Goal: Communication & Community: Answer question/provide support

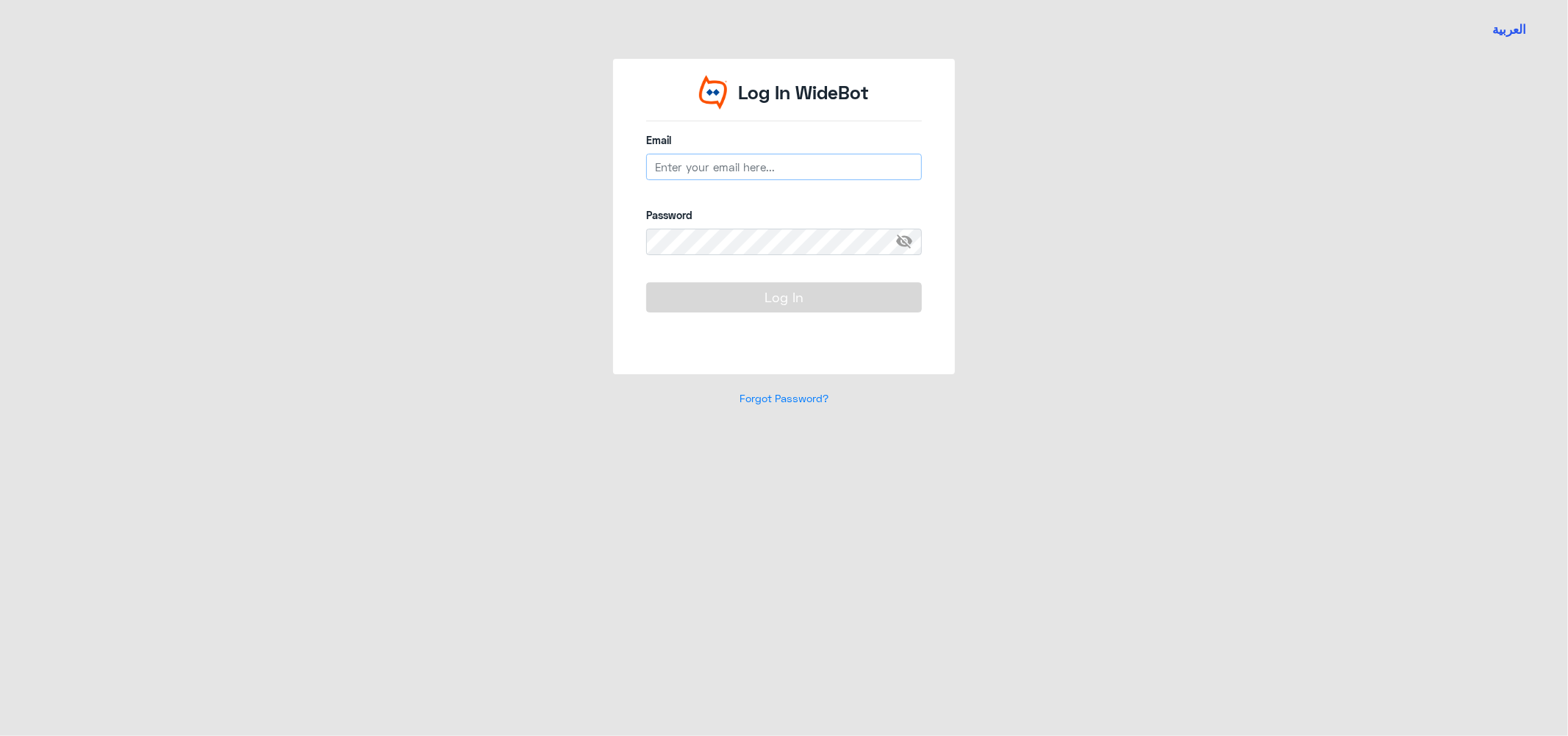
click at [690, 157] on input "email" at bounding box center [784, 166] width 275 height 26
type input "[EMAIL_ADDRESS][DOMAIN_NAME]"
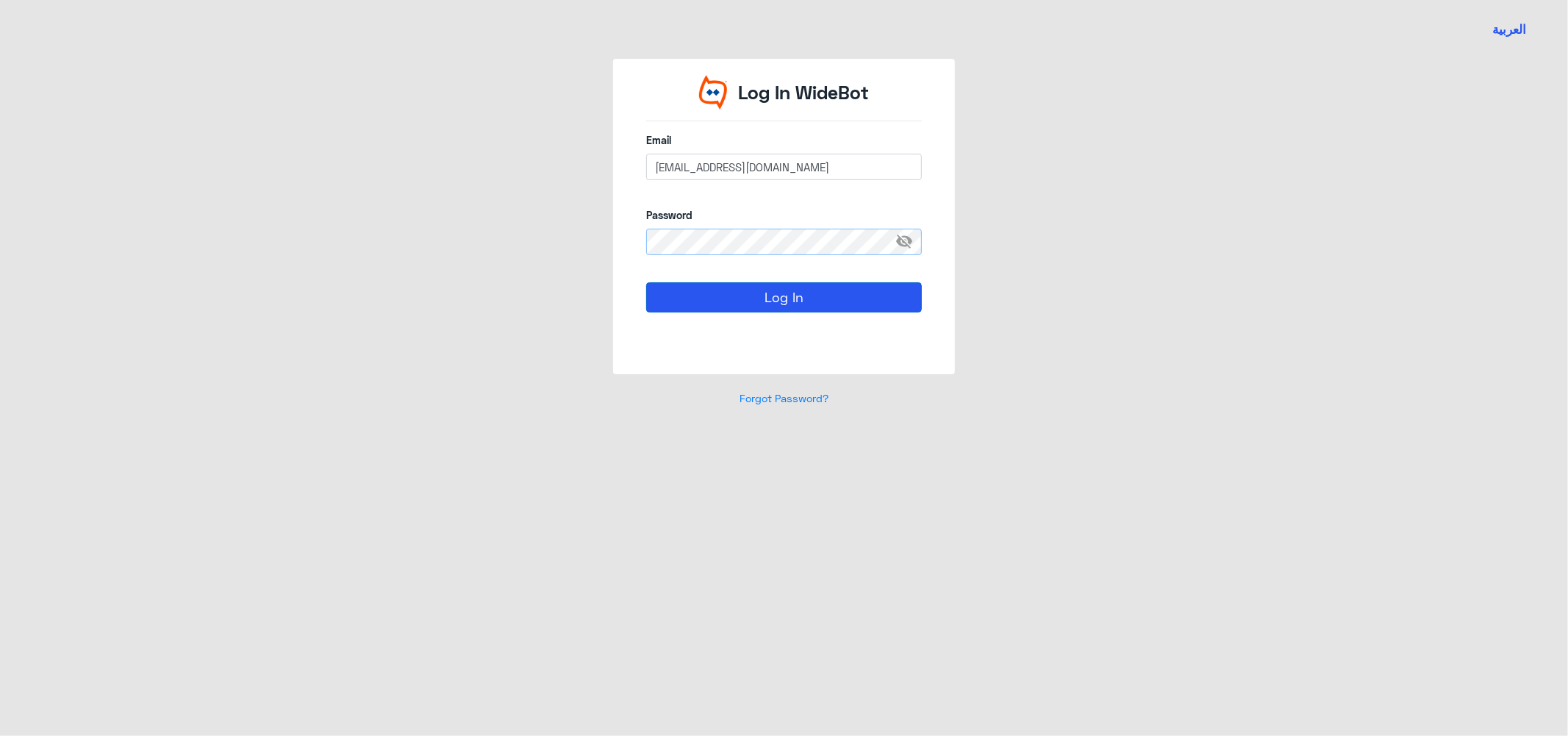
click at [646, 282] on button "Log In" at bounding box center [784, 297] width 275 height 30
click at [905, 241] on span "visibility_off" at bounding box center [908, 241] width 26 height 26
click at [750, 294] on button "Log In" at bounding box center [784, 297] width 275 height 30
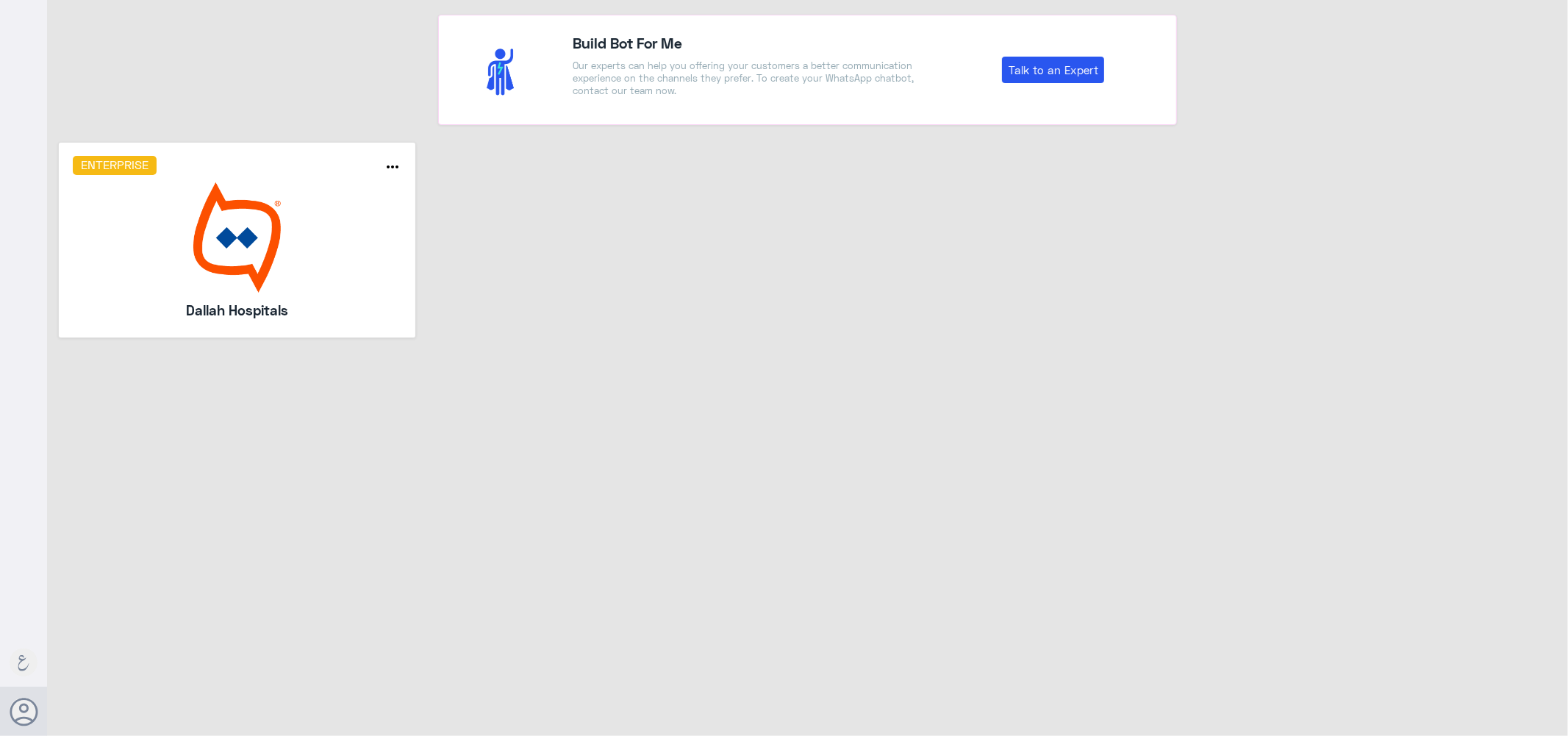
click at [219, 222] on img at bounding box center [237, 238] width 329 height 110
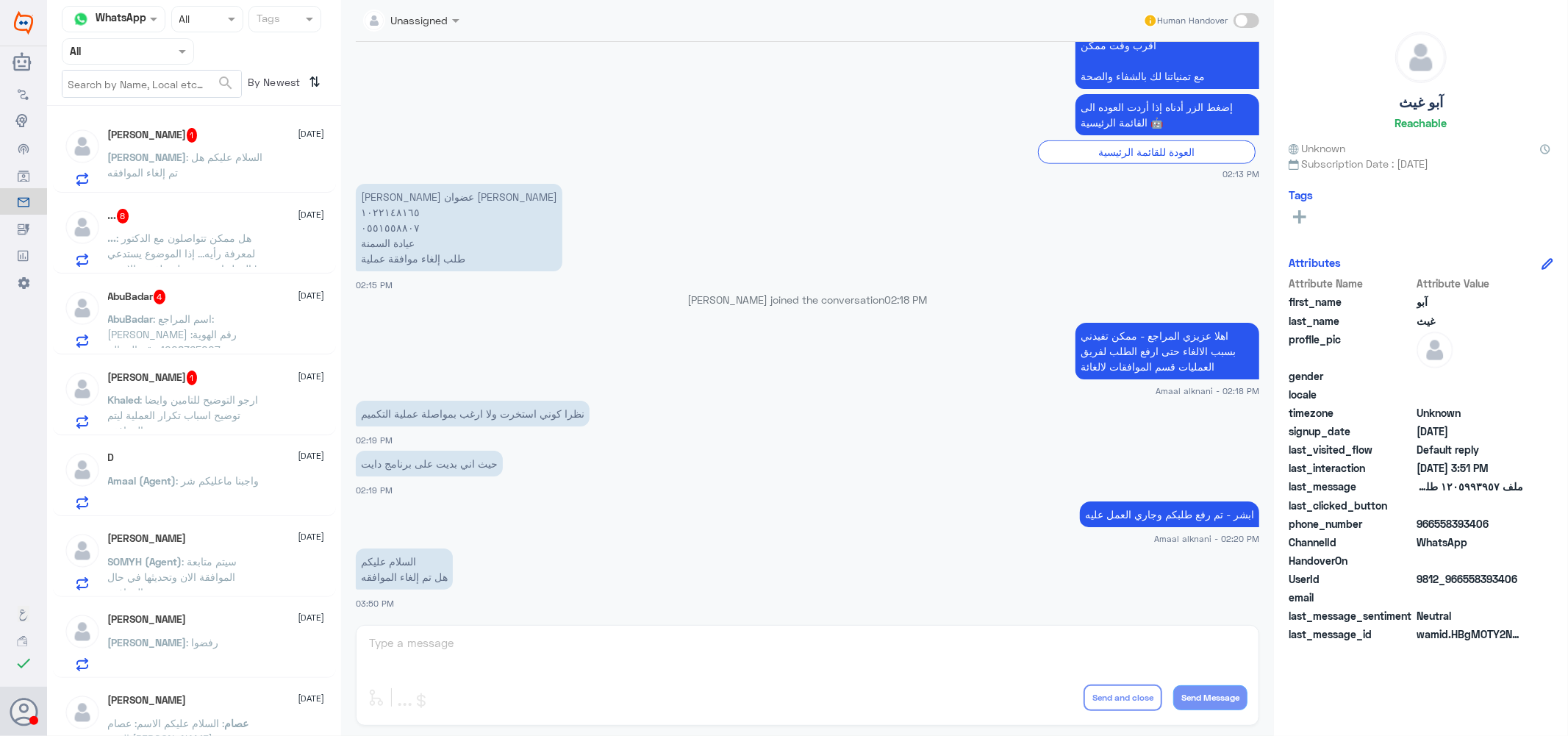
scroll to position [985, 0]
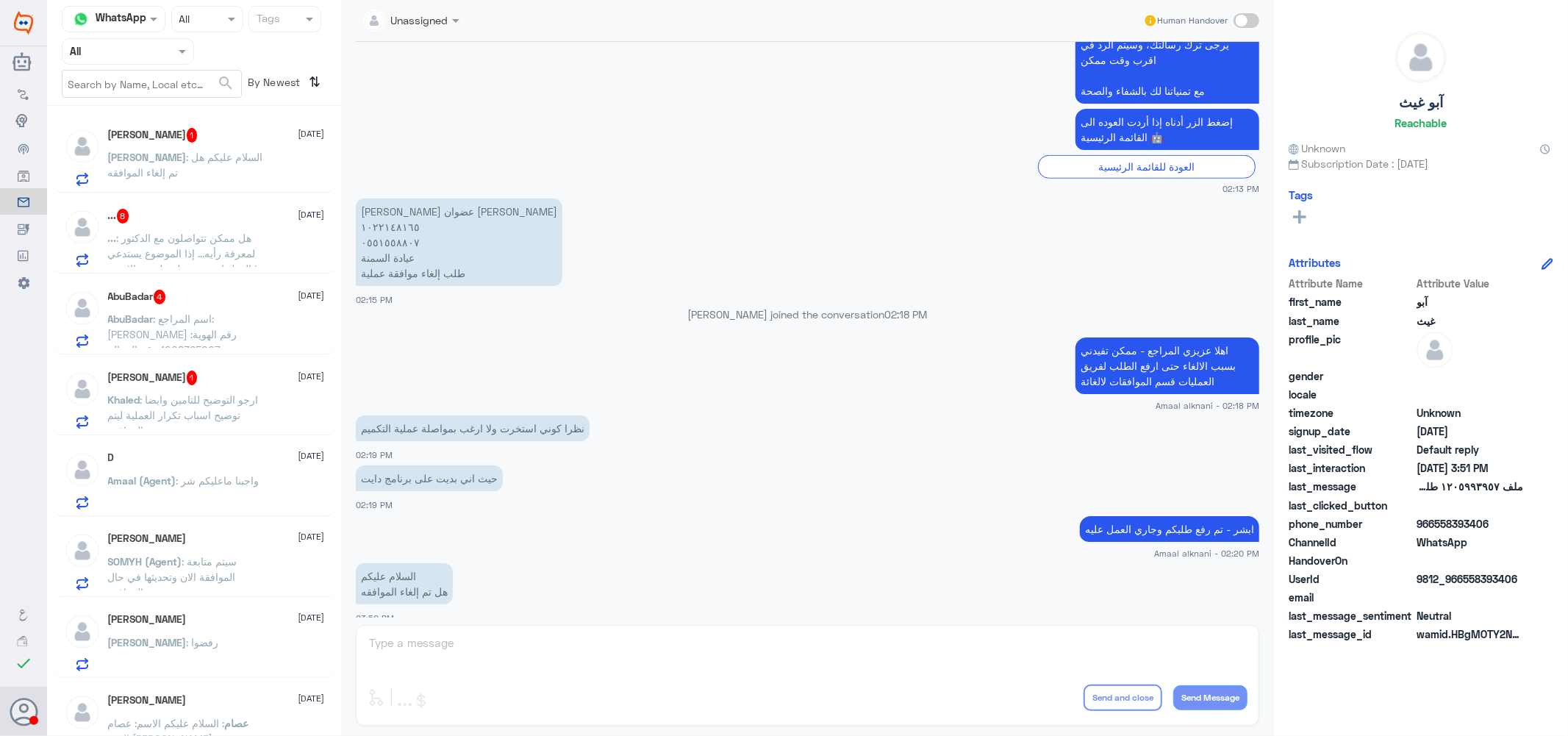
click at [180, 57] on span at bounding box center [184, 51] width 18 height 15
click at [134, 160] on Team "Your Team" at bounding box center [120, 164] width 50 height 13
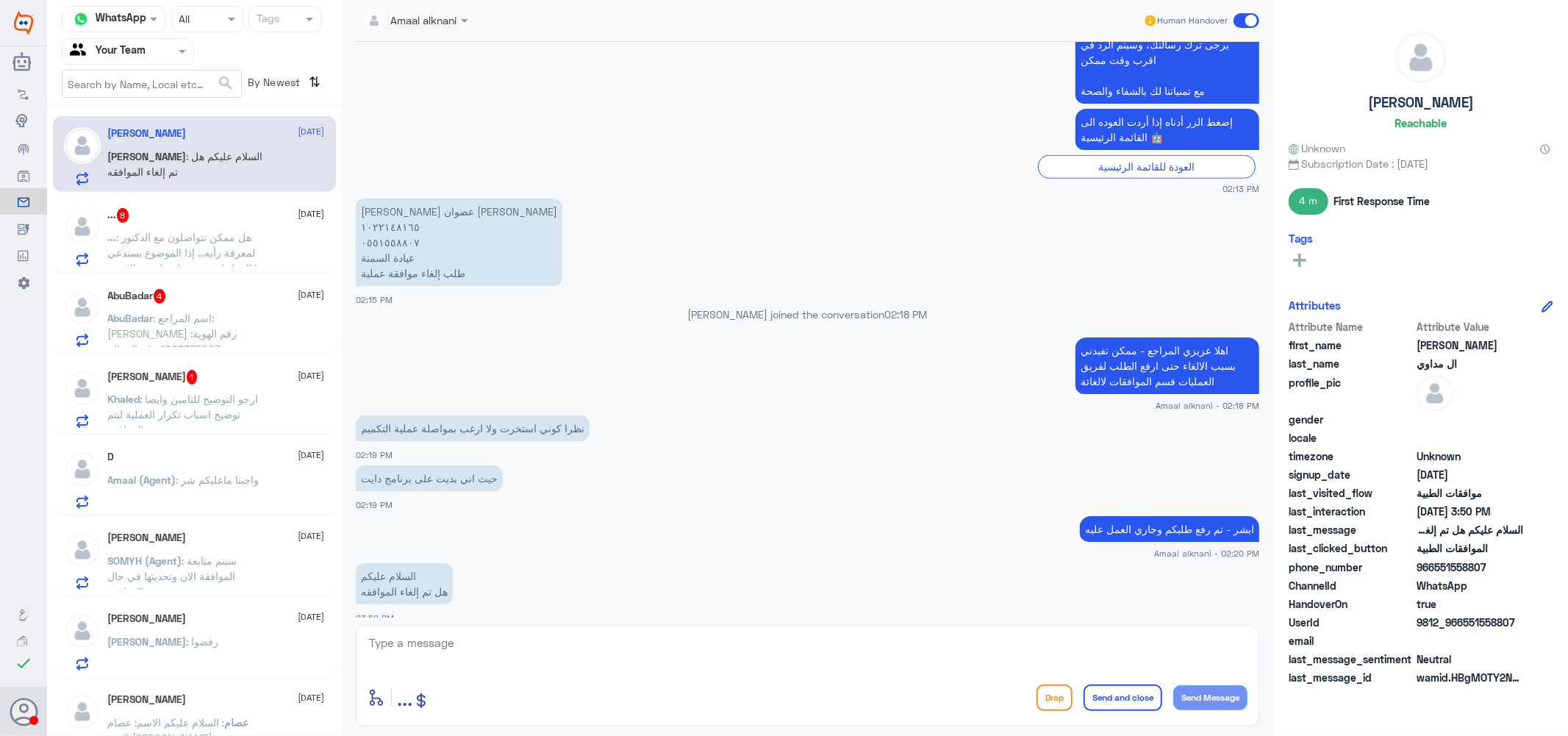
scroll to position [0, 0]
click at [405, 652] on textarea at bounding box center [807, 651] width 880 height 36
click at [383, 213] on p "محمد علي عضوان الاحمري ١٠٢٢١٤٨١٦٥ ٠٥٥١٥٥٨٨٠٧ عيادة السمنة طلب إلغاء موافقة عملية" at bounding box center [458, 242] width 206 height 88
copy p "١٠٢٢١٤٨١٦٥"
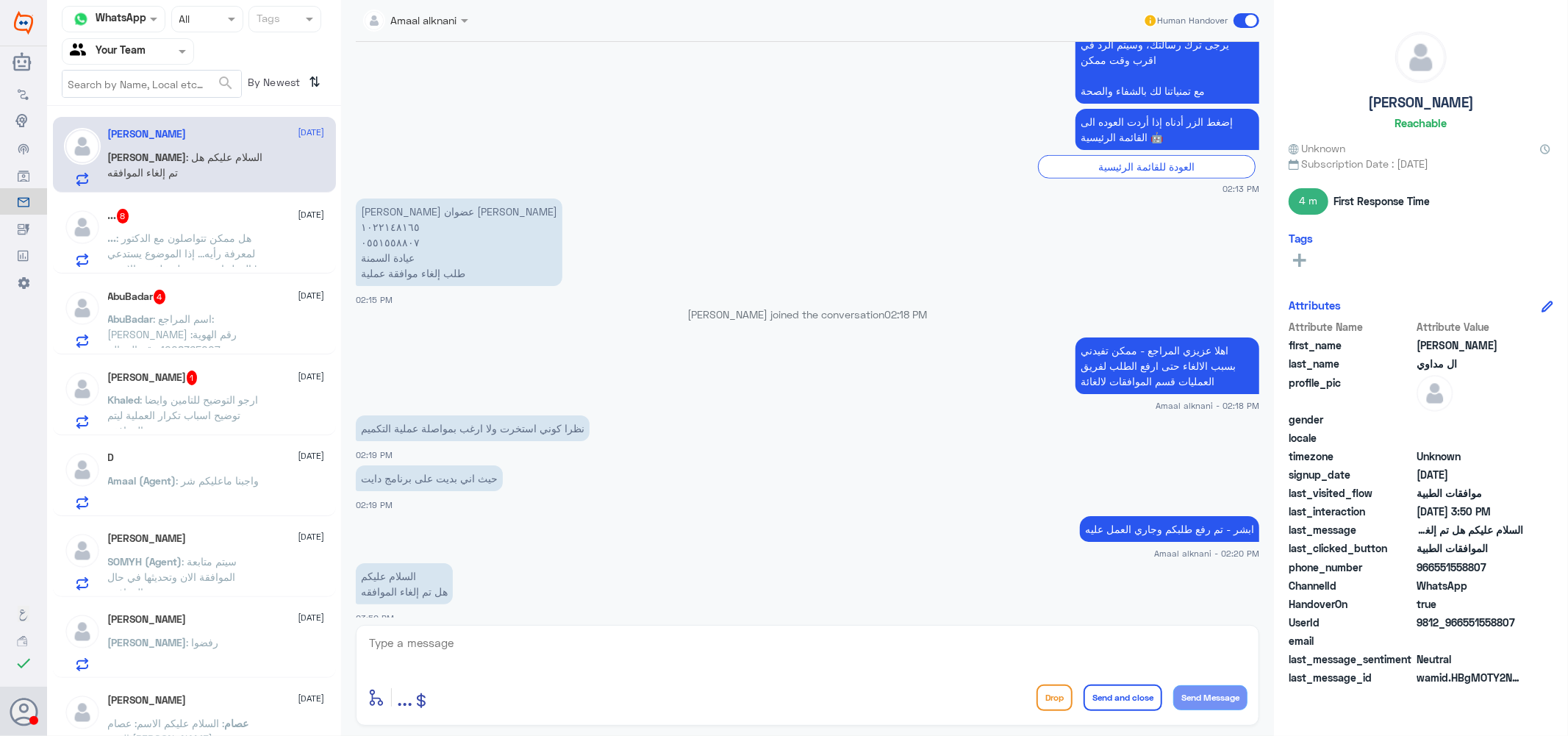
click at [485, 640] on textarea at bounding box center [807, 651] width 880 height 36
click at [485, 640] on textarea "1022148165" at bounding box center [807, 651] width 880 height 36
type textarea "1022148165"
type textarea "h"
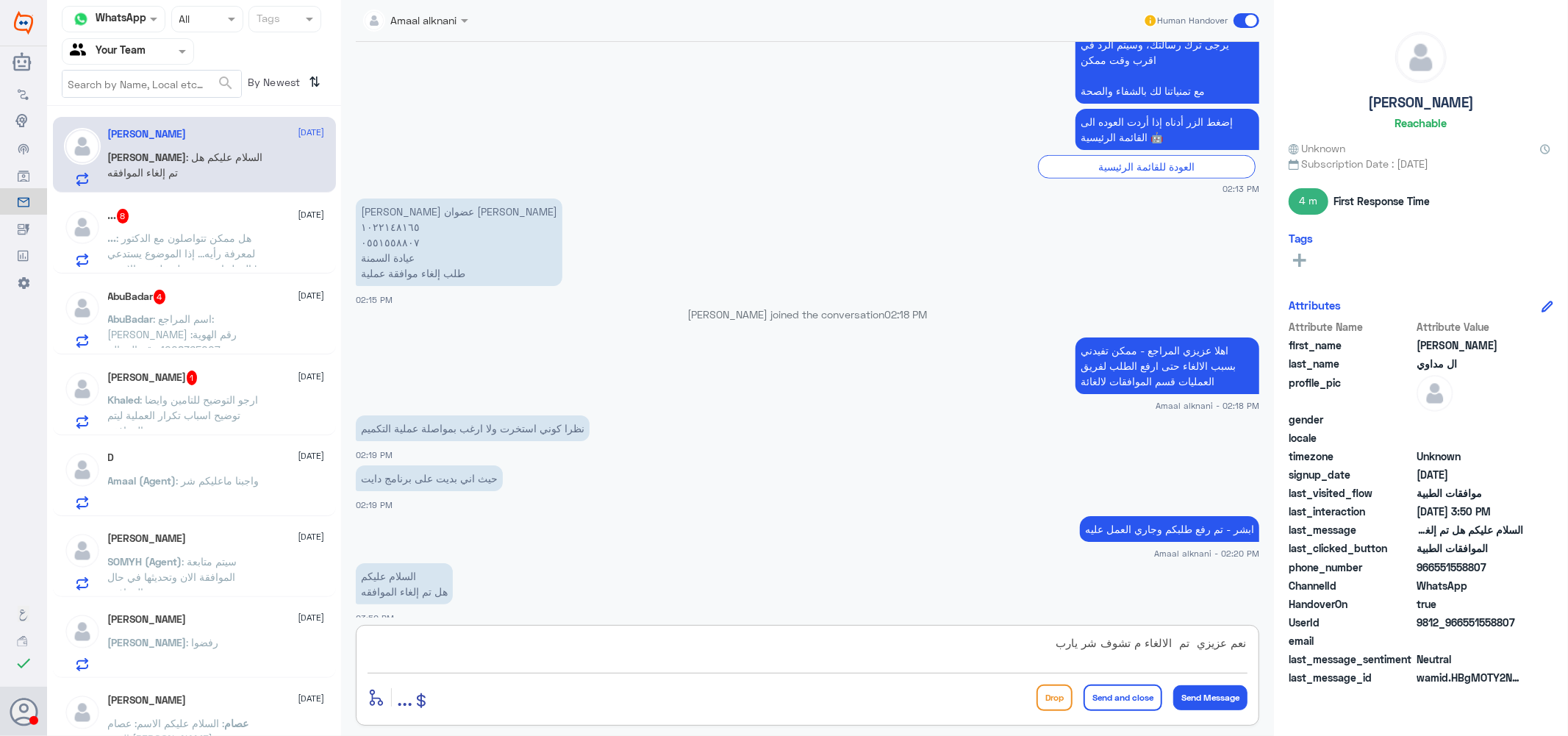
type textarea "نعم عزيزي تم الالغاء م تشوف شر يارب"
click at [1117, 704] on button "Send and close" at bounding box center [1122, 697] width 79 height 26
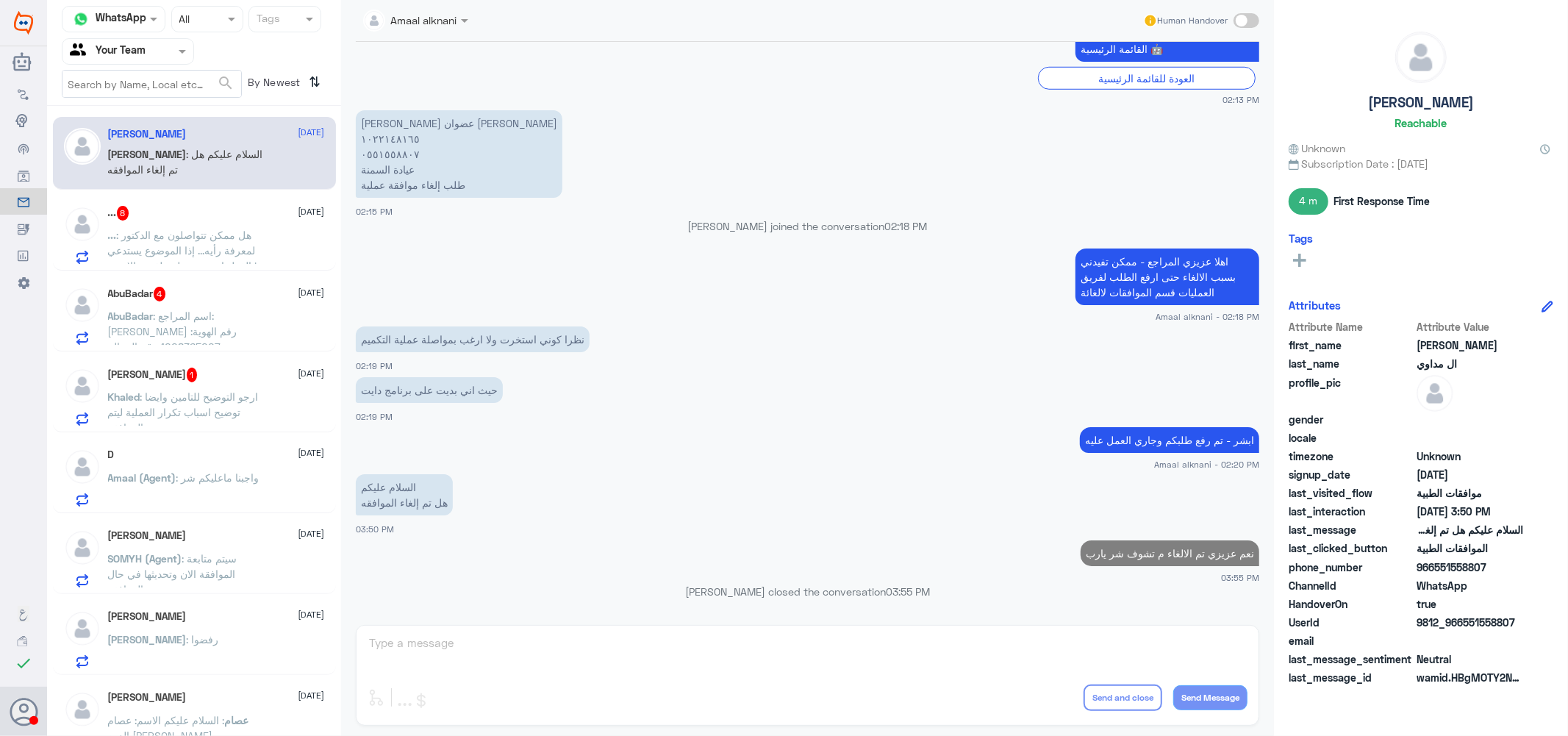
scroll to position [1032, 0]
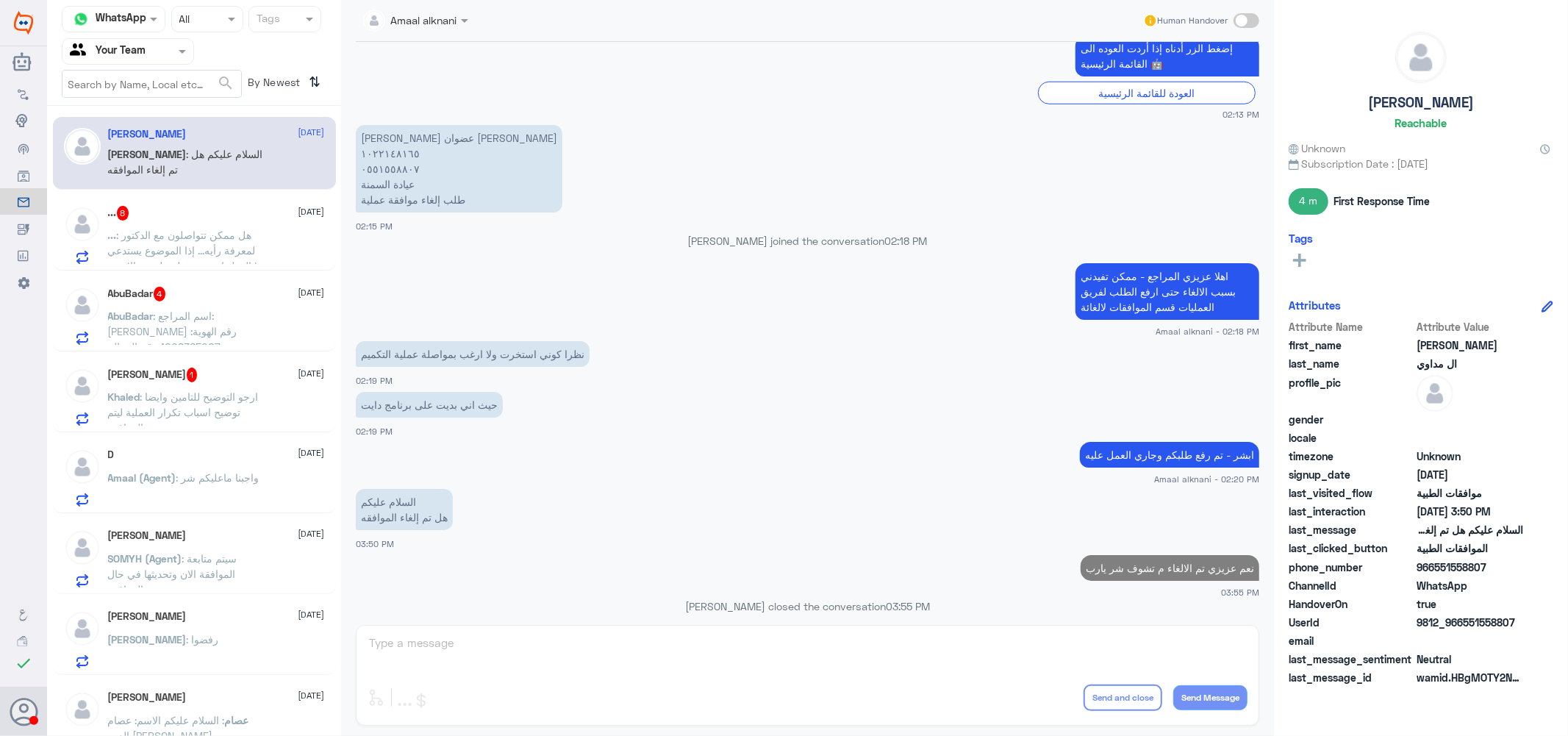
click at [170, 234] on span ": هل ممكن تتواصلون مع الدكتور لمعرفة رأيه... إذا الموضوع يستدعي بالفعل اشعة، يح…" at bounding box center [182, 250] width 149 height 43
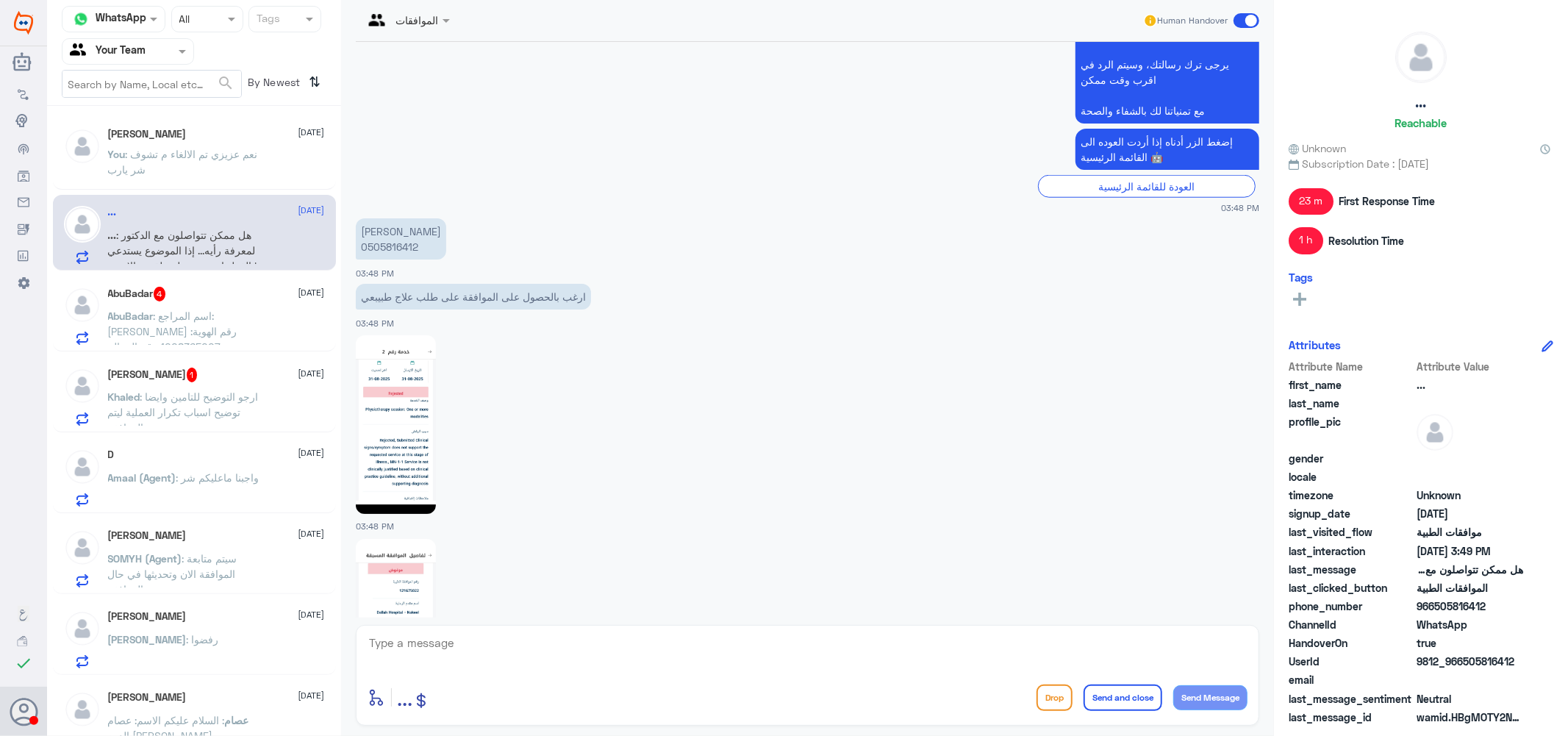
scroll to position [1075, 0]
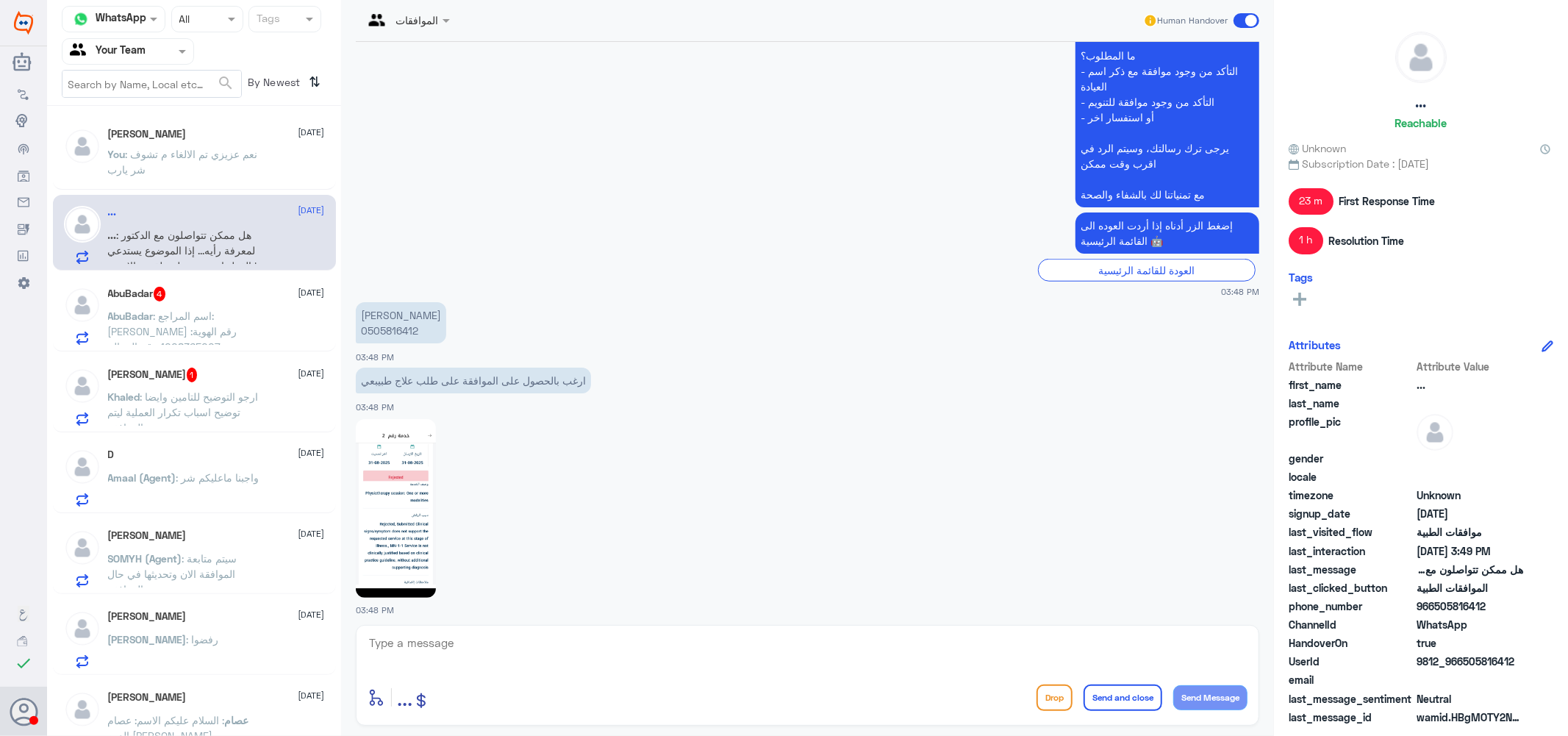
click at [394, 328] on p "سالم بن حمود الغربي 0505816412" at bounding box center [401, 322] width 91 height 41
copy p "0505816412"
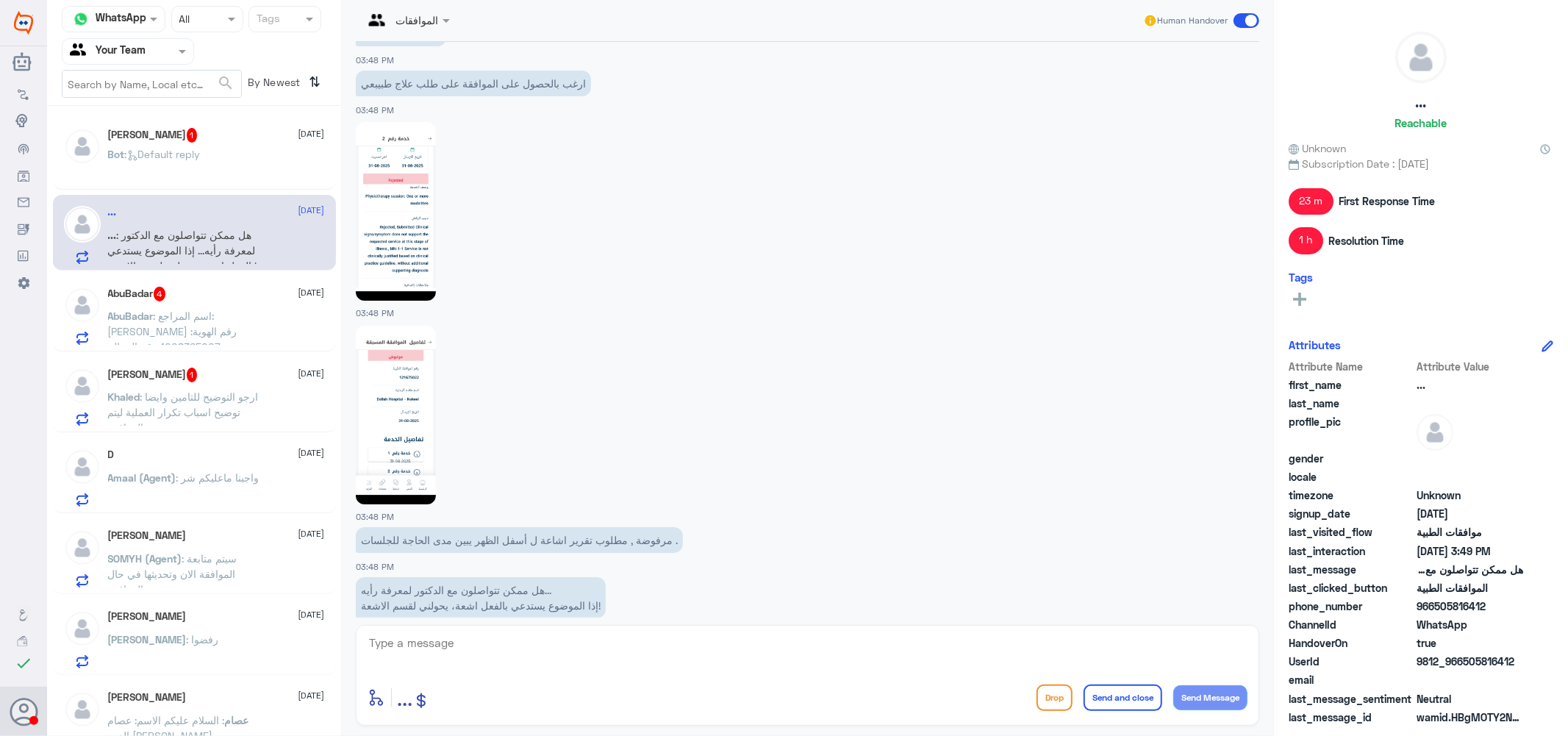
scroll to position [1401, 0]
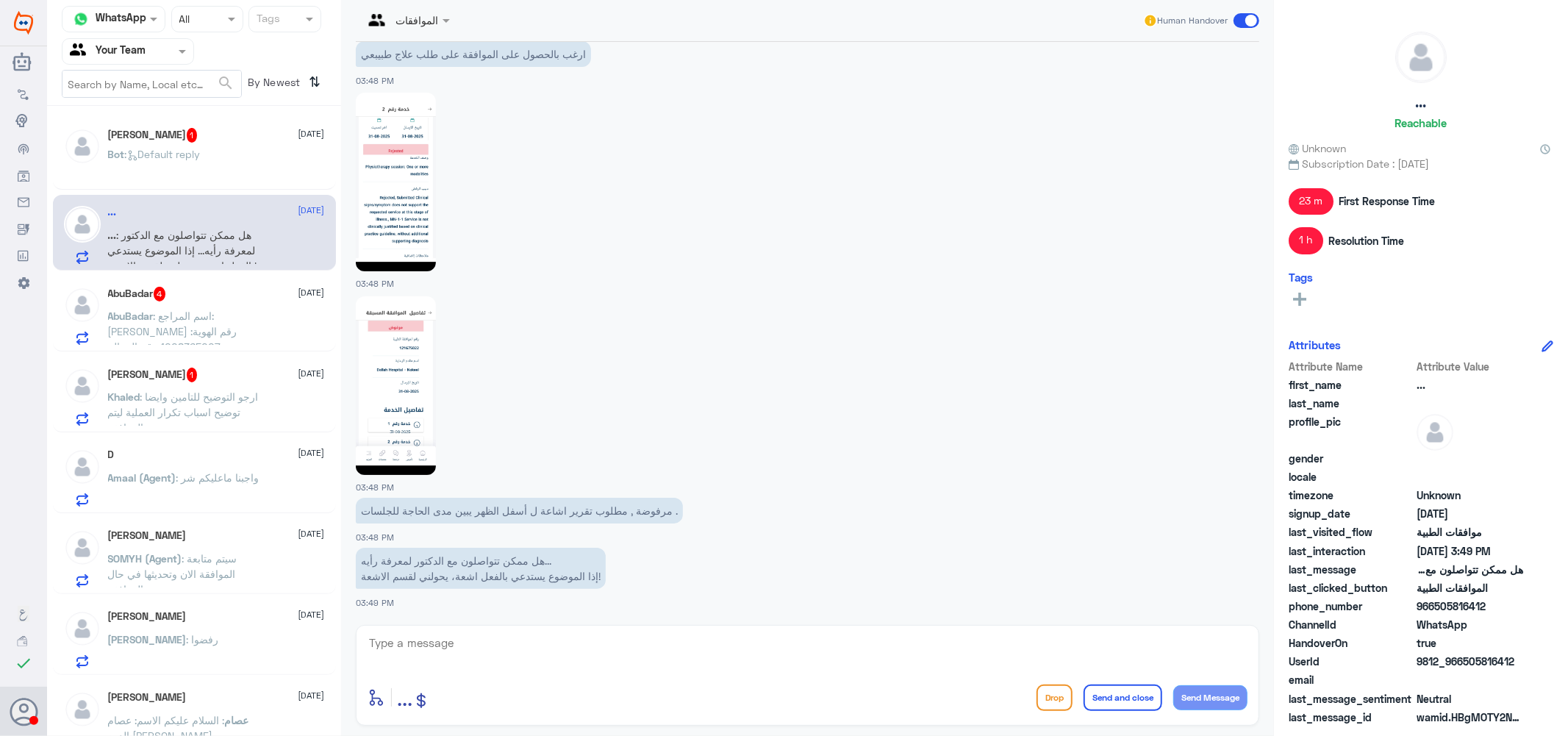
click at [517, 640] on textarea at bounding box center [807, 651] width 880 height 36
type textarea "h"
click at [874, 645] on textarea "اهلا بك يرجى التحقق من الطبيب الخاص بك ل طلب لك الاشعه المناسبه بناء على رد الت…" at bounding box center [807, 651] width 880 height 36
click at [919, 644] on textarea "اهلا بك يرجى التحقق من الطبيب الخاص بك ل طلب لك الاشعه المناسبه بناء على طلب ال…" at bounding box center [807, 651] width 880 height 36
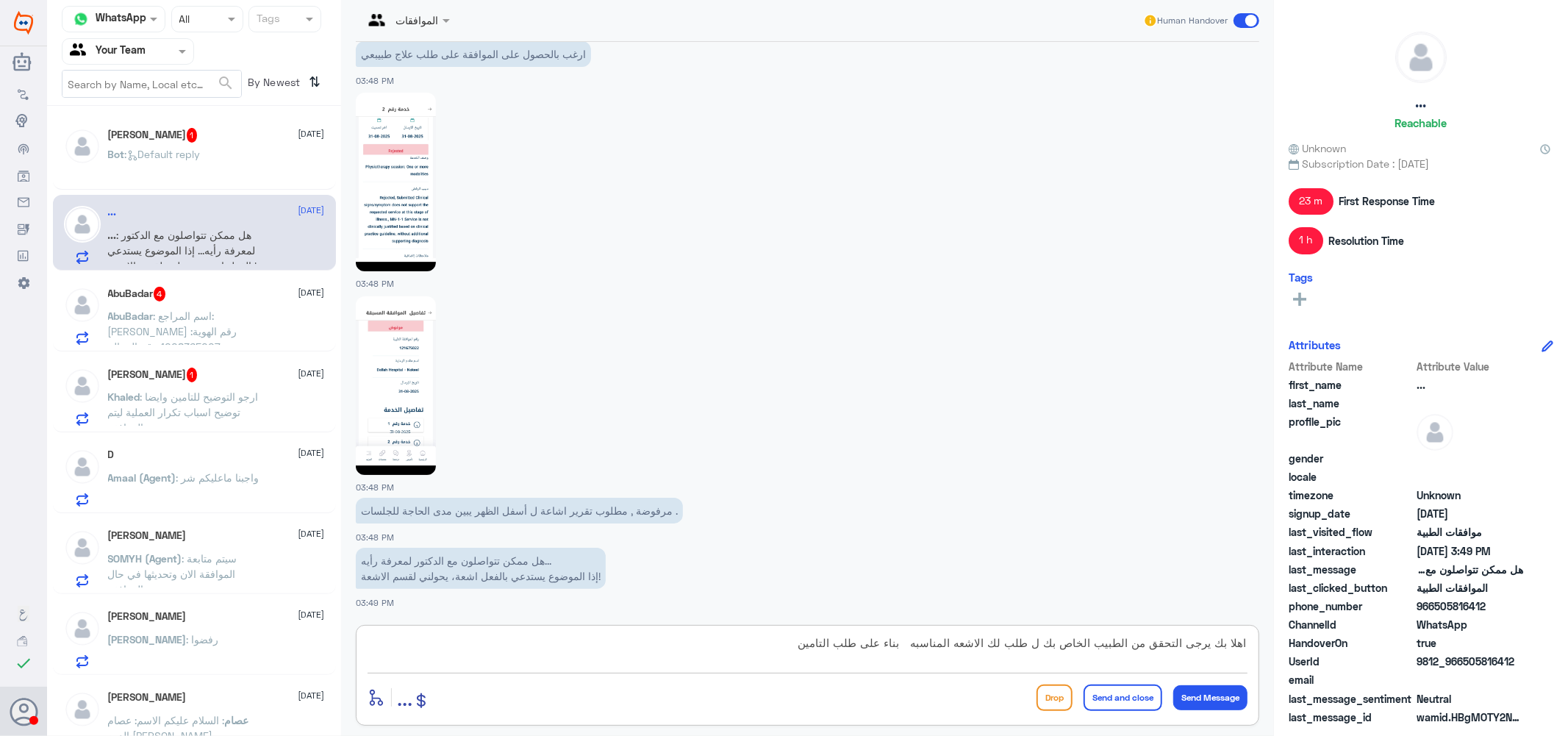
click at [919, 644] on textarea "اهلا بك يرجى التحقق من الطبيب الخاص بك ل طلب لك الاشعه المناسبه بناء على طلب ال…" at bounding box center [807, 651] width 880 height 36
click at [909, 643] on textarea "اهلا بك يرجى التحقق من الطبيب الخاص بك ل طلب لك الاشعه المناسبه لجالتك بناء على…" at bounding box center [807, 651] width 880 height 36
type textarea "اهلا بك يرجى التحقق من الطبيب الخاص بك ل طلب لك الاشعه المناسبه لحالتك بناء على…"
click at [753, 644] on textarea "اهلا بك يرجى التحقق من الطبيب الخاص بك ل طلب لك الاشعه المناسبه لحالتك بناء على…" at bounding box center [807, 651] width 880 height 36
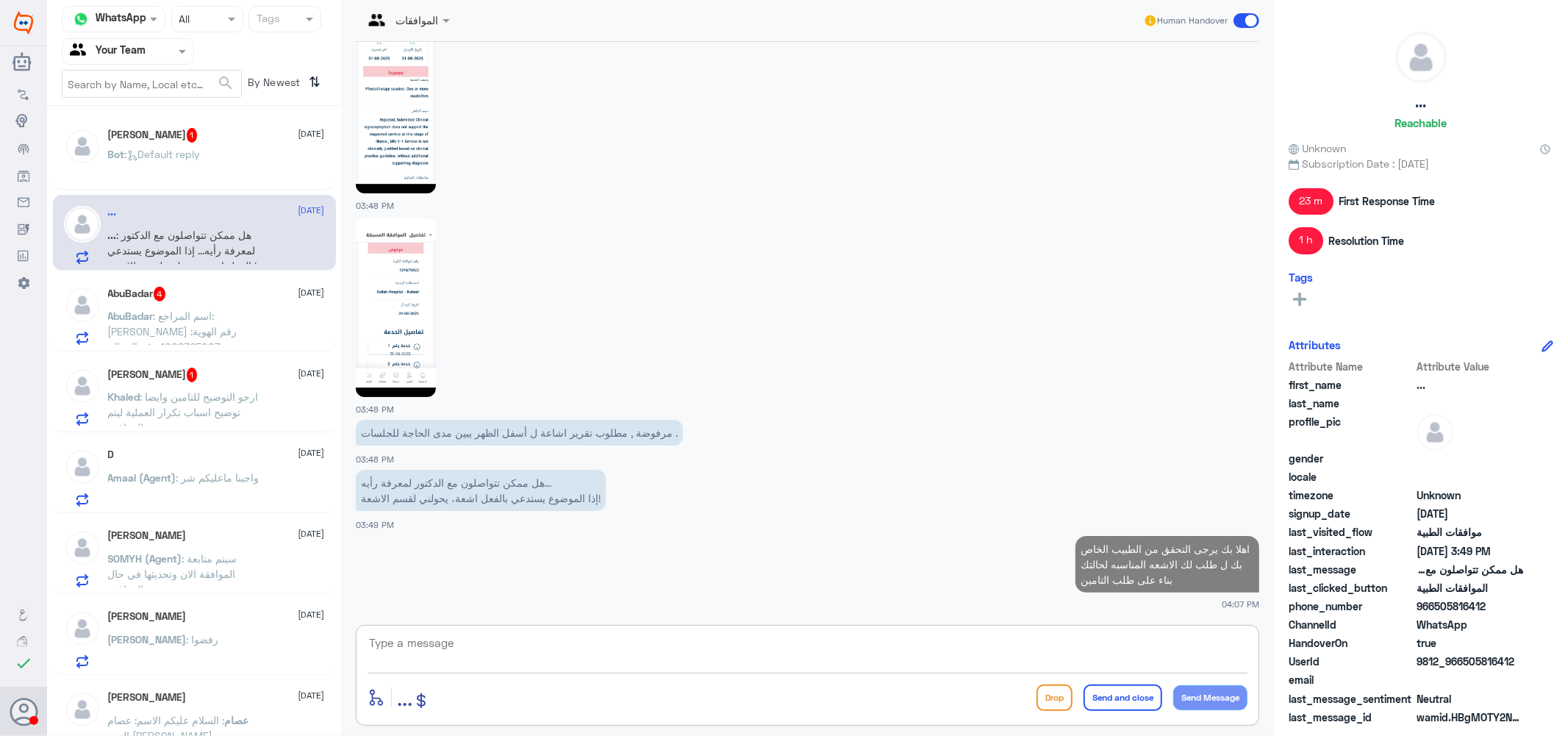
click at [164, 311] on span ": اسم المراجع: جواهر محمد رقم الهوية: 1008365007 رقم الجوال: 0555426708 رقم الم…" at bounding box center [180, 354] width 144 height 90
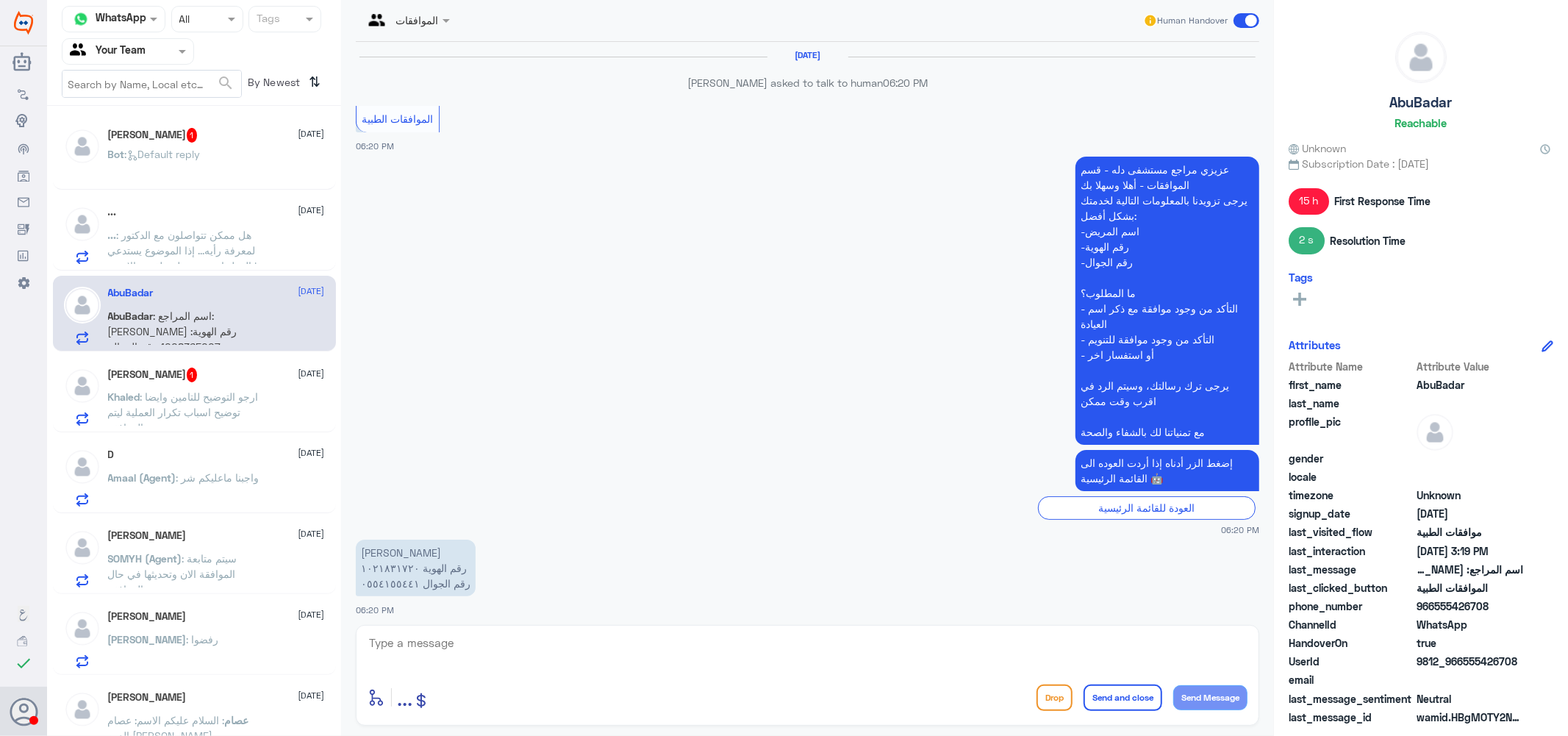
scroll to position [1281, 0]
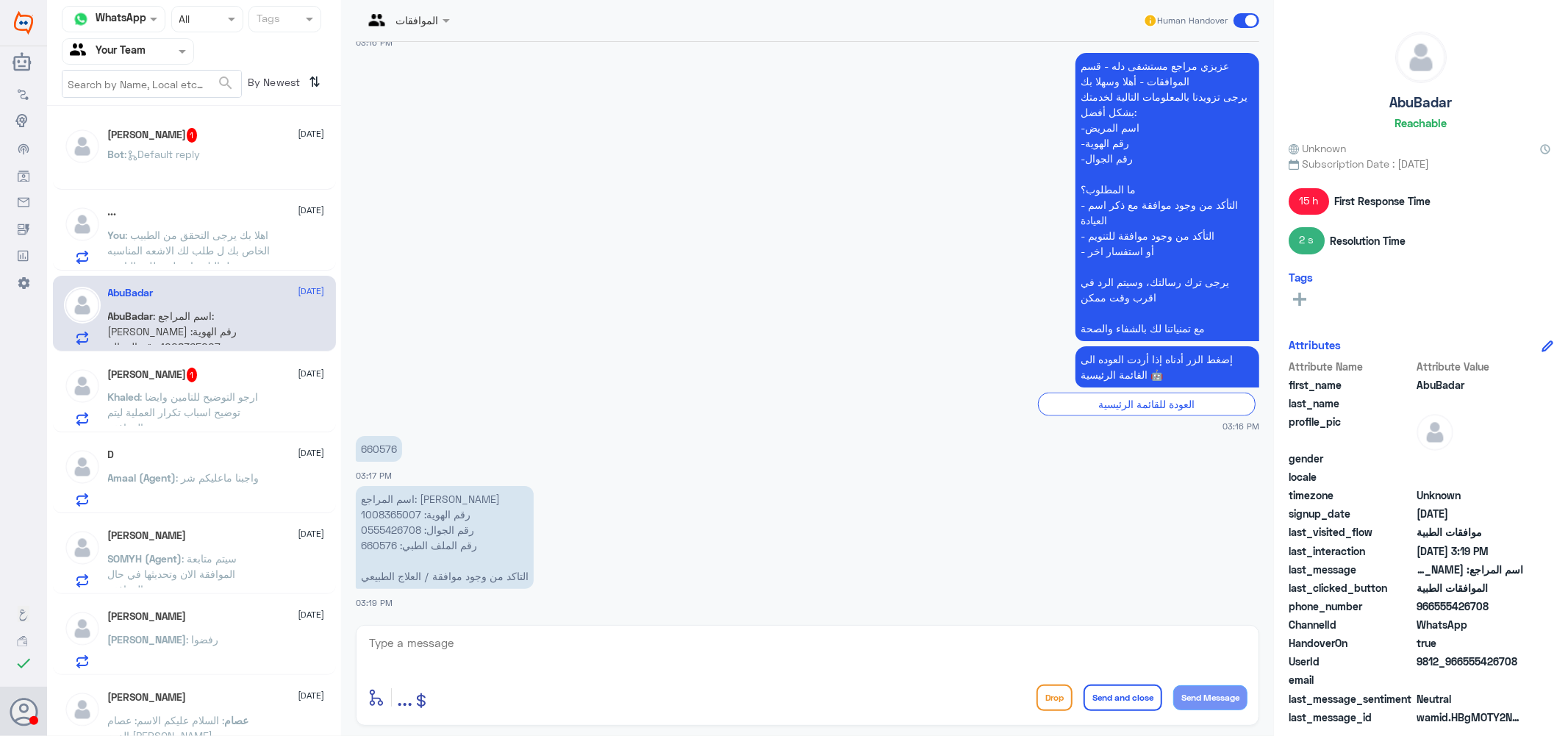
click at [378, 542] on p "اسم المراجع: جواهر محمد رقم الهوية: 1008365007 رقم الجوال: 0555426708 رقم الملف…" at bounding box center [444, 537] width 178 height 103
copy p "660576"
click at [564, 648] on textarea at bounding box center [807, 651] width 880 height 36
type textarea "نعم توجد موافقه للعلاج الطبيعي المرفوع بتاريخ 27/8"
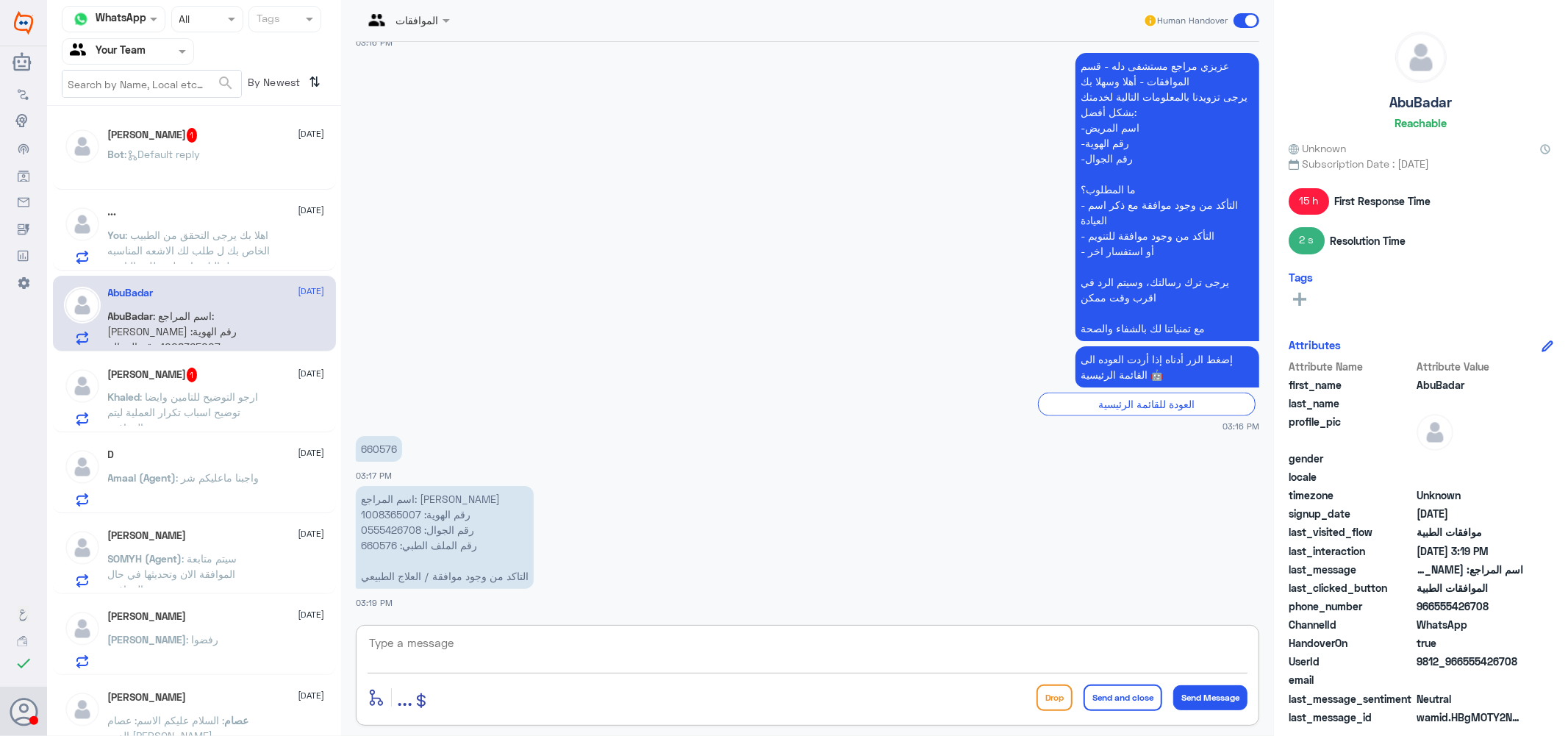
scroll to position [1343, 0]
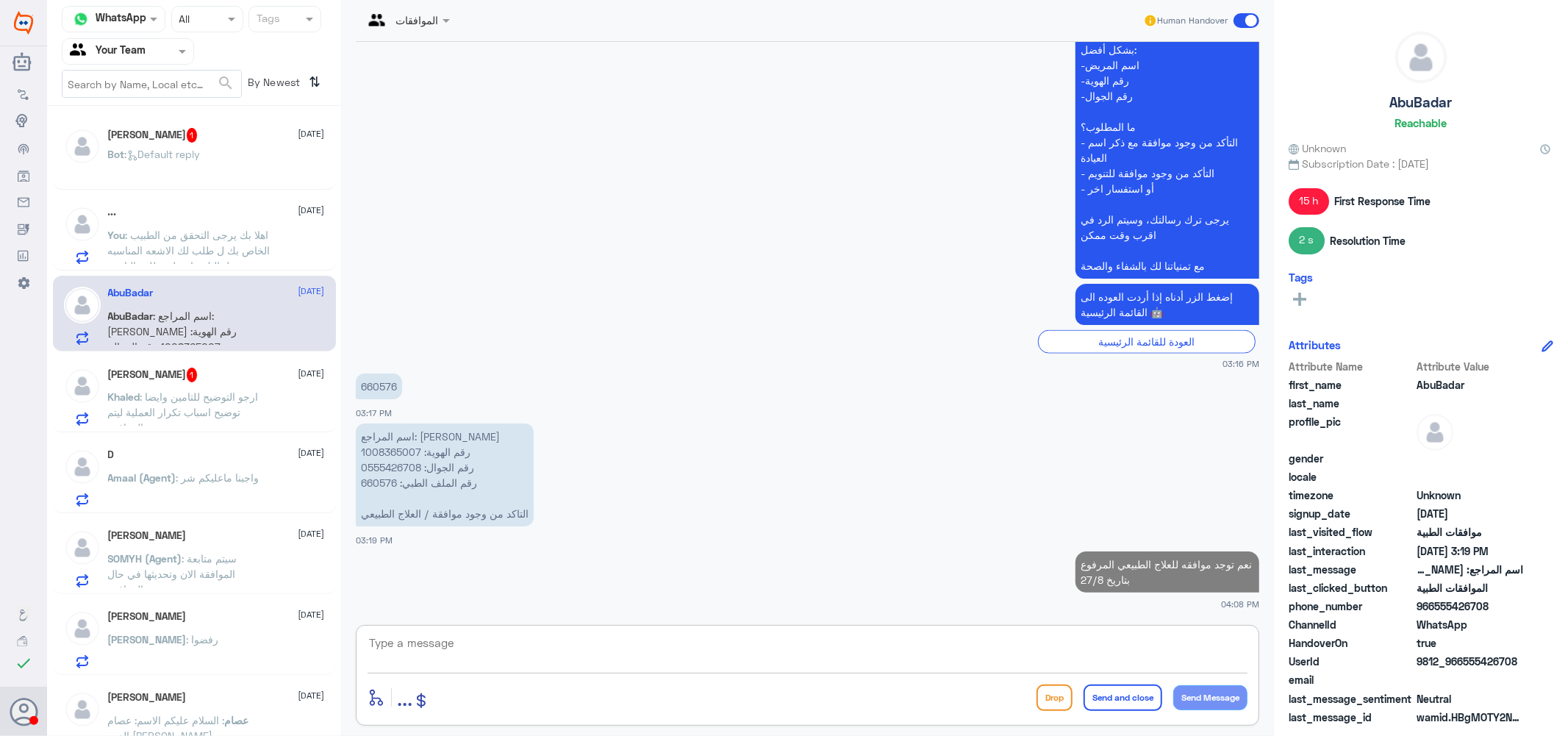
click at [175, 386] on div "Khaled Elmitwalli 1 1 September Khaled : ارجو التوضيح للتامين وايضا توضيح اسباب…" at bounding box center [216, 396] width 217 height 58
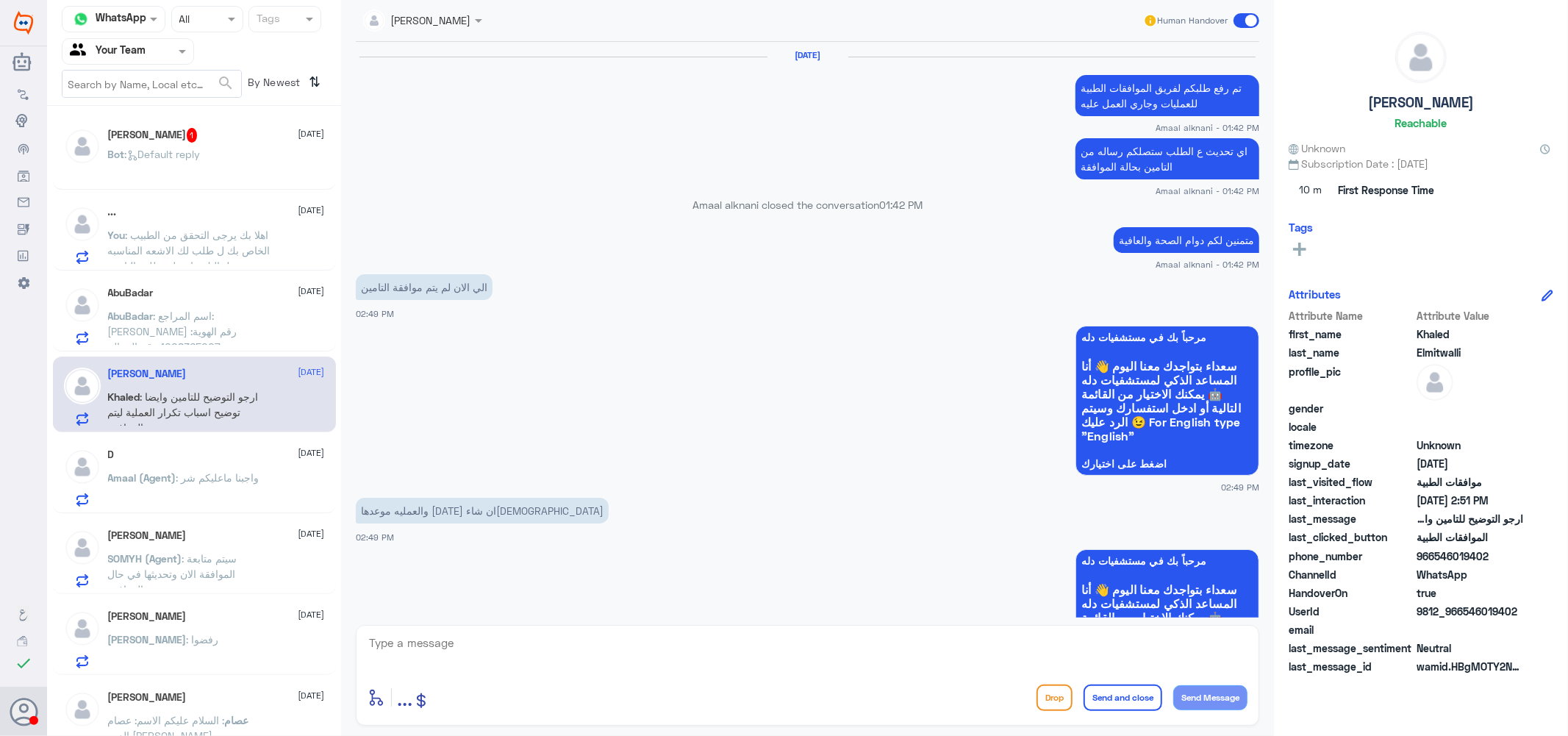
scroll to position [969, 0]
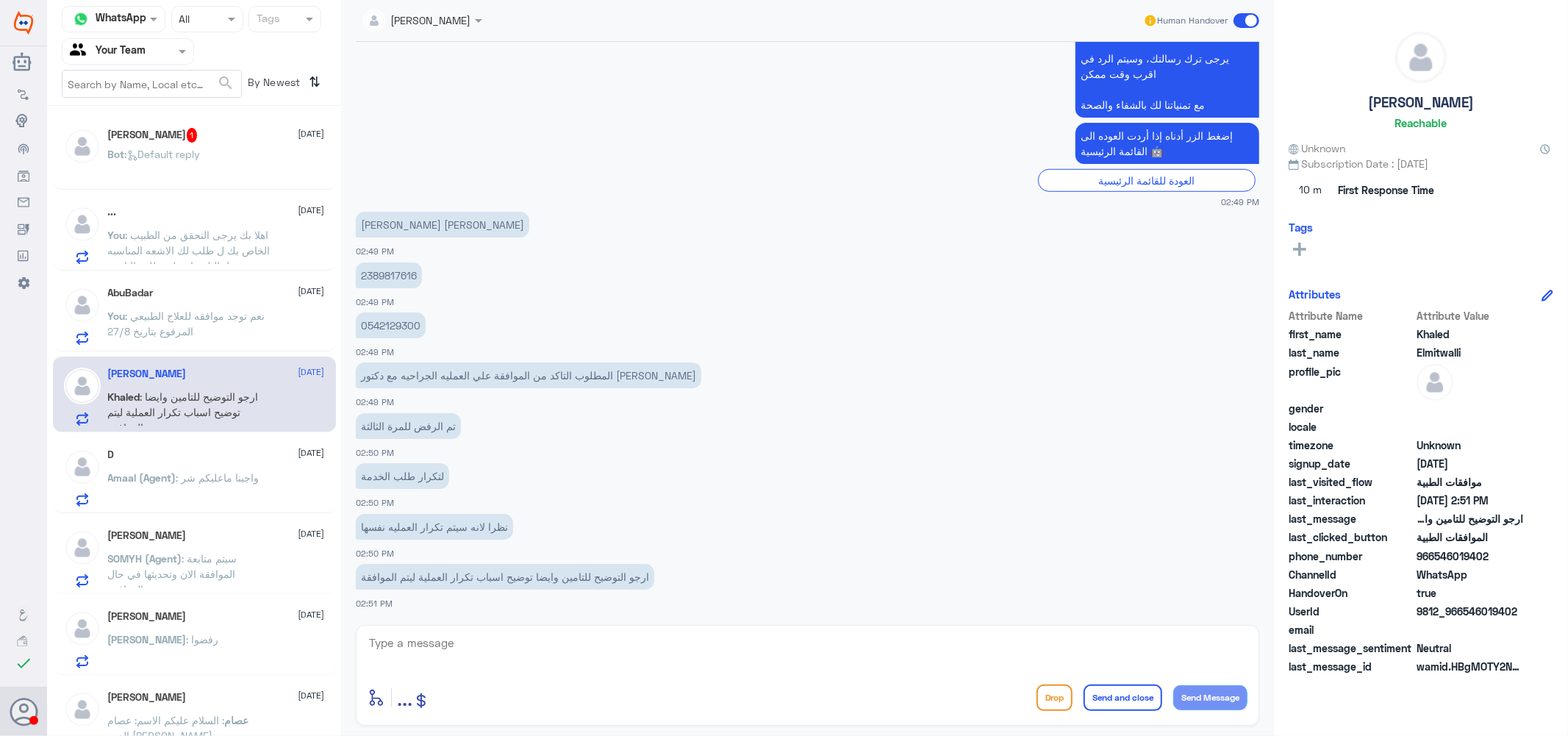
click at [383, 273] on p "2389817616" at bounding box center [388, 275] width 66 height 26
copy p "2389817616"
click at [524, 649] on textarea at bounding box center [807, 651] width 880 height 36
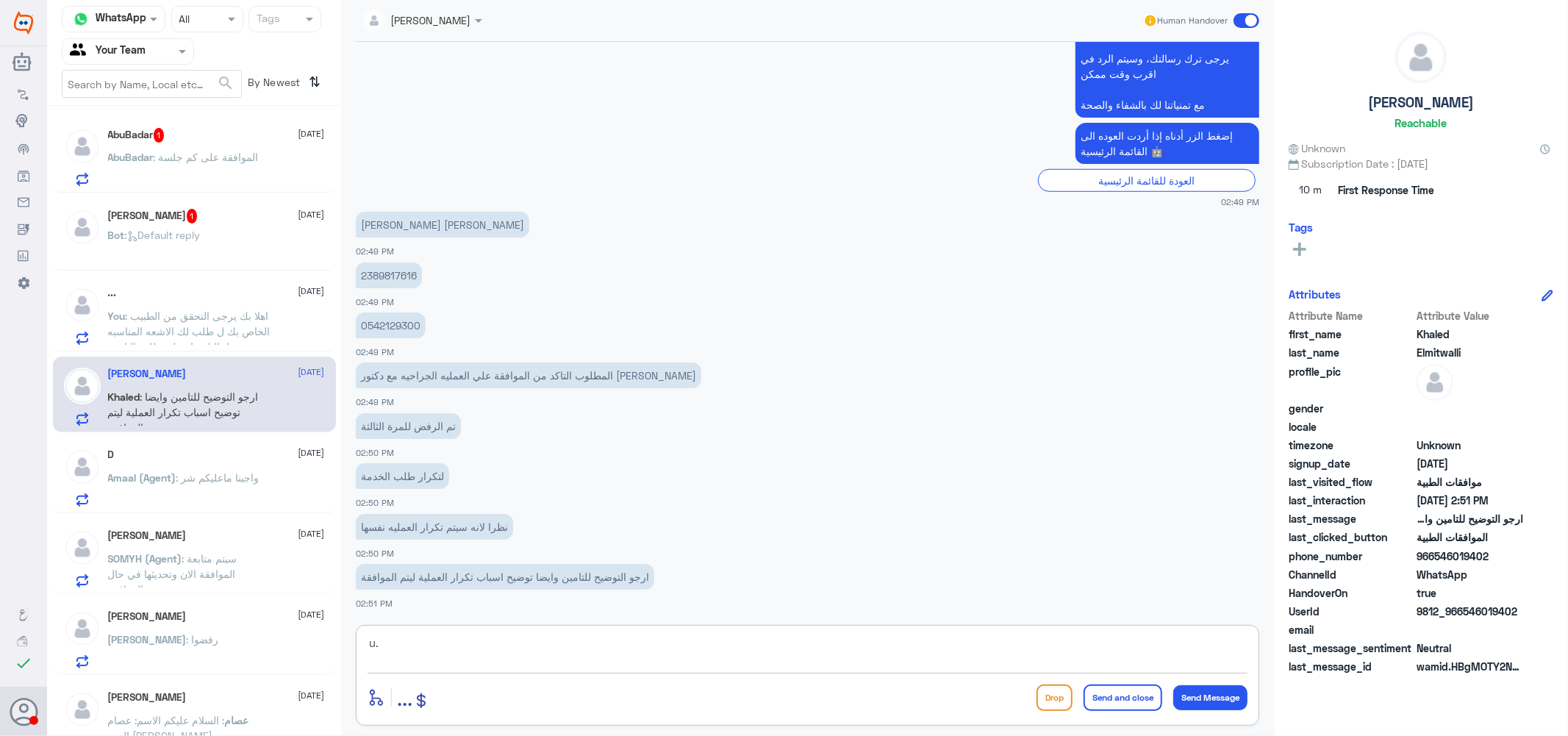
type textarea "u"
type textarea "اهلا بك [PERSON_NAME] تم رفع اكثر من تقرير عن الحاله لكن لا زال التامين رافض لو…"
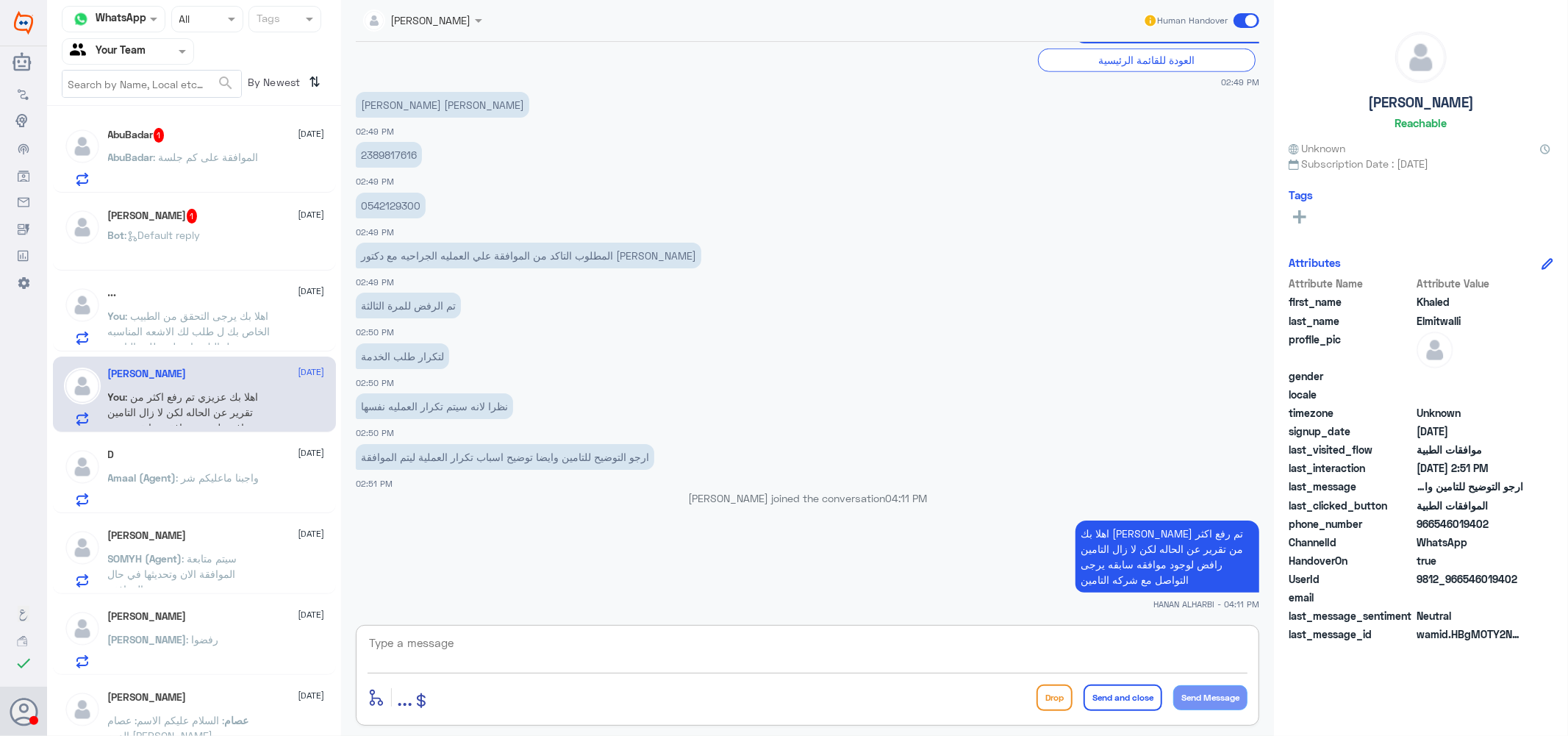
click at [209, 216] on div "محمد ال مداوي 1 1 September" at bounding box center [216, 216] width 217 height 14
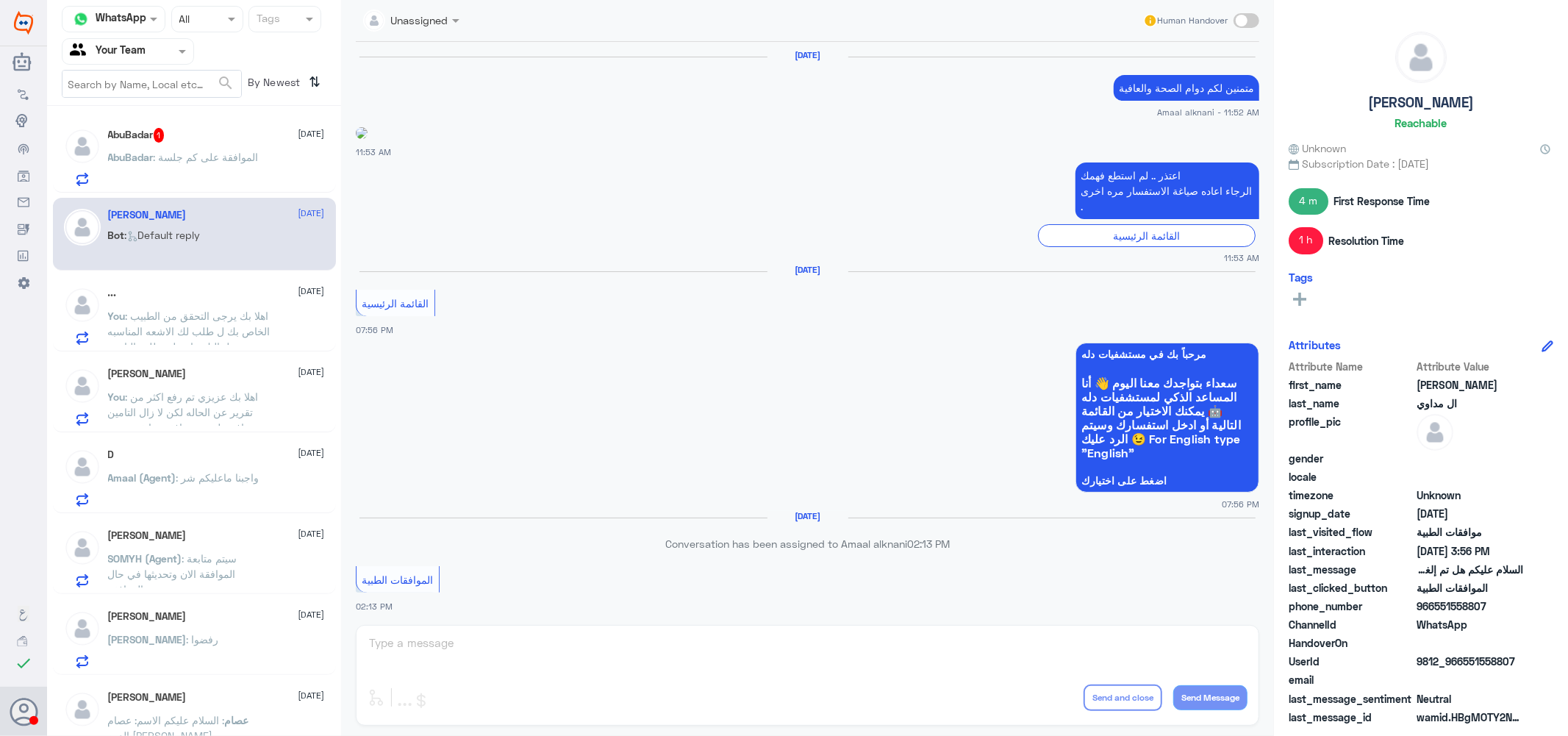
scroll to position [1098, 0]
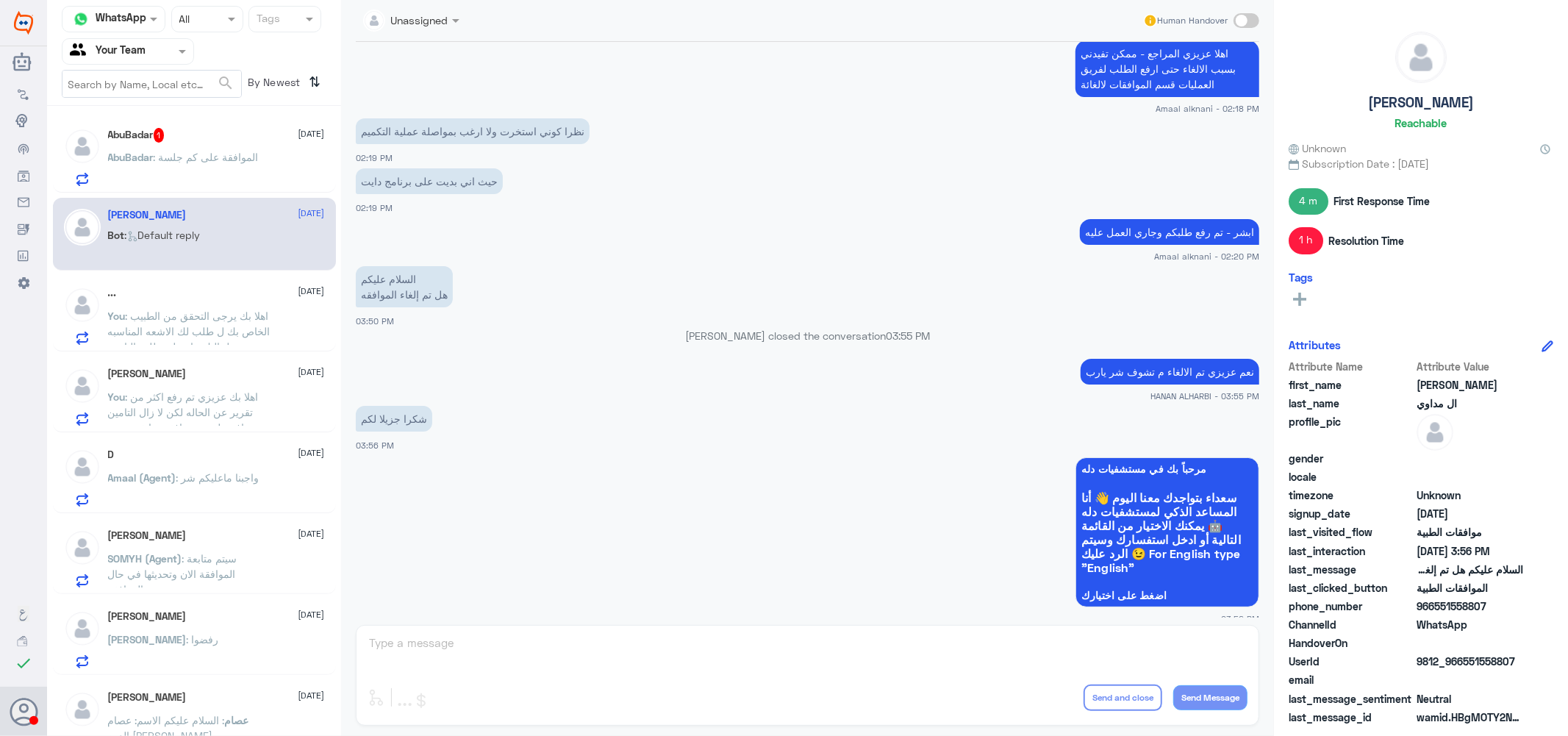
click at [248, 144] on div "AbuBadar 1 1 September AbuBadar : الموافقة على كم جلسة" at bounding box center [216, 157] width 217 height 58
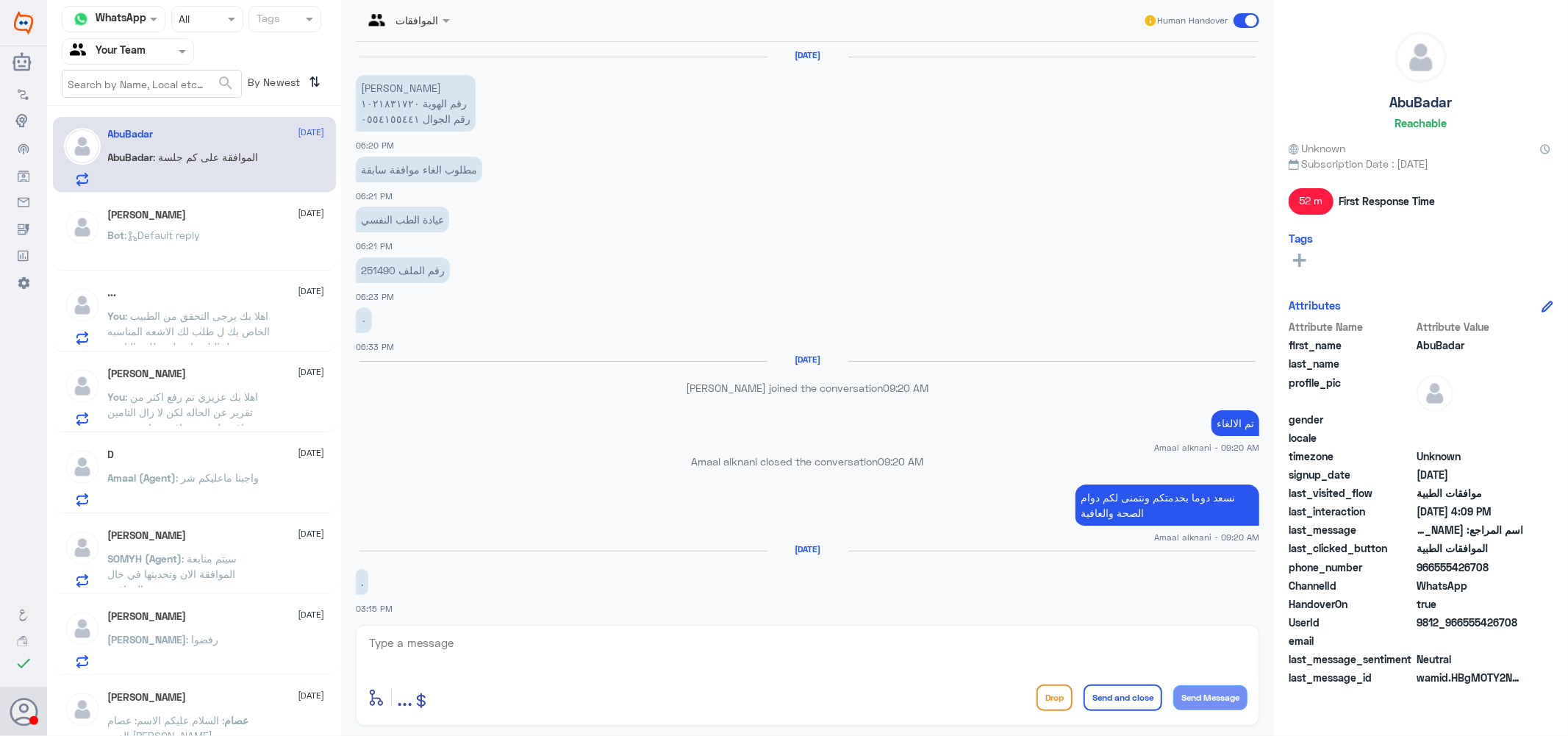
scroll to position [956, 0]
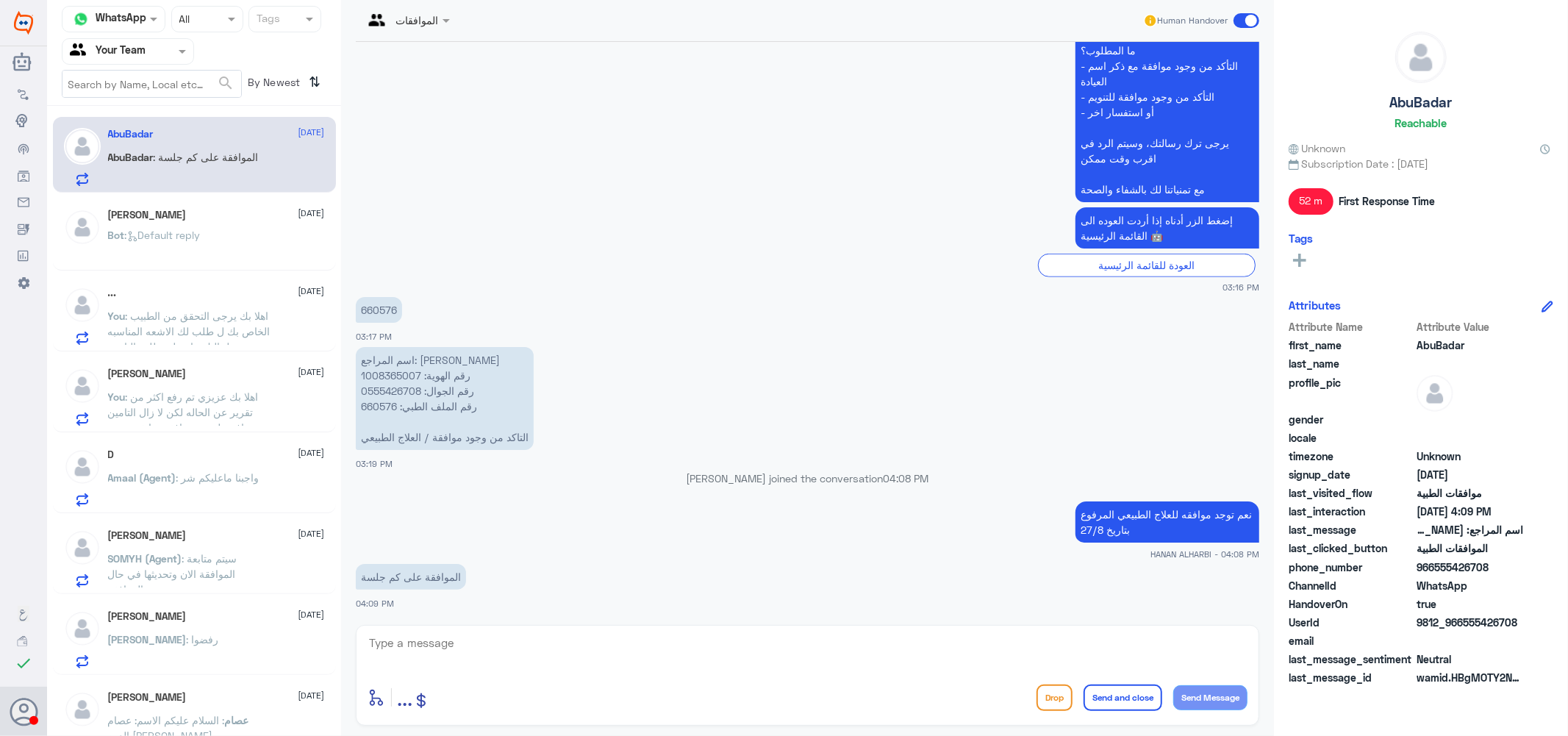
click at [374, 405] on p "اسم المراجع: جواهر محمد رقم الهوية: 1008365007 رقم الجوال: 0555426708 رقم الملف…" at bounding box center [444, 399] width 178 height 103
copy p "660576"
click at [613, 665] on textarea at bounding box center [807, 651] width 880 height 36
type textarea "6 جلسات عزيزي"
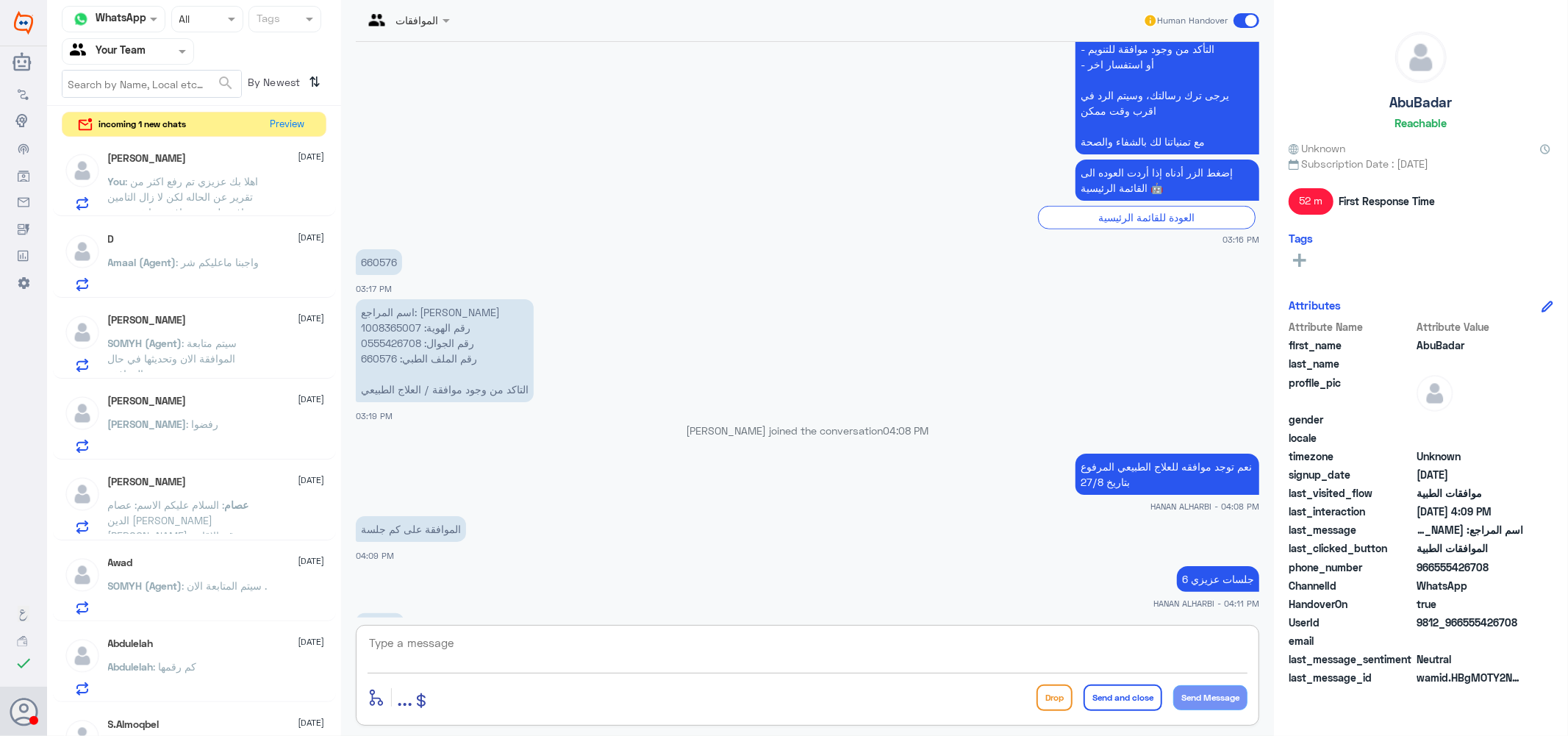
scroll to position [1054, 0]
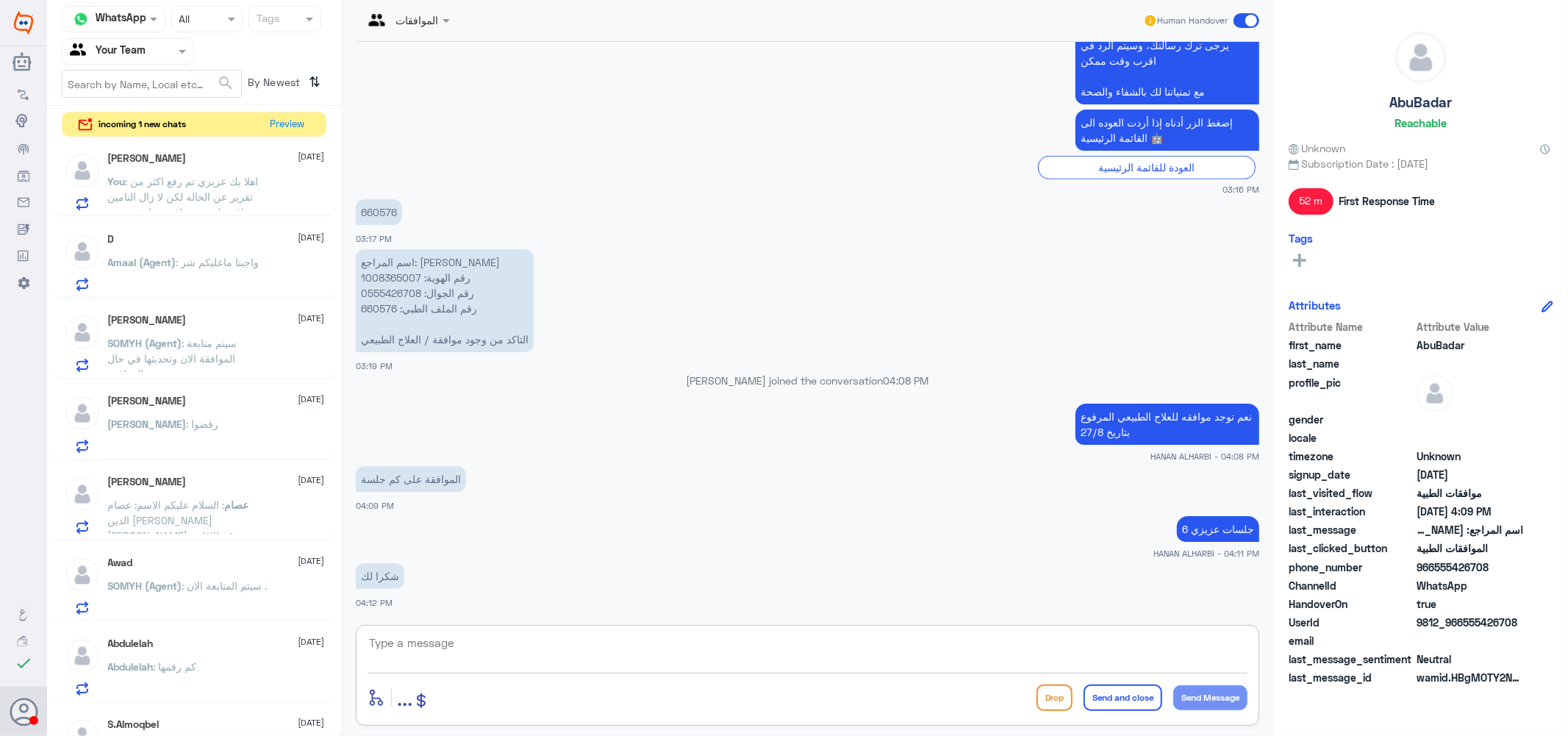
click at [446, 650] on textarea at bounding box center [807, 651] width 880 height 36
type textarea "العفو عزيزي م تشوفون شر يارب"
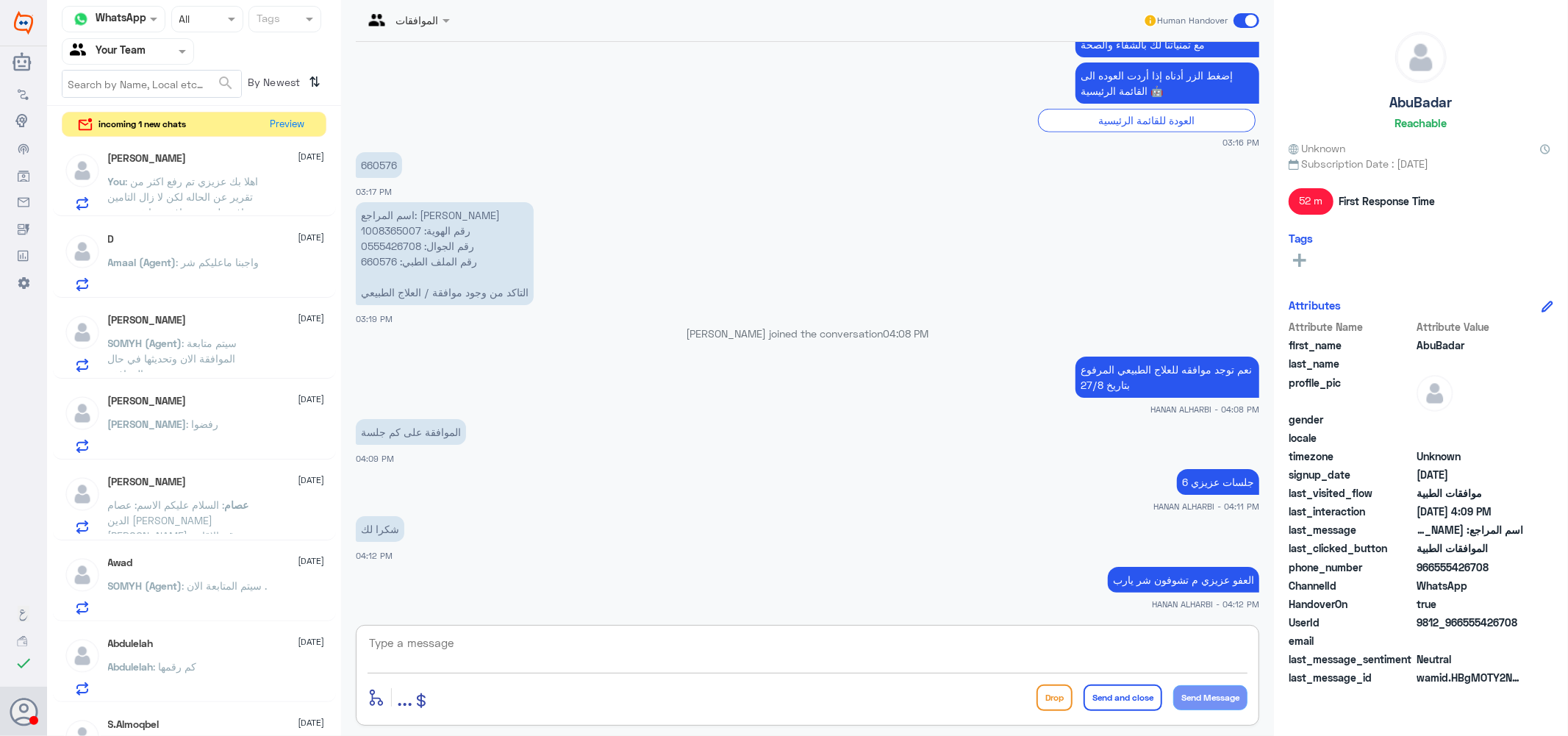
click at [959, 659] on textarea at bounding box center [807, 651] width 880 height 36
type textarea "."
click at [1120, 689] on button "Send and close" at bounding box center [1122, 697] width 79 height 26
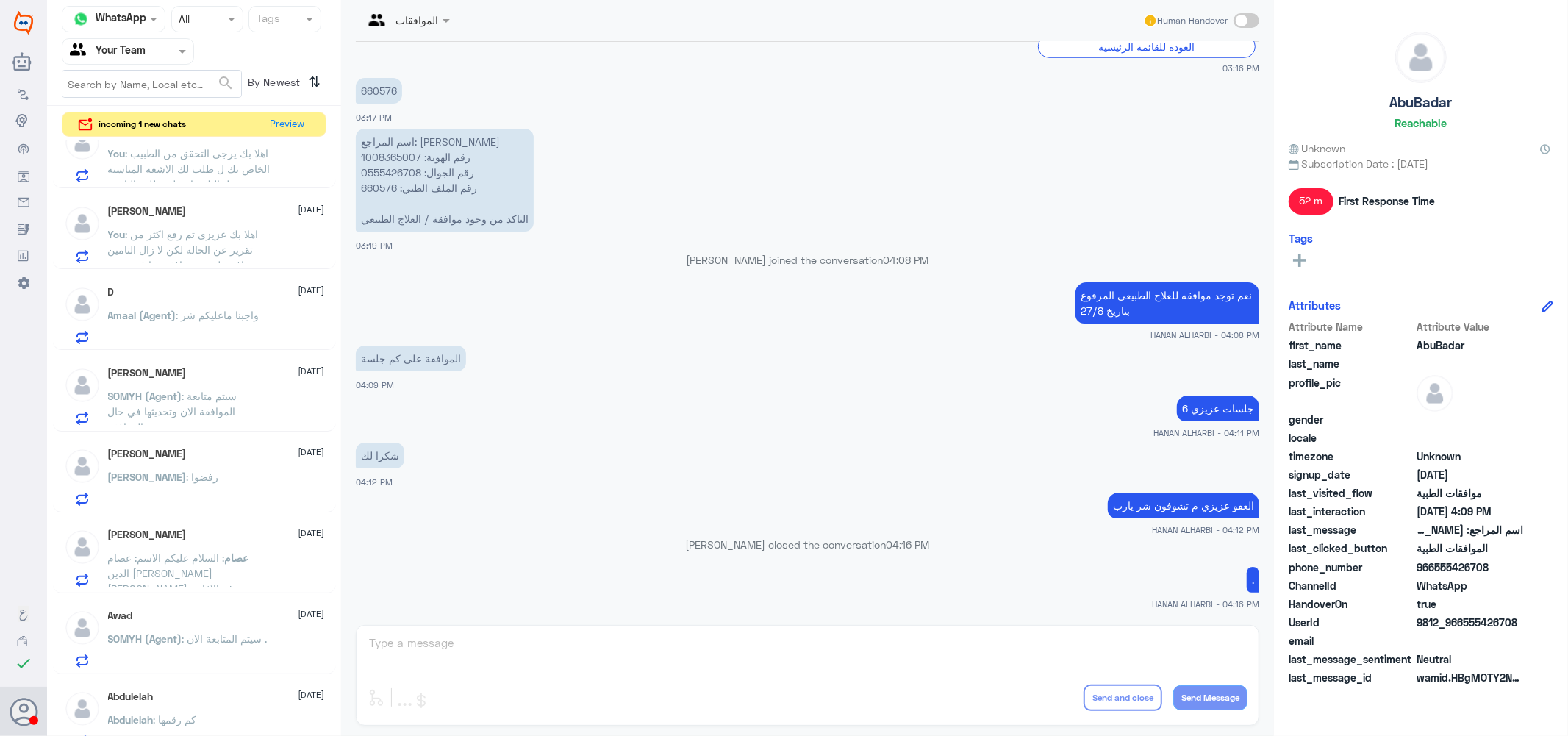
scroll to position [160, 0]
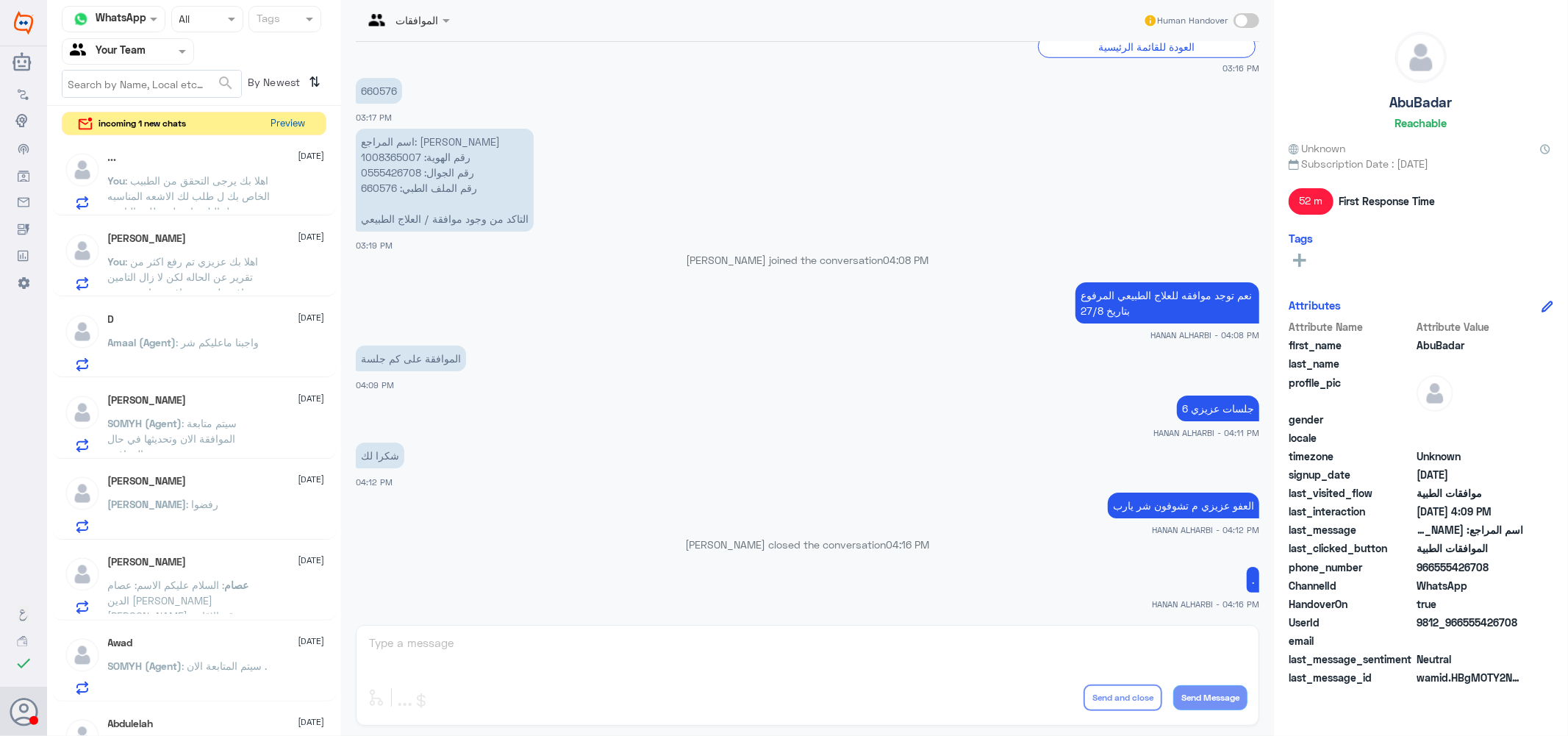
click at [284, 121] on button "Preview" at bounding box center [288, 124] width 45 height 23
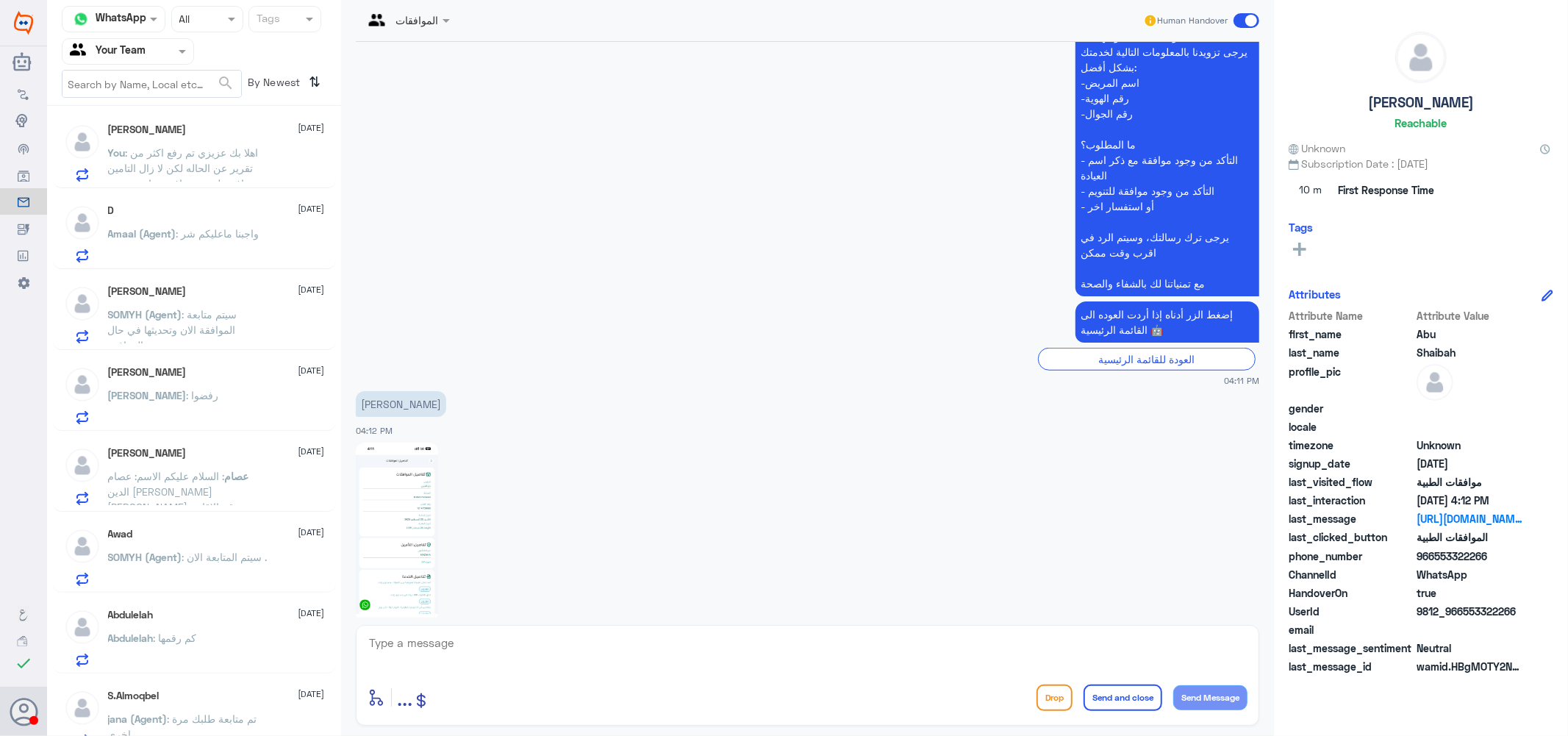
scroll to position [775, 0]
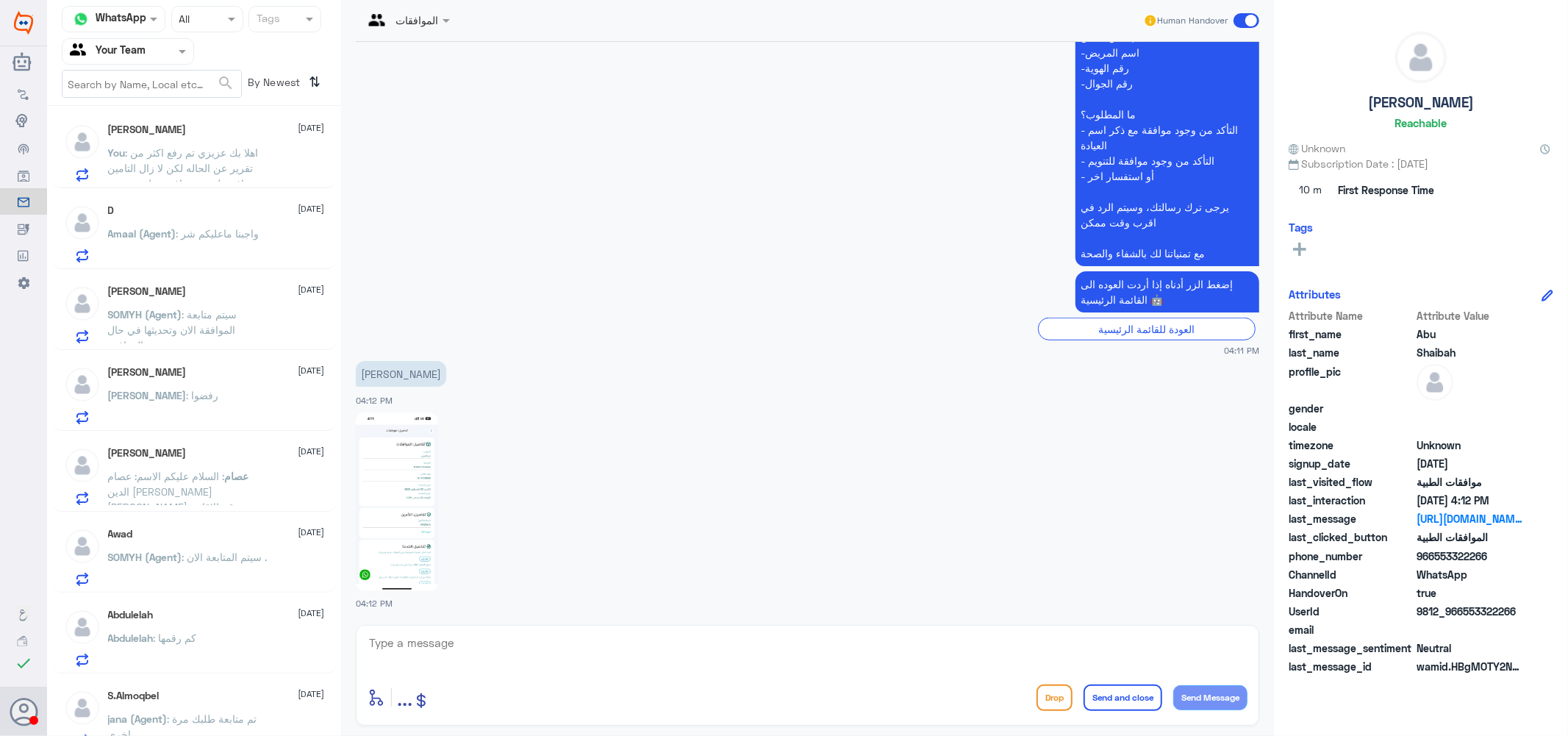
click at [393, 489] on img at bounding box center [396, 502] width 82 height 179
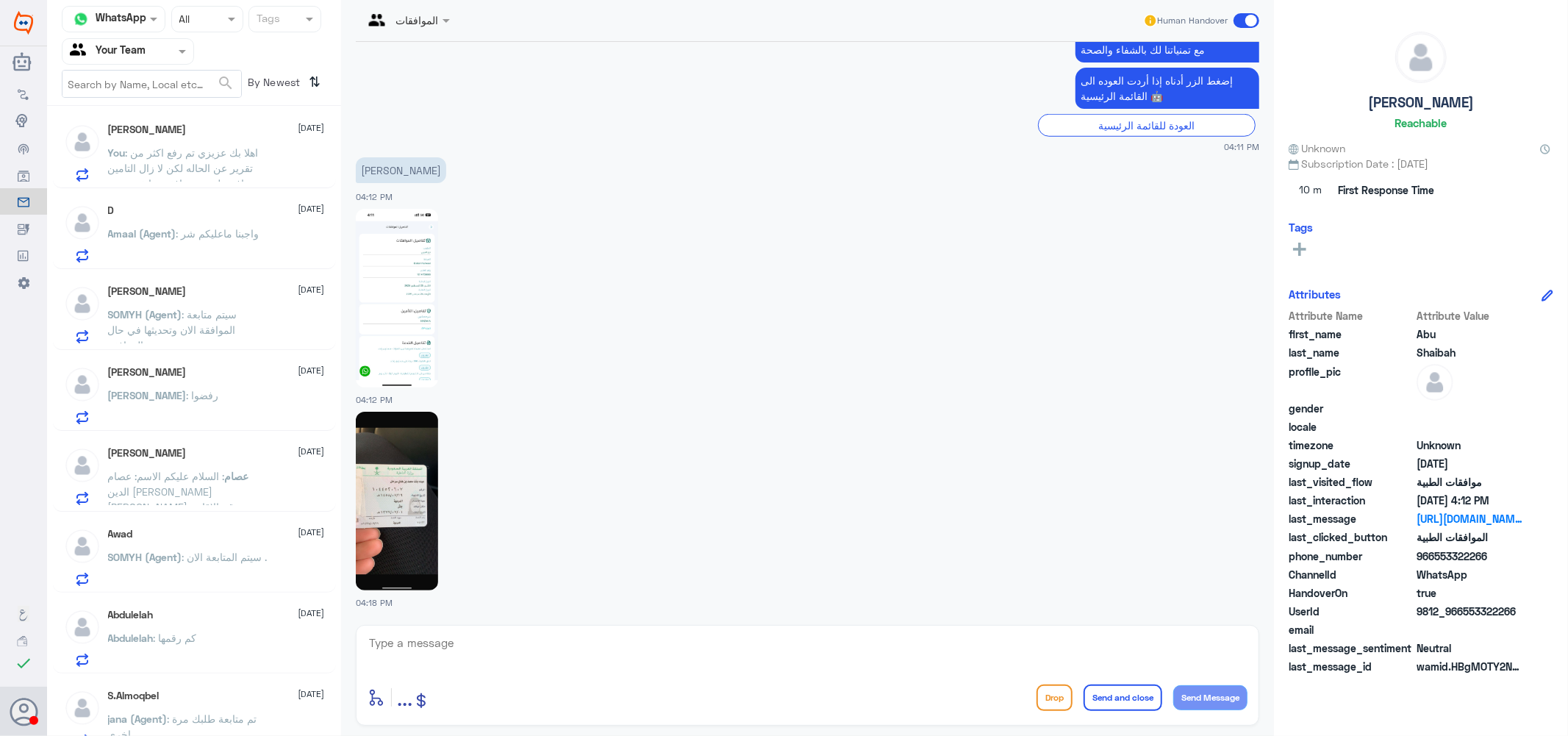
click at [473, 654] on textarea at bounding box center [807, 651] width 880 height 36
click at [1033, 640] on textarea at bounding box center [807, 651] width 880 height 36
type textarea ";"
type textarea "كيف اقدر اساعدك ؟3"
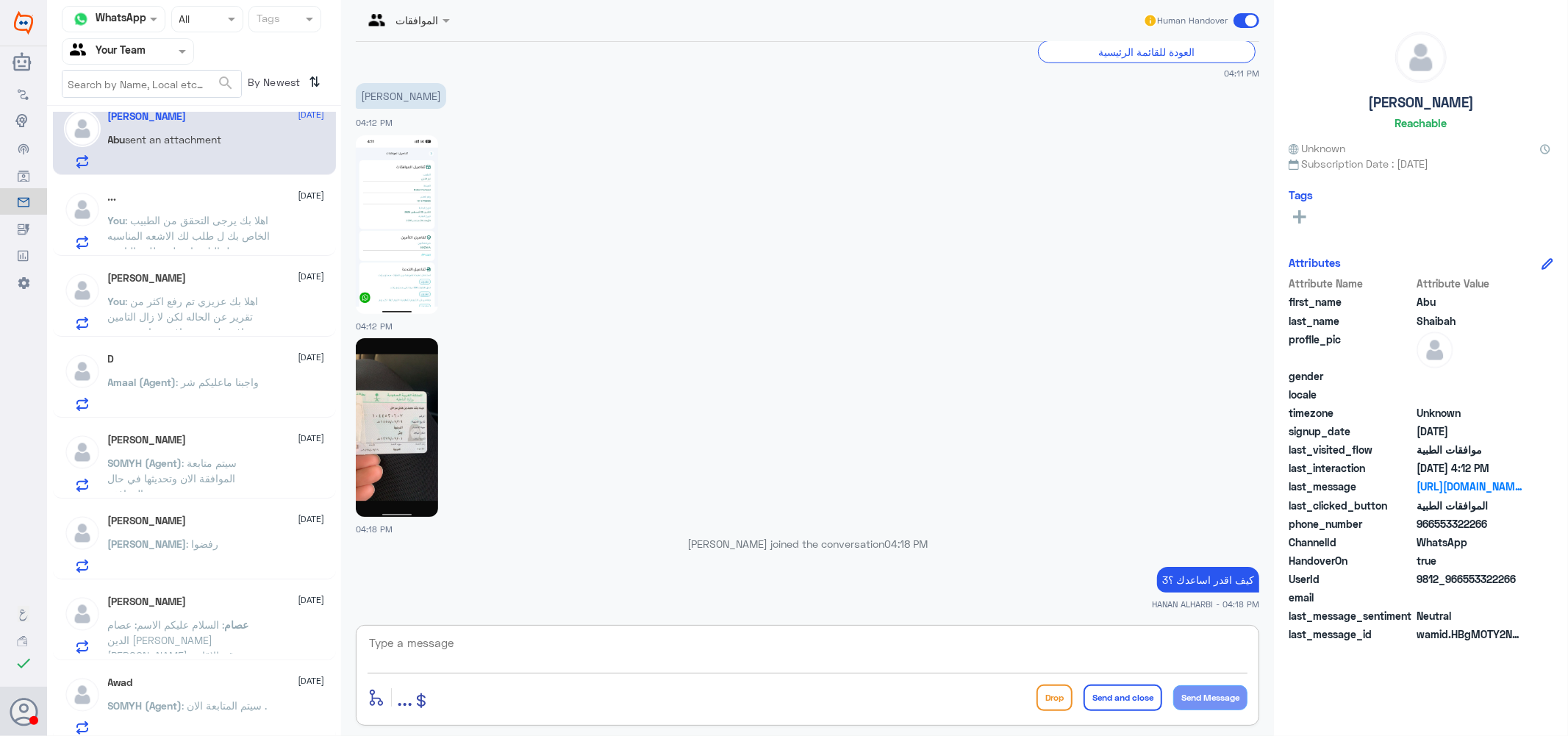
scroll to position [0, 0]
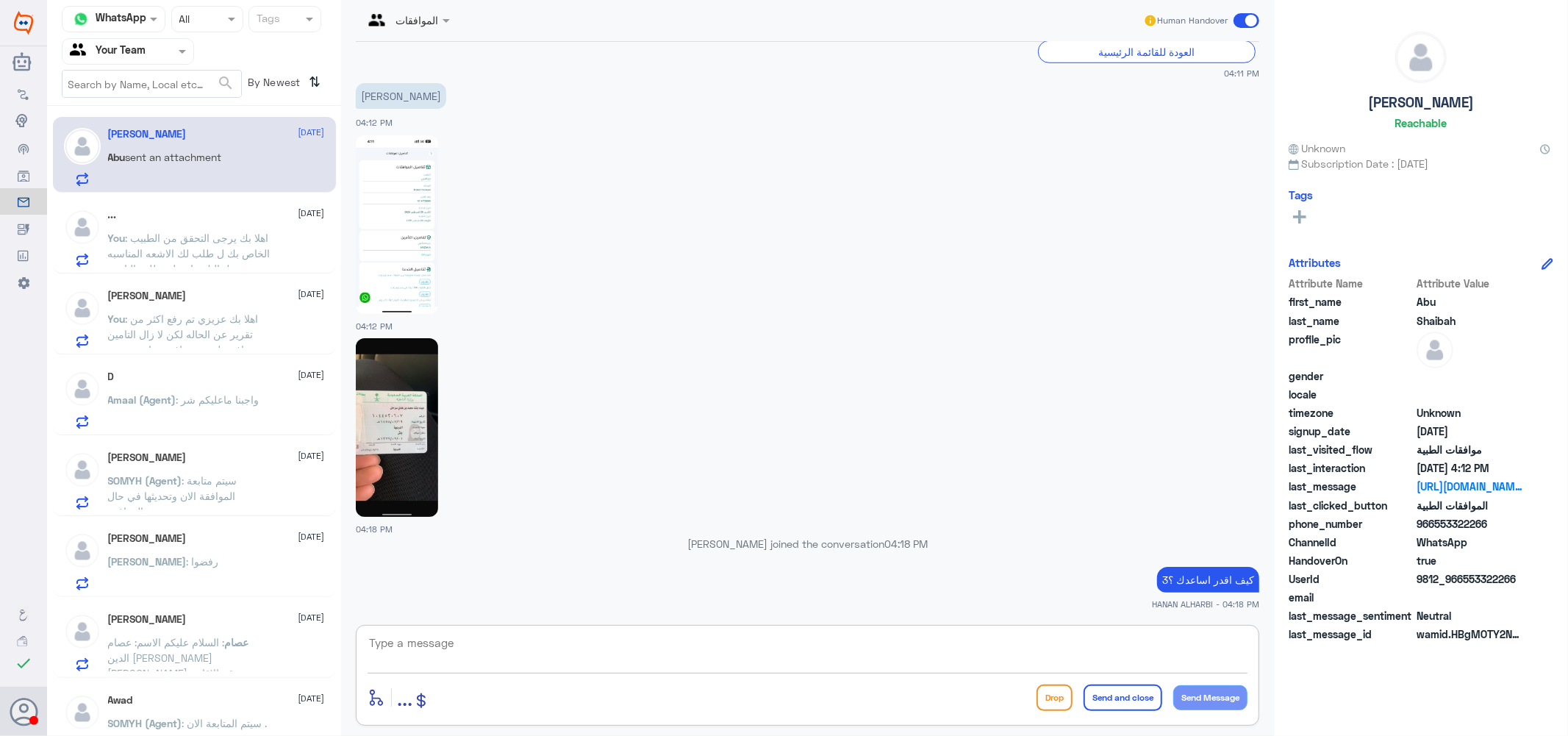
click at [200, 230] on p "You : اهلا بك يرجى التحقق من الطبيب الخاص بك ل طلب لك الاشعه المناسبه لحالتك بن…" at bounding box center [191, 248] width 166 height 37
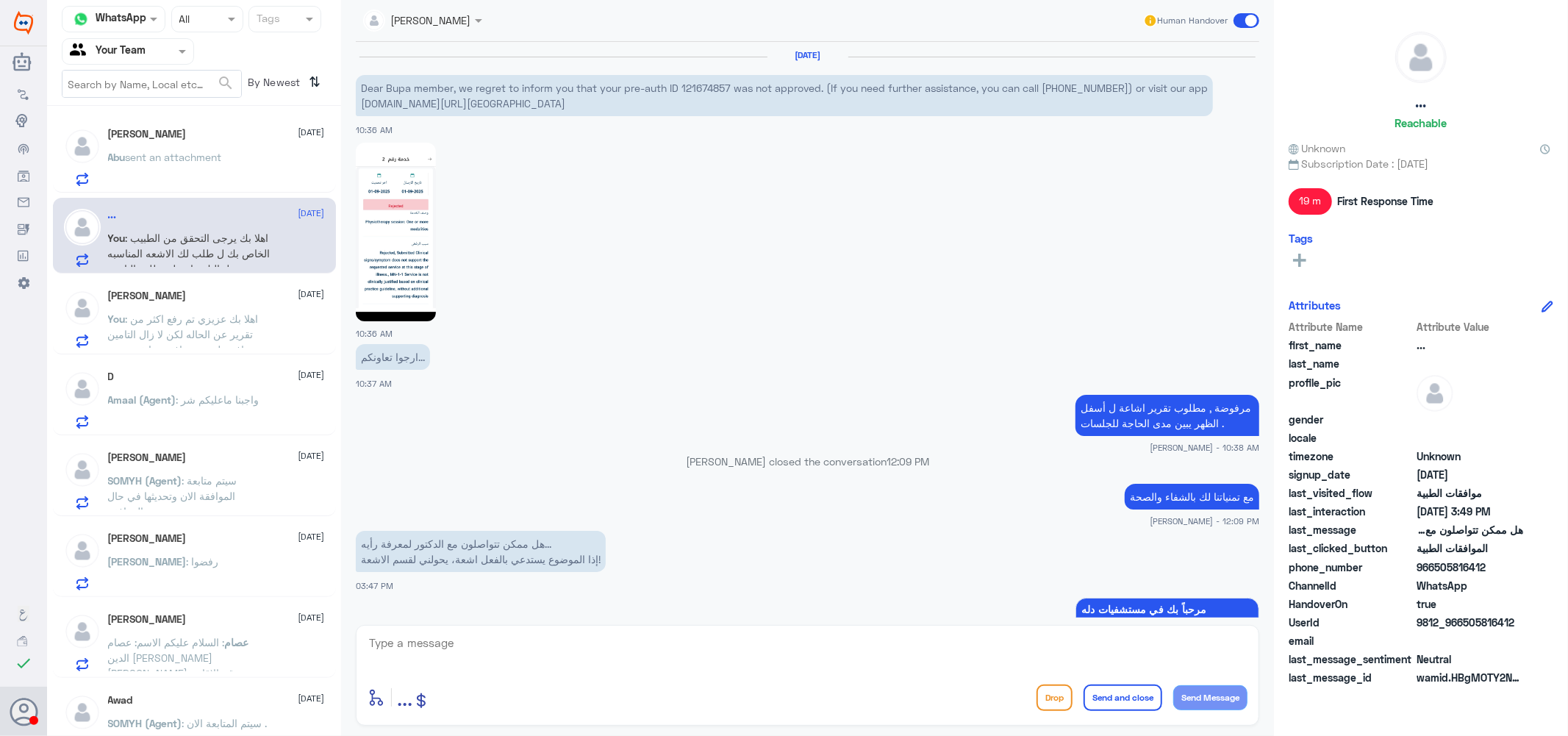
scroll to position [1359, 0]
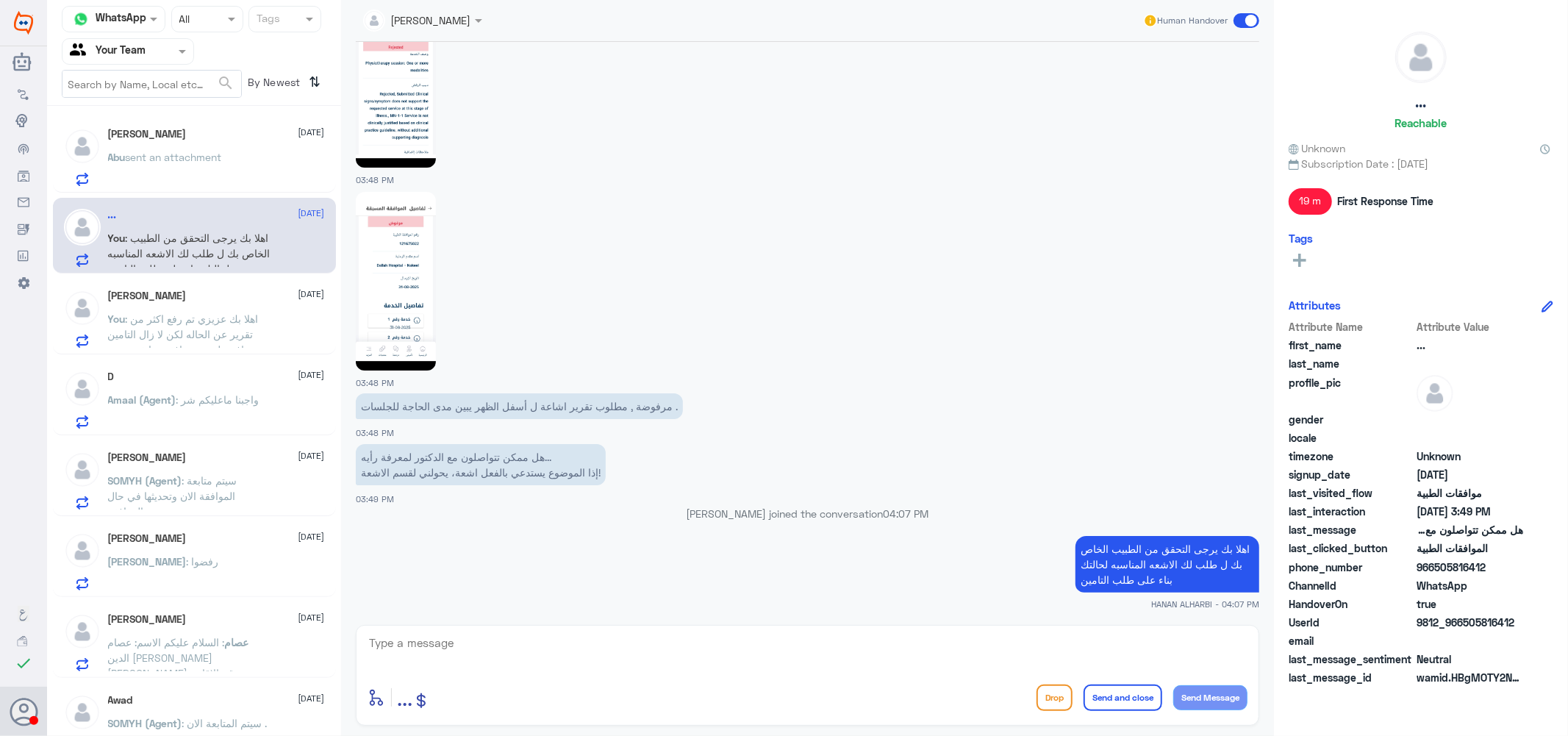
click at [192, 321] on span ": اهلا بك عزيزي تم رفع اكثر من تقرير عن الحاله لكن لا زال التامين رافض لوجود مو…" at bounding box center [183, 342] width 151 height 59
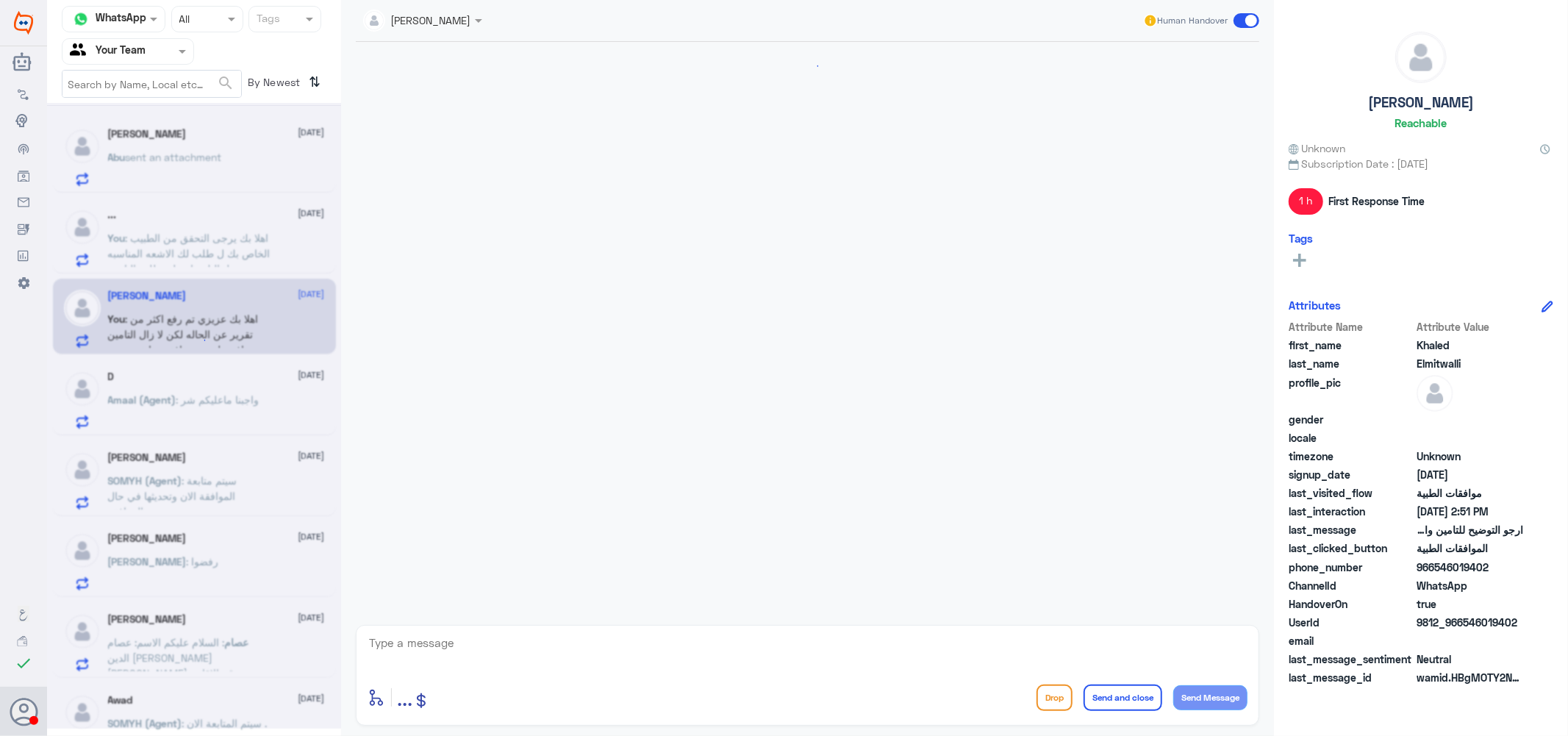
scroll to position [968, 0]
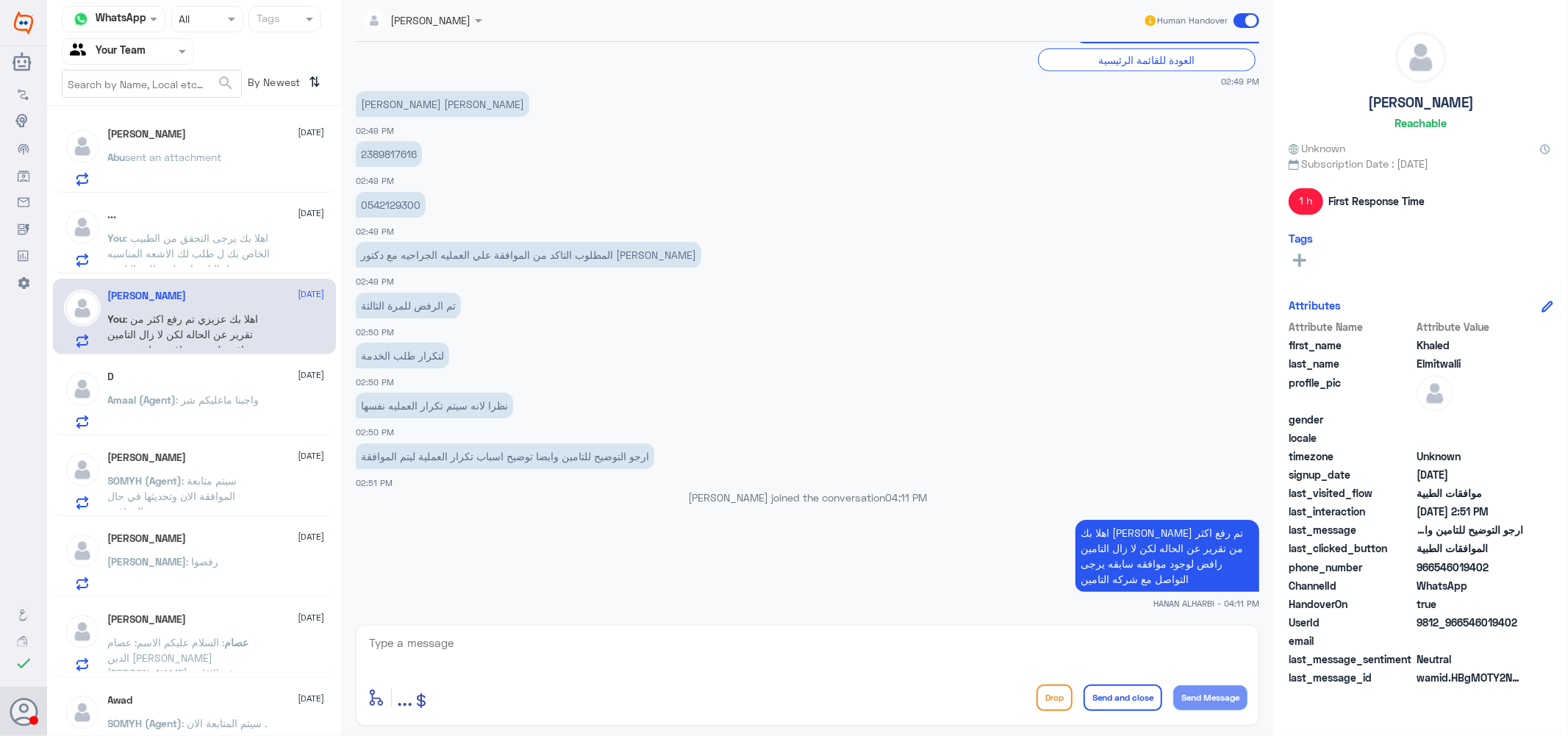
click at [187, 398] on span ": واجبنا ماعليكم شر" at bounding box center [218, 399] width 83 height 13
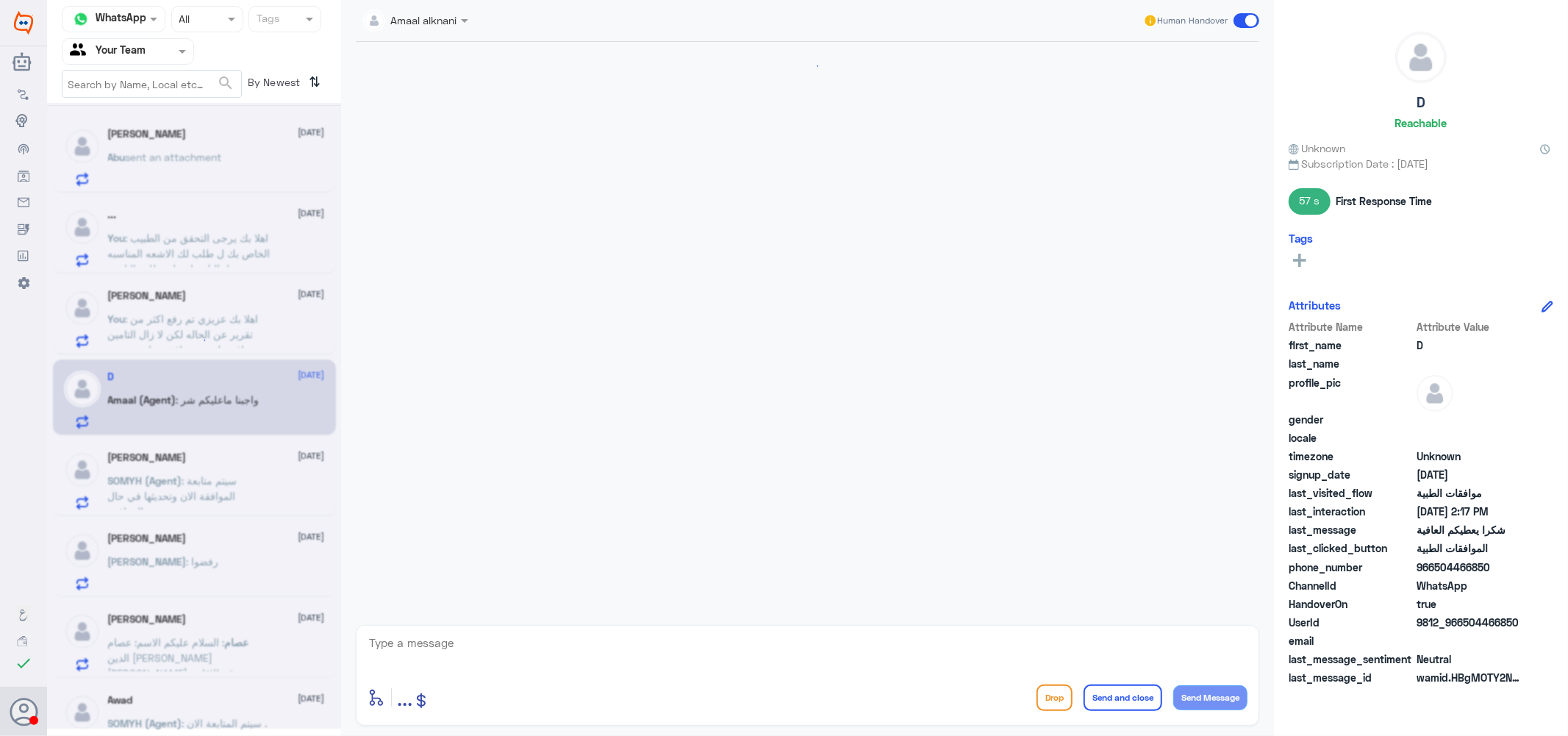
scroll to position [1042, 0]
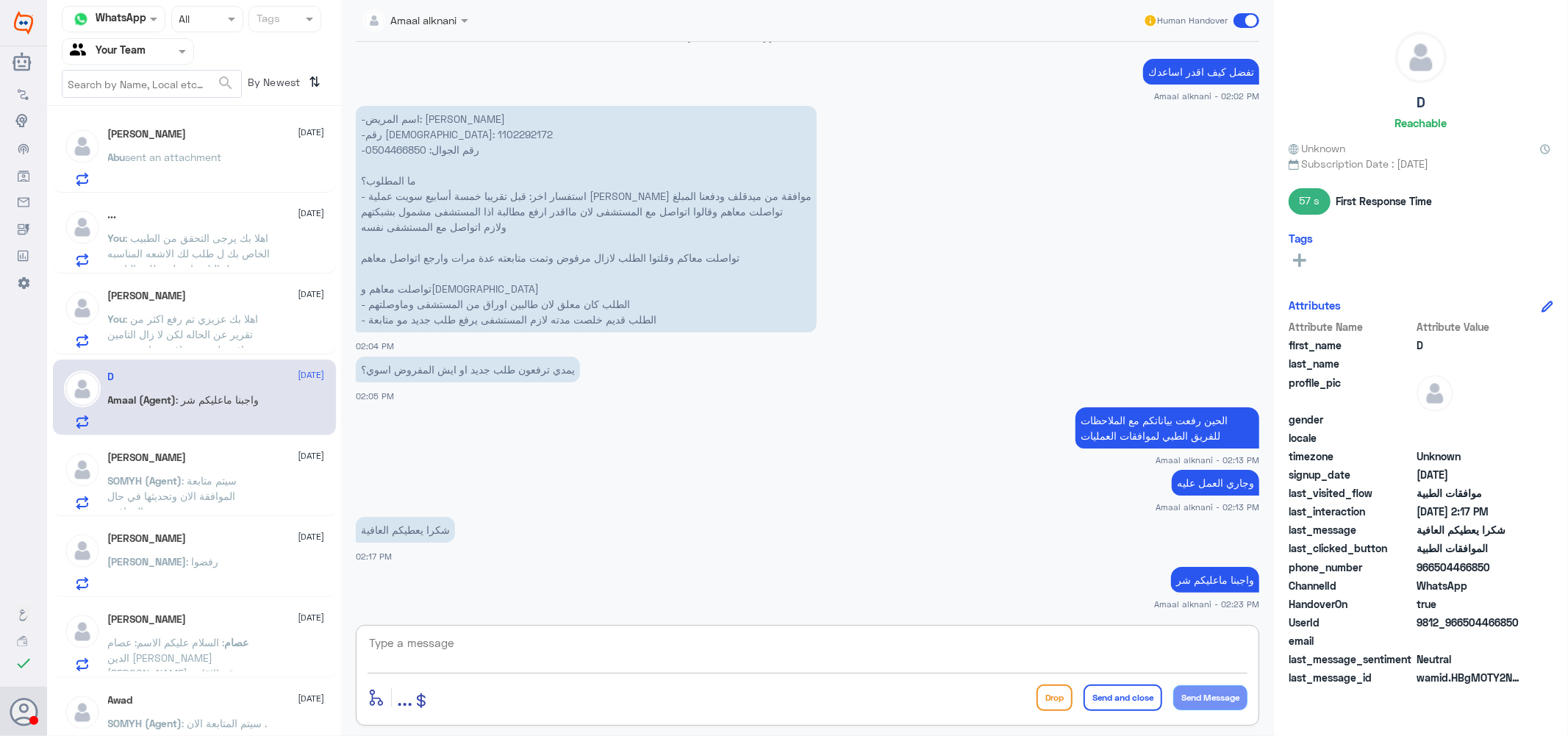
click at [882, 651] on textarea at bounding box center [807, 651] width 880 height 36
type textarea "."
click at [500, 619] on div "Amaal alknani Human Handover 1 Sep 2025 ايش الخطوة الجاية؟ 01:36 PM التواصل مع …" at bounding box center [807, 370] width 933 height 741
click at [467, 648] on textarea "." at bounding box center [807, 651] width 880 height 36
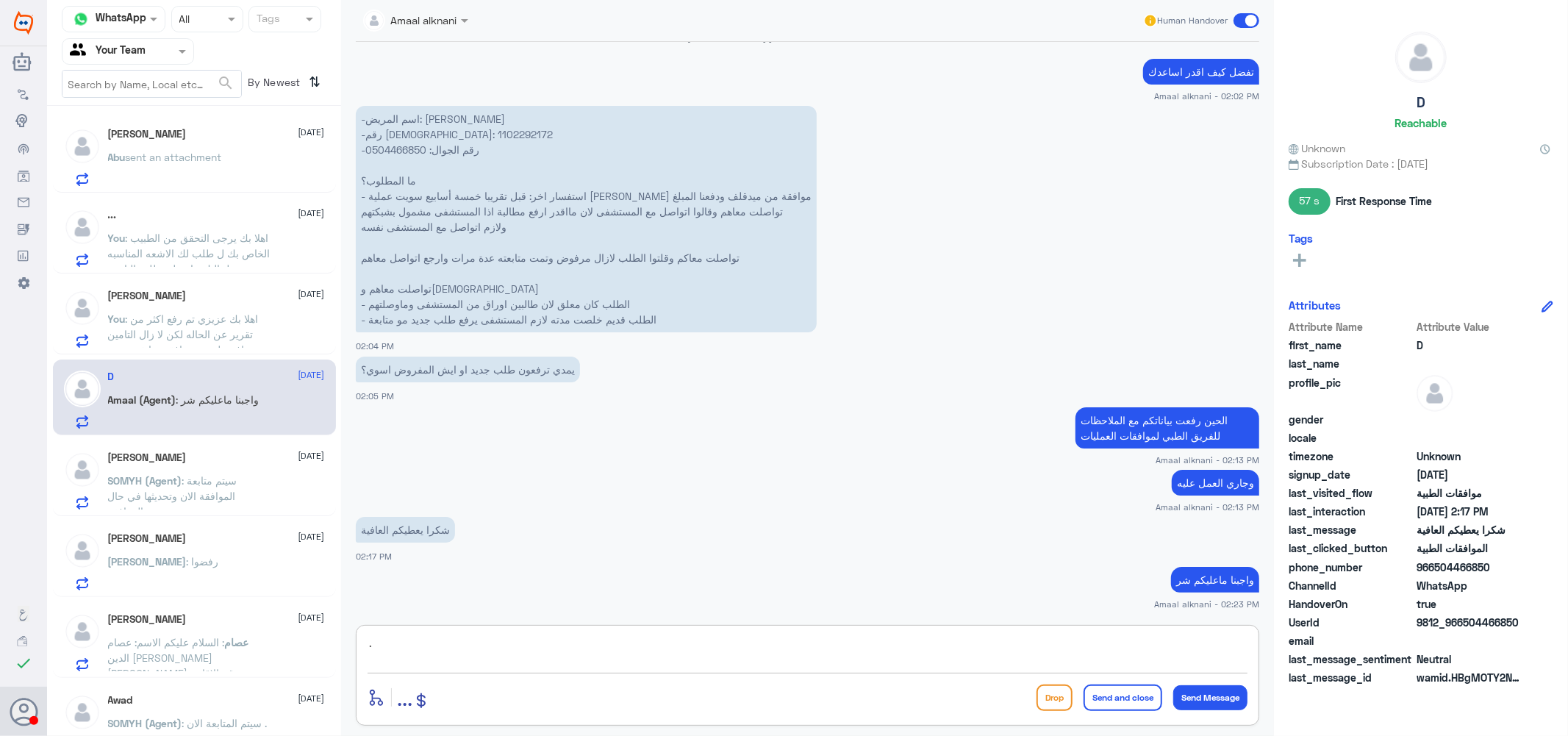
click at [467, 648] on textarea "." at bounding box center [807, 651] width 880 height 36
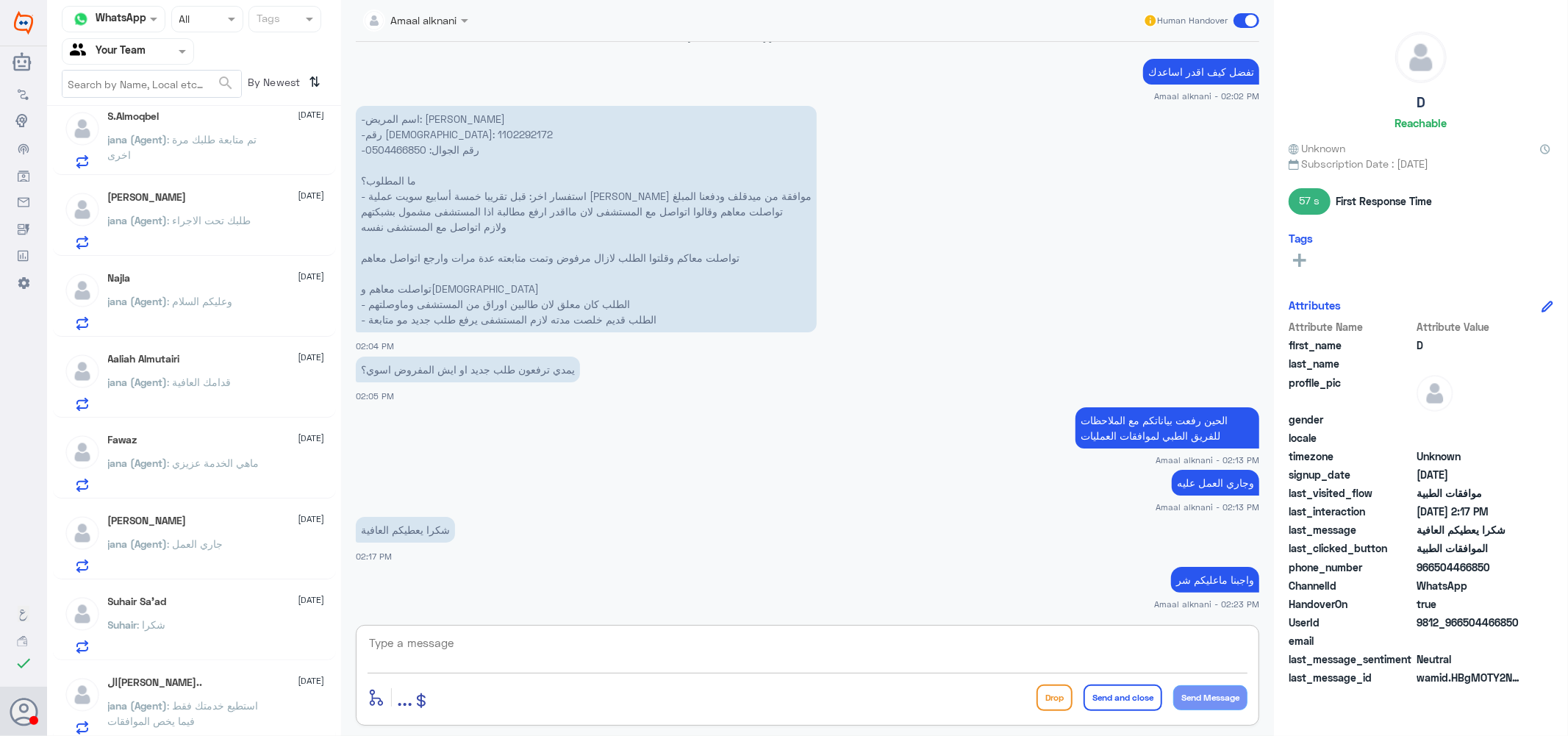
scroll to position [750, 0]
click at [219, 696] on span ": استطيع خدمتك فقط فيما يخص الموافقات" at bounding box center [183, 707] width 151 height 28
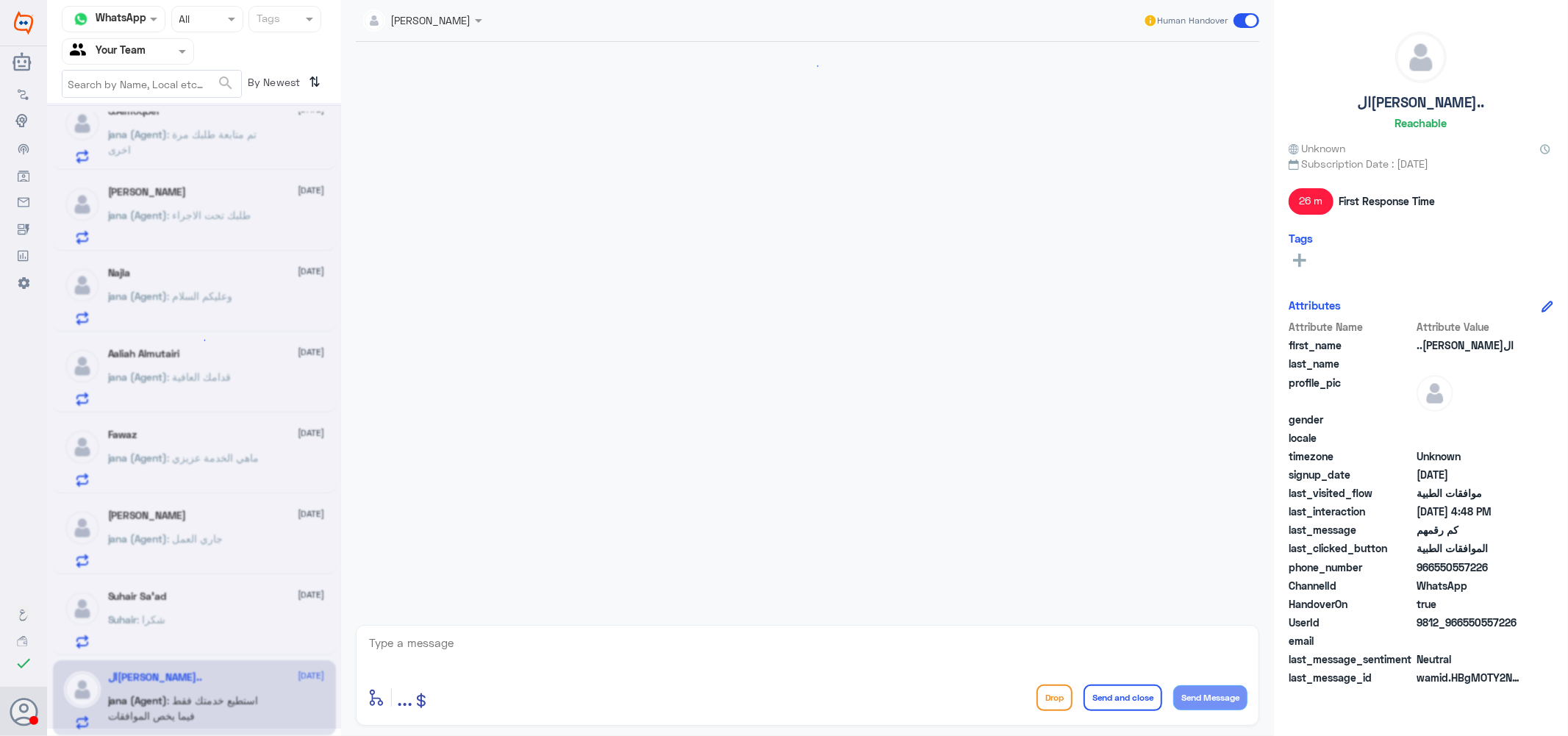
scroll to position [840, 0]
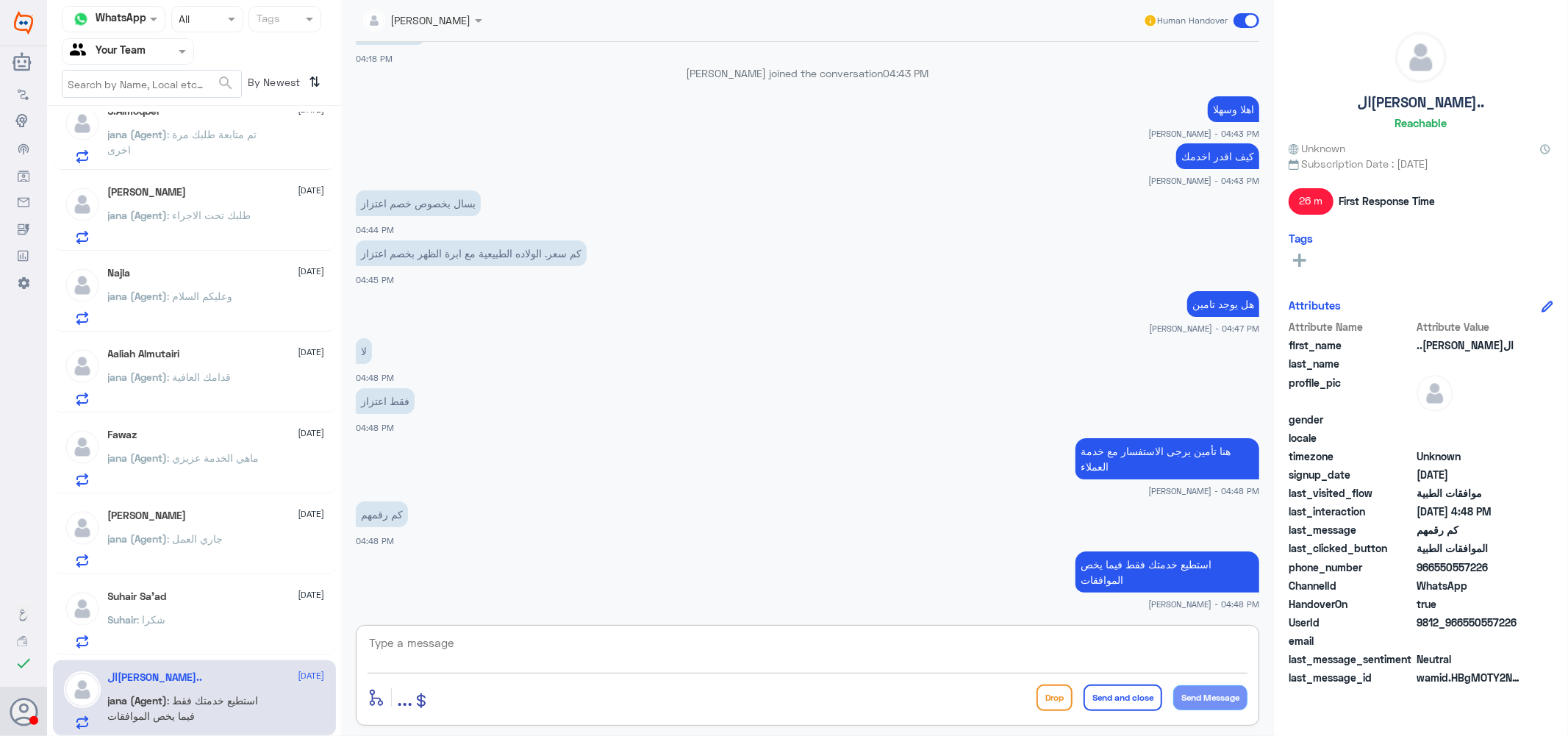
click at [694, 652] on textarea at bounding box center [807, 651] width 880 height 36
type textarea "."
click at [1126, 695] on button "Send and close" at bounding box center [1122, 697] width 79 height 26
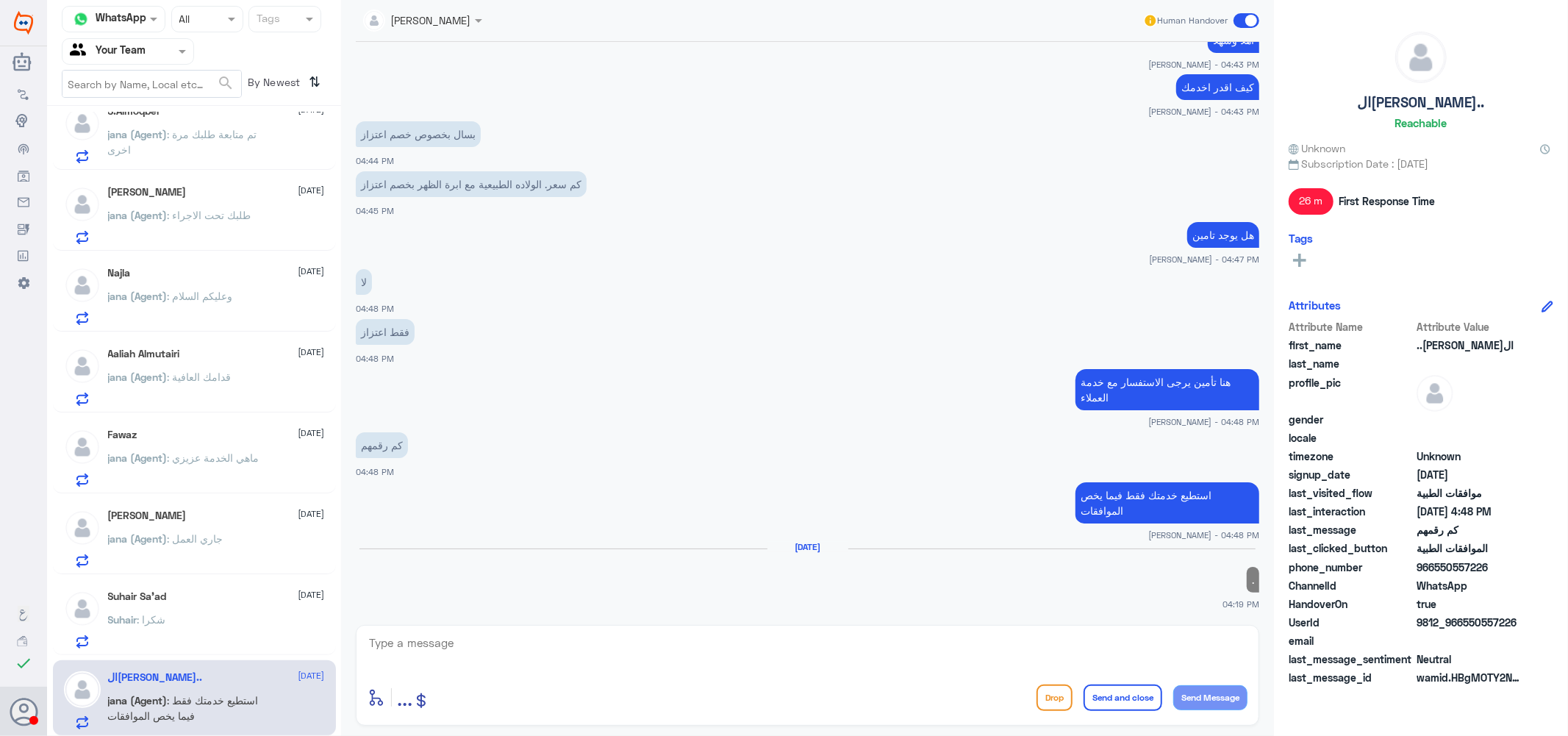
scroll to position [747, 0]
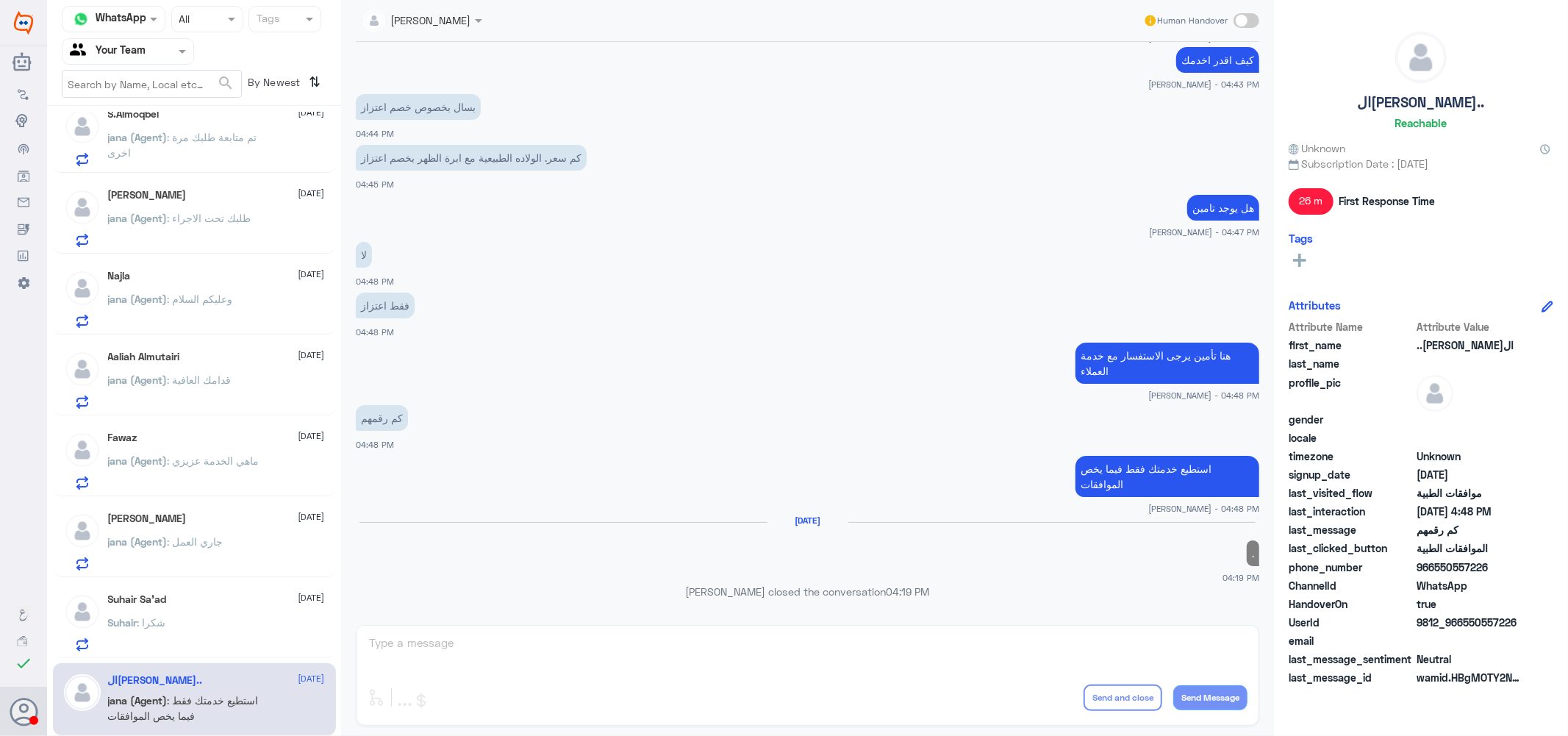
click at [184, 601] on div "Suhair Sa’ad 31 August" at bounding box center [216, 599] width 217 height 13
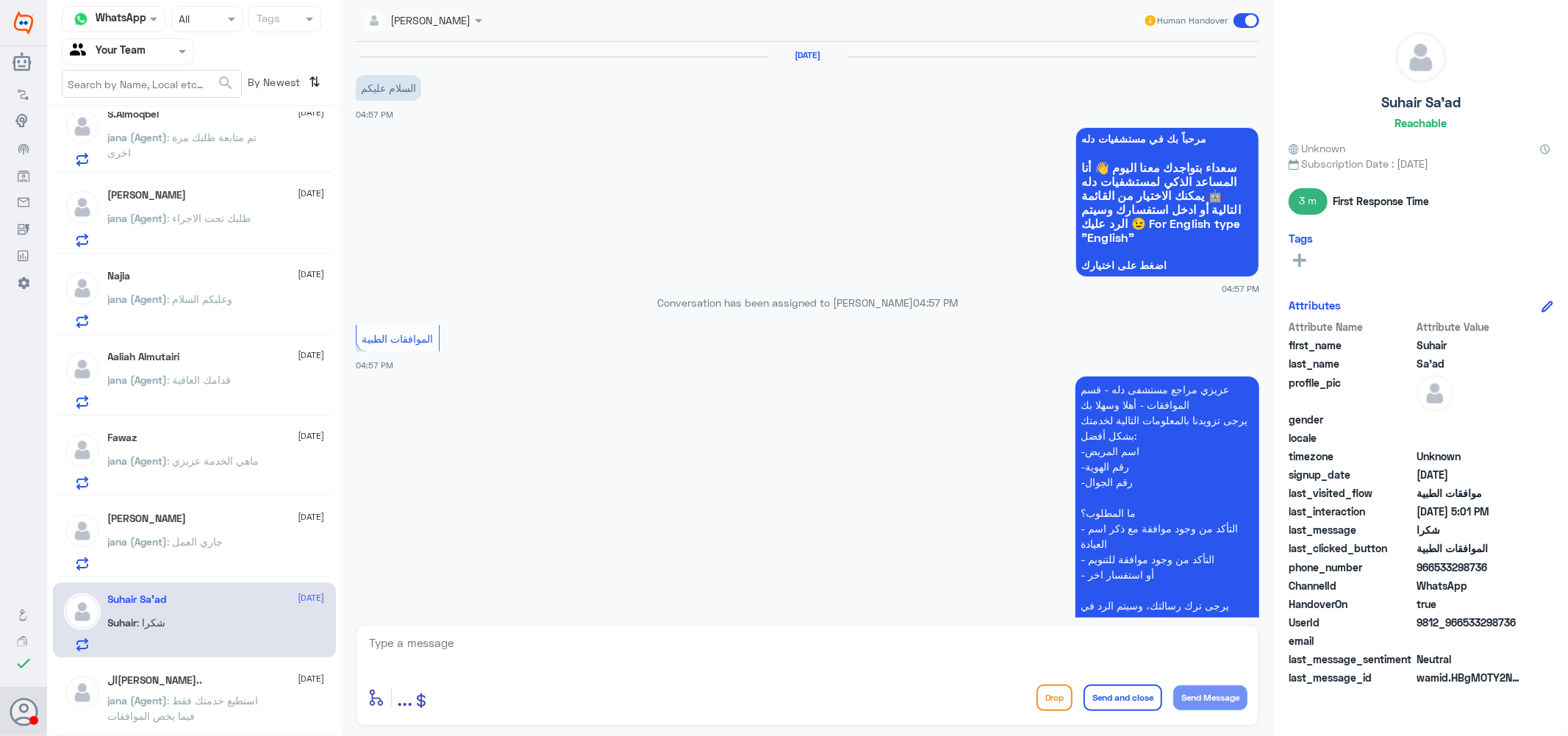
scroll to position [1015, 0]
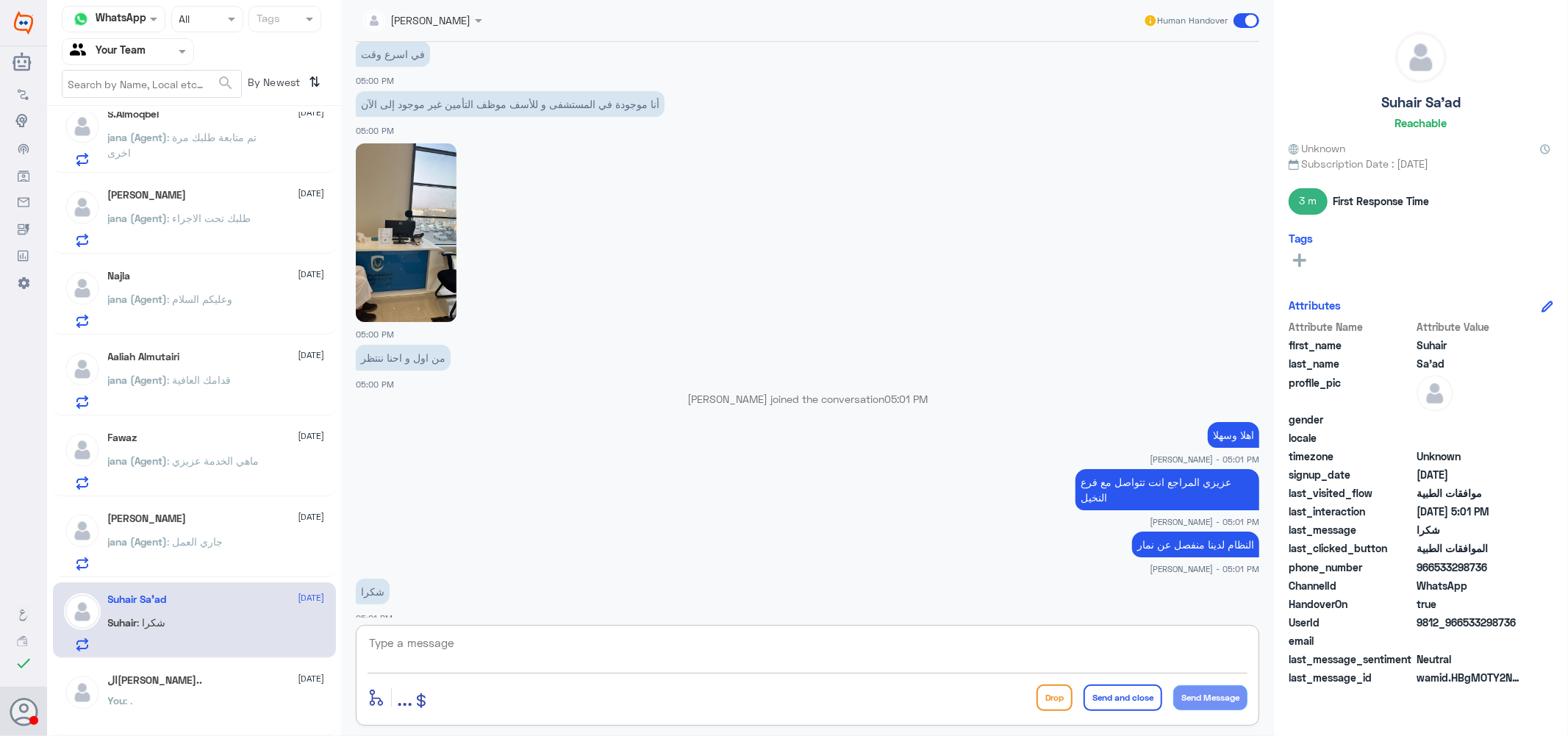
click at [447, 654] on textarea at bounding box center [807, 651] width 880 height 36
click at [452, 652] on textarea at bounding box center [807, 651] width 880 height 36
type textarea "ا"
type textarea "."
click at [1143, 701] on button "Send and close" at bounding box center [1122, 697] width 79 height 26
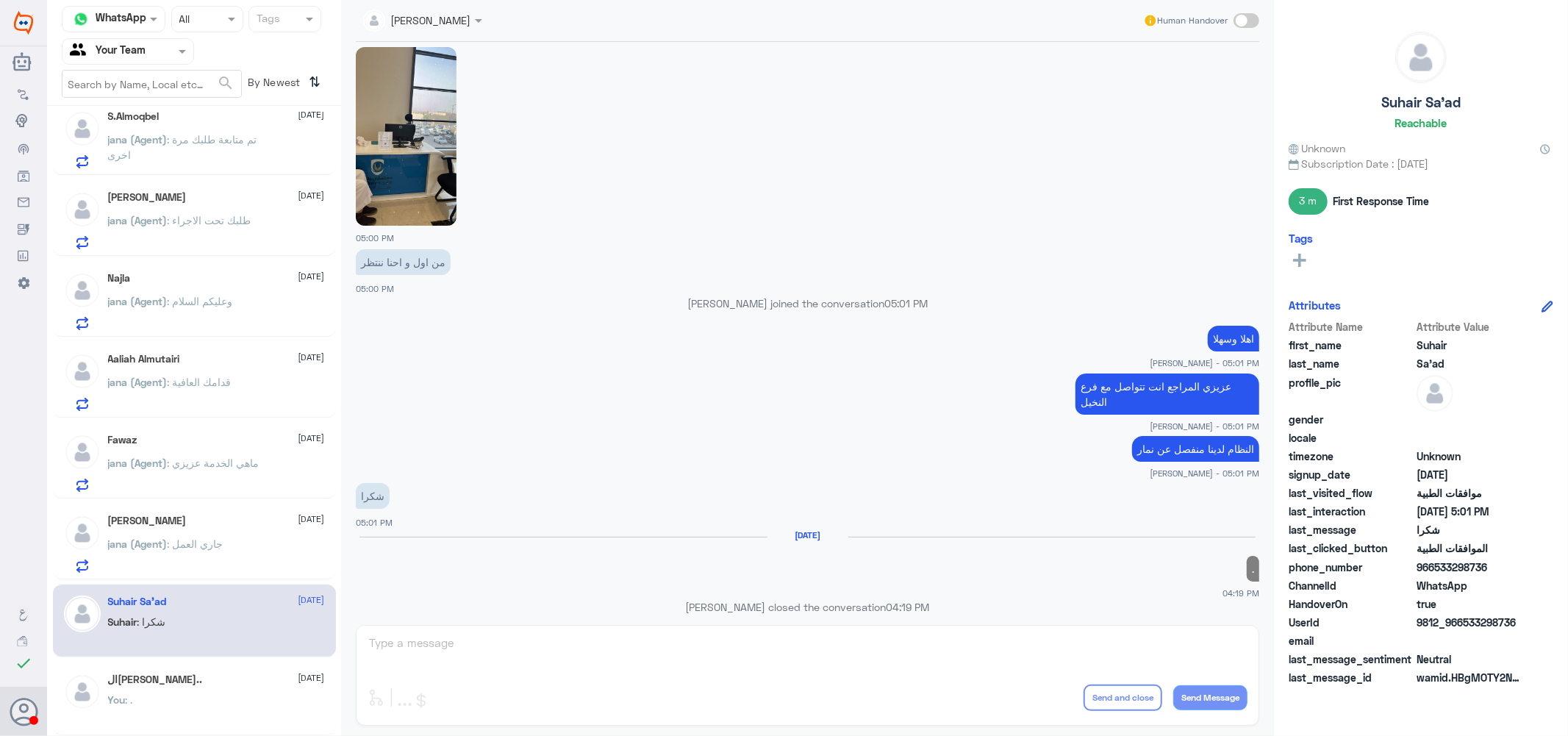
scroll to position [745, 0]
click at [213, 538] on span ": جاري العمل" at bounding box center [196, 543] width 56 height 13
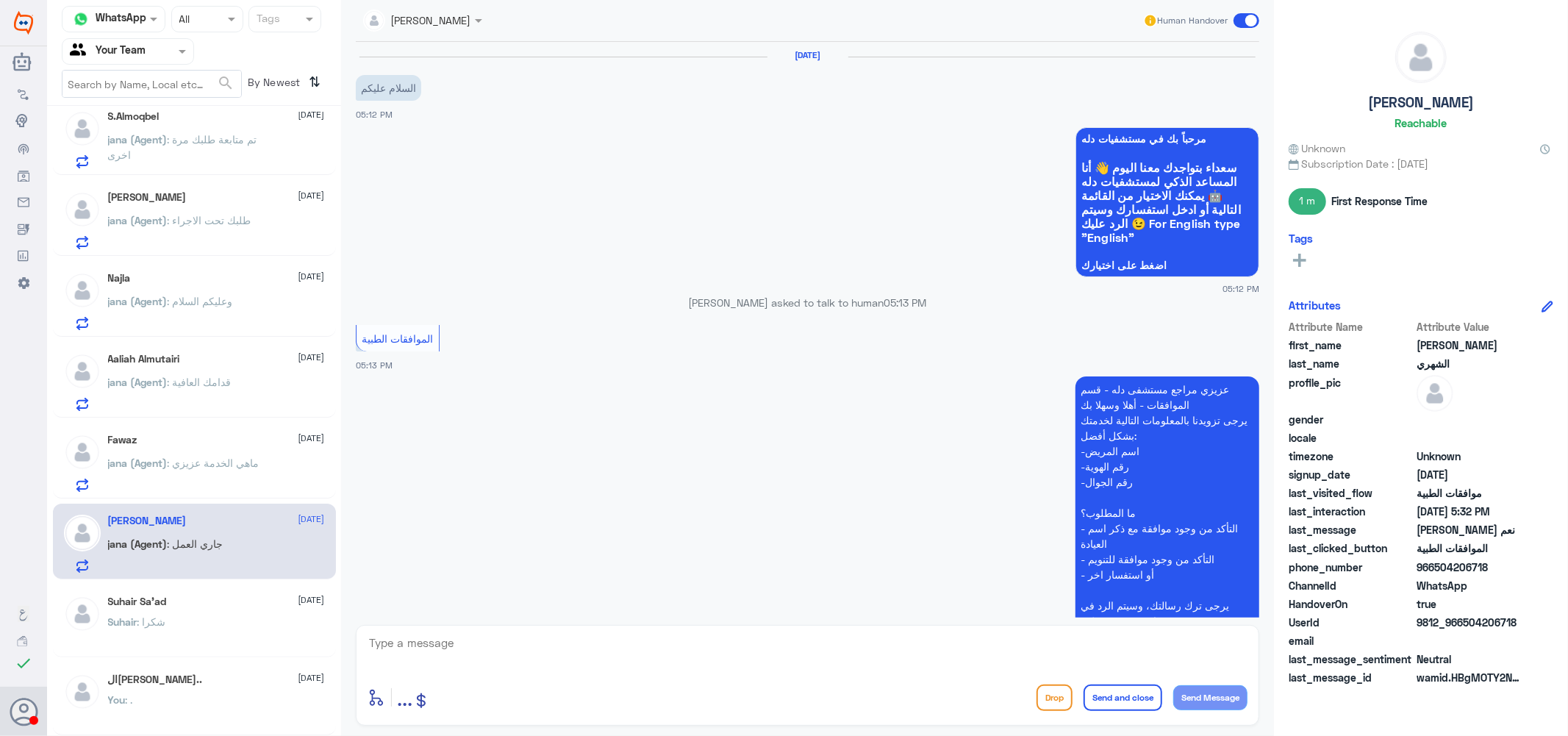
scroll to position [673, 0]
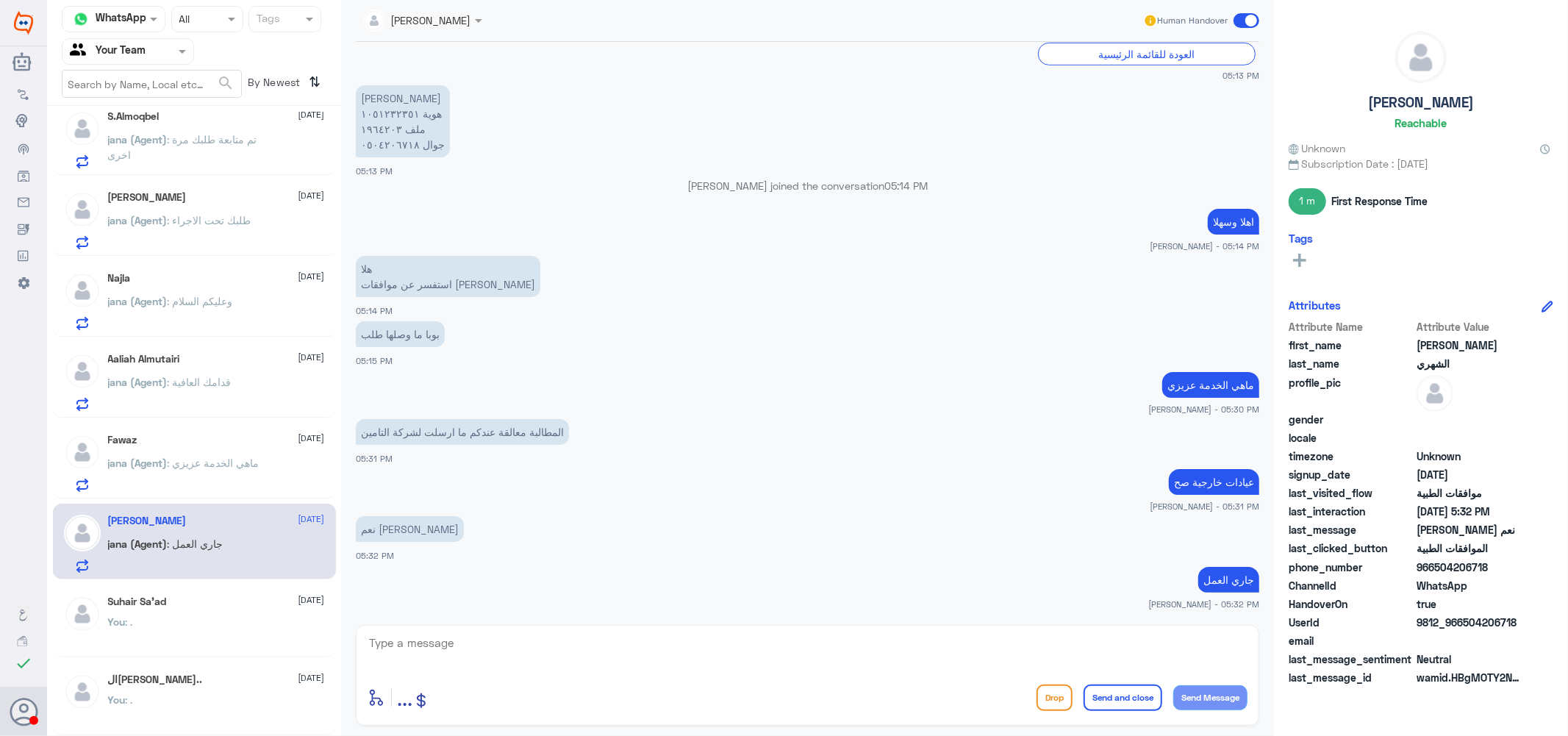
click at [216, 455] on p "jana (Agent) : ماهي الخدمة عزيزي" at bounding box center [184, 474] width 151 height 37
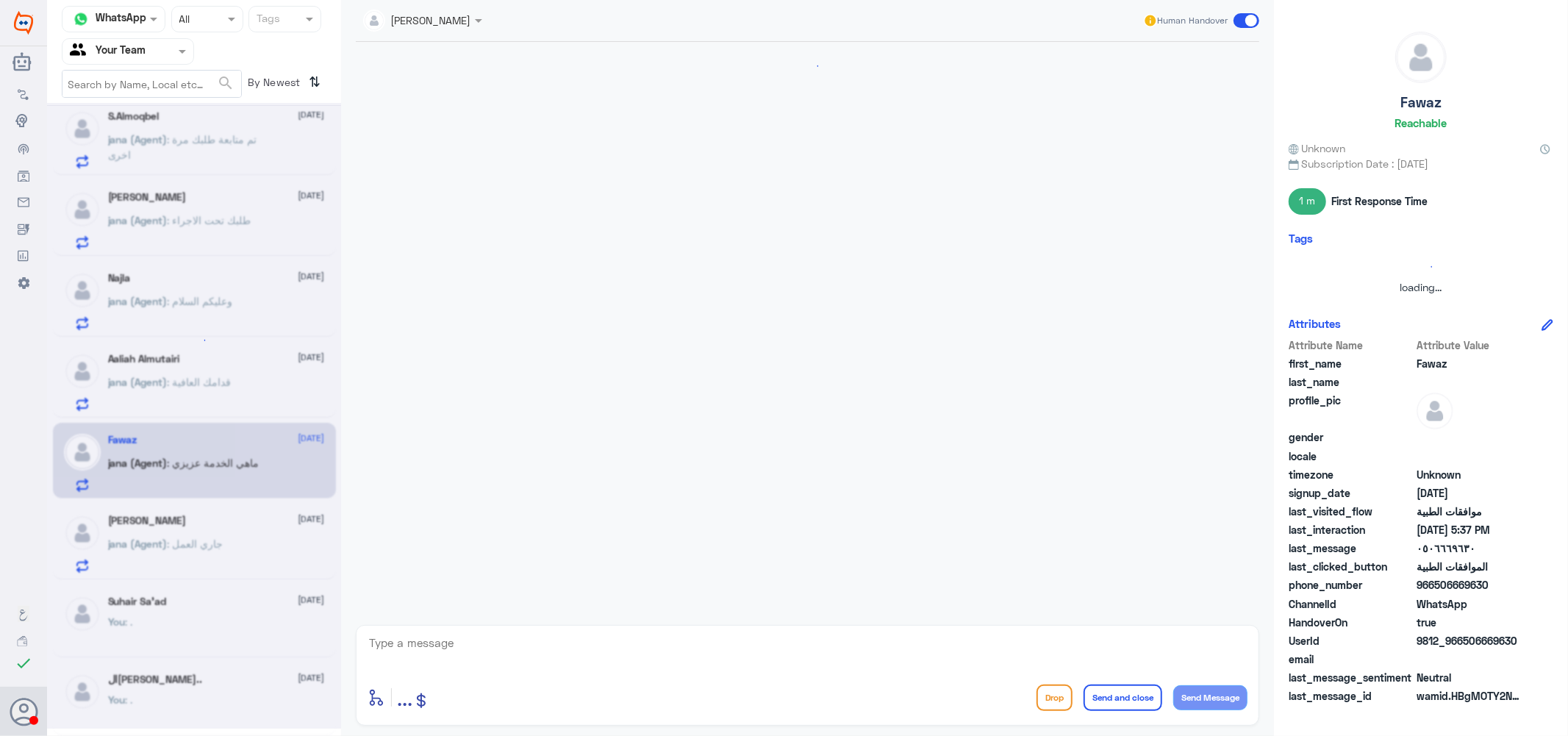
click at [461, 641] on textarea at bounding box center [807, 651] width 880 height 36
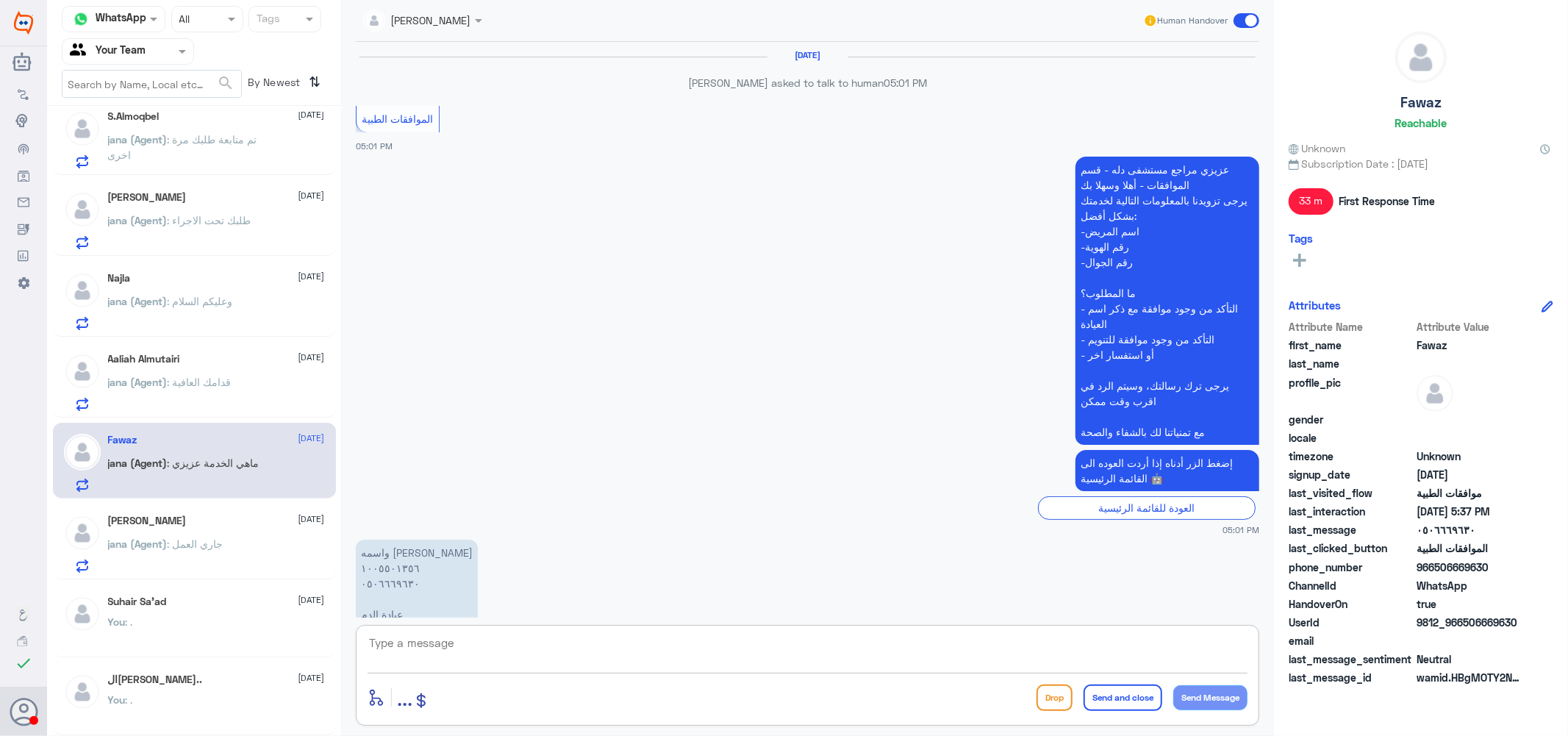
scroll to position [1222, 0]
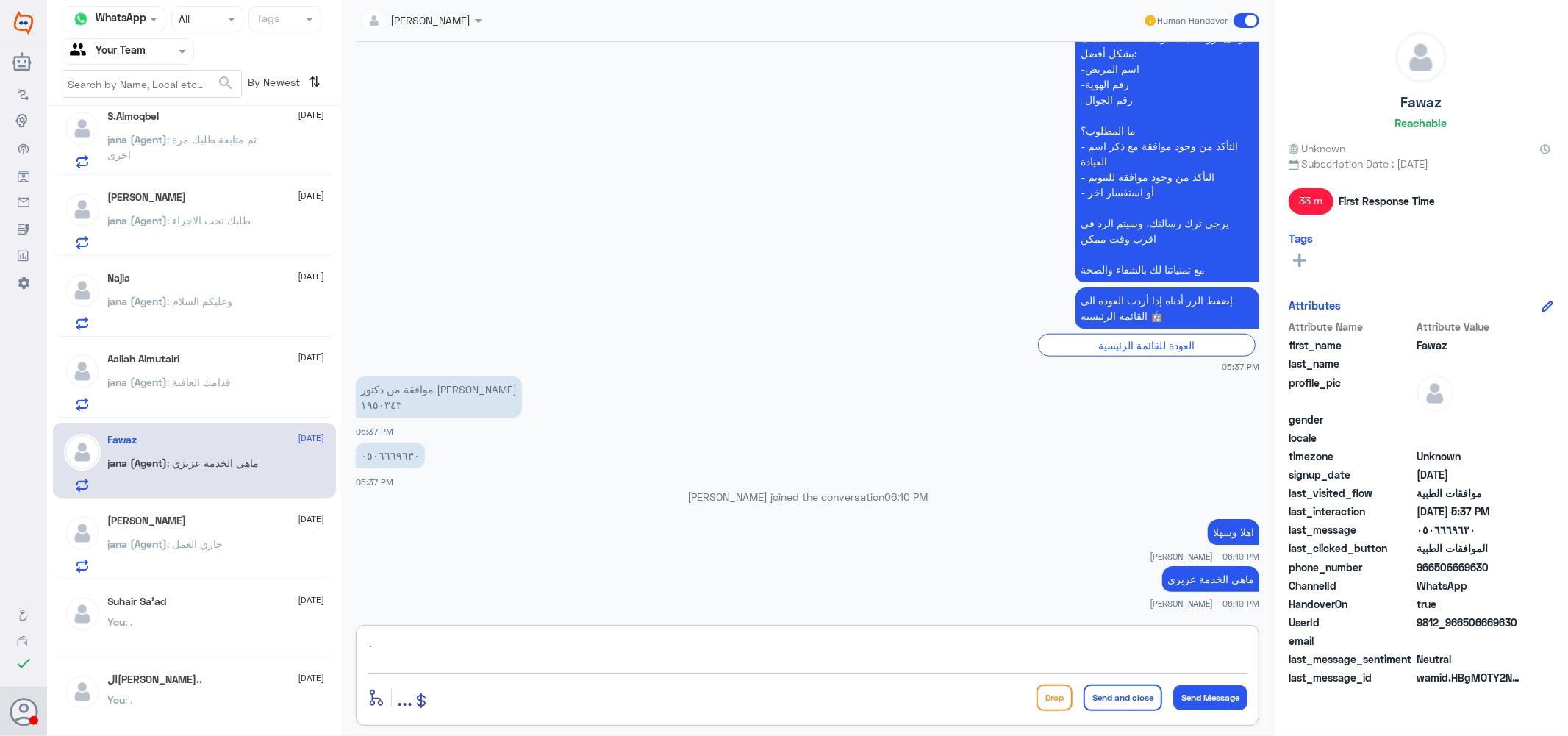
type textarea "."
click at [1142, 694] on button "Send and close" at bounding box center [1122, 697] width 79 height 26
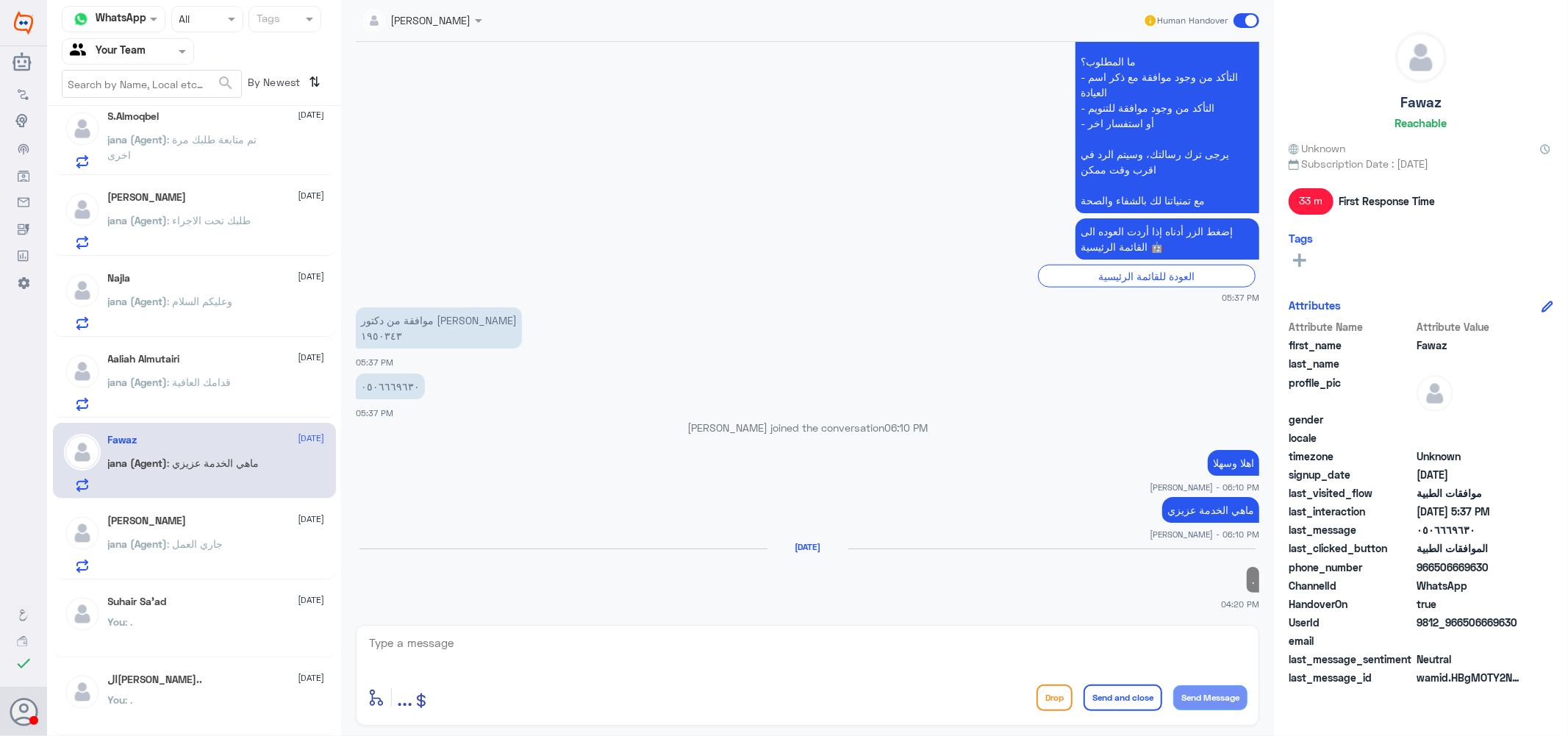
scroll to position [743, 0]
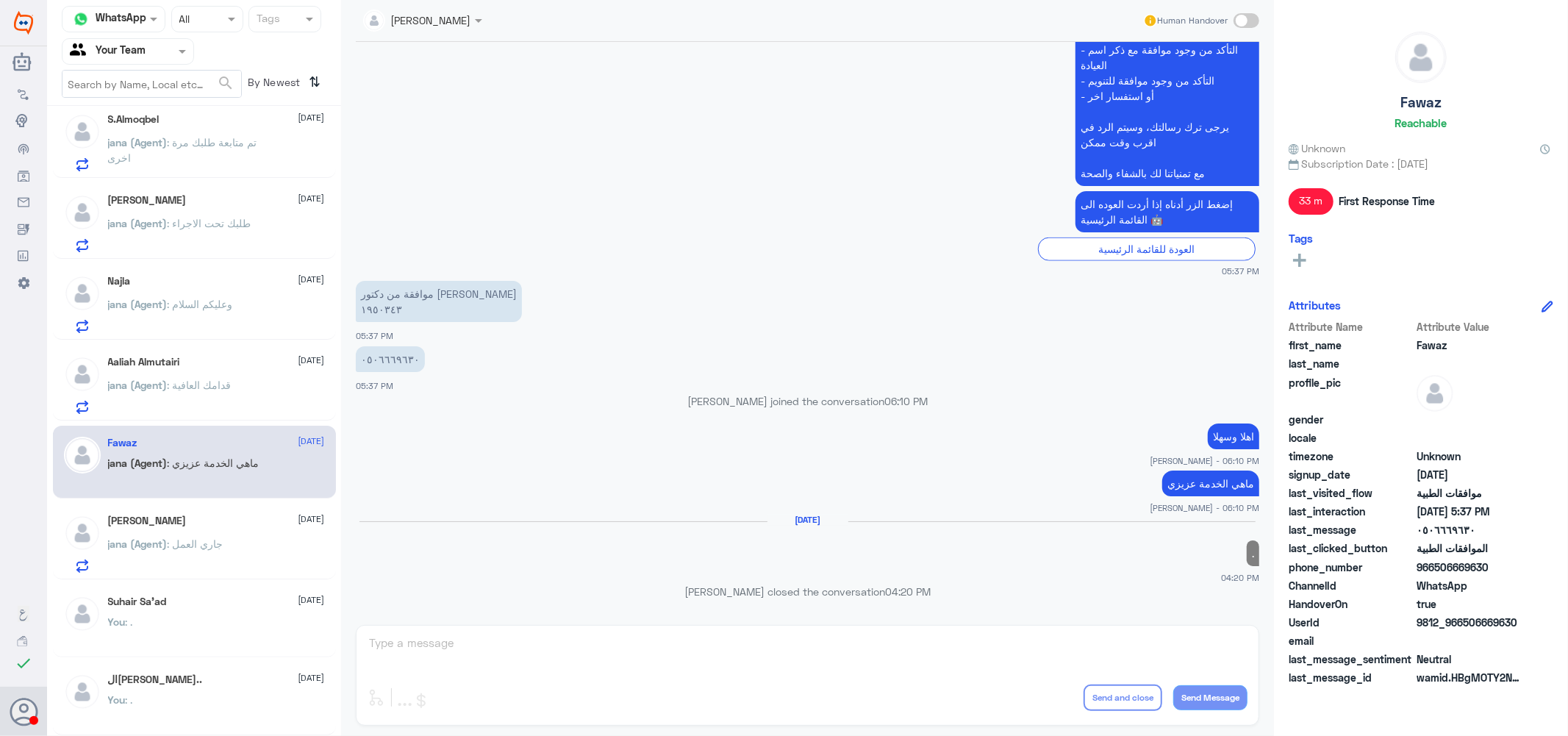
click at [180, 378] on span ": قدامك العافية" at bounding box center [200, 384] width 64 height 13
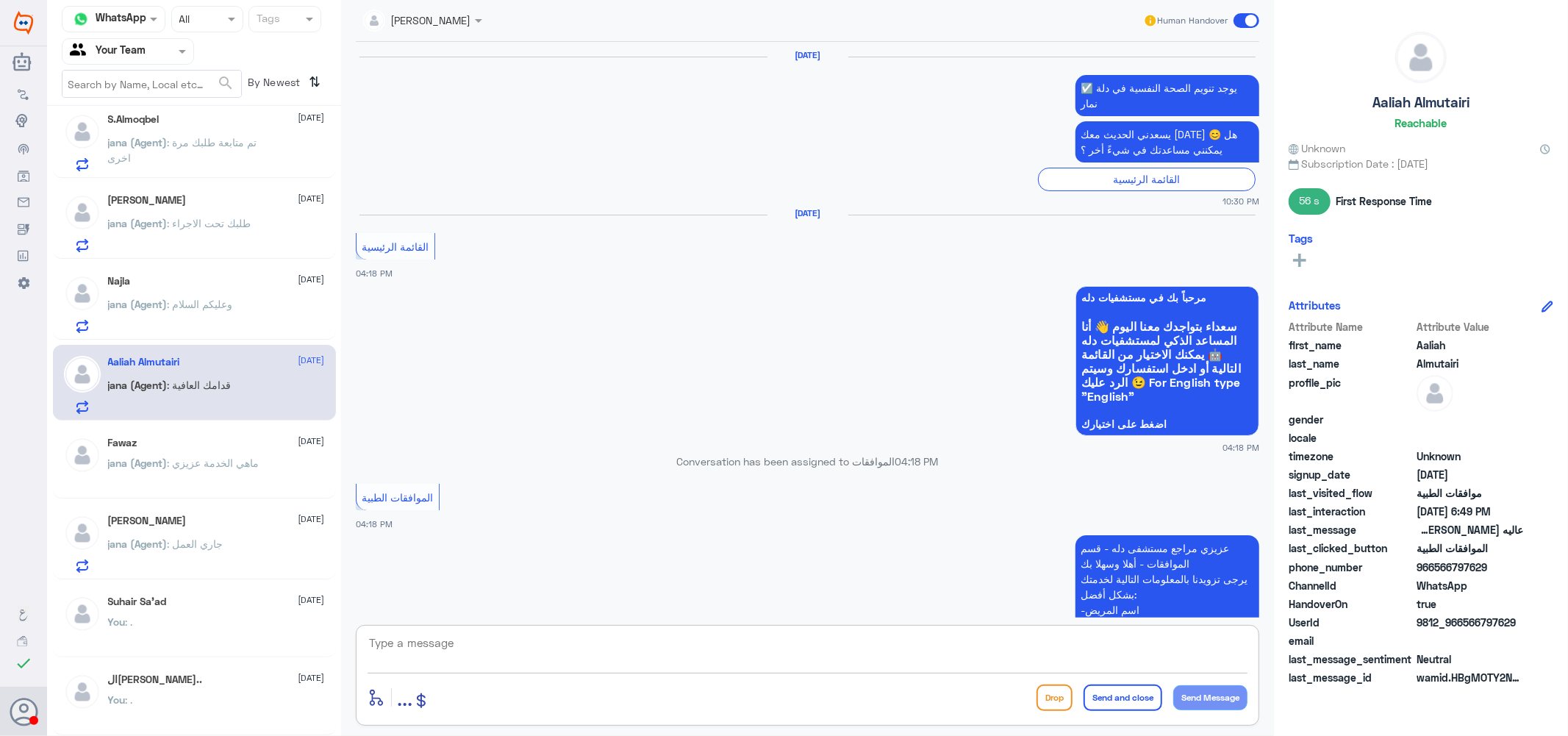
click at [560, 644] on textarea at bounding box center [807, 651] width 880 height 36
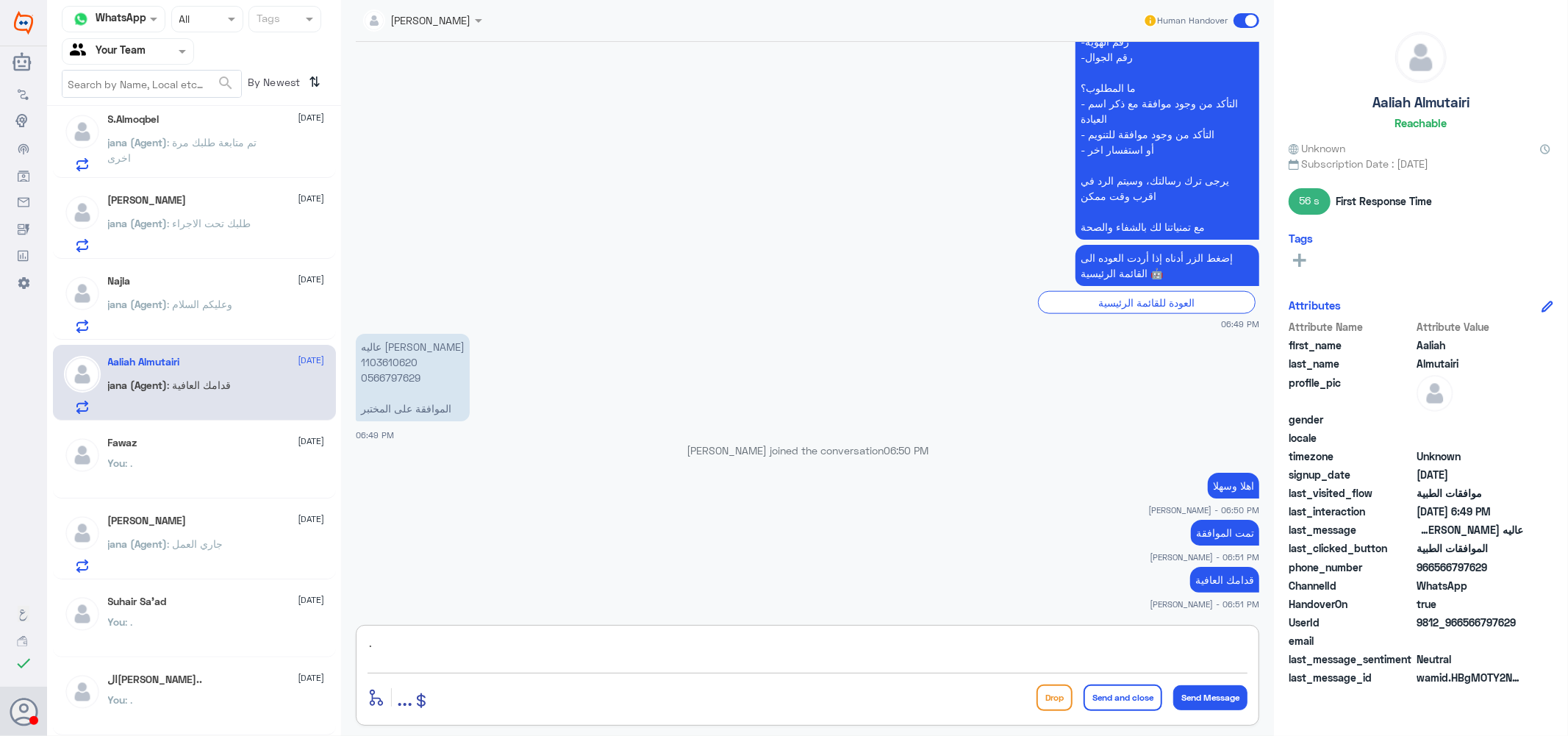
type textarea "."
click at [1132, 695] on button "Send and close" at bounding box center [1122, 697] width 79 height 26
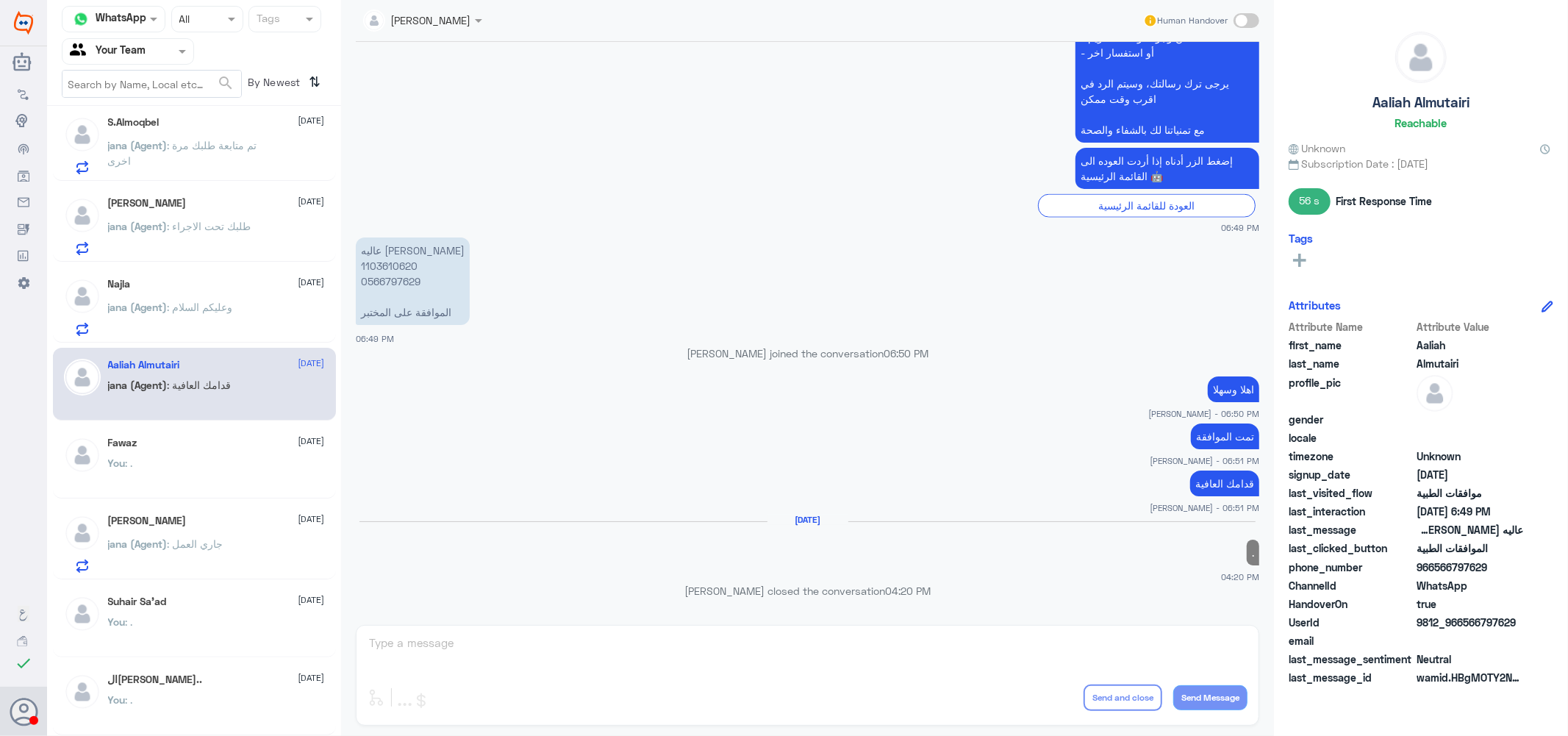
scroll to position [740, 0]
click at [196, 290] on div "Najla 31 August jana (Agent) : وعليكم السلام" at bounding box center [216, 306] width 217 height 58
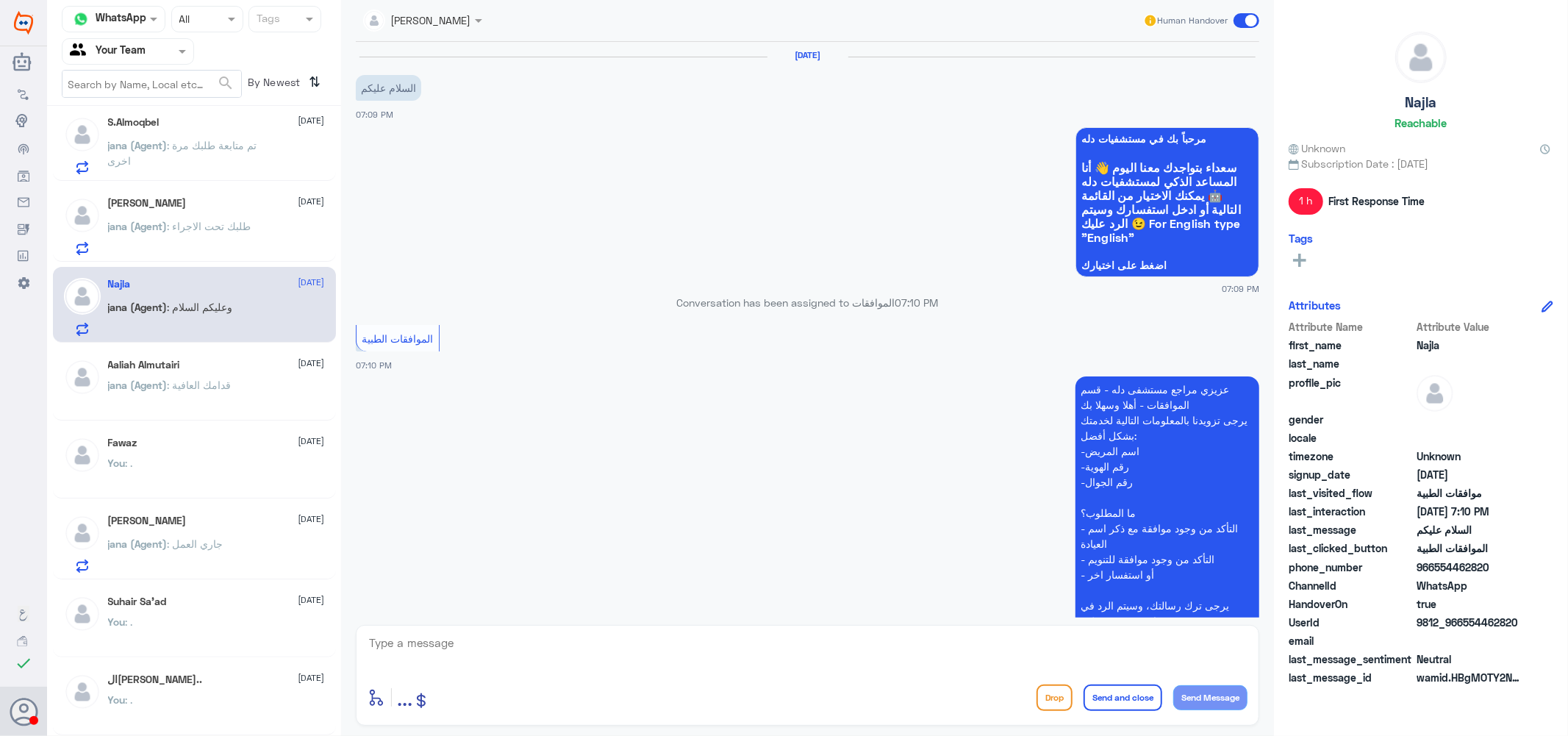
scroll to position [219, 0]
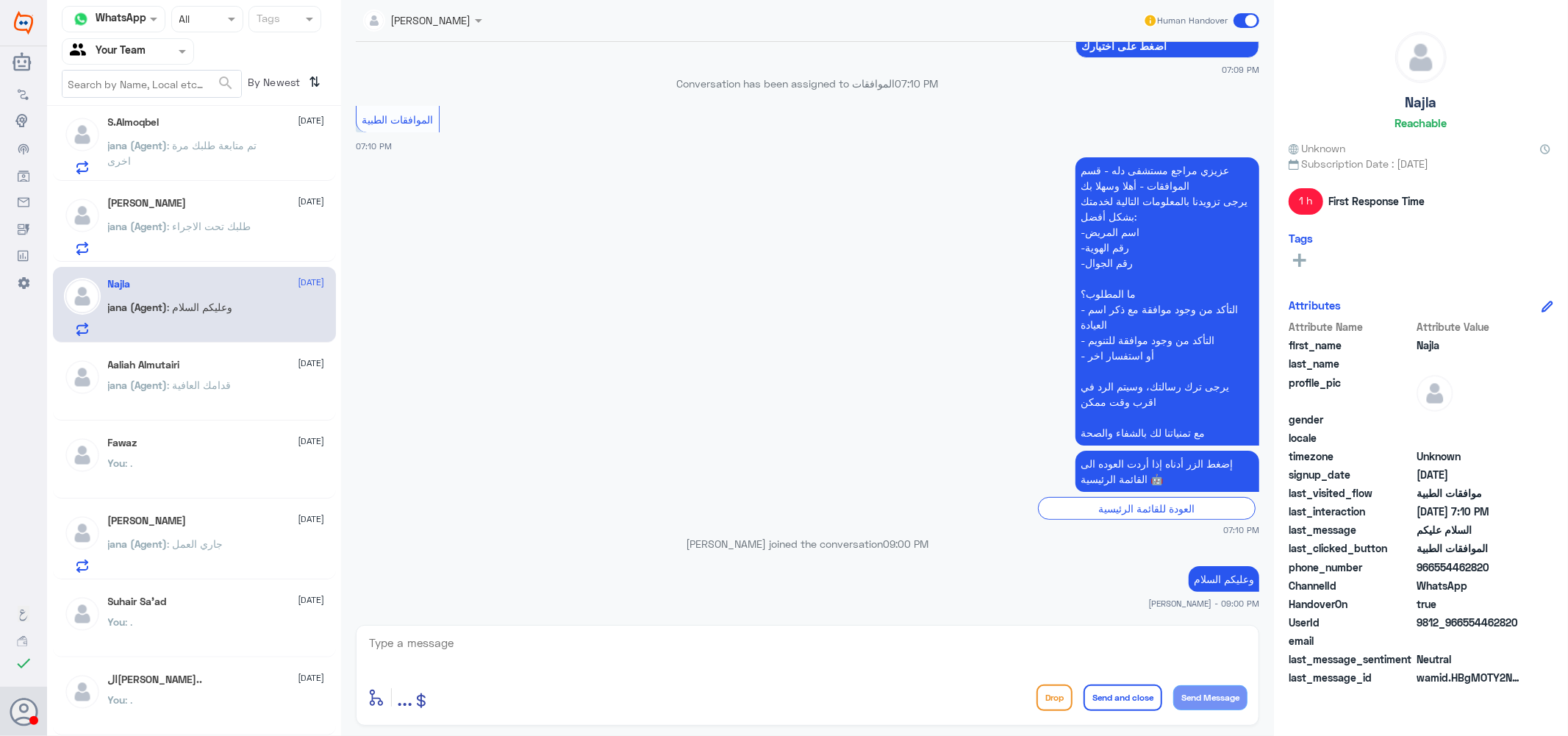
click at [619, 653] on textarea at bounding box center [807, 651] width 880 height 36
type textarea "."
click at [1133, 695] on button "Send and close" at bounding box center [1122, 697] width 79 height 26
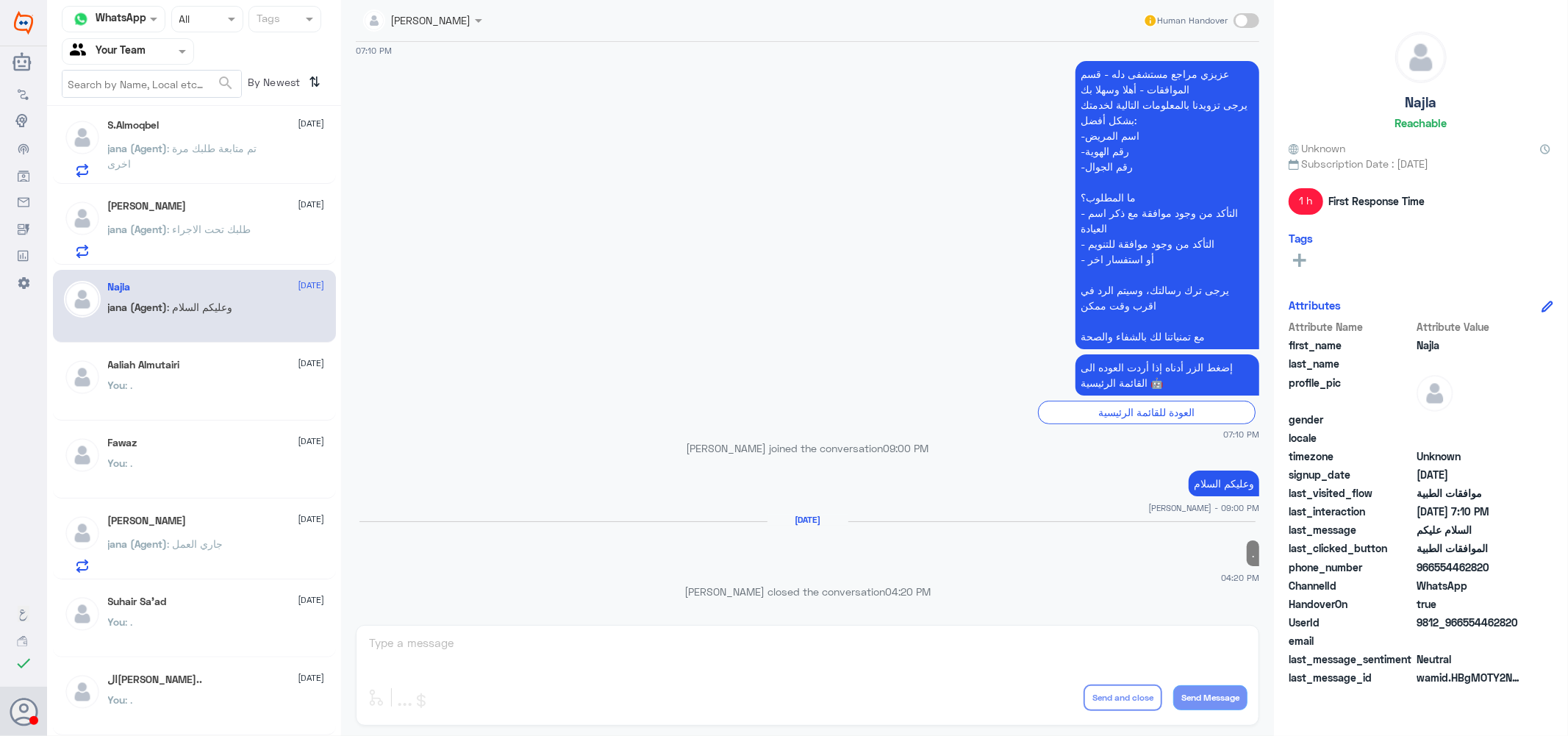
scroll to position [737, 0]
click at [222, 232] on span ": طلبك تحت الاجراء" at bounding box center [210, 228] width 84 height 13
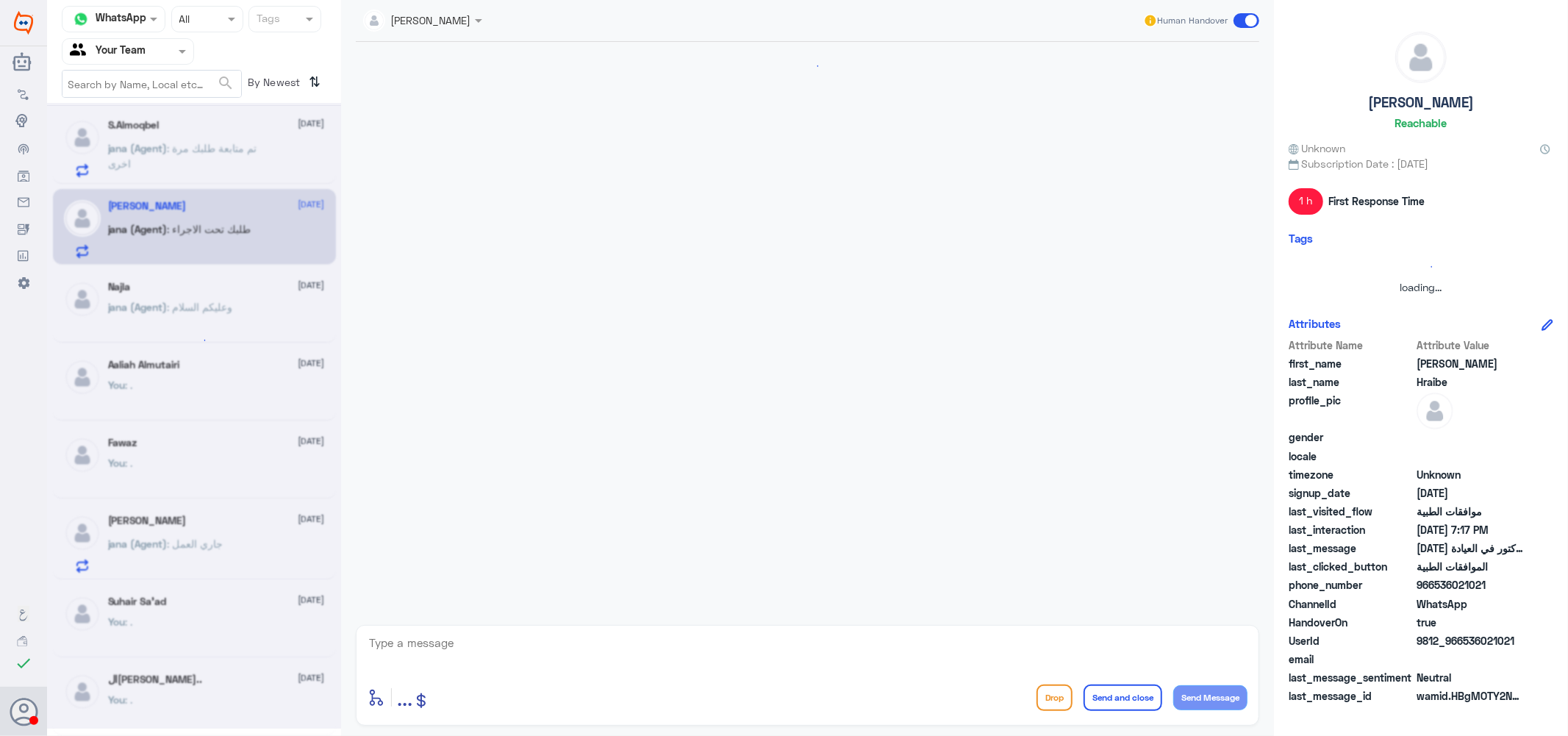
click at [651, 651] on textarea at bounding box center [807, 651] width 880 height 36
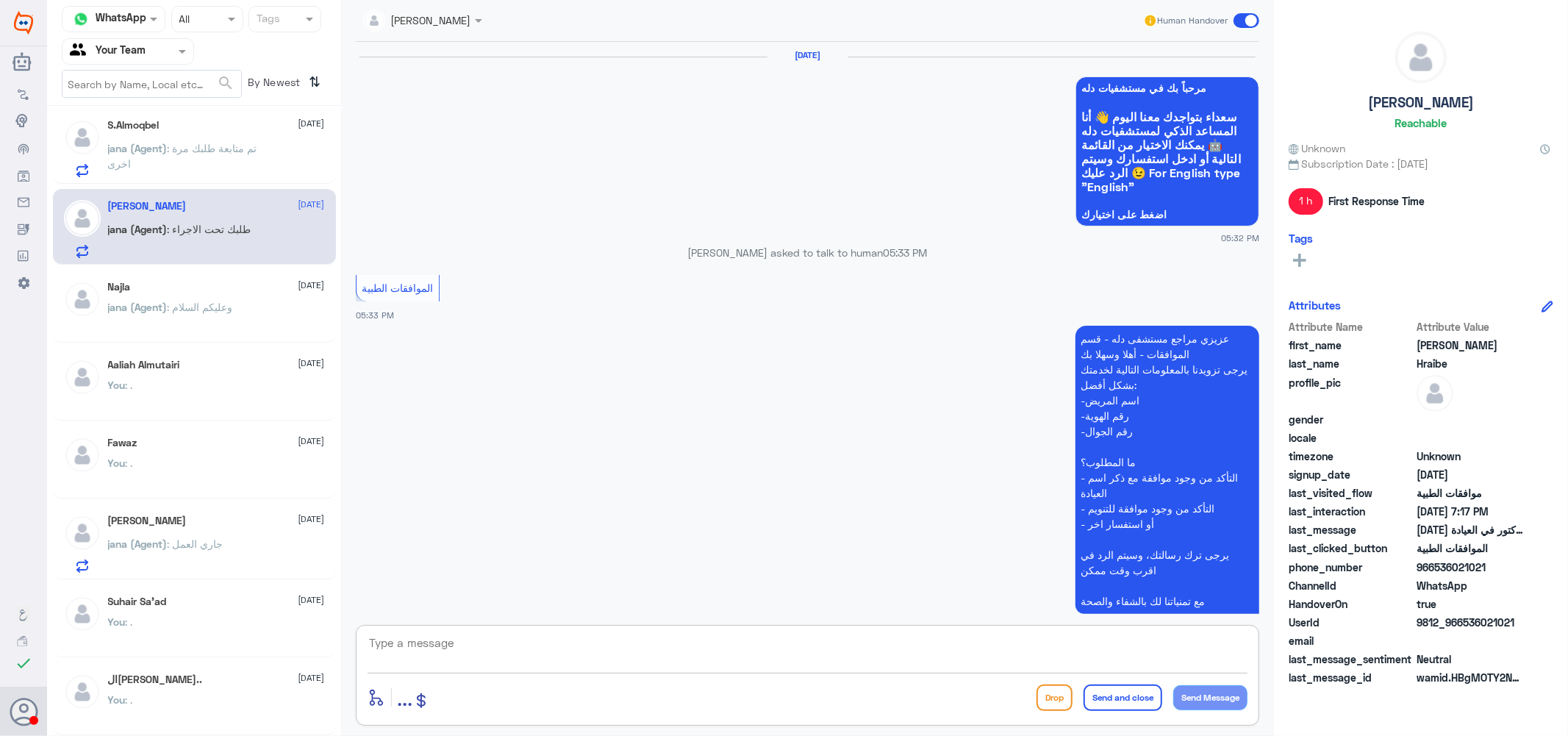
scroll to position [902, 0]
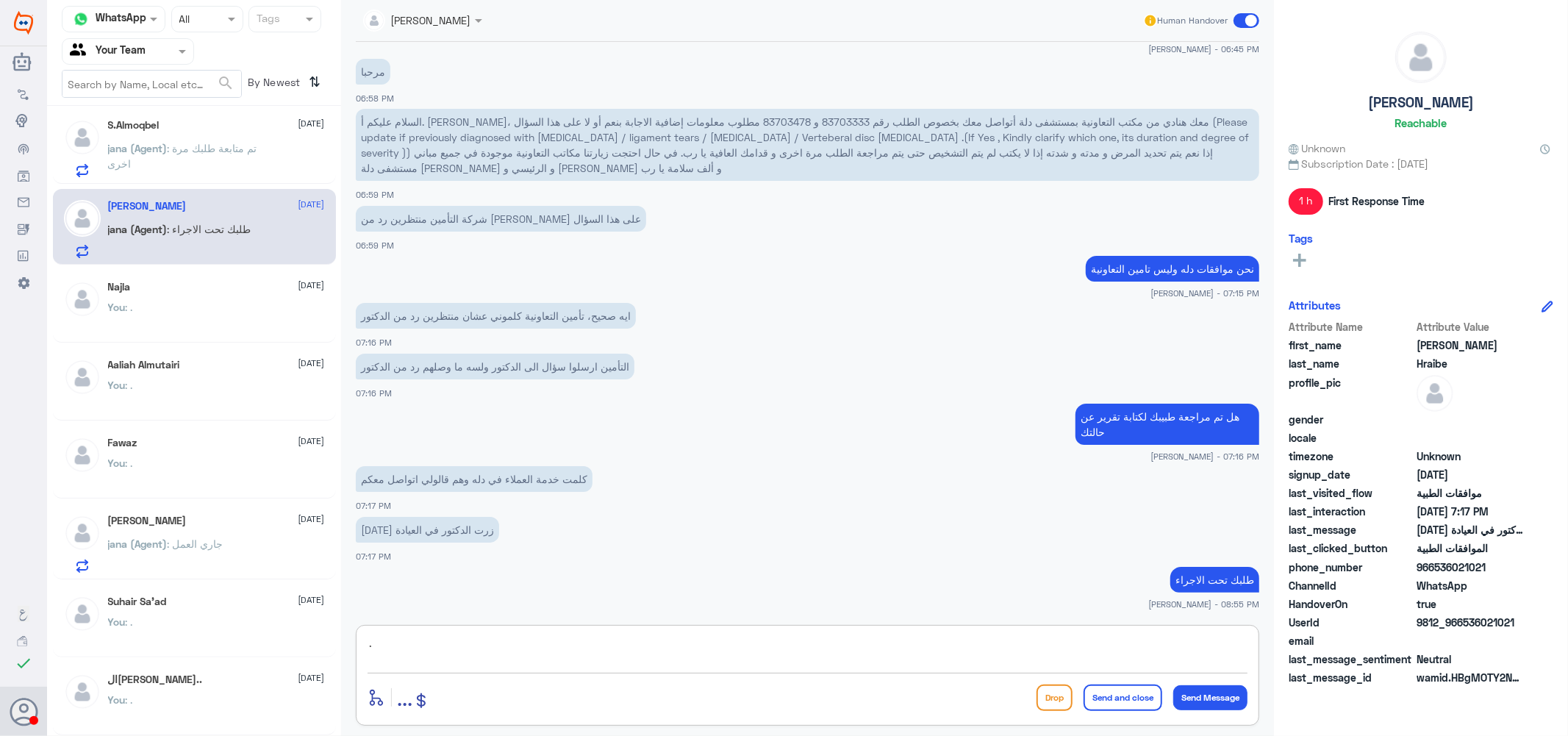
type textarea "."
click at [1108, 697] on button "Send and close" at bounding box center [1122, 697] width 79 height 26
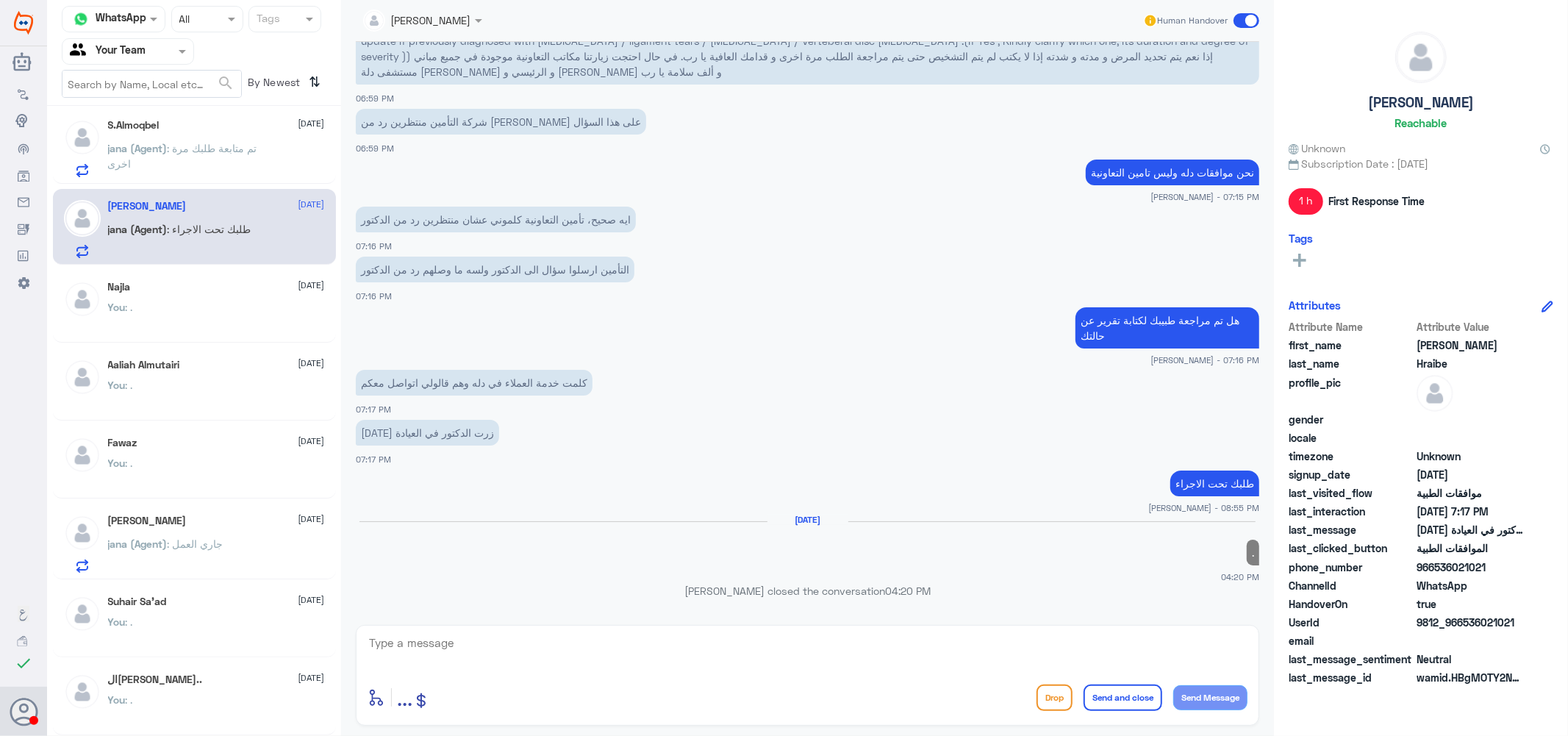
scroll to position [734, 0]
click at [218, 167] on p "jana (Agent) : تم متابعة طلبك مرة اخرى" at bounding box center [191, 162] width 166 height 37
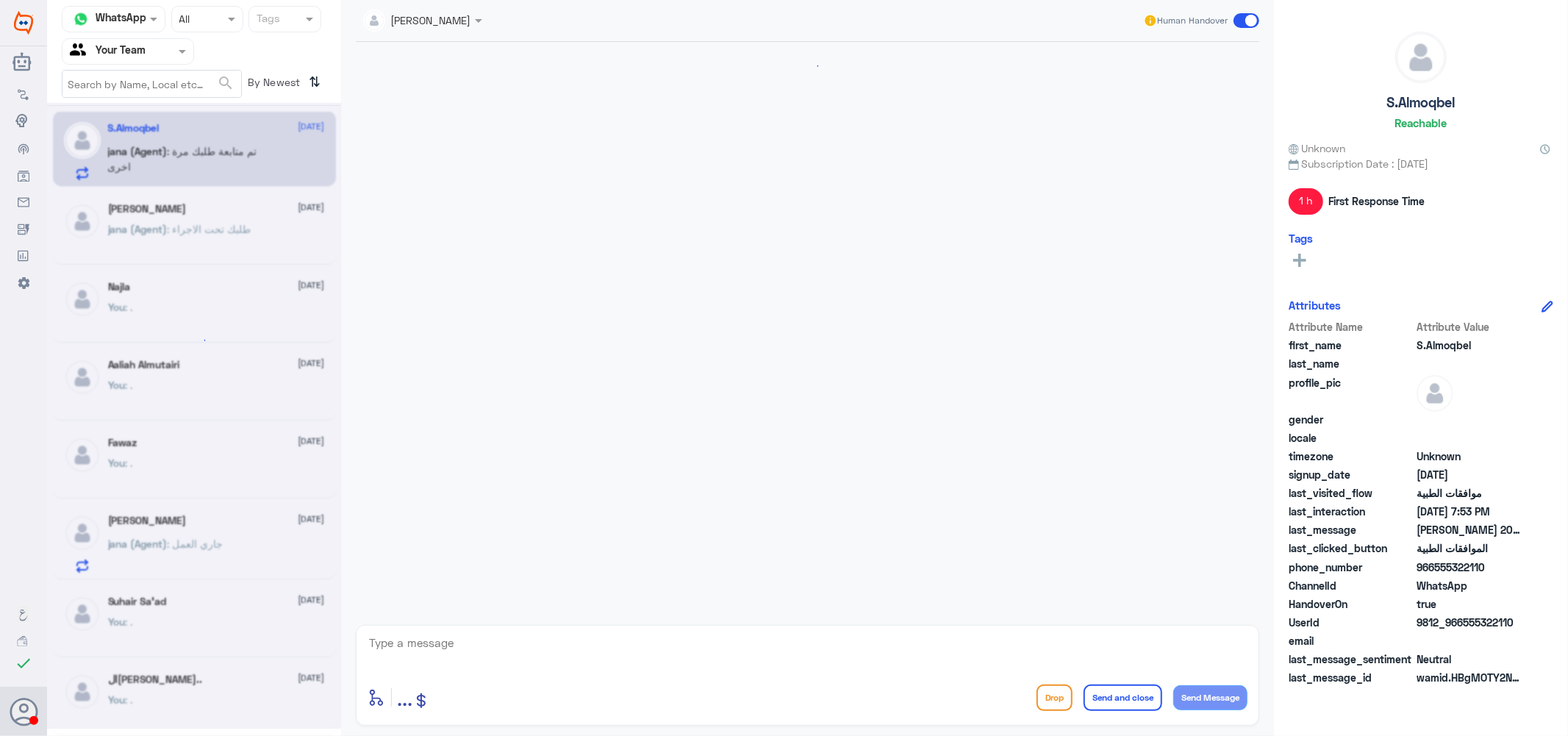
scroll to position [424, 0]
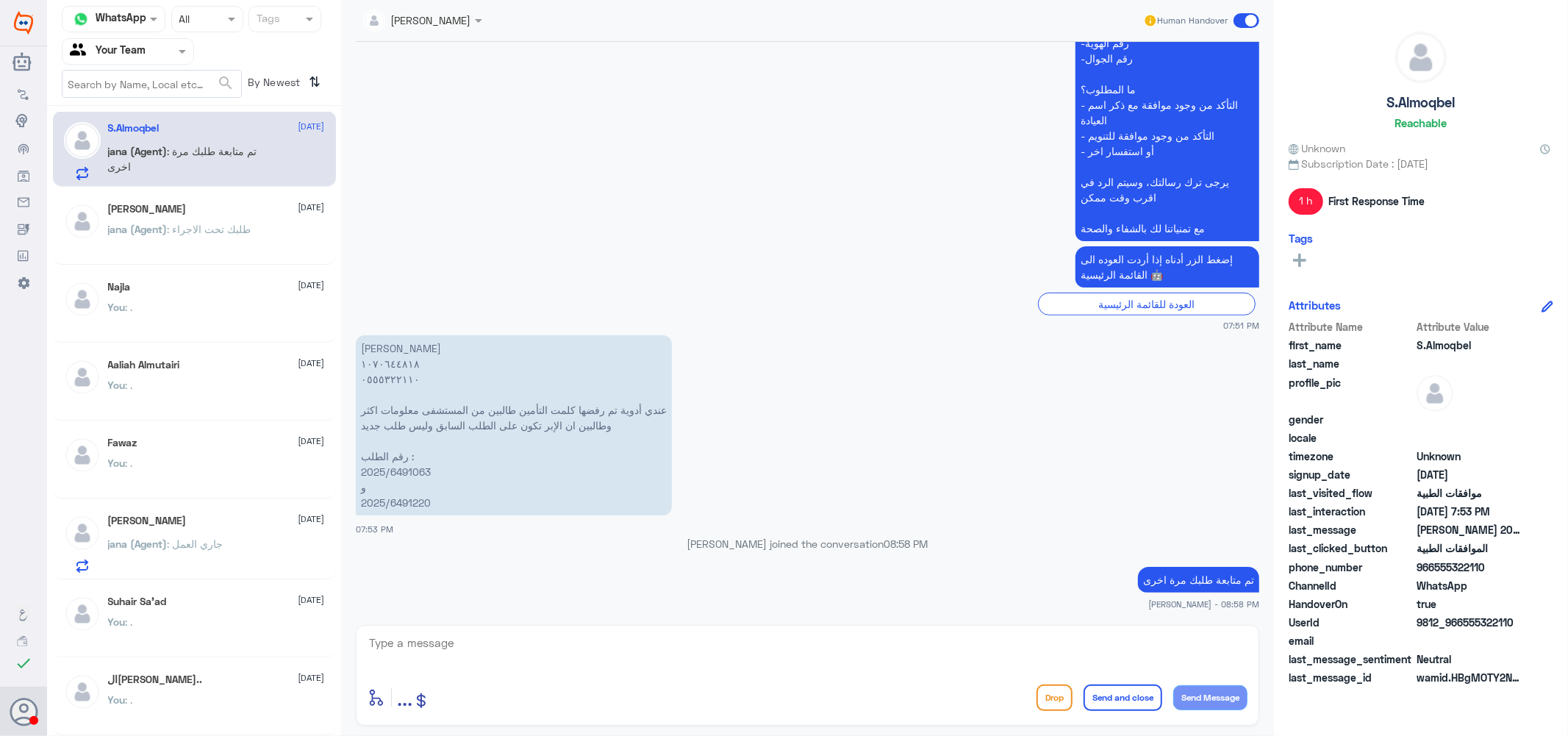
click at [658, 657] on textarea at bounding box center [807, 651] width 880 height 36
type textarea "."
click at [1135, 698] on button "Send and close" at bounding box center [1122, 697] width 79 height 26
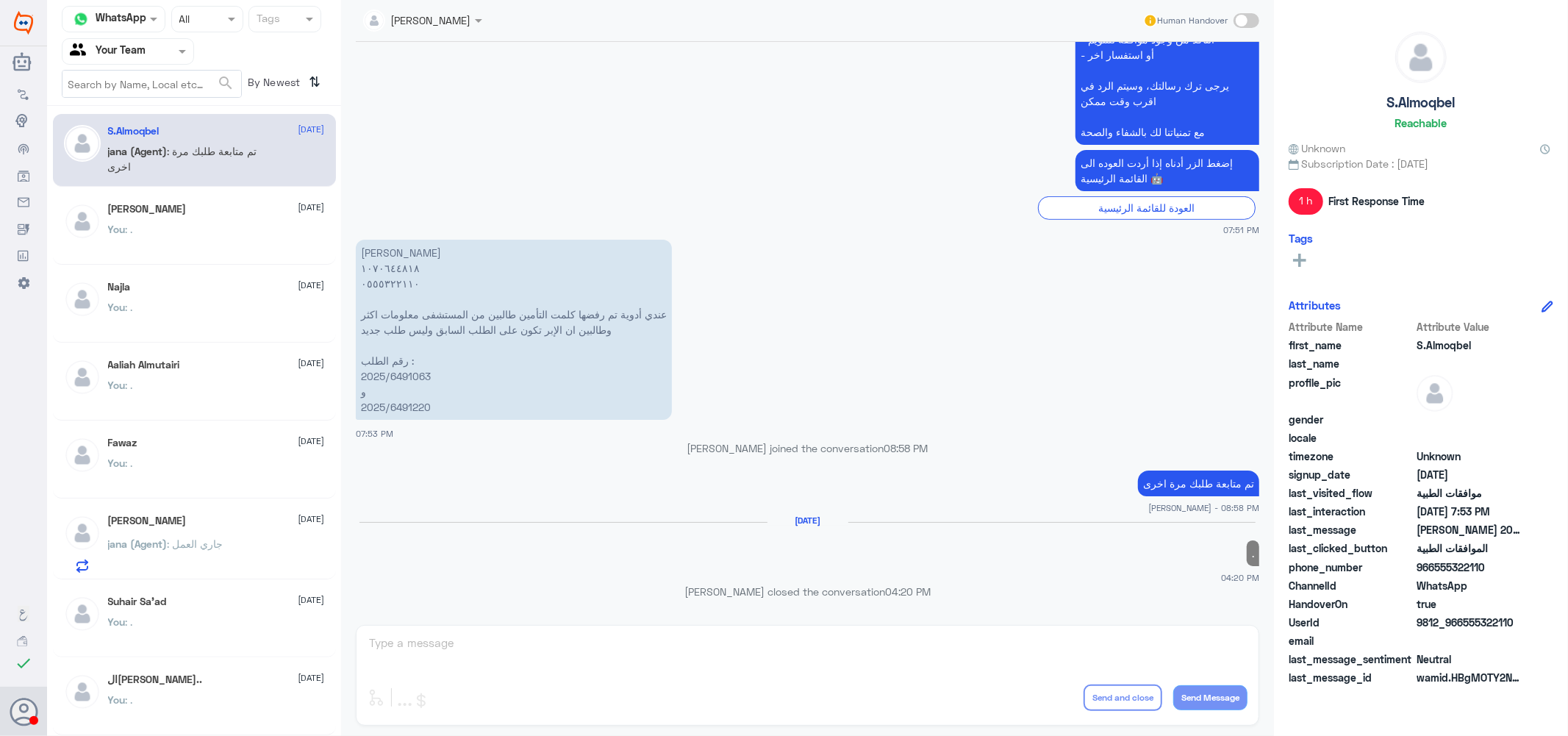
scroll to position [649, 0]
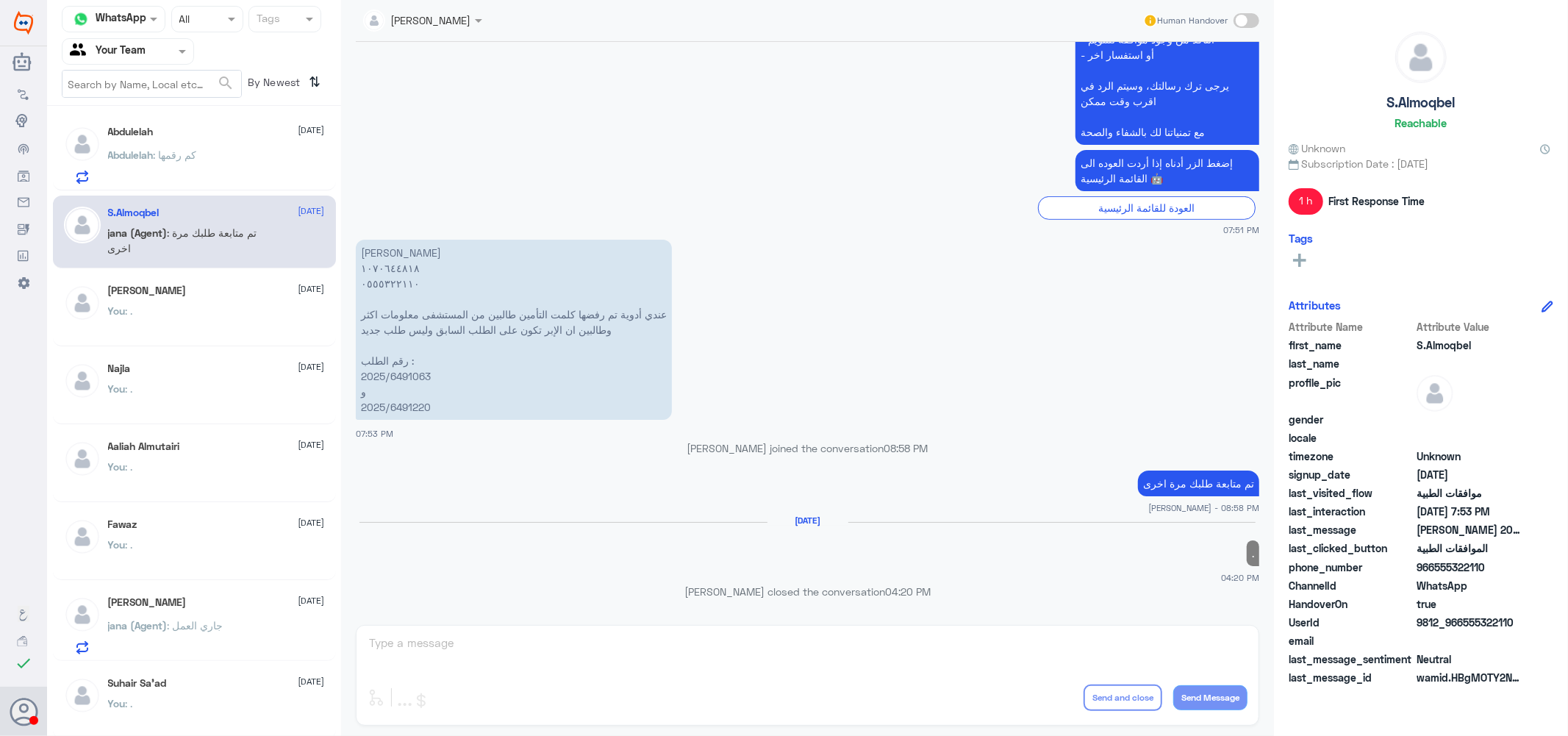
click at [197, 155] on span ": كم رقمها" at bounding box center [175, 154] width 43 height 13
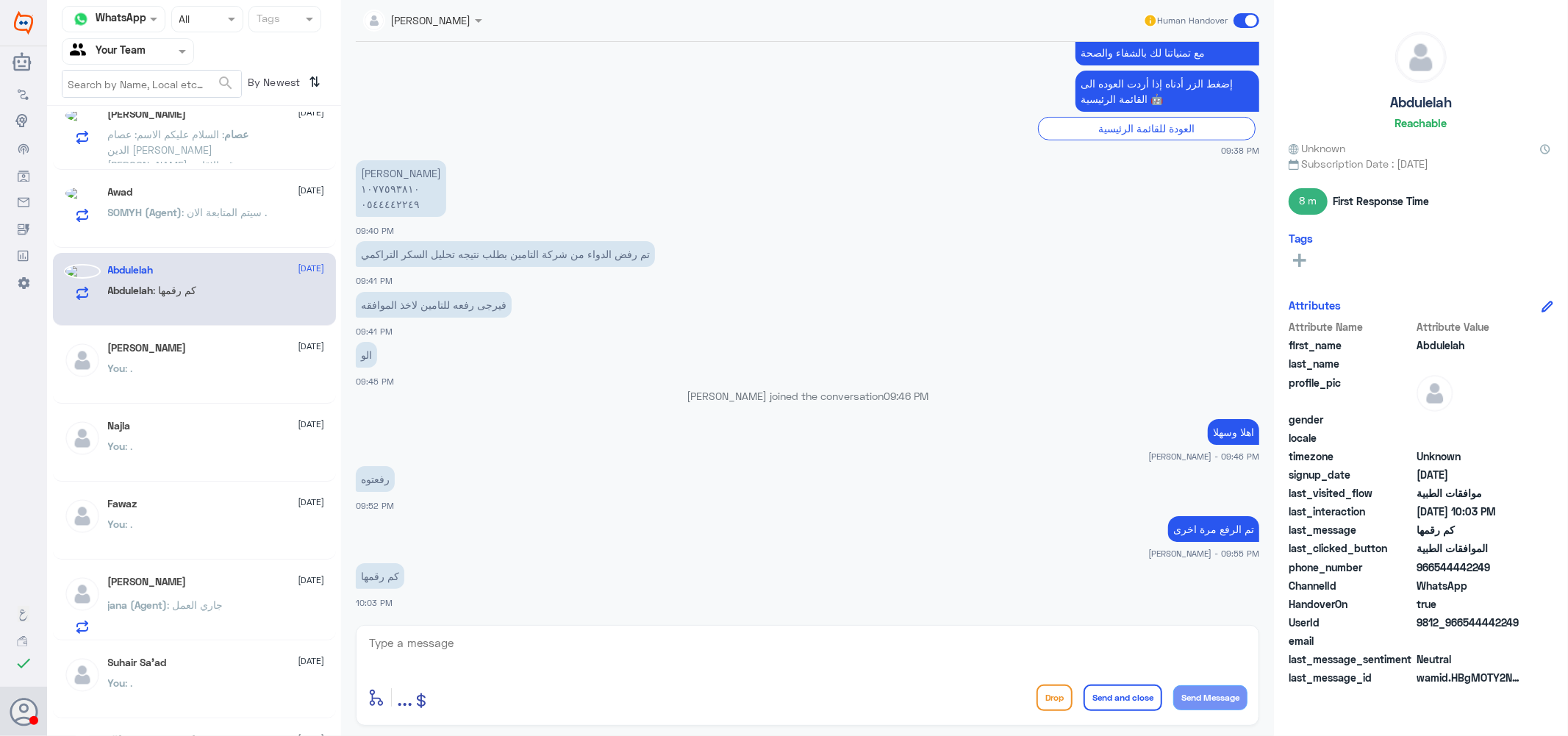
scroll to position [643, 0]
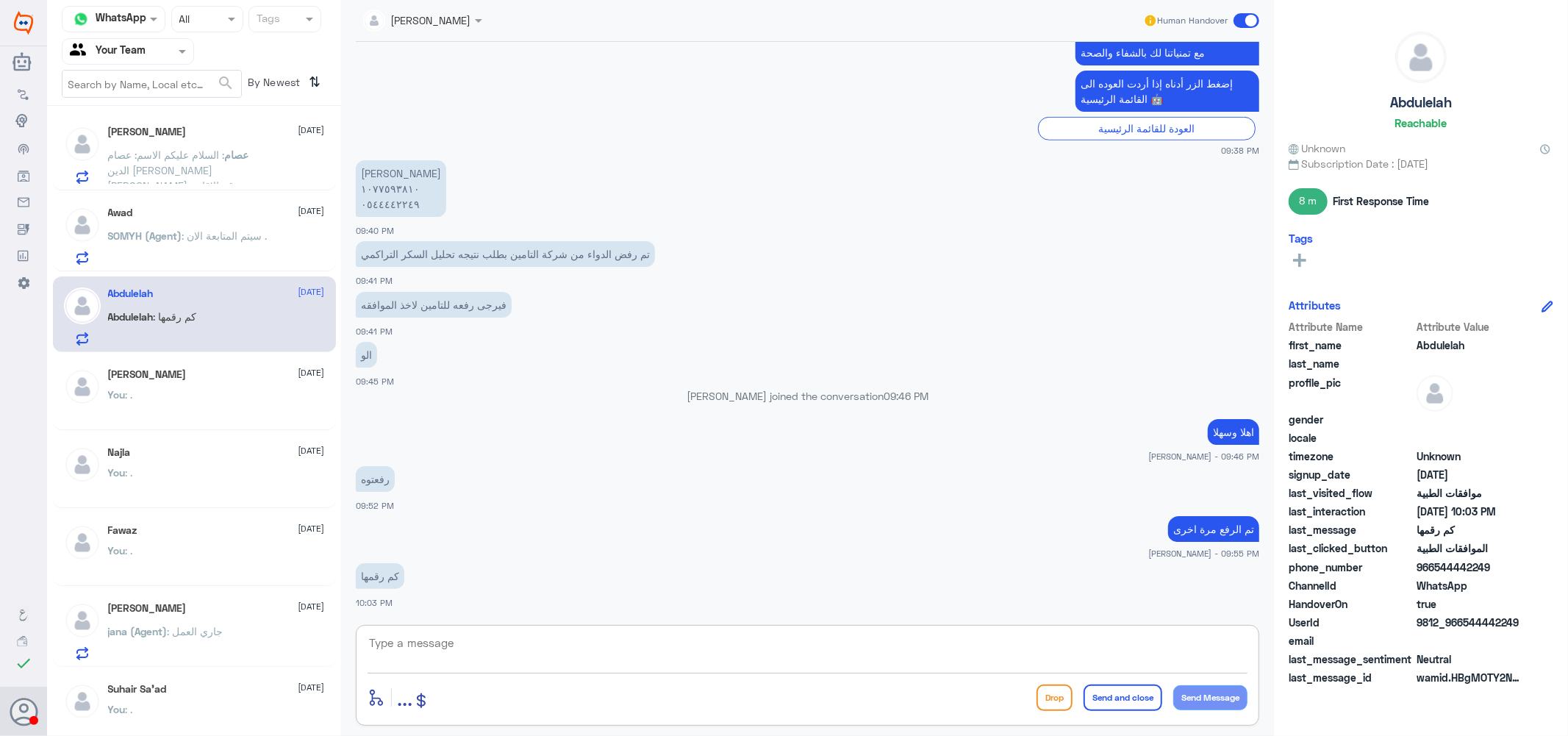
click at [486, 641] on textarea at bounding box center [807, 651] width 880 height 36
type textarea "."
click at [1107, 685] on button "Send and close" at bounding box center [1122, 697] width 79 height 26
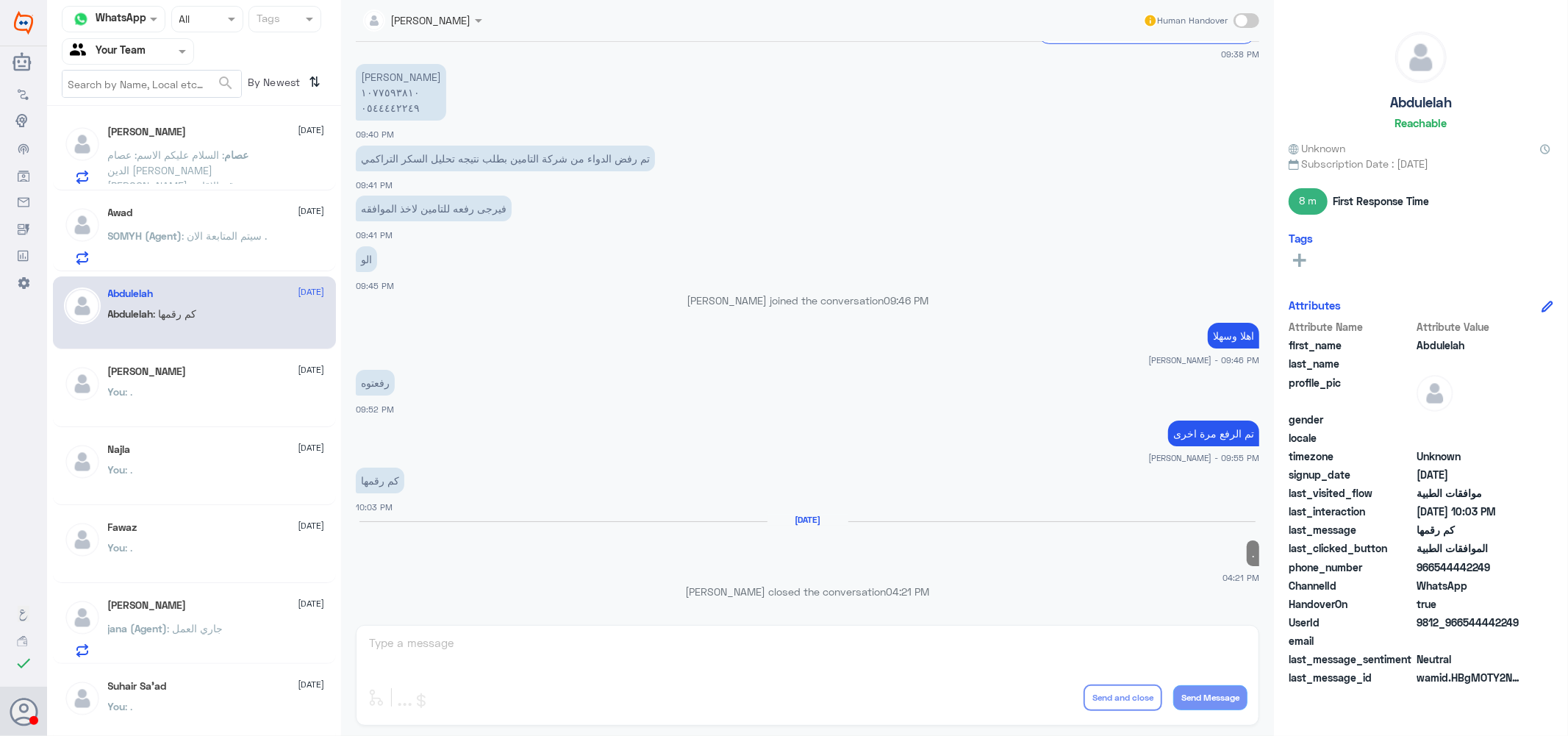
scroll to position [938, 0]
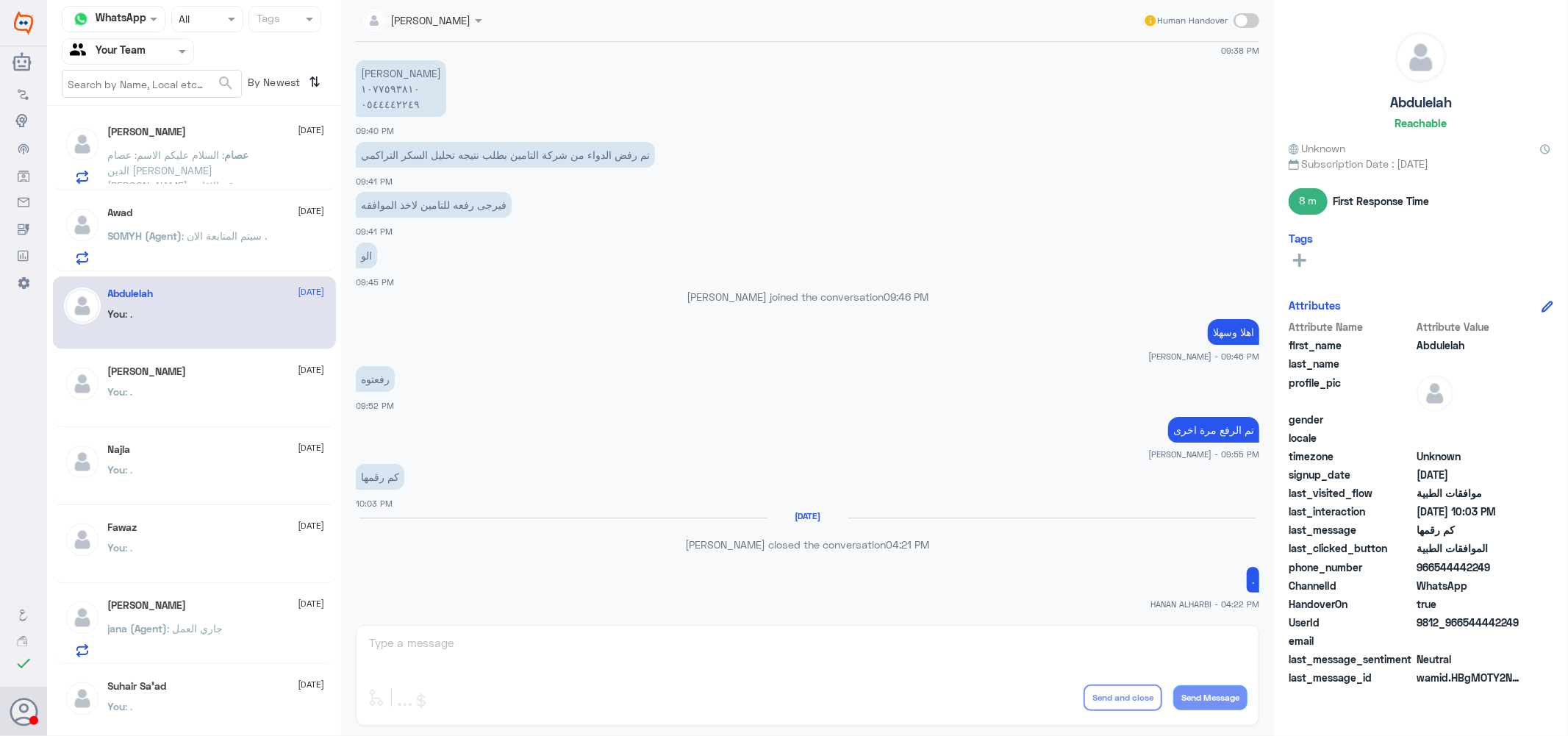
click at [231, 235] on span ": سيتم المتابعة الان ." at bounding box center [225, 235] width 85 height 13
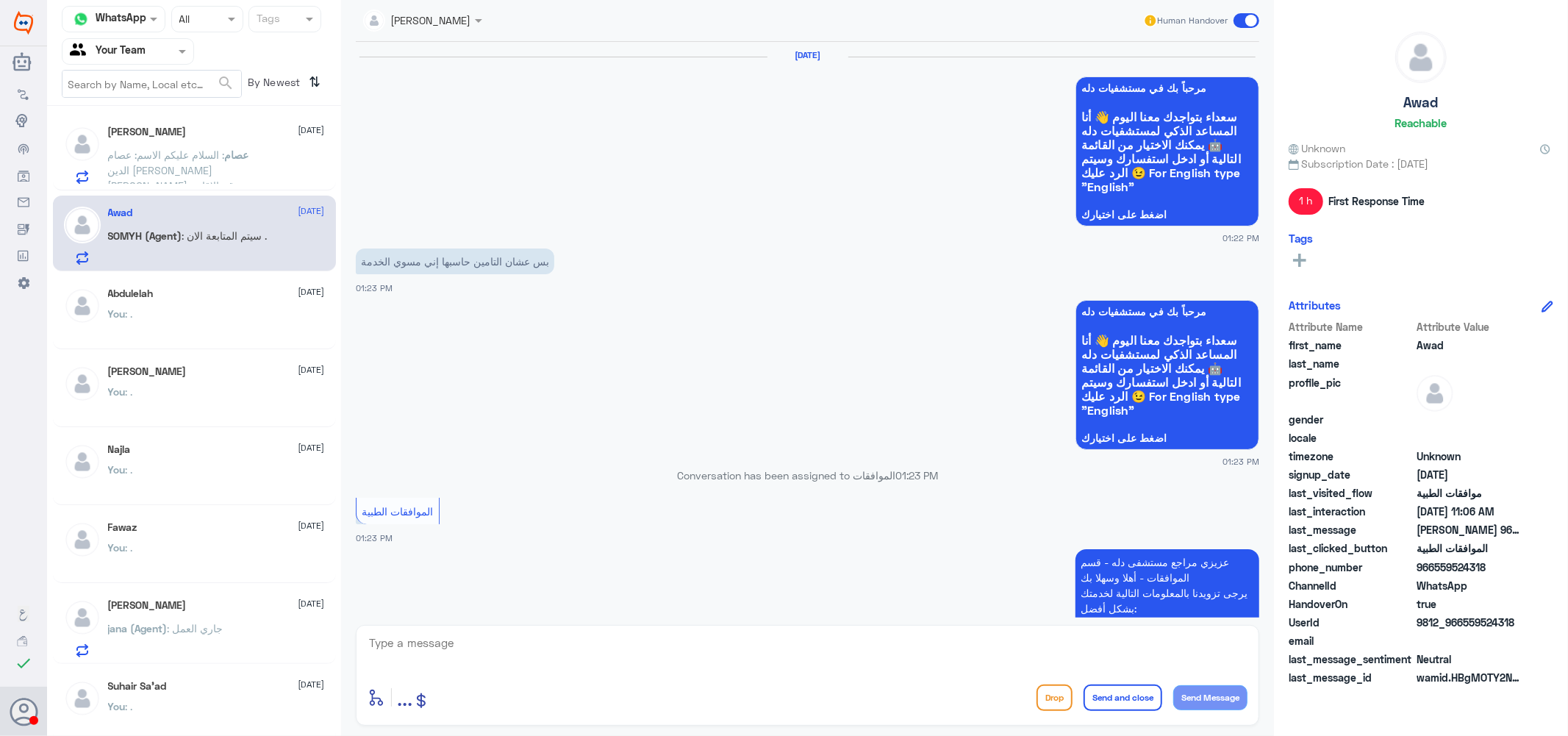
scroll to position [1437, 0]
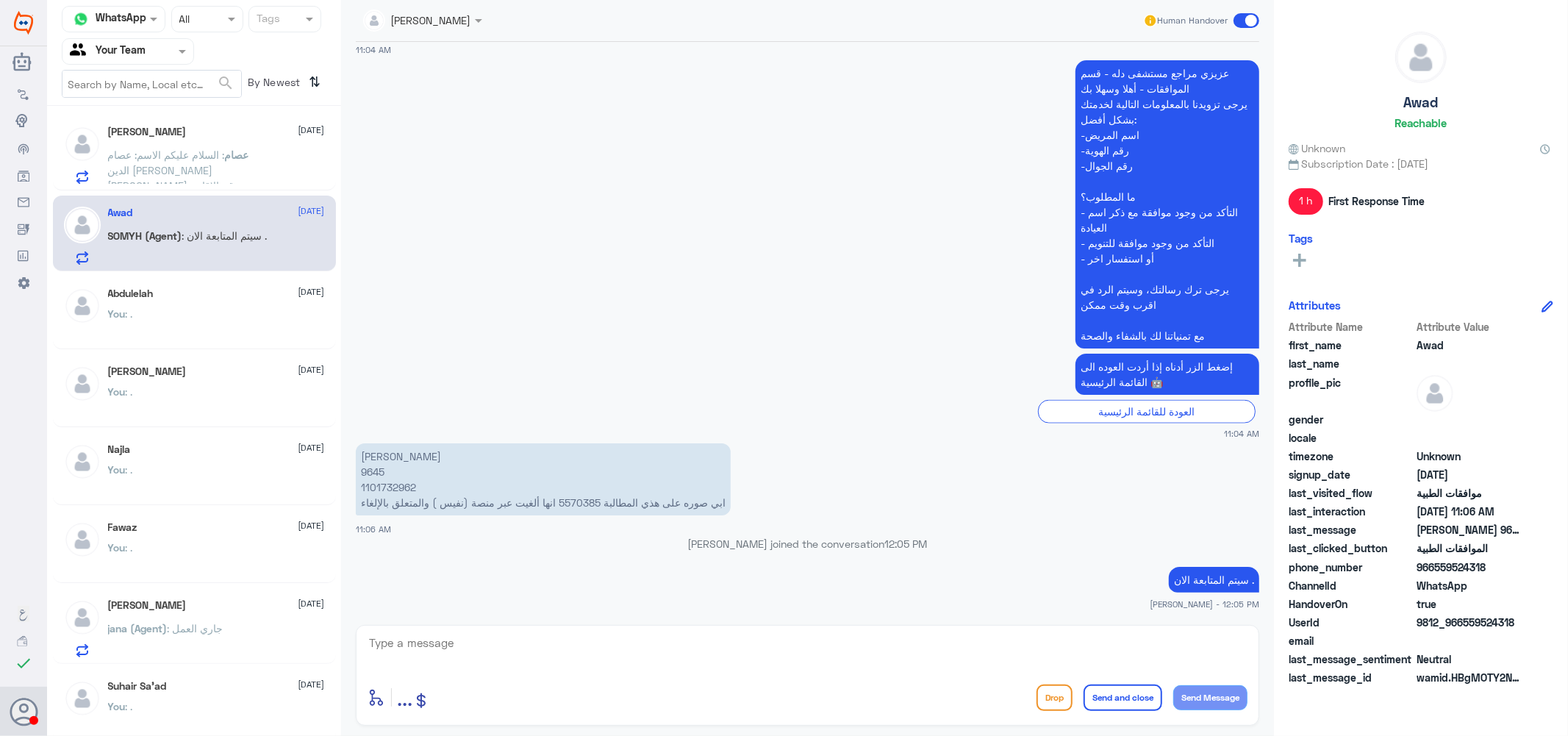
click at [193, 152] on span ": السلام عليكم الاسم: عصام الدين عبد المطلب عبد العاطى رقم الاقامة 2204645416 ر…" at bounding box center [189, 224] width 162 height 151
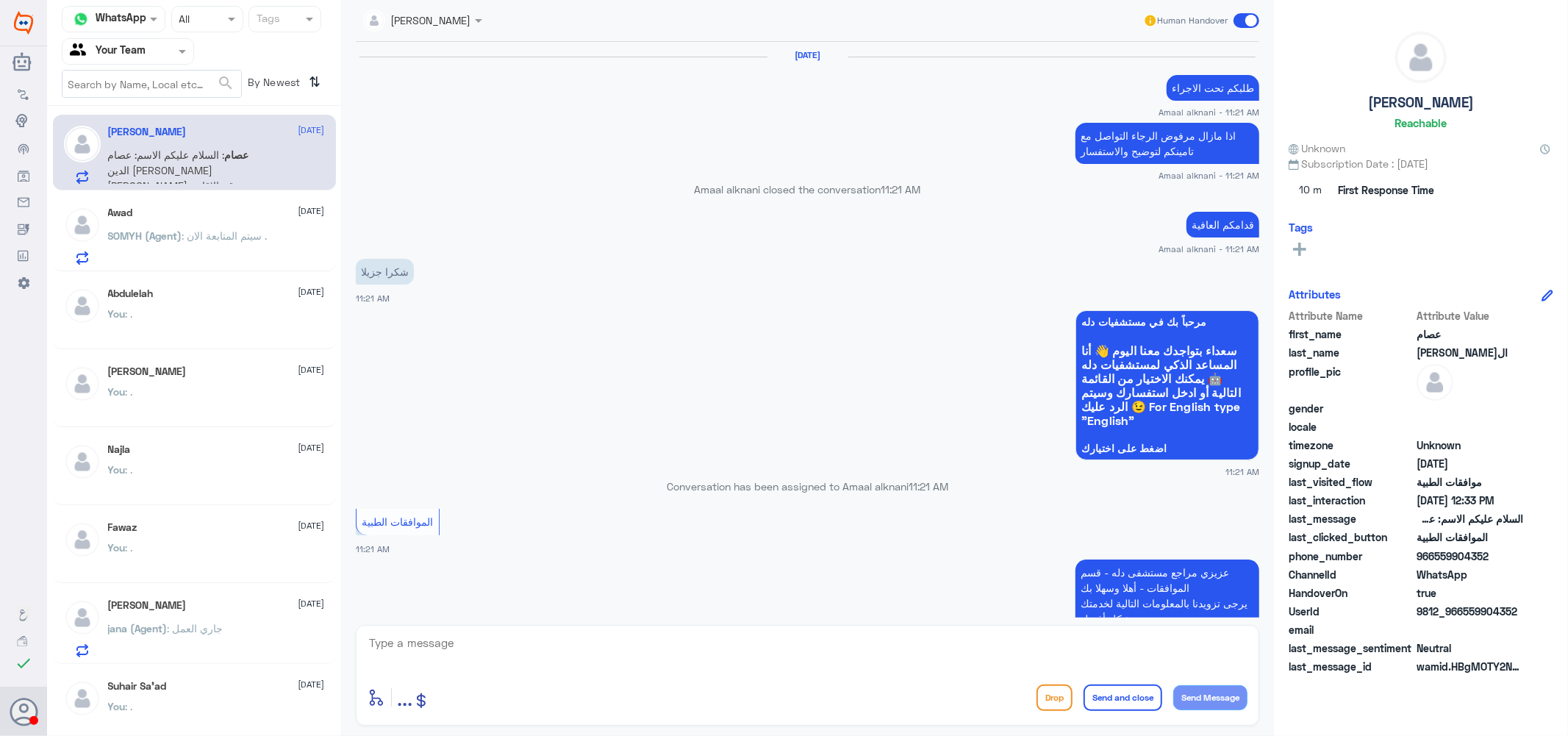
scroll to position [1311, 0]
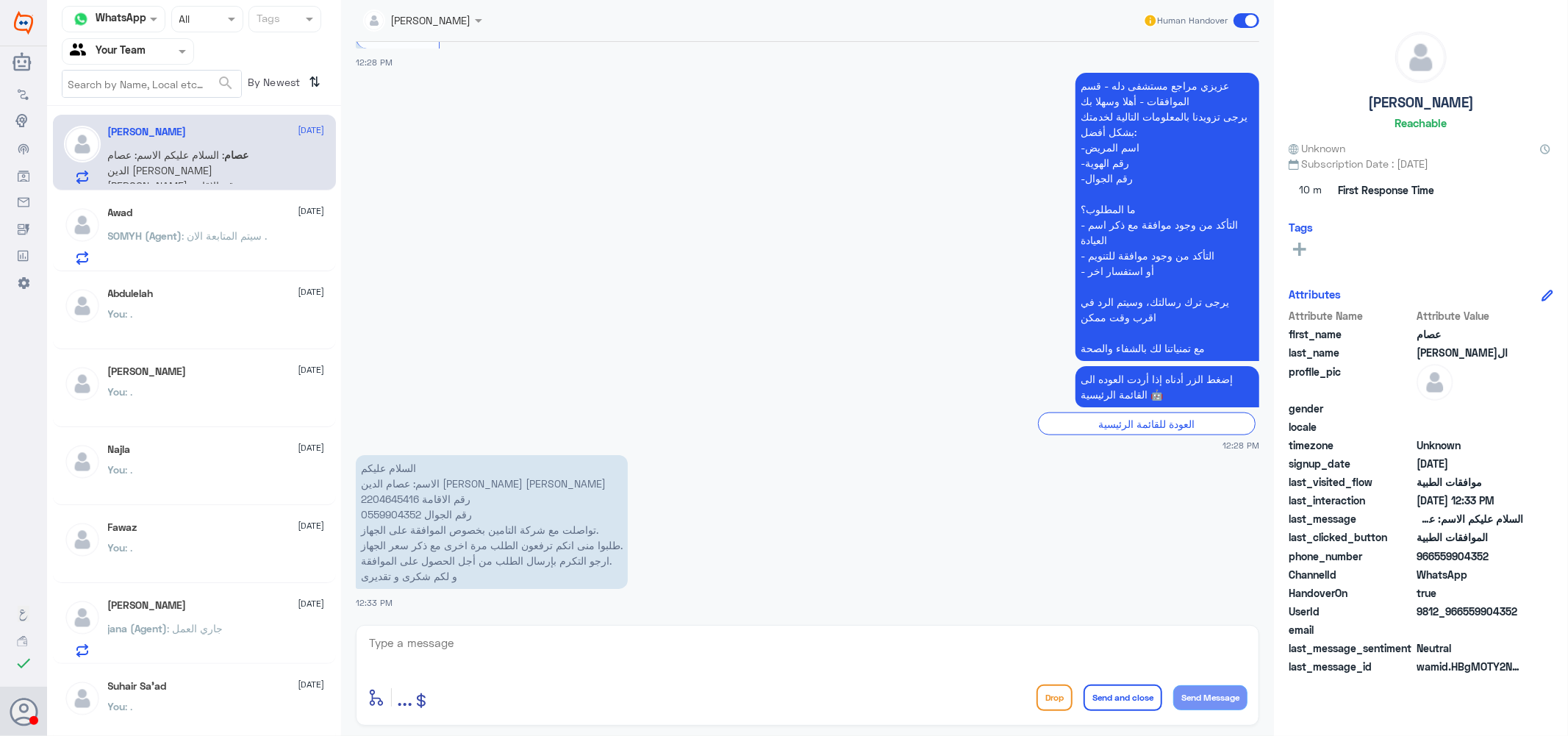
click at [387, 498] on p "السلام عليكم الاسم: عصام الدين عبد المطلب عبد العاطى رقم الاقامة 2204645416 رقم…" at bounding box center [492, 522] width 272 height 134
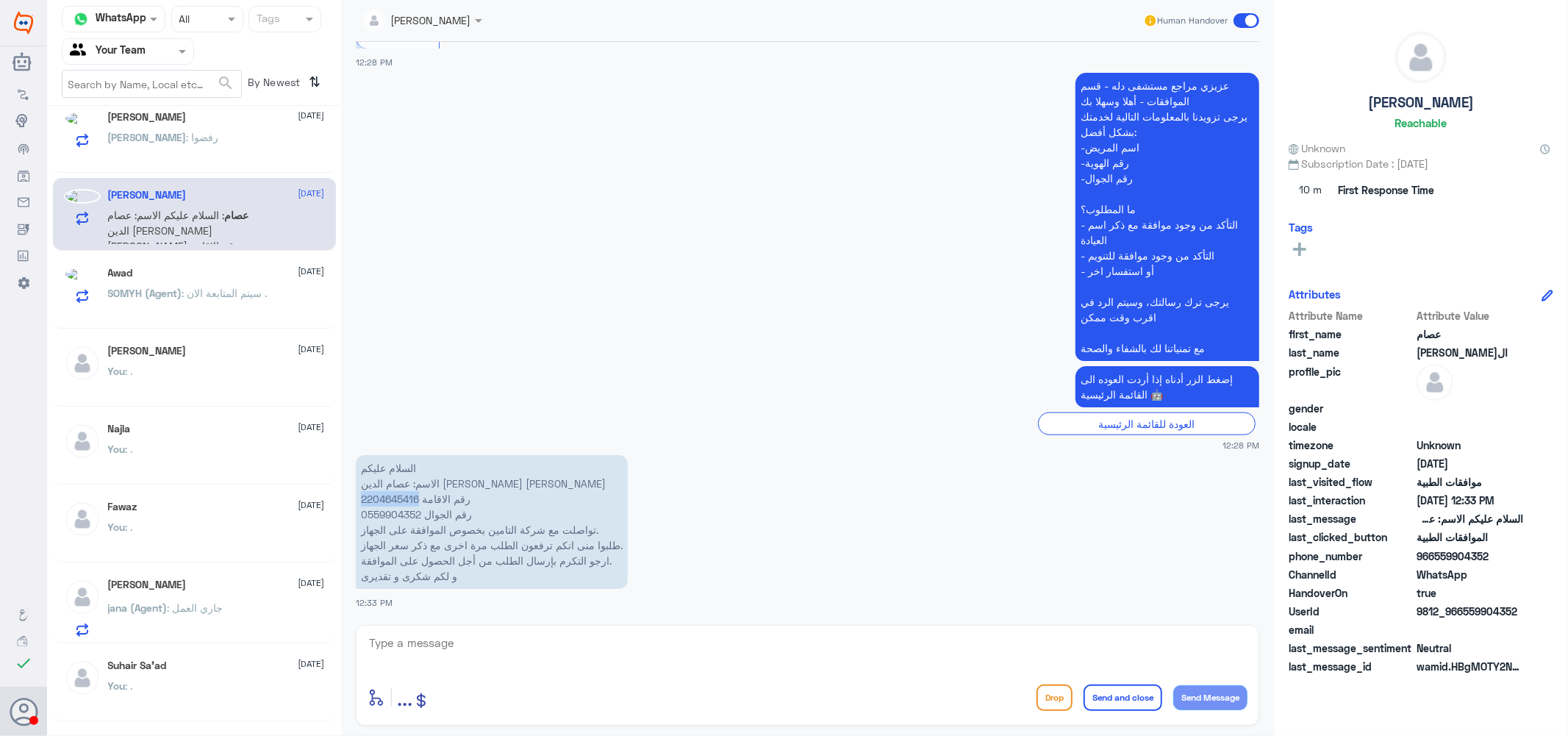
scroll to position [640, 0]
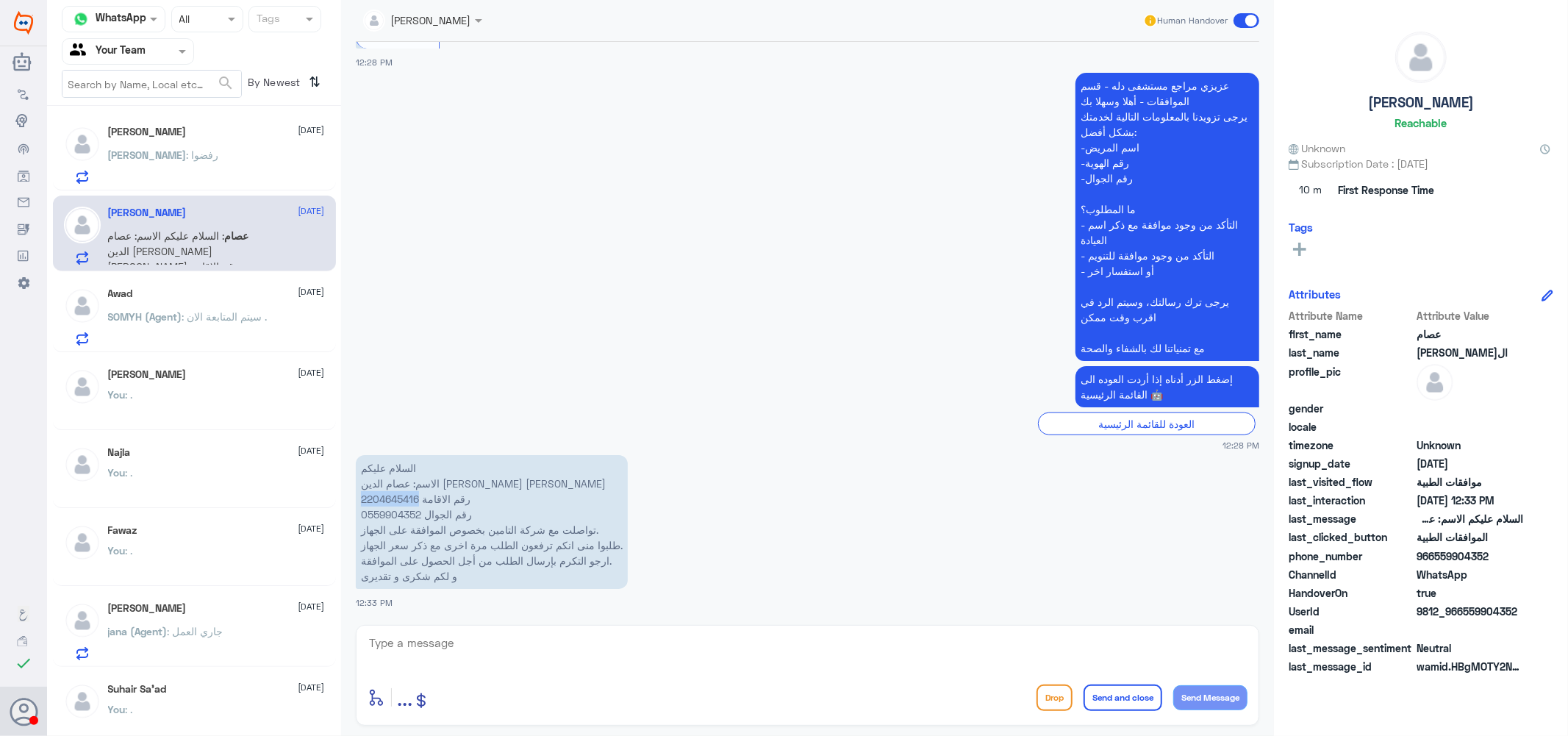
copy p "2204645416"
click at [505, 658] on textarea at bounding box center [807, 651] width 880 height 36
type textarea "j"
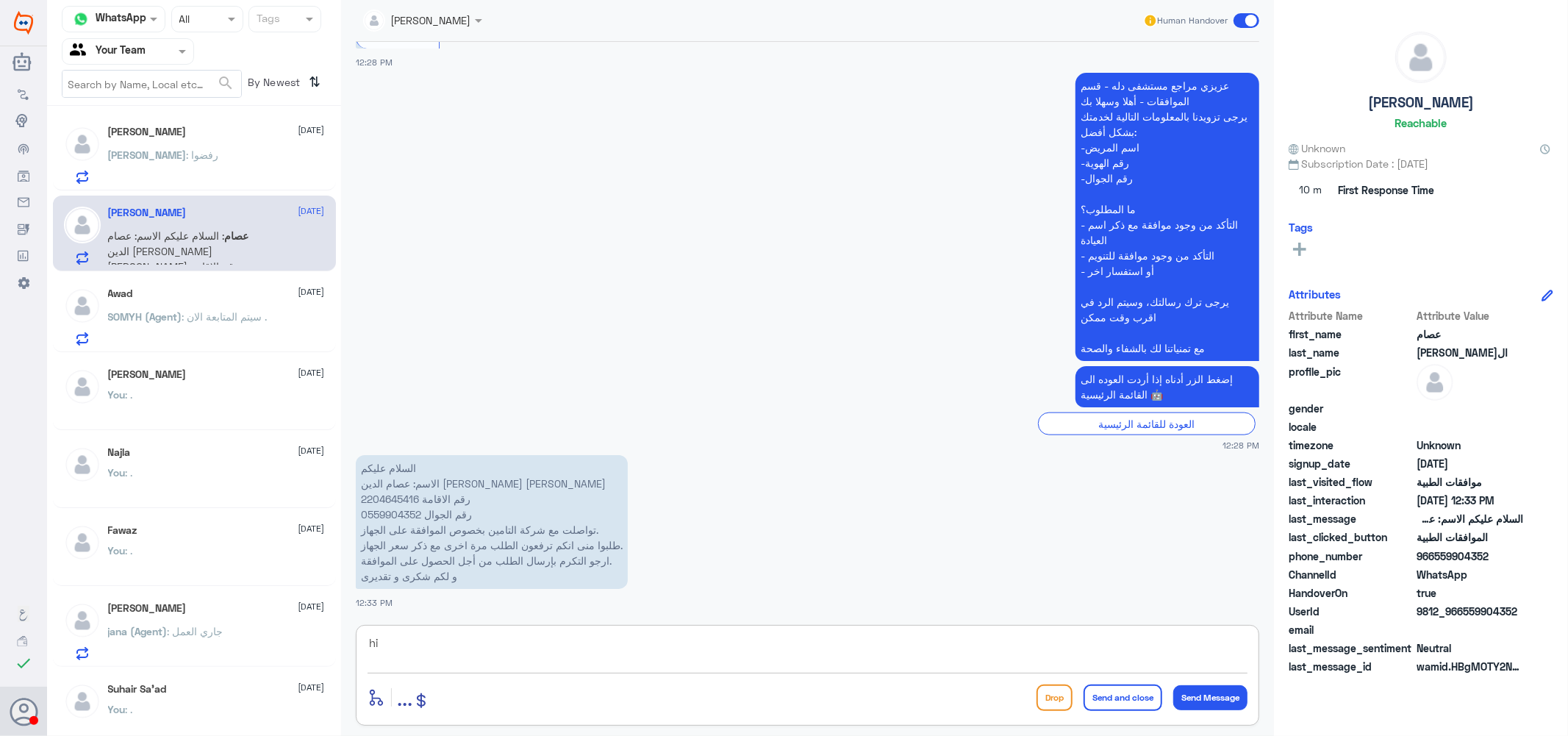
type textarea "h"
type textarea "اهلا بك تم رفع التقارير المطلوبه والحاله تحت الاجراء حاليا .."
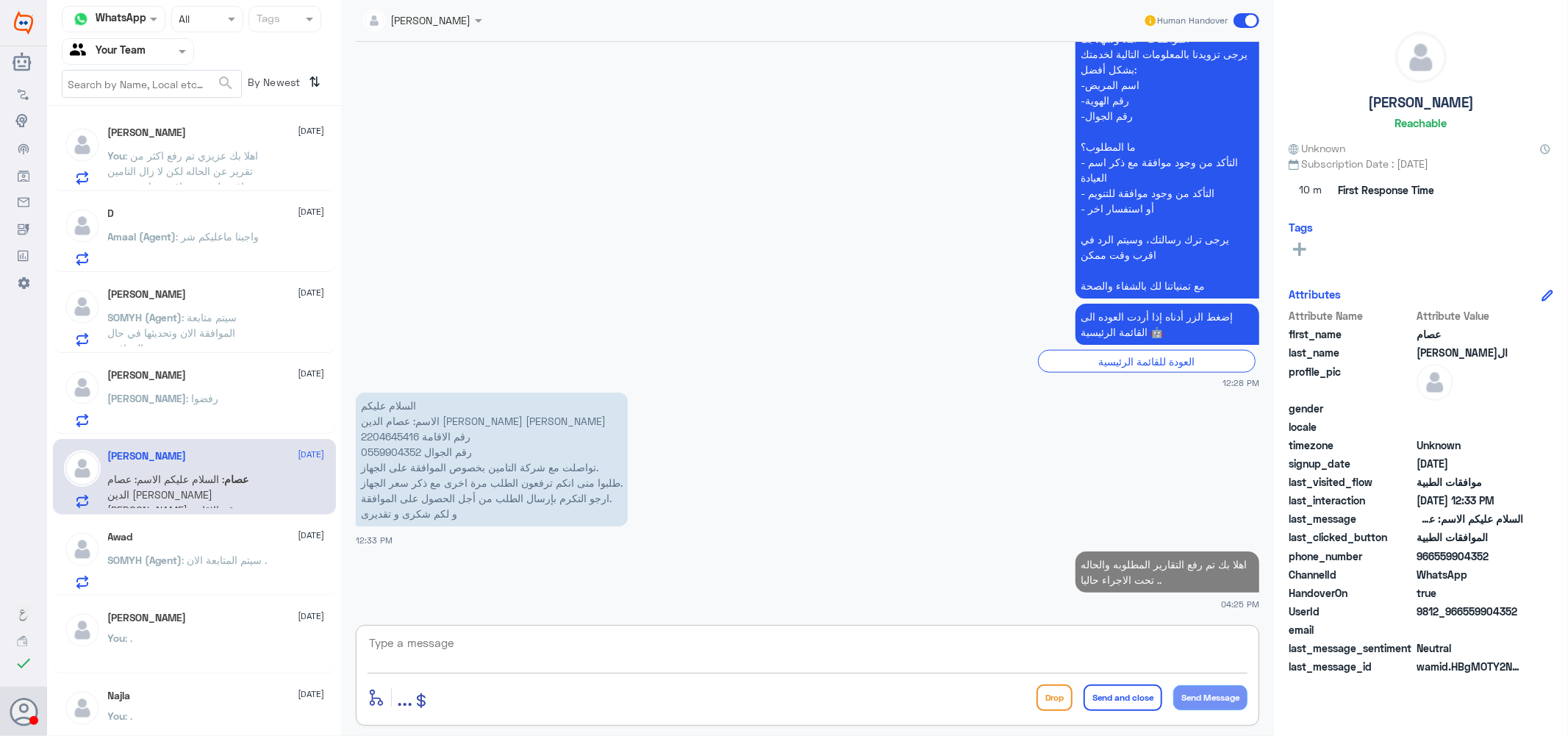
scroll to position [395, 0]
click at [172, 379] on div "Abdulrahman 1 September" at bounding box center [216, 377] width 217 height 13
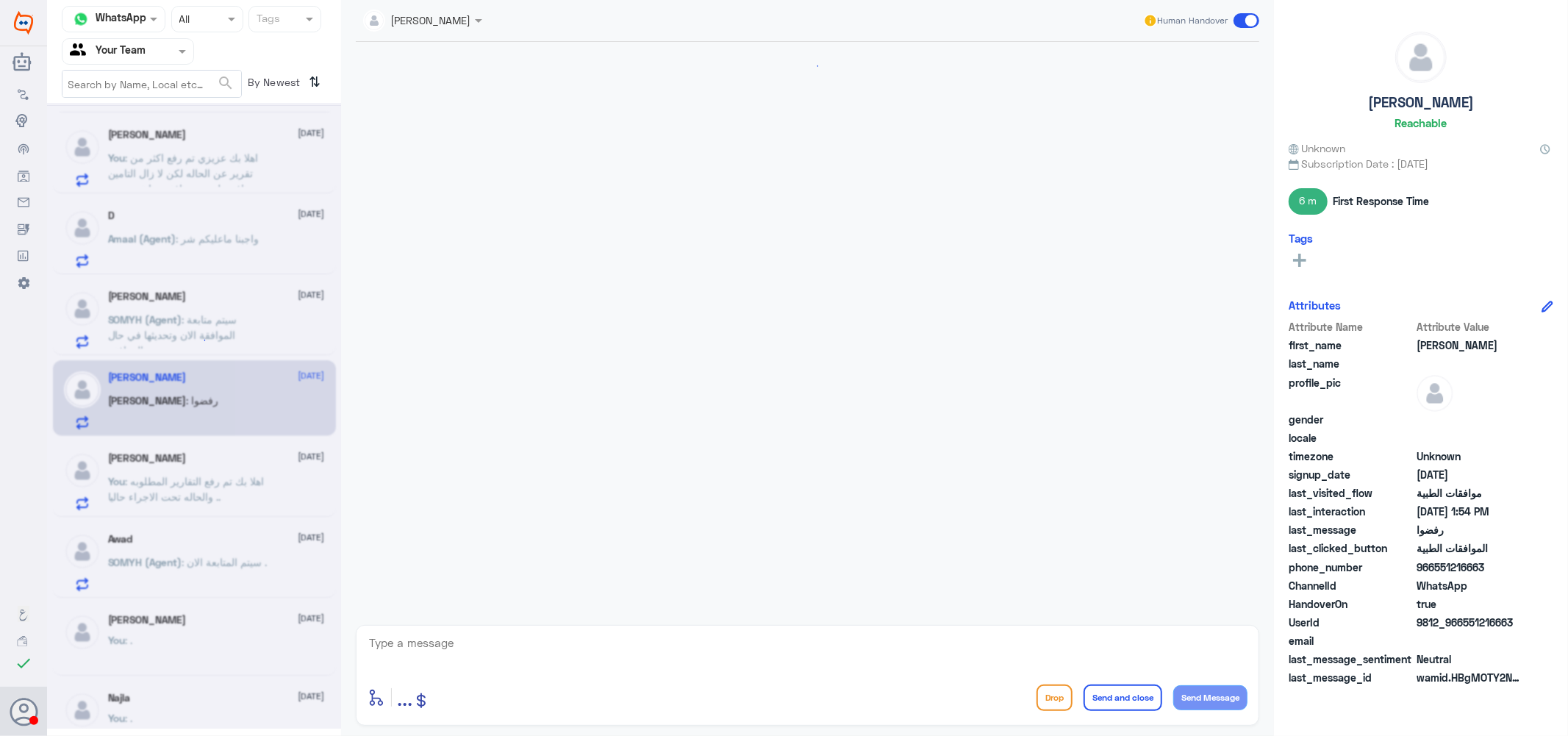
scroll to position [1079, 0]
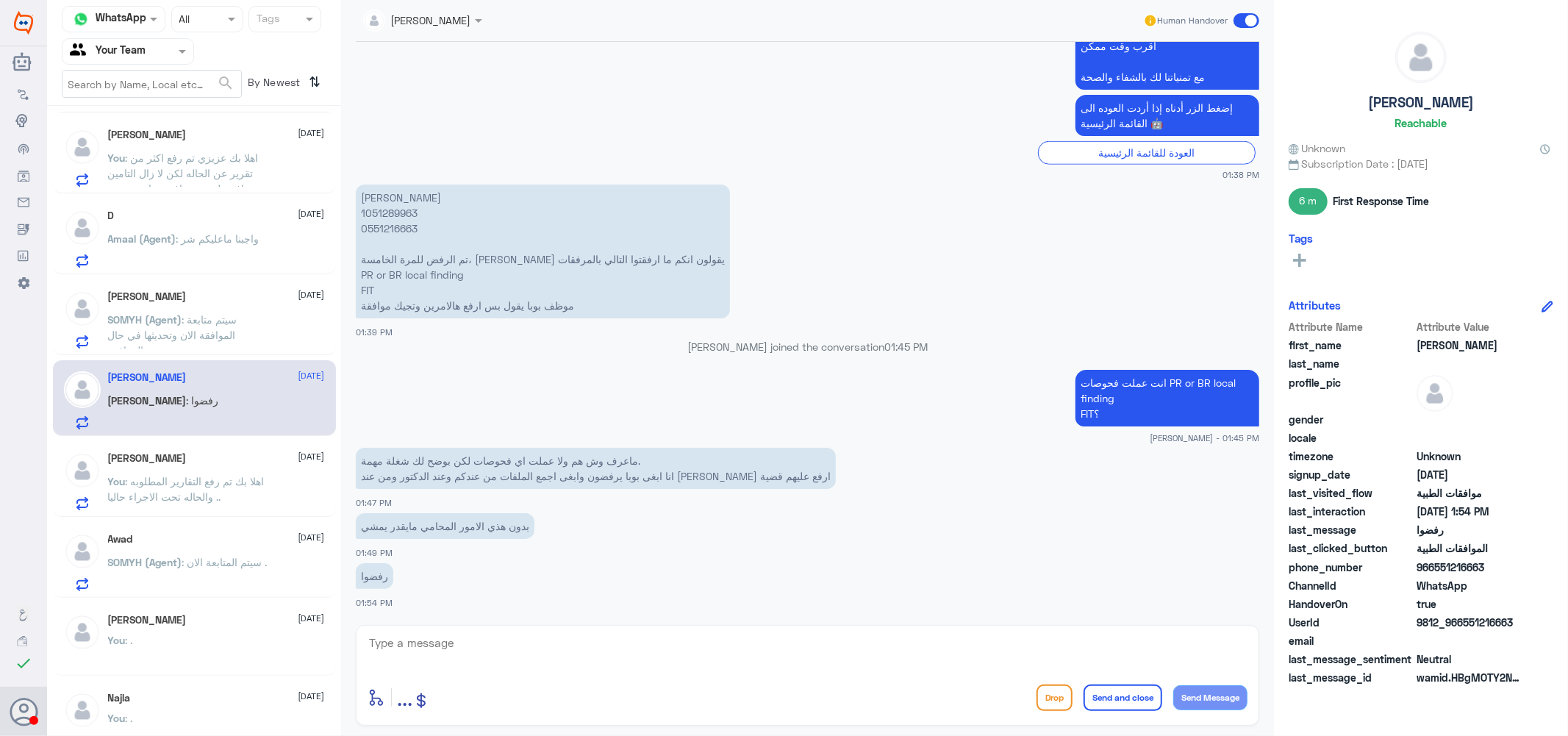
click at [395, 215] on p "عبدالرحمن العنزي 1051289963 0551216663 تم الرفض للمرة الخامسة، بوبا يقولون انكم…" at bounding box center [542, 251] width 374 height 134
copy p "1051289963"
click at [483, 650] on textarea at bounding box center [807, 651] width 880 height 36
drag, startPoint x: 480, startPoint y: 274, endPoint x: 361, endPoint y: 275, distance: 119.0
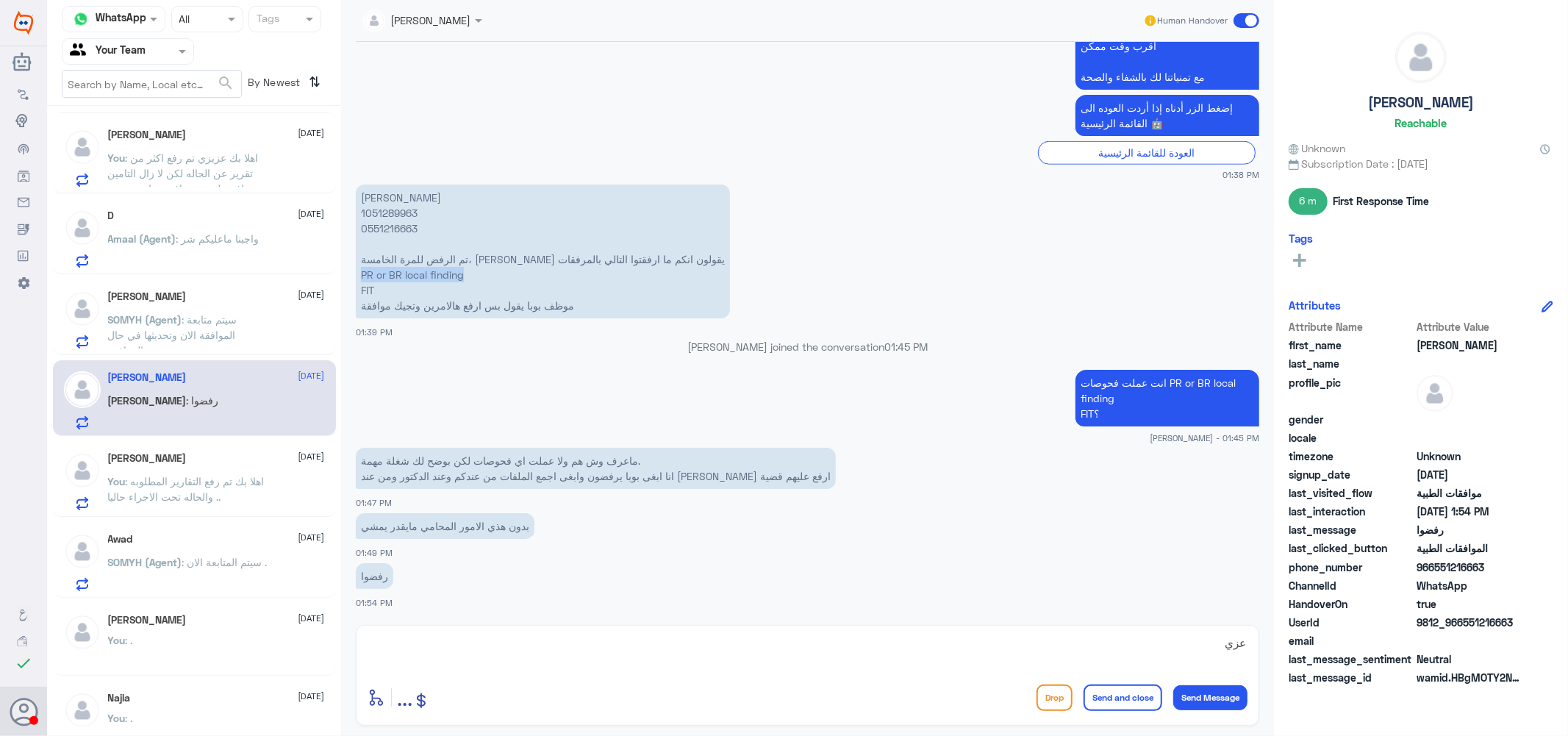
click at [361, 275] on p "عبدالرحمن العنزي 1051289963 0551216663 تم الرفض للمرة الخامسة، بوبا يقولون انكم…" at bounding box center [542, 251] width 374 height 134
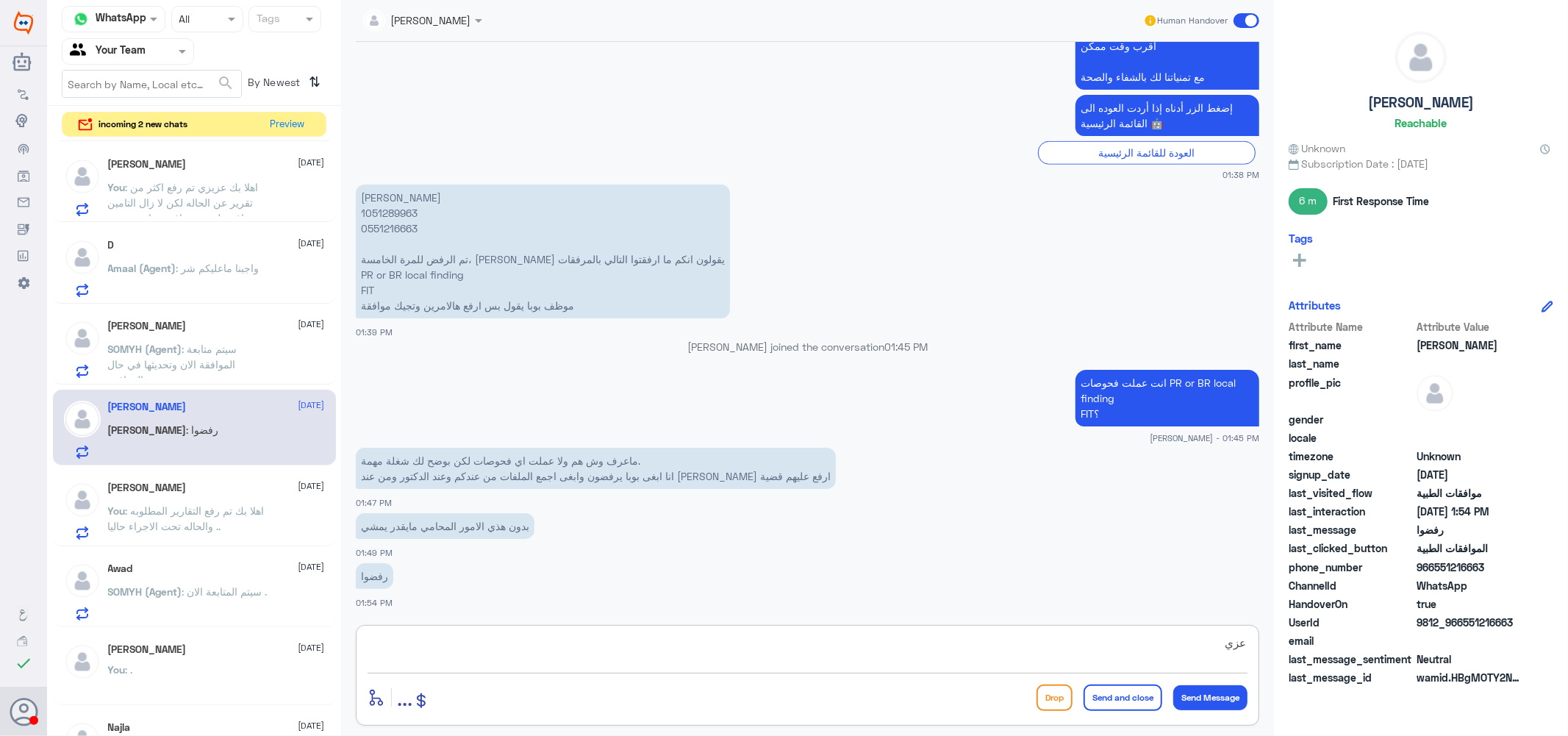
click at [438, 655] on textarea "عزي" at bounding box center [807, 651] width 880 height 36
type textarea "ع"
type textarea "u"
type textarea "عزيزي هل تم عمل التحاليل المطلوبه لانه لا يتوفر في نظامنا انه تم عمل هذه التحال…"
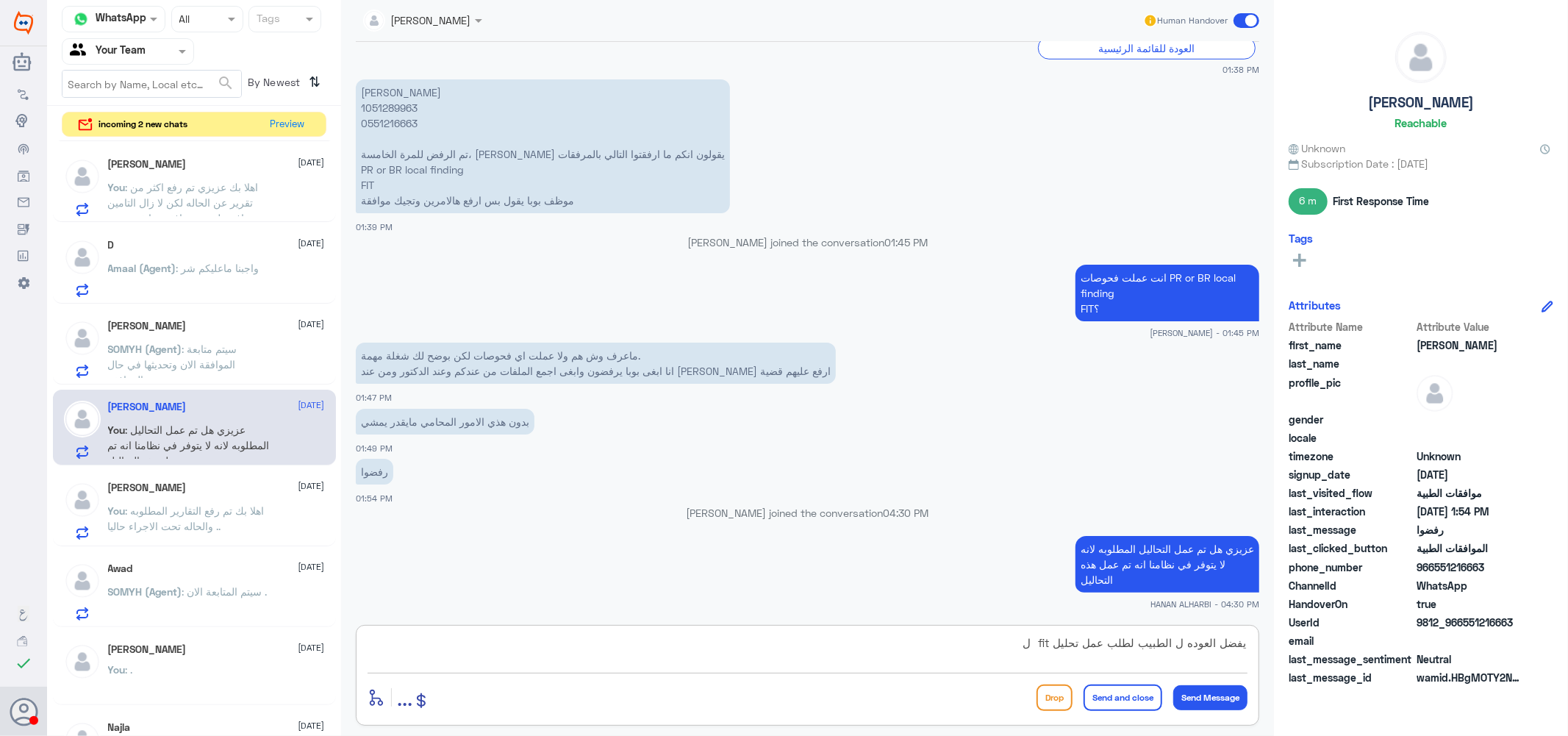
type textarea "يفضل العوده ل الطبيب لطلب عمل تحليل fit"
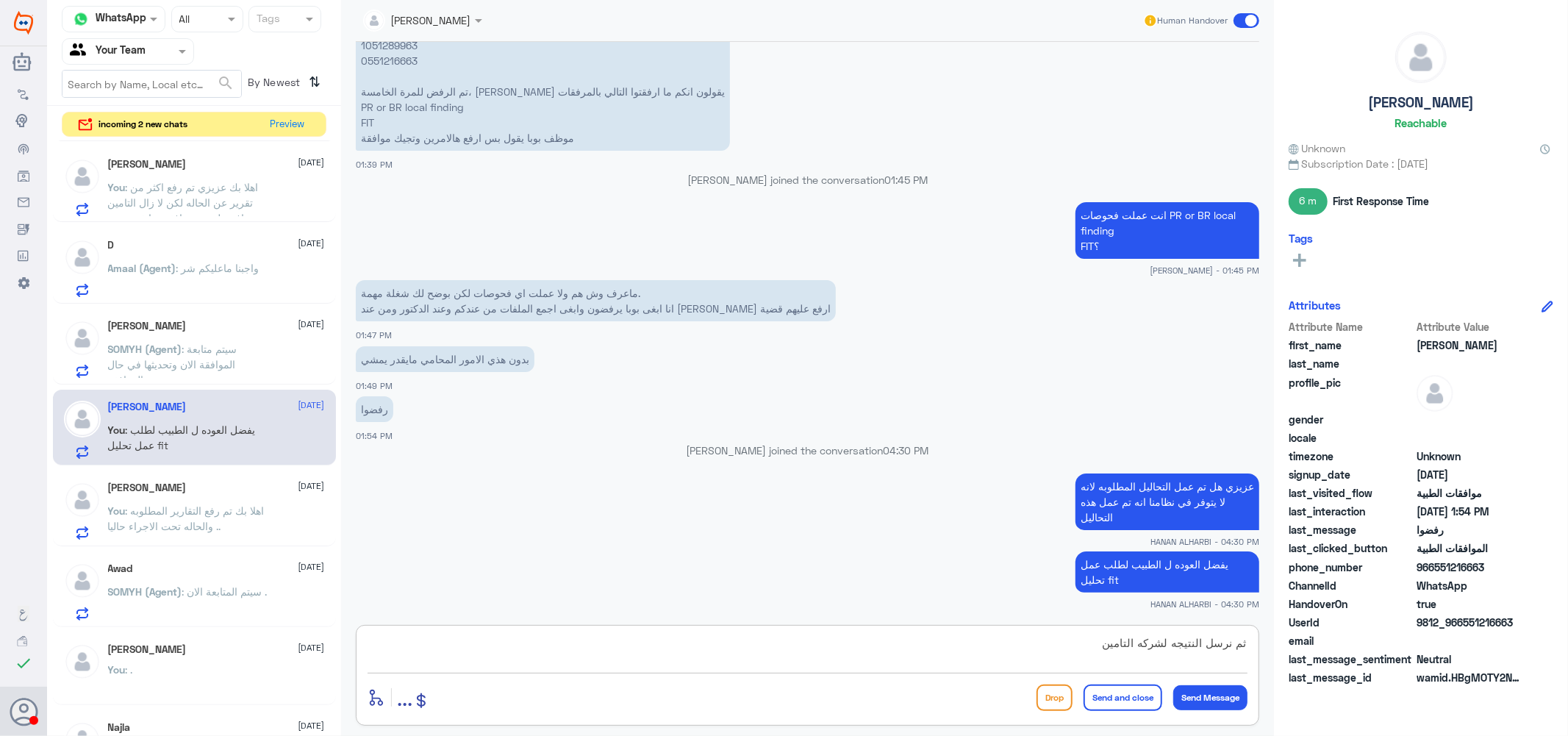
type textarea "ثم نرسل النتيجه لشركه التامين"
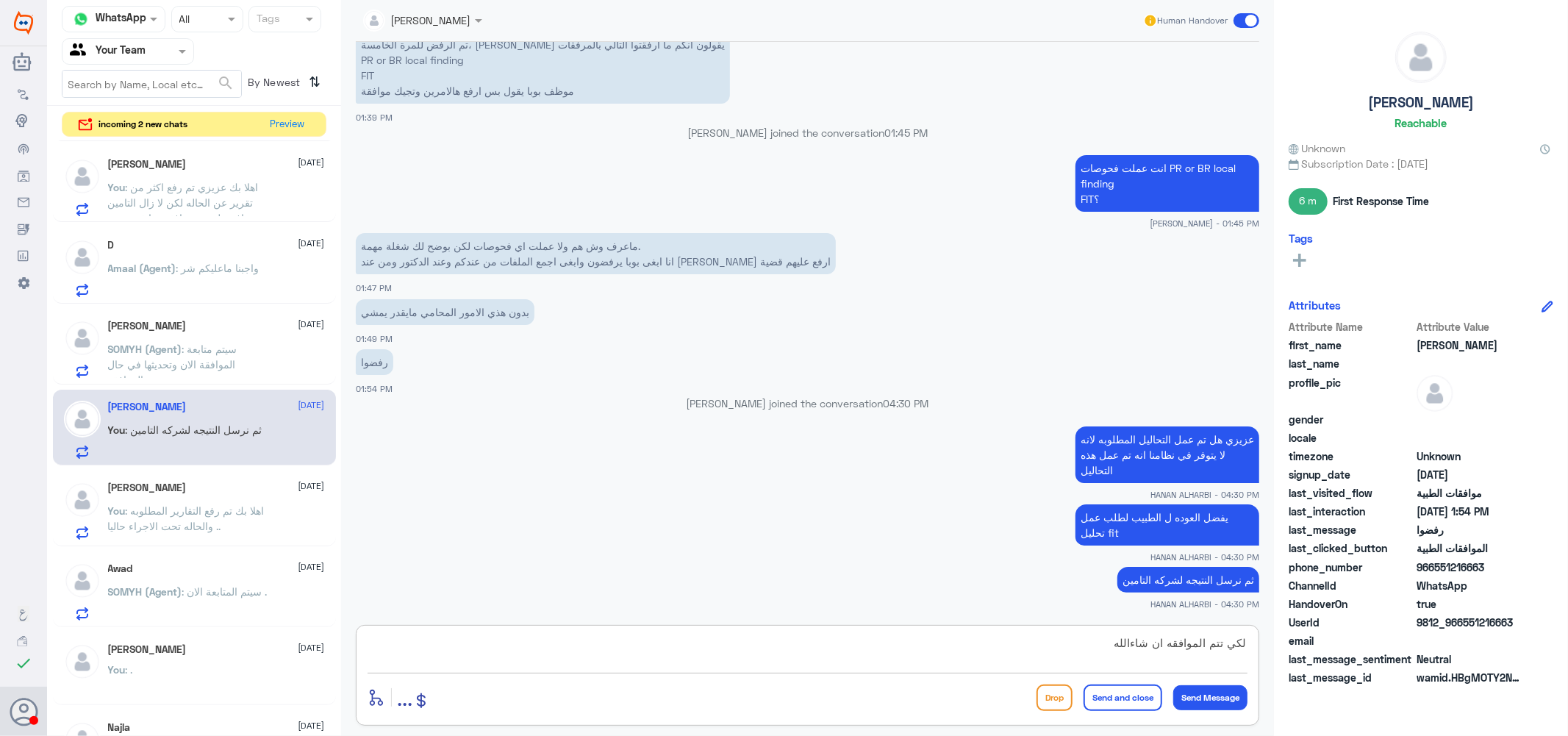
type textarea "لكي تتم الموافقه ان شاءالله"
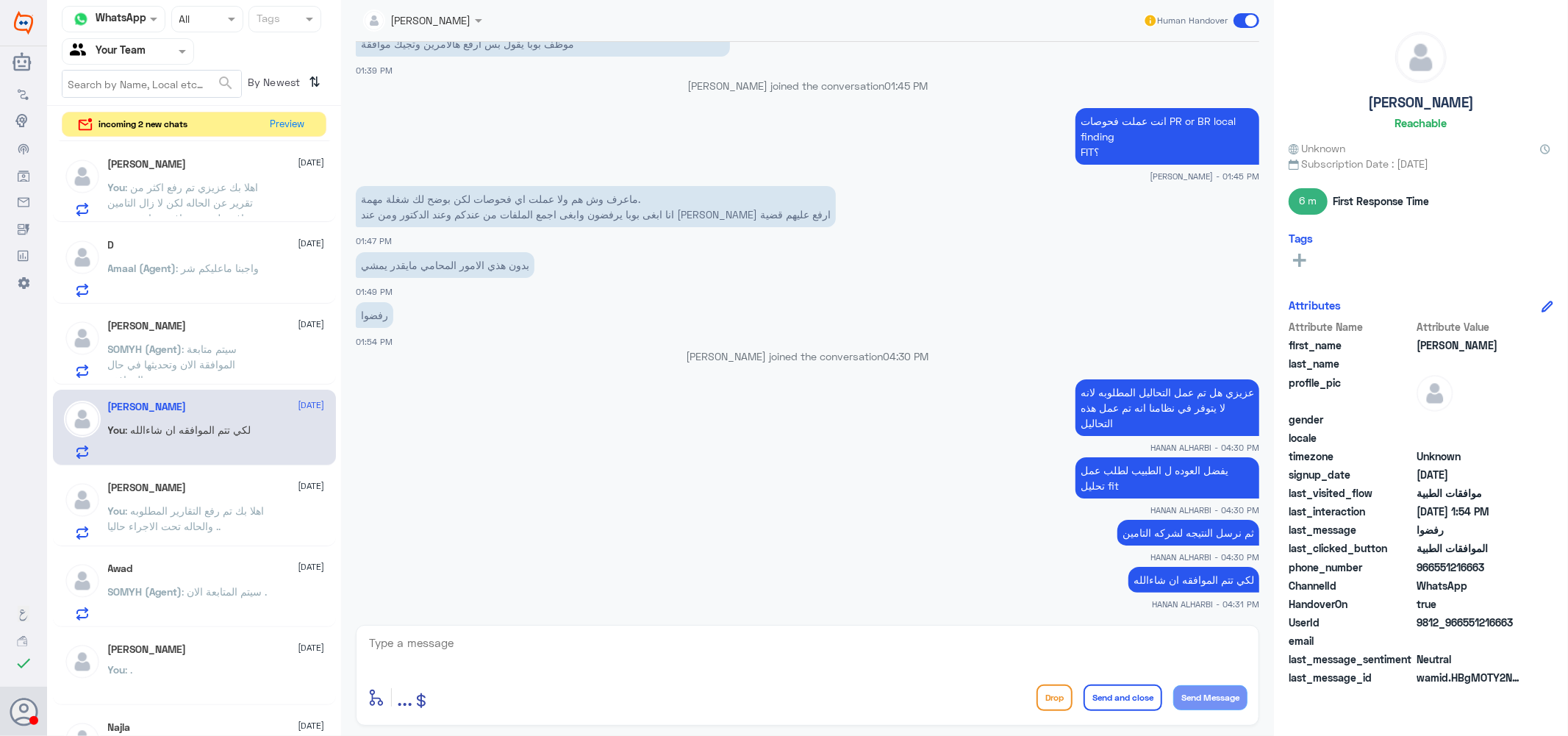
click at [197, 352] on span ": سيتم متابعة الموافقة الان وتحديثها في حال الموافقة ." at bounding box center [172, 364] width 129 height 43
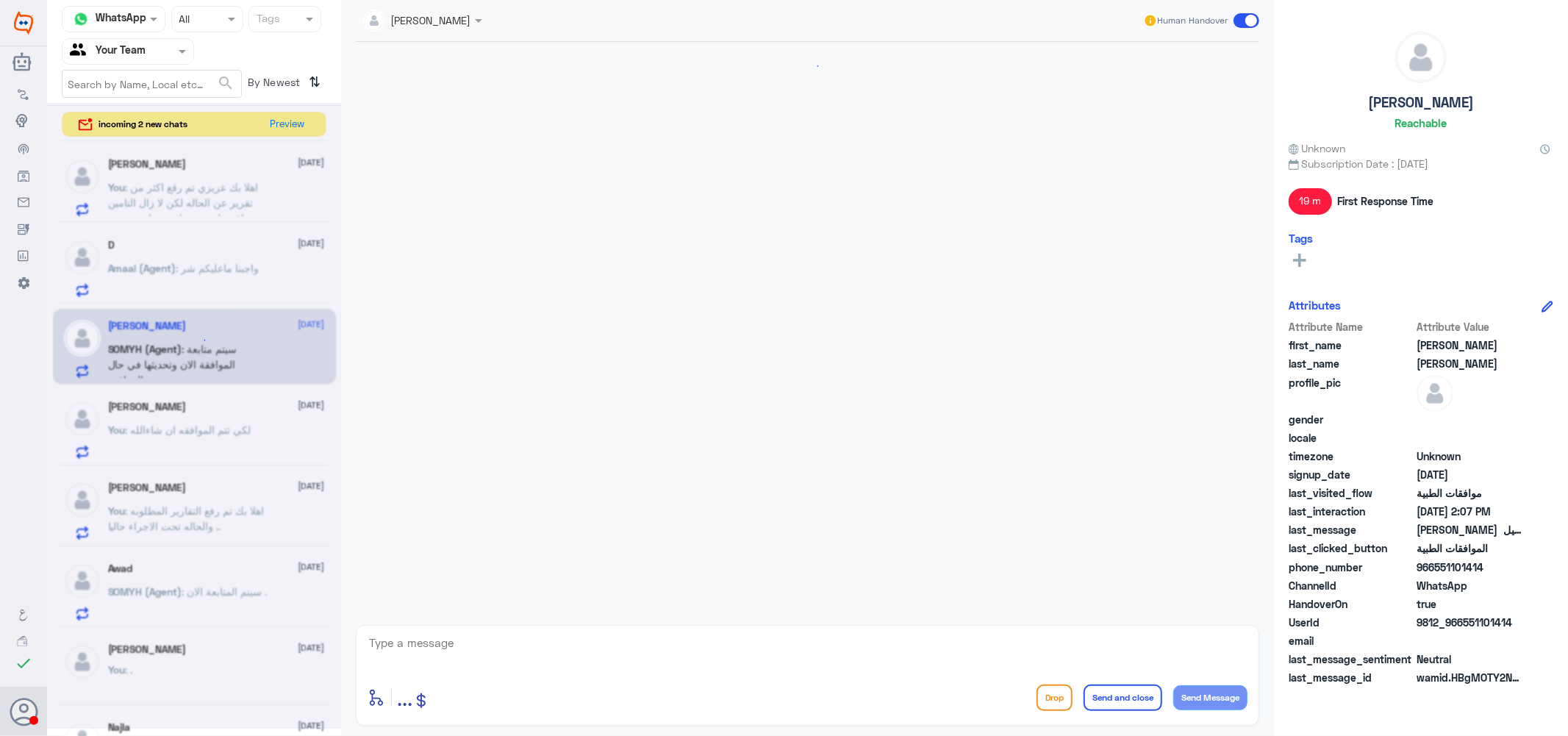
scroll to position [1371, 0]
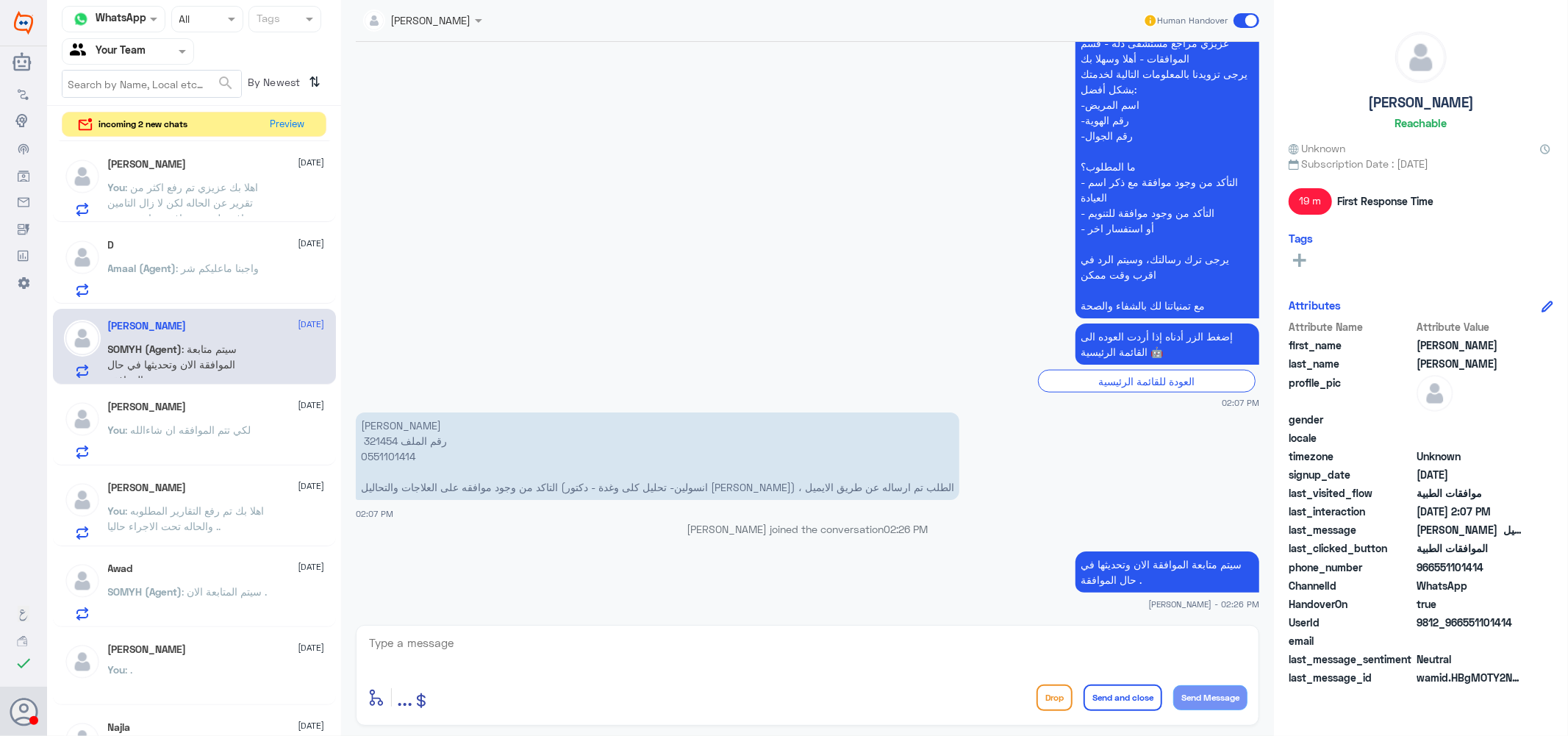
click at [378, 437] on p "عبدالرحمن صالح ⁠ رقم الملف 321454 ⁠0551101414 التاكد من وجود موافقه على العلاجا…" at bounding box center [657, 456] width 604 height 88
copy p "321454"
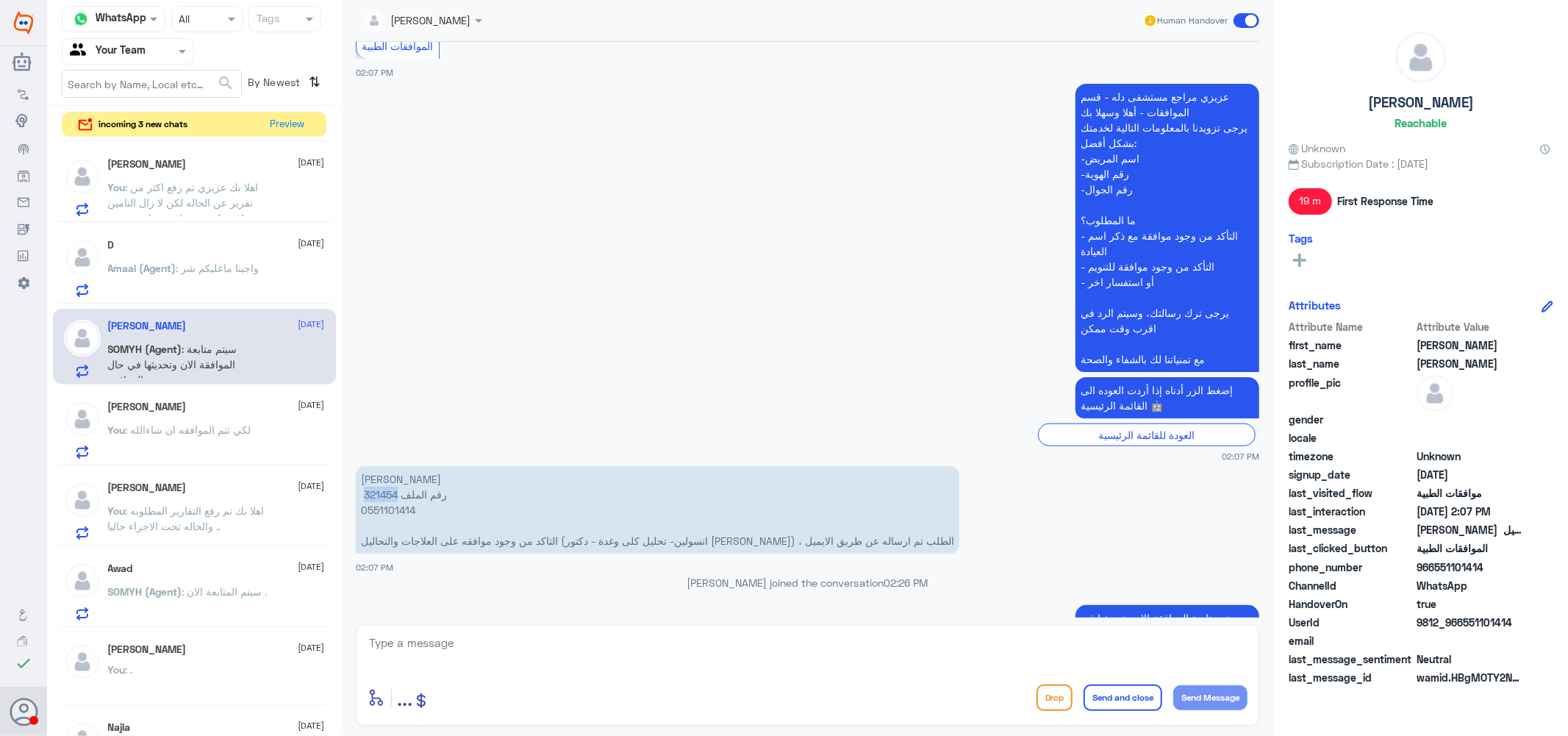
scroll to position [1290, 0]
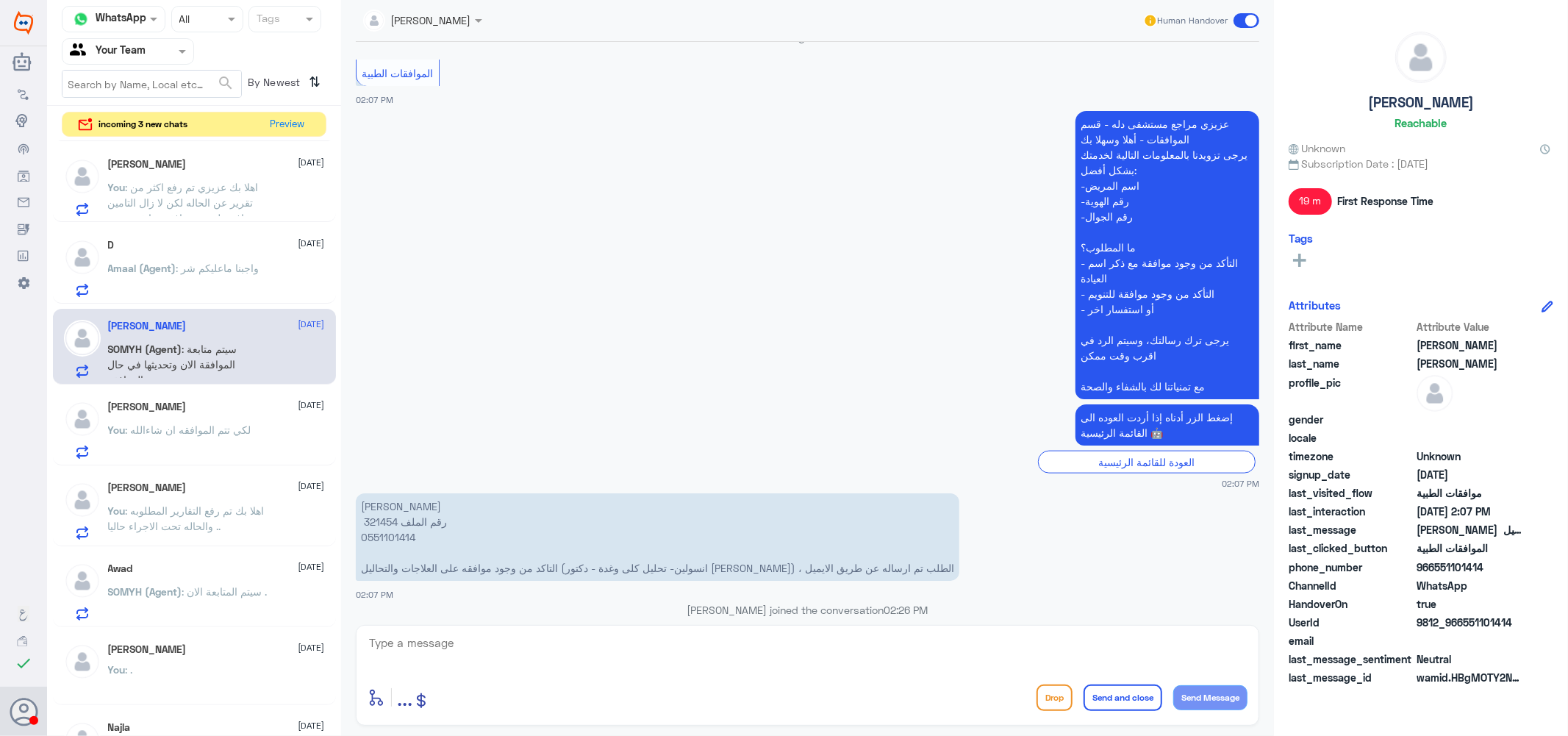
click at [639, 648] on textarea at bounding box center [807, 651] width 880 height 36
type textarea "J"
type textarea "K"
type textarea "تمت الموافقه على ال[PERSON_NAME] وتم تحديثها"
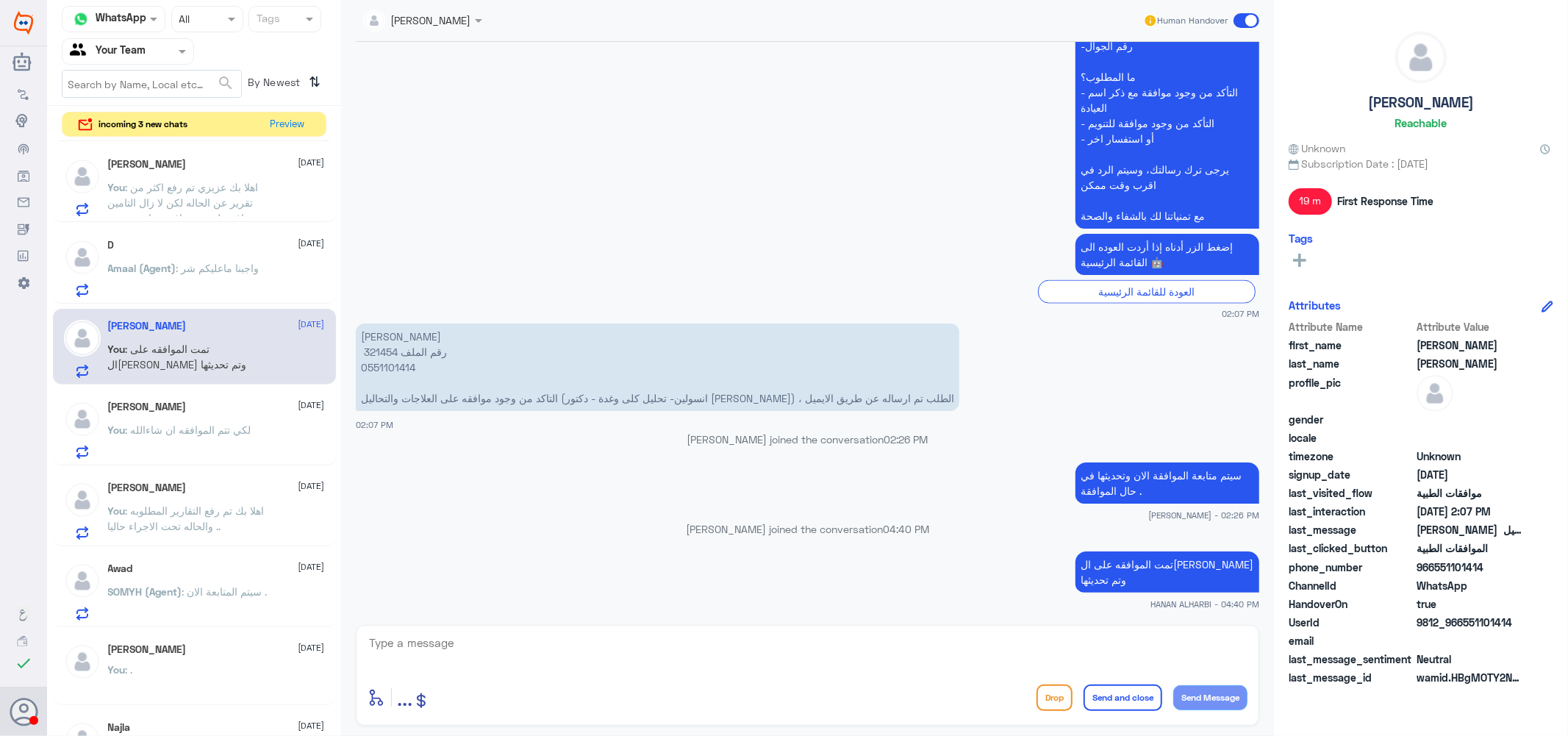
click at [229, 259] on div "D 1 September Amaal (Agent) : واجبنا ماعليكم شر" at bounding box center [216, 268] width 217 height 58
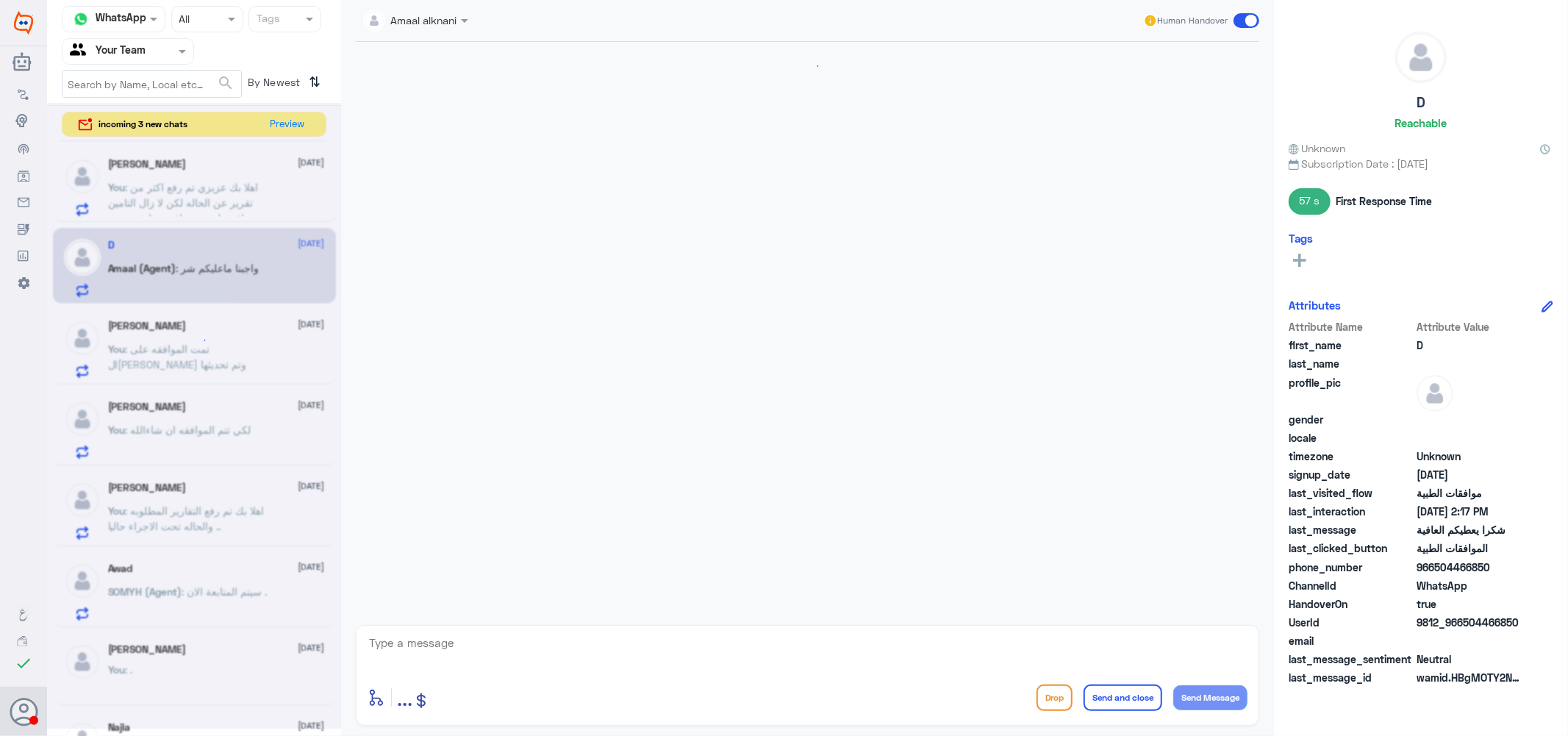
scroll to position [1042, 0]
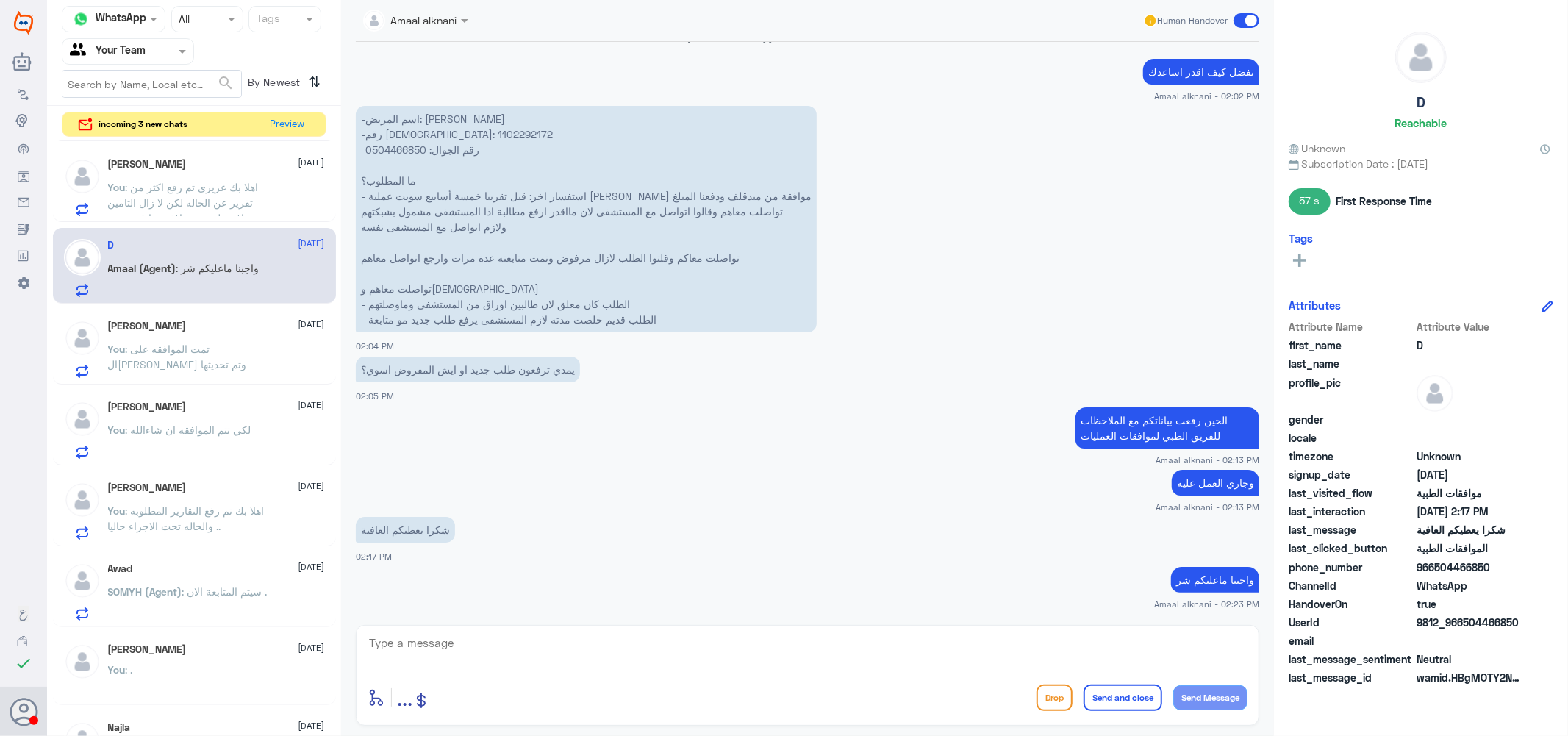
click at [567, 648] on textarea at bounding box center [807, 651] width 880 height 36
type textarea "."
click at [1133, 697] on button "Send and close" at bounding box center [1122, 697] width 79 height 26
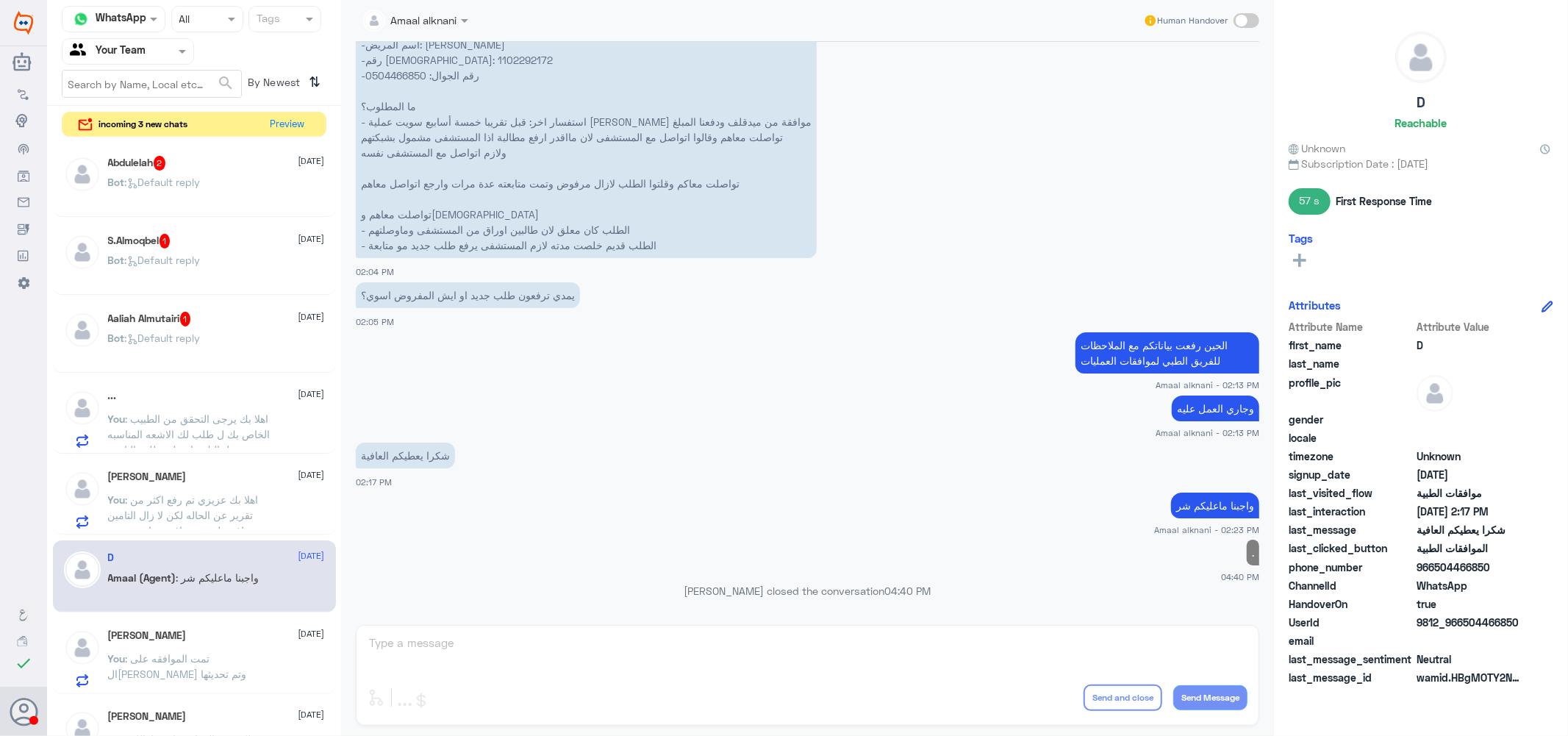
scroll to position [0, 0]
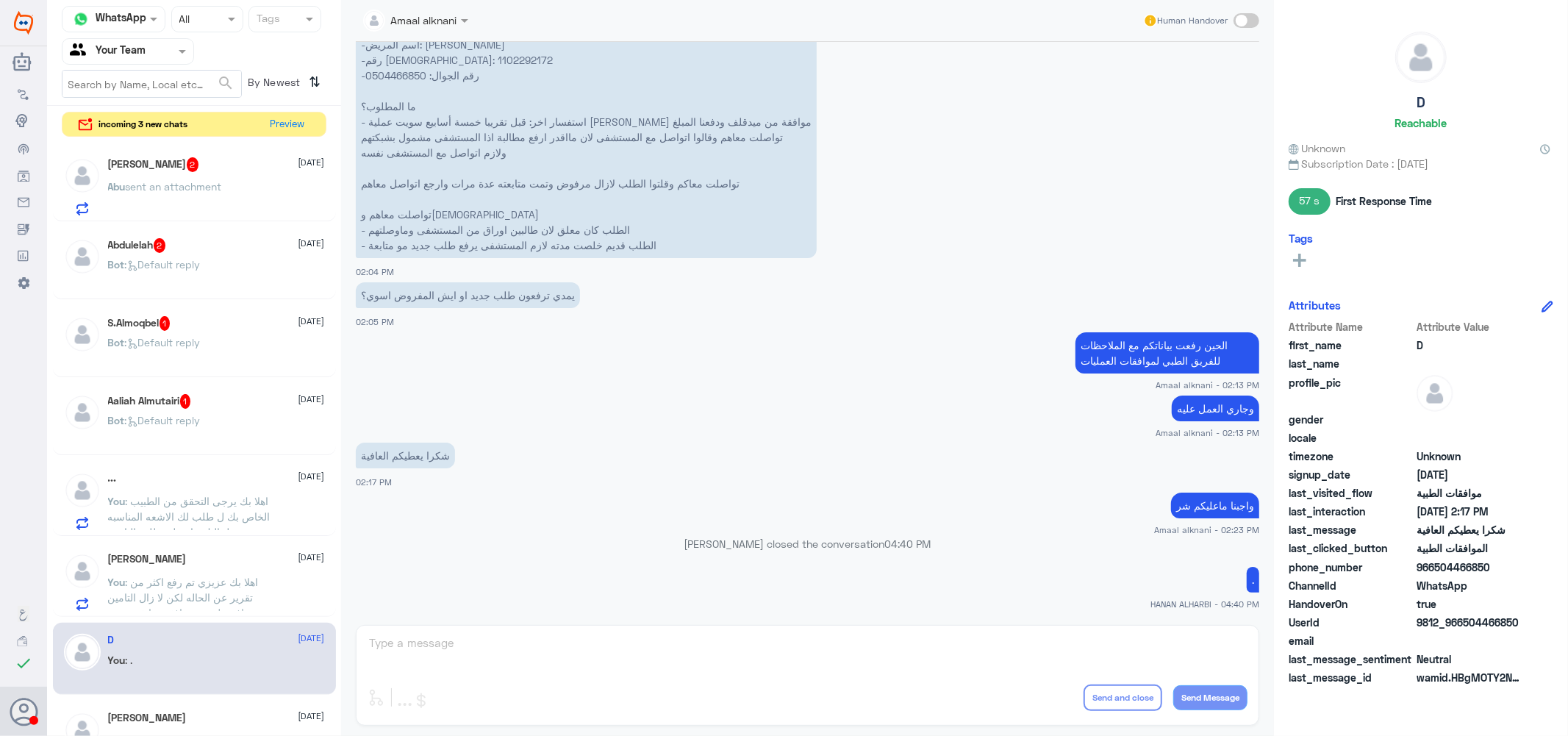
click at [200, 421] on span ": Default reply" at bounding box center [163, 420] width 76 height 13
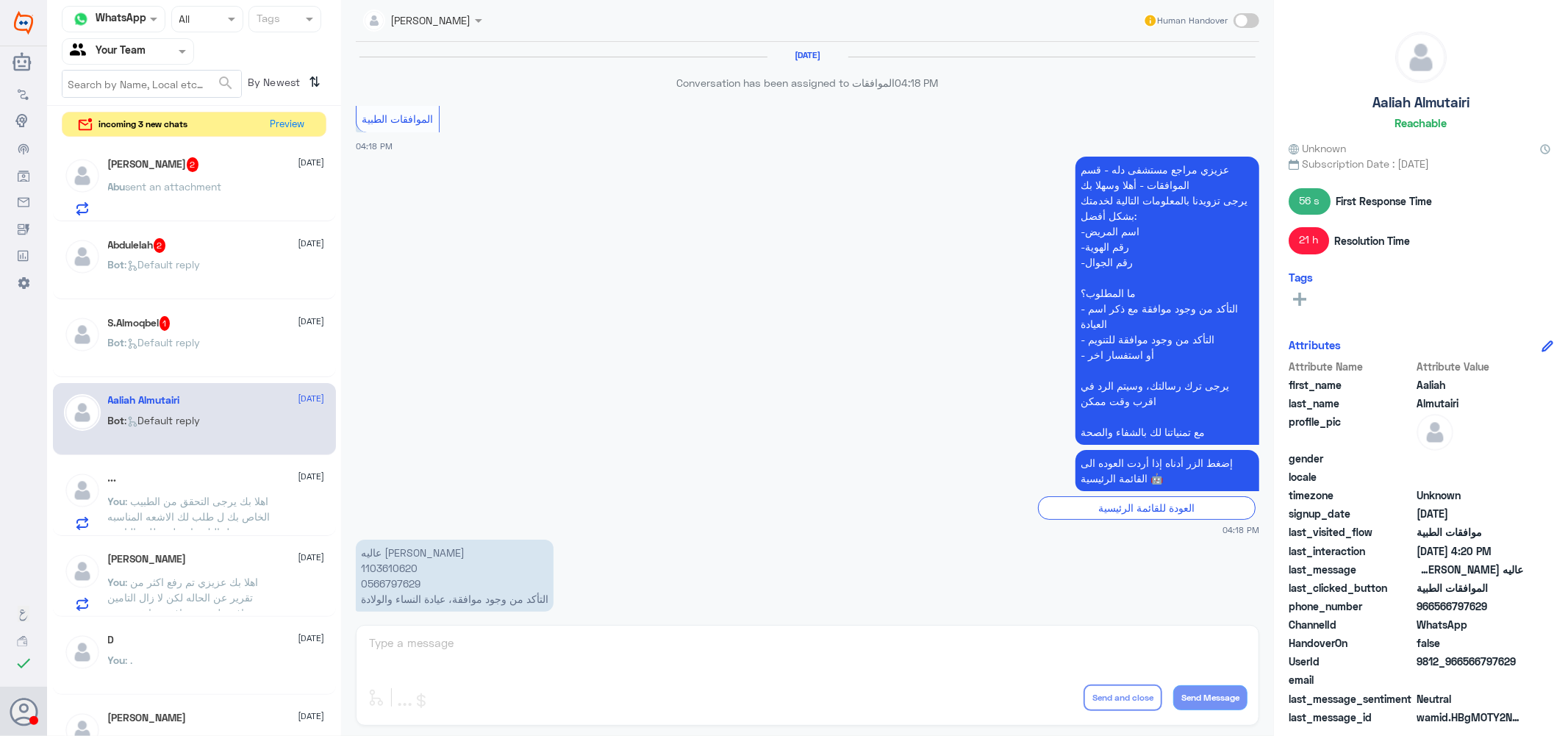
scroll to position [1384, 0]
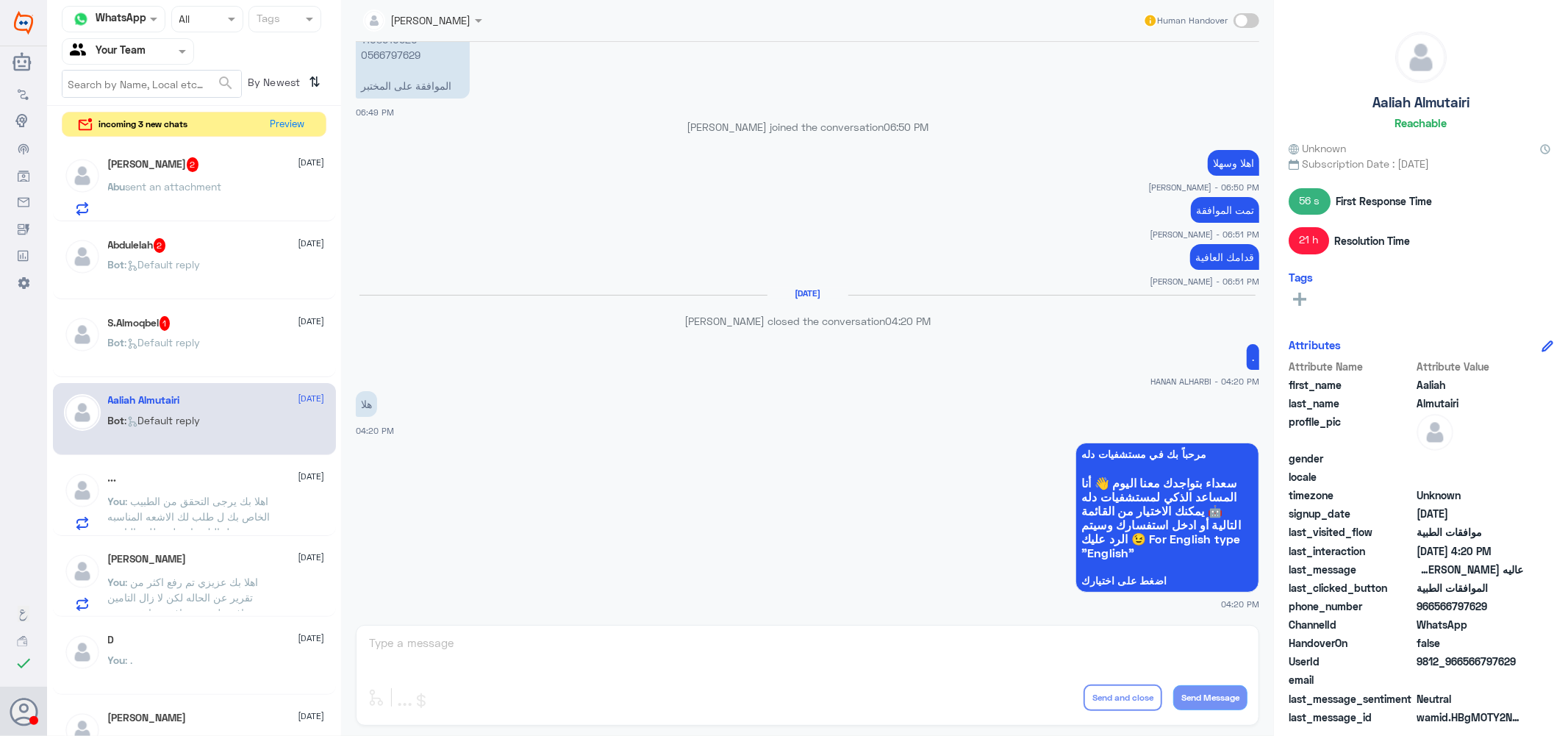
click at [181, 319] on div "S.Almoqbel 1 1 September" at bounding box center [216, 323] width 217 height 14
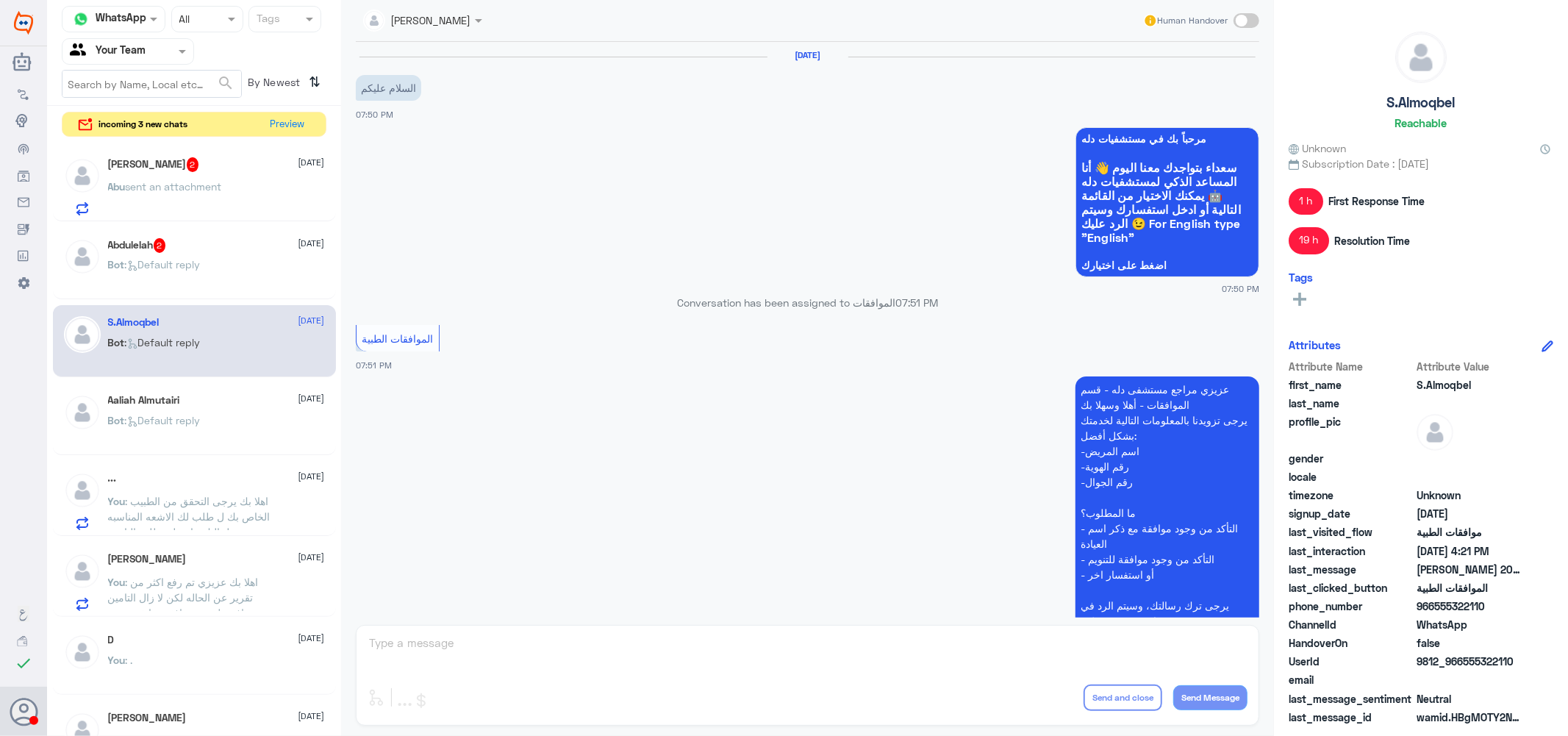
scroll to position [747, 0]
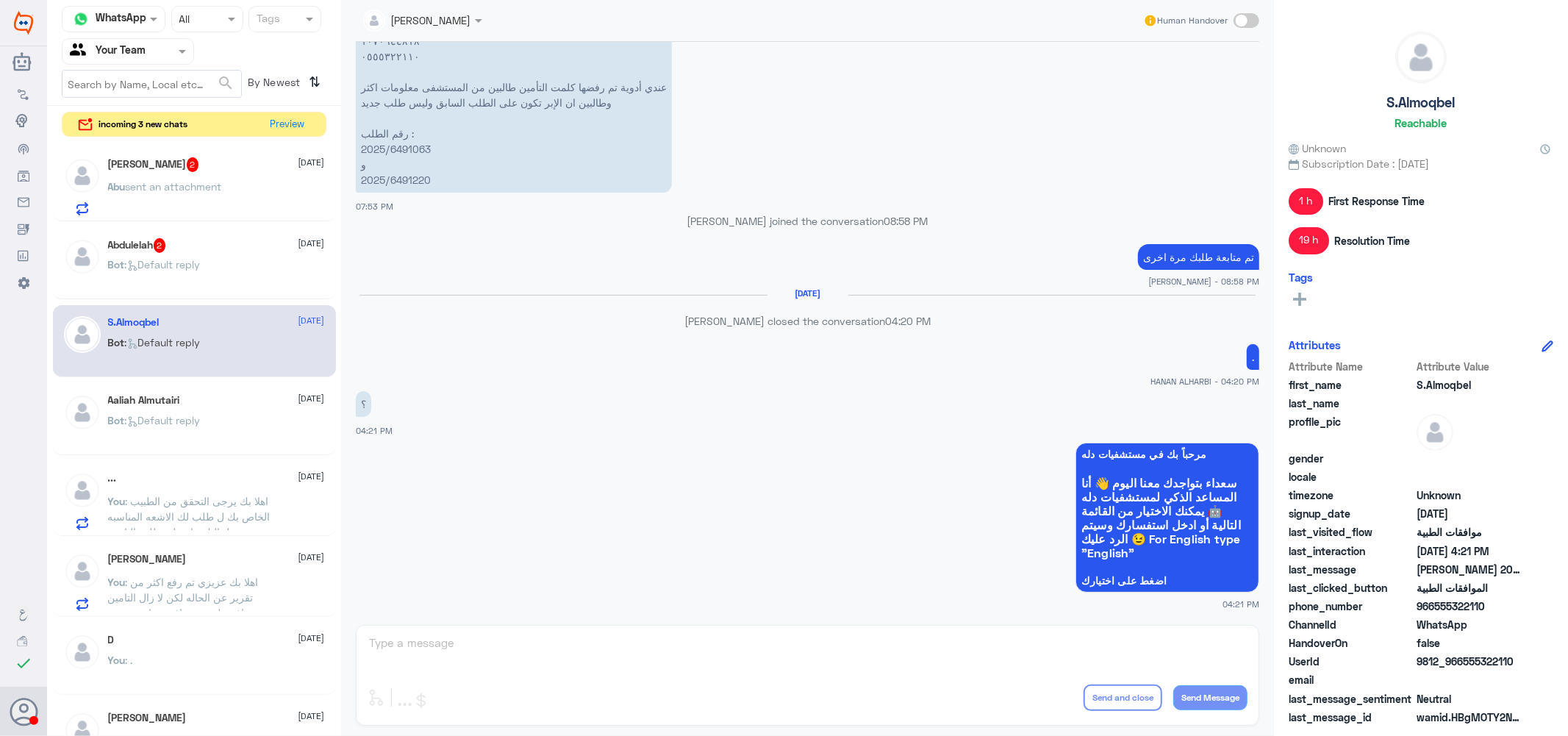
click at [203, 241] on div "Abdulelah 2 1 September" at bounding box center [216, 245] width 217 height 14
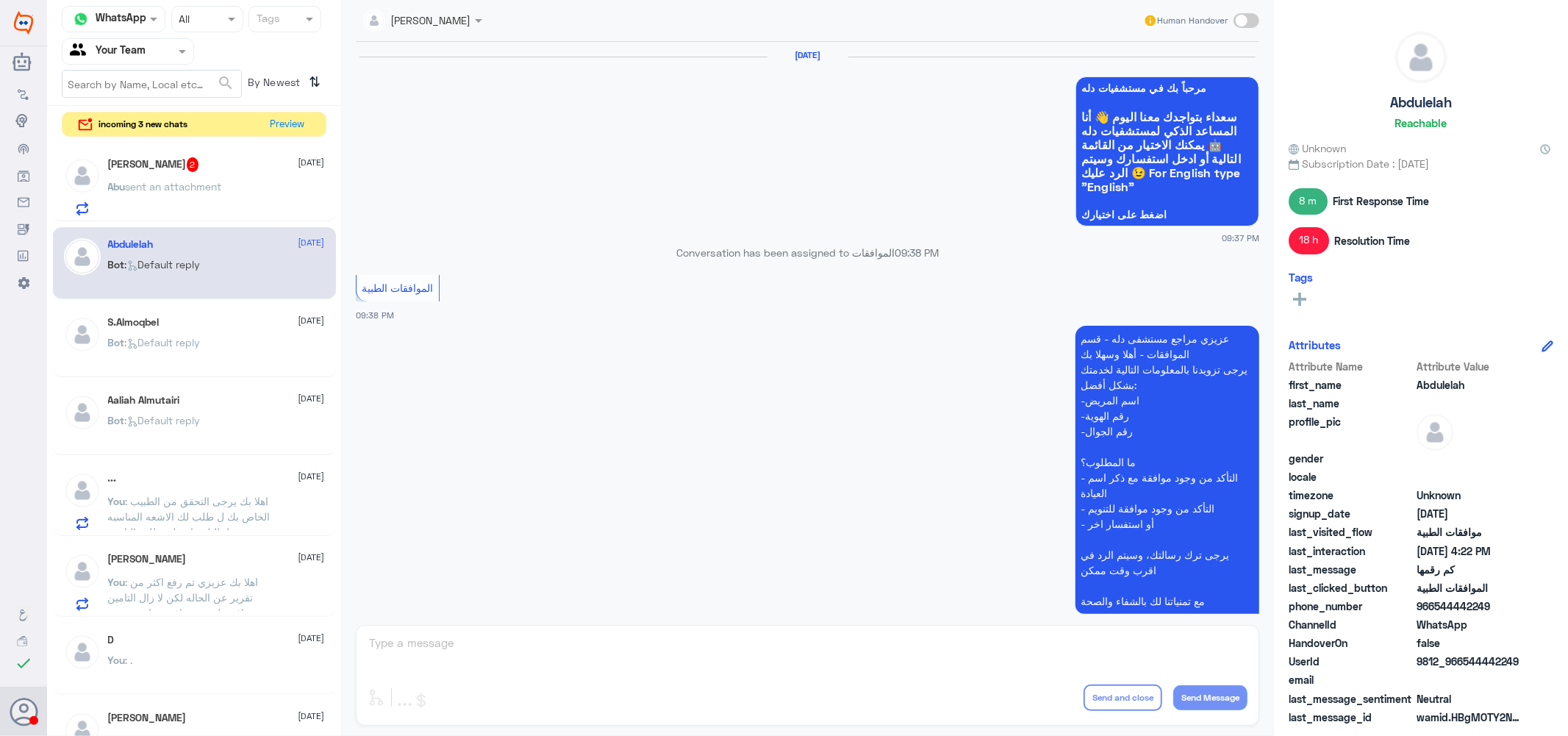
scroll to position [1095, 0]
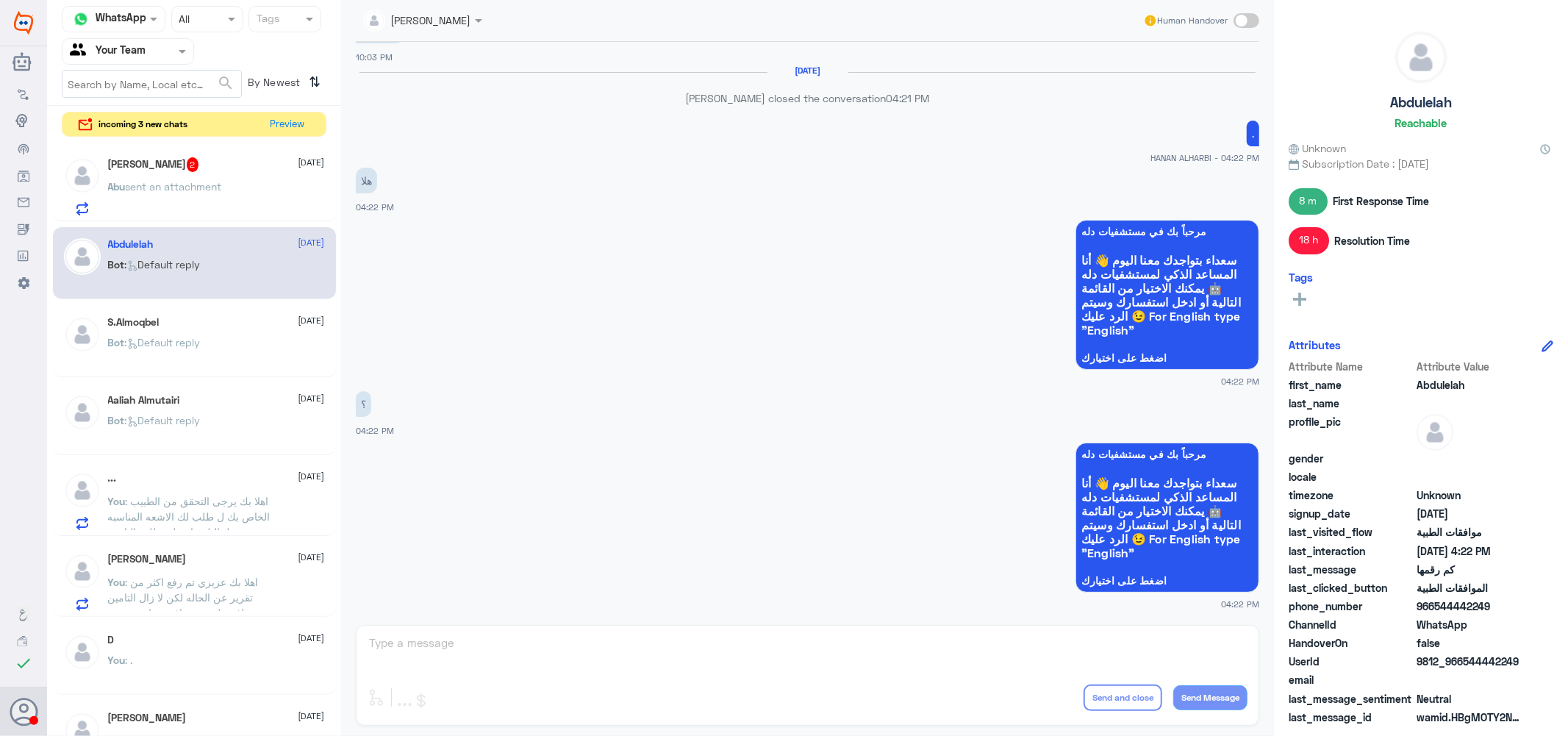
click at [216, 175] on div "Abu Shaibah 2 1 September Abu sent an attachment" at bounding box center [216, 186] width 217 height 58
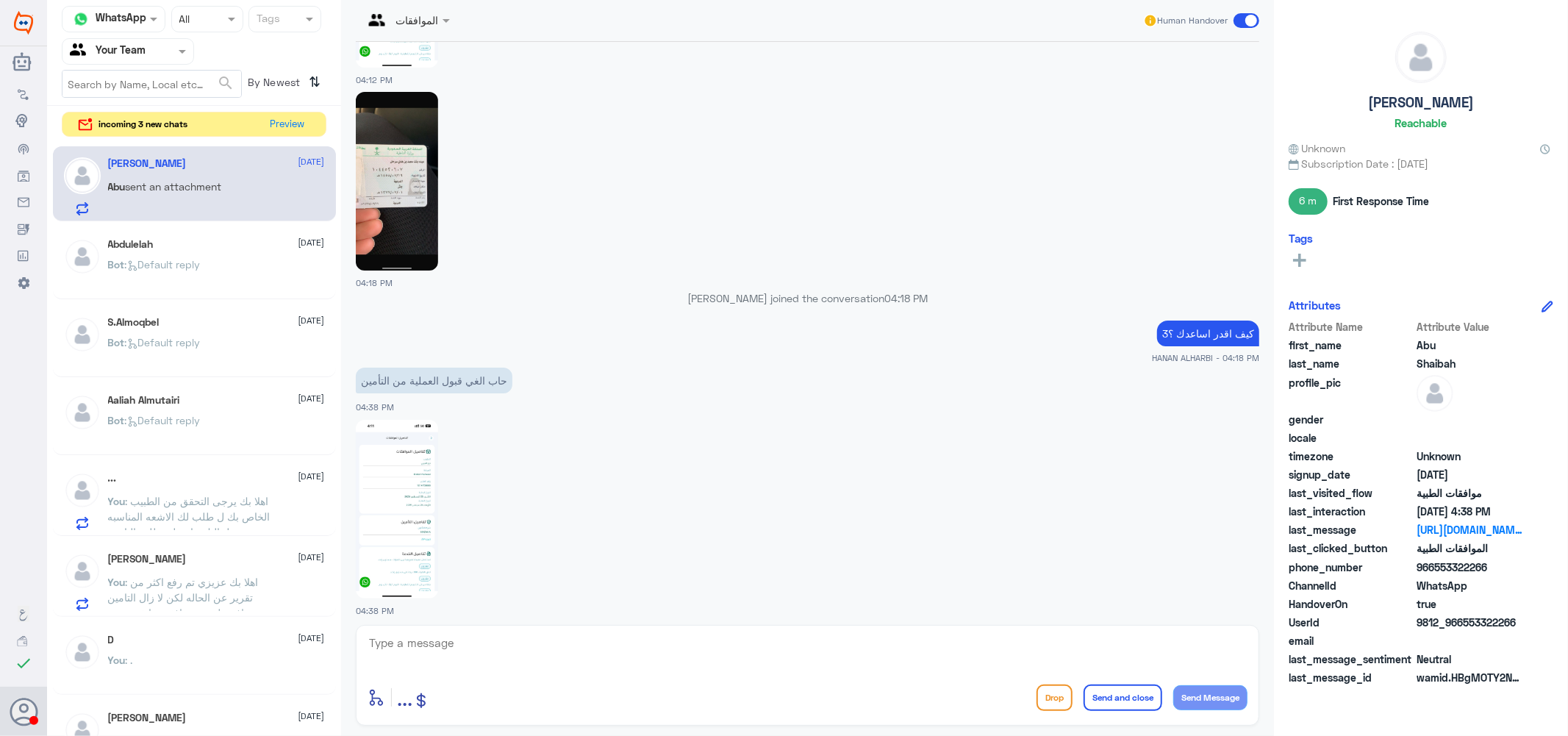
scroll to position [1305, 0]
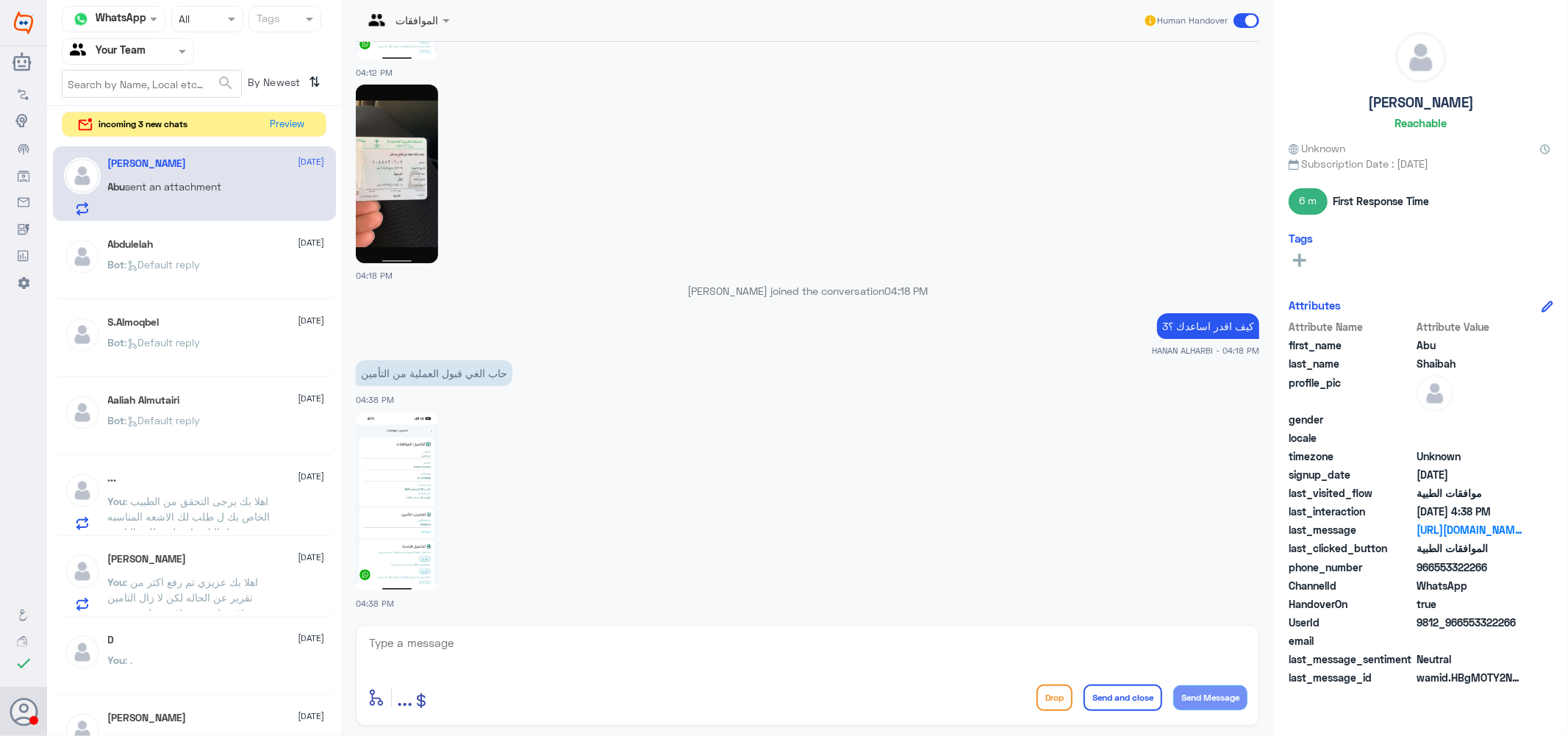
click at [400, 502] on img at bounding box center [396, 502] width 82 height 179
click at [413, 168] on img at bounding box center [396, 174] width 82 height 179
drag, startPoint x: 502, startPoint y: 641, endPoint x: 511, endPoint y: 634, distance: 11.4
click at [510, 634] on textarea at bounding box center [807, 651] width 880 height 36
type textarea "S"
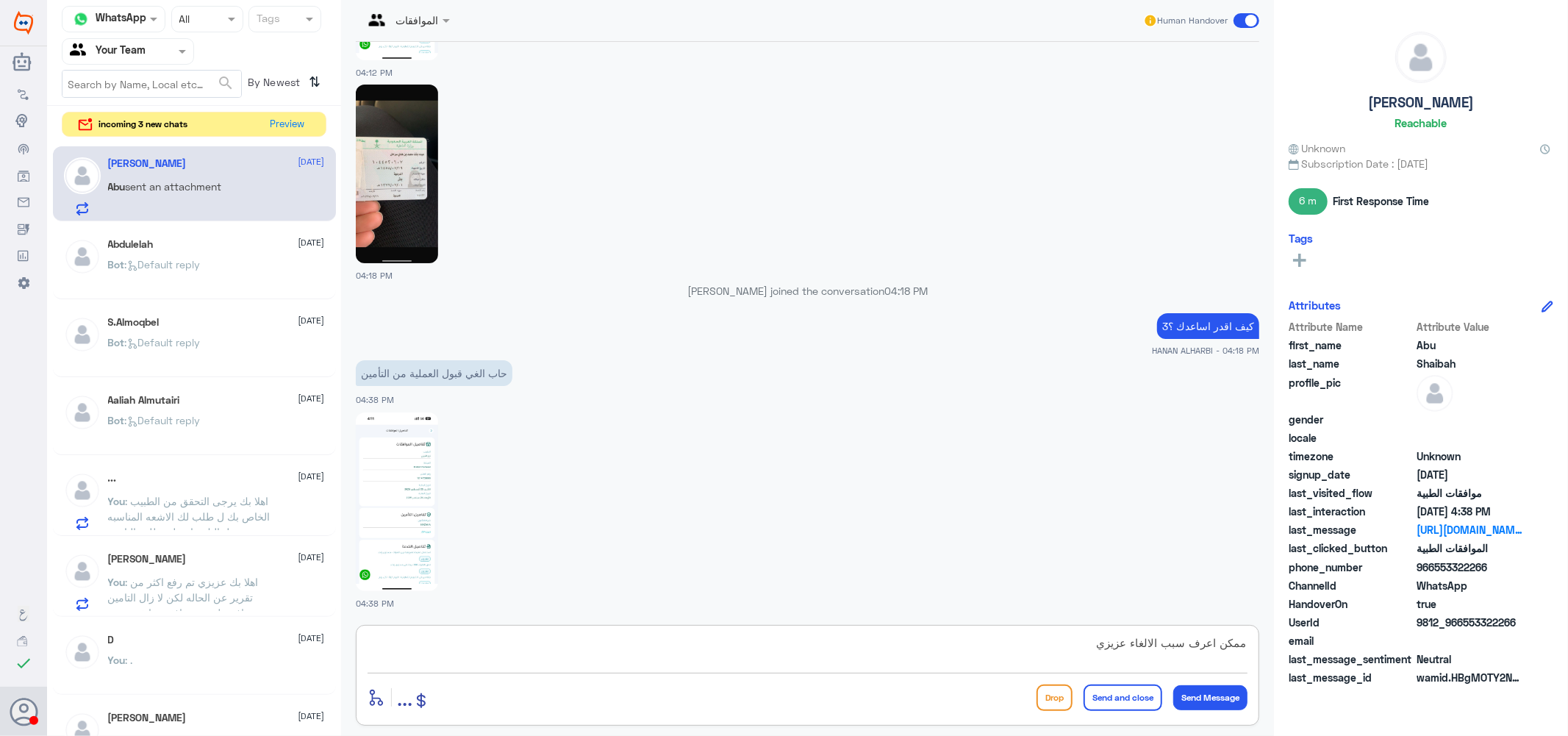
type textarea "ممكن اعرف سبب الالغاء عزيزي ؟"
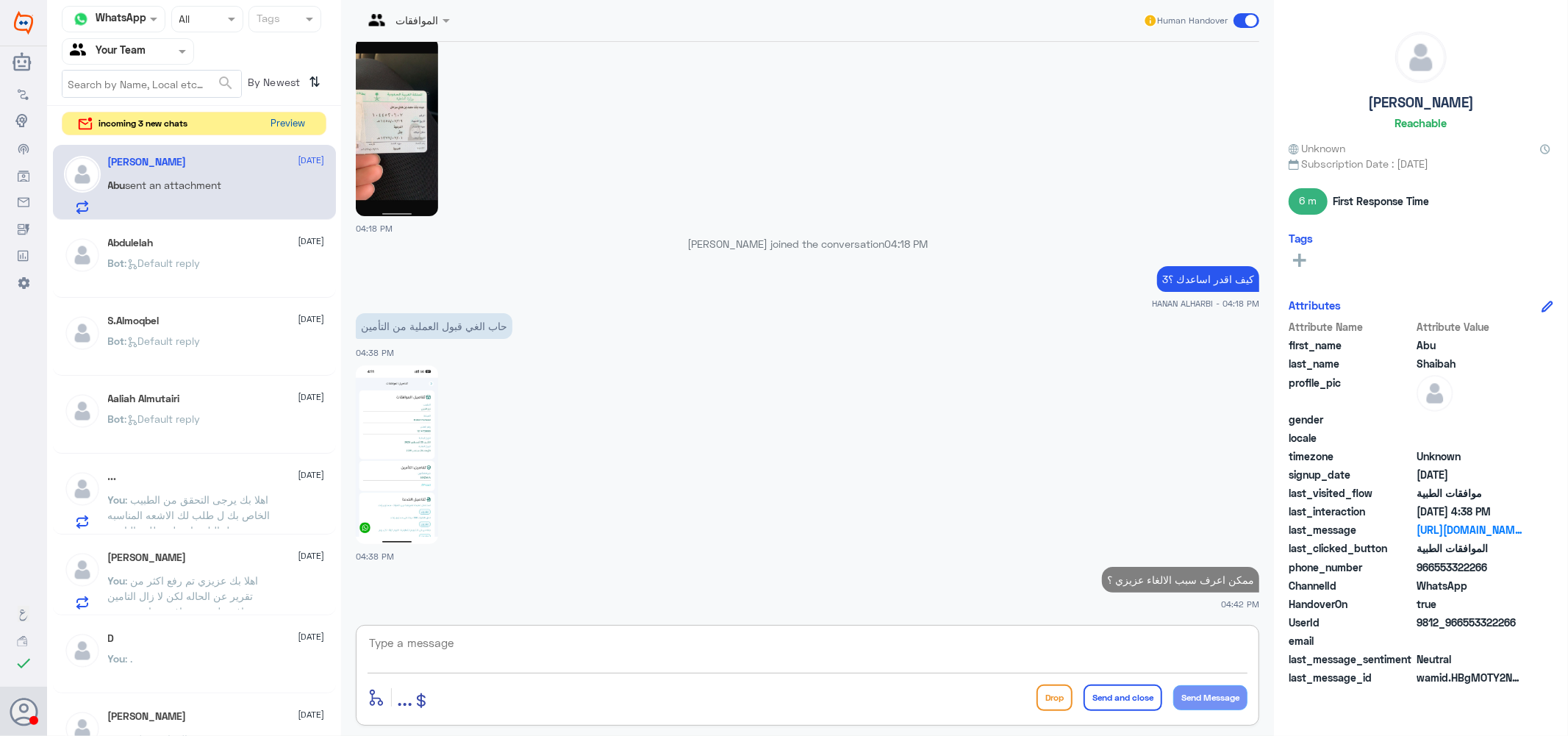
click at [297, 125] on button "Preview" at bounding box center [288, 124] width 45 height 23
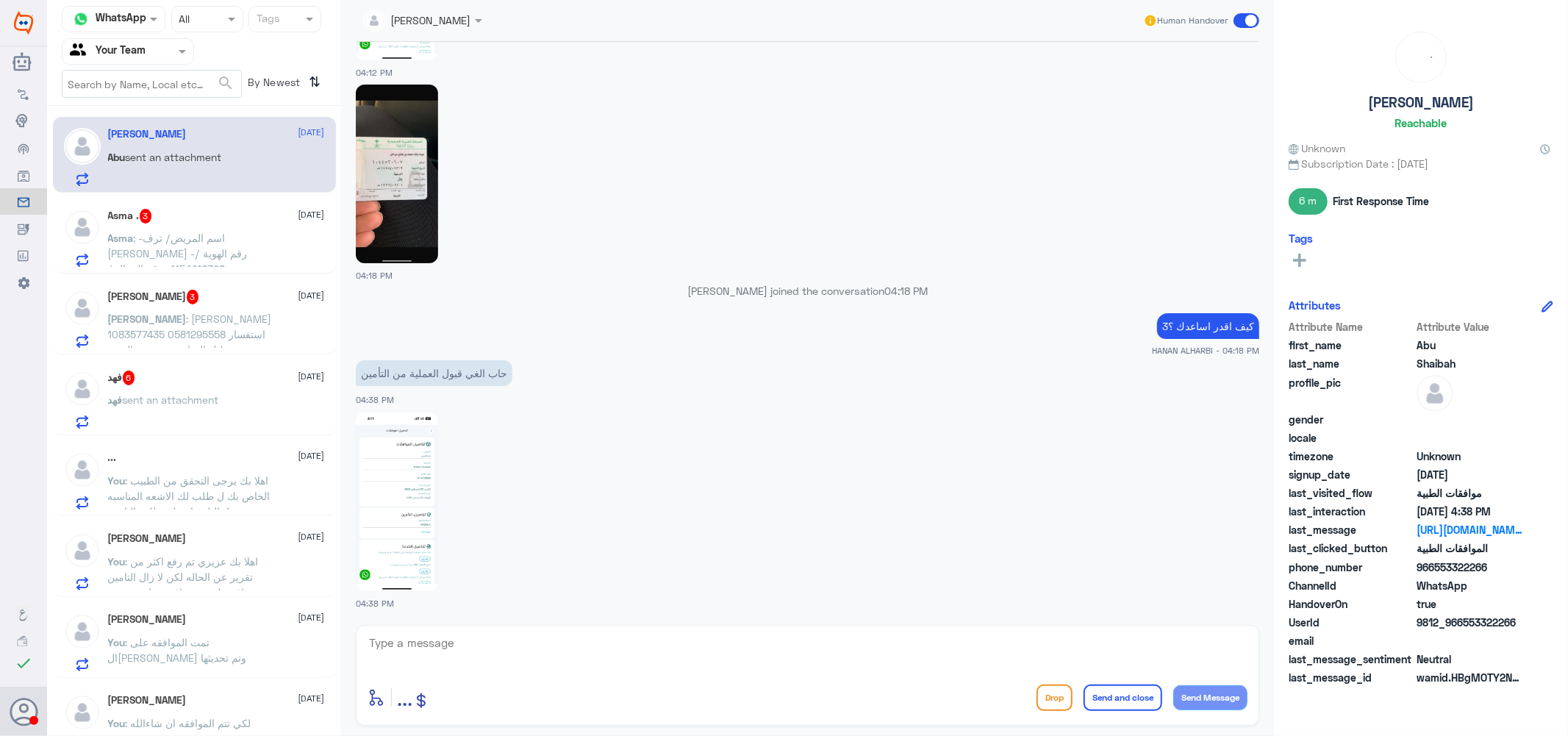
scroll to position [1352, 0]
click at [179, 395] on span "sent an attachment" at bounding box center [170, 399] width 96 height 13
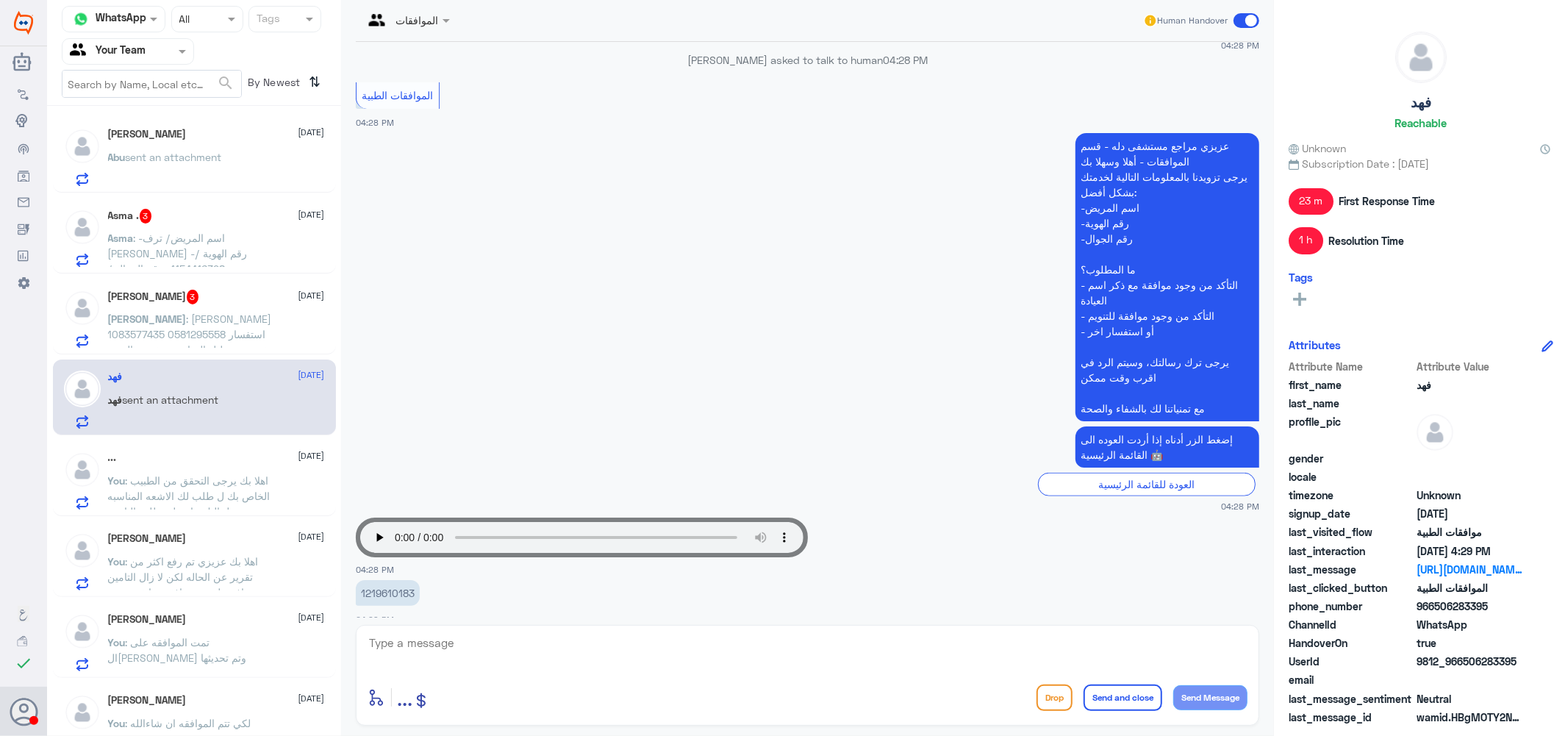
scroll to position [1059, 0]
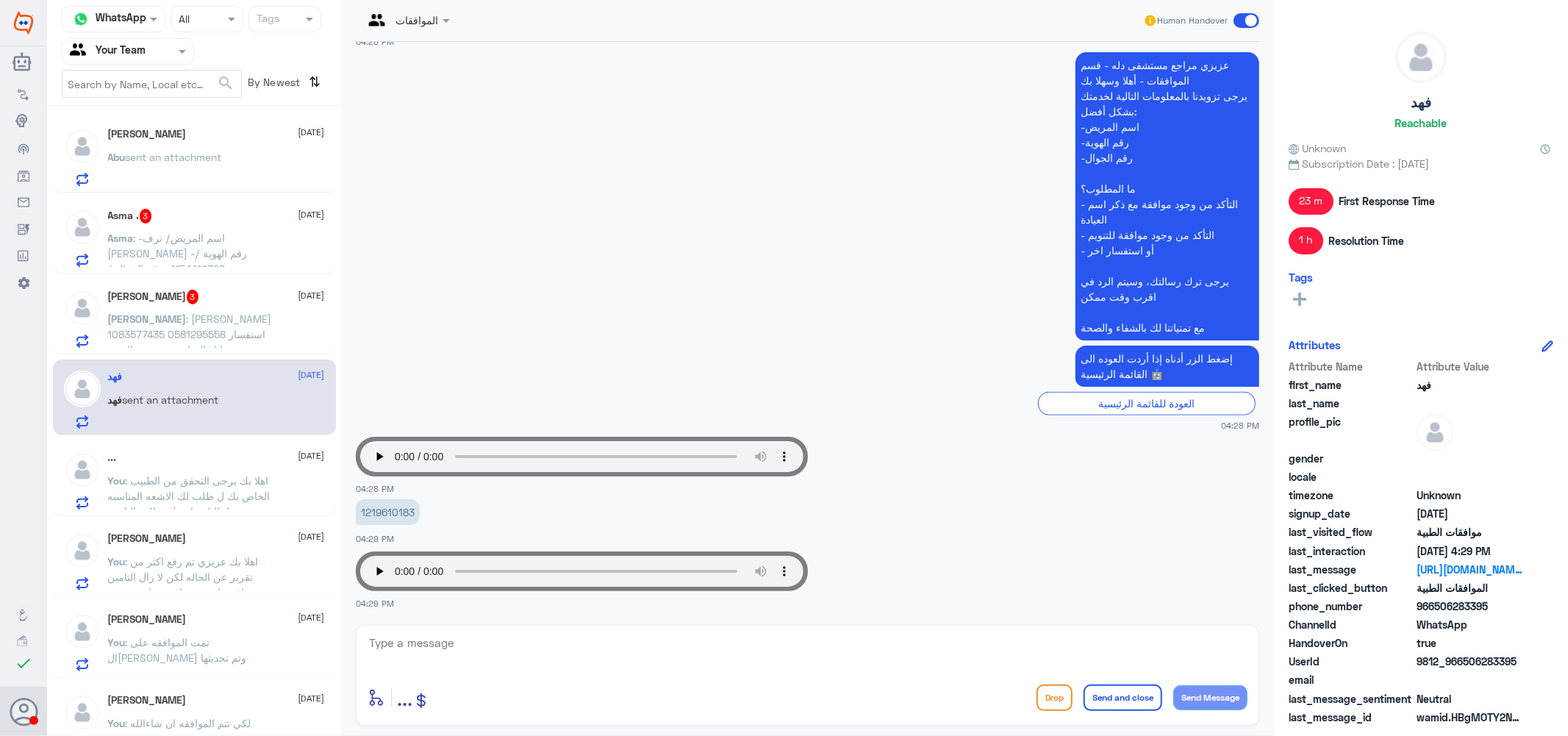
click at [230, 307] on div "Sarah 3 1 September Sarah : ساره الريشان 1083577435 0581295558 استفسار بخصوص تح…" at bounding box center [216, 318] width 217 height 58
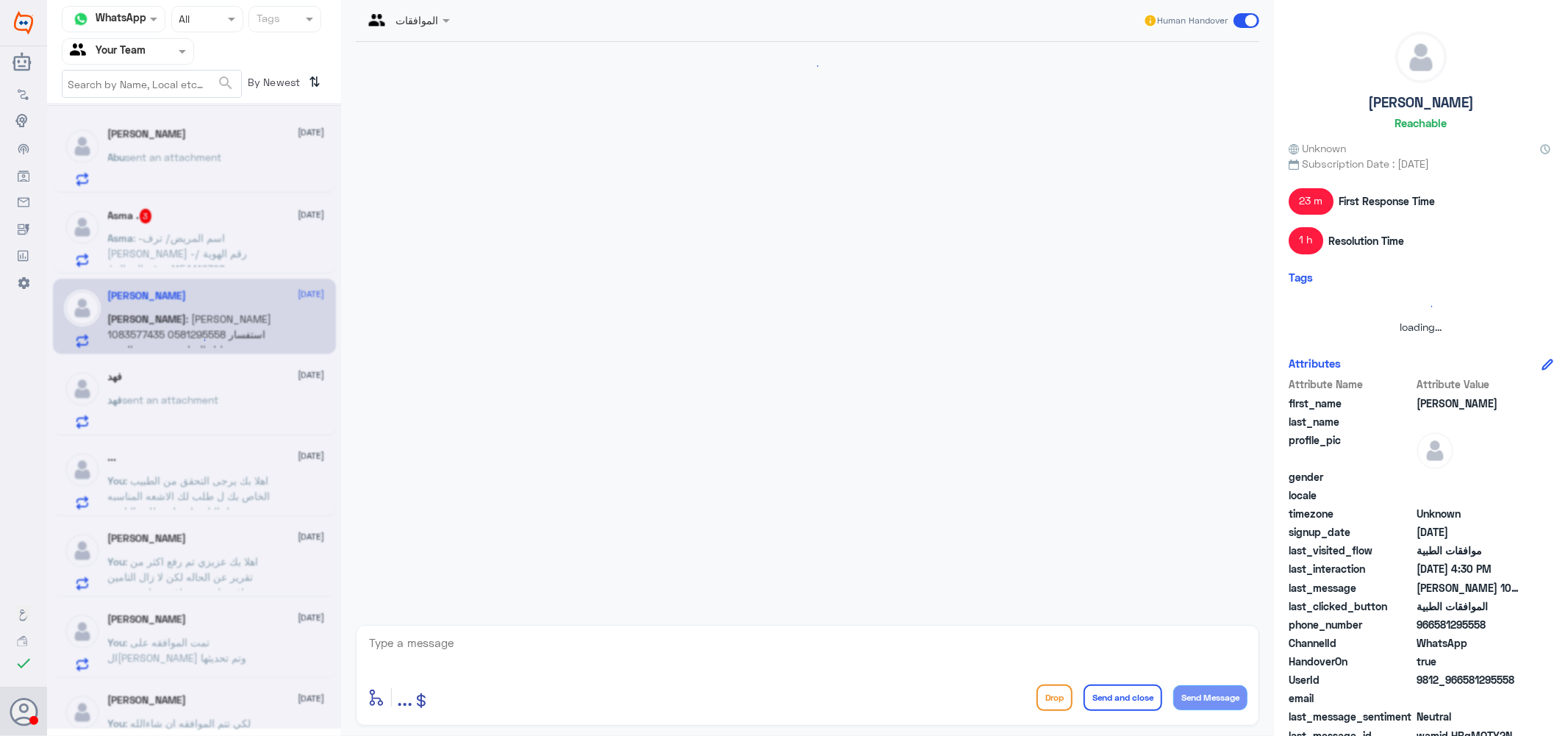
scroll to position [241, 0]
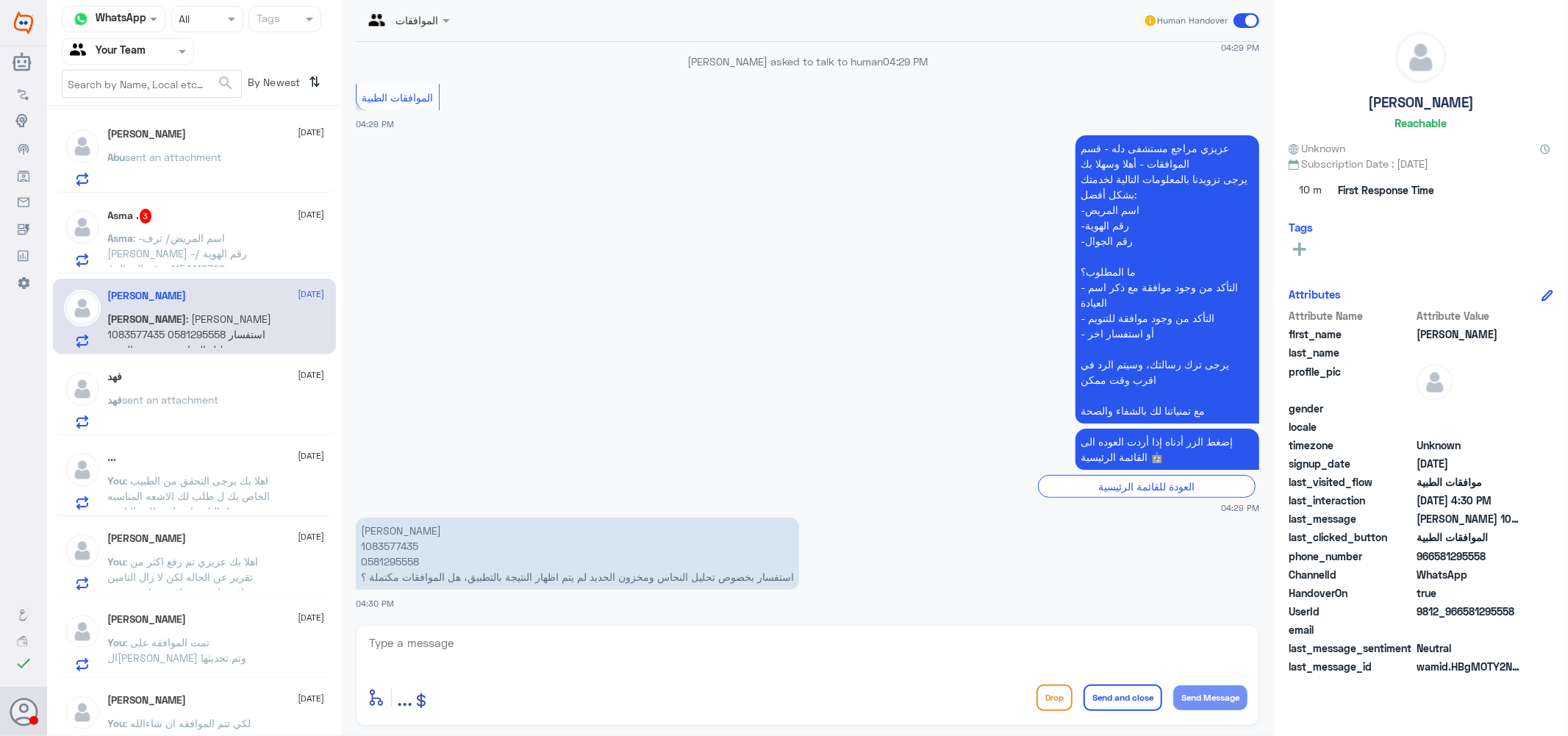
click at [380, 539] on p "ساره الريشان 1083577435 0581295558 استفسار بخصوص تحليل النحاس ومخزون الحديد لم …" at bounding box center [577, 553] width 443 height 72
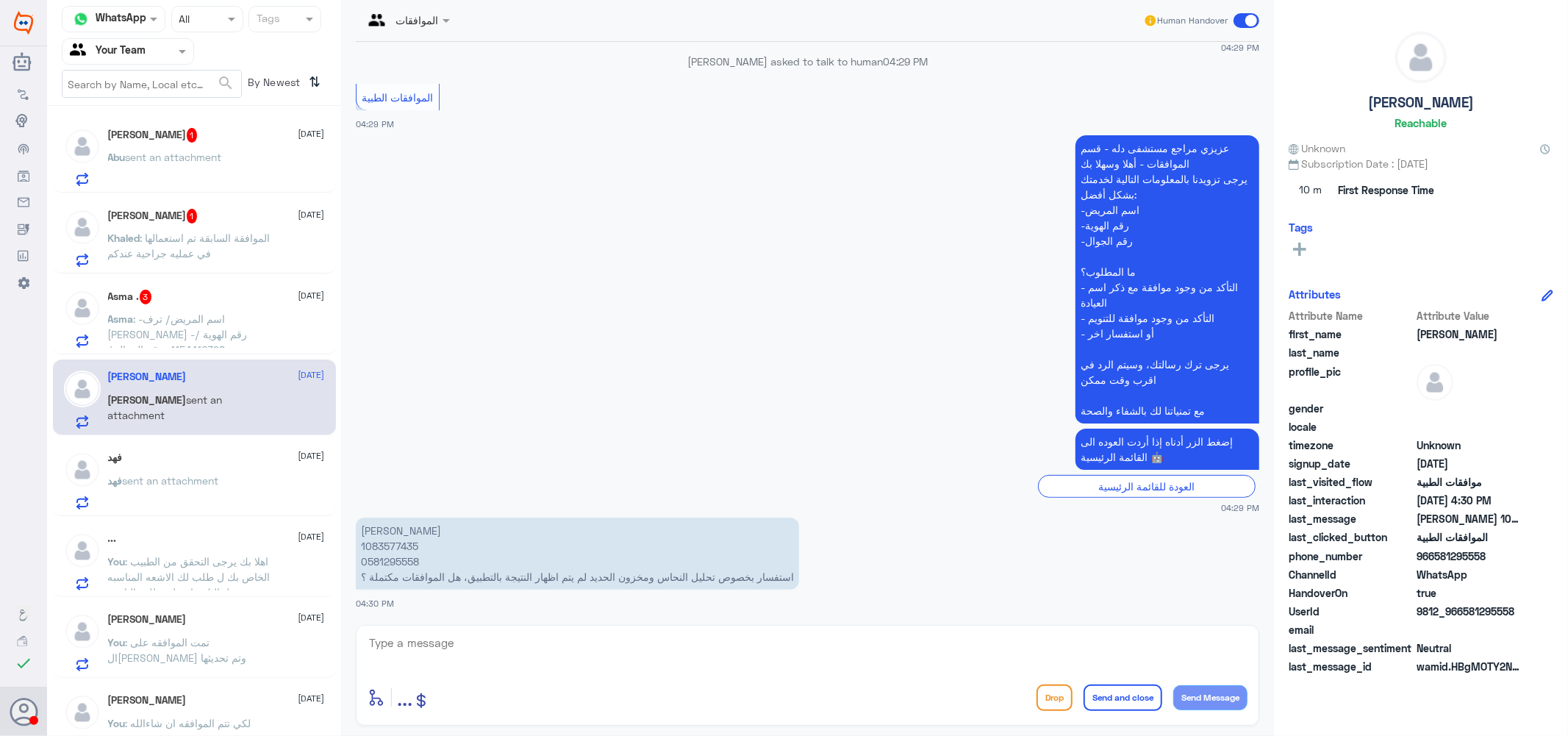
click at [459, 647] on textarea at bounding box center [807, 651] width 880 height 36
type textarea "لم تتم الموافقه على هذه التحاليل عزيزتي"
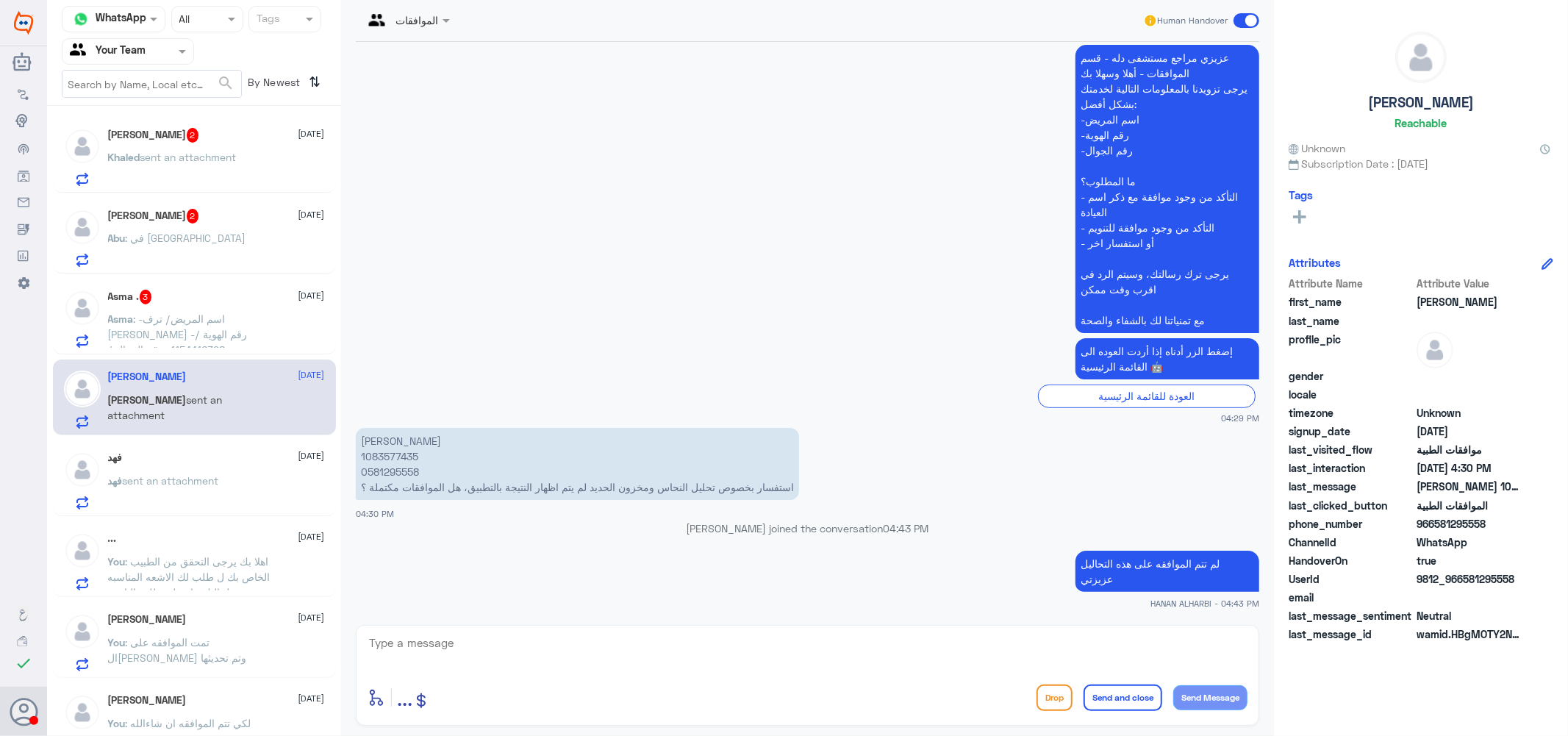
scroll to position [304, 0]
click at [204, 245] on p "Abu : في مستشفى اخر" at bounding box center [177, 248] width 138 height 37
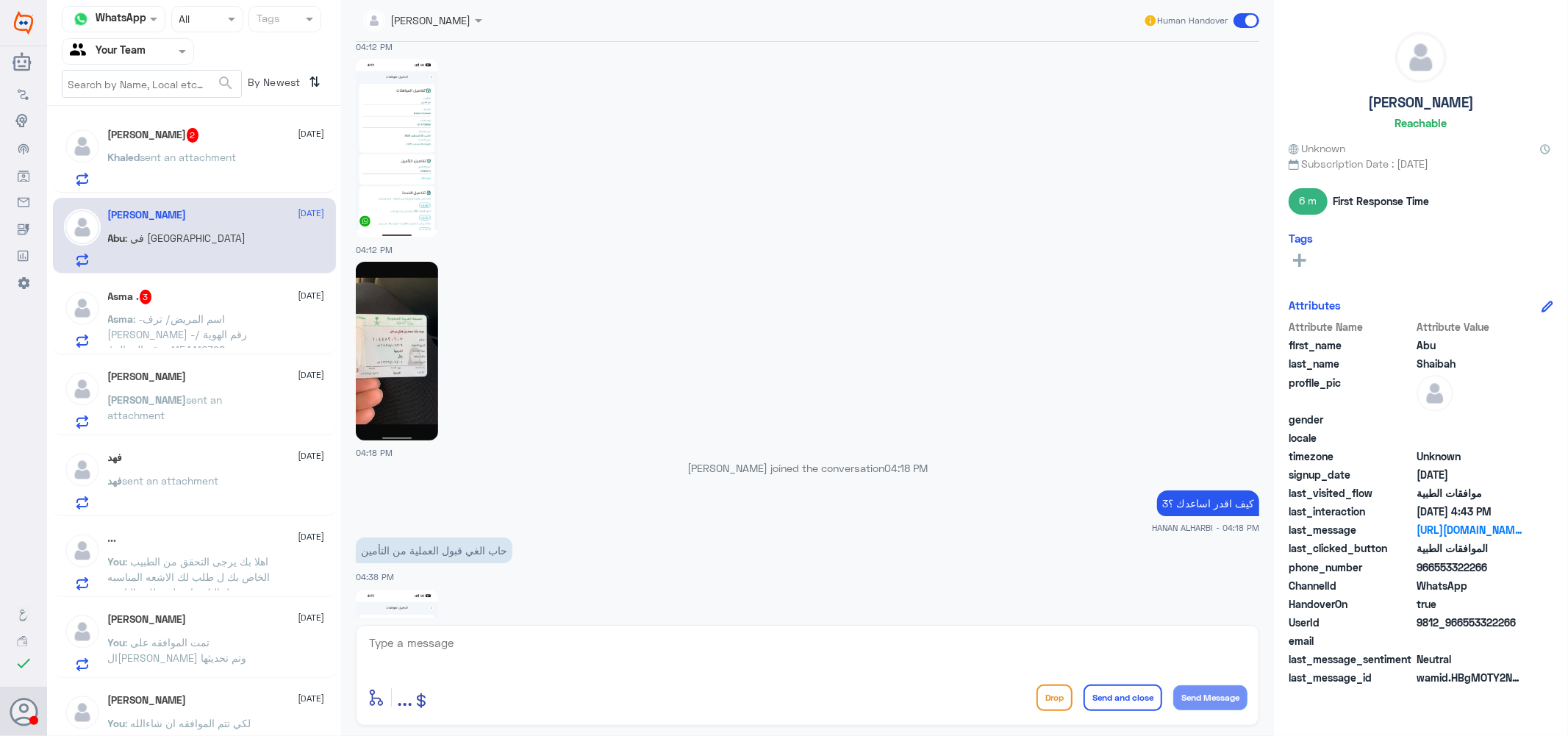
scroll to position [1126, 0]
click at [399, 318] on img at bounding box center [396, 352] width 82 height 179
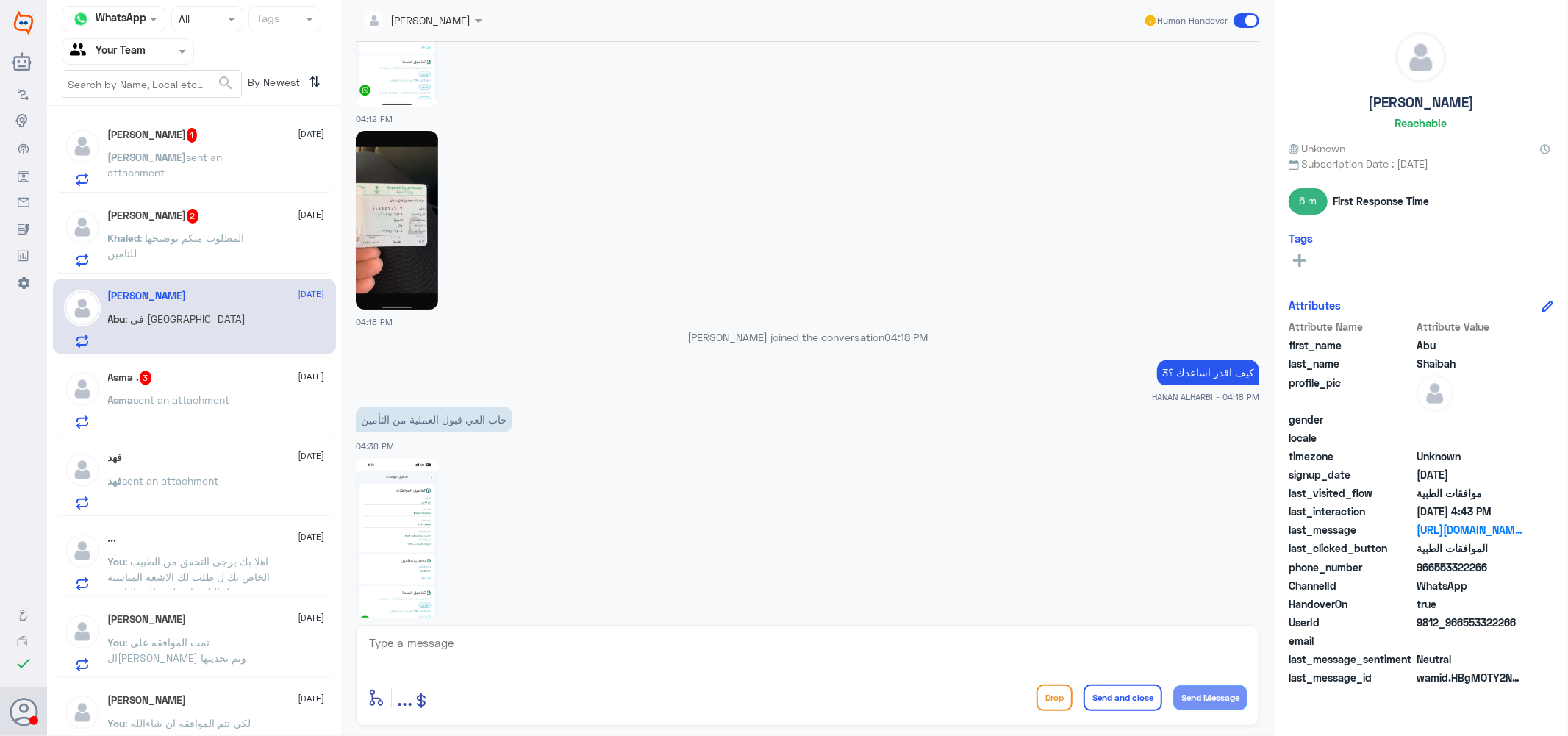
scroll to position [1452, 0]
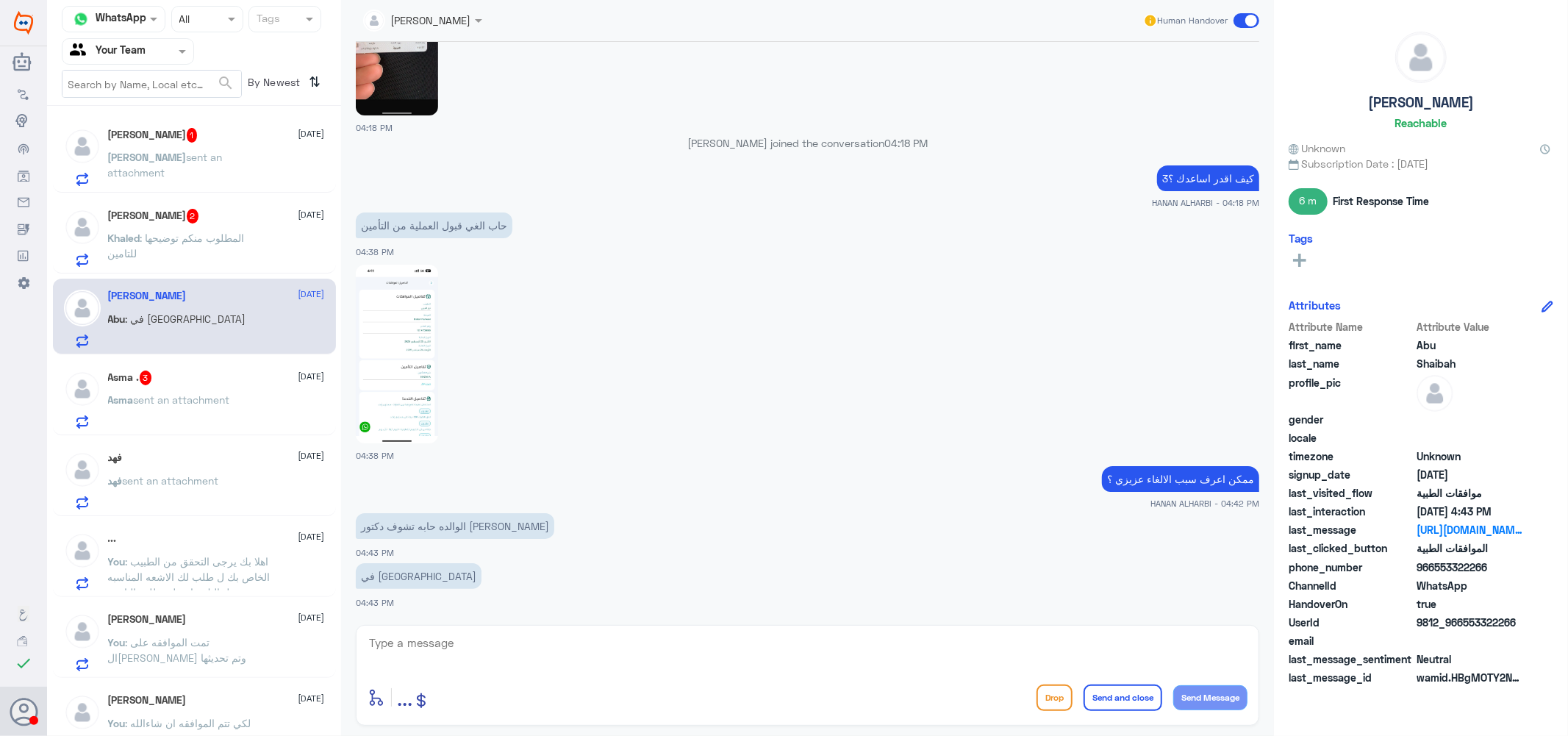
click at [514, 655] on textarea at bounding box center [807, 651] width 880 height 36
type textarea "J"
type textarea "تم تحويل الحاله للفريق المختص للالغاء"
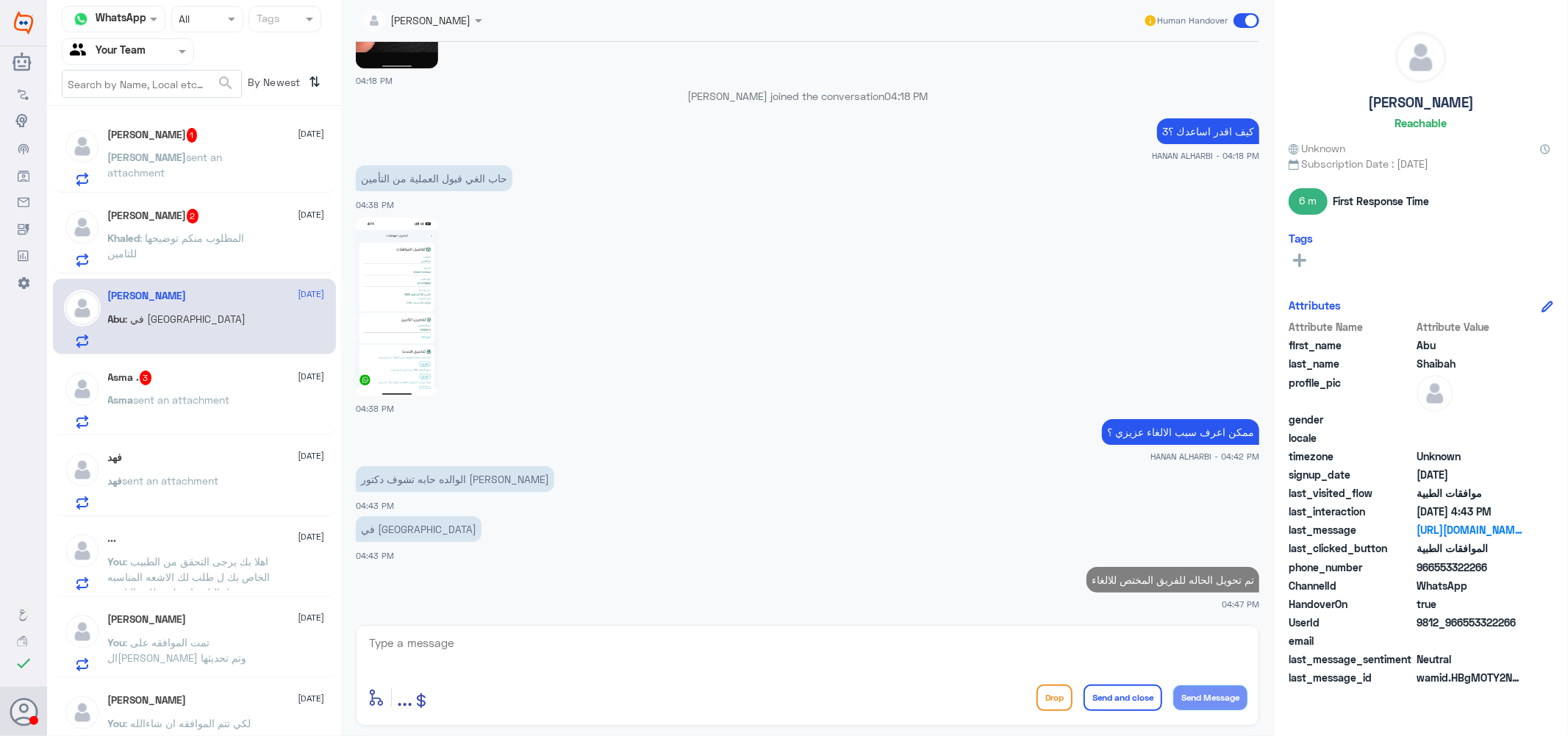
click at [222, 234] on span ": المطلوب منكم توضيحها للتامين" at bounding box center [176, 245] width 137 height 28
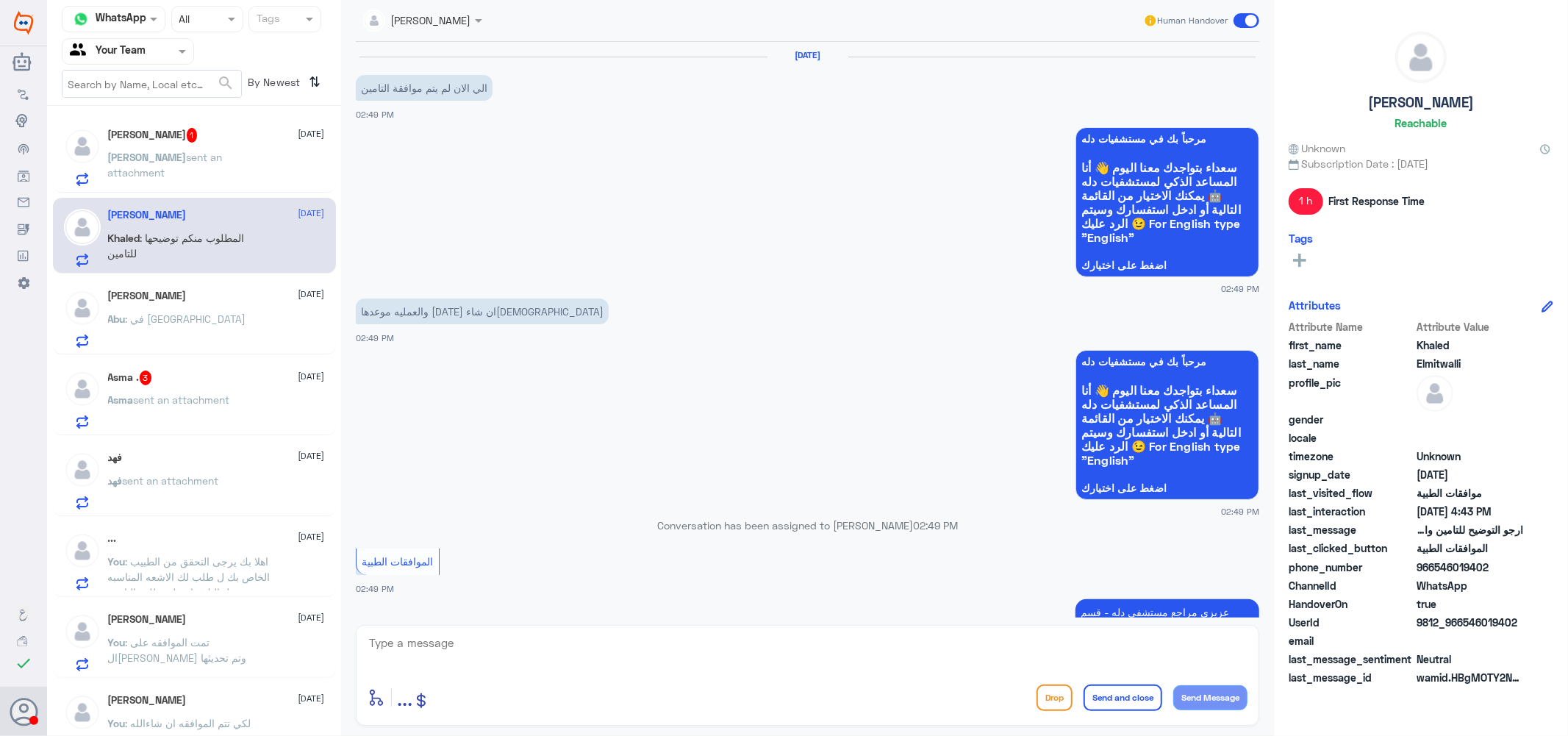
scroll to position [991, 0]
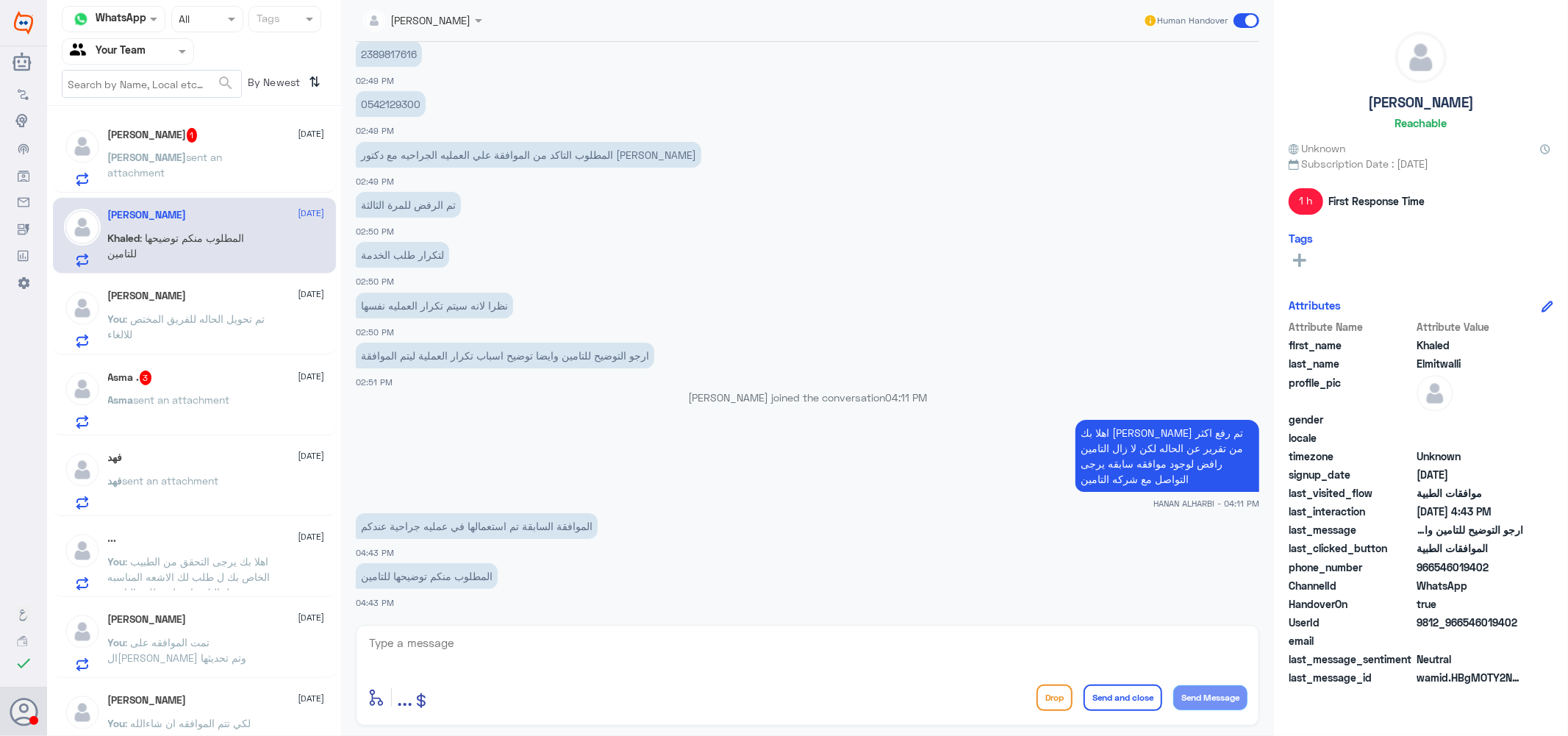
click at [500, 638] on textarea at bounding box center [807, 651] width 880 height 36
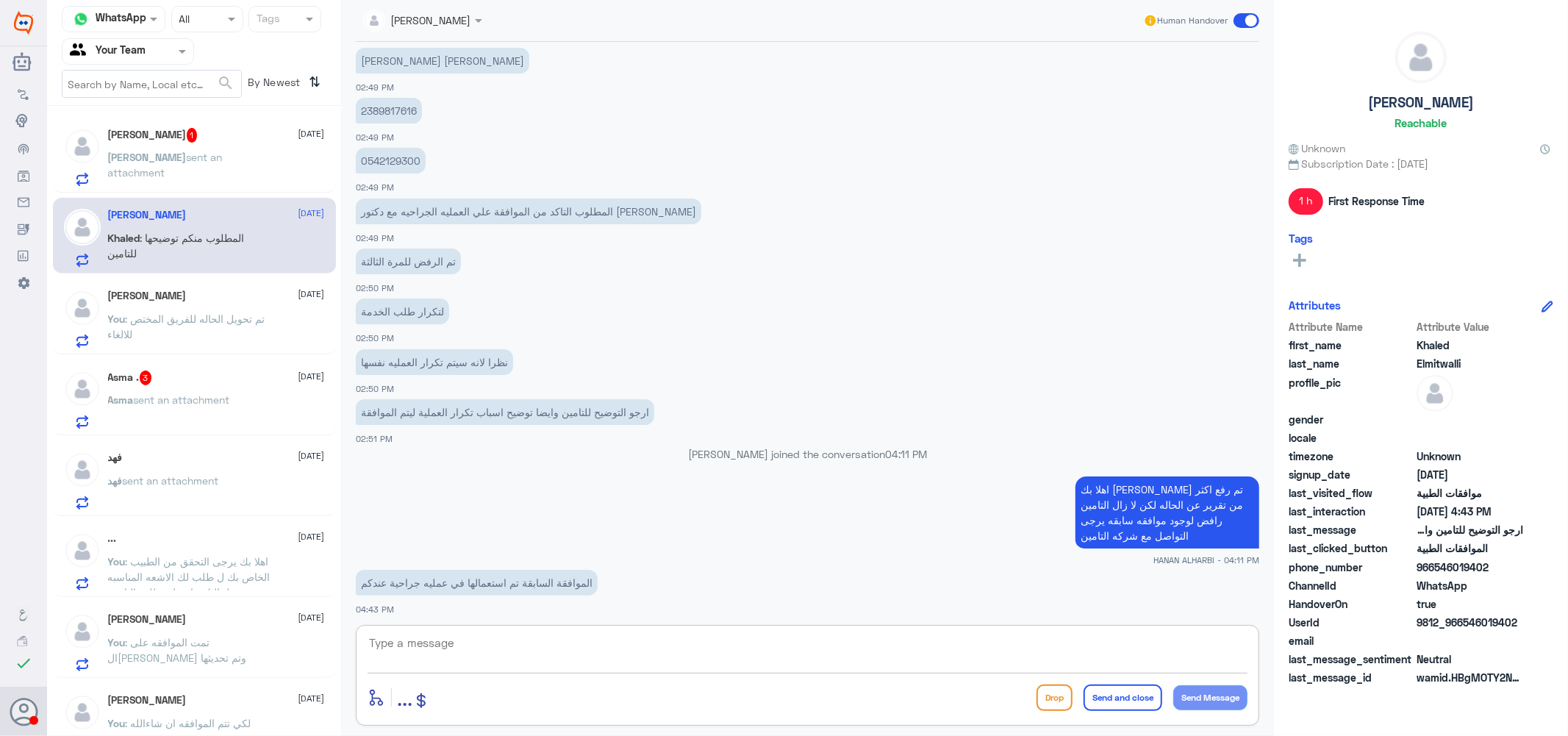
scroll to position [909, 0]
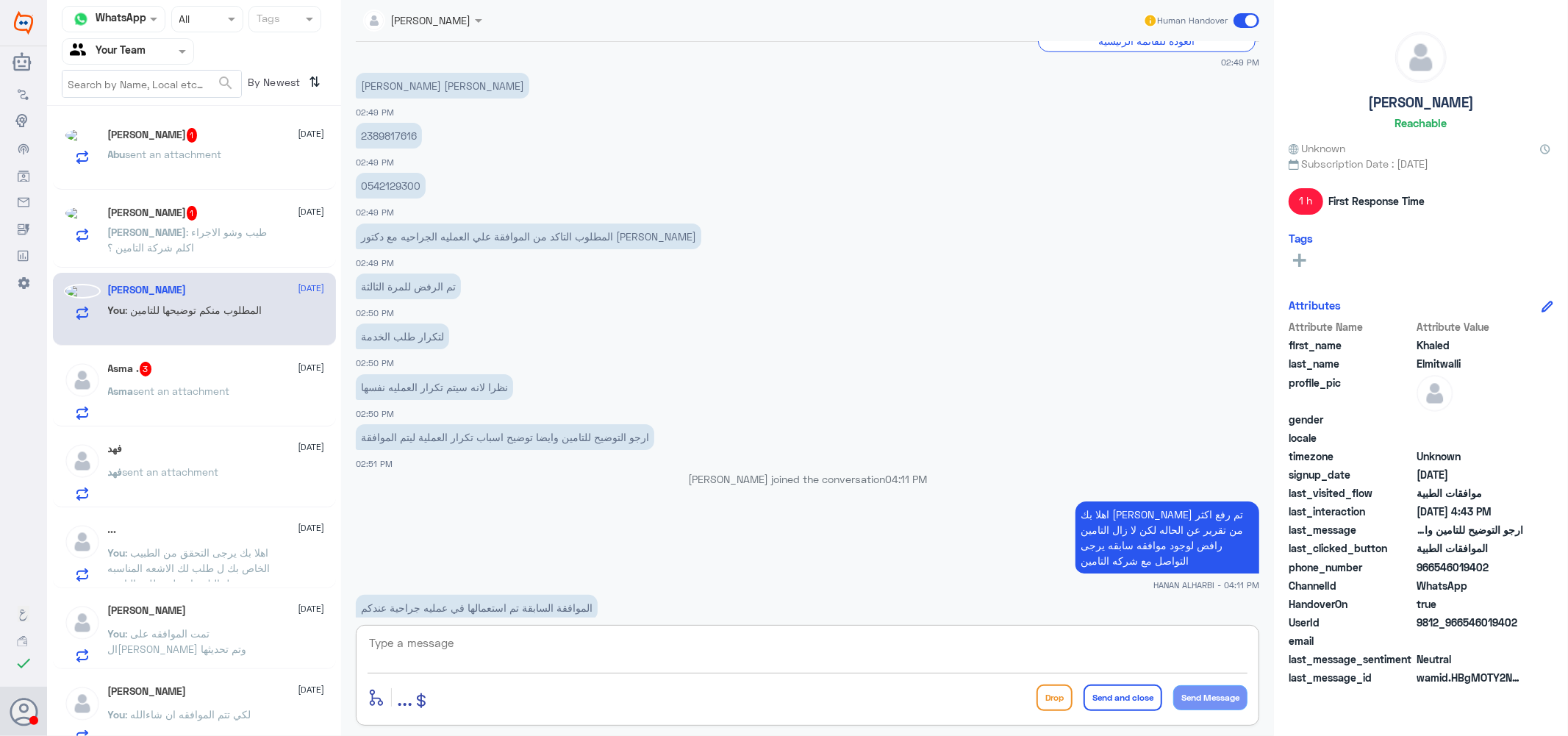
click at [390, 129] on p "2389817616" at bounding box center [388, 135] width 66 height 26
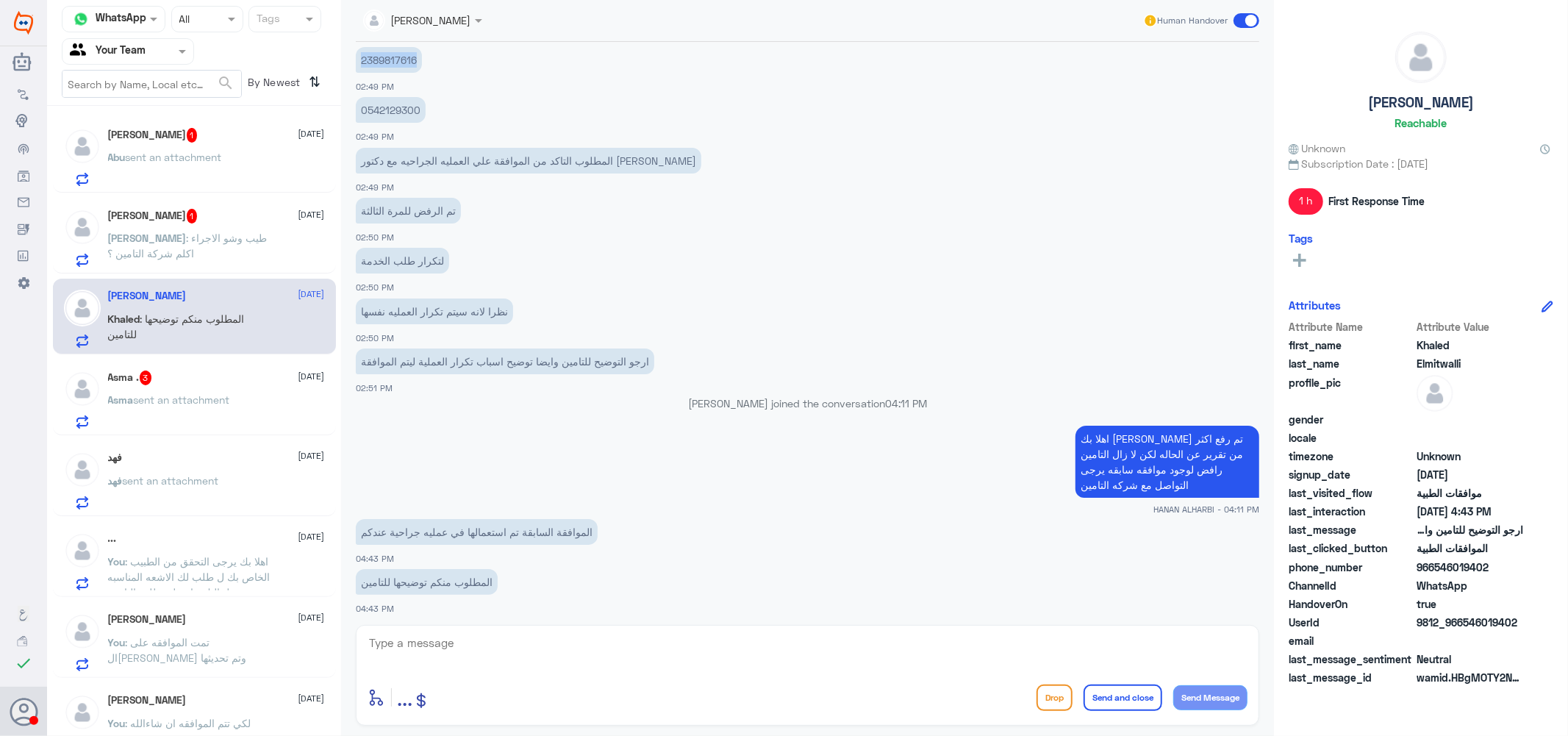
scroll to position [991, 0]
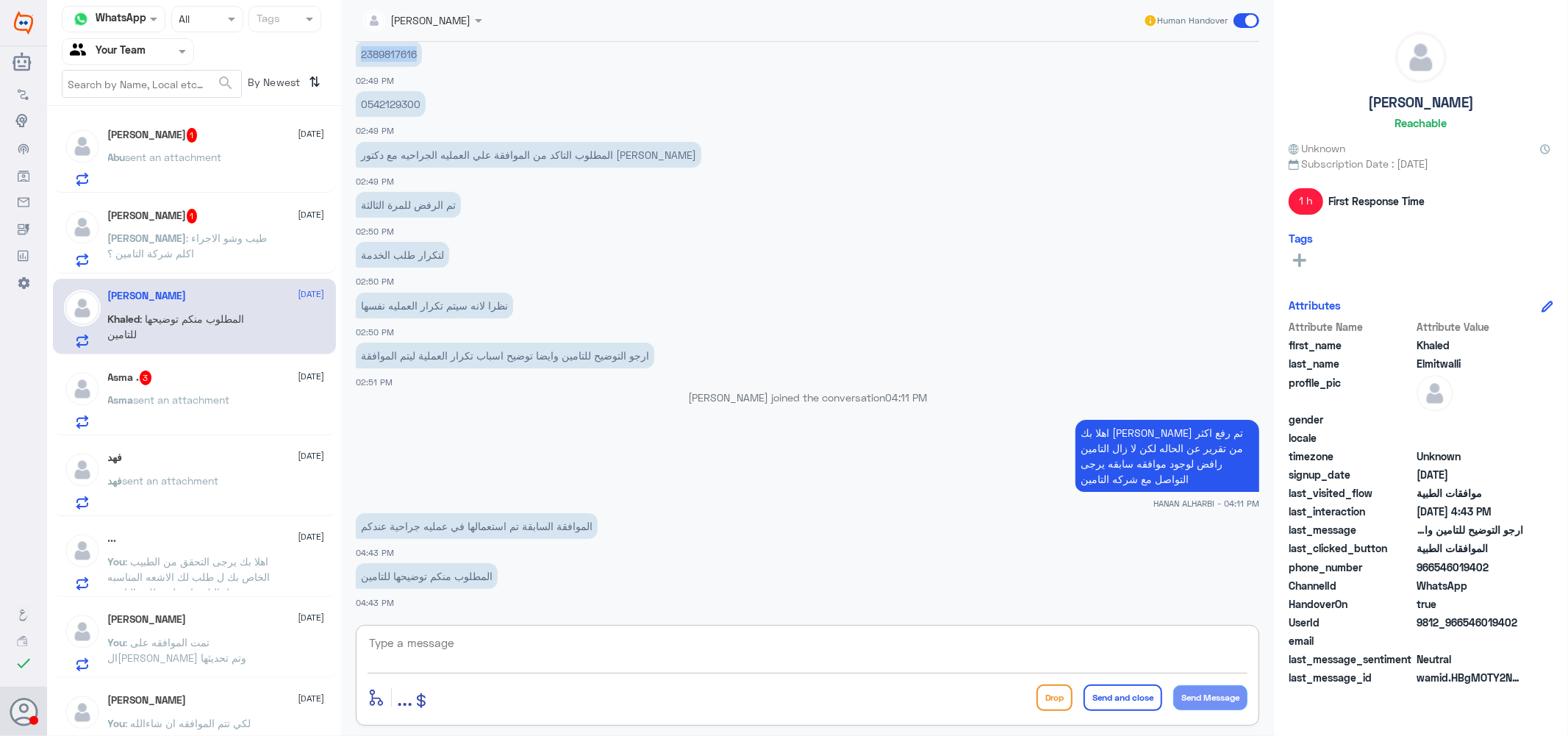
click at [454, 655] on textarea at bounding box center [807, 651] width 880 height 36
drag, startPoint x: 1169, startPoint y: 645, endPoint x: 1192, endPoint y: 599, distance: 51.4
click at [1289, 627] on div "Channel WhatsApp Status × All Tags Agent Filter Your Team search By Newest ⇅ Ab…" at bounding box center [807, 370] width 1521 height 741
type textarea "بيتم تحويل الحاله للفريق المختص"
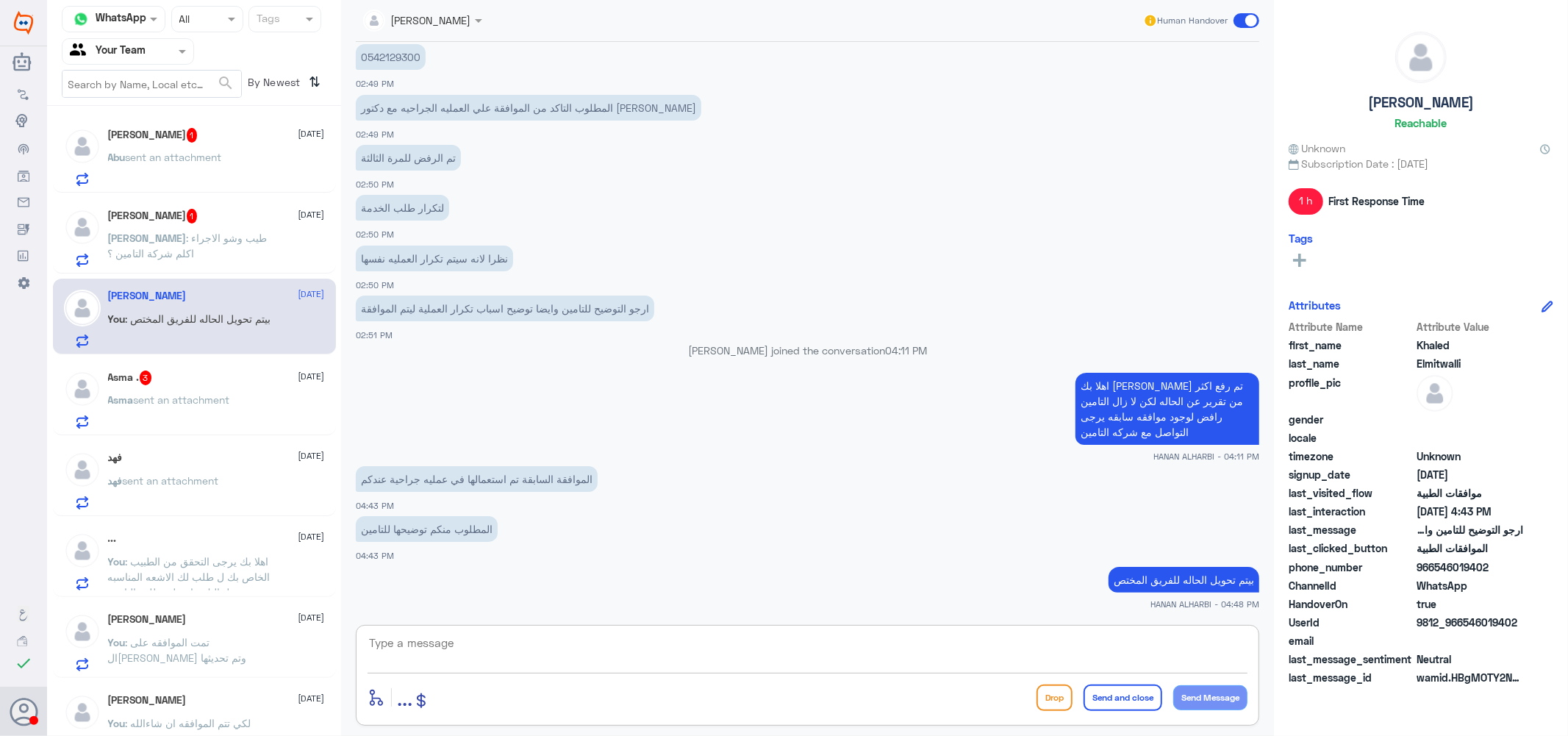
click at [216, 243] on span ": طيب وشو الاجراء اكلم شركة التامين ؟" at bounding box center [188, 245] width 160 height 28
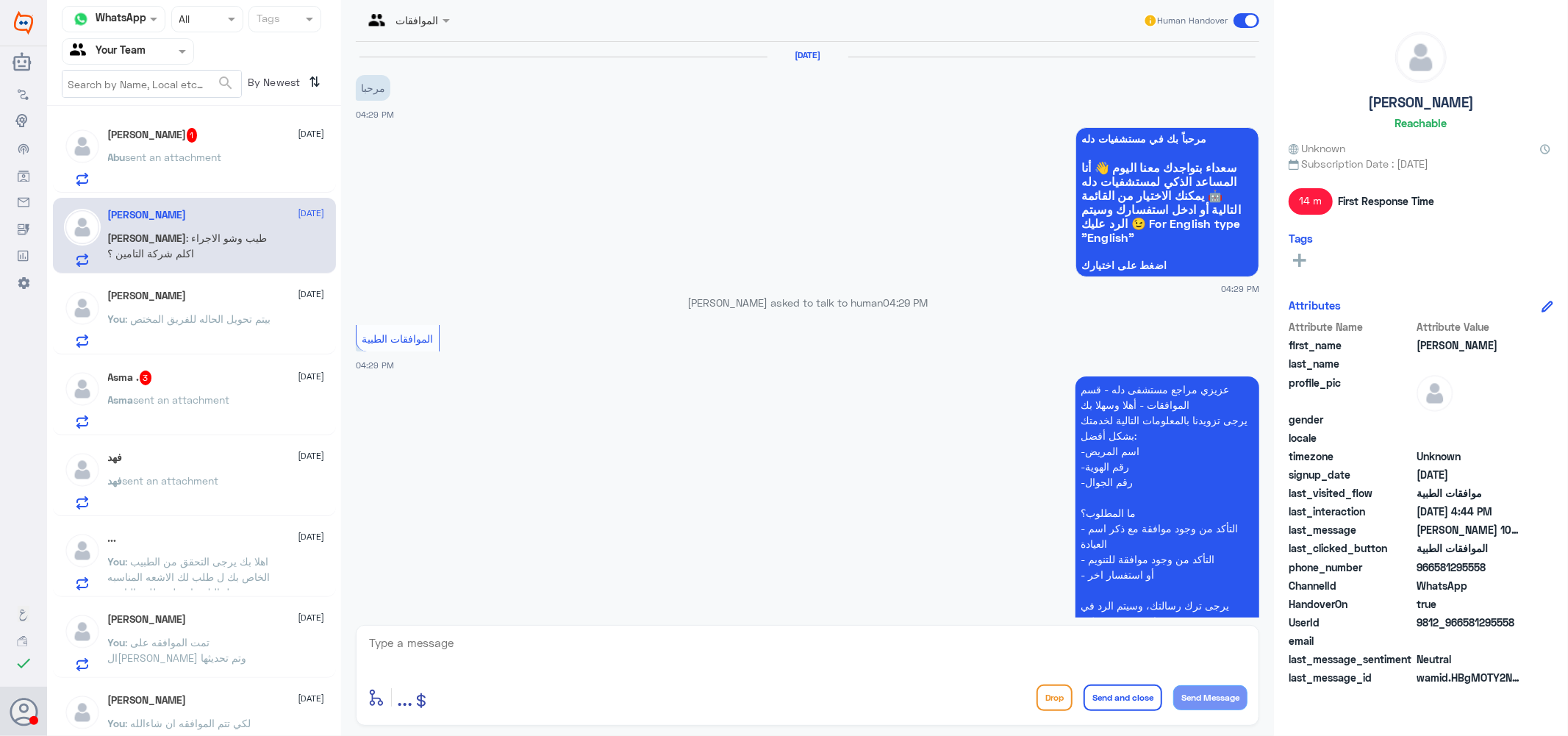
scroll to position [380, 0]
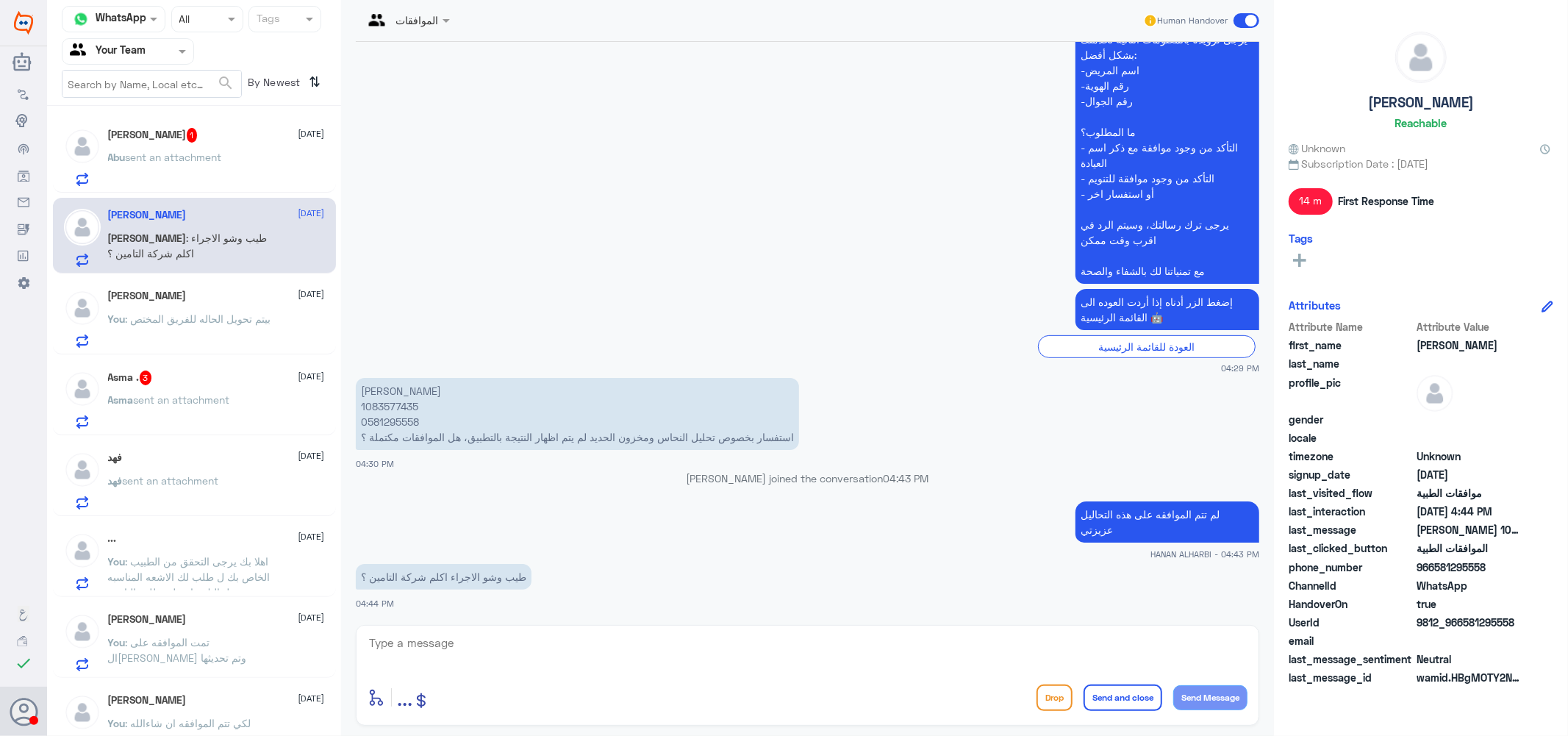
click at [490, 643] on textarea at bounding box center [807, 651] width 880 height 36
type textarea "D"
type textarea "يفضل عزيزتي"
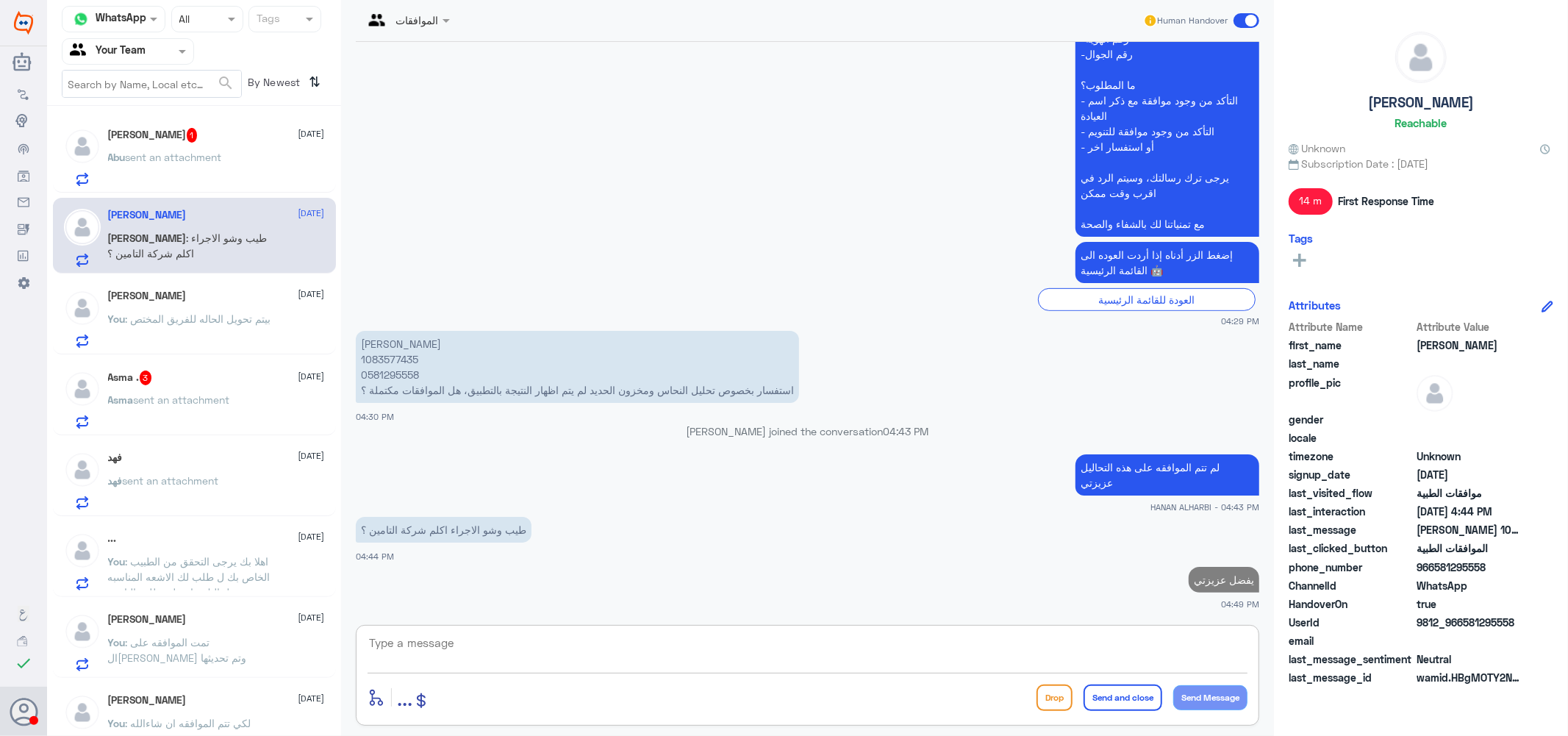
click at [159, 395] on span "sent an attachment" at bounding box center [182, 399] width 96 height 13
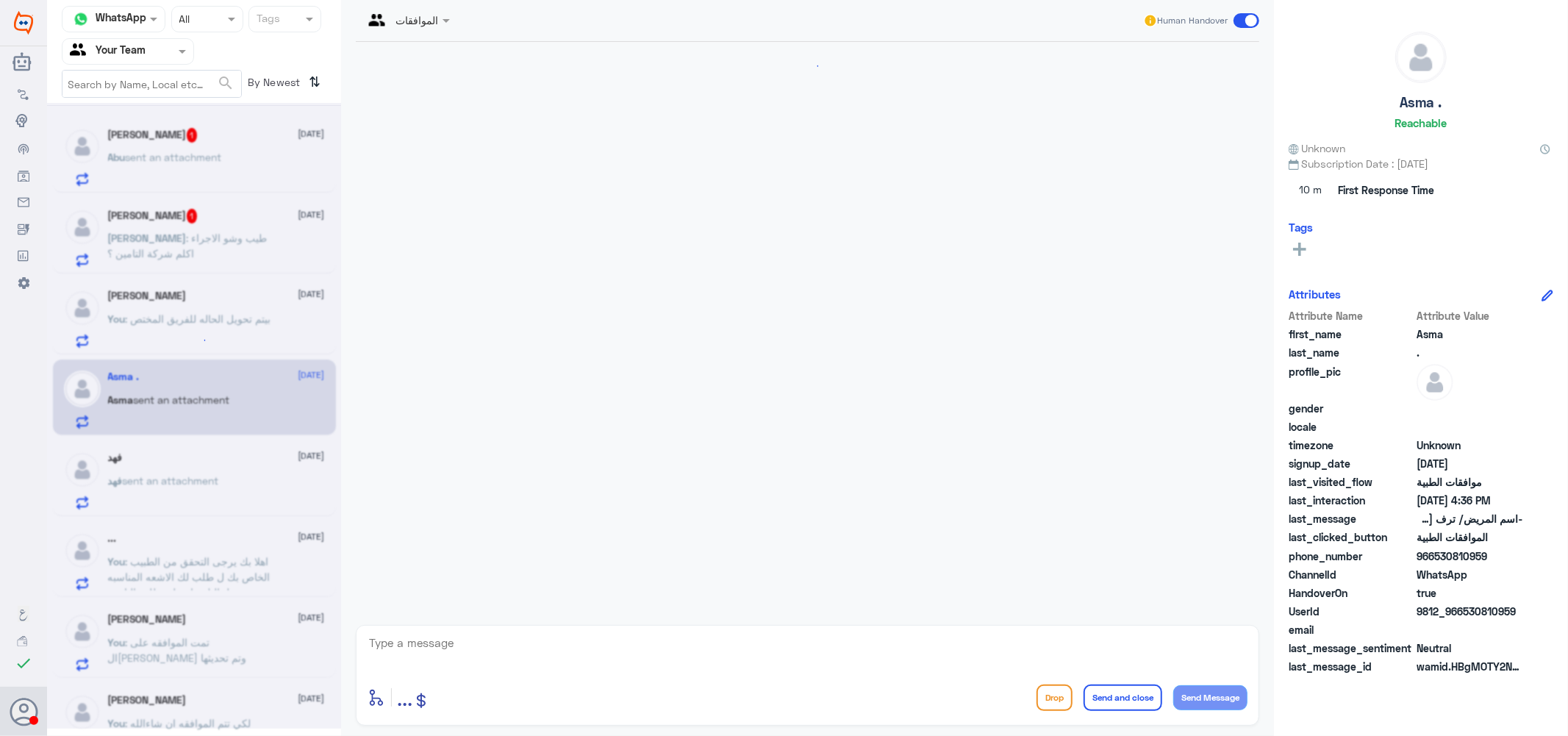
scroll to position [319, 0]
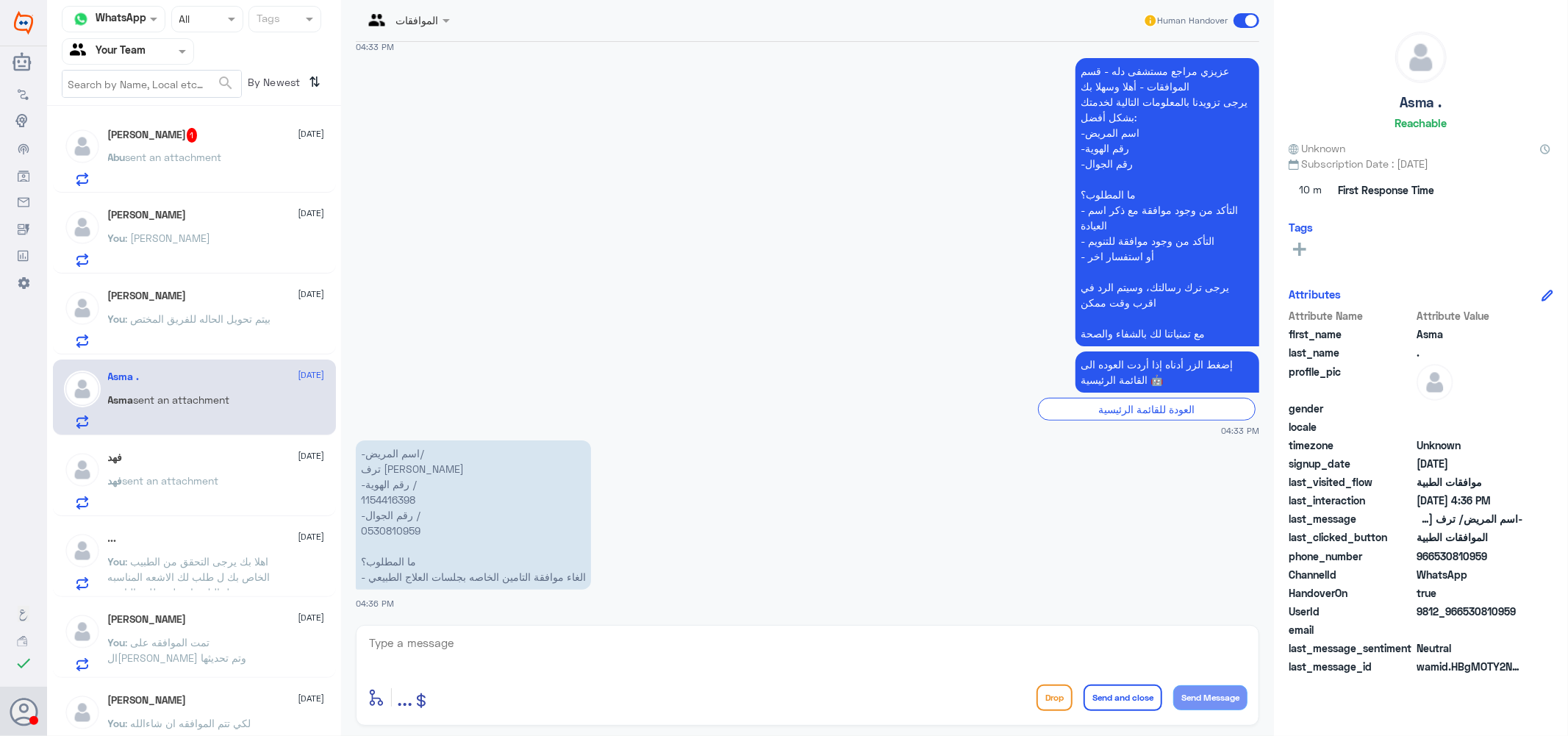
click at [383, 500] on p "-اسم المريض/ ترف عبدالمحسن الفداء -رقم الهوية / 1154416398 -رقم الجوال / 053081…" at bounding box center [473, 514] width 235 height 149
click at [539, 641] on textarea at bounding box center [807, 651] width 880 height 36
type textarea "H"
type textarea "اهلا بك لا يوجد لديك طلب علاج طبيعي عزيزتي"
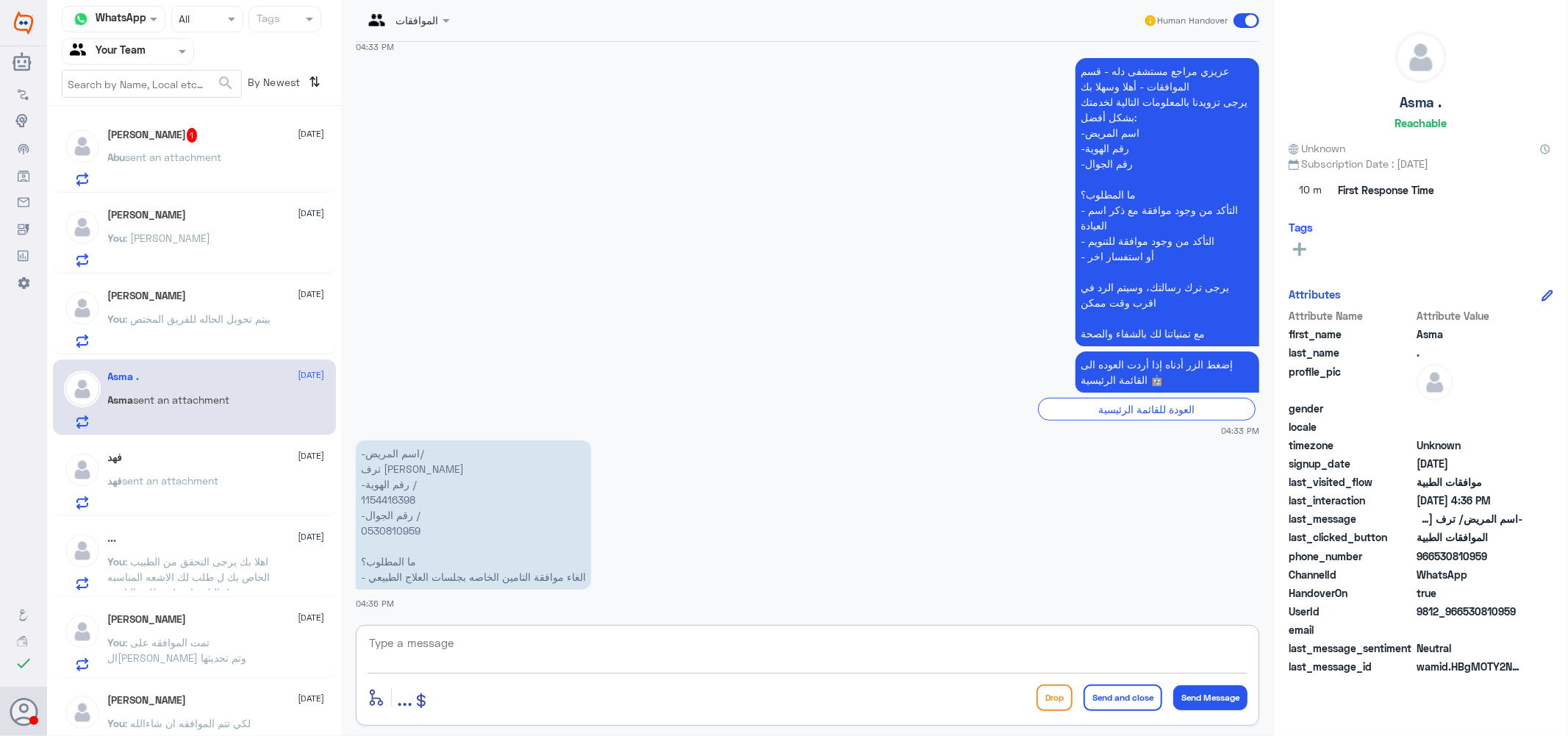
scroll to position [380, 0]
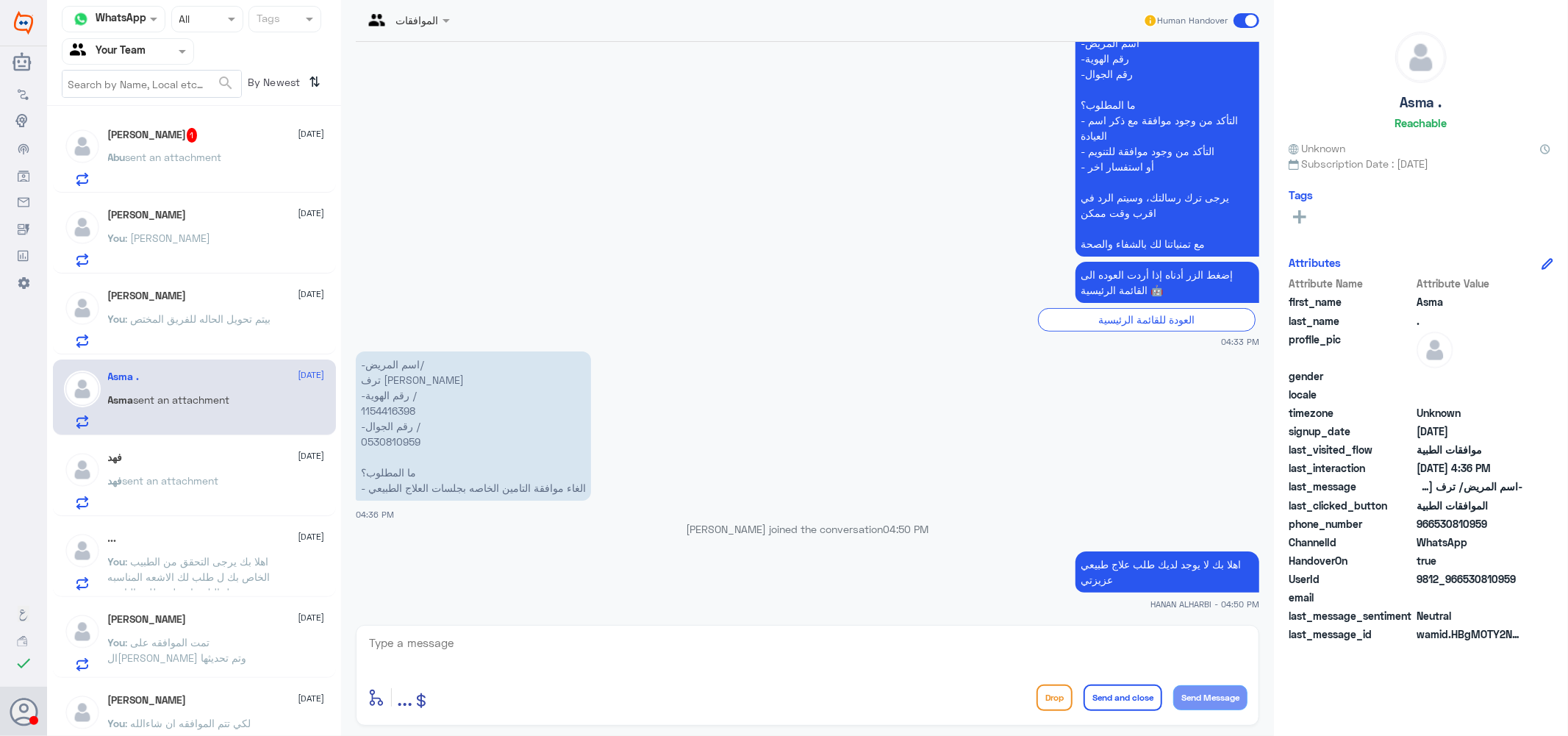
click at [187, 144] on div "Abu Shaibah 1 1 September Abu sent an attachment" at bounding box center [216, 157] width 217 height 58
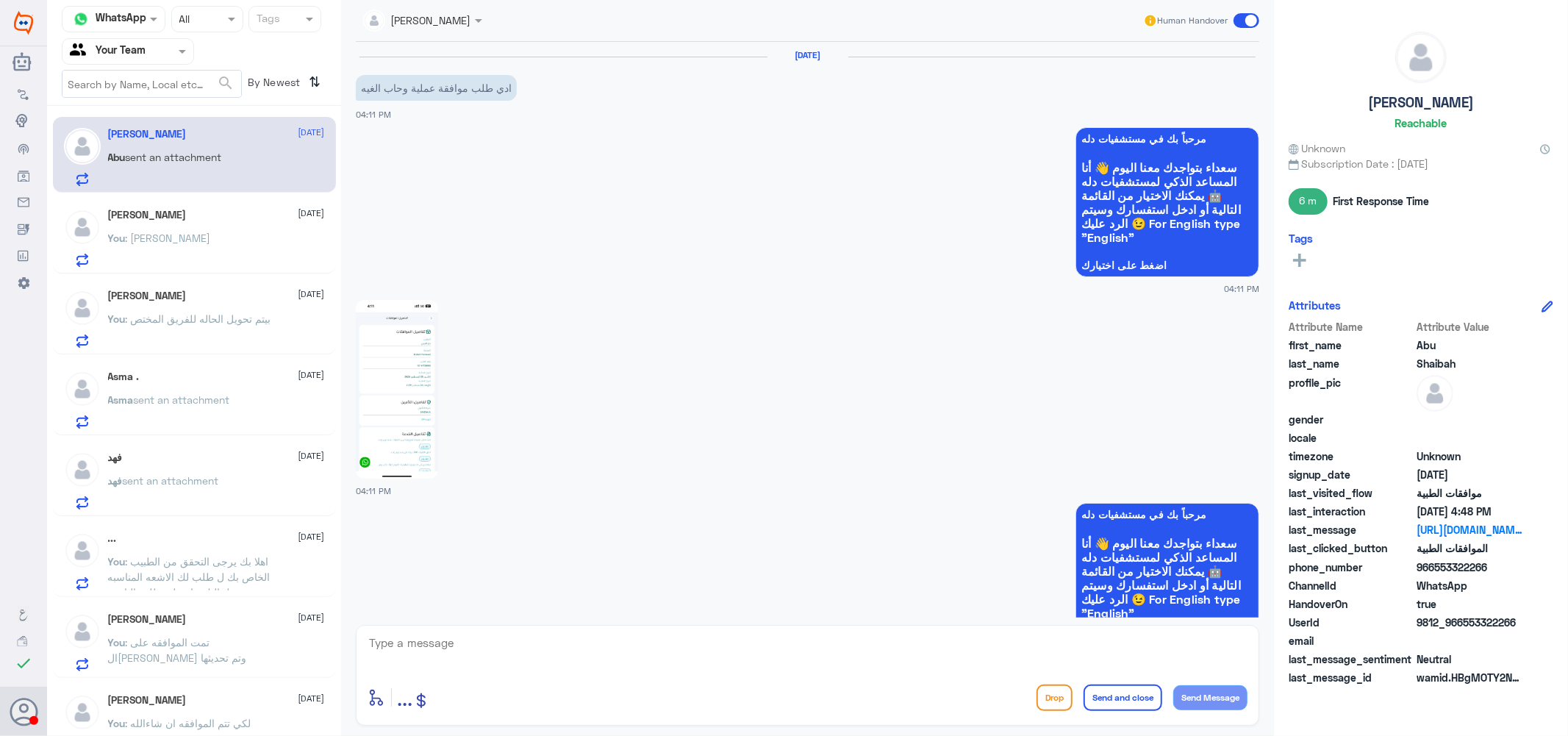
scroll to position [1550, 0]
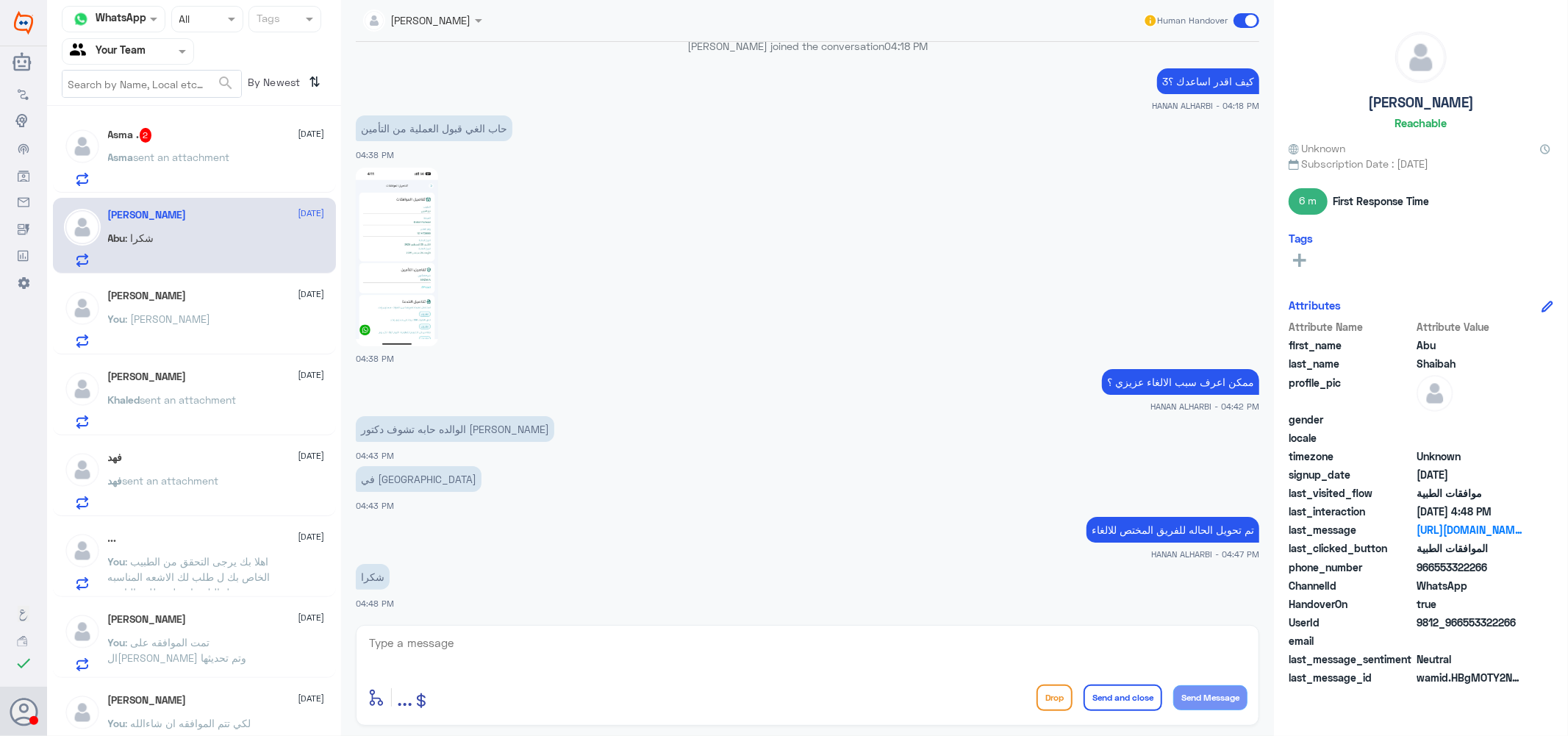
click at [169, 142] on div "Asma . 2 1 September" at bounding box center [216, 135] width 217 height 14
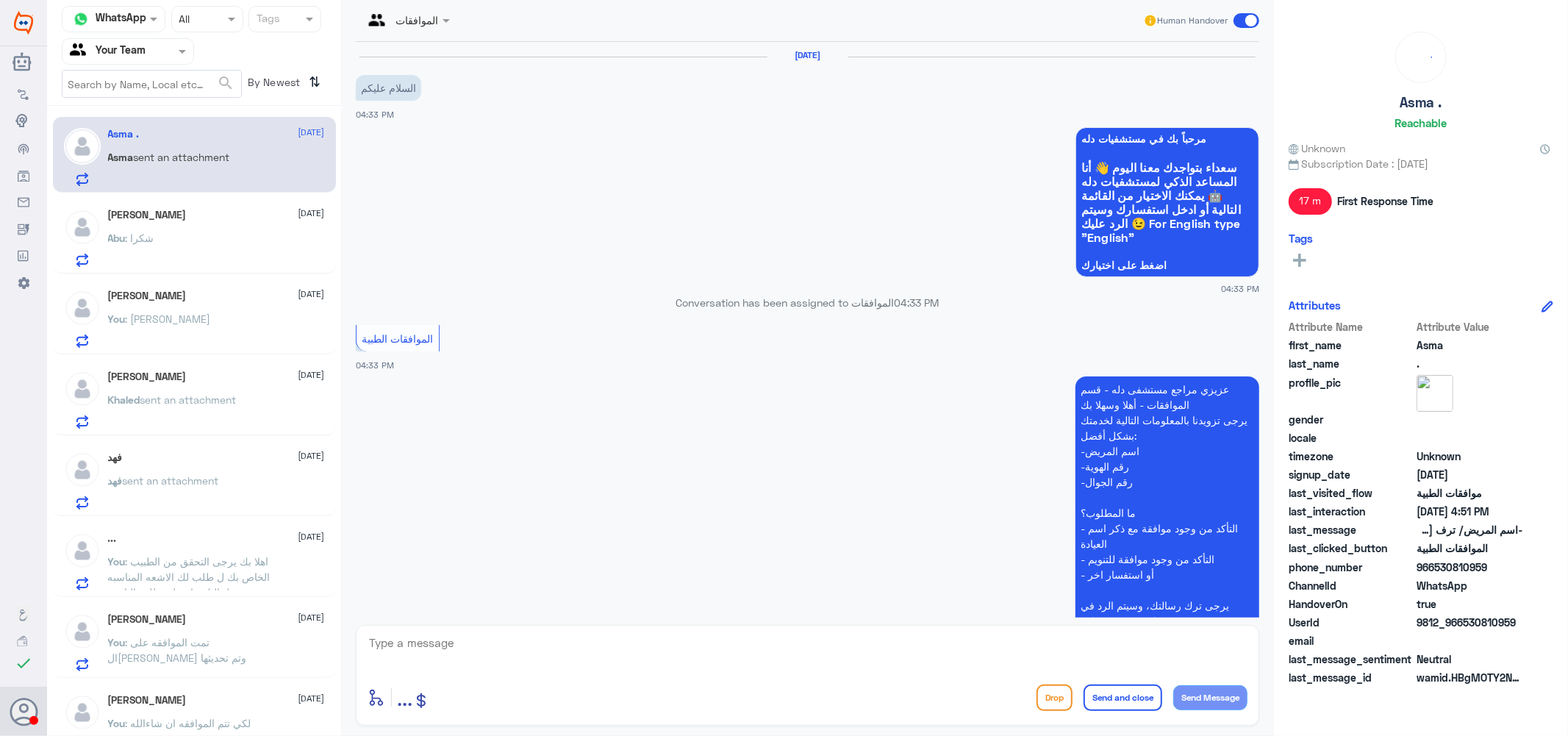
scroll to position [555, 0]
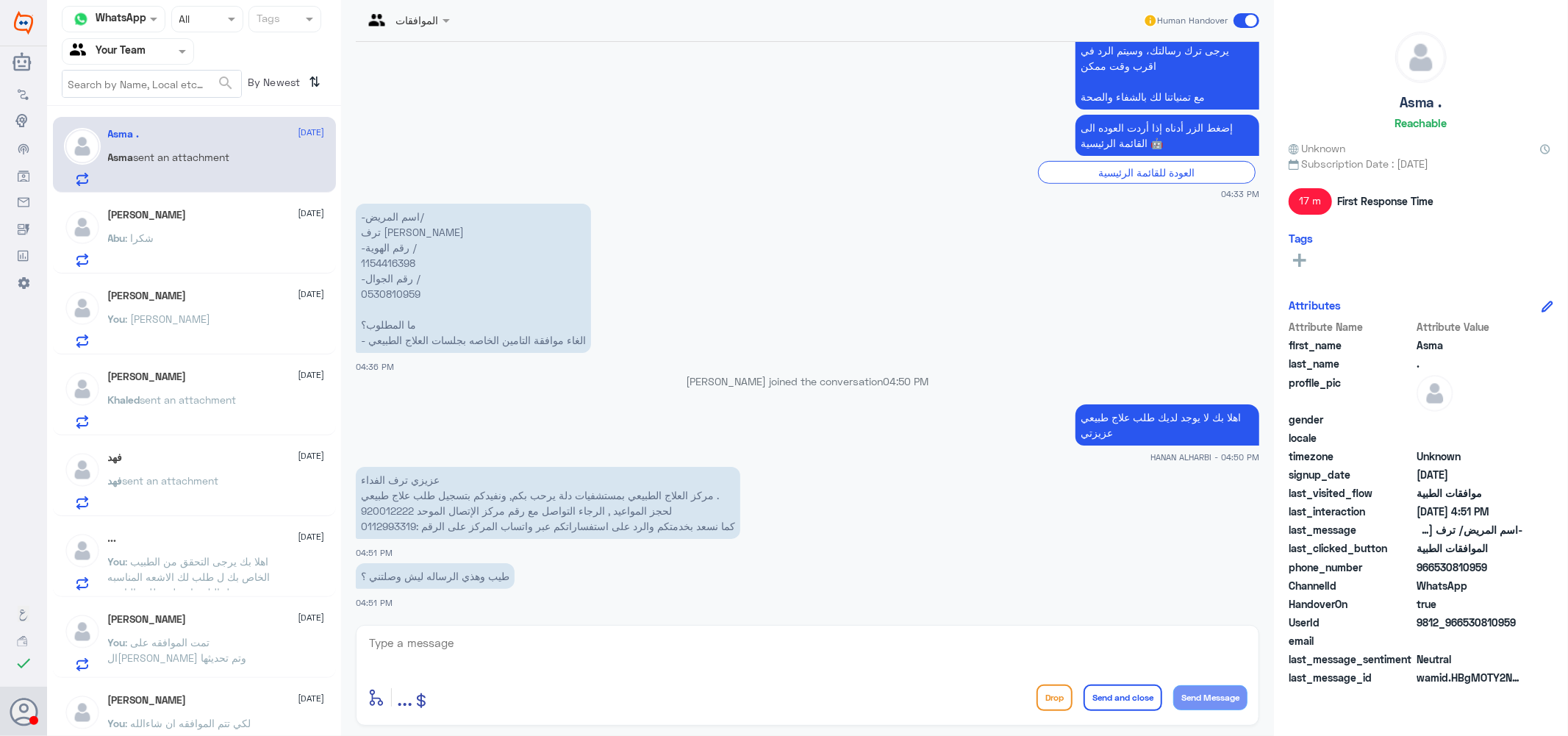
click at [447, 640] on textarea at bounding box center [807, 651] width 880 height 36
type textarea "هل وصلتك رساله من التامين عزيزتي ب الموافقه ..؟"
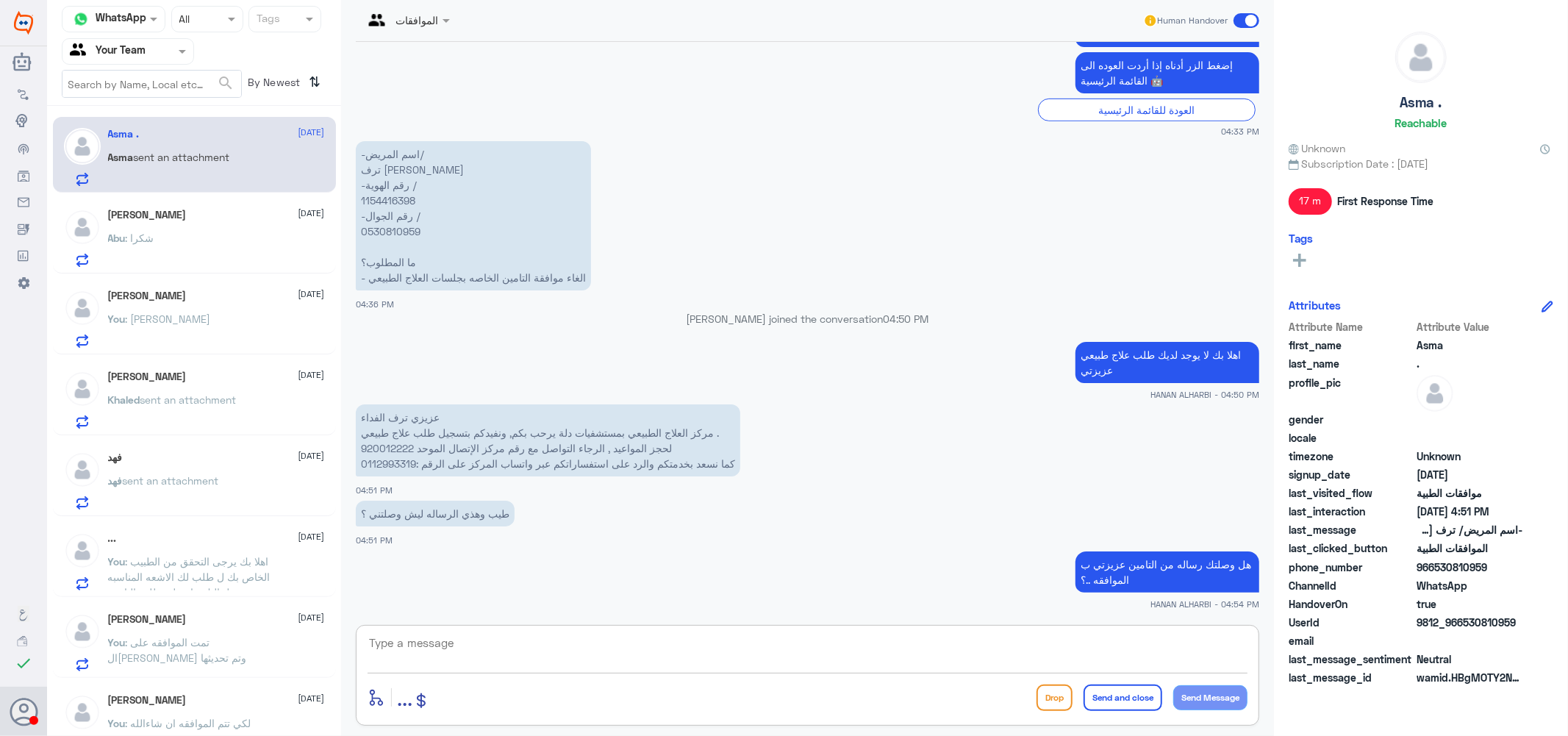
click at [399, 203] on p "-اسم المريض/ ترف عبدالمحسن الفداء -رقم الهوية / 1154416398 -رقم الجوال / 053081…" at bounding box center [473, 216] width 235 height 149
click at [152, 482] on span "sent an attachment" at bounding box center [170, 480] width 96 height 13
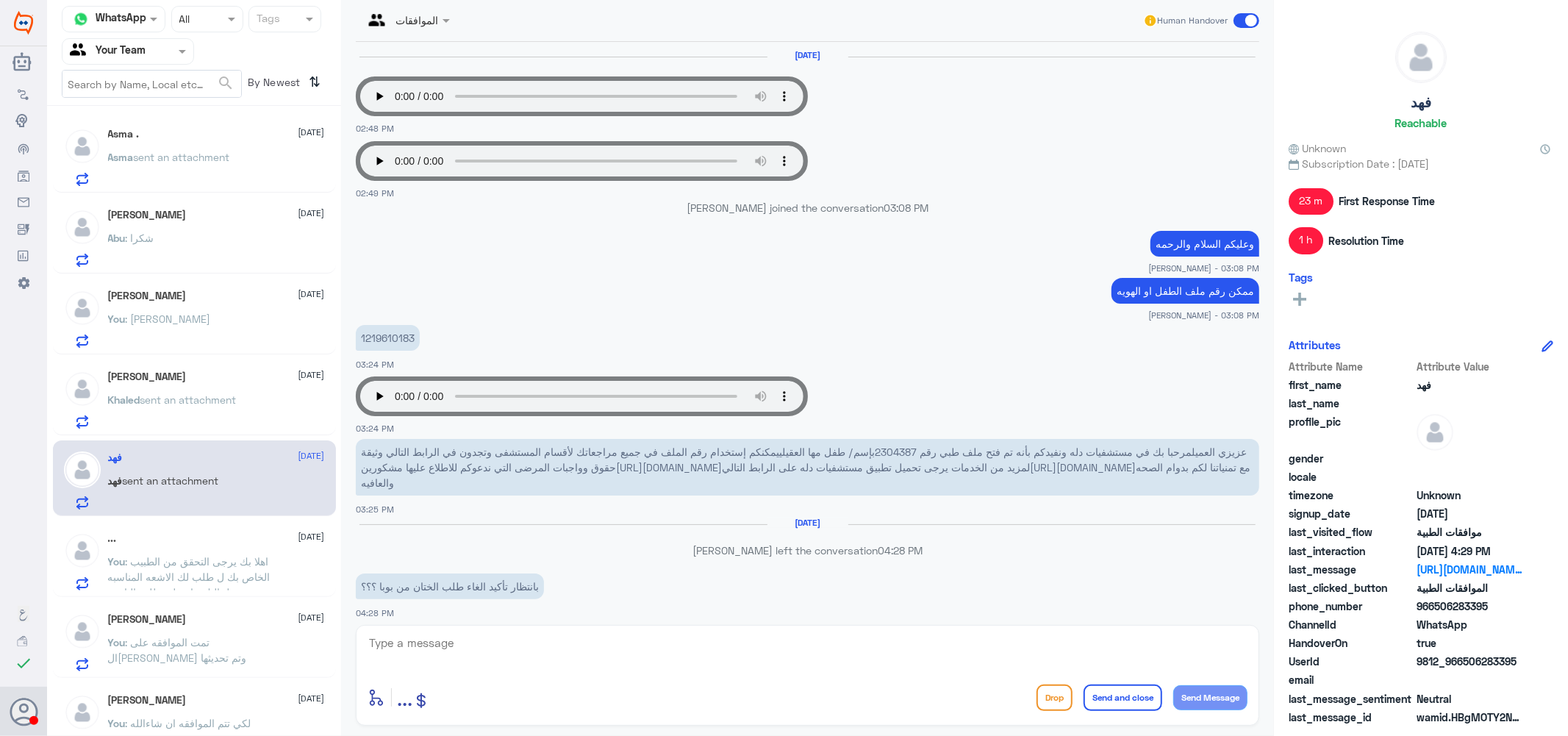
scroll to position [1059, 0]
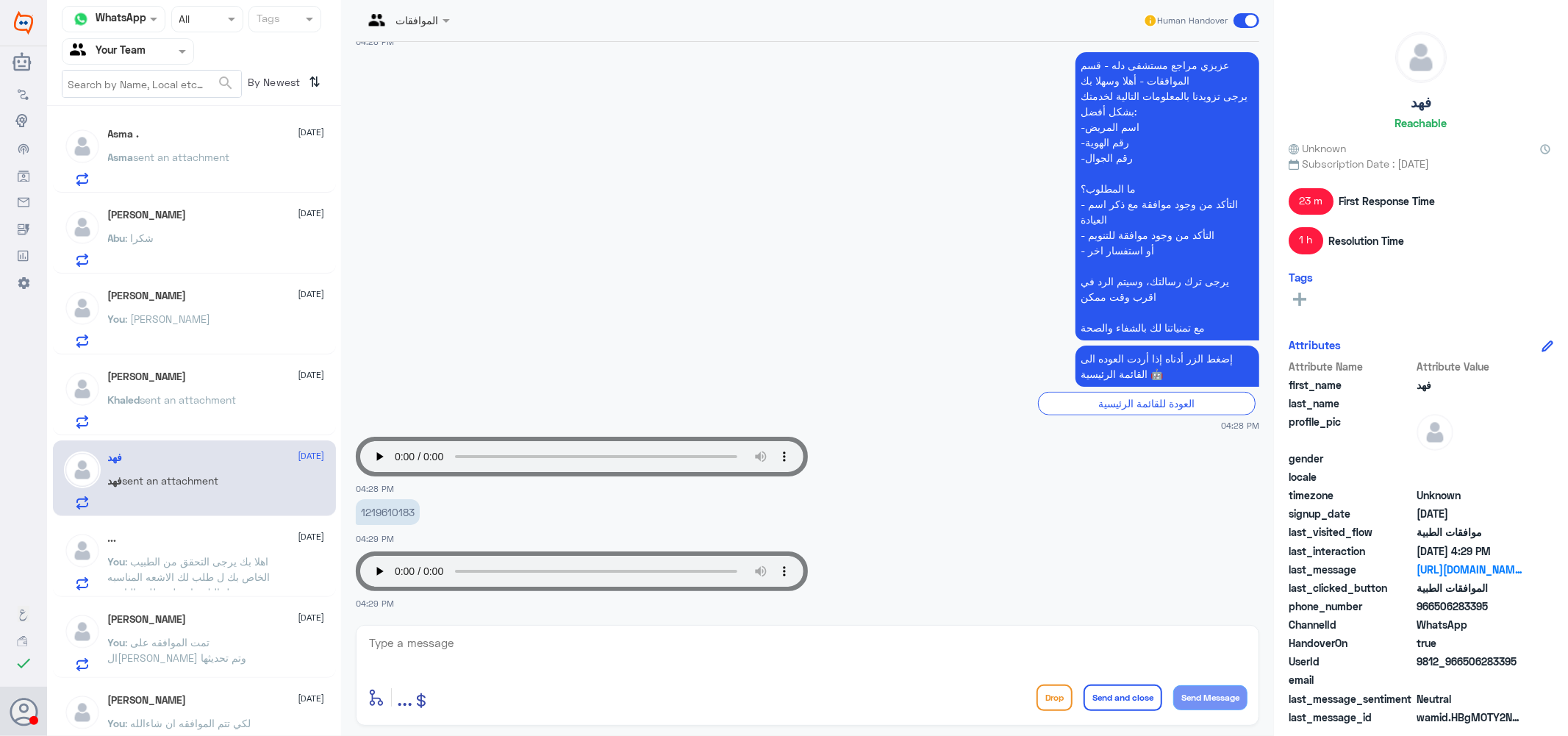
click at [187, 162] on span "sent an attachment" at bounding box center [182, 157] width 96 height 13
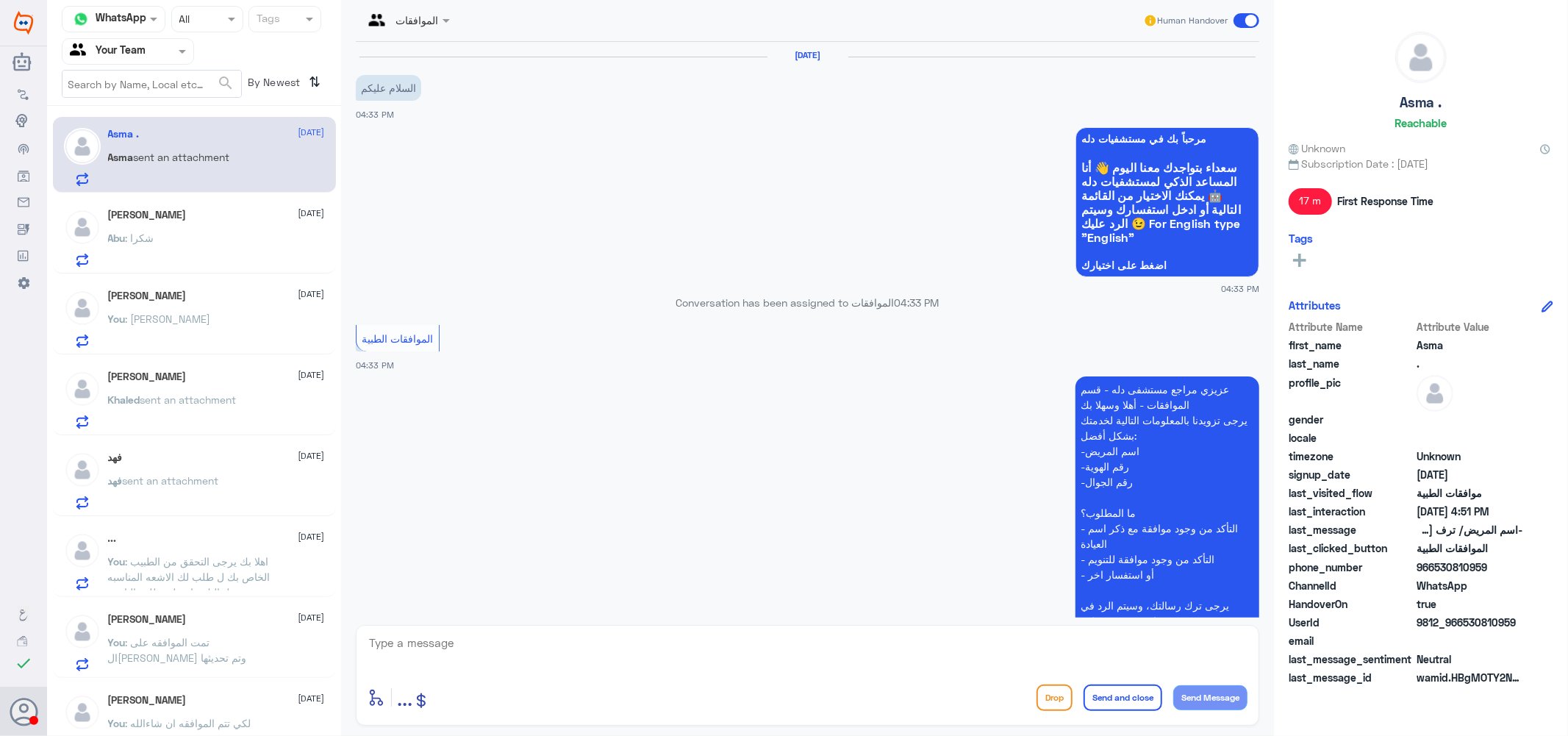
scroll to position [617, 0]
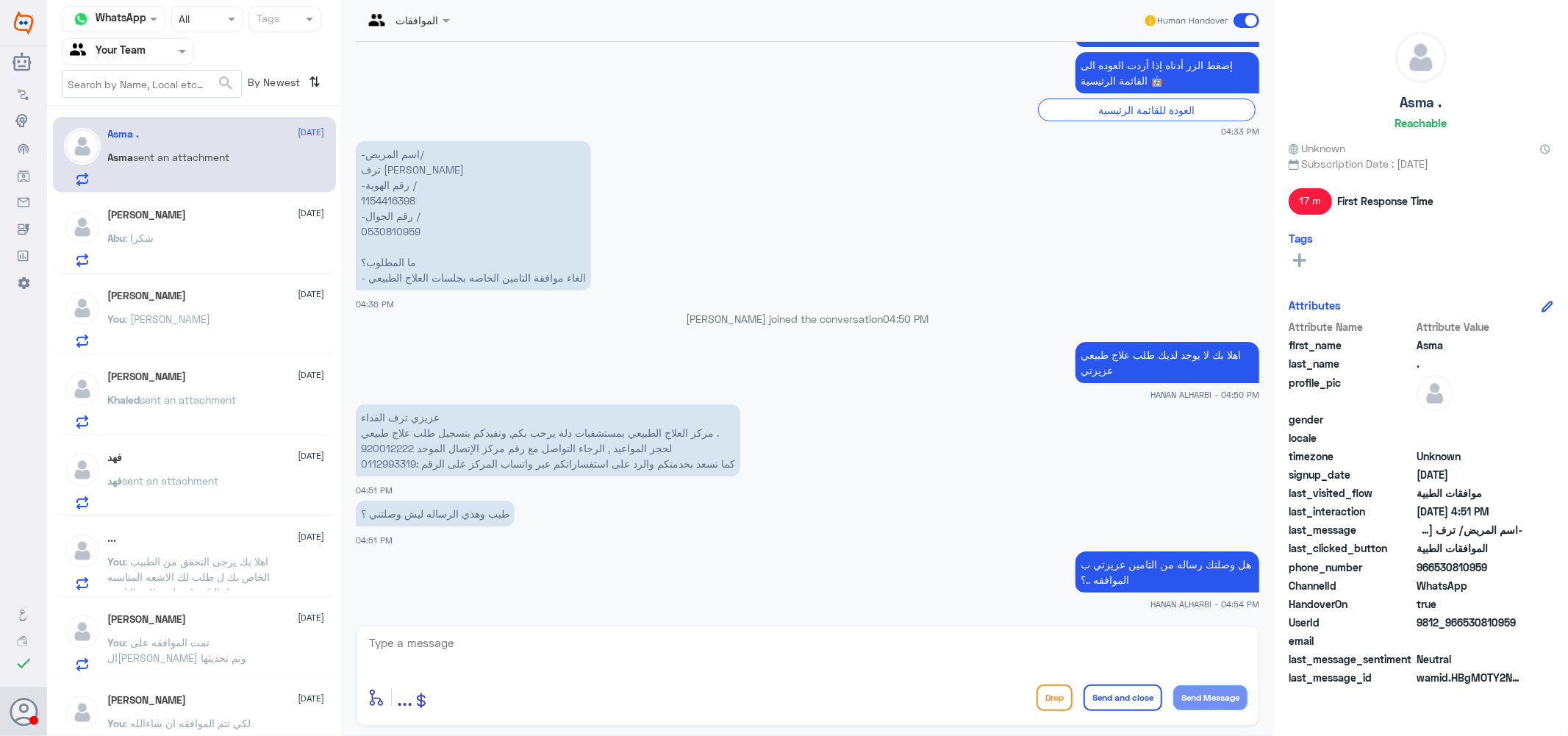
click at [197, 253] on div "Abu : شكرا" at bounding box center [216, 250] width 217 height 33
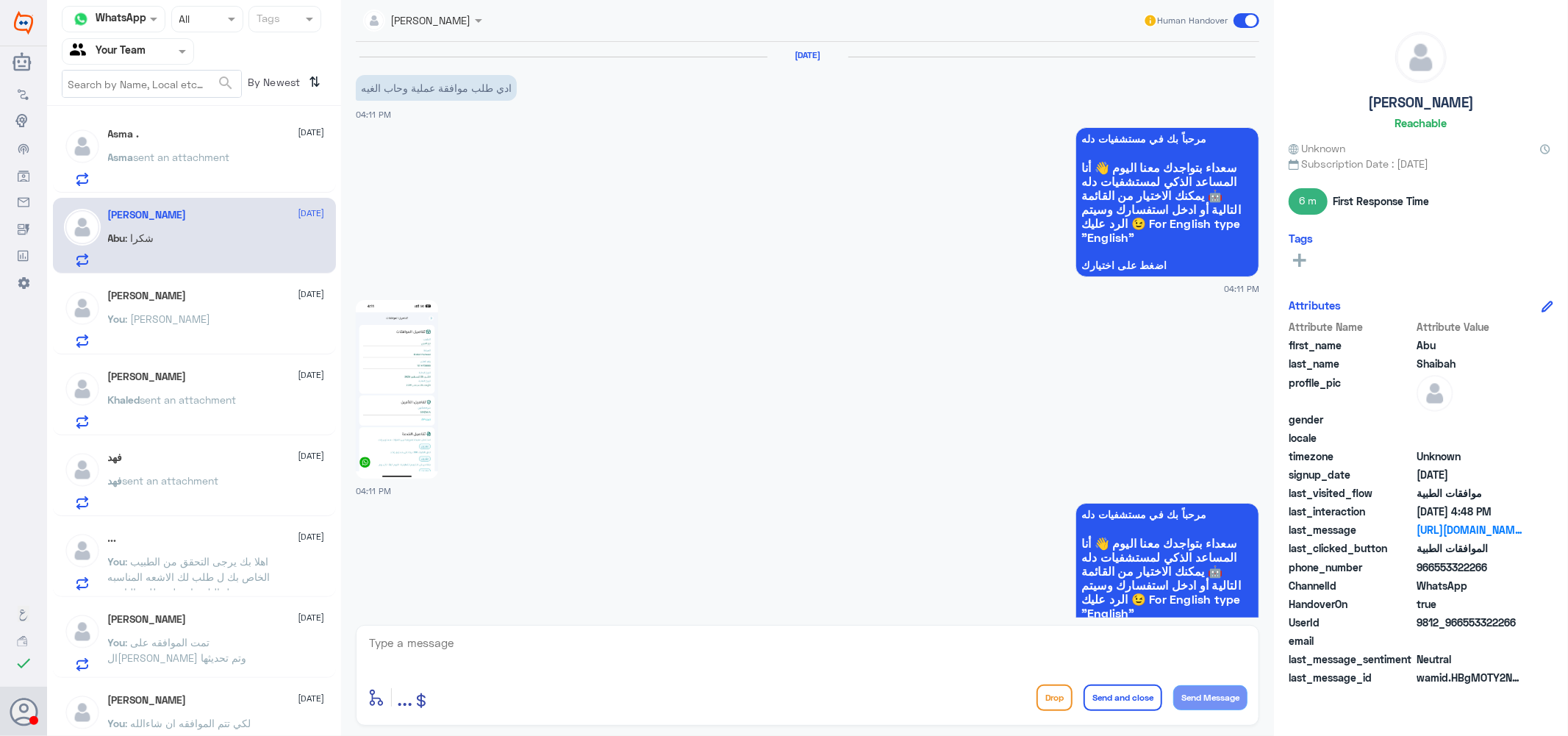
scroll to position [1550, 0]
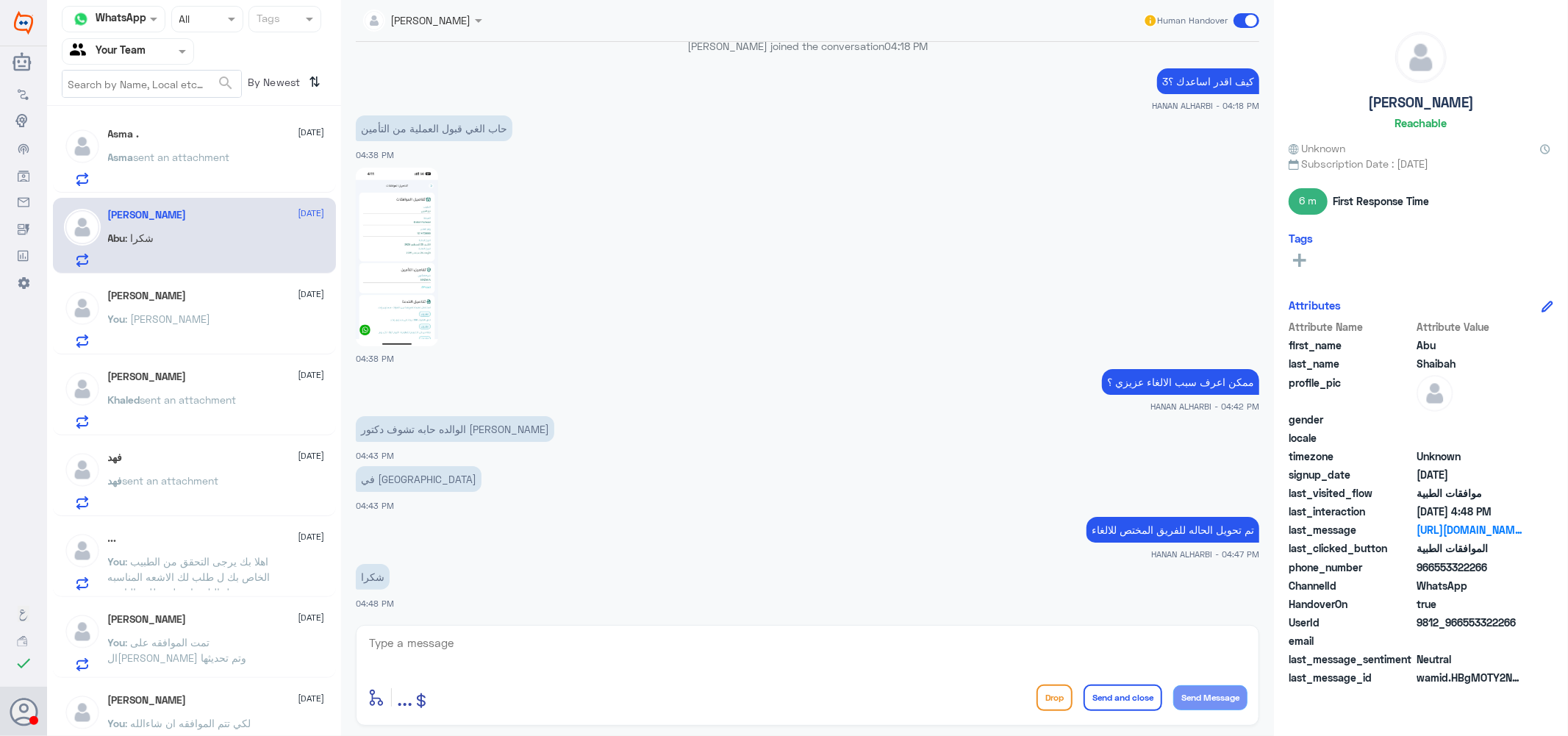
click at [187, 316] on span ": [PERSON_NAME]" at bounding box center [168, 318] width 85 height 13
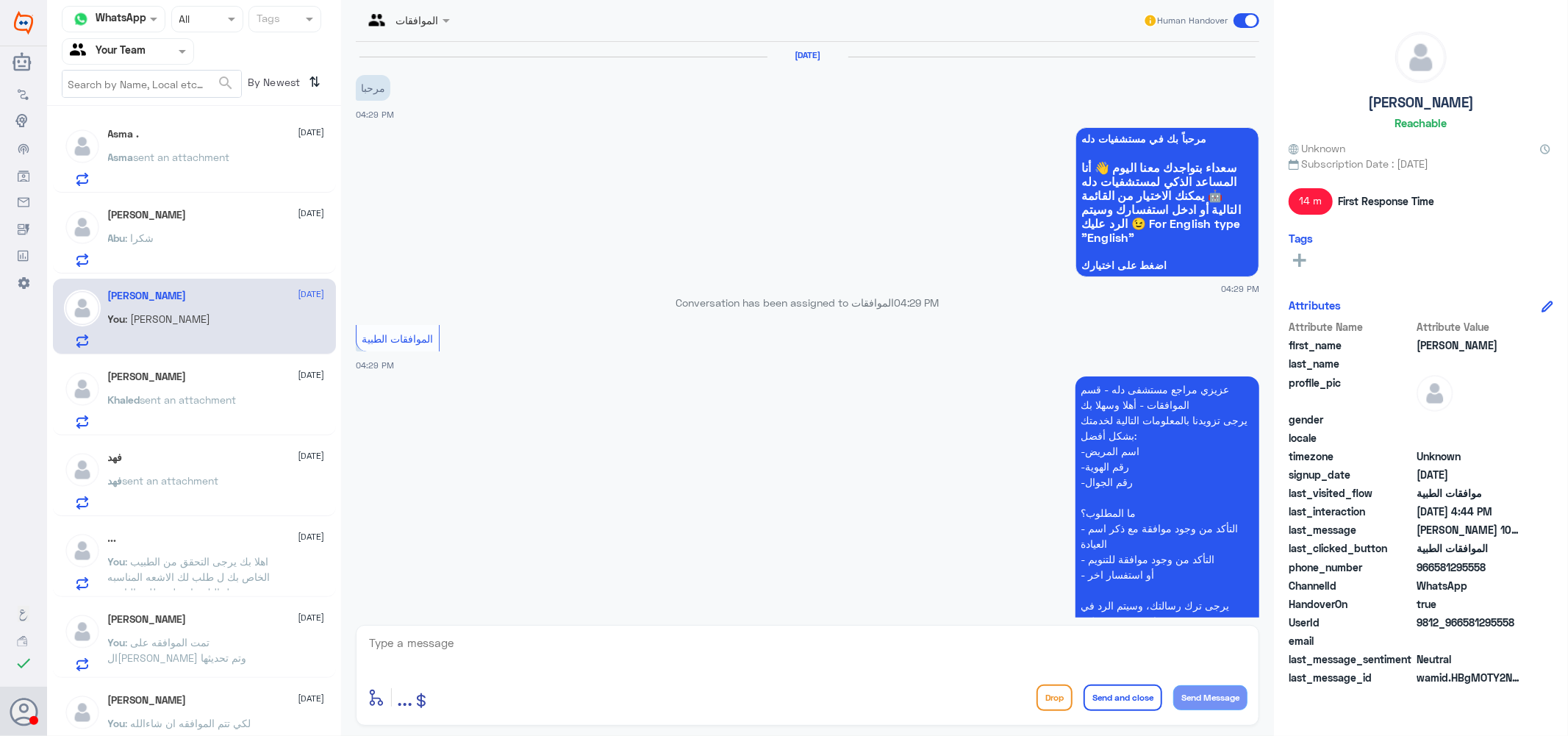
scroll to position [429, 0]
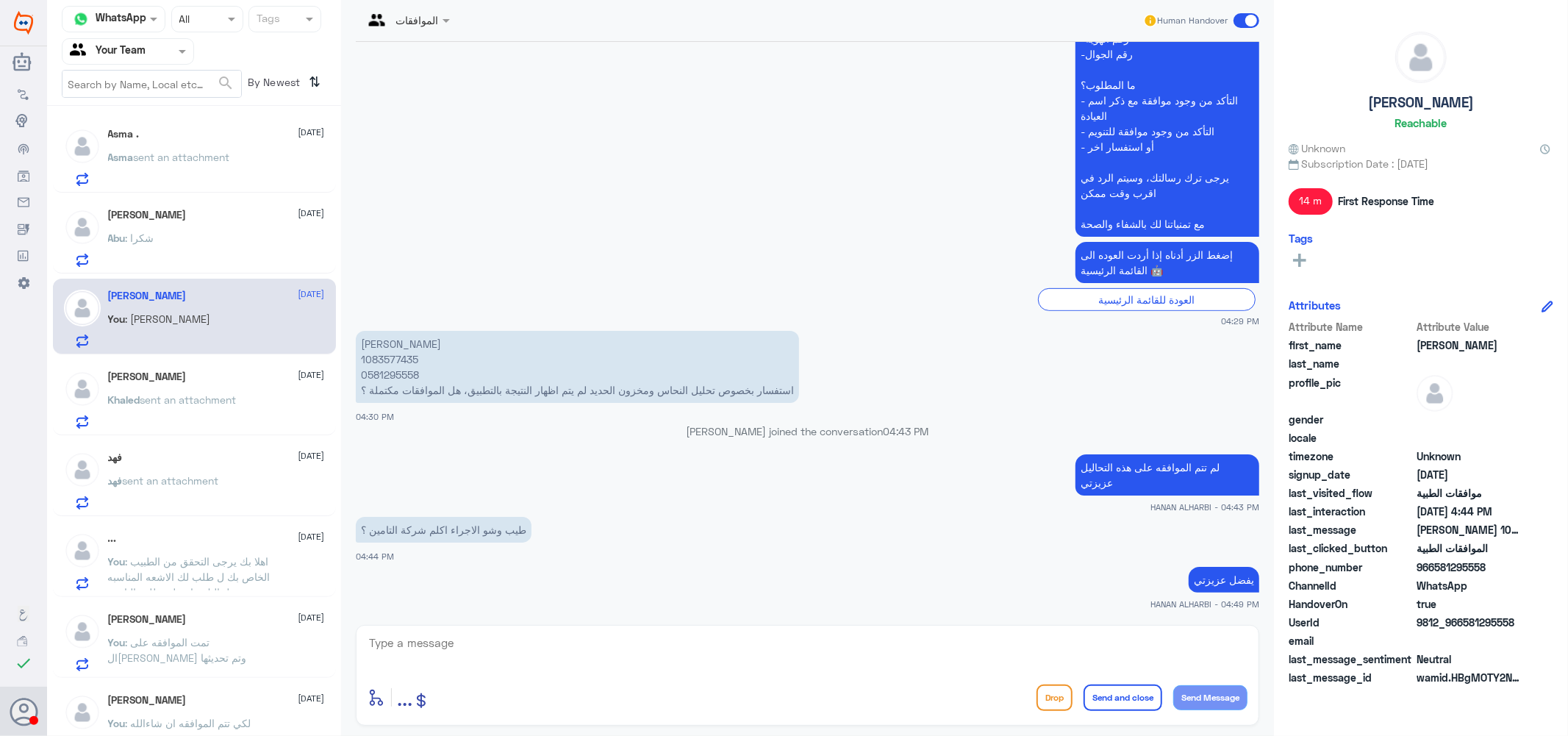
click at [171, 402] on span "sent an attachment" at bounding box center [188, 399] width 96 height 13
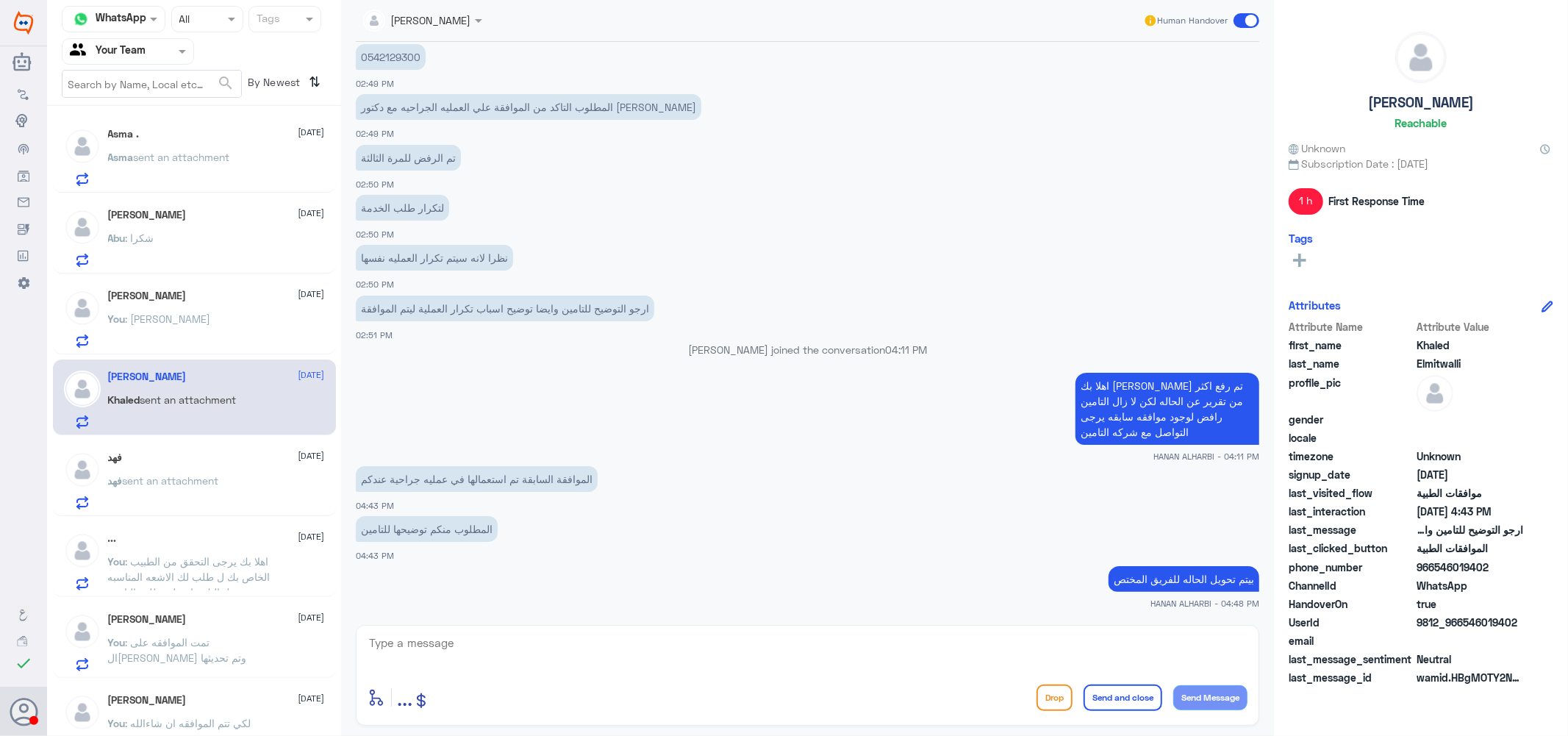
scroll to position [906, 0]
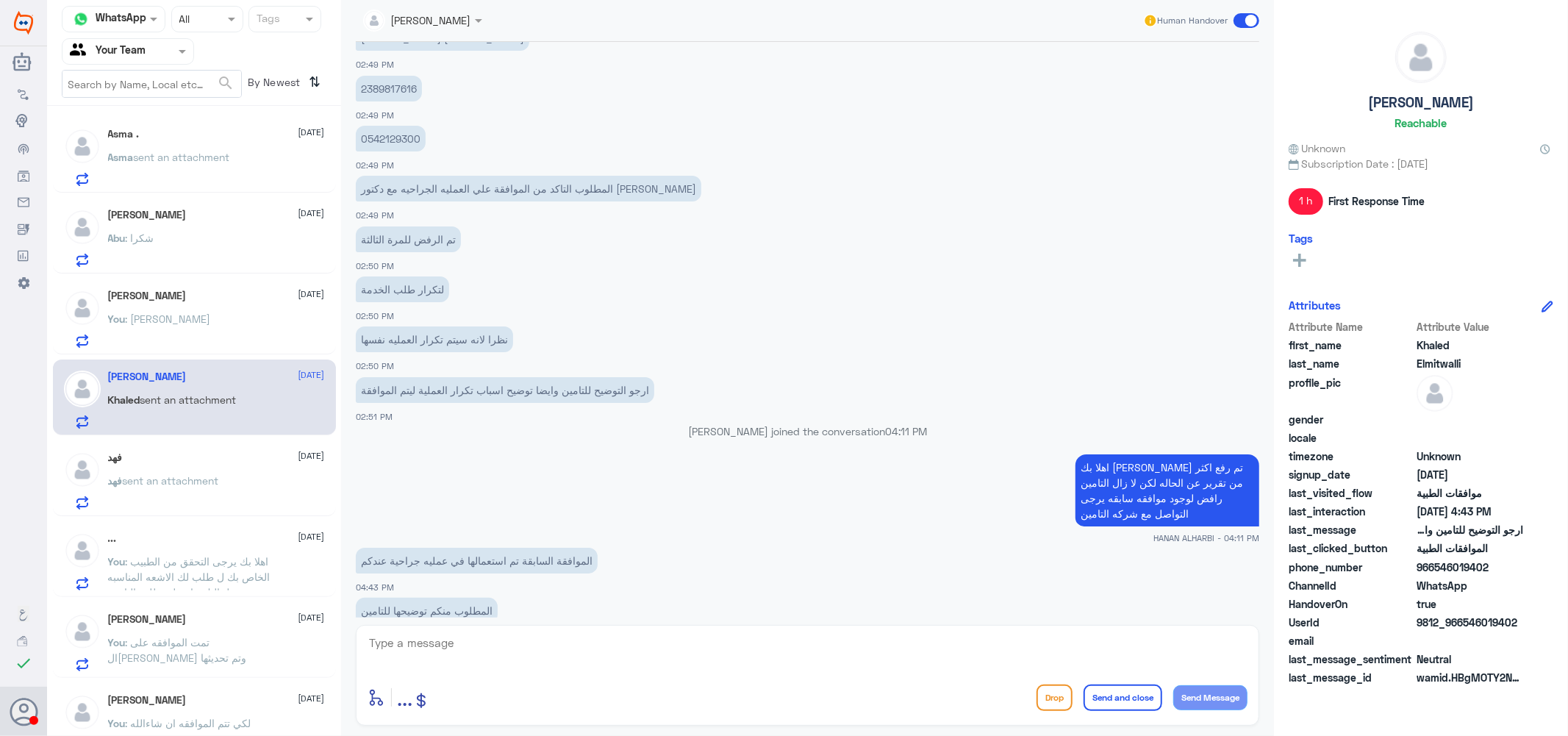
click at [385, 85] on p "2389817616" at bounding box center [388, 89] width 66 height 26
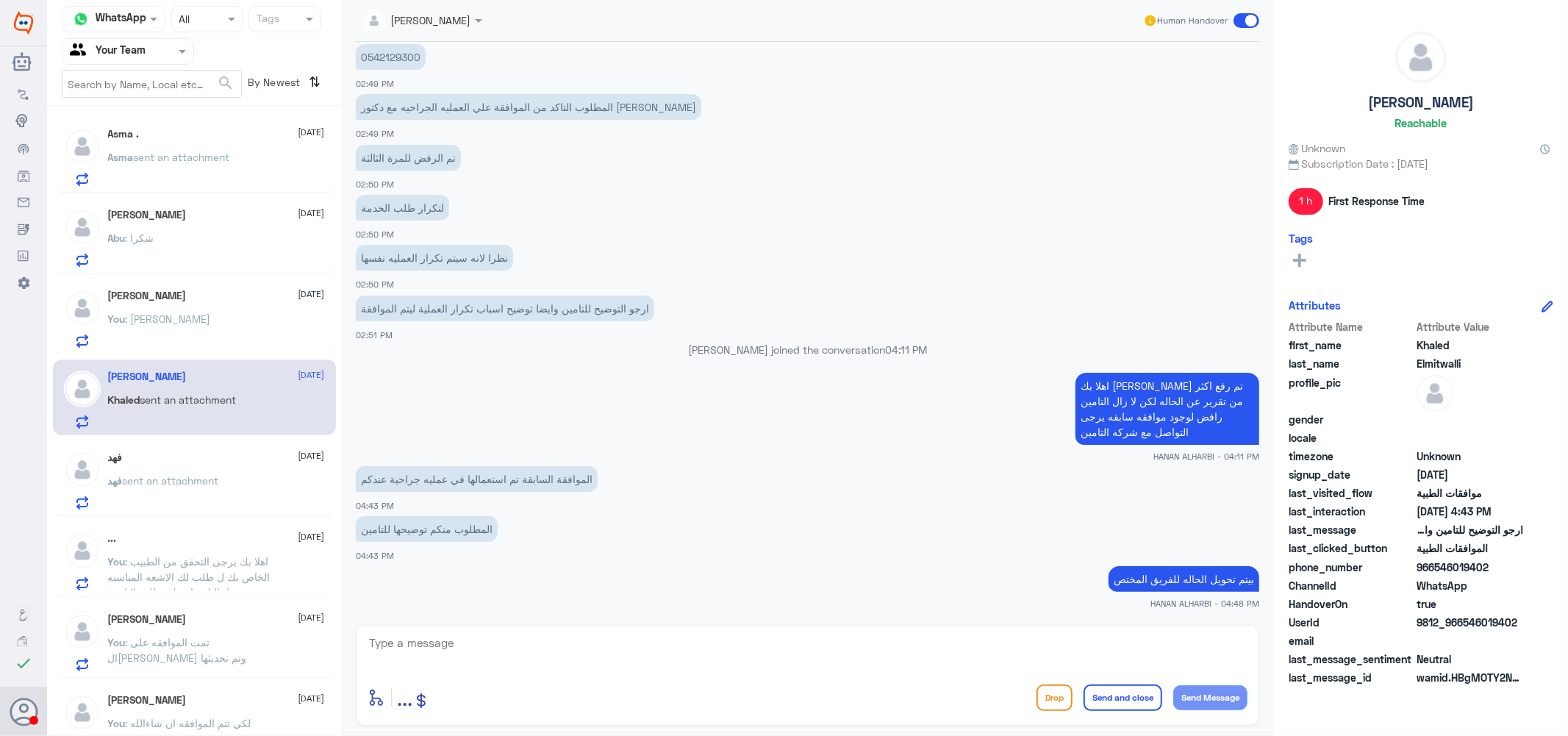
click at [174, 154] on span "sent an attachment" at bounding box center [182, 157] width 96 height 13
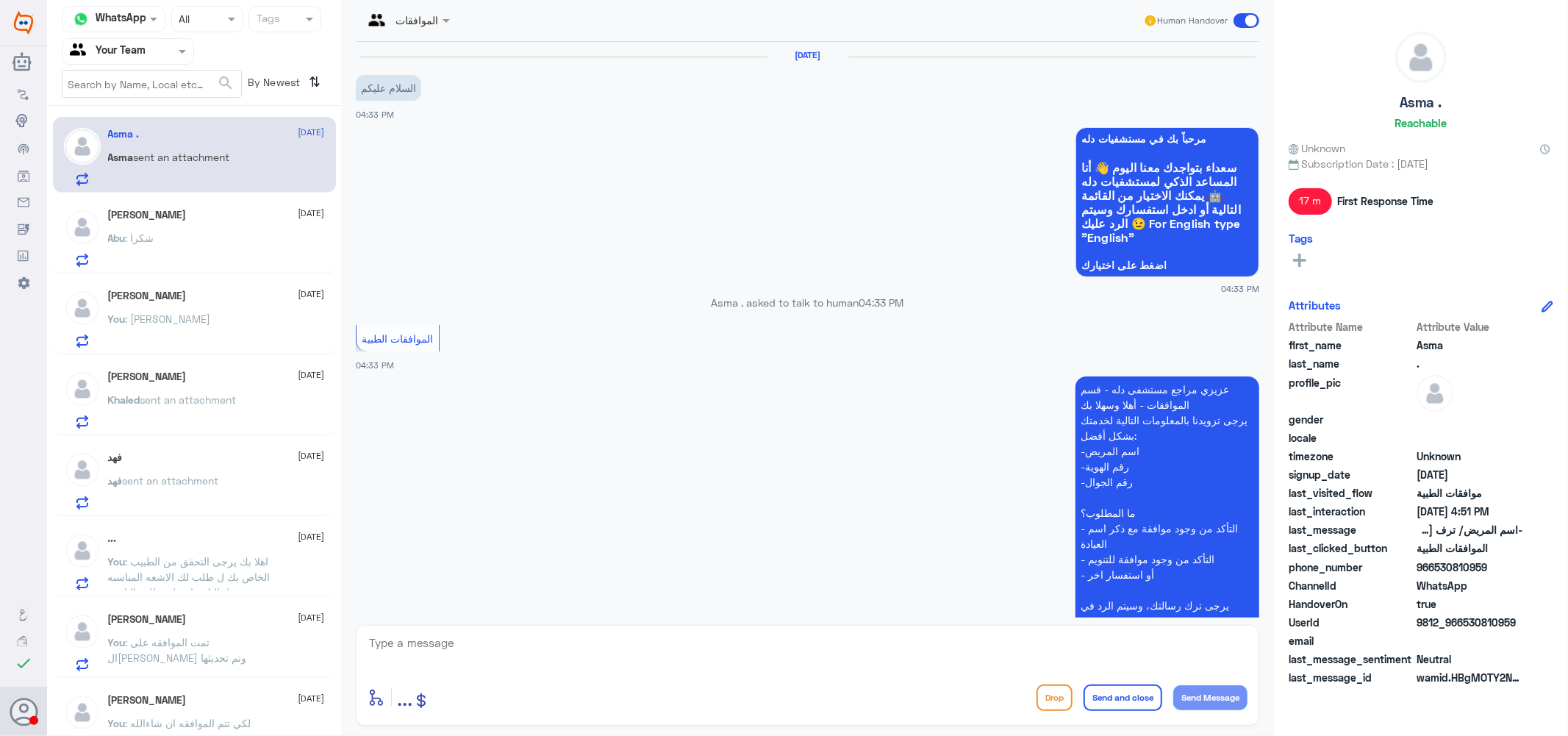
scroll to position [617, 0]
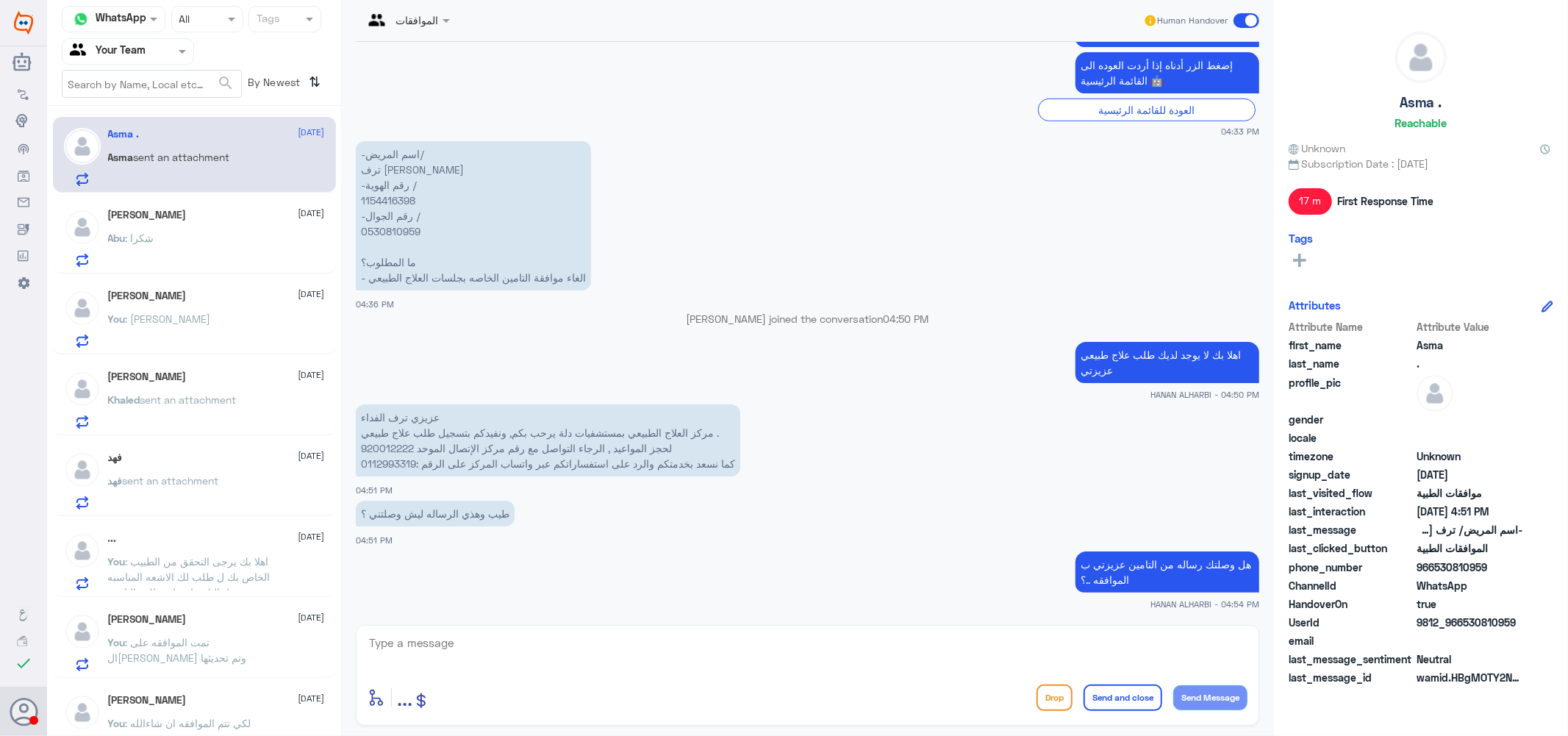
click at [178, 236] on div "Abu : شكرا" at bounding box center [216, 250] width 217 height 33
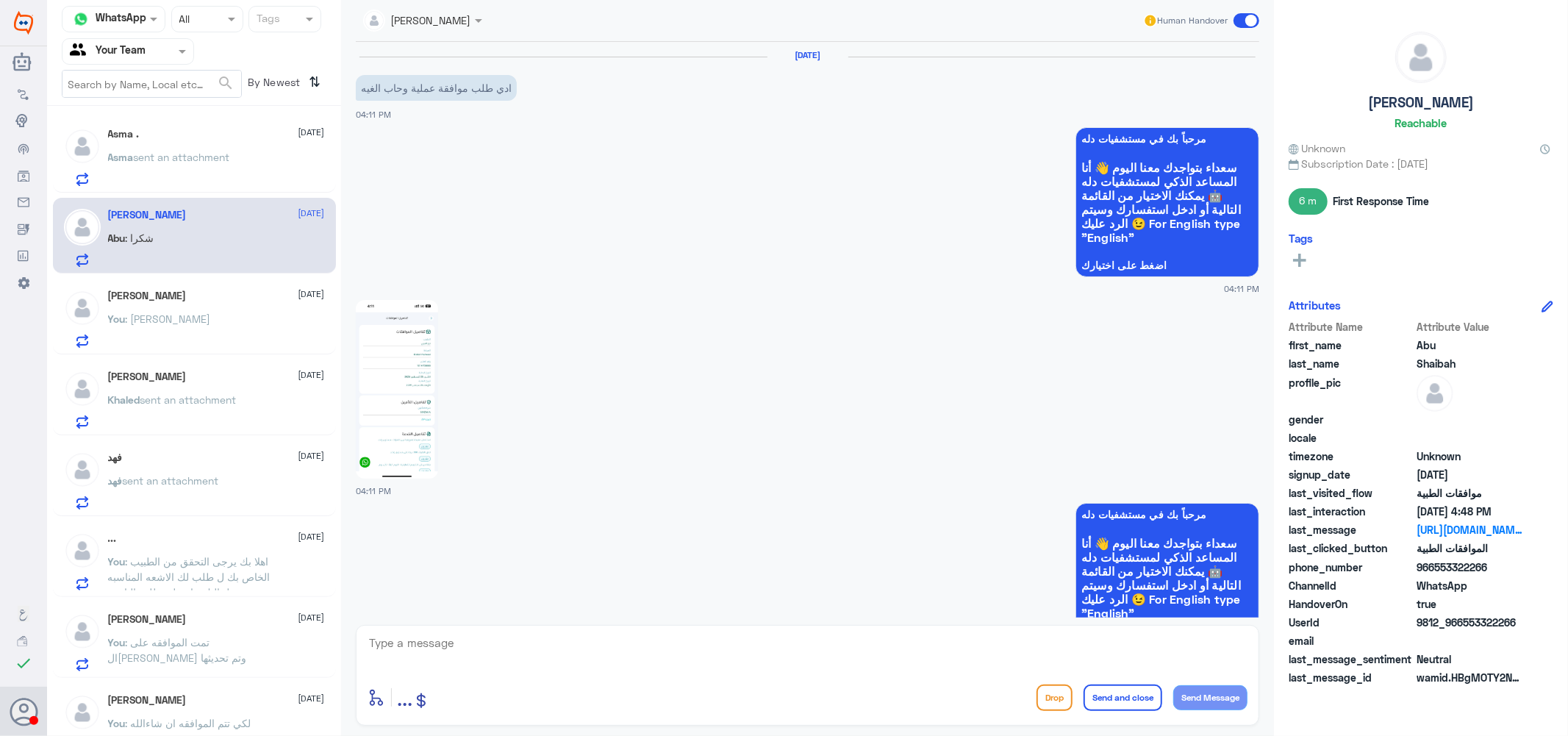
scroll to position [1550, 0]
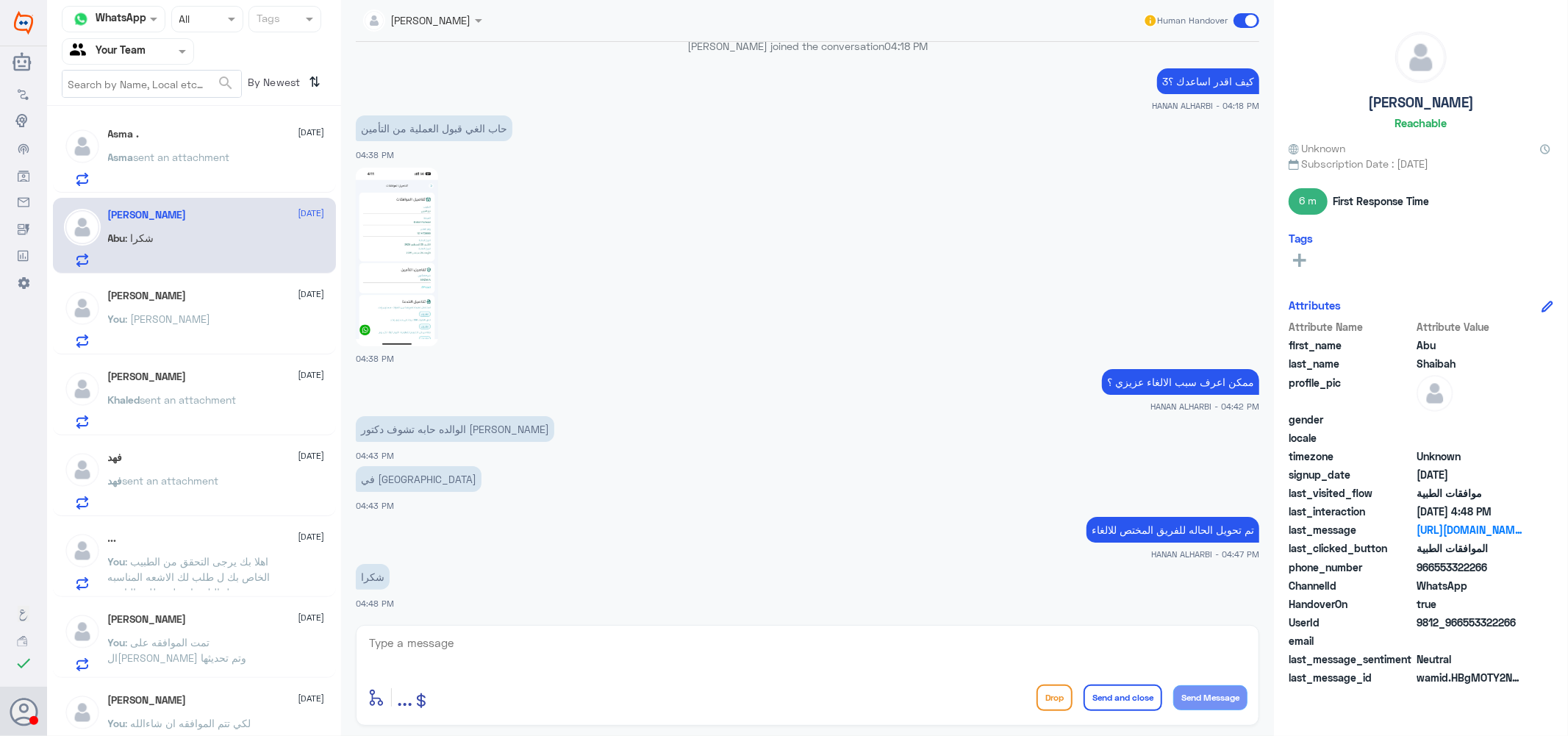
click at [166, 350] on div "Sarah 1 September You : يفضل عزيزتي" at bounding box center [194, 316] width 283 height 76
click at [157, 482] on span "sent an attachment" at bounding box center [170, 480] width 96 height 13
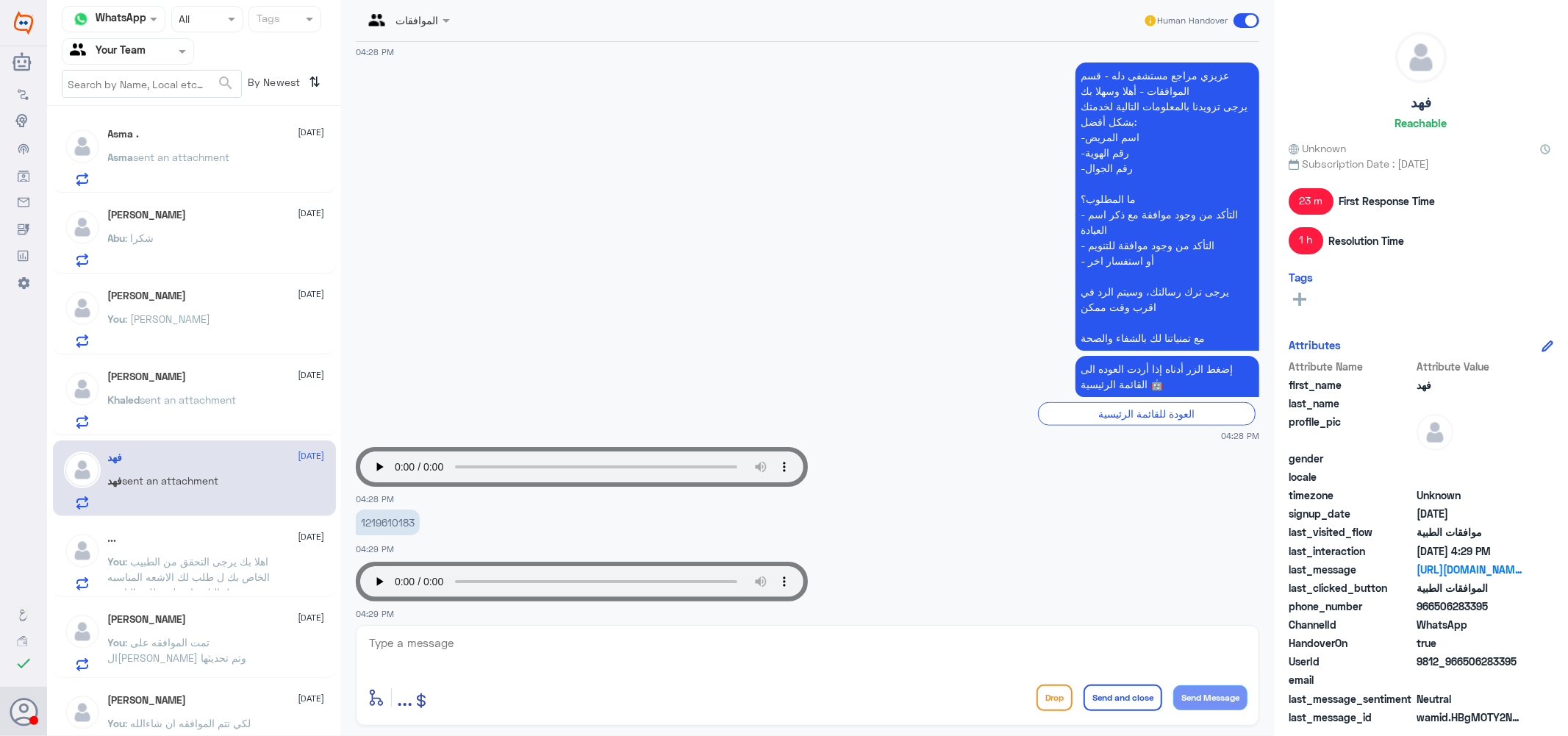
scroll to position [1059, 0]
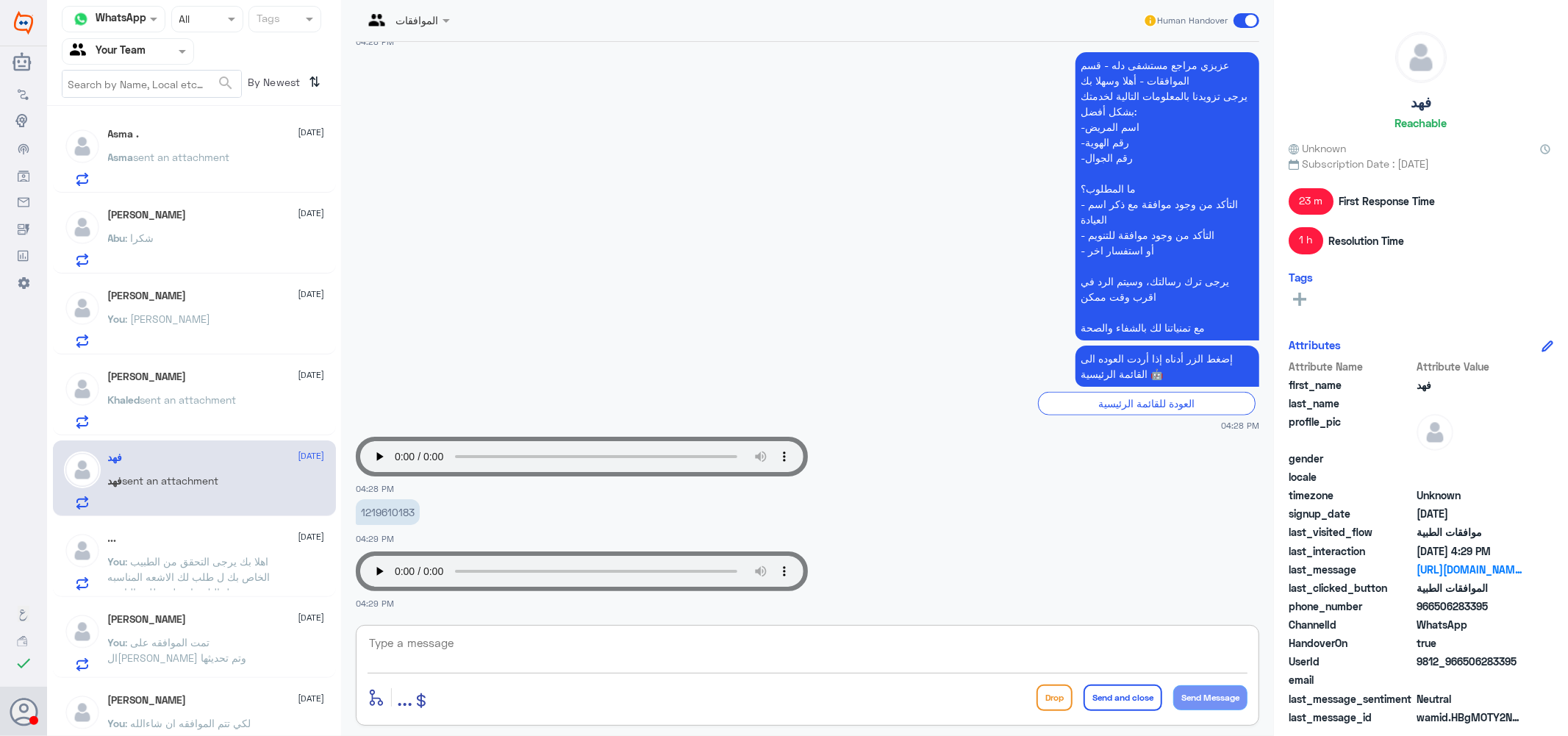
click at [556, 657] on textarea at bounding box center [807, 651] width 880 height 36
type textarea "H"
type textarea "اعتذر منك عزيزي الصوت غير واضح هل من الممكن الكتابه افضل وعذرا للازعاج"
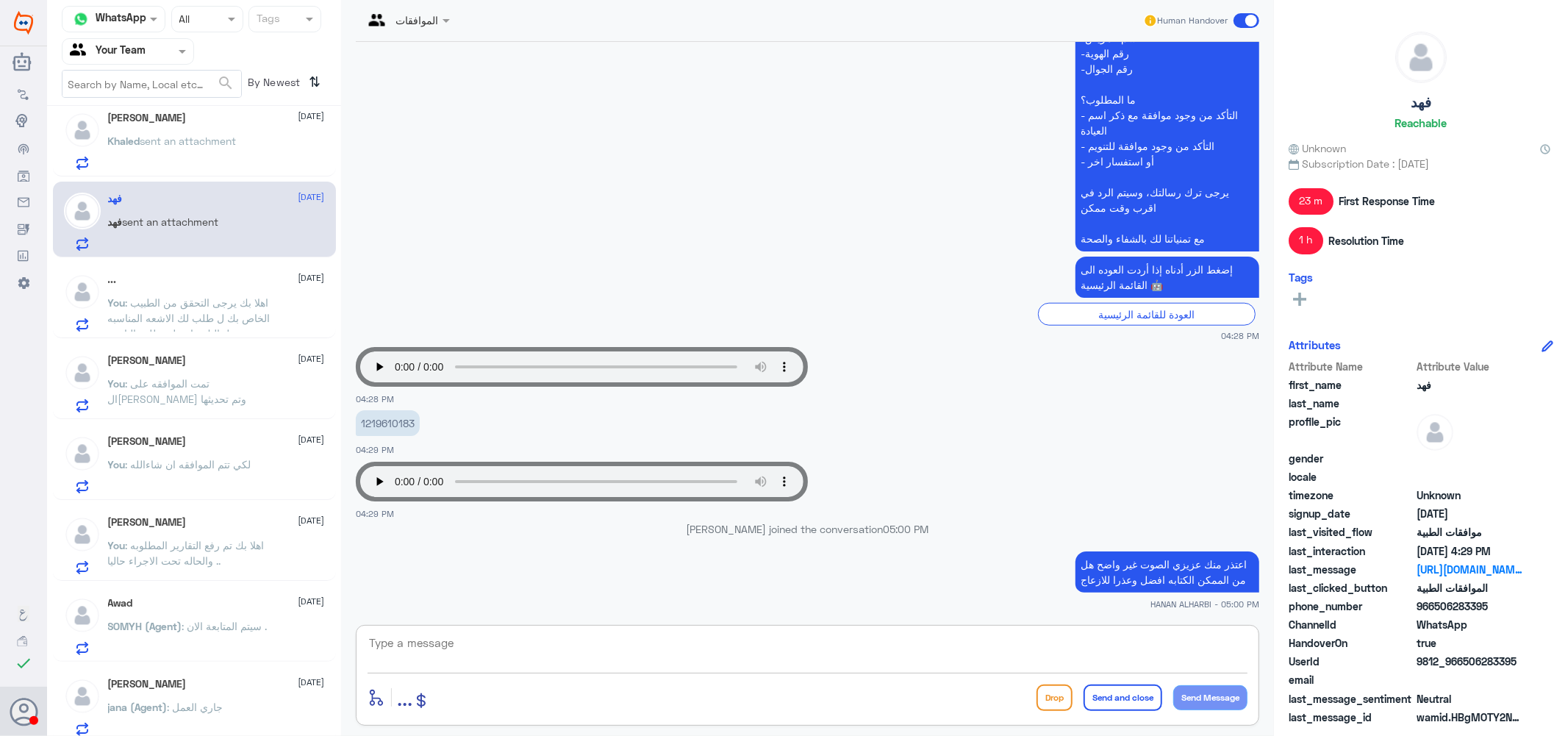
scroll to position [266, 0]
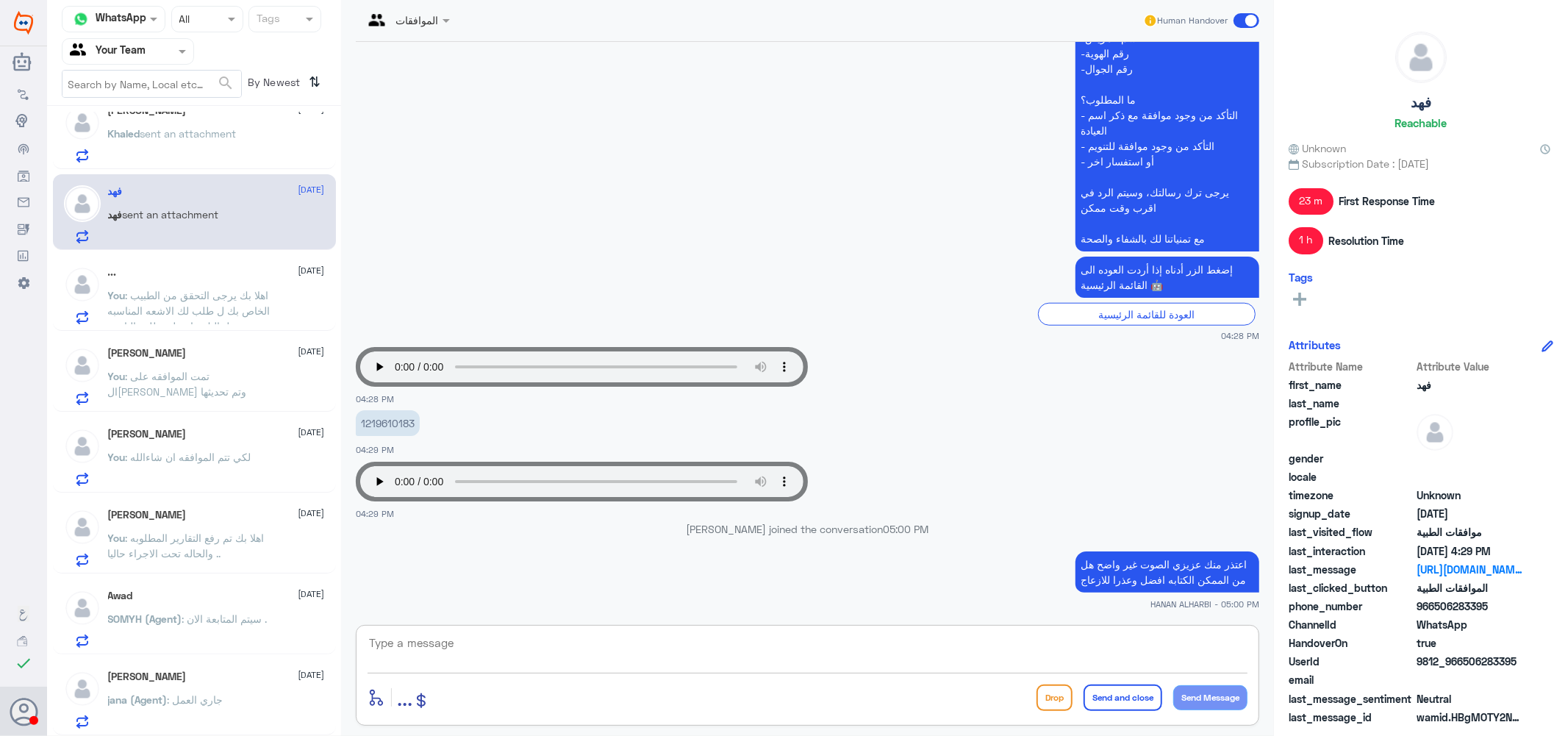
click at [188, 685] on div "محمد الشهري 31 August jana (Agent) : جاري العمل" at bounding box center [216, 699] width 217 height 58
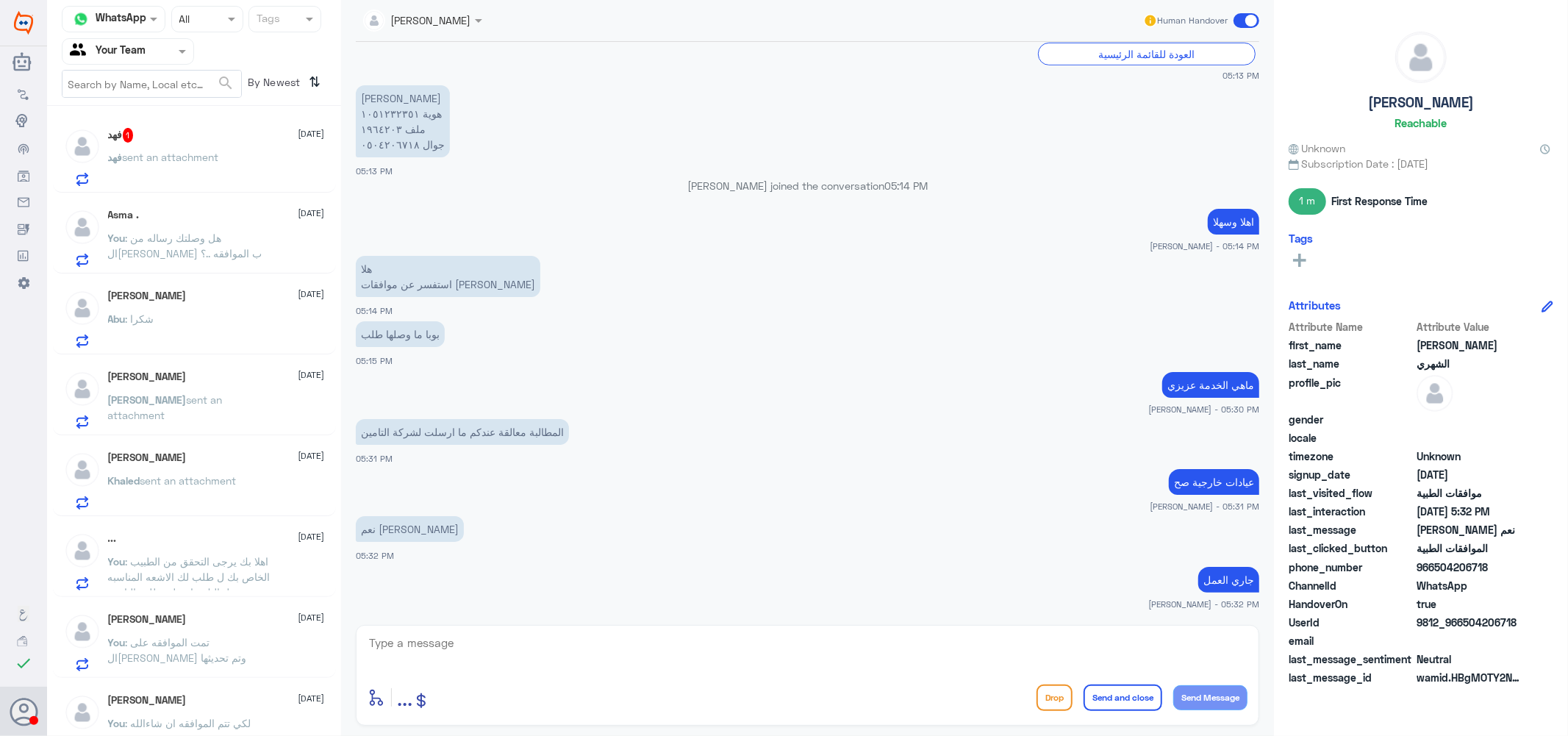
click at [197, 144] on div "فهد 1 1 September فهد sent an attachment" at bounding box center [216, 157] width 217 height 58
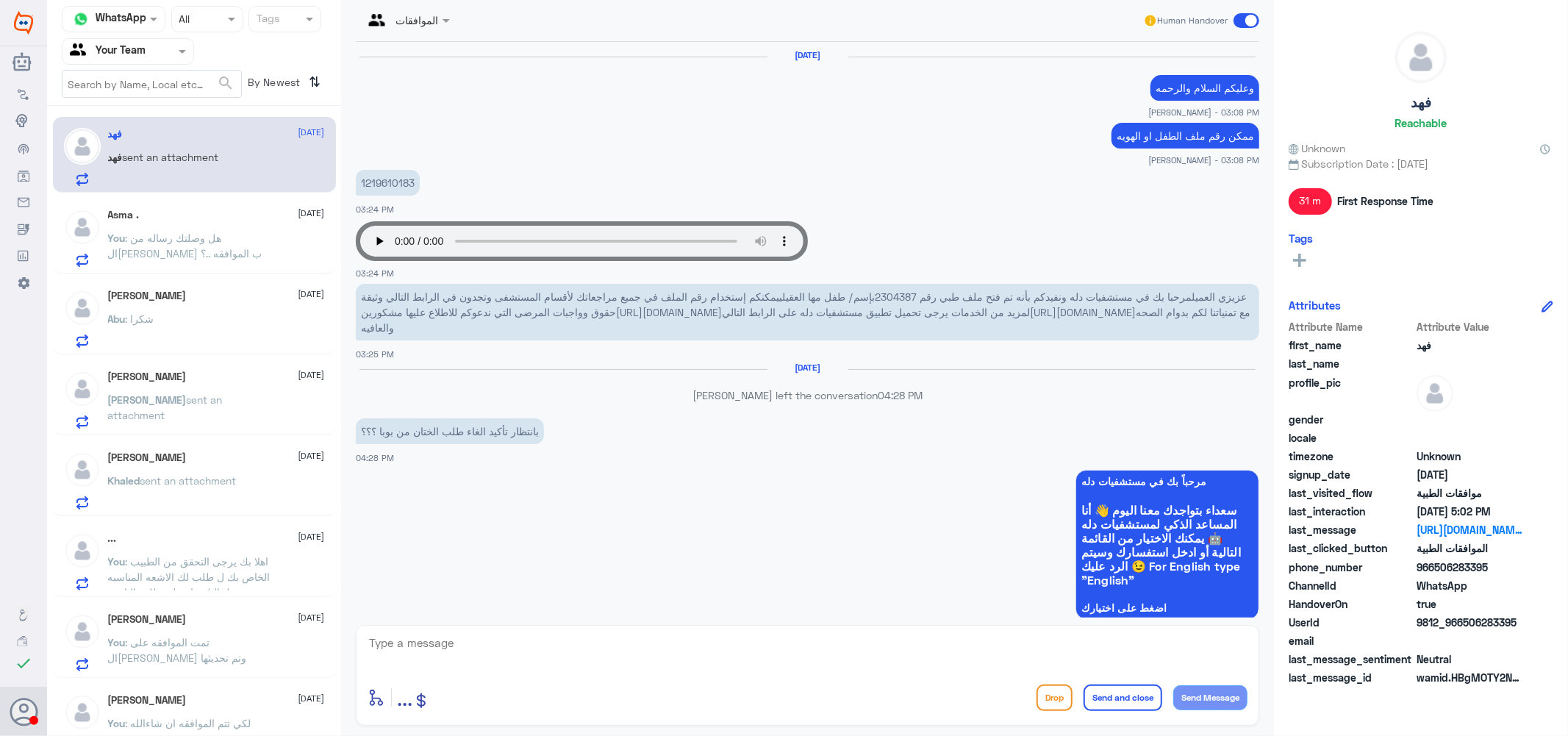
scroll to position [1057, 0]
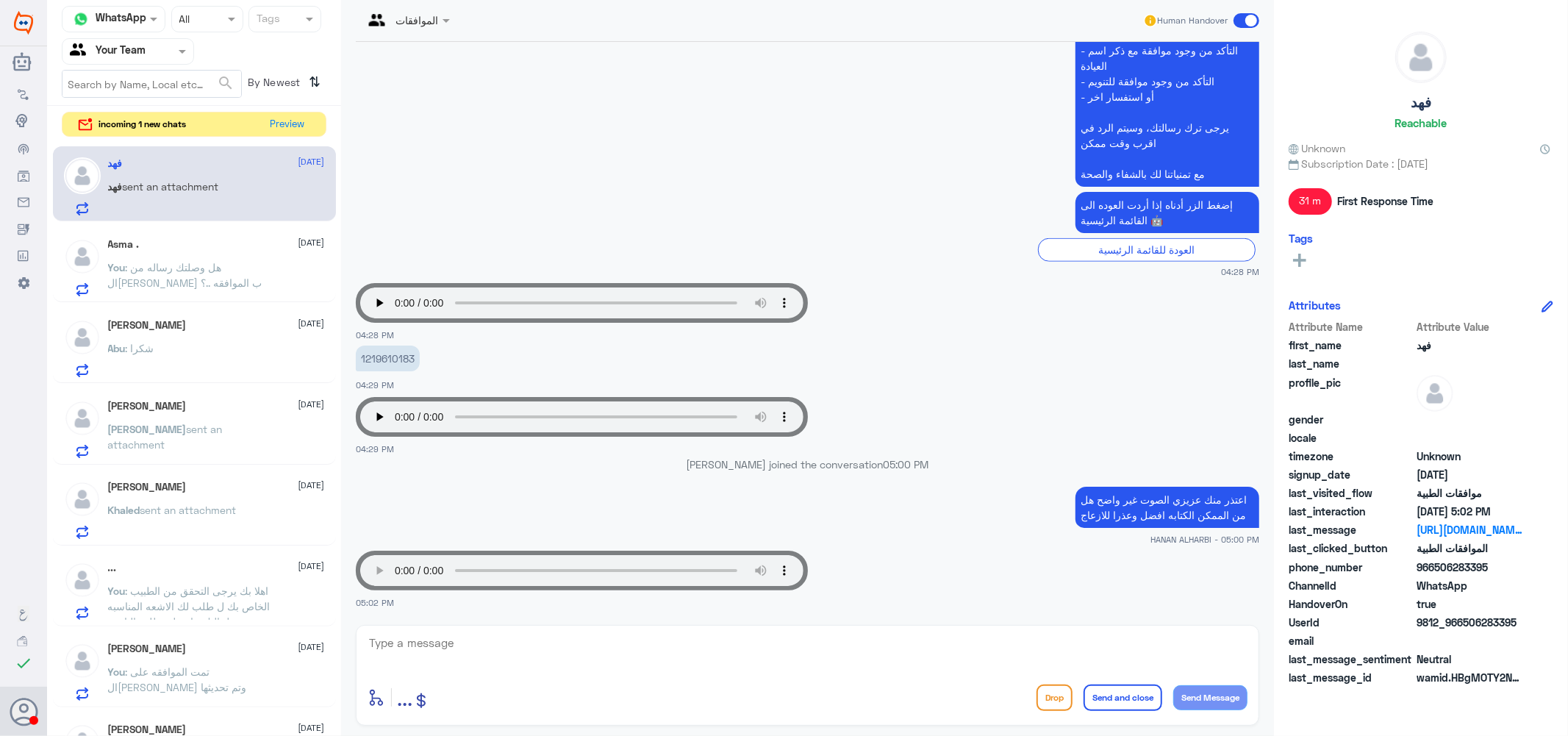
click at [379, 353] on p "1219610183" at bounding box center [387, 359] width 64 height 26
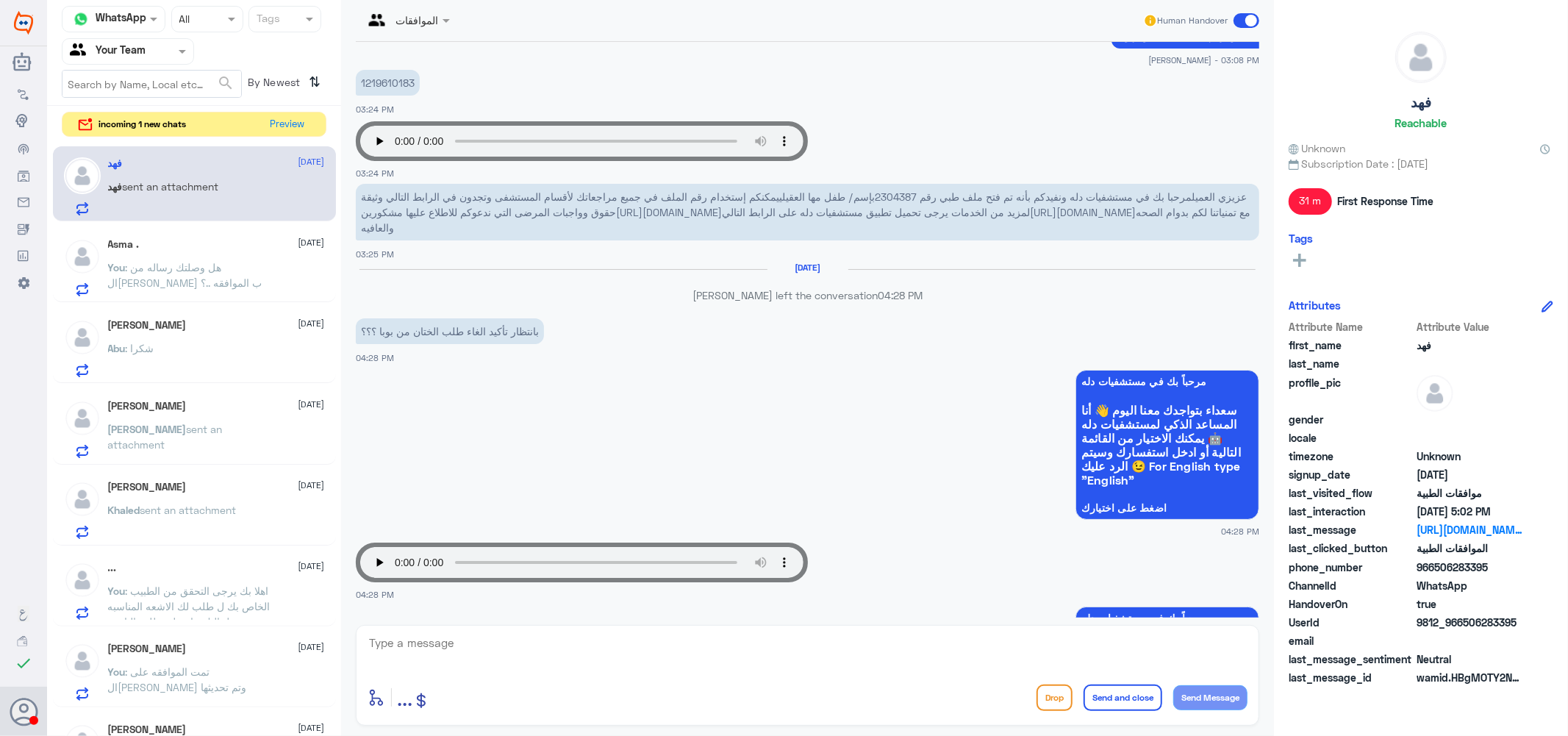
scroll to position [77, 0]
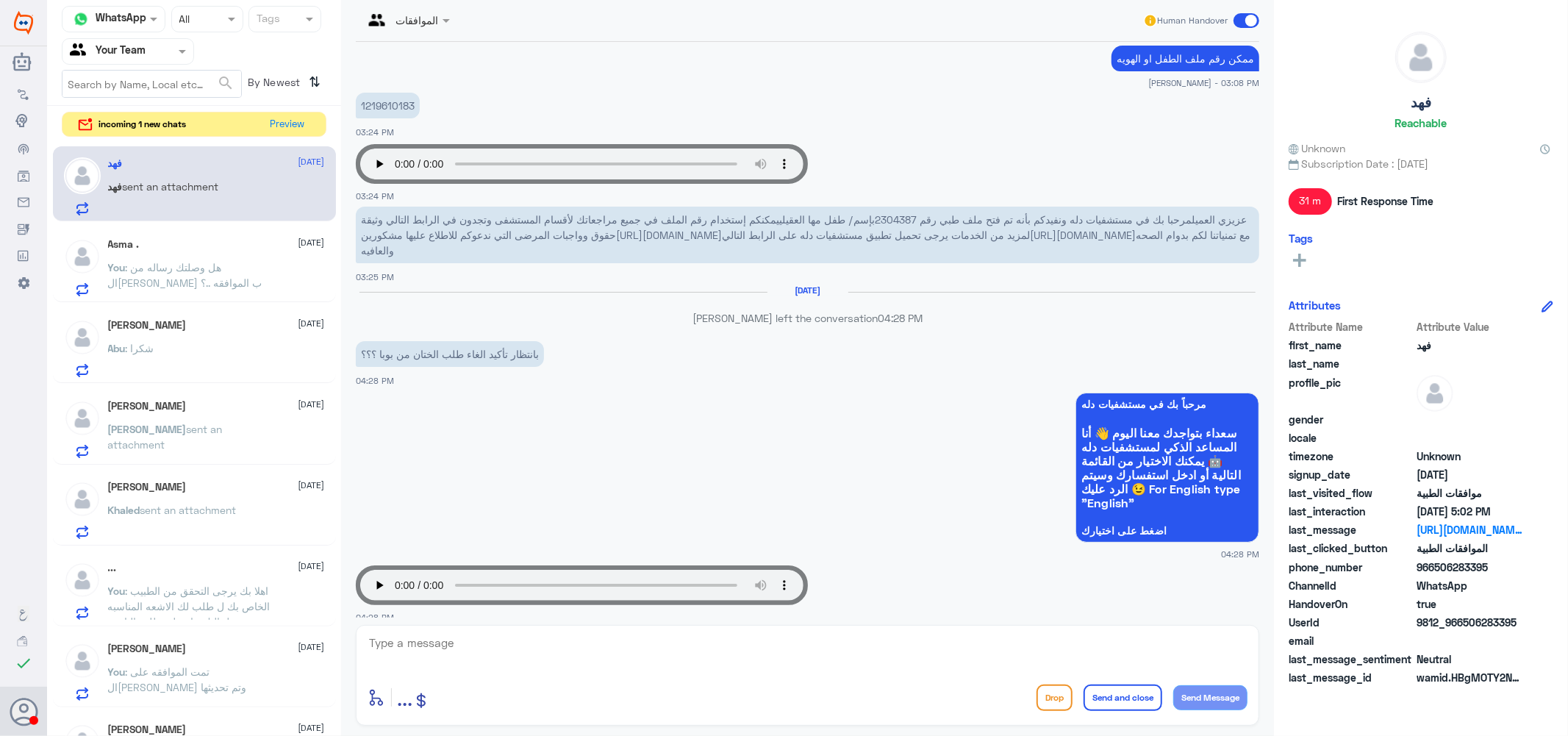
click at [876, 218] on span "عزيزي العميلمرحبا بك في مستشفيات دله ونفيدكم بأنه تم فتح ملف طبي رقم 2304387بإس…" at bounding box center [806, 234] width 890 height 43
click at [860, 218] on span "عزيزي العميلمرحبا بك في مستشفيات دله ونفيدكم بأنه تم فتح ملف طبي رقم 2304387بإس…" at bounding box center [806, 234] width 890 height 43
drag, startPoint x: 856, startPoint y: 218, endPoint x: 896, endPoint y: 218, distance: 40.0
click at [896, 218] on span "عزيزي العميلمرحبا بك في مستشفيات دله ونفيدكم بأنه تم فتح ملف طبي رقم 2304387بإس…" at bounding box center [806, 234] width 890 height 43
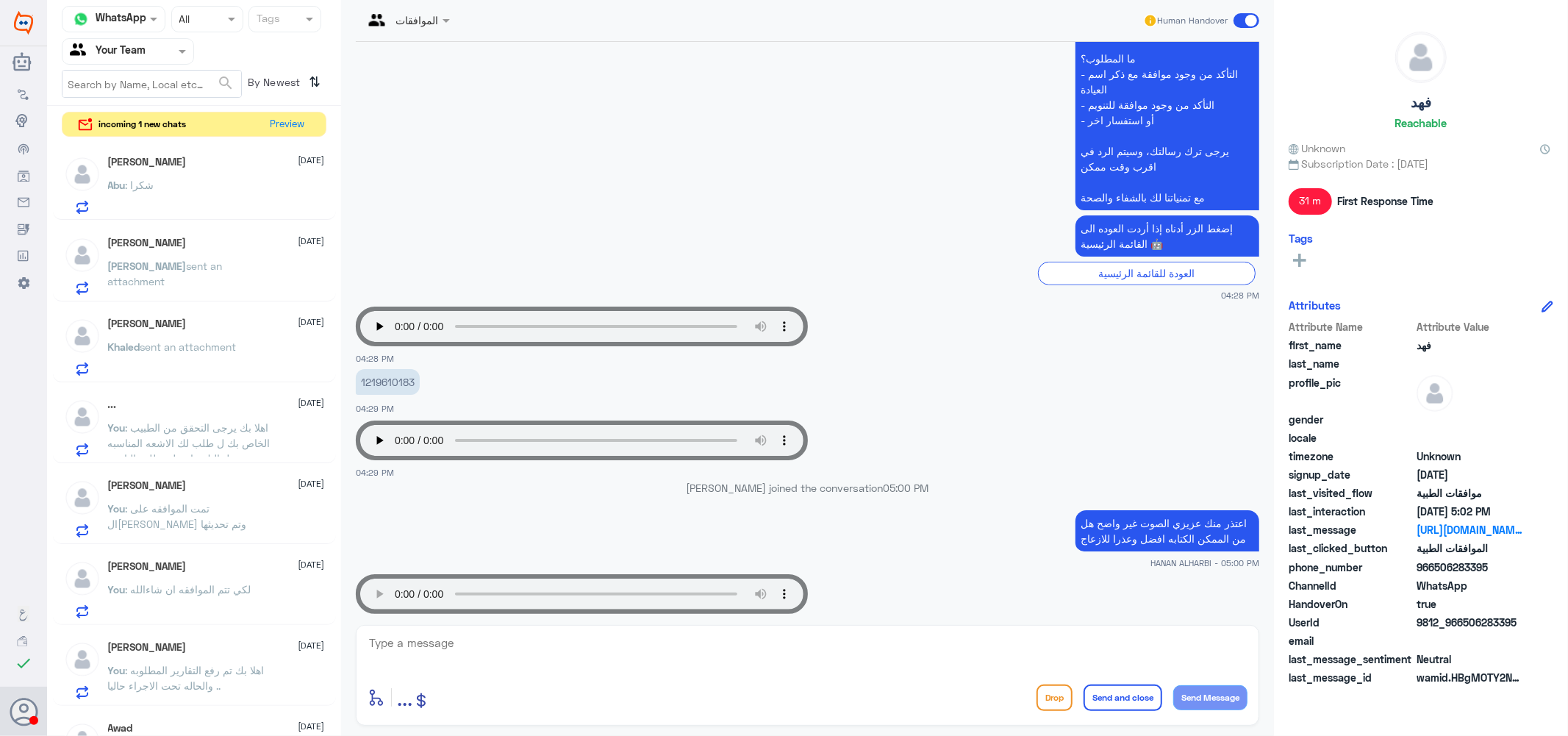
scroll to position [1057, 0]
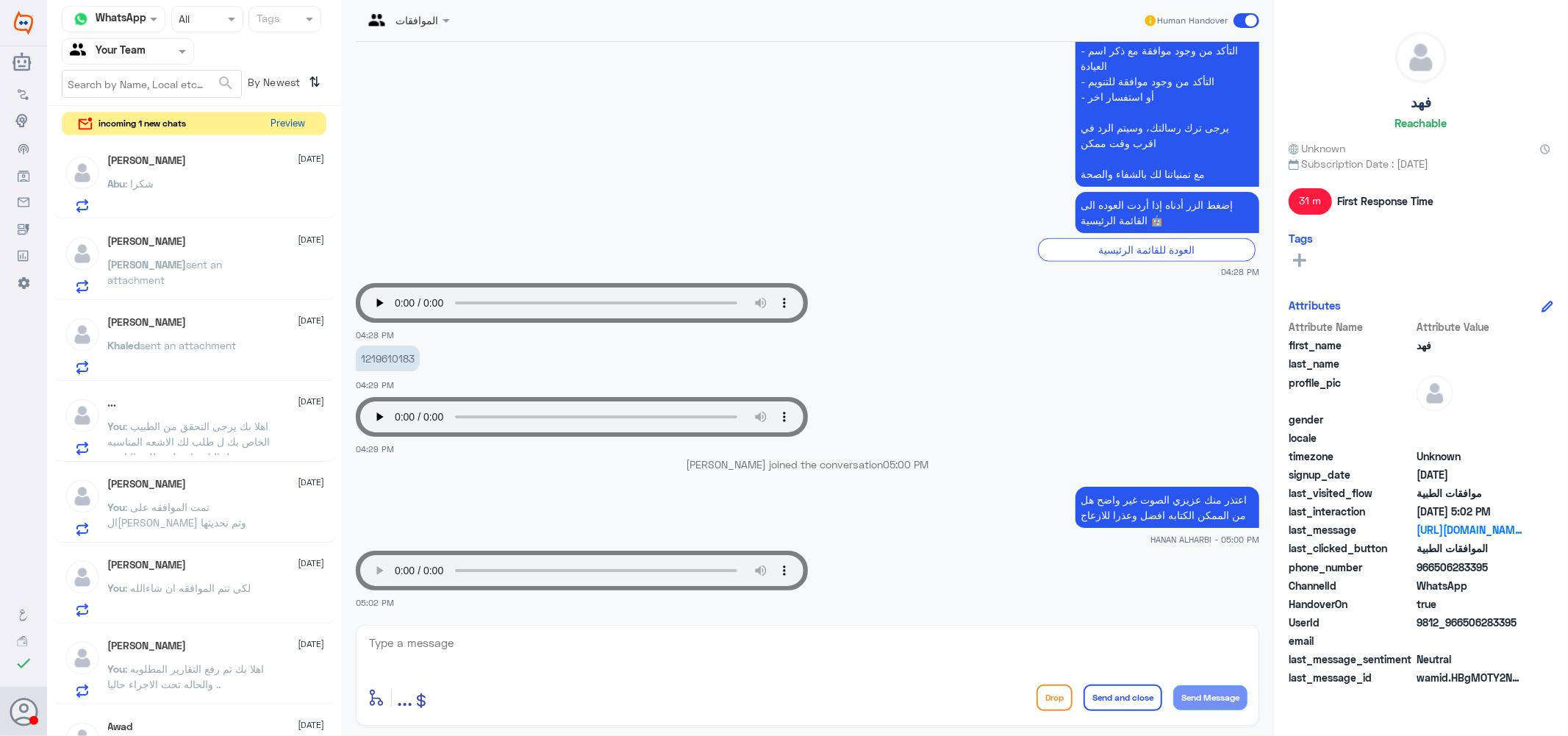
click at [281, 119] on button "Preview" at bounding box center [288, 124] width 45 height 23
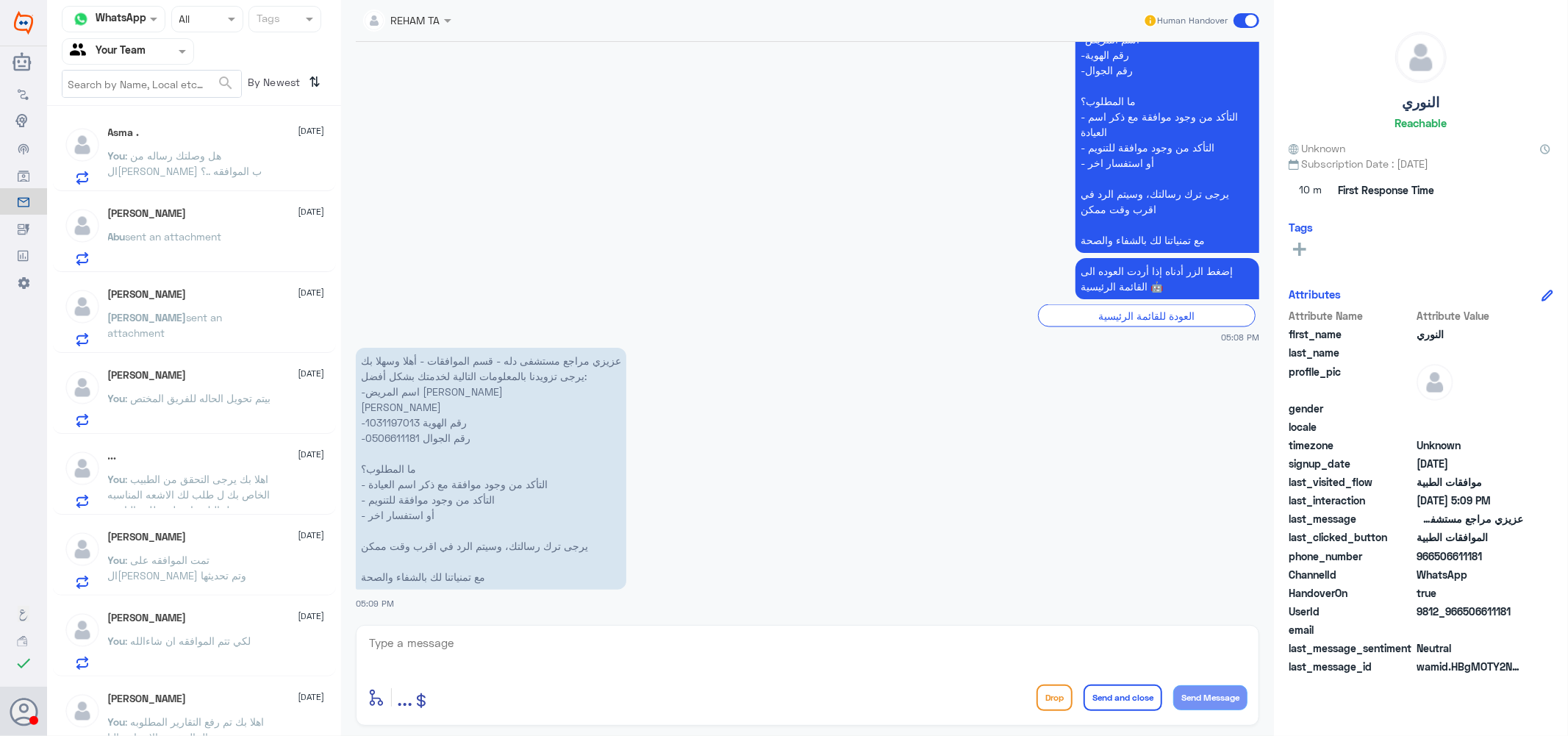
scroll to position [1986, 0]
click at [387, 418] on p "عزيزي مراجع مستشفى دله - قسم الموافقات - أهلا وسهلا بك يرجى تزويدنا بالمعلومات …" at bounding box center [491, 469] width 271 height 242
click at [446, 653] on textarea at bounding box center [807, 651] width 880 height 36
type textarea ";"
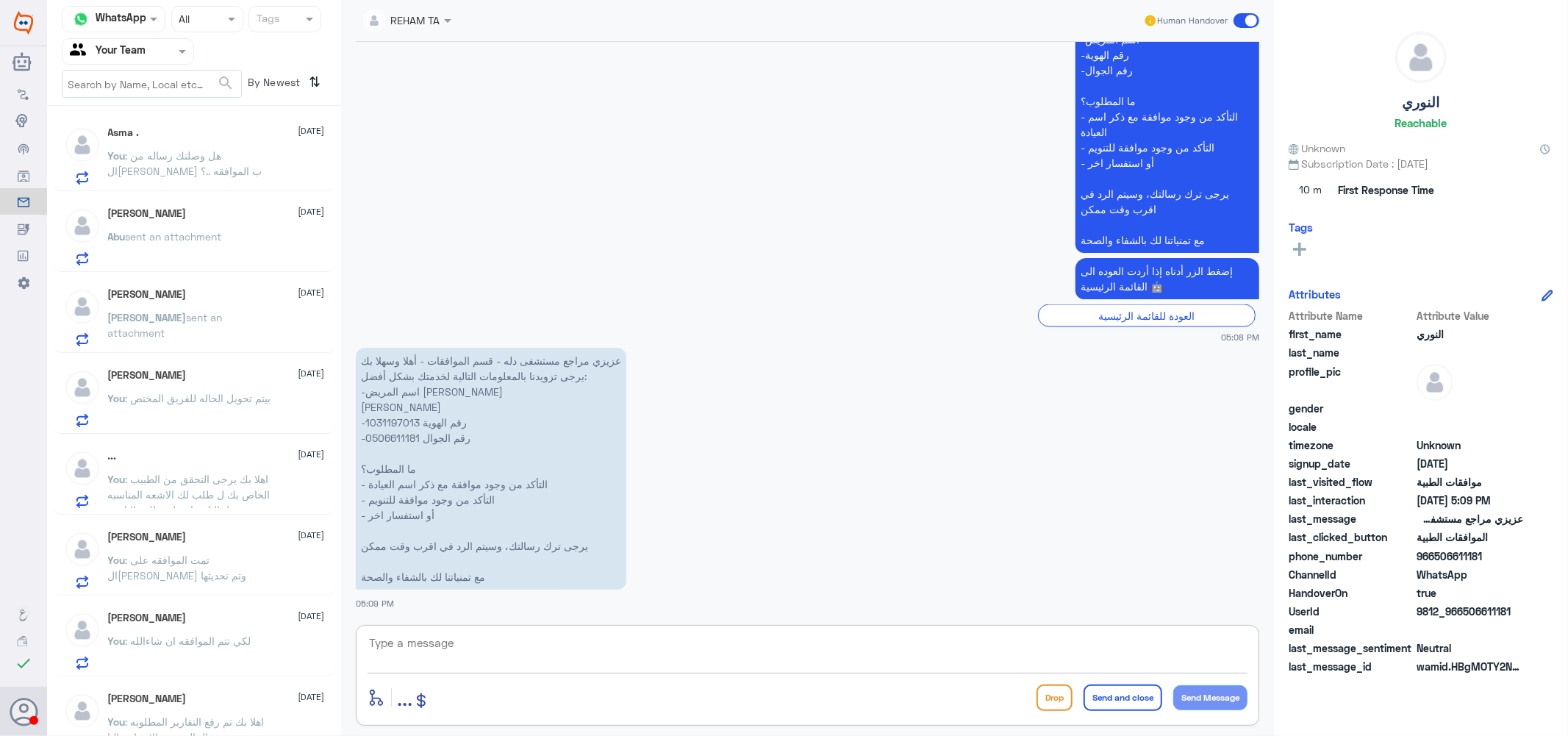
type textarea ";"
type textarea "كيف اقدر اساعدك .؟"
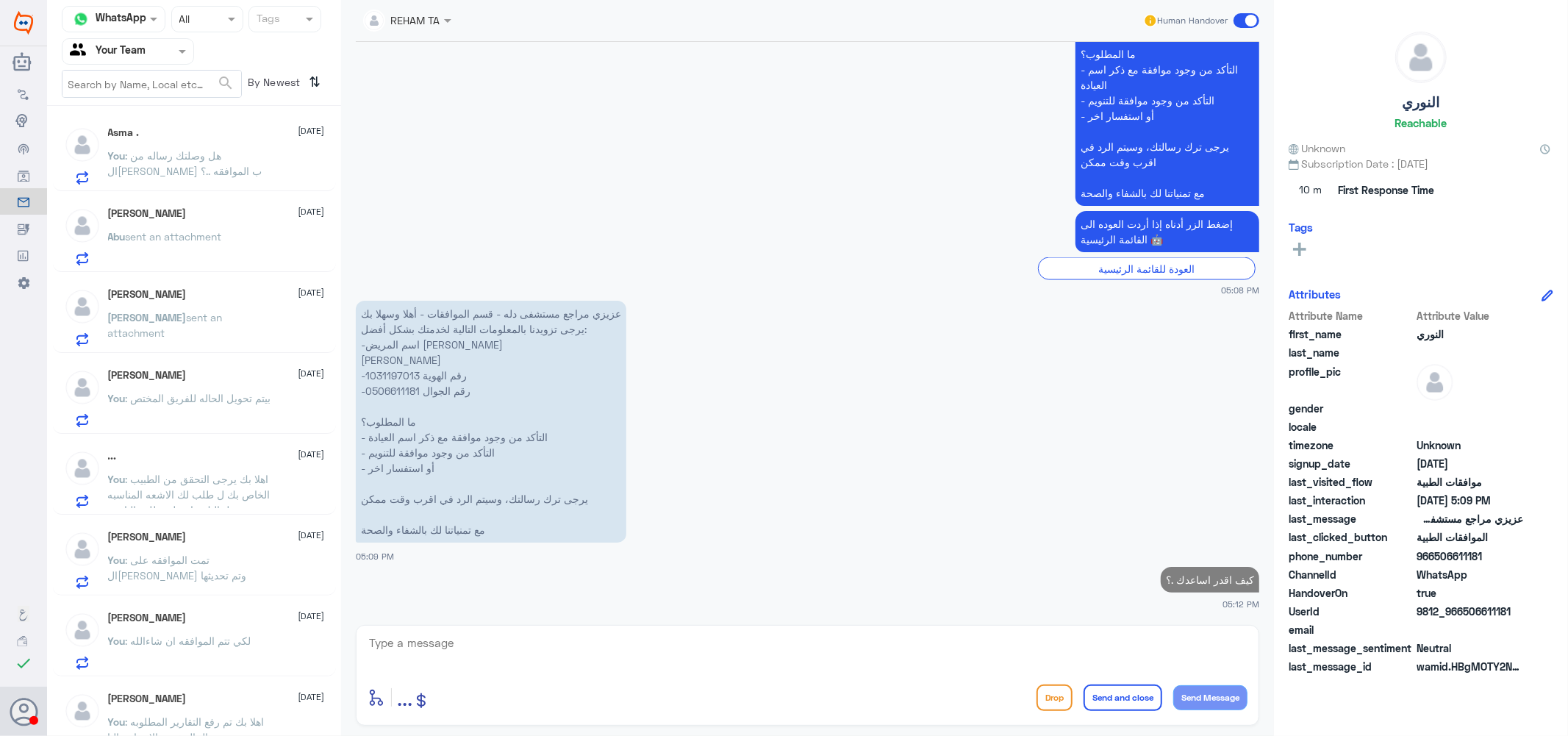
click at [190, 213] on div "Abu Shaibah 1 September" at bounding box center [216, 213] width 217 height 13
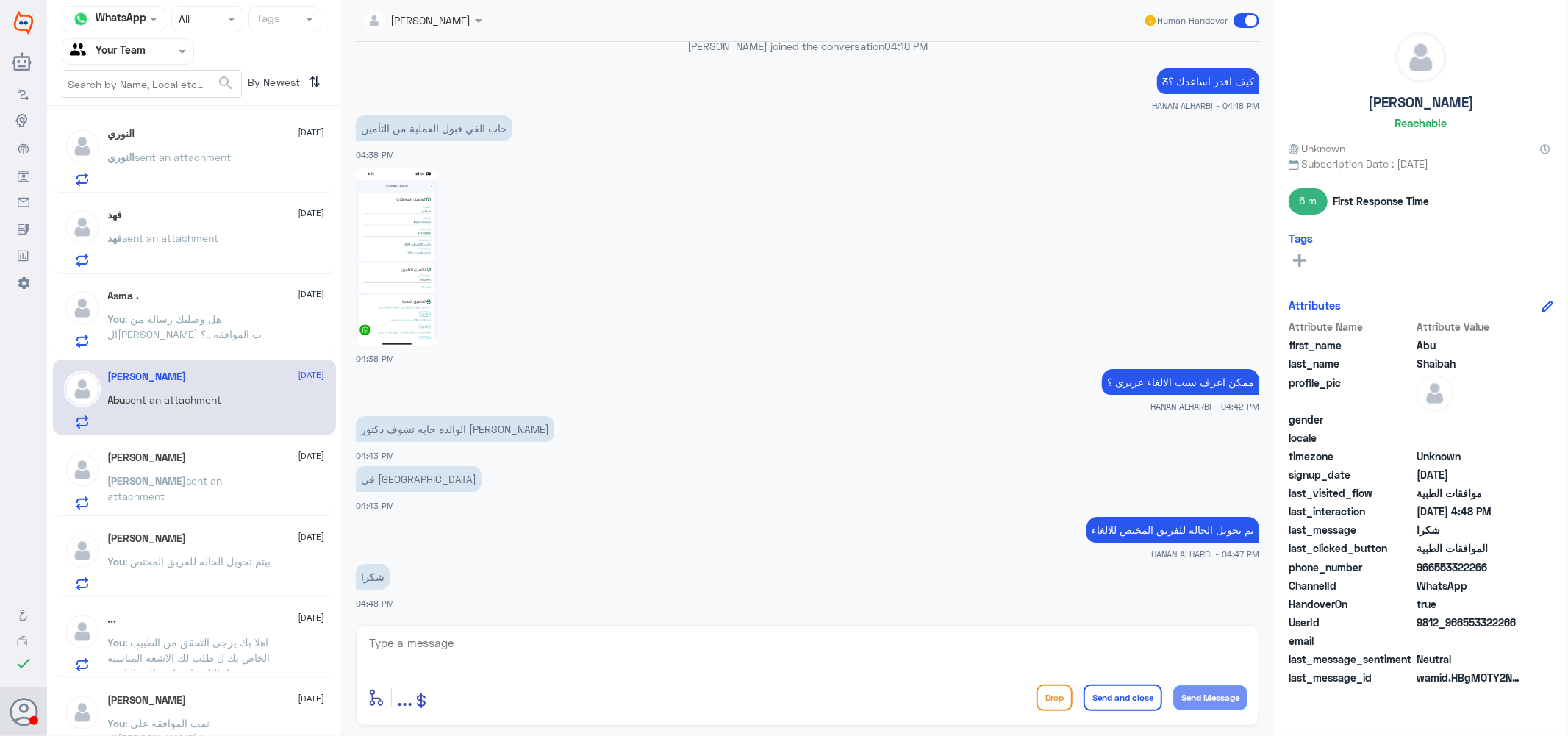
click at [203, 147] on div "النوري 1 September النوري sent an attachment" at bounding box center [216, 157] width 217 height 58
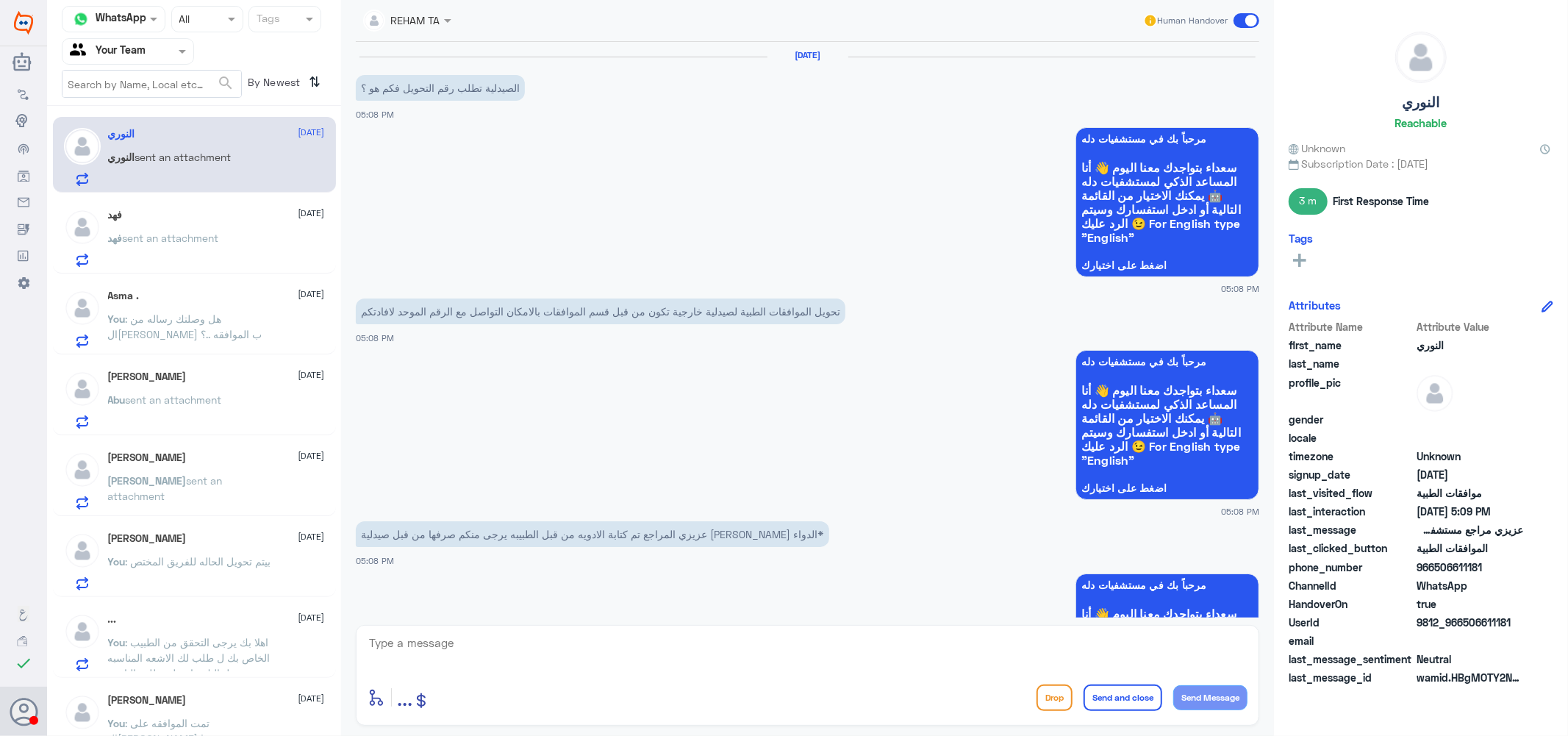
scroll to position [2060, 0]
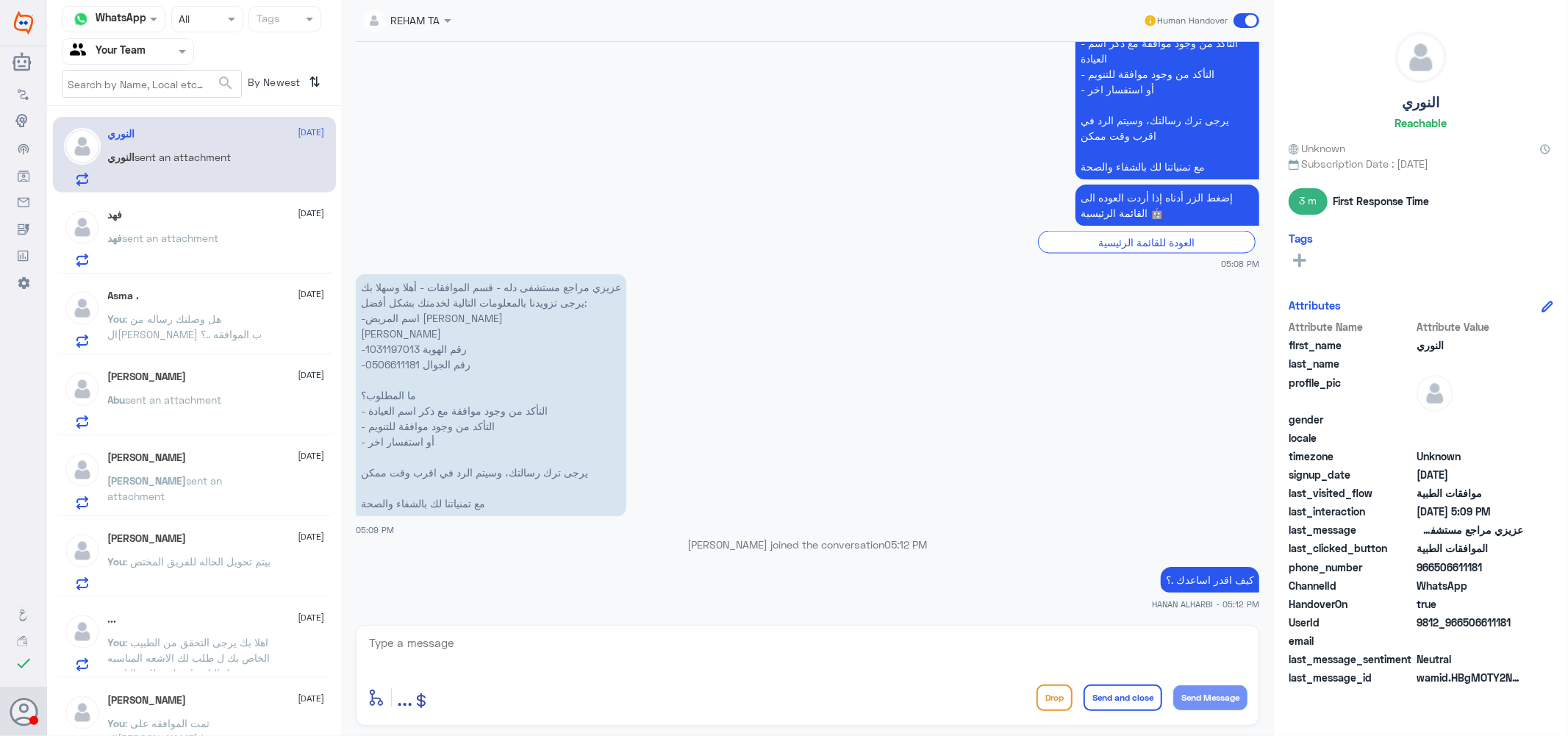
click at [190, 225] on div "فهد 1 September فهد sent an attachment" at bounding box center [216, 238] width 217 height 58
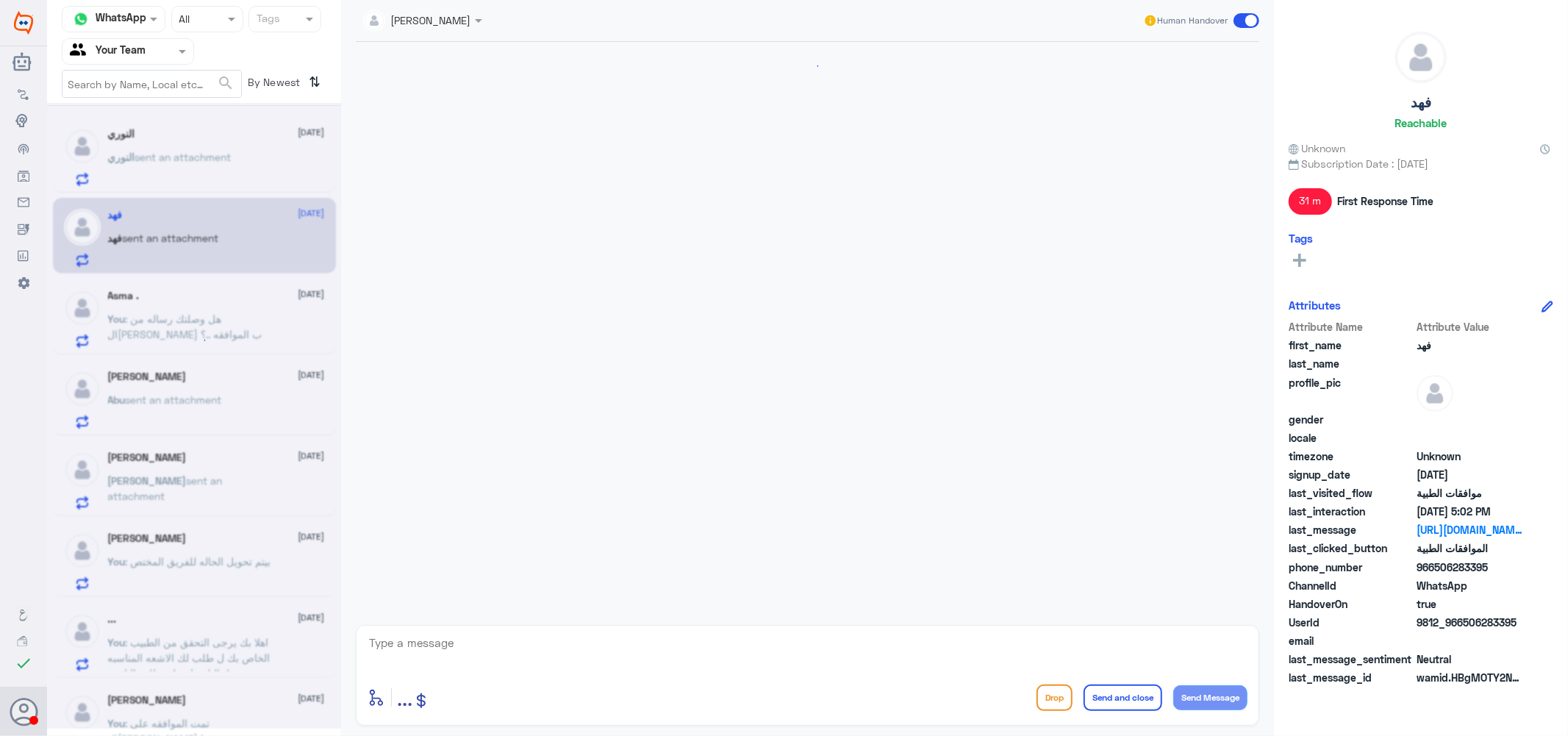
scroll to position [1057, 0]
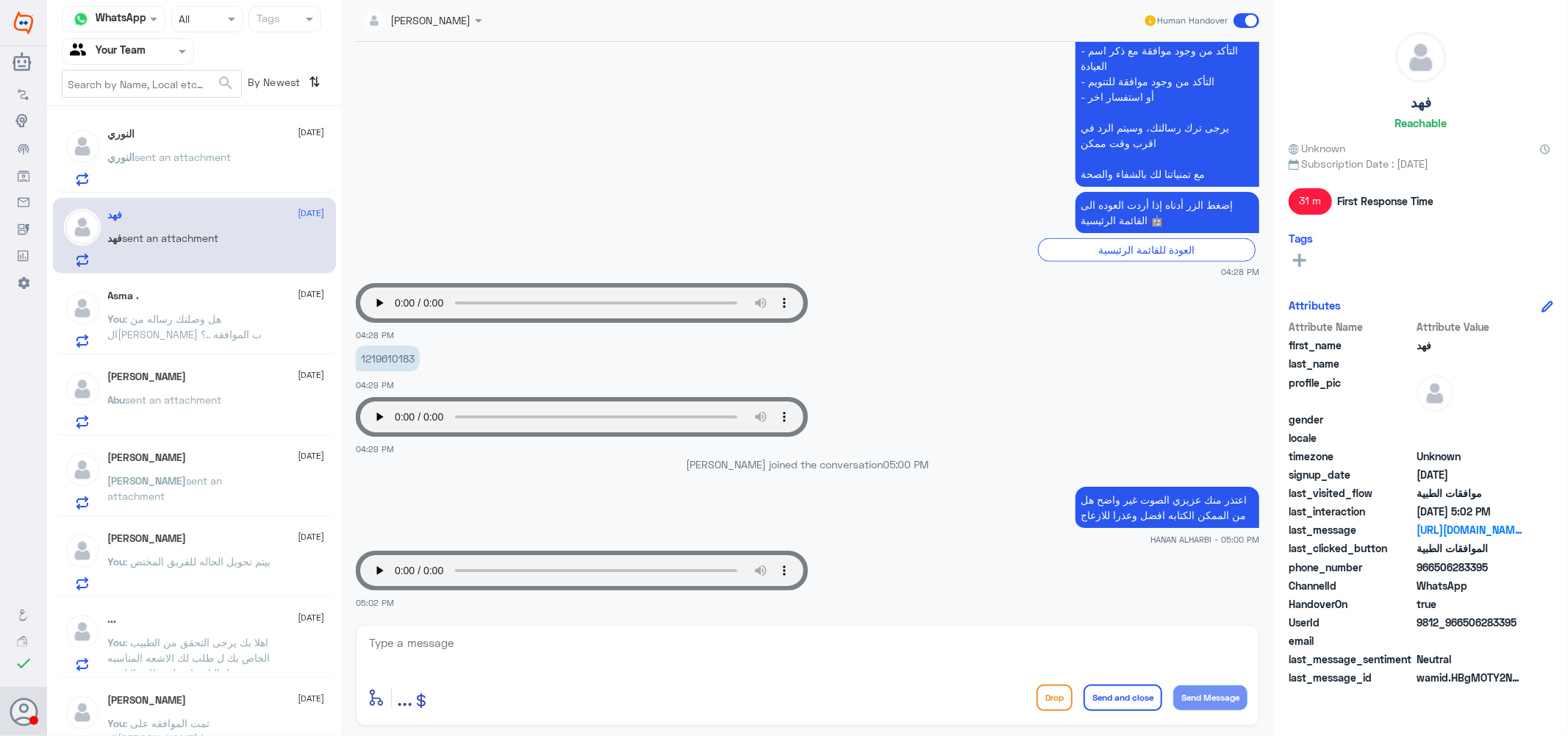
click at [188, 321] on span ": هل وصلتك رساله من ال[PERSON_NAME] ب الموافقه ..؟" at bounding box center [185, 326] width 154 height 28
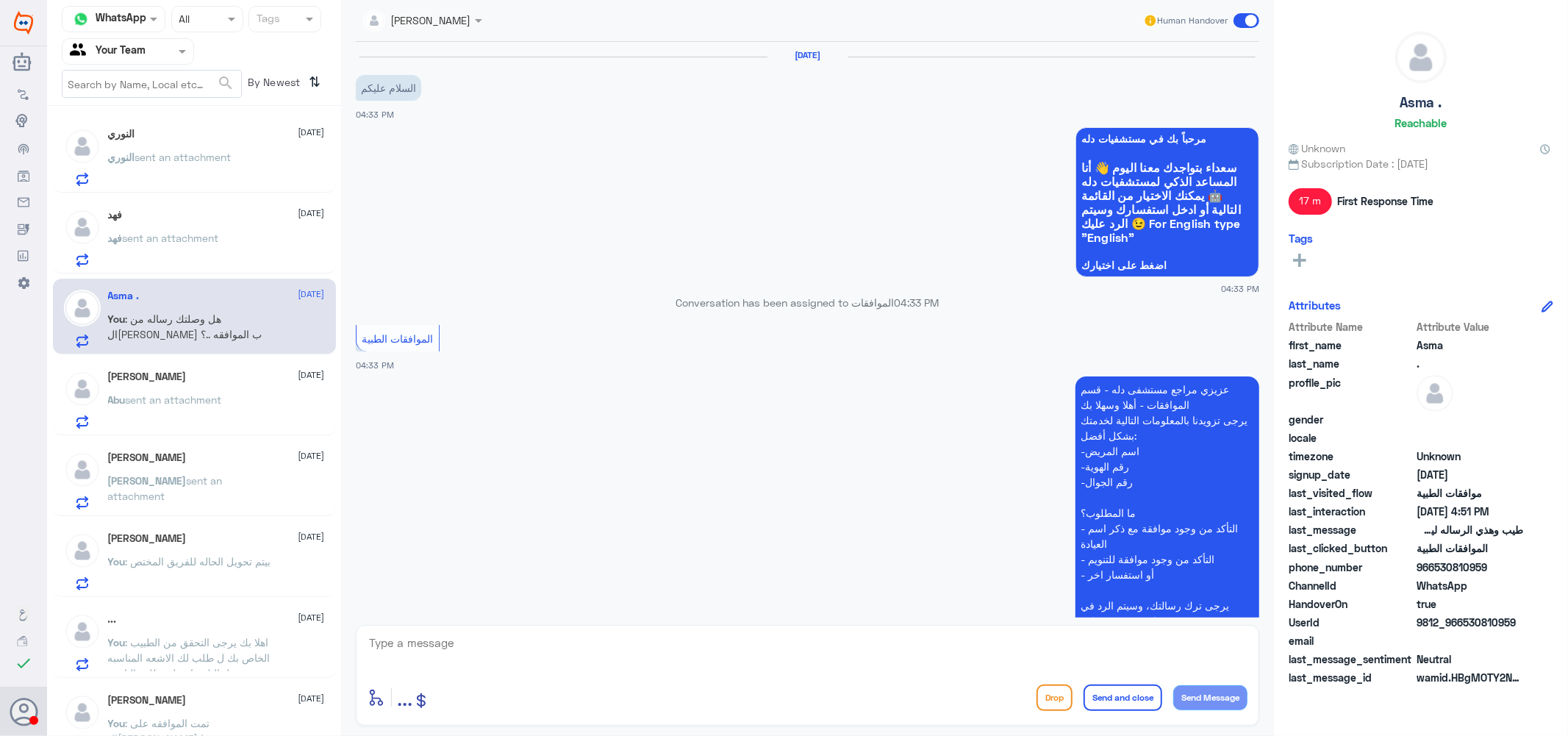
scroll to position [617, 0]
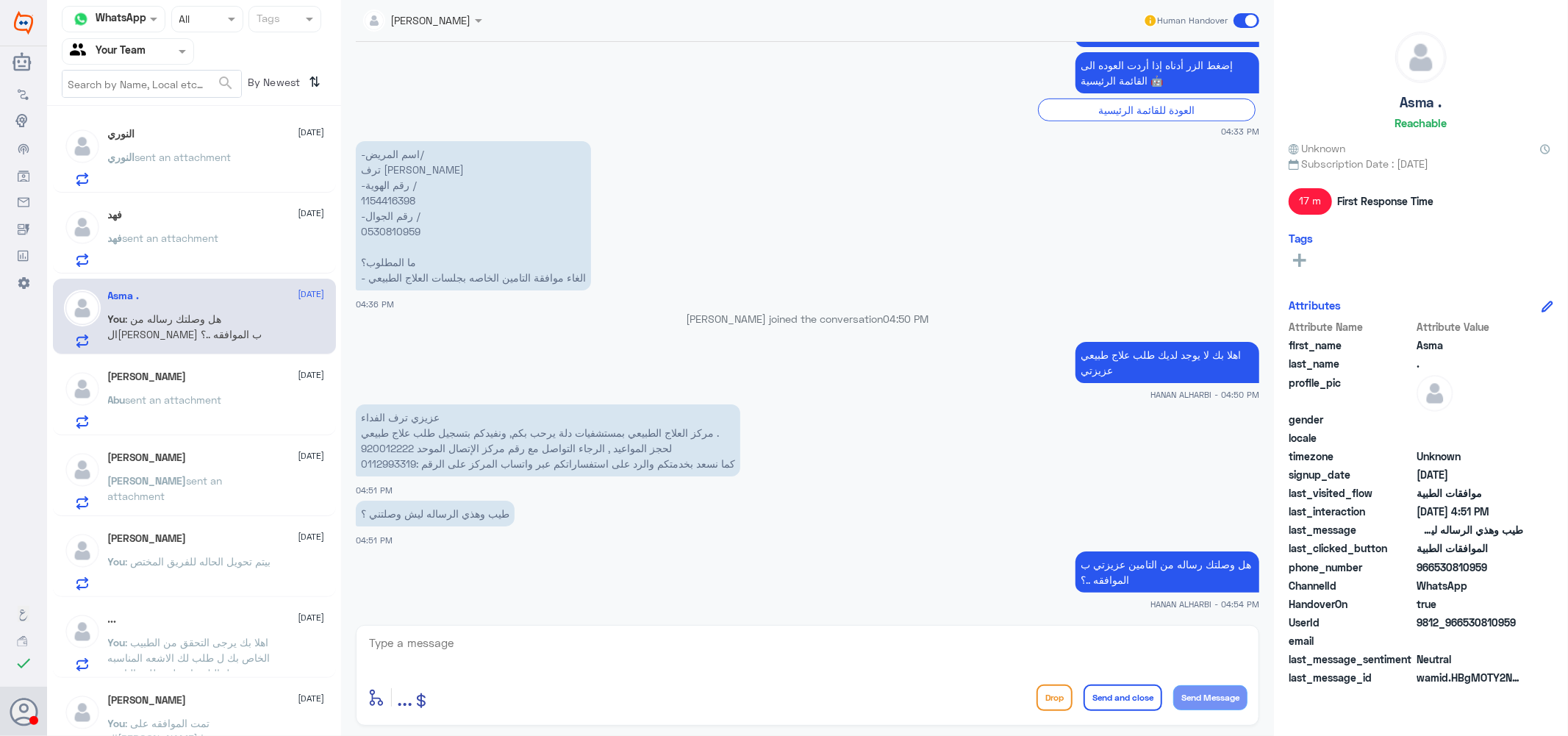
click at [160, 394] on span "sent an attachment" at bounding box center [173, 399] width 96 height 13
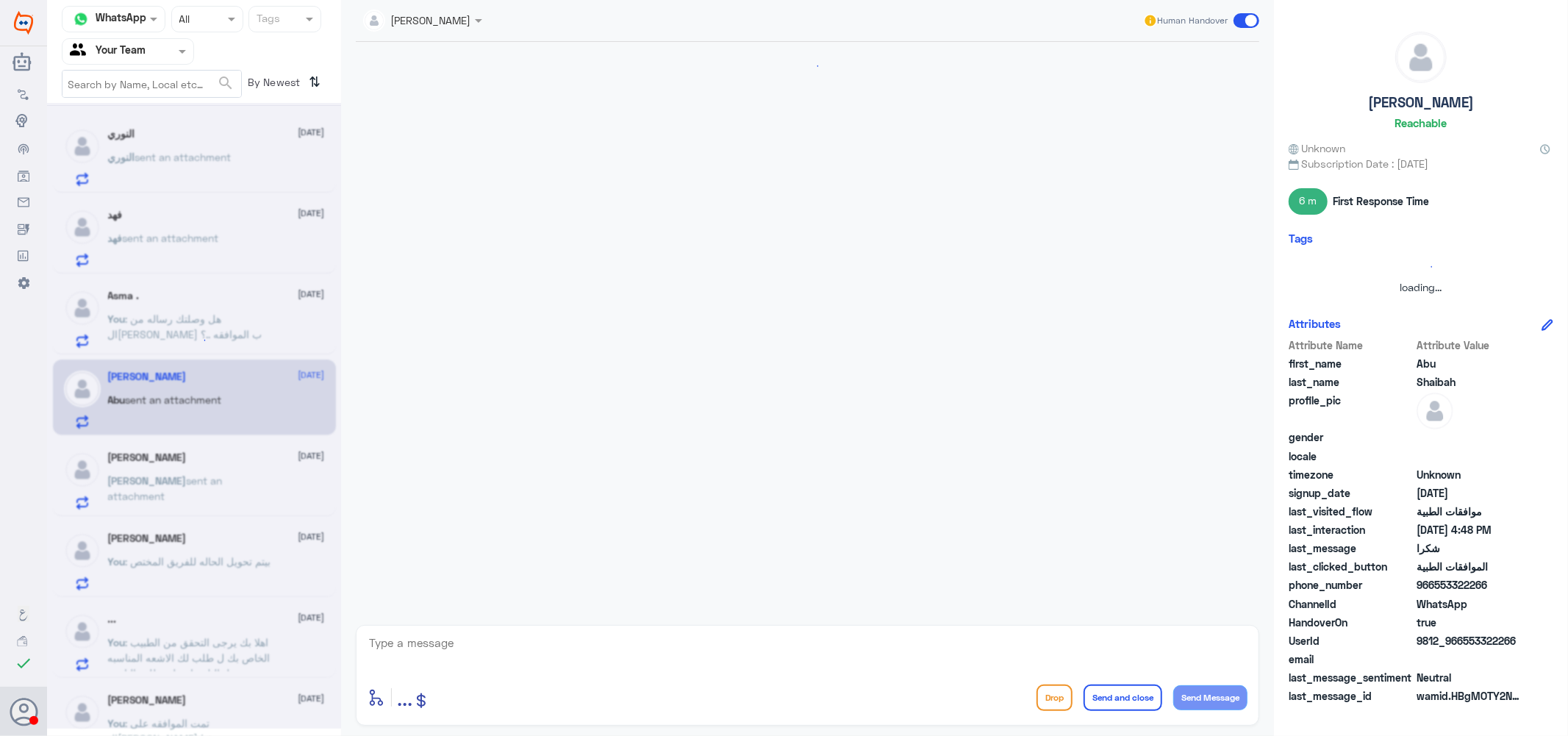
scroll to position [1550, 0]
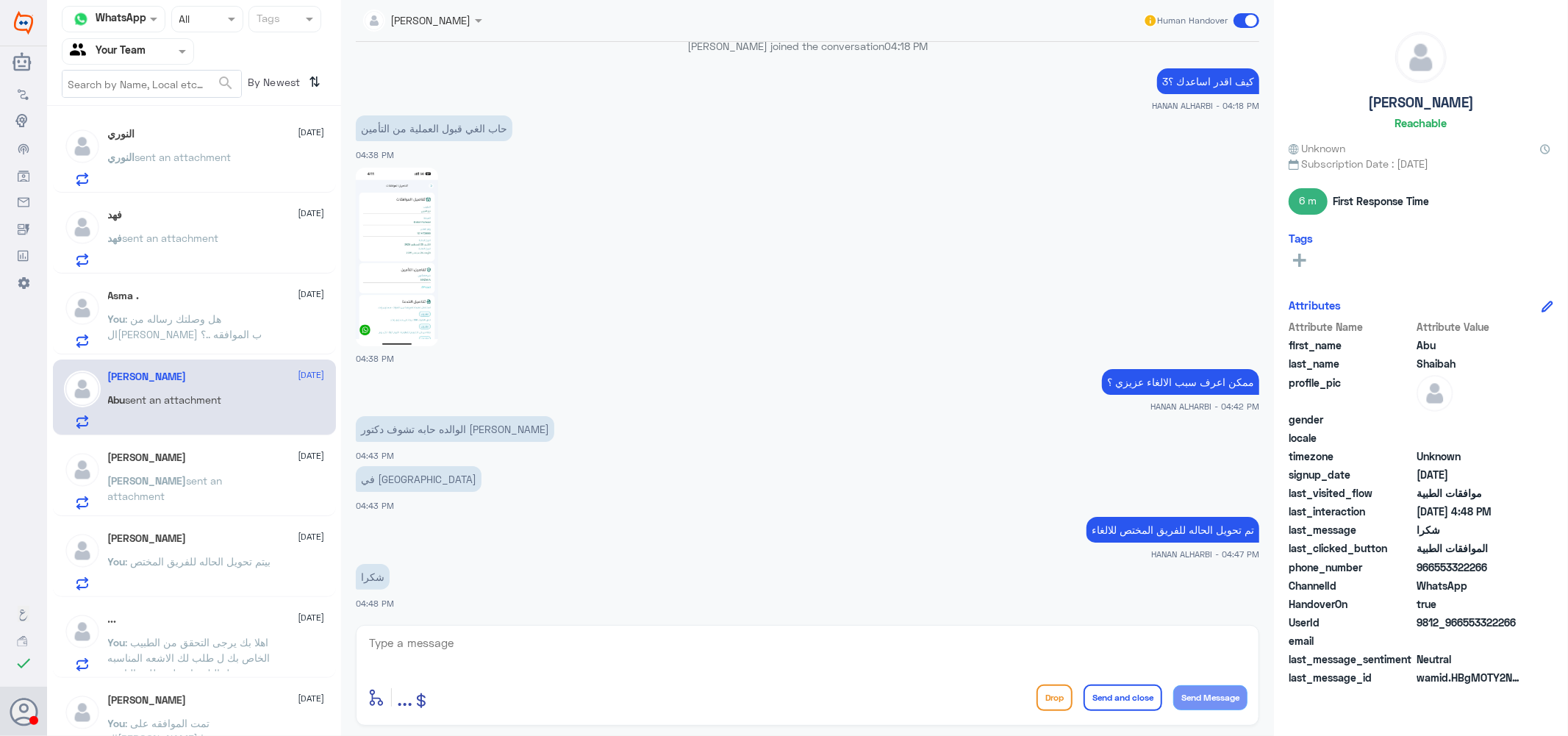
click at [162, 459] on div "Sarah 1 September" at bounding box center [216, 458] width 217 height 13
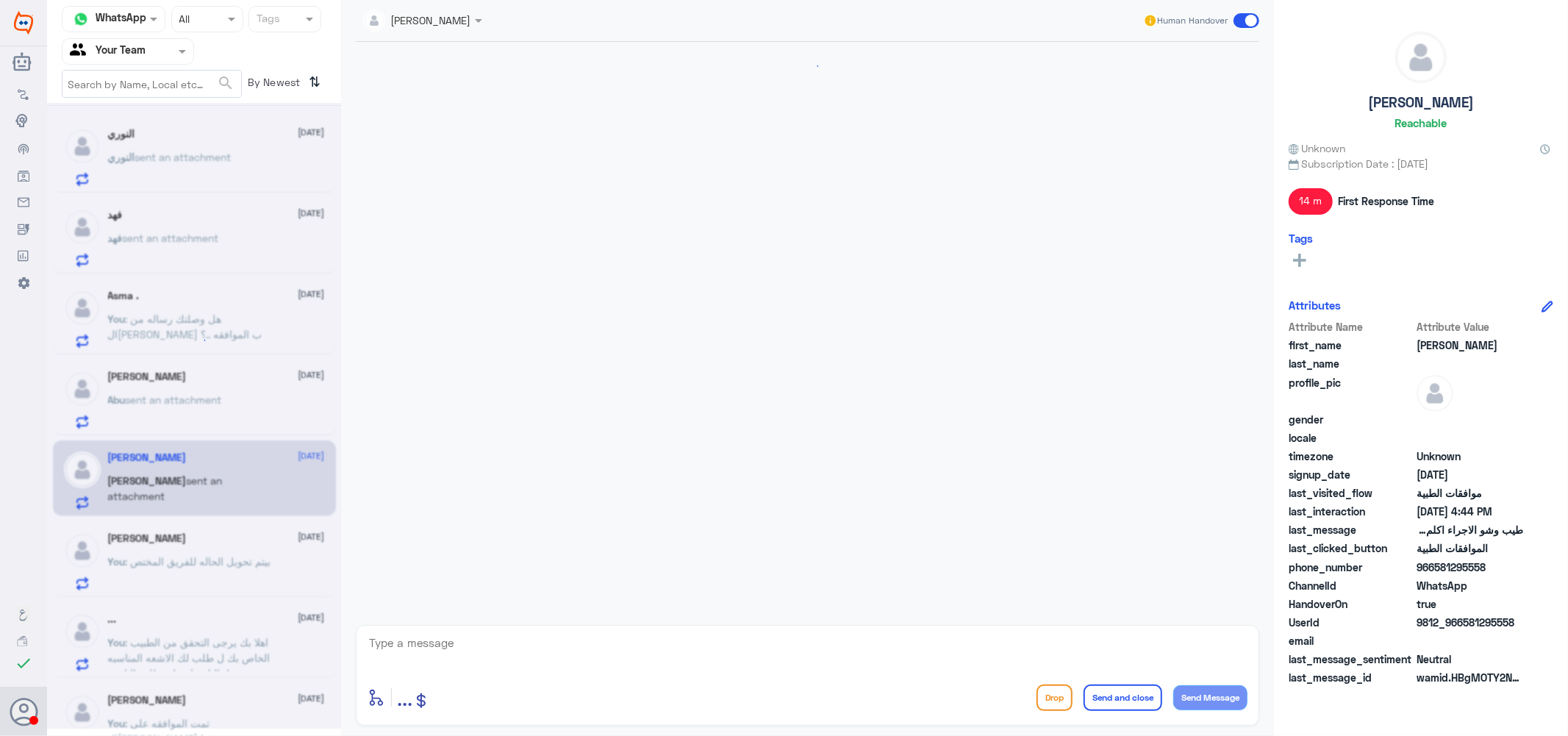
scroll to position [429, 0]
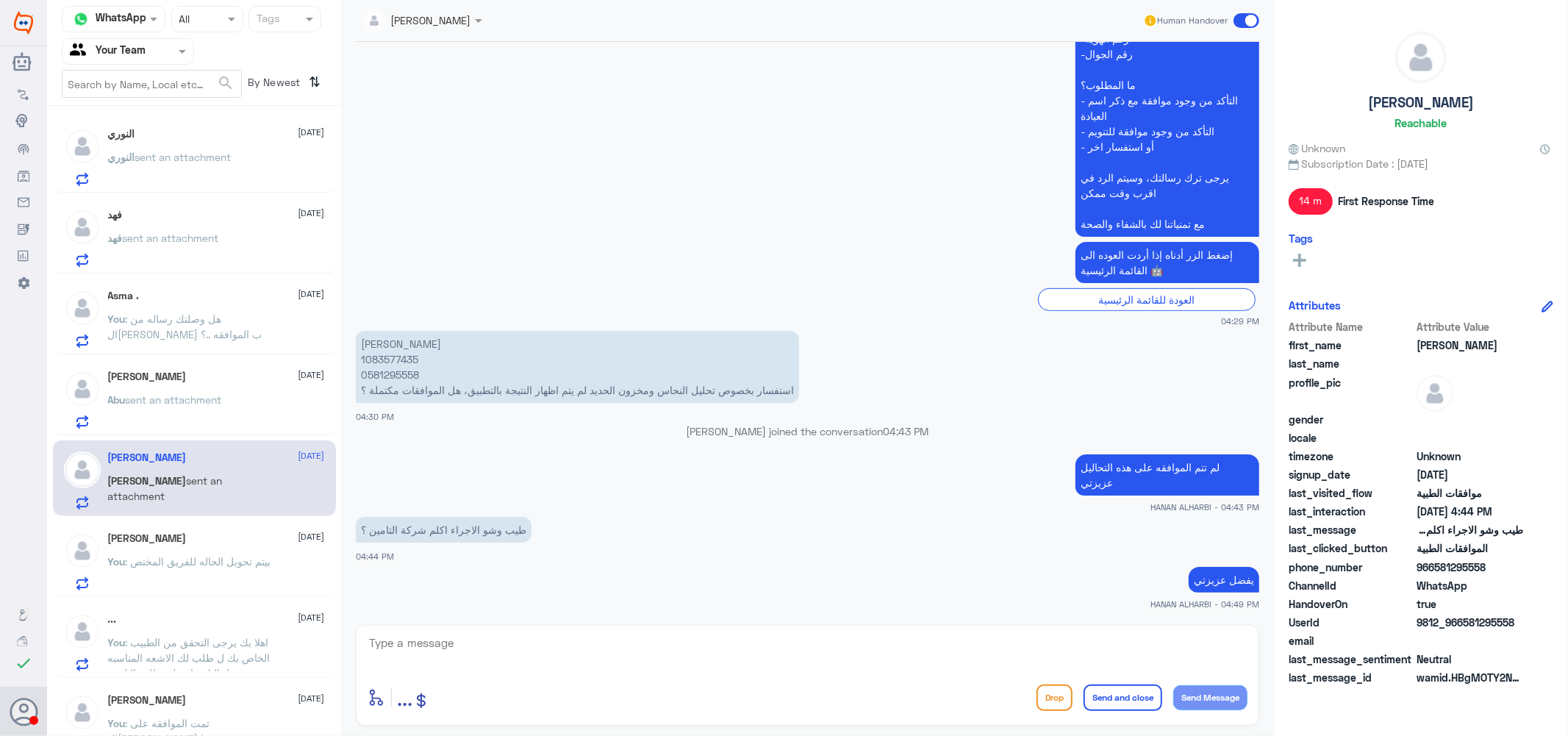
click at [194, 561] on span ": بيتم تحويل الحاله للفريق المختص" at bounding box center [198, 561] width 145 height 13
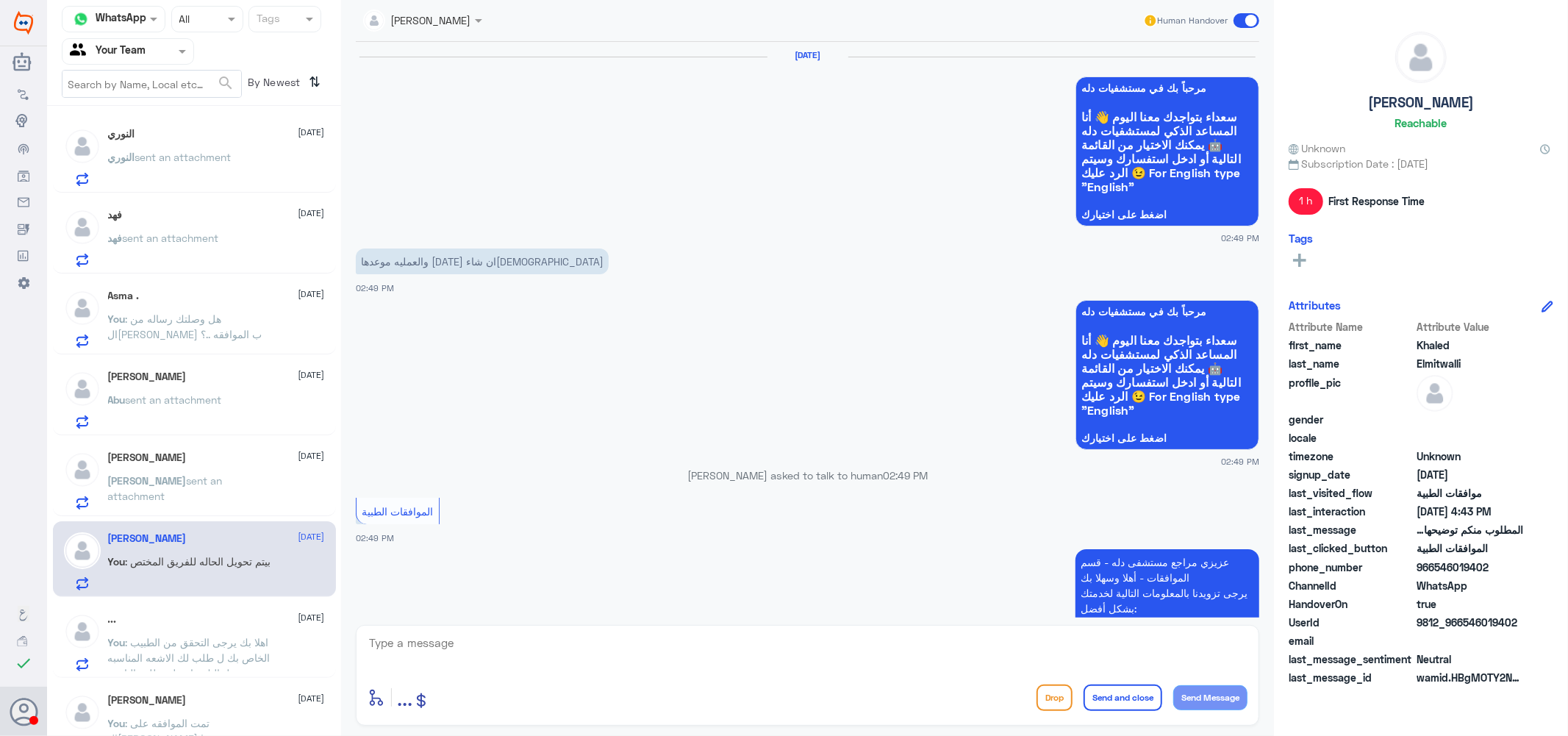
scroll to position [988, 0]
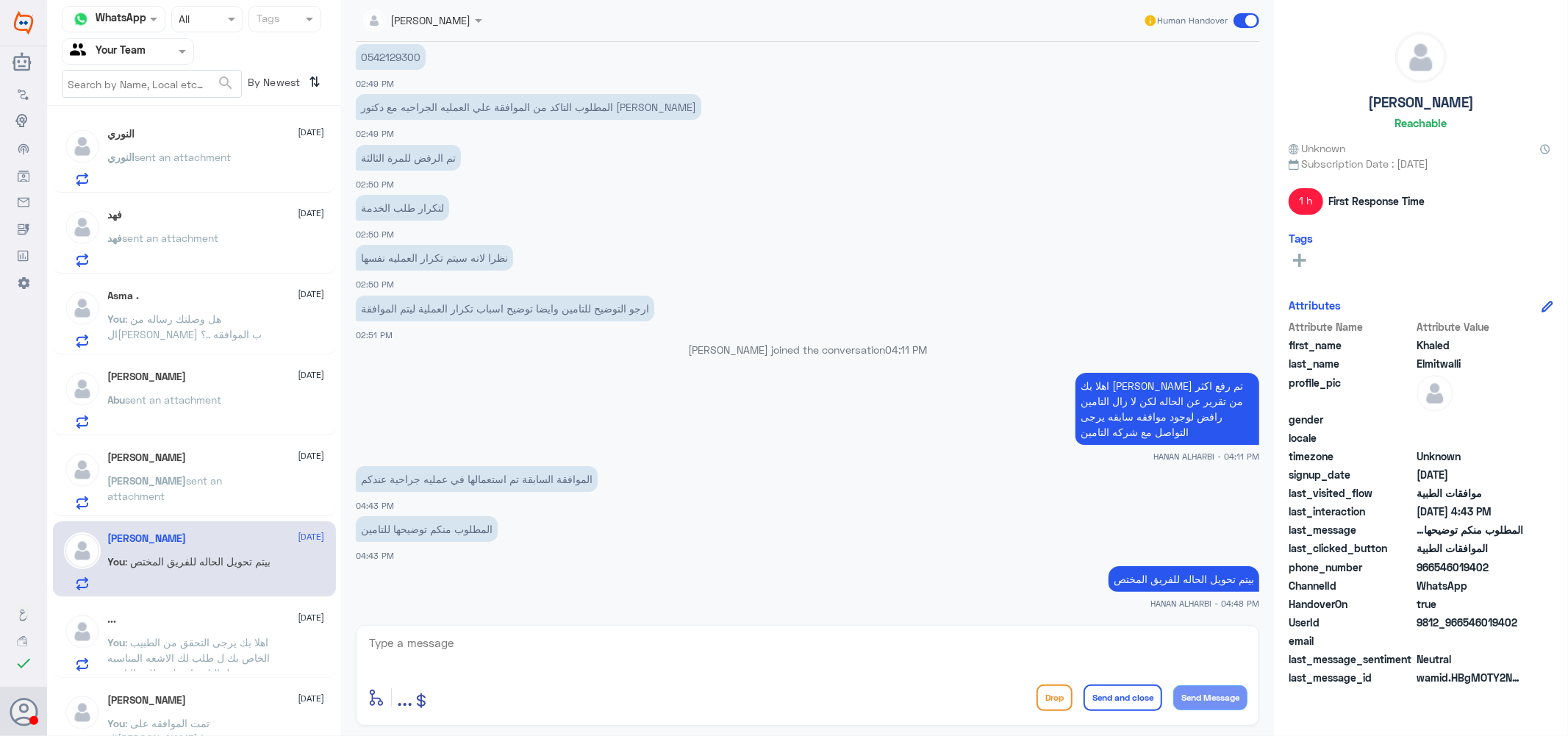
click at [215, 636] on span ": اهلا بك يرجى التحقق من الطبيب الخاص بك ل طلب لك الاشعه المناسبه لحالتك بناء ع…" at bounding box center [189, 657] width 163 height 43
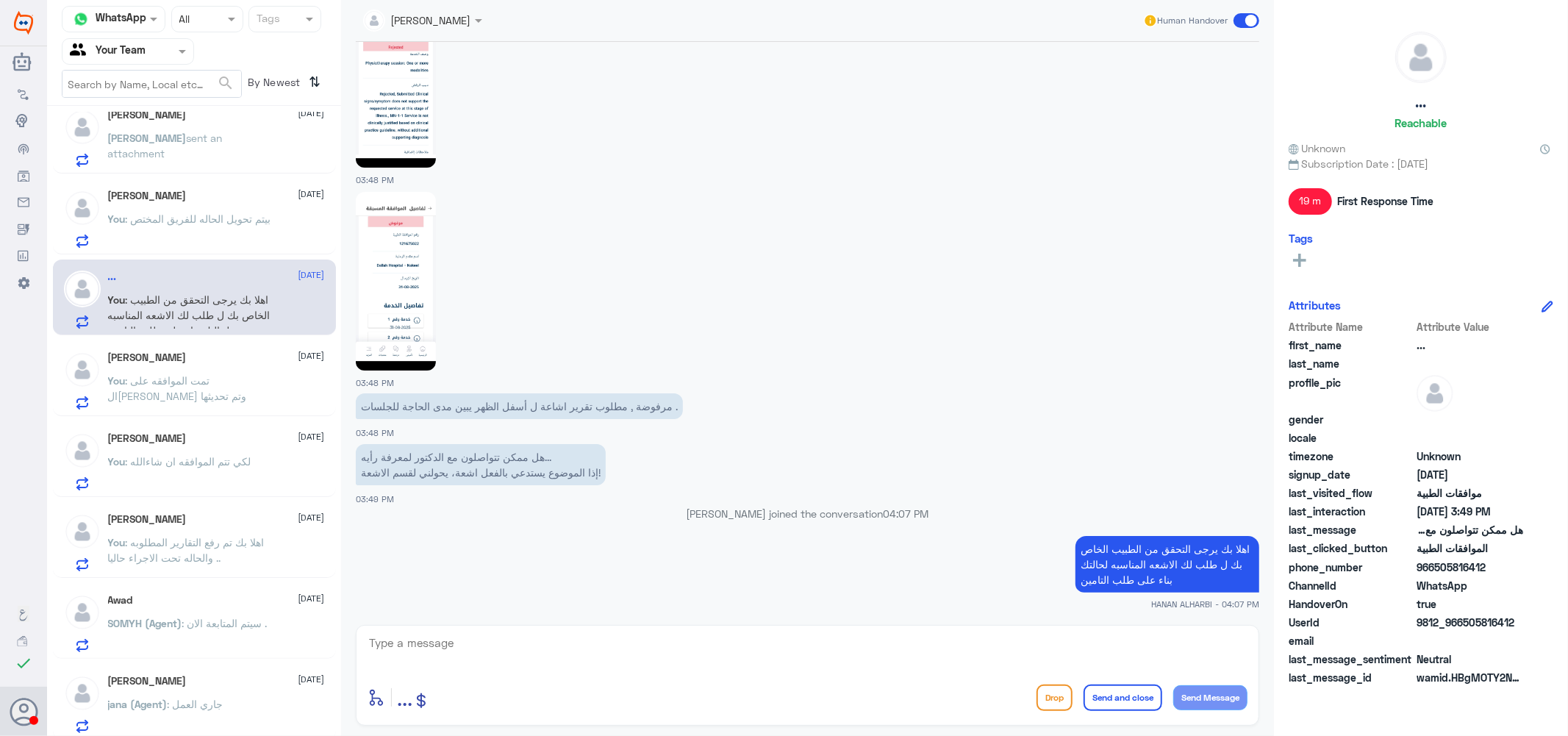
scroll to position [347, 0]
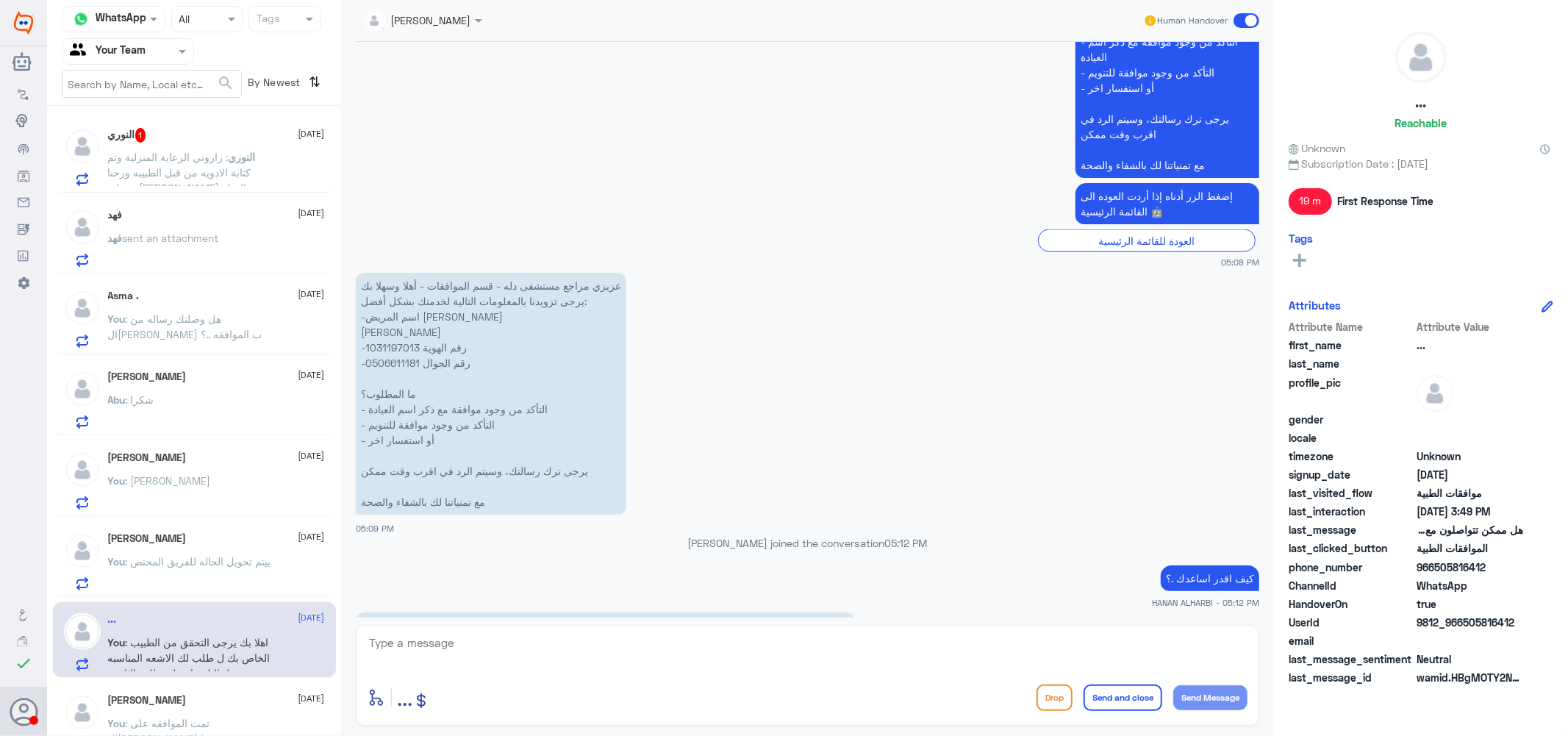
scroll to position [2110, 0]
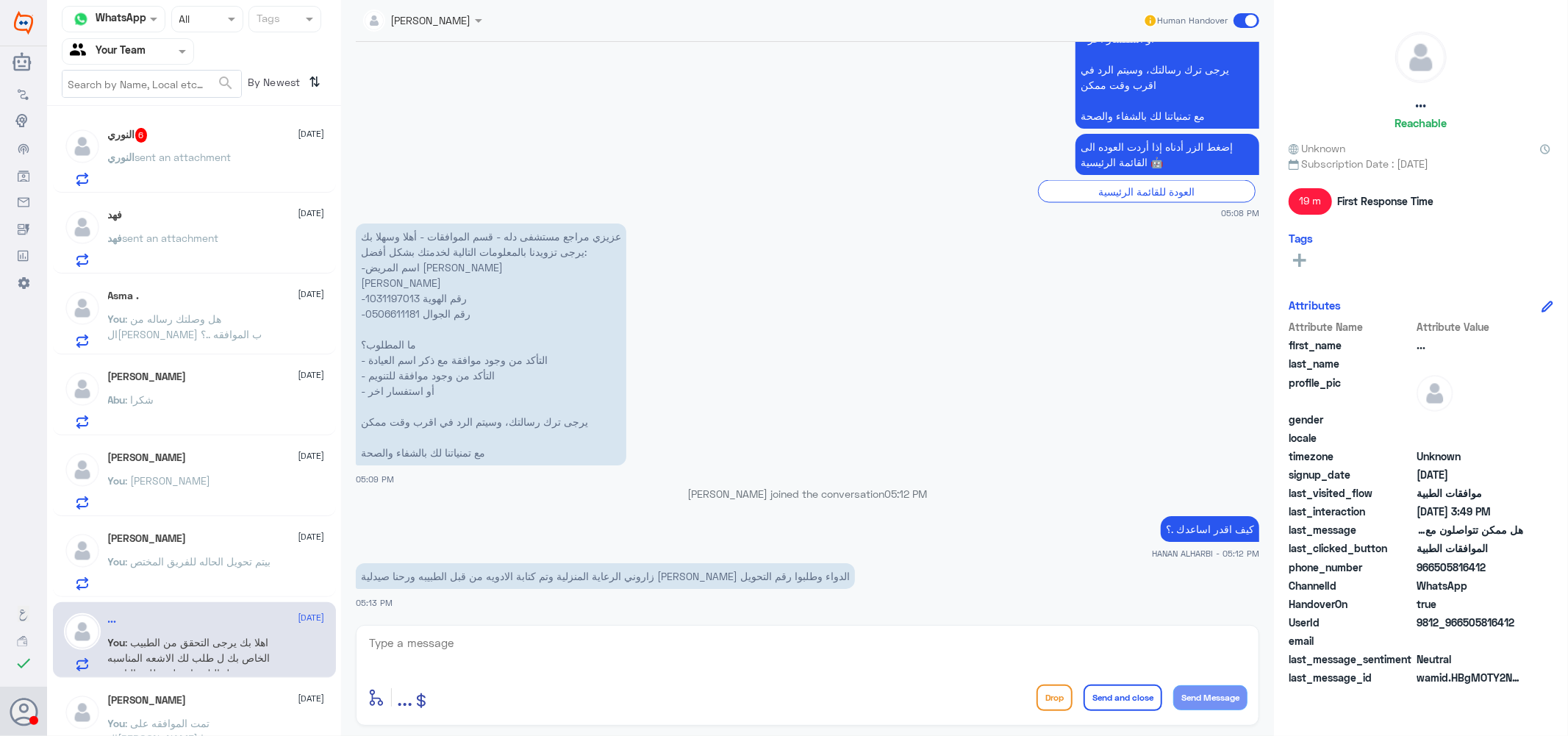
click at [391, 293] on p "عزيزي مراجع مستشفى دله - قسم الموافقات - أهلا وسهلا بك يرجى تزويدنا بالمعلومات …" at bounding box center [491, 344] width 271 height 242
copy p "1031197013"
click at [221, 151] on span "sent an attachment" at bounding box center [183, 157] width 96 height 13
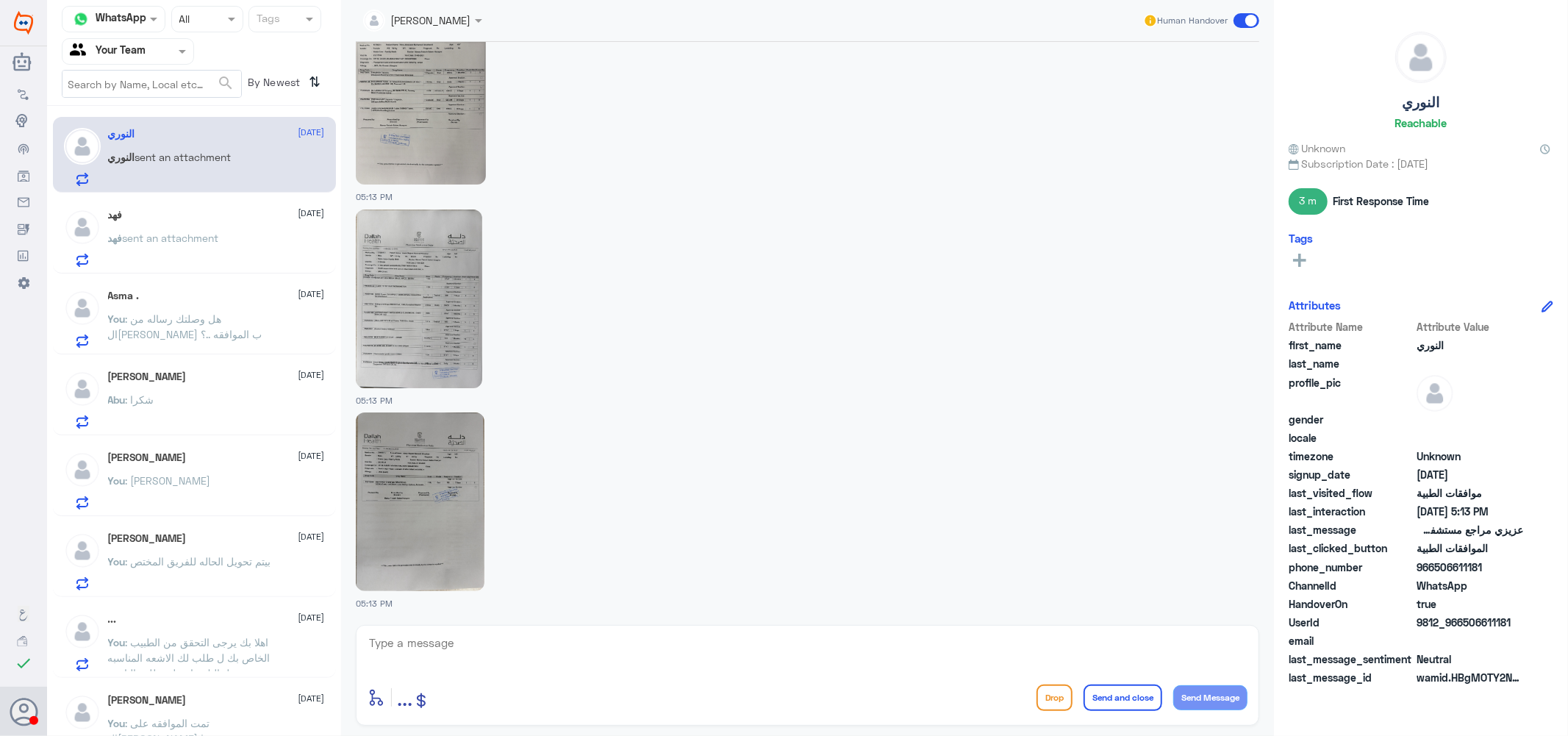
scroll to position [2078, 0]
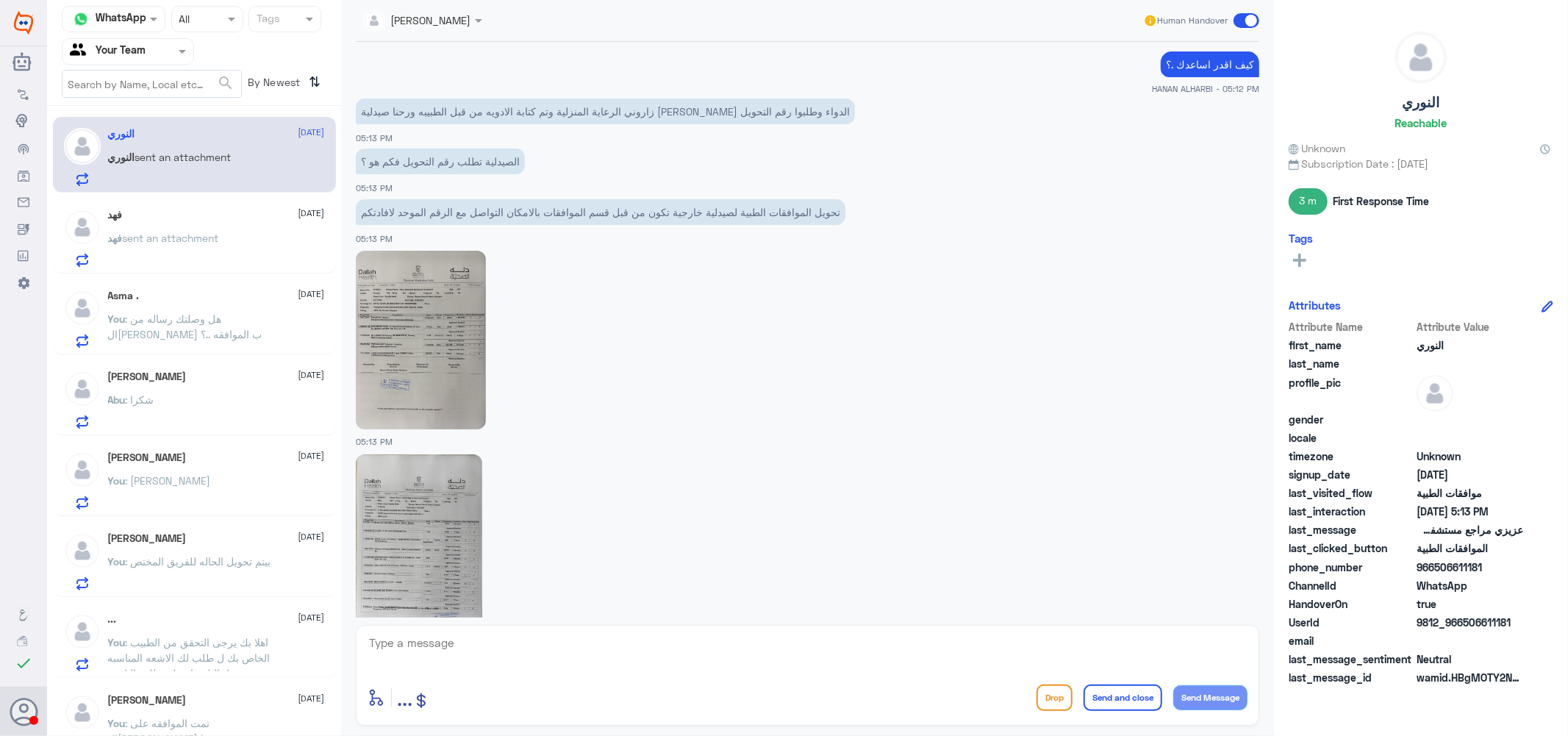
click at [408, 329] on img at bounding box center [421, 340] width 130 height 179
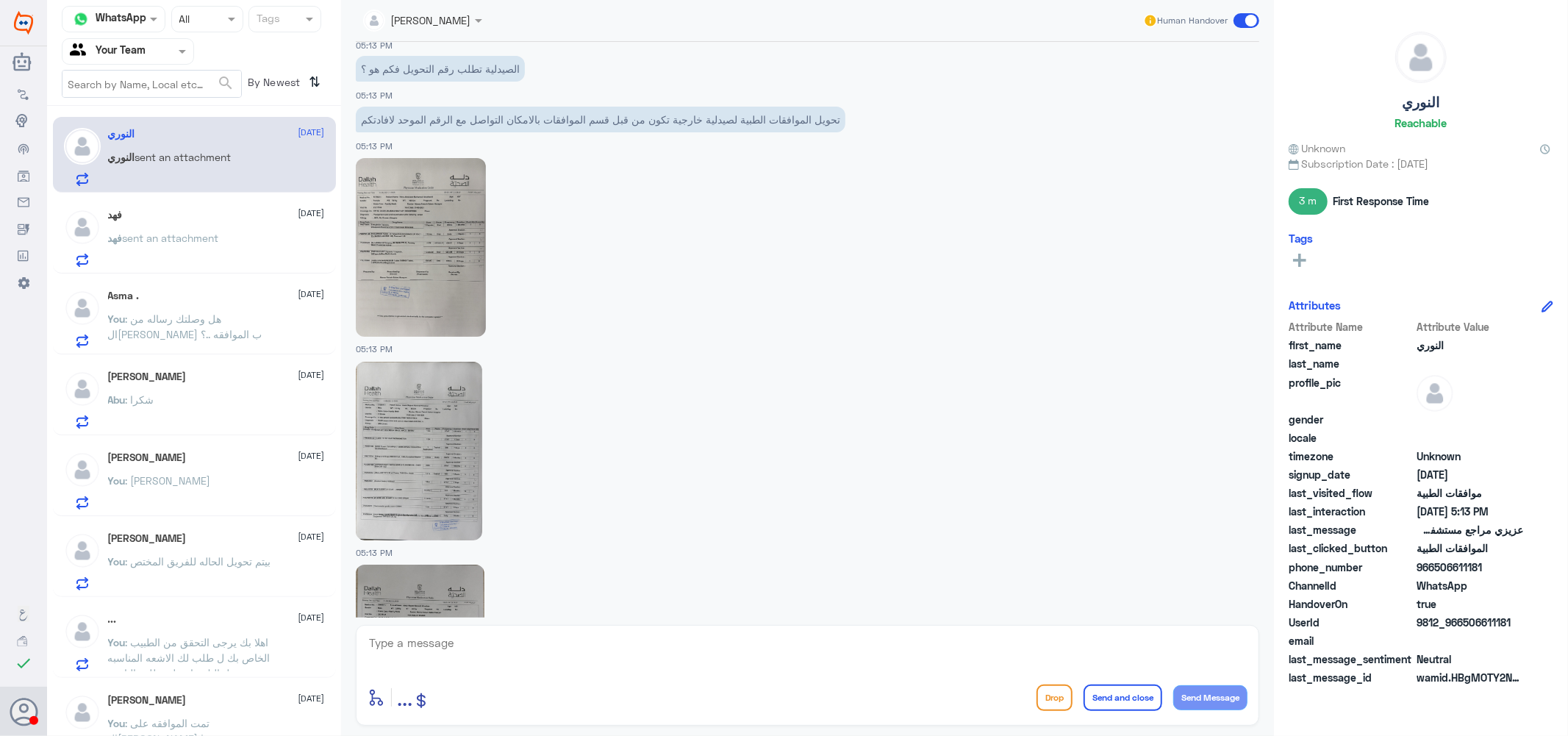
scroll to position [2324, 0]
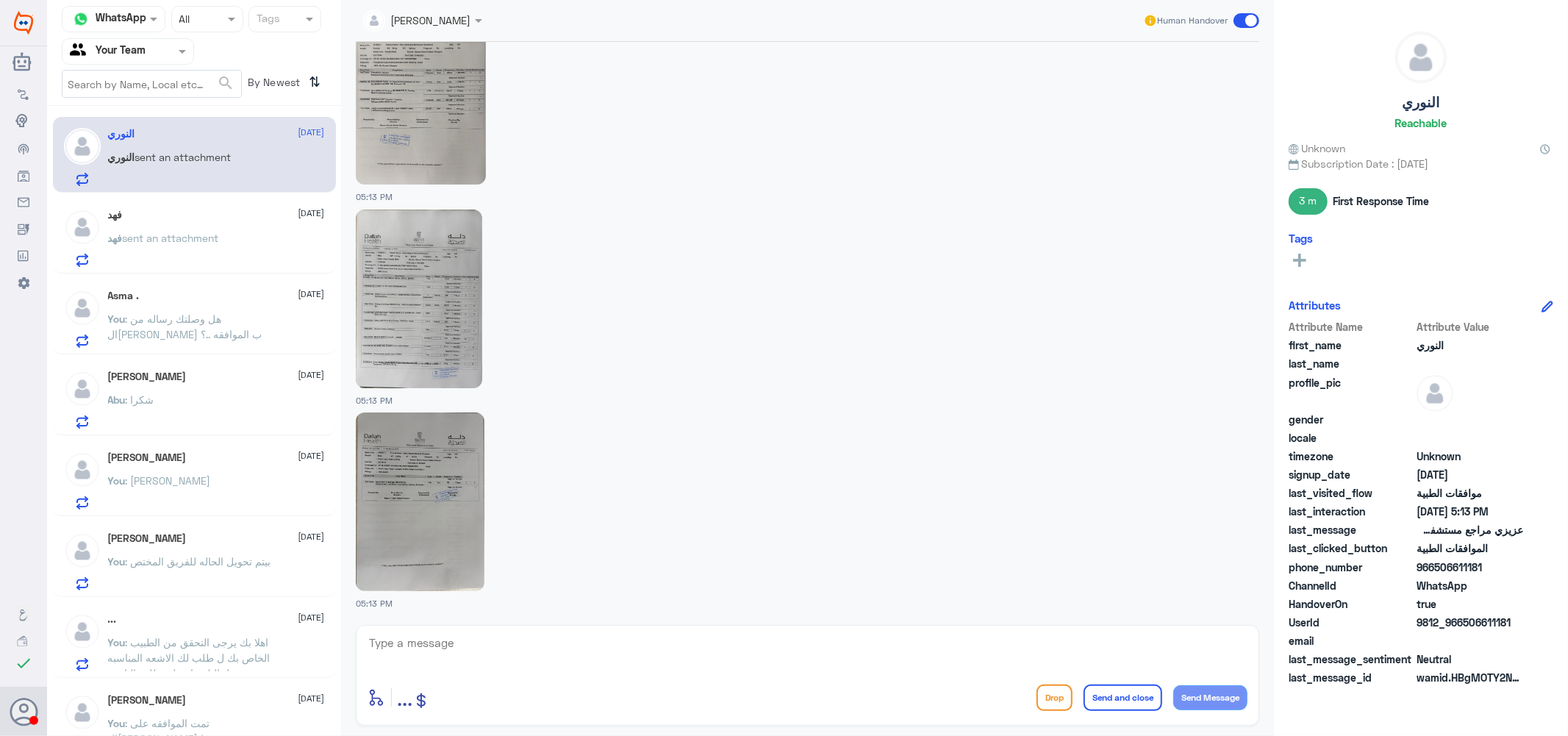
click at [415, 285] on img at bounding box center [418, 299] width 126 height 179
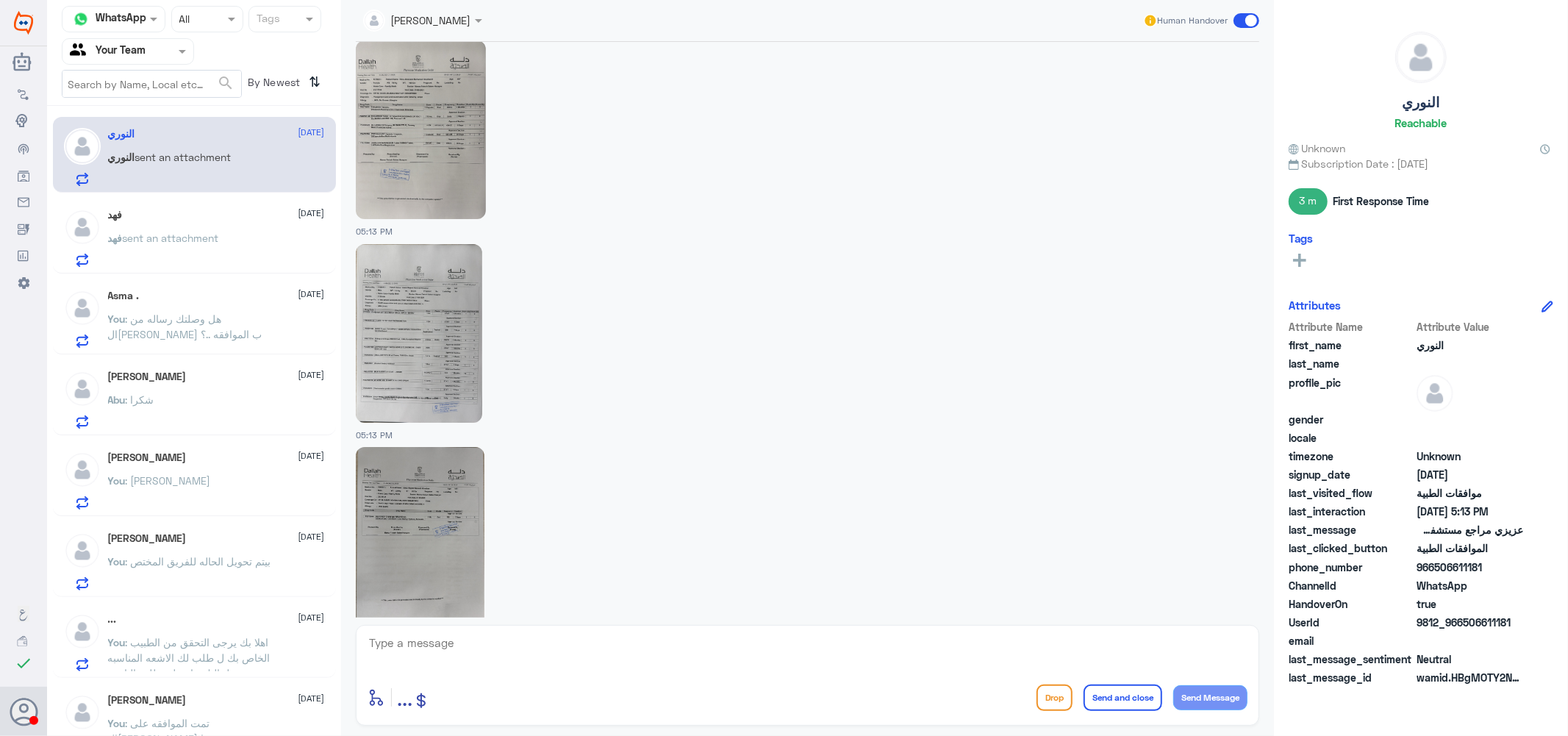
scroll to position [2374, 0]
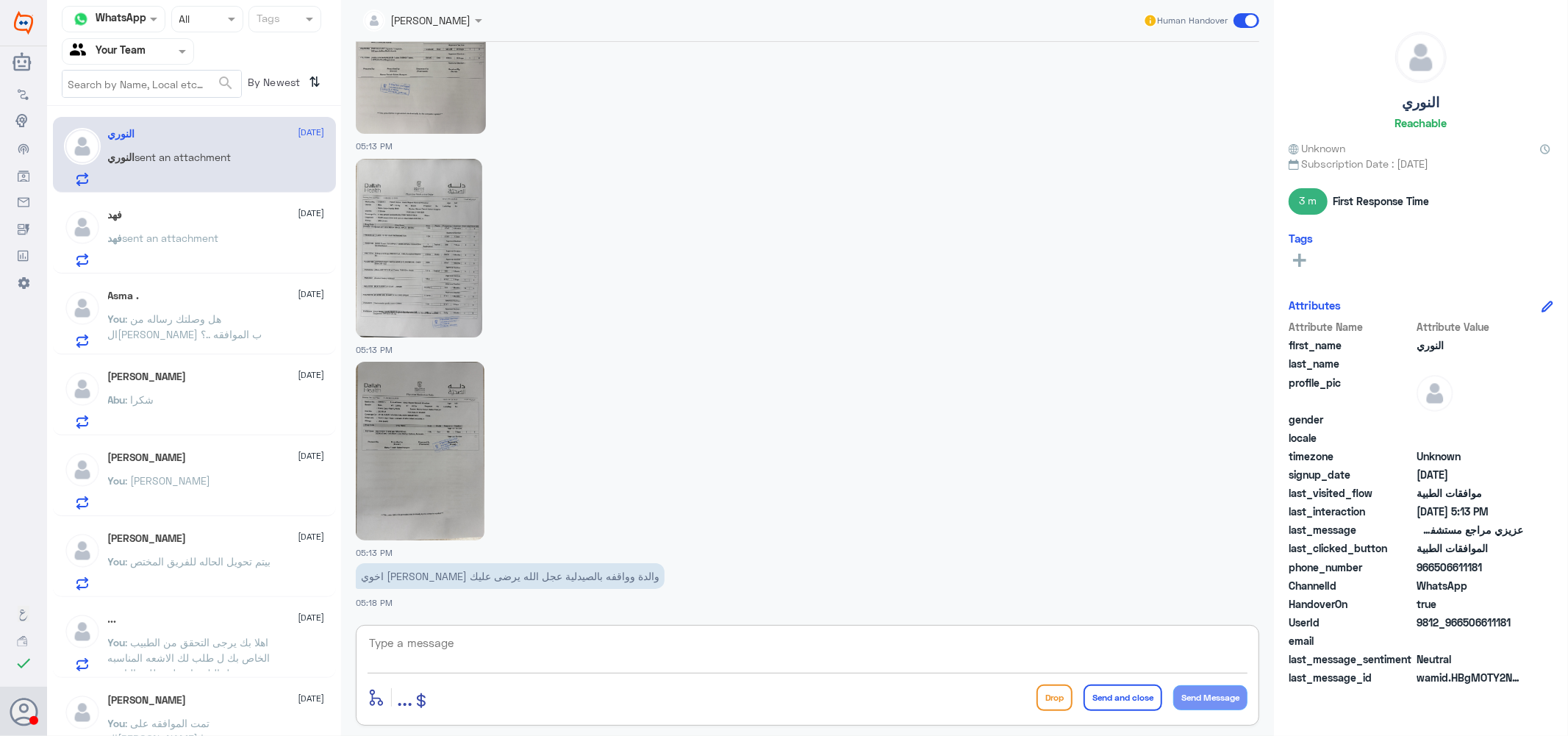
click at [409, 657] on textarea at bounding box center [807, 651] width 880 height 36
type textarea "h"
type textarea "اهلا بك عزيزتي يرجى التحقق من قسم الرعايه المنزليه"
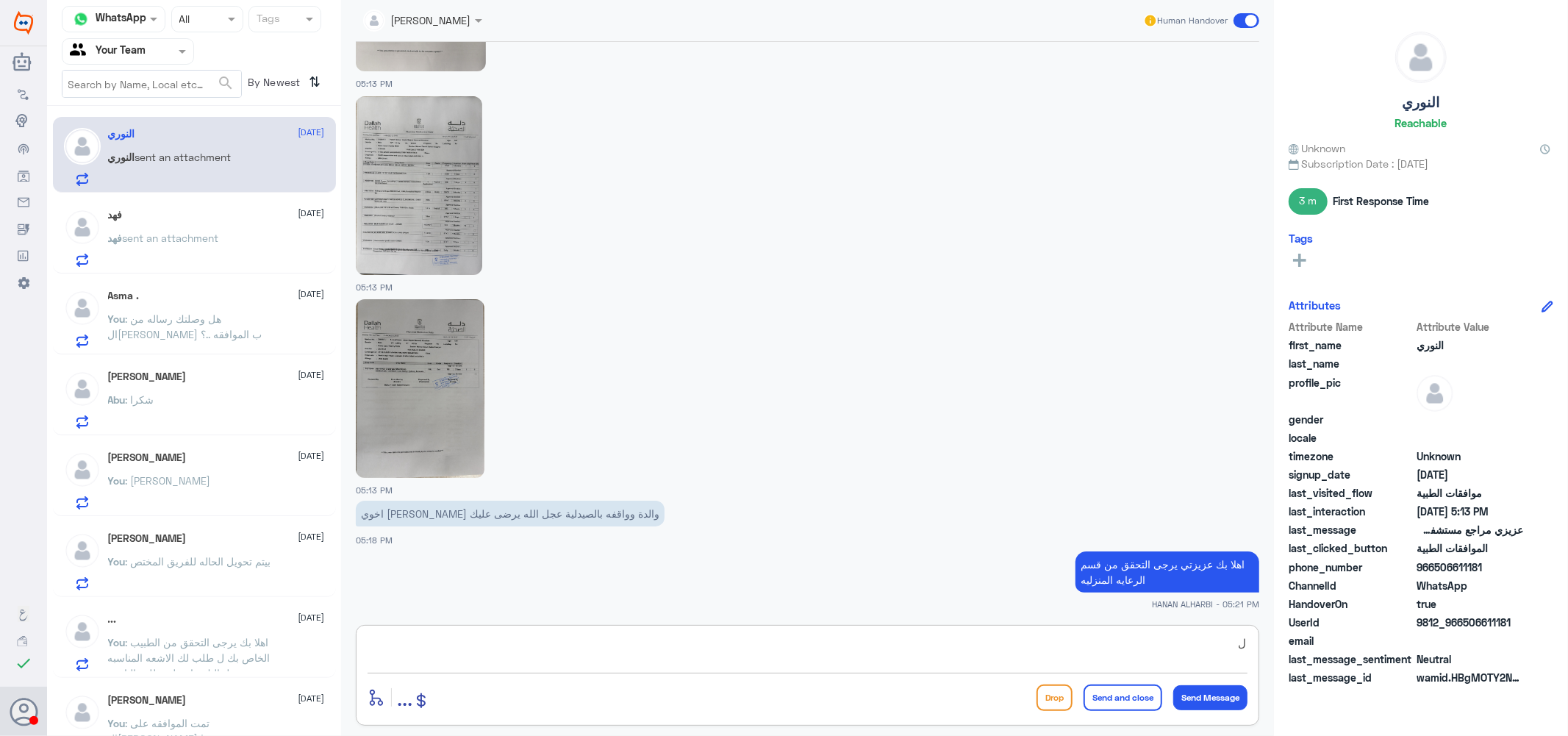
type textarea "ل"
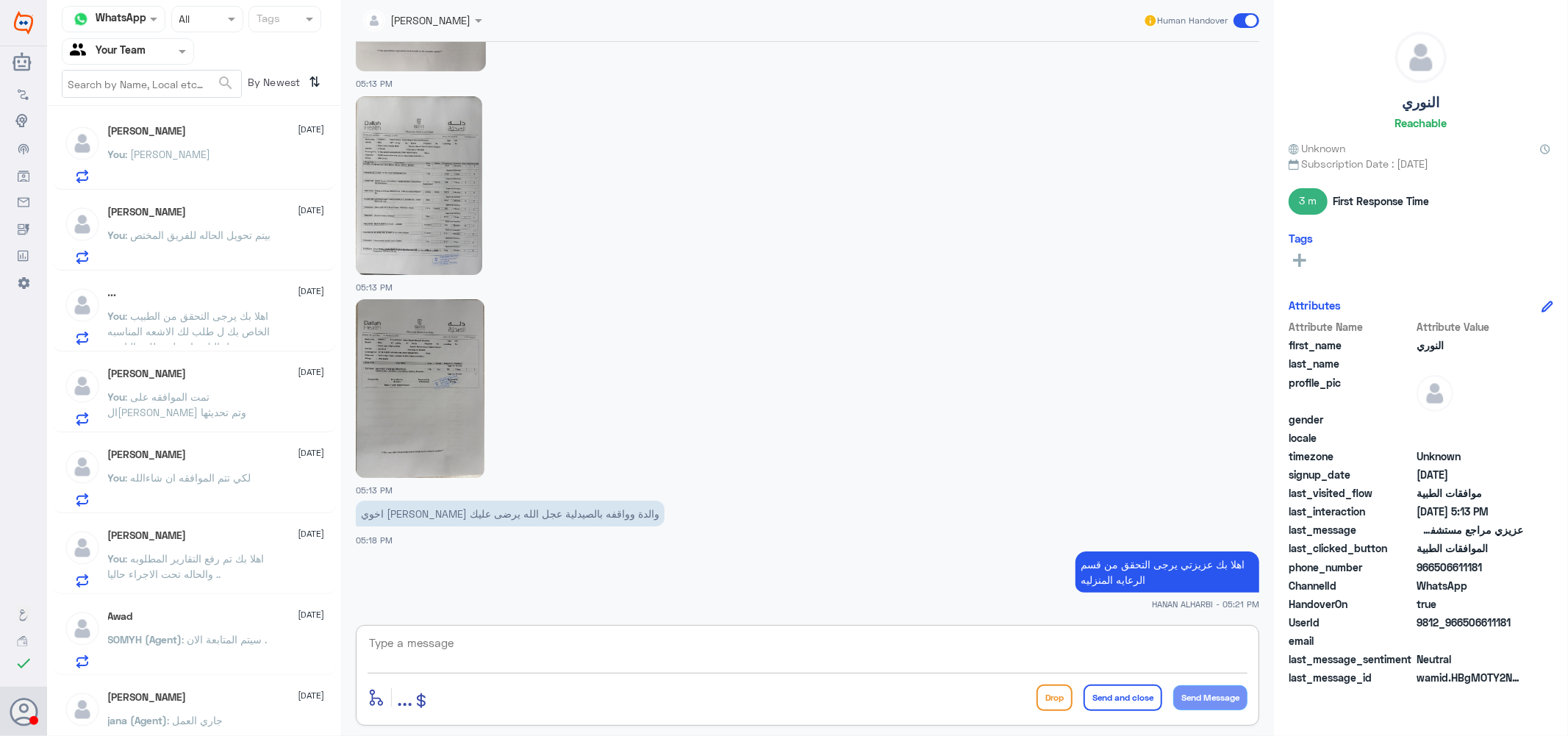
scroll to position [0, 0]
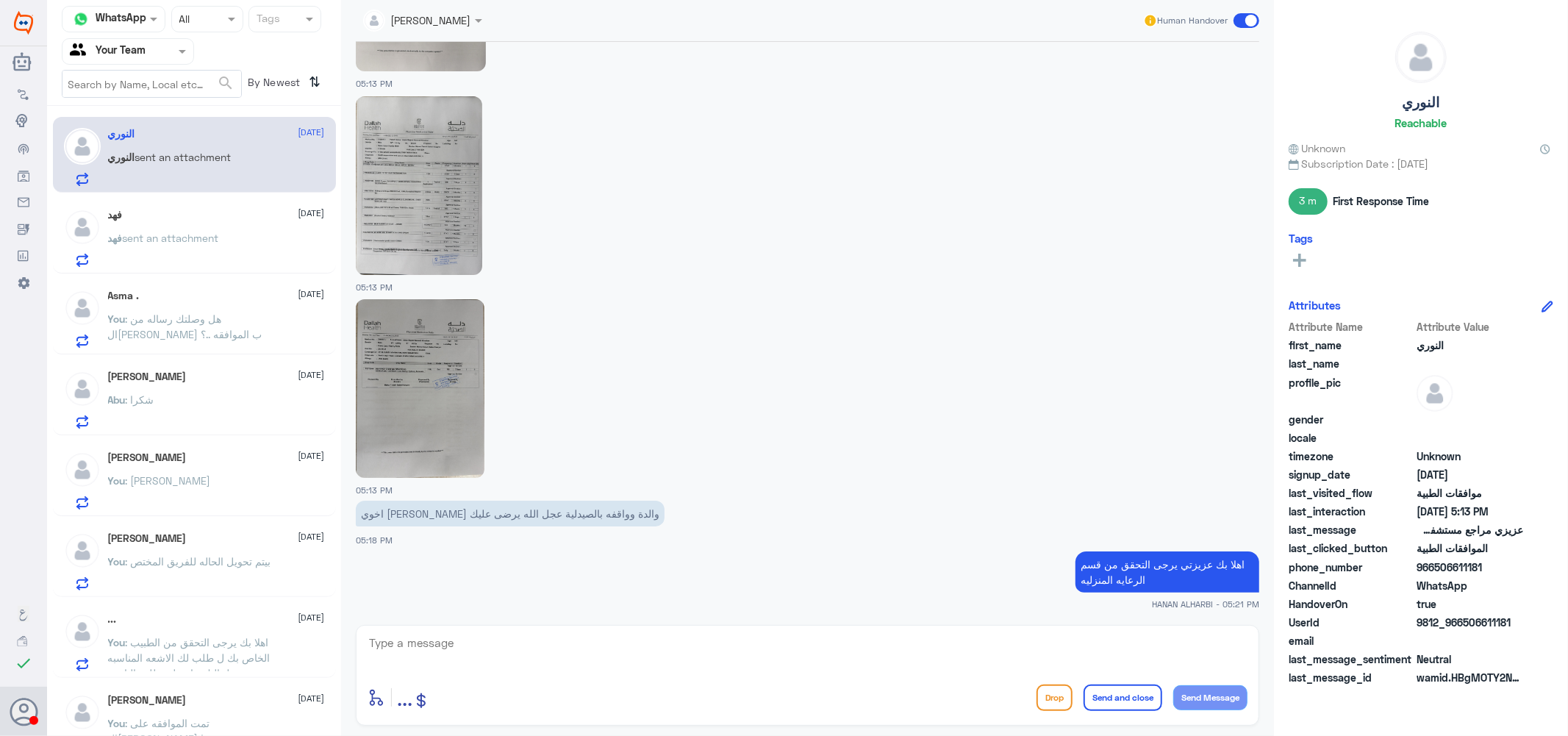
click at [189, 239] on span "sent an attachment" at bounding box center [170, 238] width 96 height 13
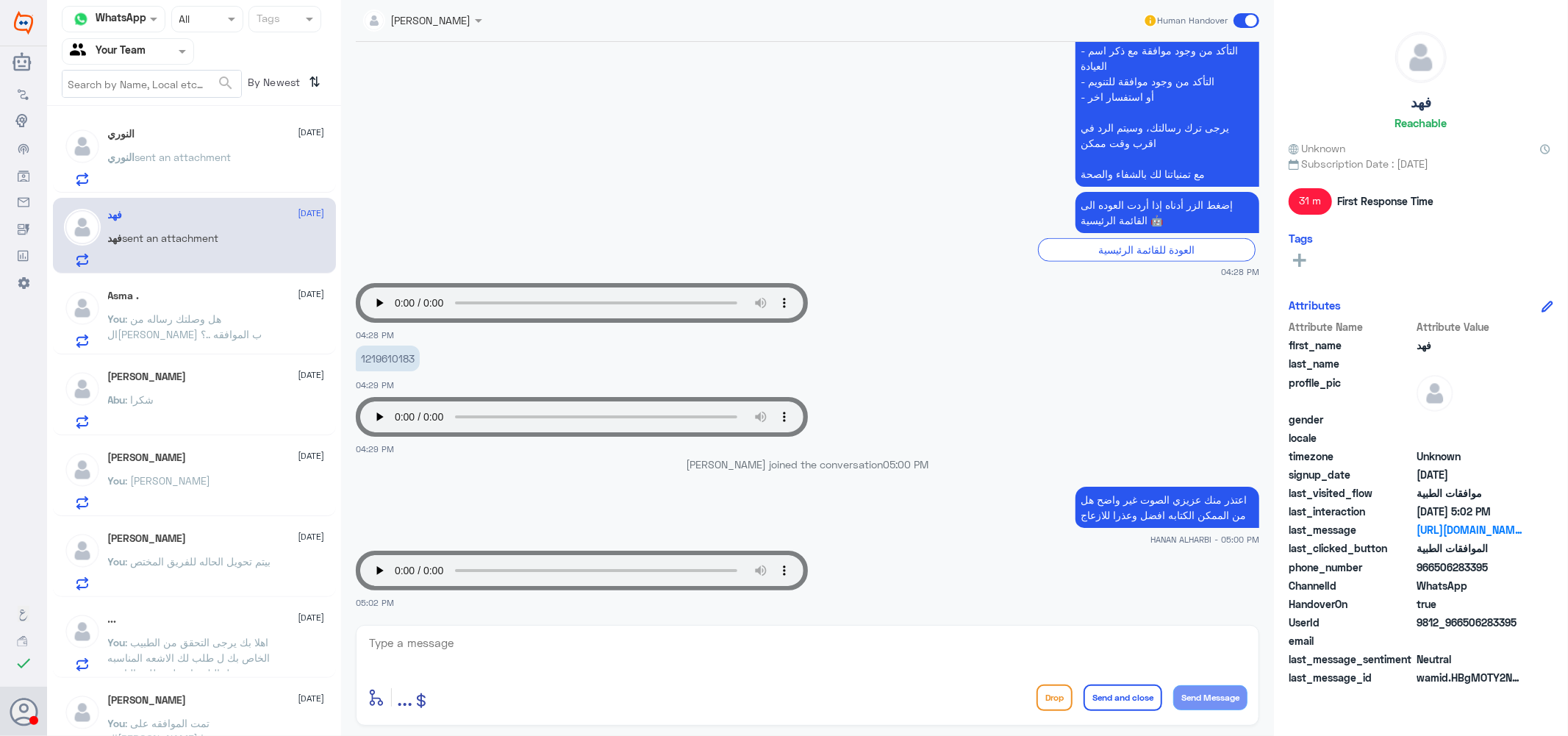
click at [206, 149] on p "النوري sent an attachment" at bounding box center [169, 167] width 123 height 37
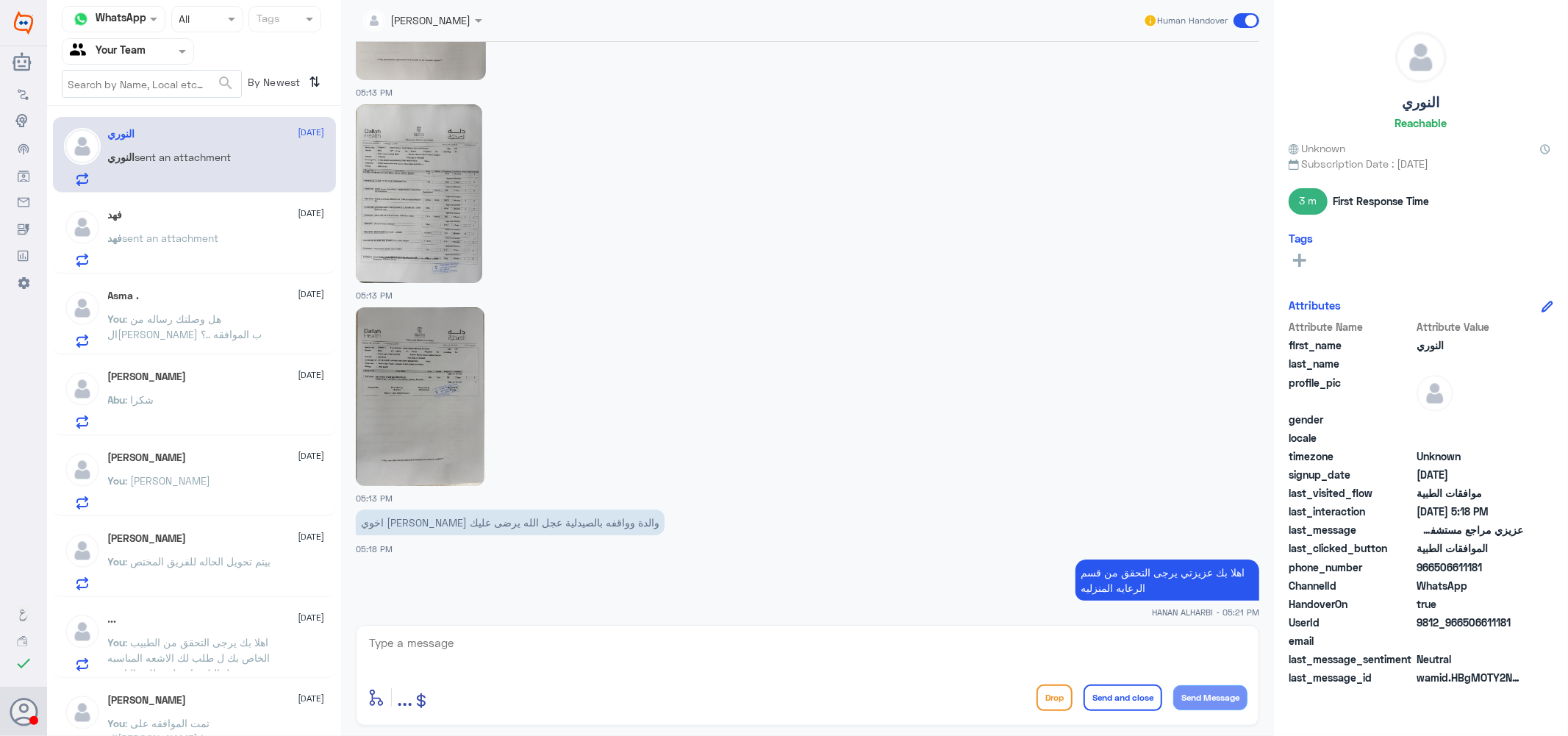
scroll to position [2060, 0]
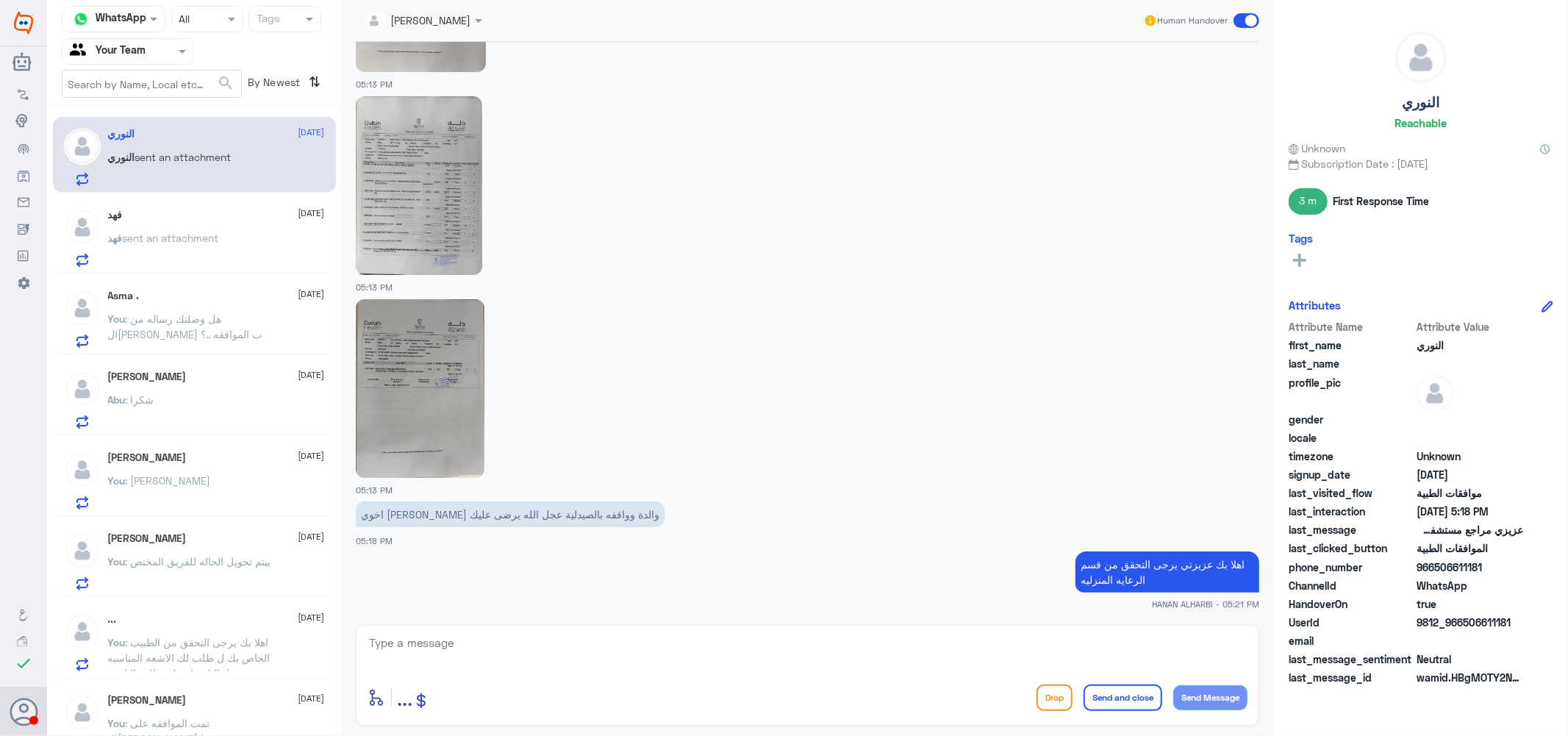
click at [186, 228] on div "فهد 1 September فهد sent an attachment" at bounding box center [216, 238] width 217 height 58
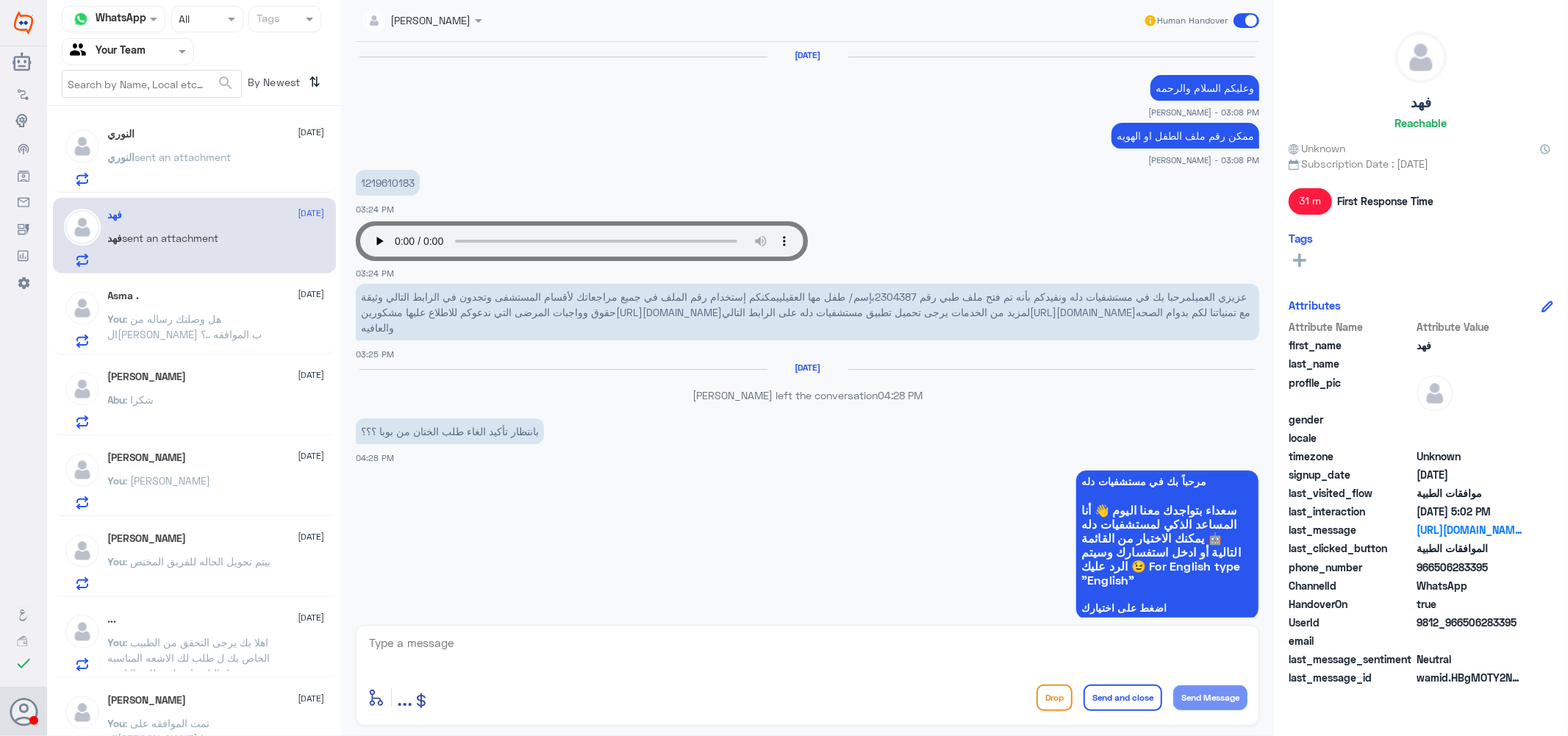
scroll to position [1057, 0]
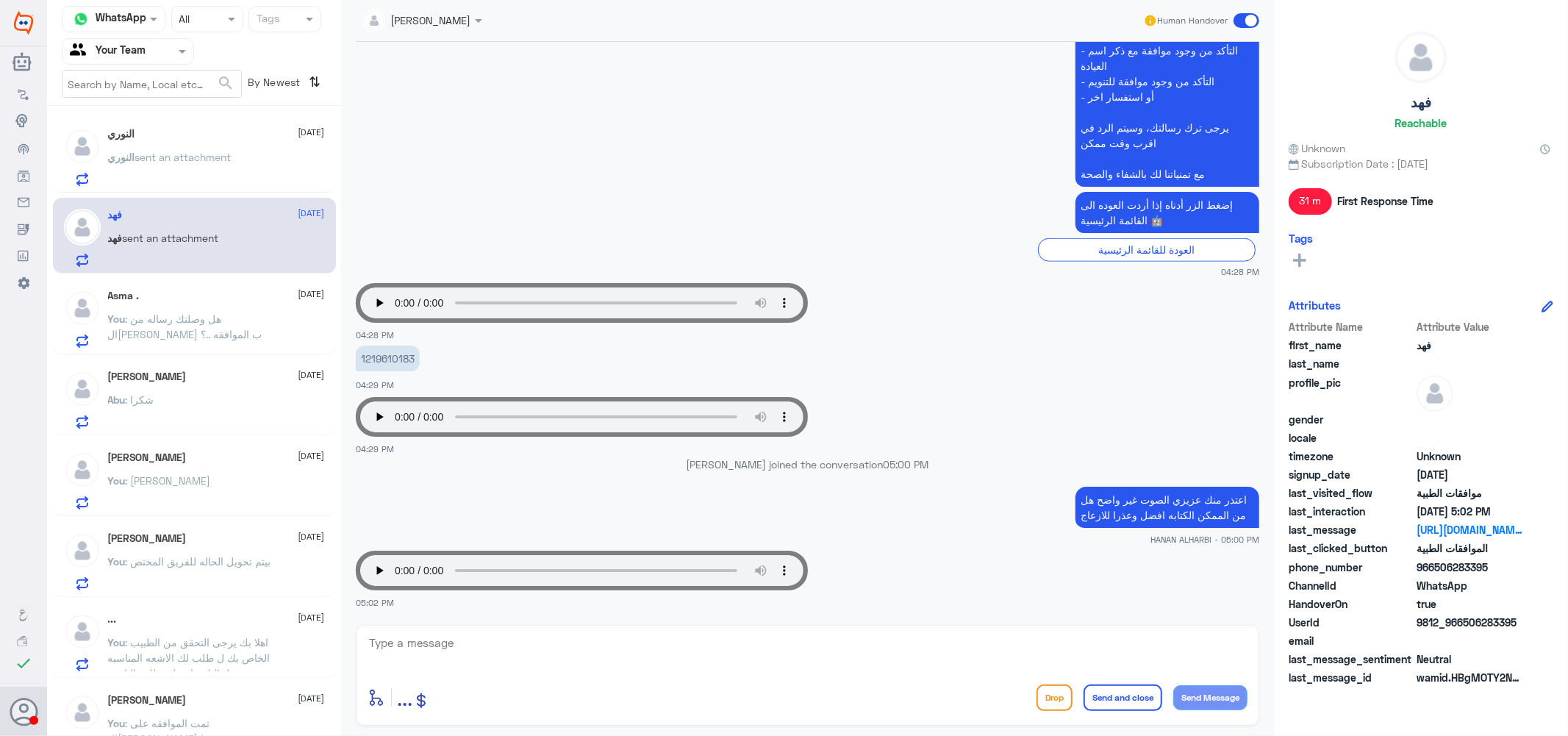
click at [194, 163] on p "النوري sent an attachment" at bounding box center [169, 167] width 123 height 37
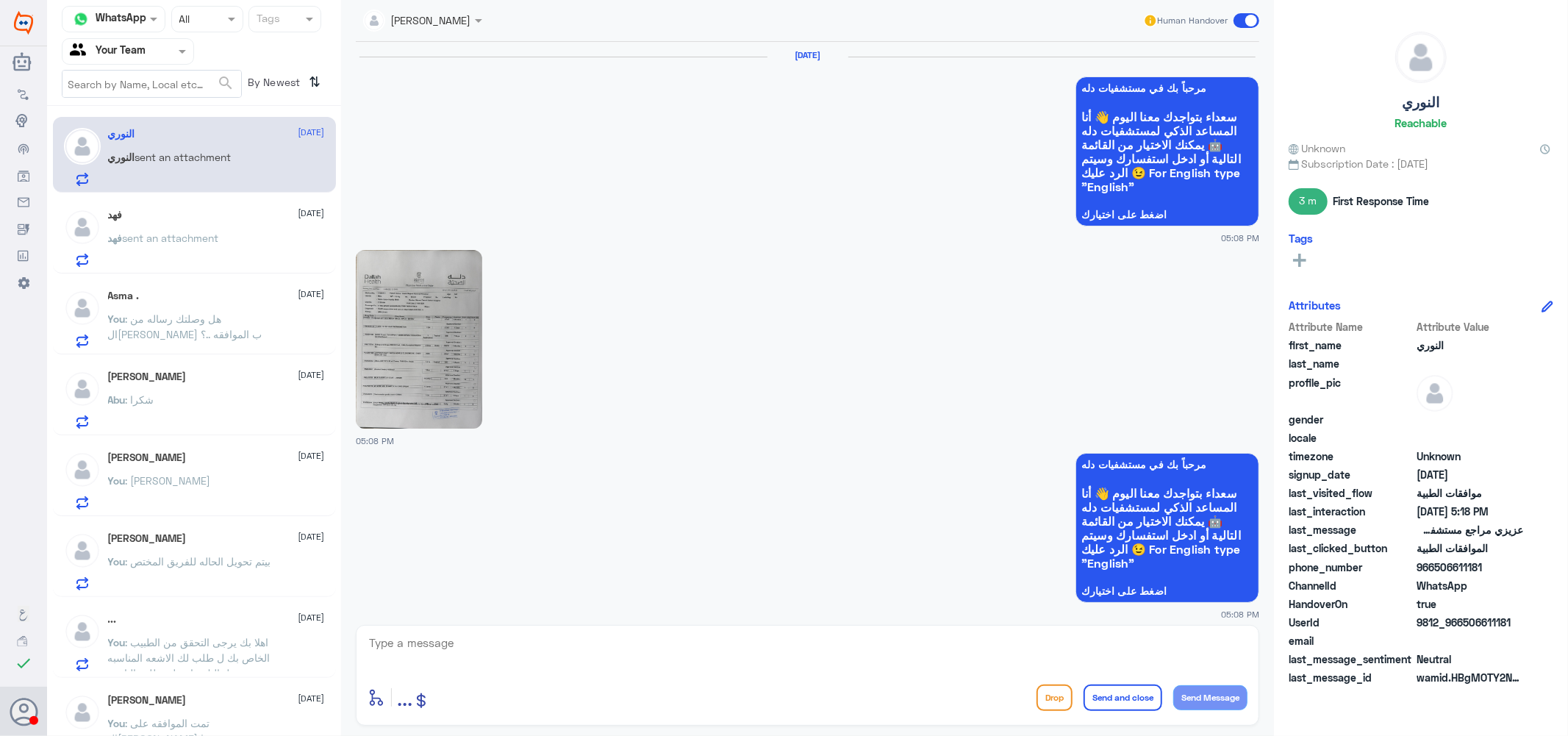
scroll to position [2060, 0]
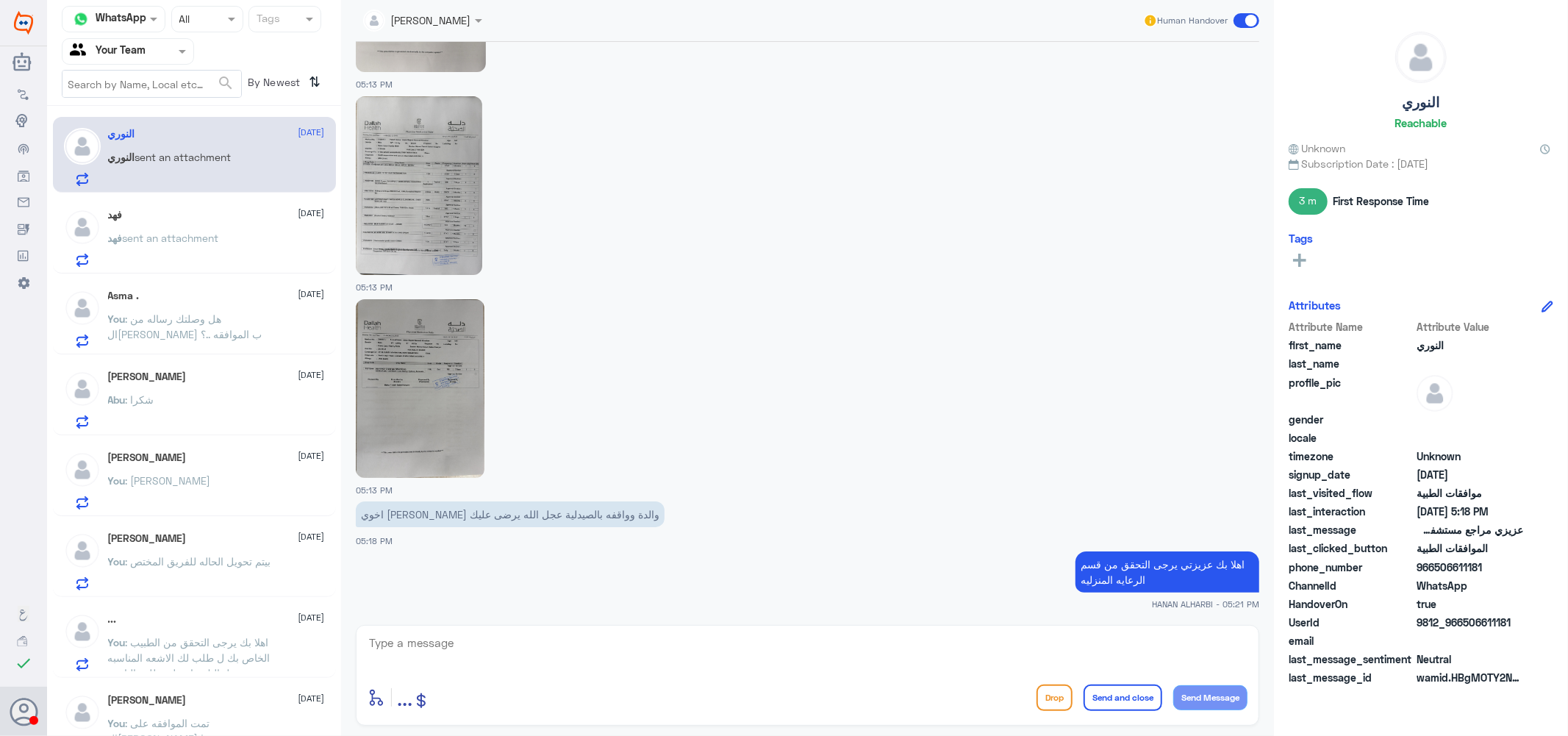
click at [427, 191] on img at bounding box center [418, 185] width 126 height 179
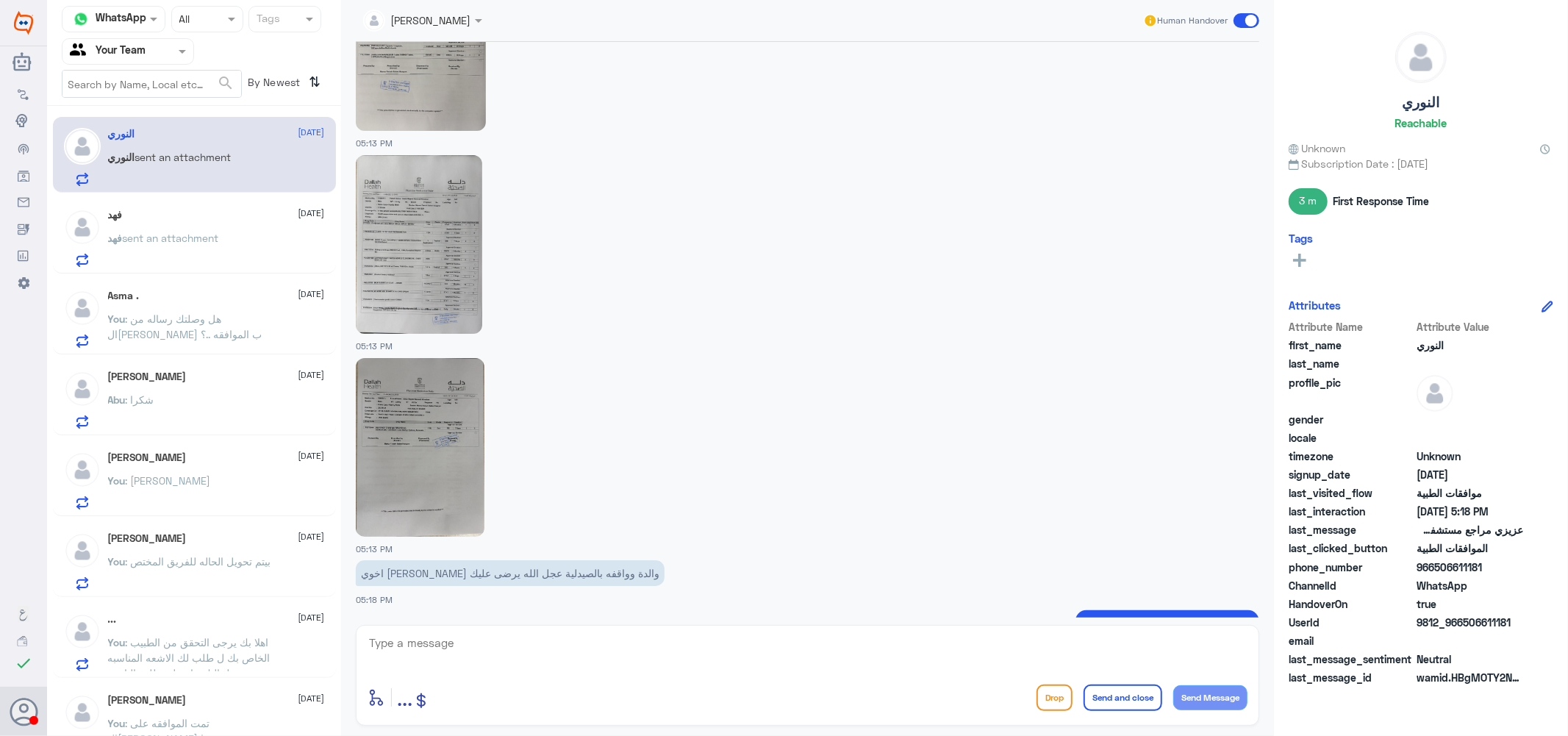
scroll to position [1897, 0]
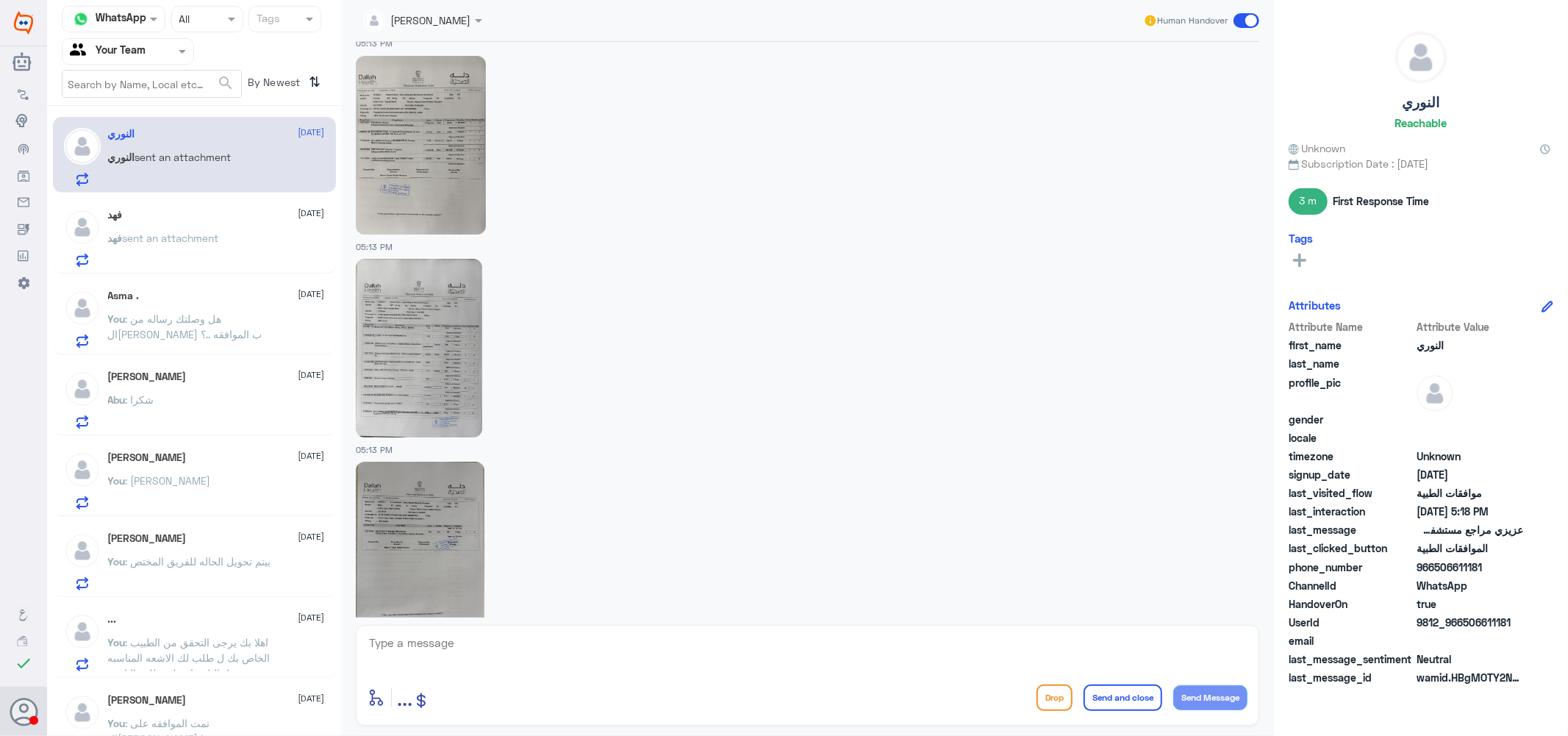
click at [443, 151] on img at bounding box center [421, 145] width 130 height 179
click at [413, 508] on img at bounding box center [420, 551] width 129 height 179
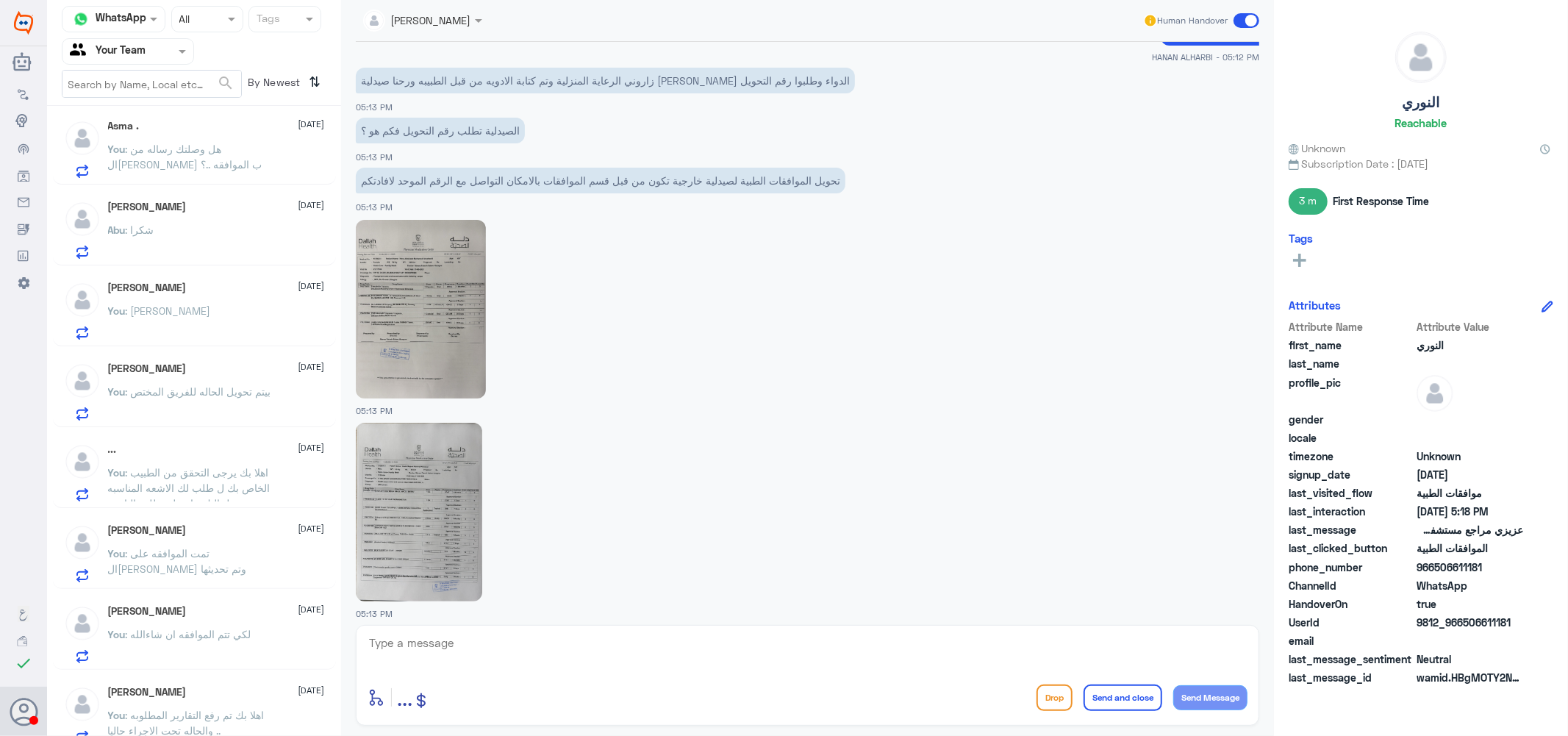
scroll to position [347, 0]
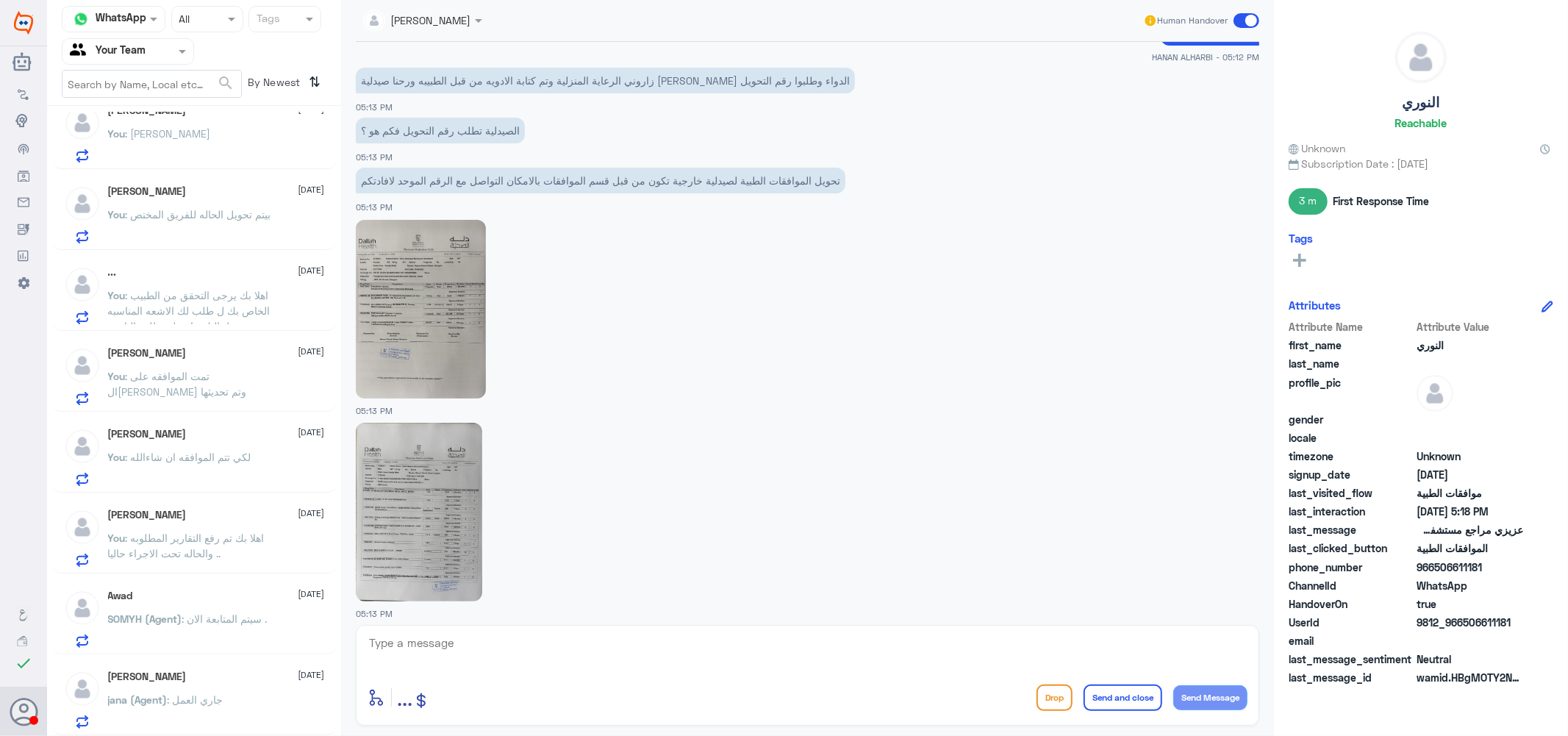
drag, startPoint x: 196, startPoint y: 526, endPoint x: 202, endPoint y: 542, distance: 17.1
click at [196, 699] on span ": جاري العمل" at bounding box center [196, 699] width 56 height 13
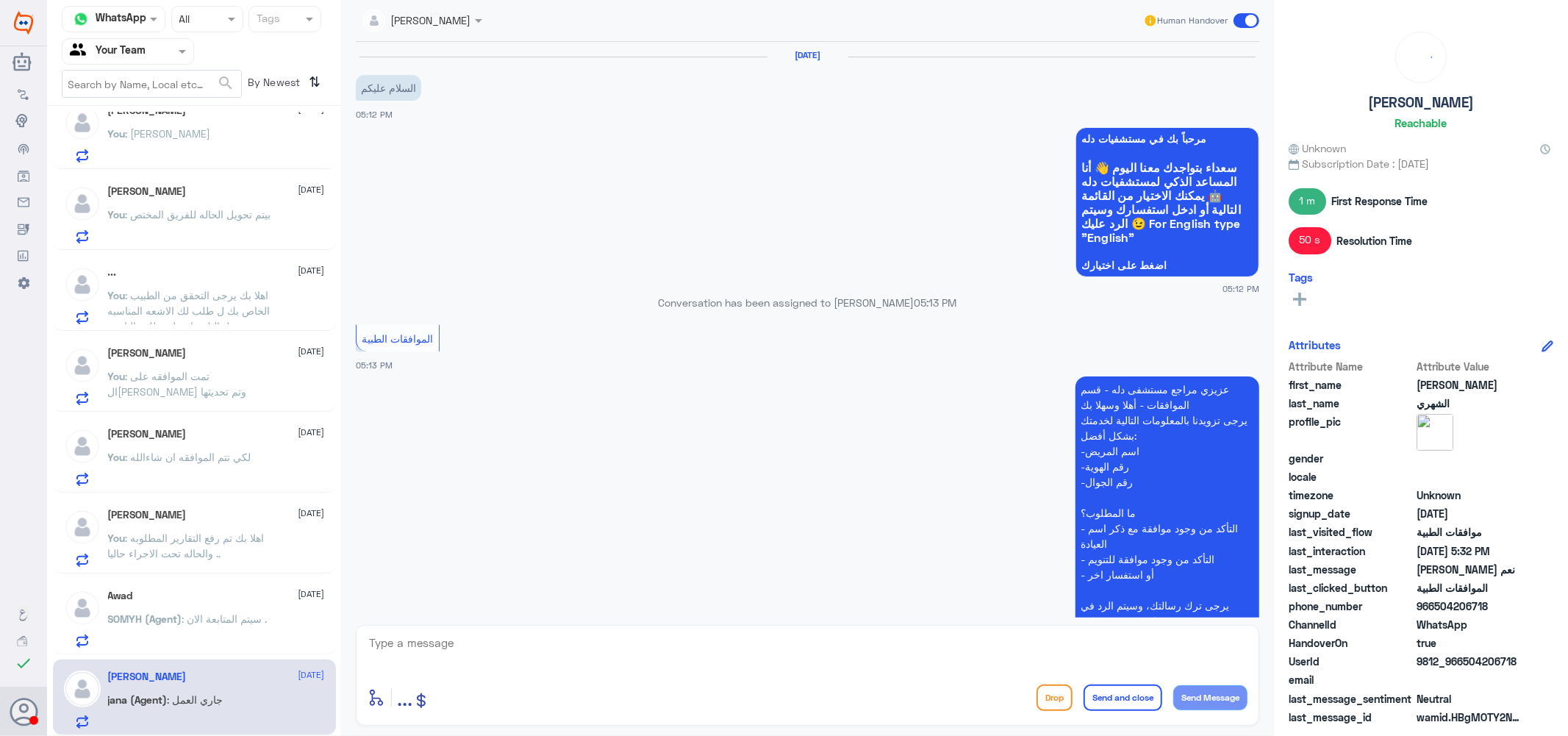
scroll to position [673, 0]
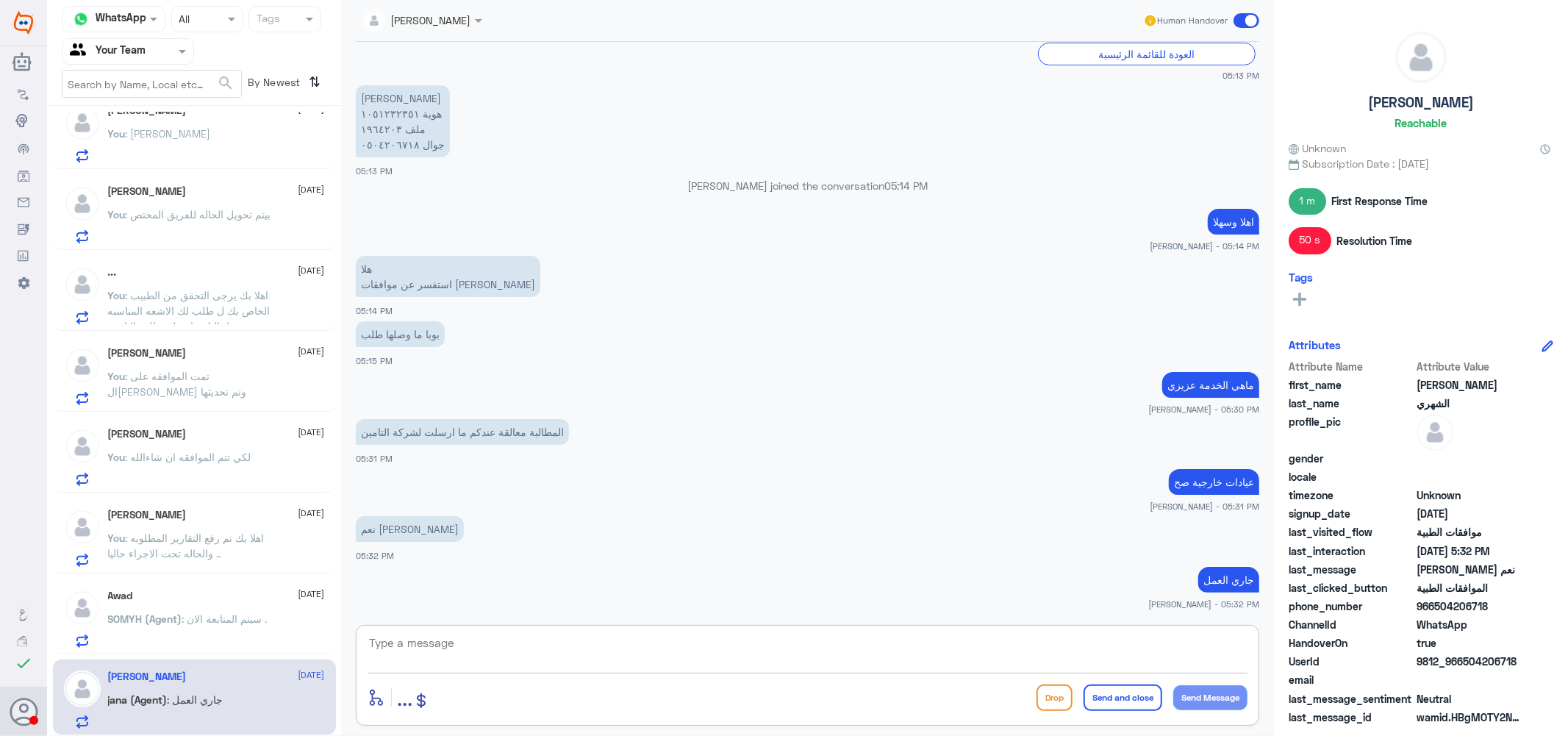
click at [654, 642] on textarea at bounding box center [807, 651] width 880 height 36
type textarea ">"
type textarea "."
click at [1141, 696] on button "Send and close" at bounding box center [1122, 697] width 79 height 26
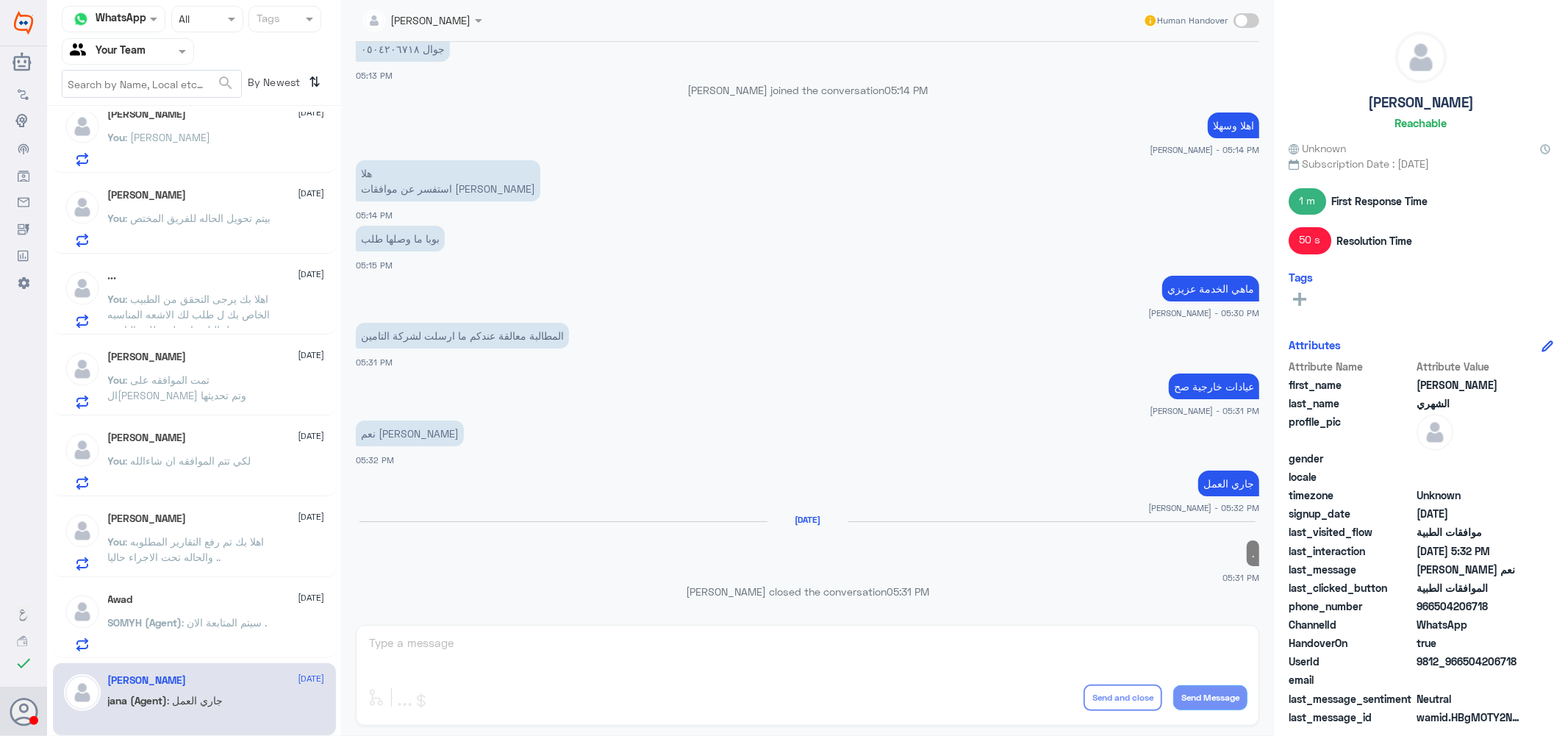
scroll to position [746, 0]
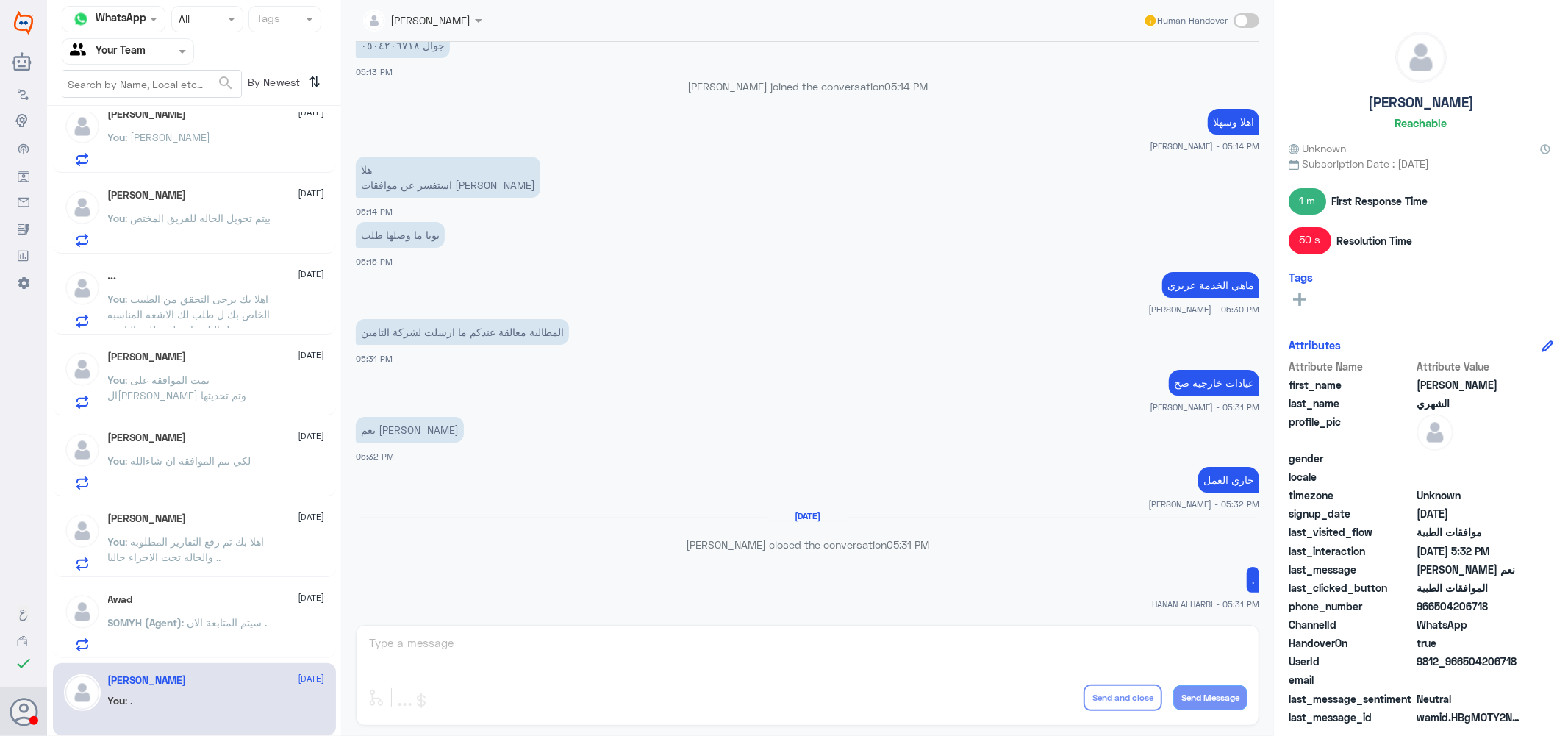
click at [229, 608] on div "Awad 1 September SOMYH (Agent) : سيتم المتابعة الان ." at bounding box center [216, 622] width 217 height 58
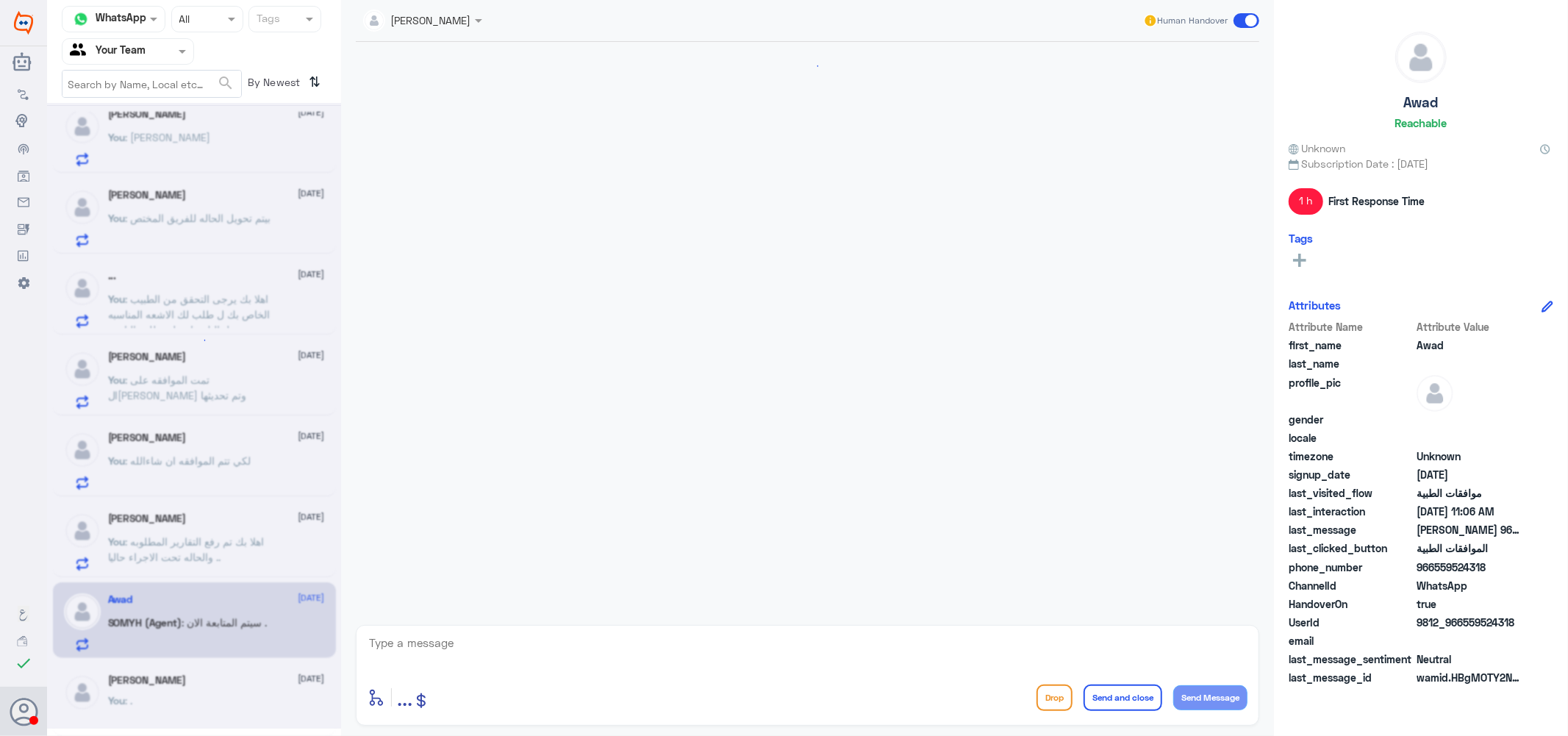
scroll to position [1437, 0]
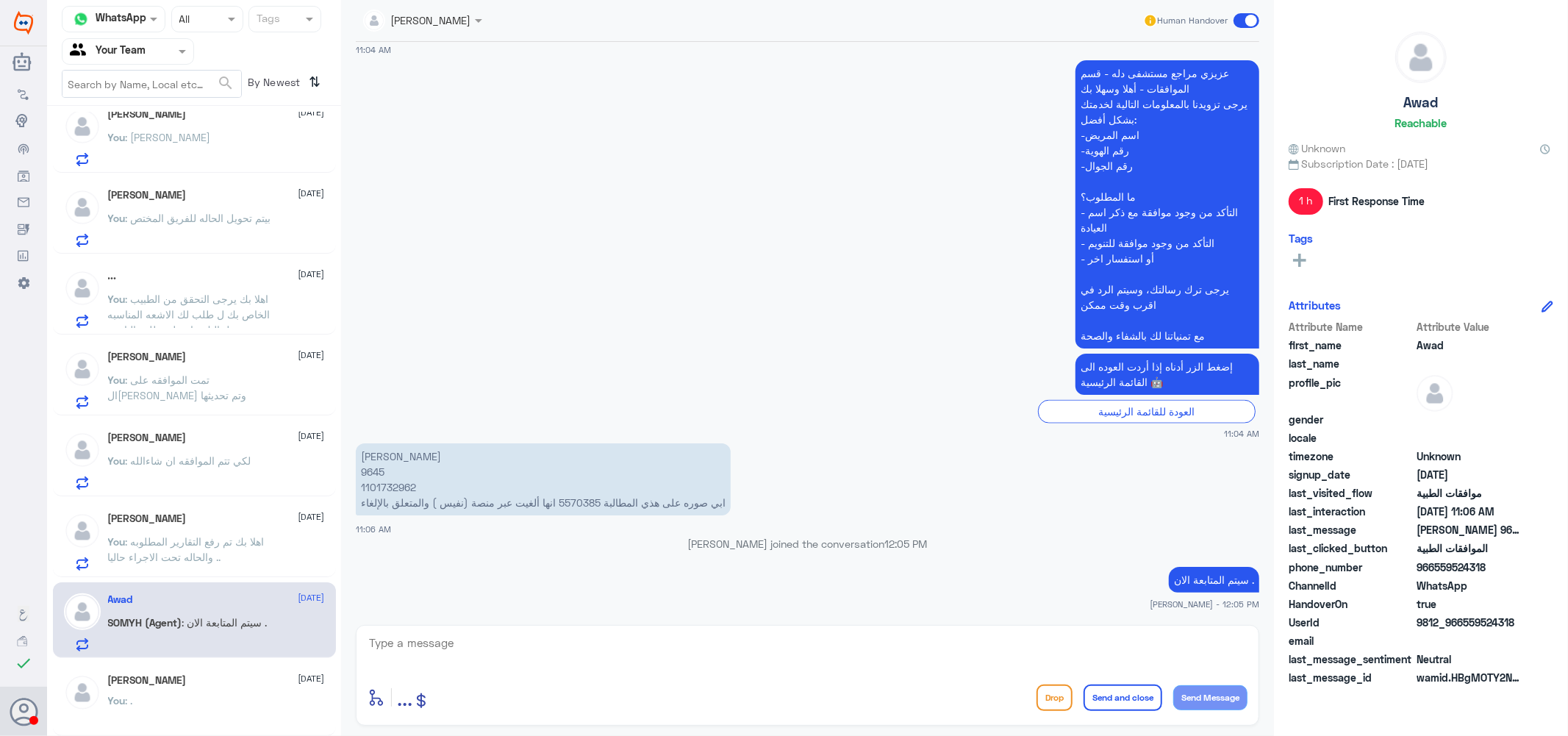
click at [374, 472] on p "عوض العتيبي 9645 1101732962 ابي صوره على هذي المطالبة 5570385 انها ألغيت عبر من…" at bounding box center [543, 479] width 375 height 72
copy p "9645"
click at [592, 502] on p "عوض العتيبي 9645 1101732962 ابي صوره على هذي المطالبة 5570385 انها ألغيت عبر من…" at bounding box center [543, 479] width 375 height 72
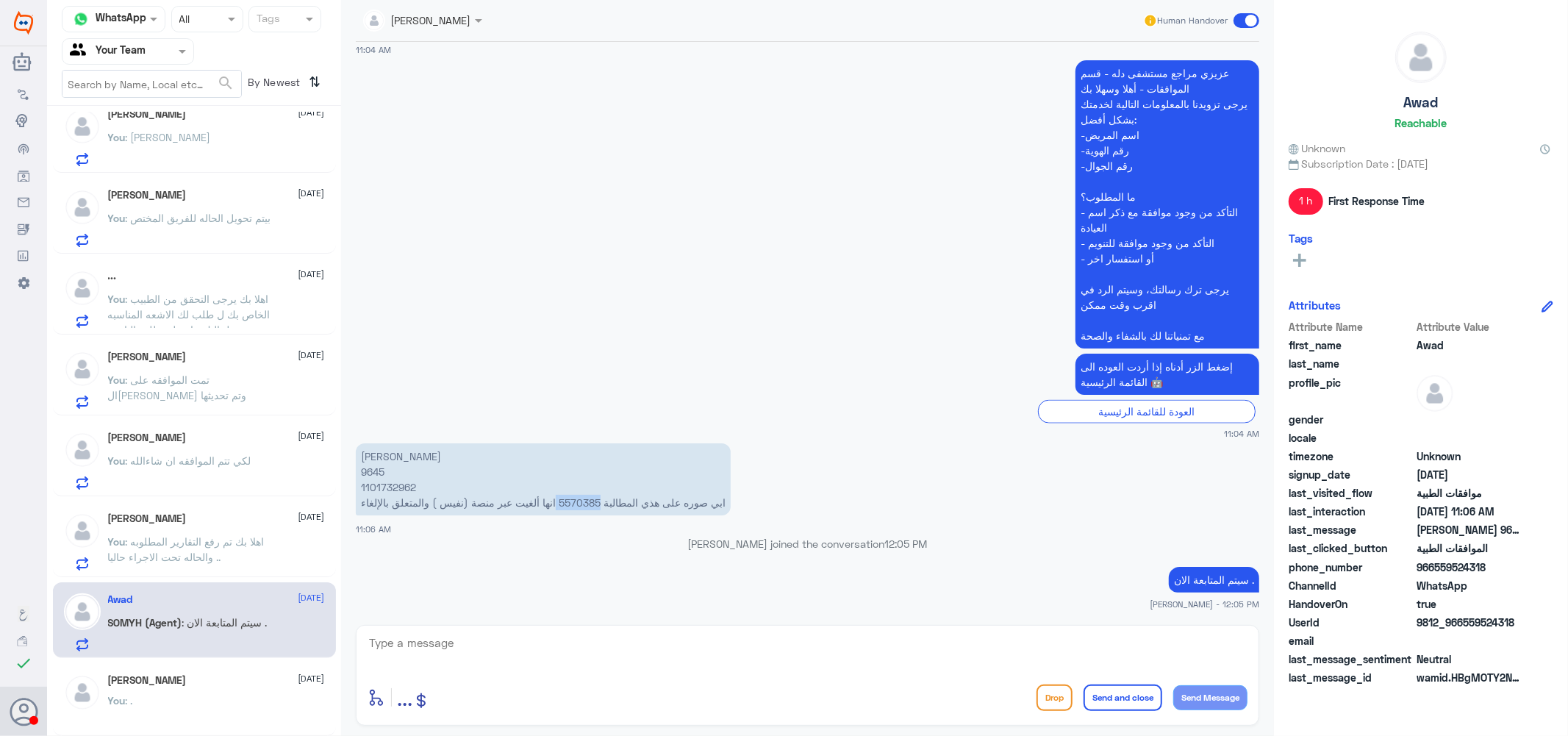
copy p "5570385"
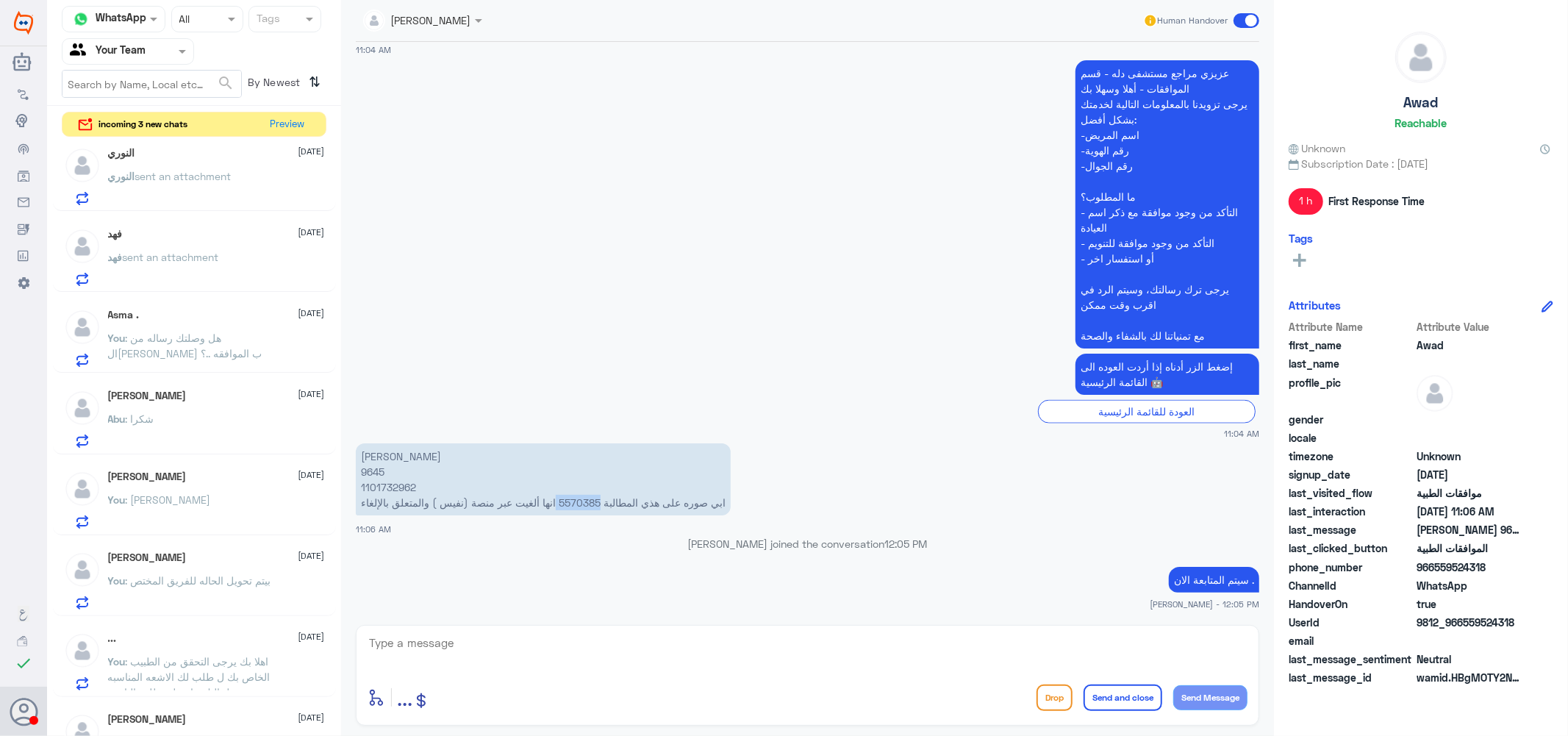
scroll to position [0, 0]
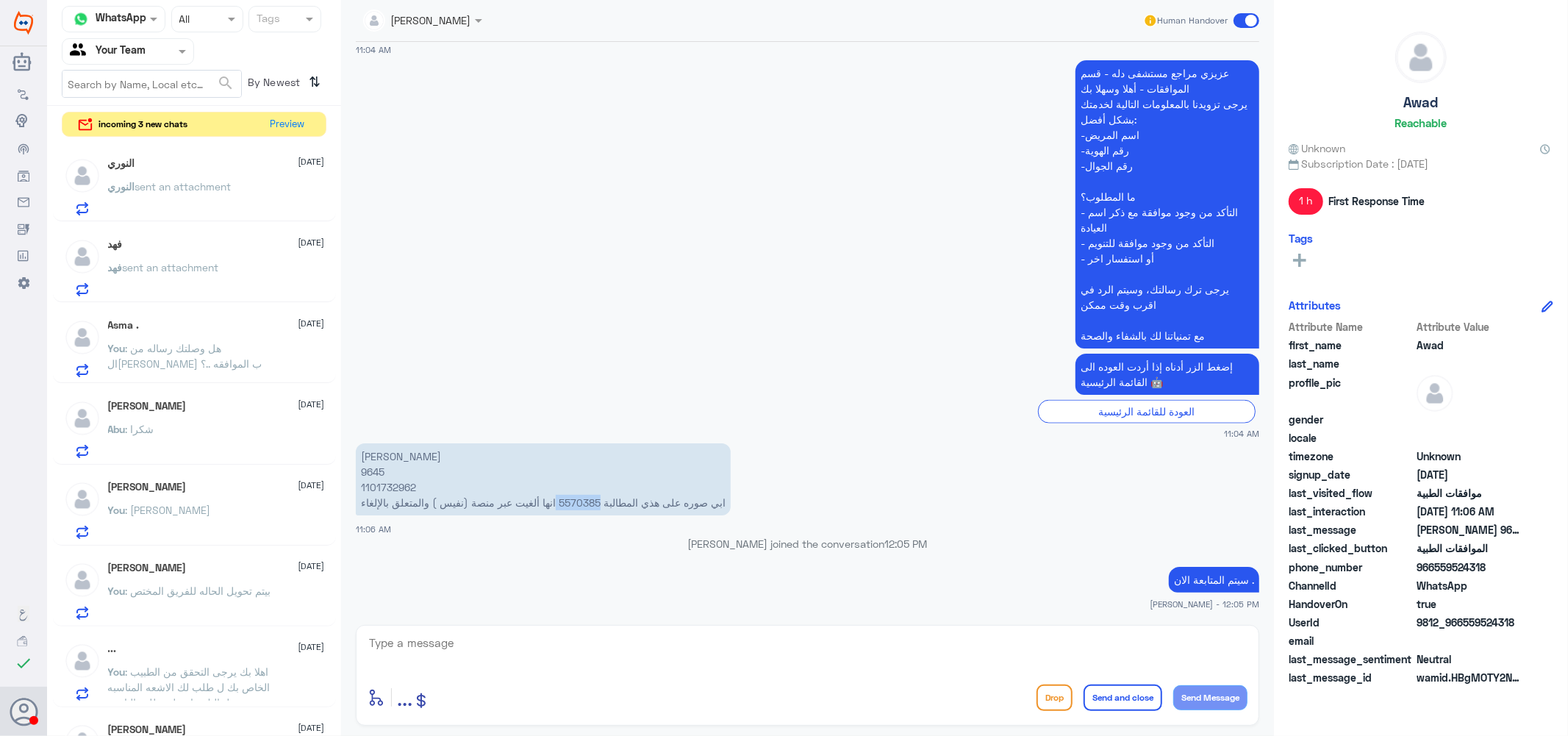
copy p "5570385"
click at [719, 647] on textarea at bounding box center [807, 651] width 880 height 36
paste textarea "عزيزي المراجع لايمكن الغاء الطلب"
paste textarea "من جهة المستشفى وتم التواصل"
click at [851, 647] on textarea "عزيزي المراجع لايمكن الغاء الطلب من جهة المستشفى وتم التواصل" at bounding box center [807, 651] width 880 height 36
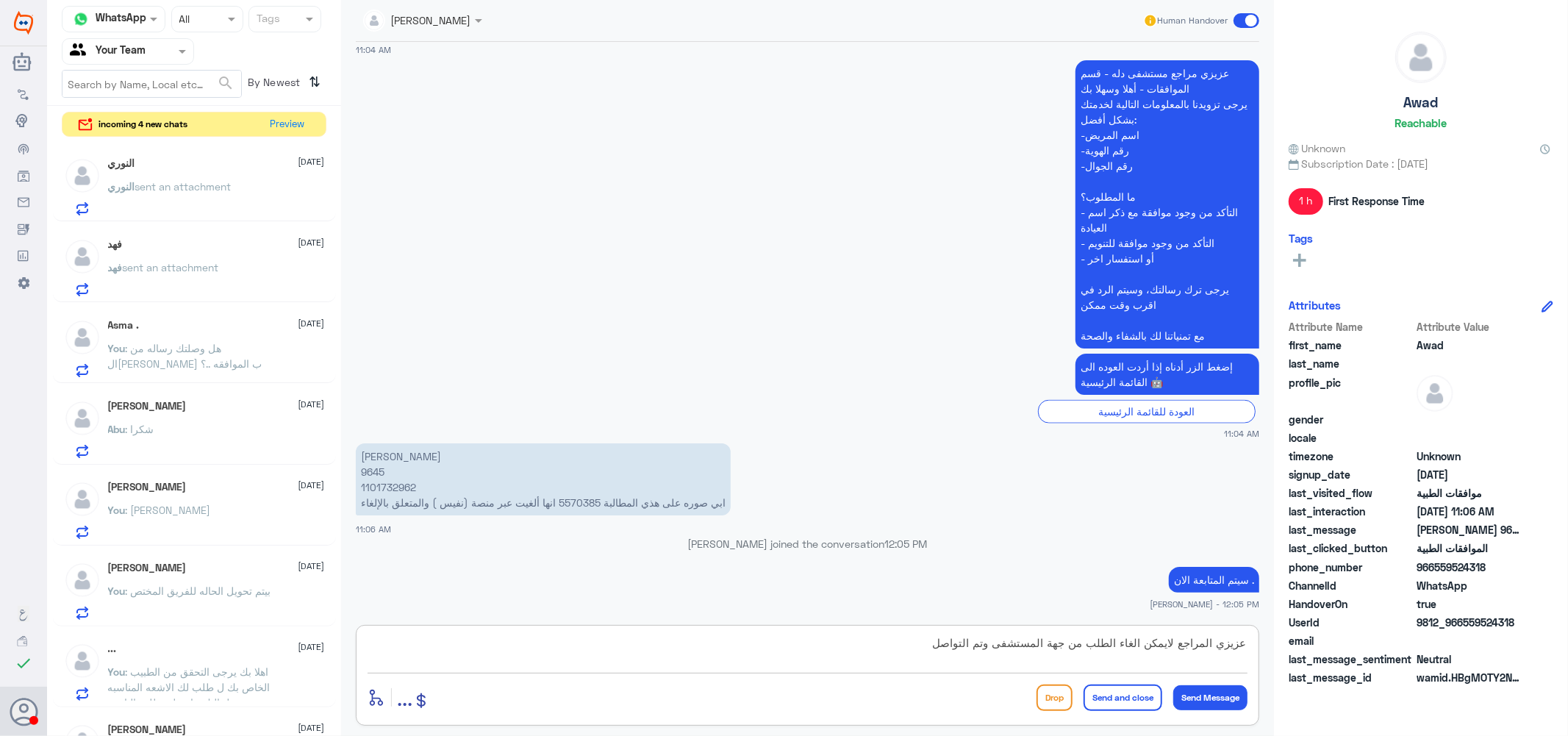
paste textarea "مسبقاً واكثر من مع المندوب الخاص بتكافل الراجحي وتوضيح الإشكاليه لإنتهاء المطال…"
click at [508, 647] on textarea "عزيزي المراجع لايمكن الغاء الطلب من جهة المستشفى وتم التواصل مسبقاً واكثر من مع…" at bounding box center [807, 651] width 880 height 36
paste textarea "الرجاء التواصل مع شركتك لطلب الإلغاء"
click at [855, 642] on textarea "عزيزي المراجع لايمكن الغاء الطلب من جهة المستشفى وتم التواصل مسبقاً واكثر من مع…" at bounding box center [807, 651] width 880 height 36
type textarea "عزيزي المراجع لايمكن الغاء الطلب من جهة المستشفى وتم التواصل مسبقاً واكثر من مر…"
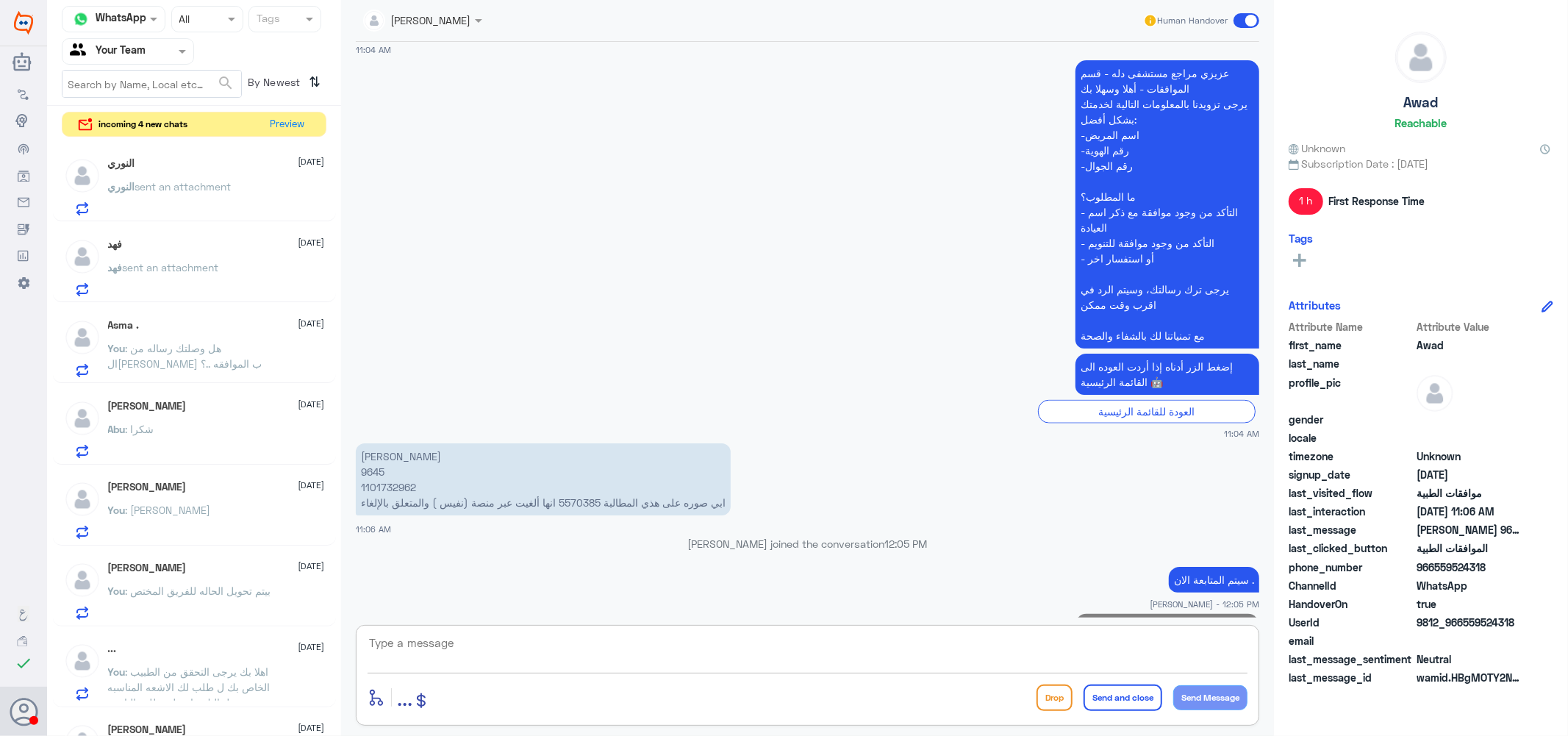
scroll to position [1561, 0]
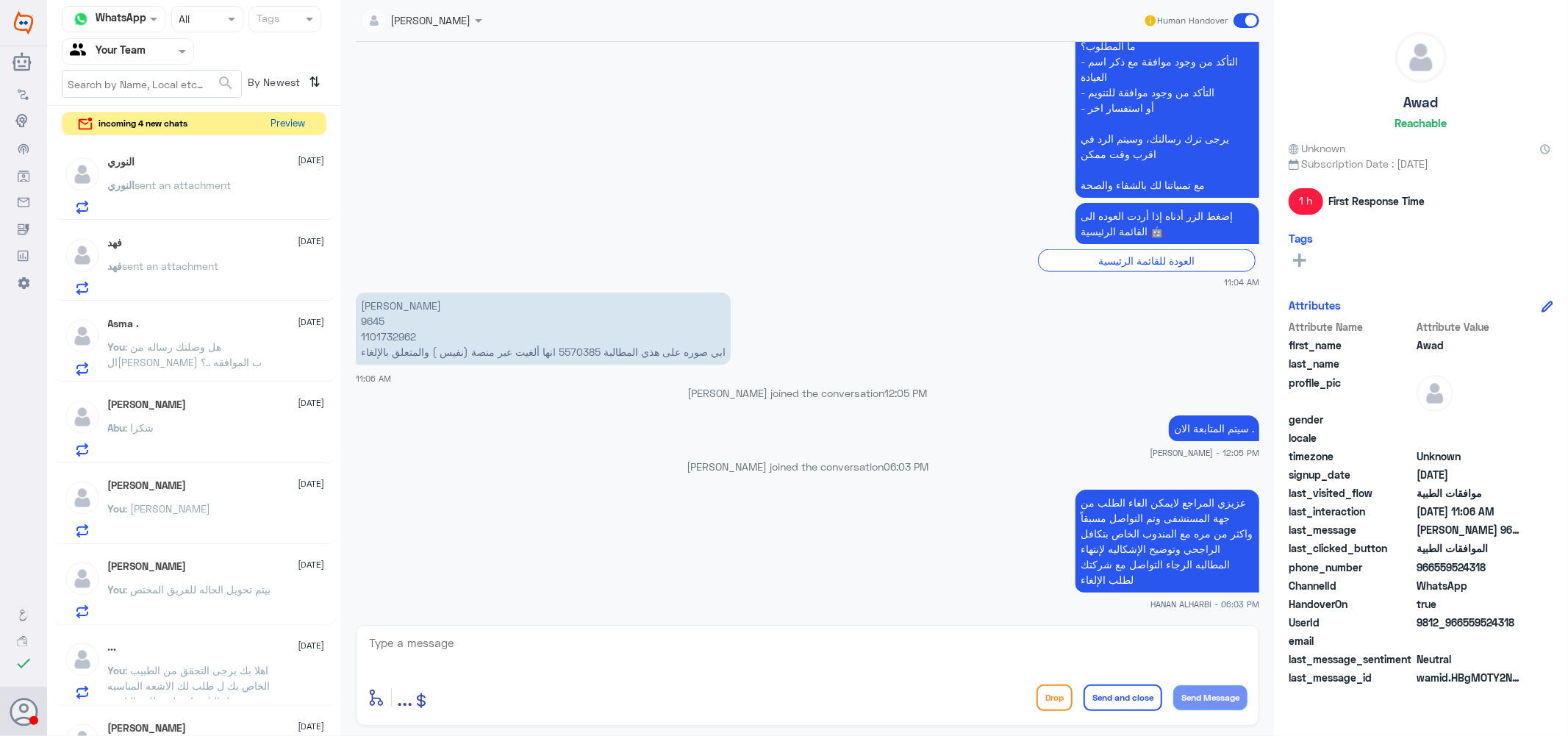
click at [284, 120] on button "Preview" at bounding box center [288, 124] width 45 height 23
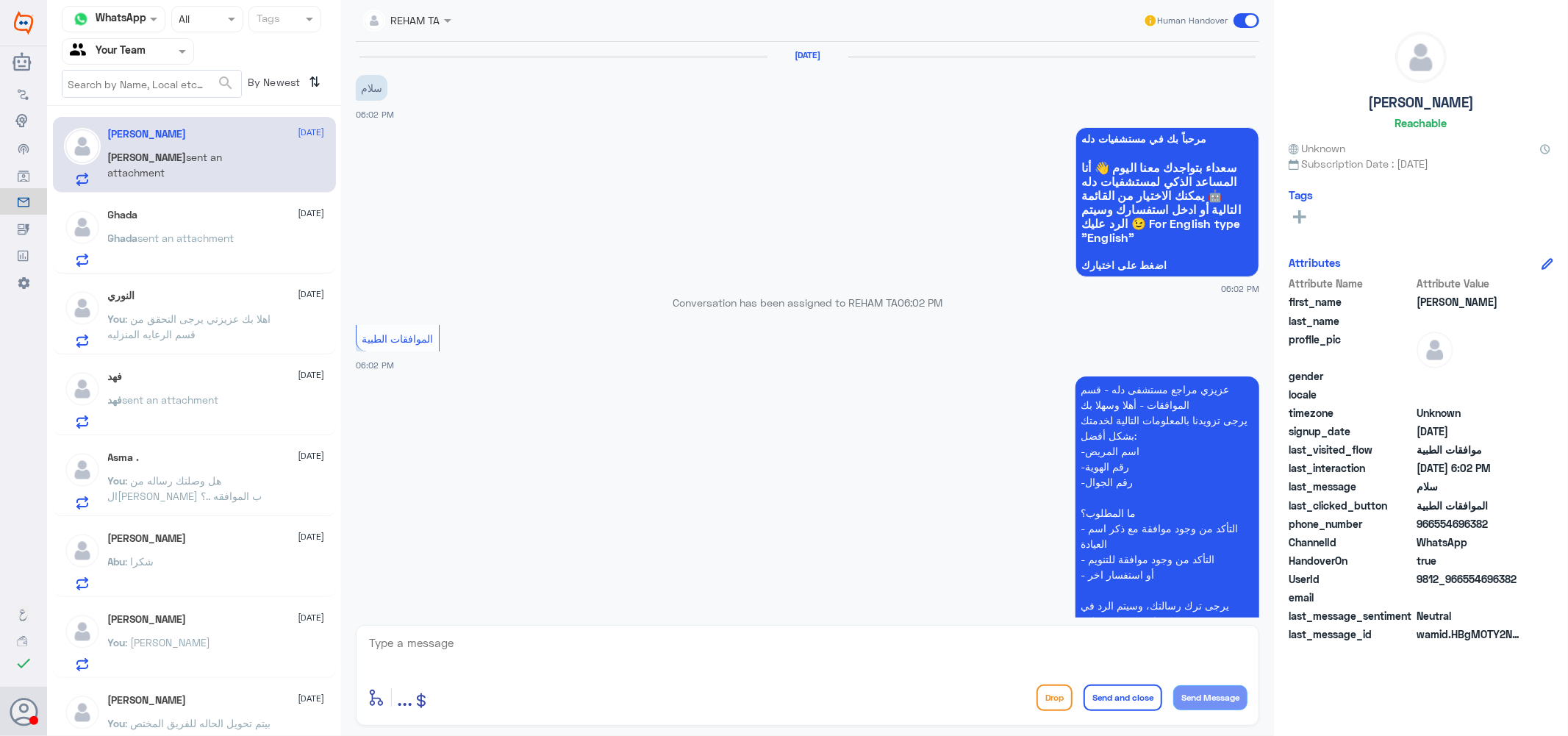
click at [178, 216] on div "Ghada [DATE]" at bounding box center [216, 215] width 217 height 13
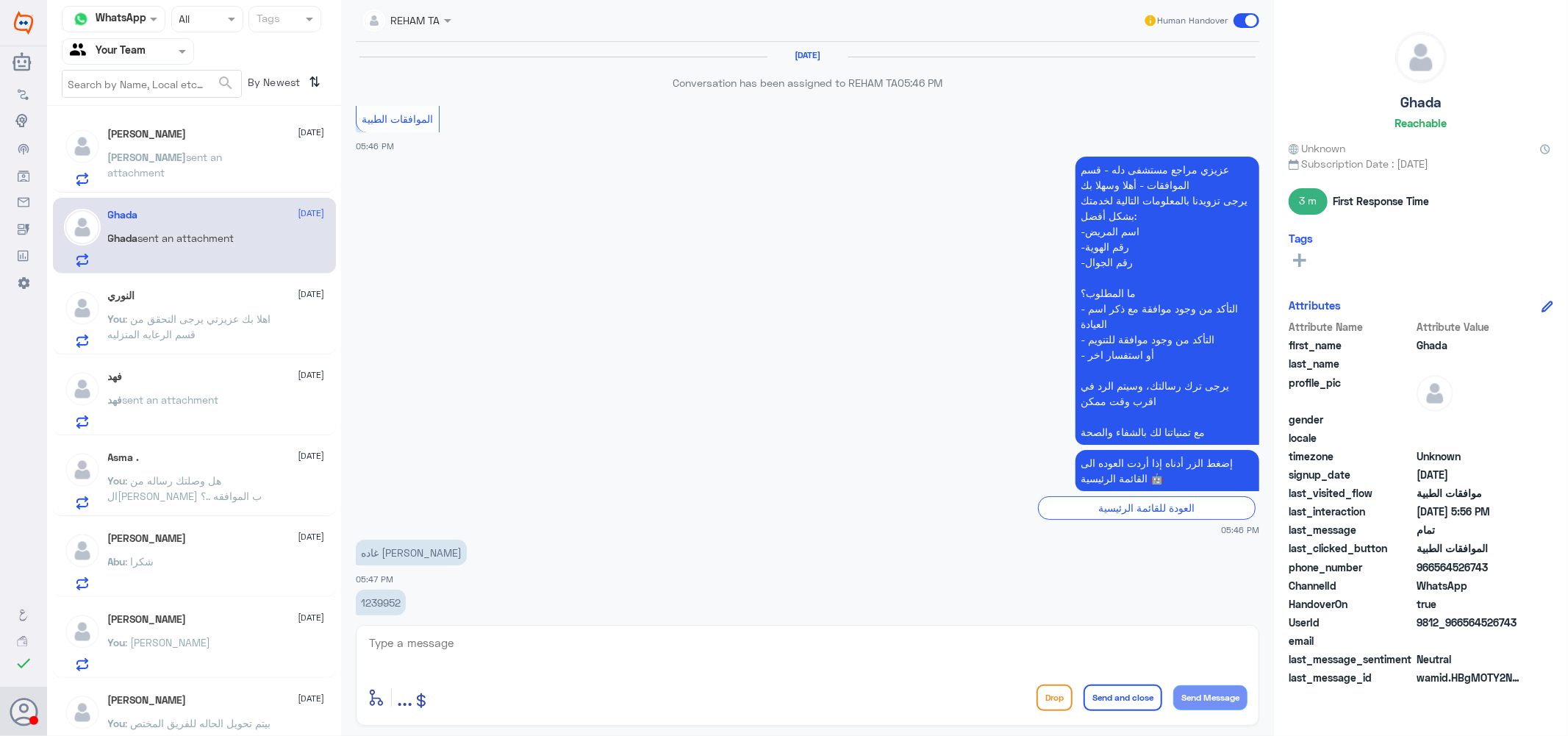
scroll to position [798, 0]
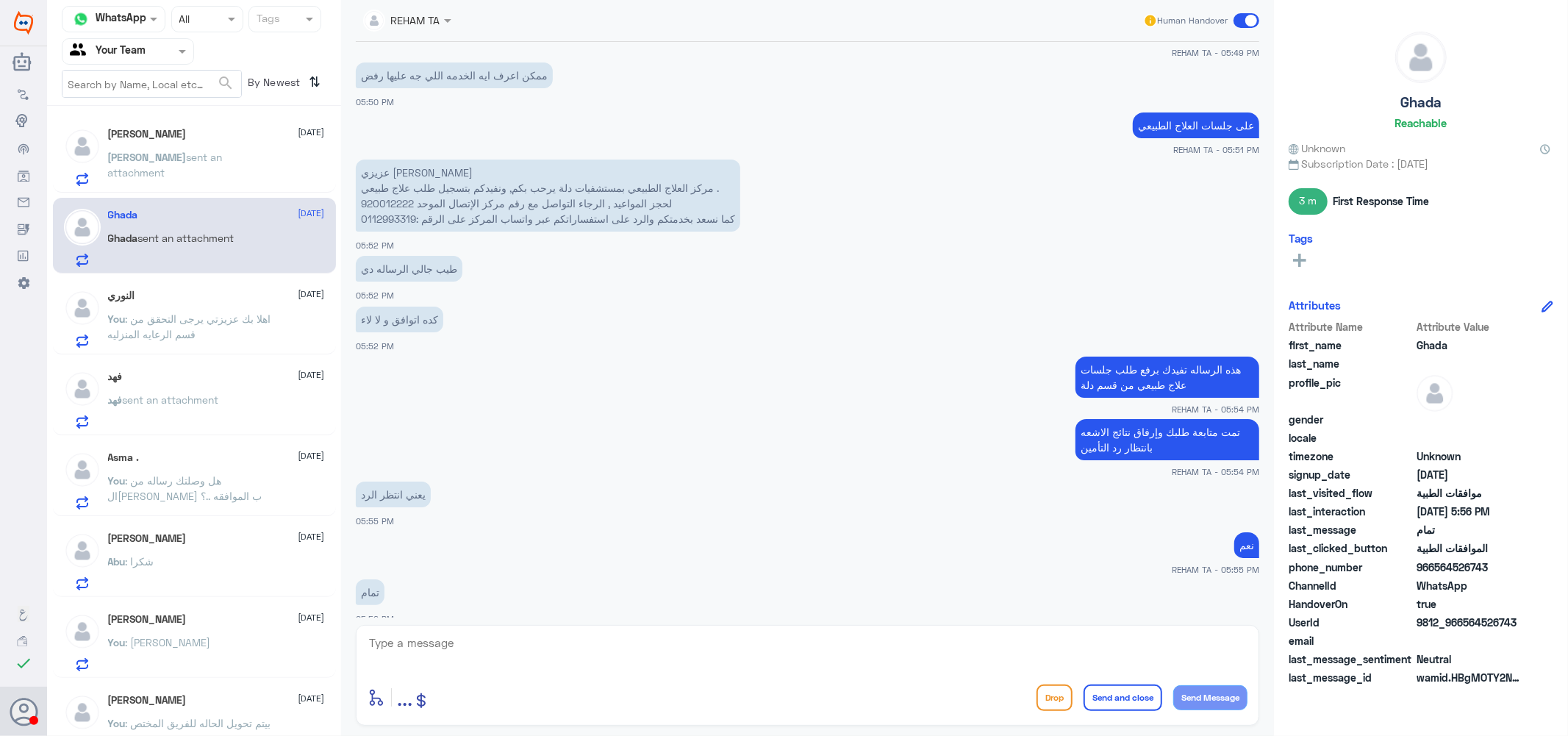
click at [149, 309] on div "النوري 1 September You : اهلا بك عزيزتي يرجى التحقق من قسم الرعايه المنزليه" at bounding box center [216, 318] width 217 height 58
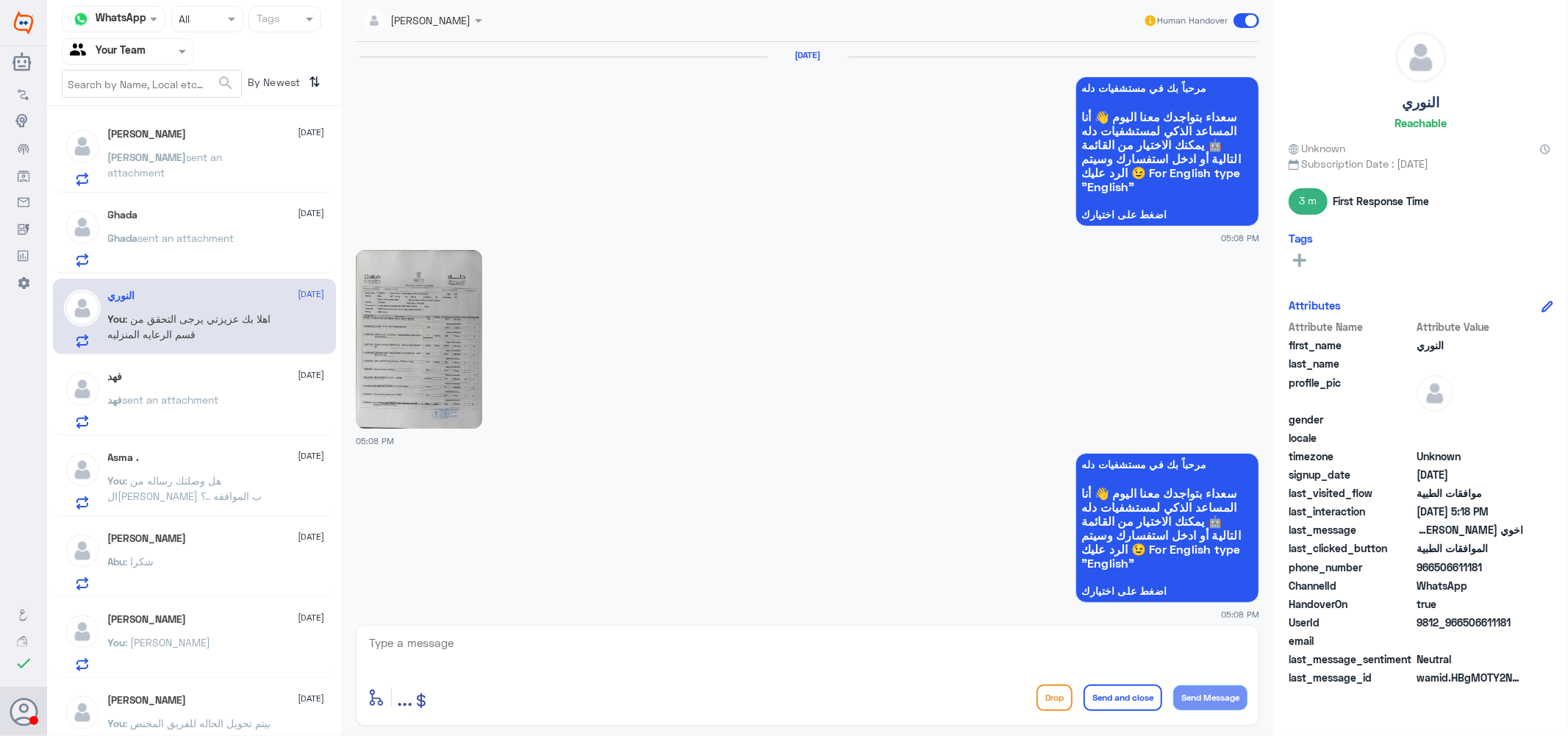
scroll to position [2060, 0]
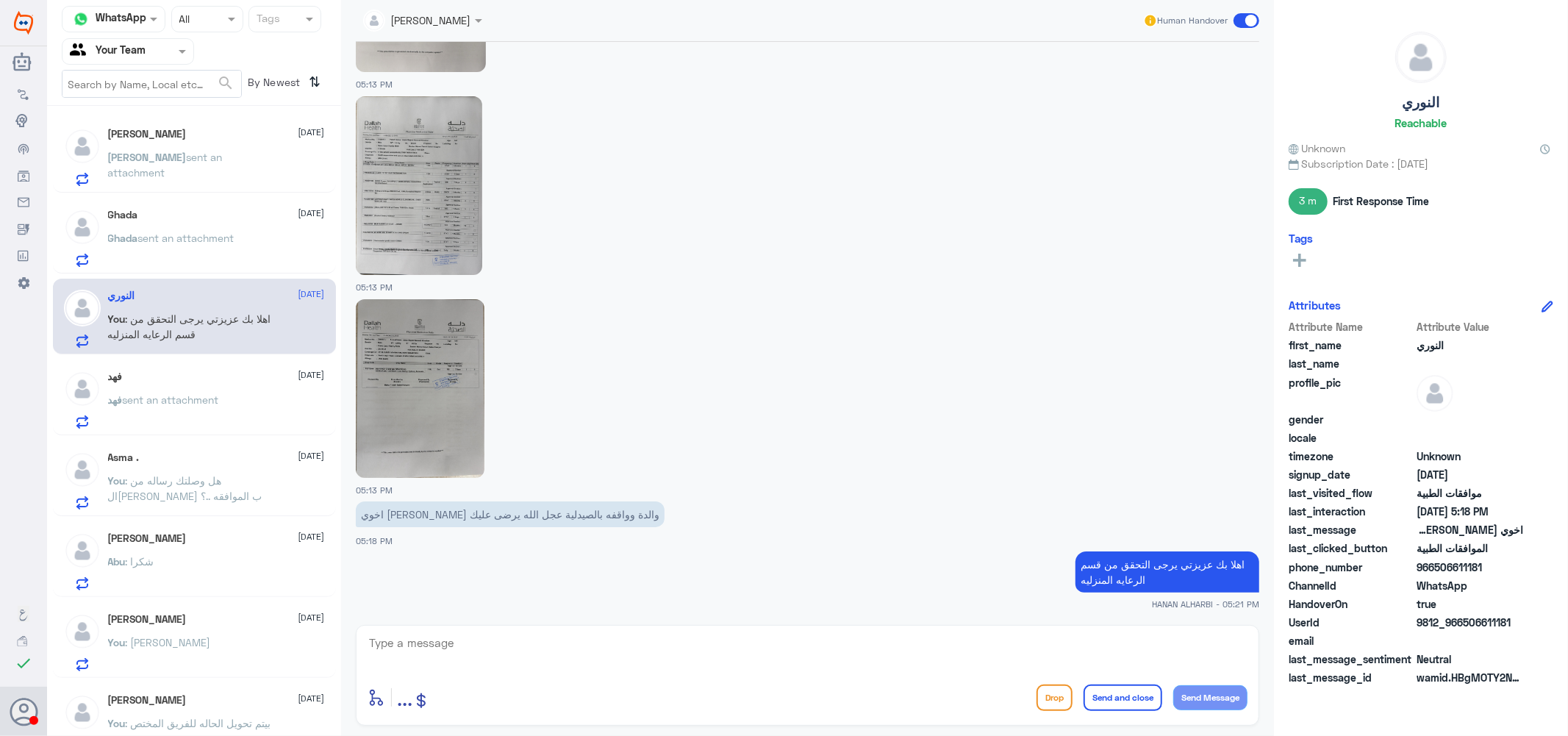
click at [176, 402] on span "sent an attachment" at bounding box center [170, 399] width 96 height 13
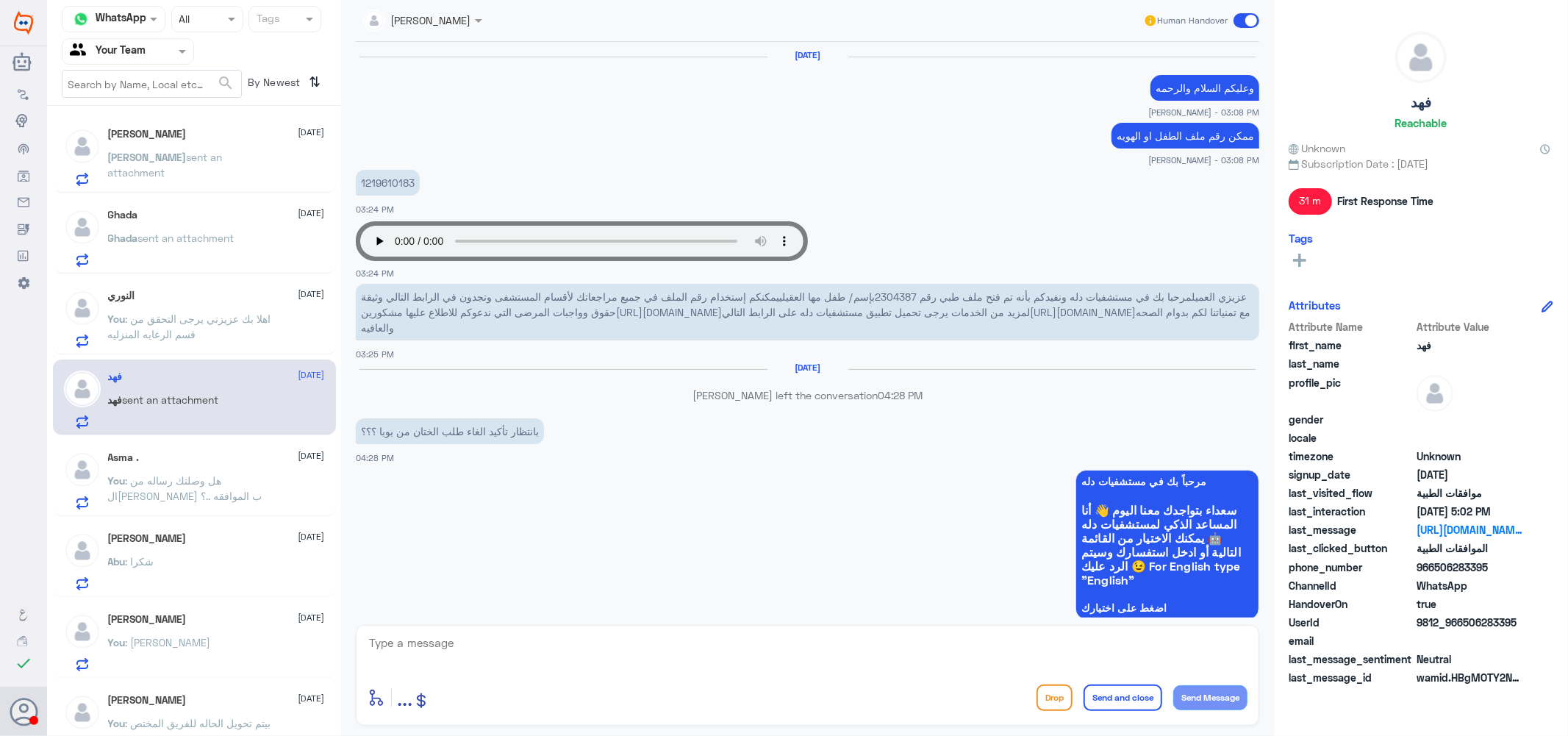
scroll to position [1057, 0]
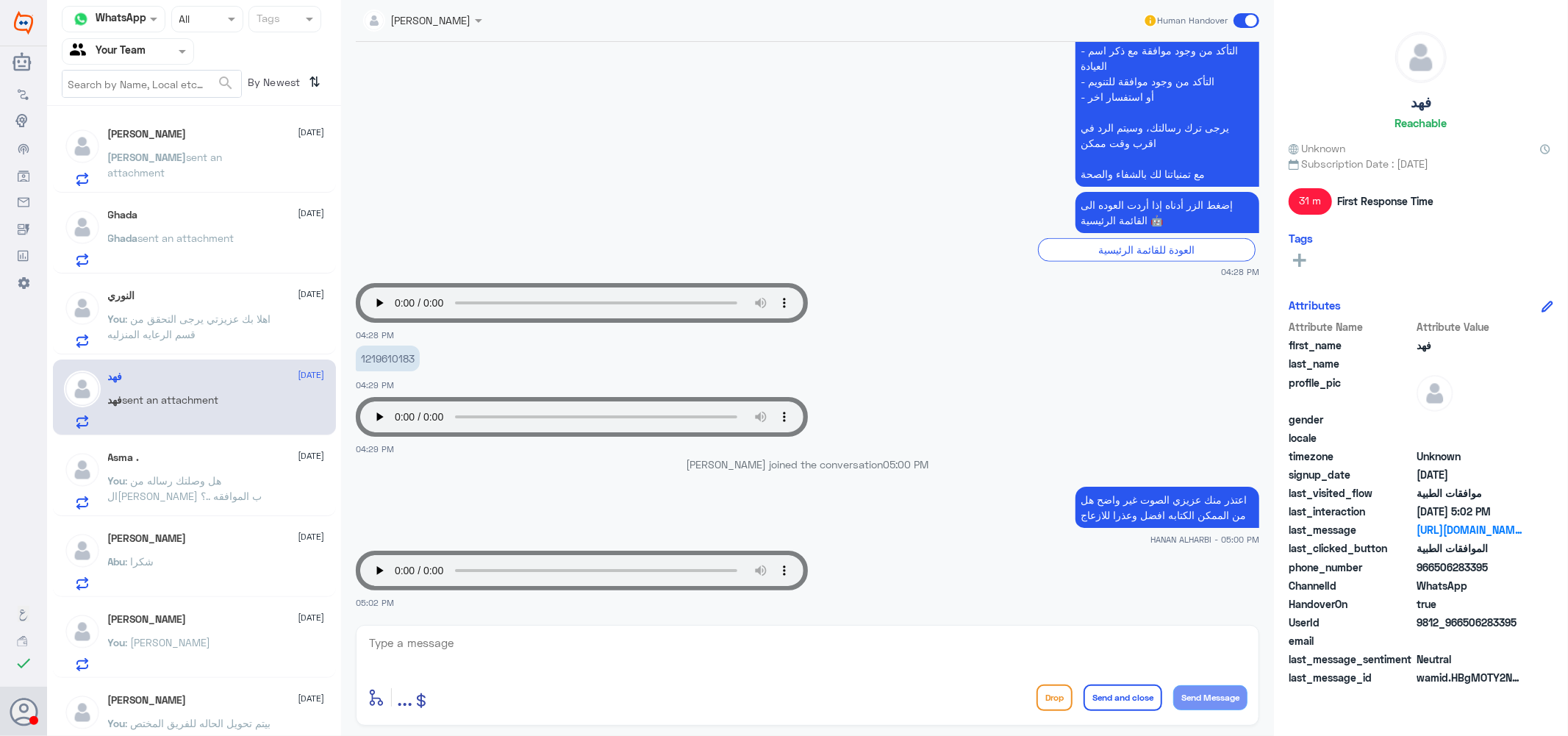
click at [170, 479] on span ": هل وصلتك رساله من ال[PERSON_NAME] ب الموافقه ..؟" at bounding box center [185, 488] width 154 height 28
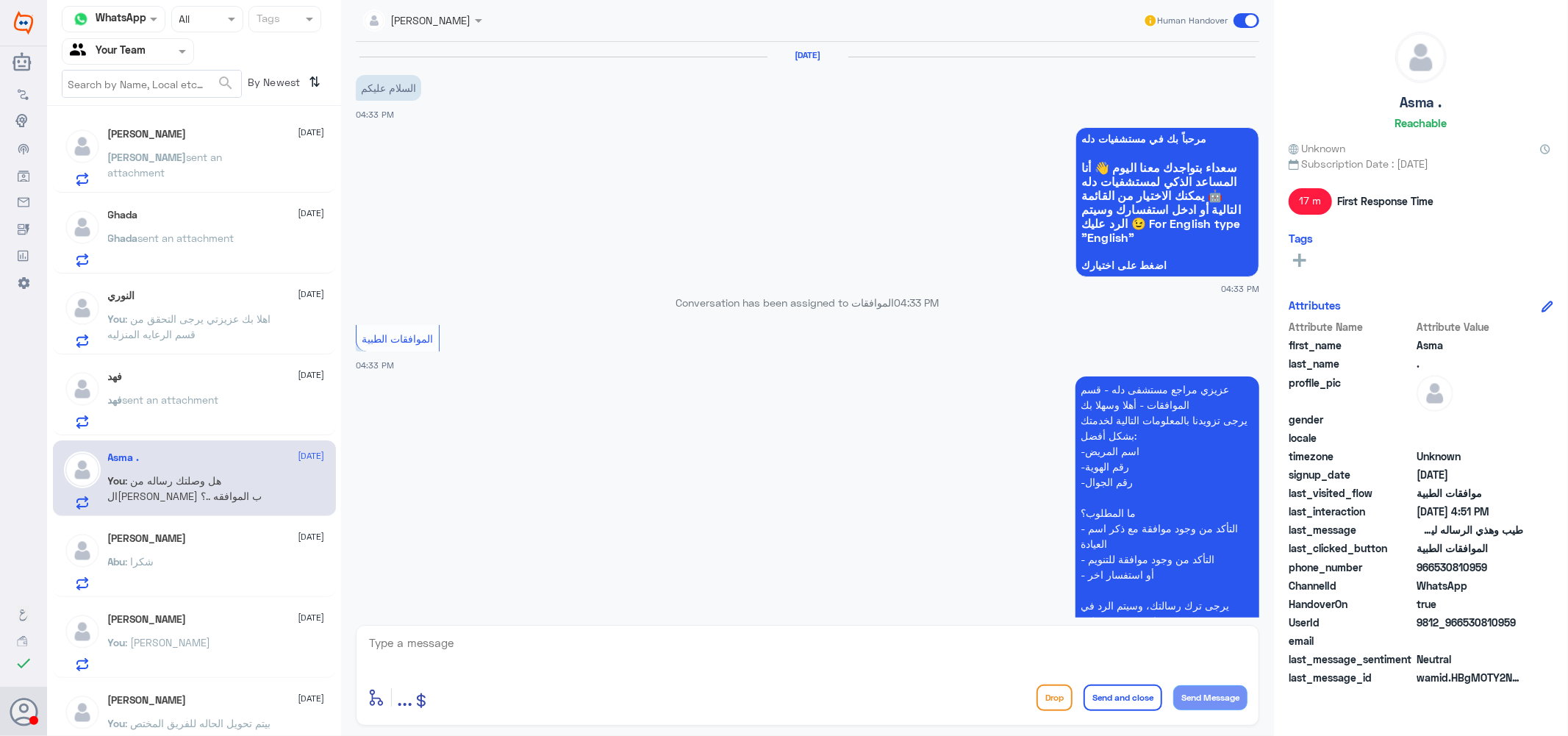
scroll to position [617, 0]
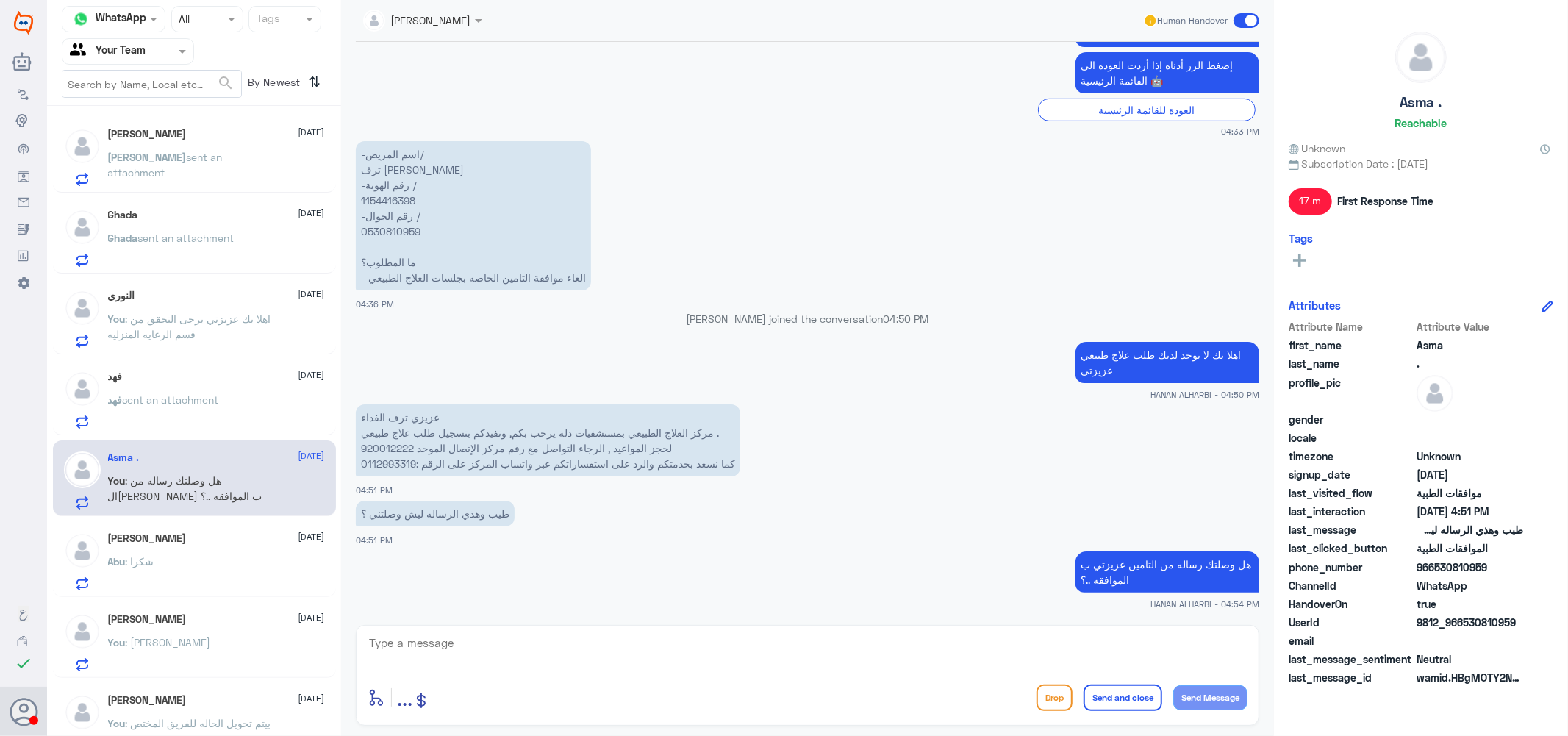
click at [192, 409] on p "فهد sent an attachment" at bounding box center [163, 410] width 111 height 37
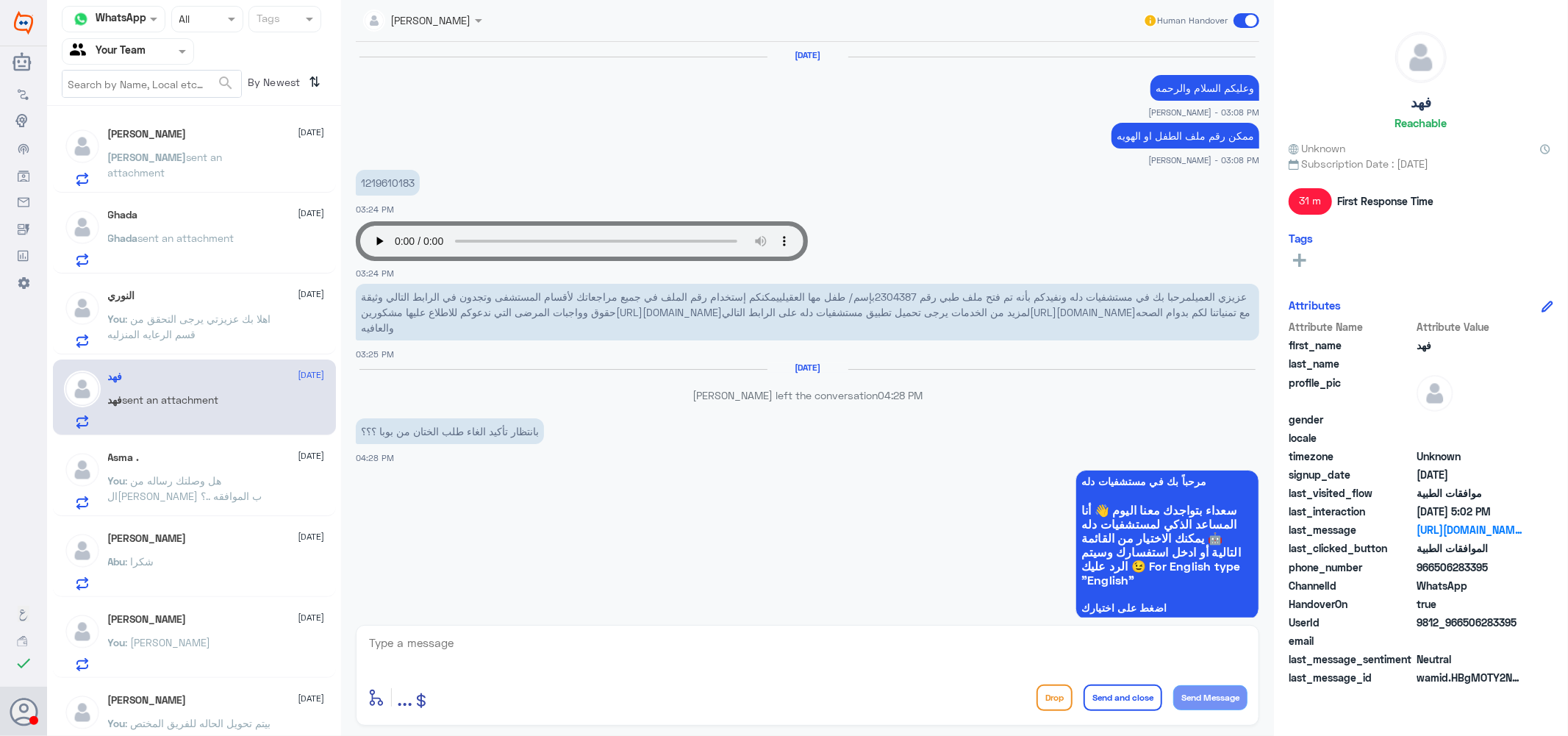
scroll to position [1057, 0]
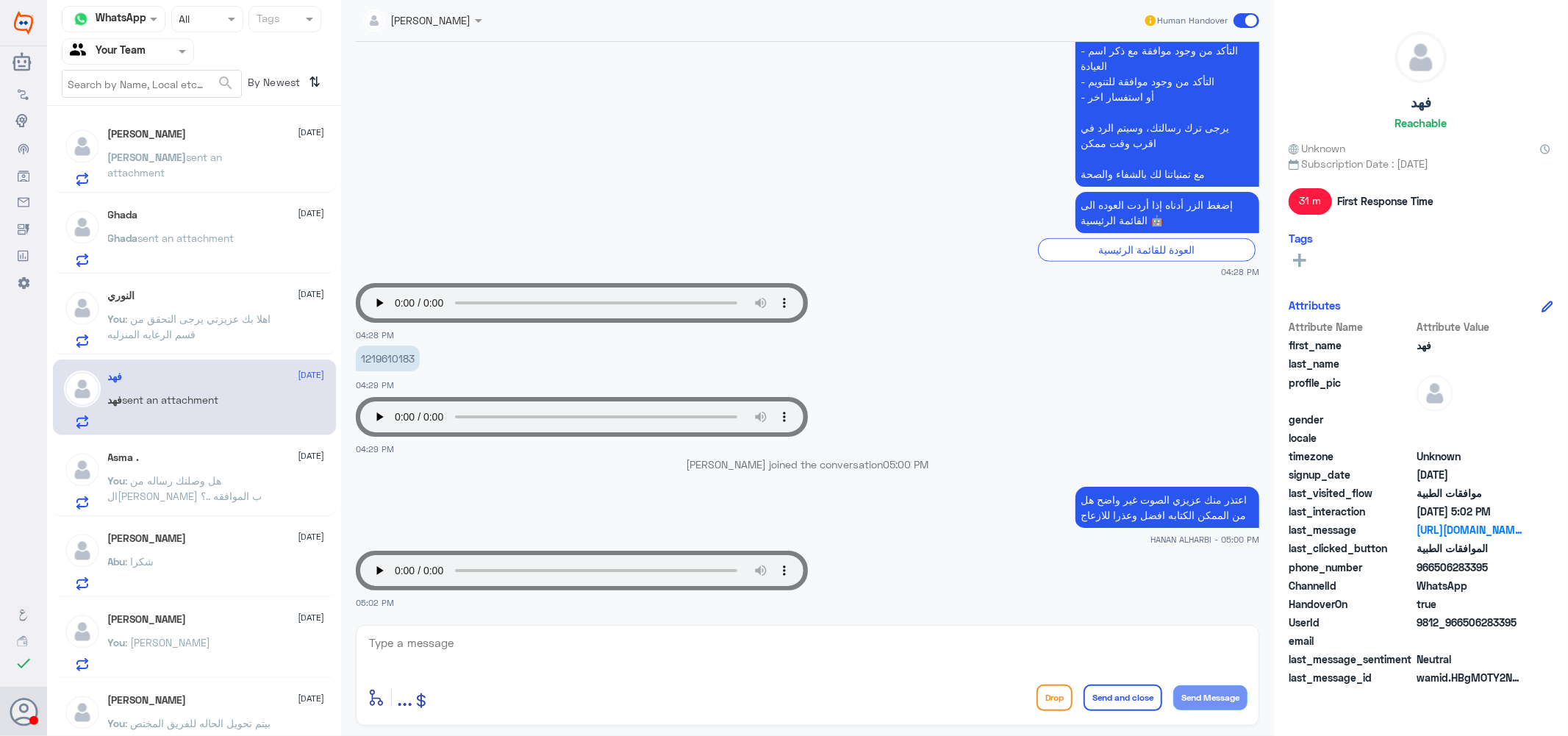
click at [414, 644] on textarea at bounding box center [807, 651] width 880 height 36
type textarea "تم تحويل الحاله للفريق المختص"
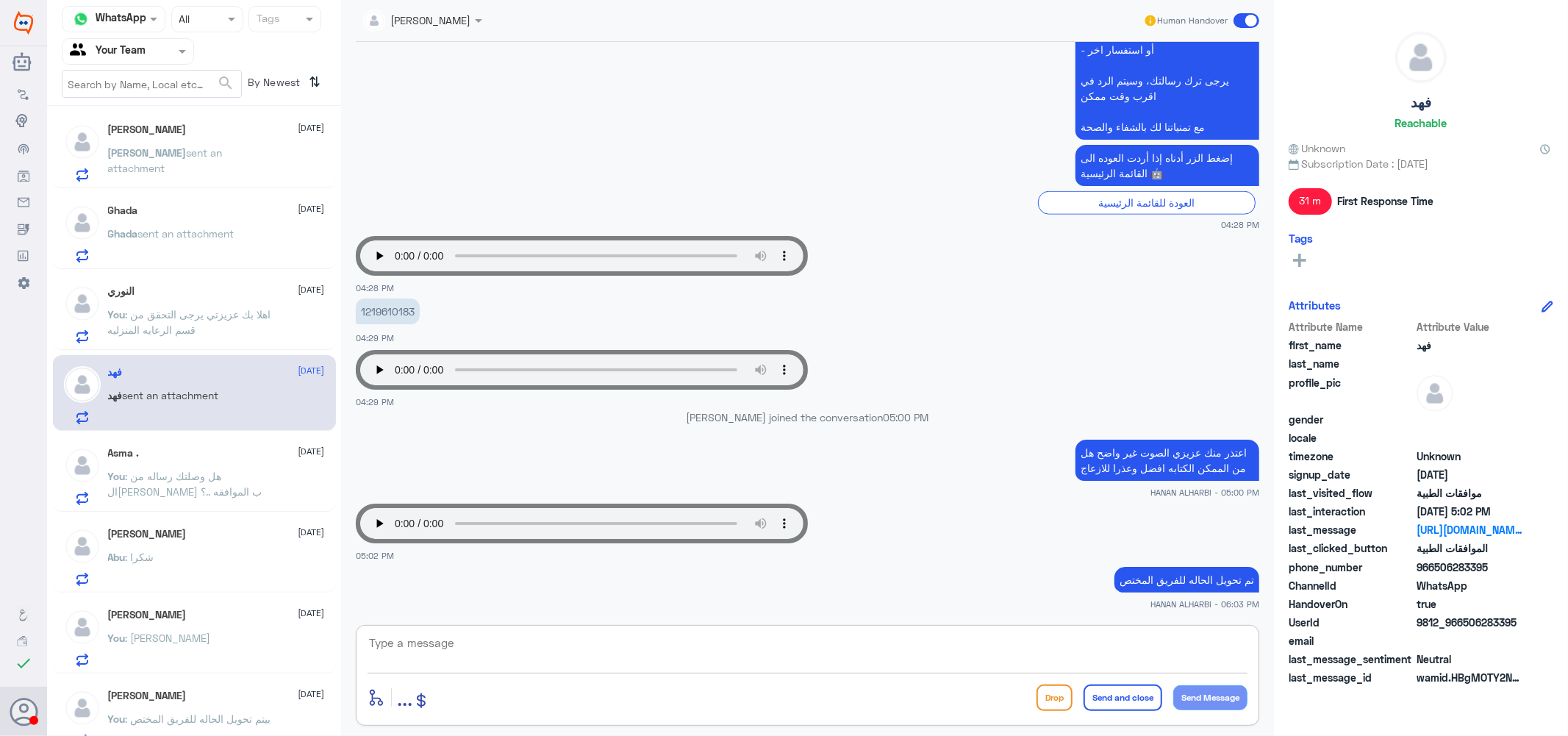
scroll to position [0, 0]
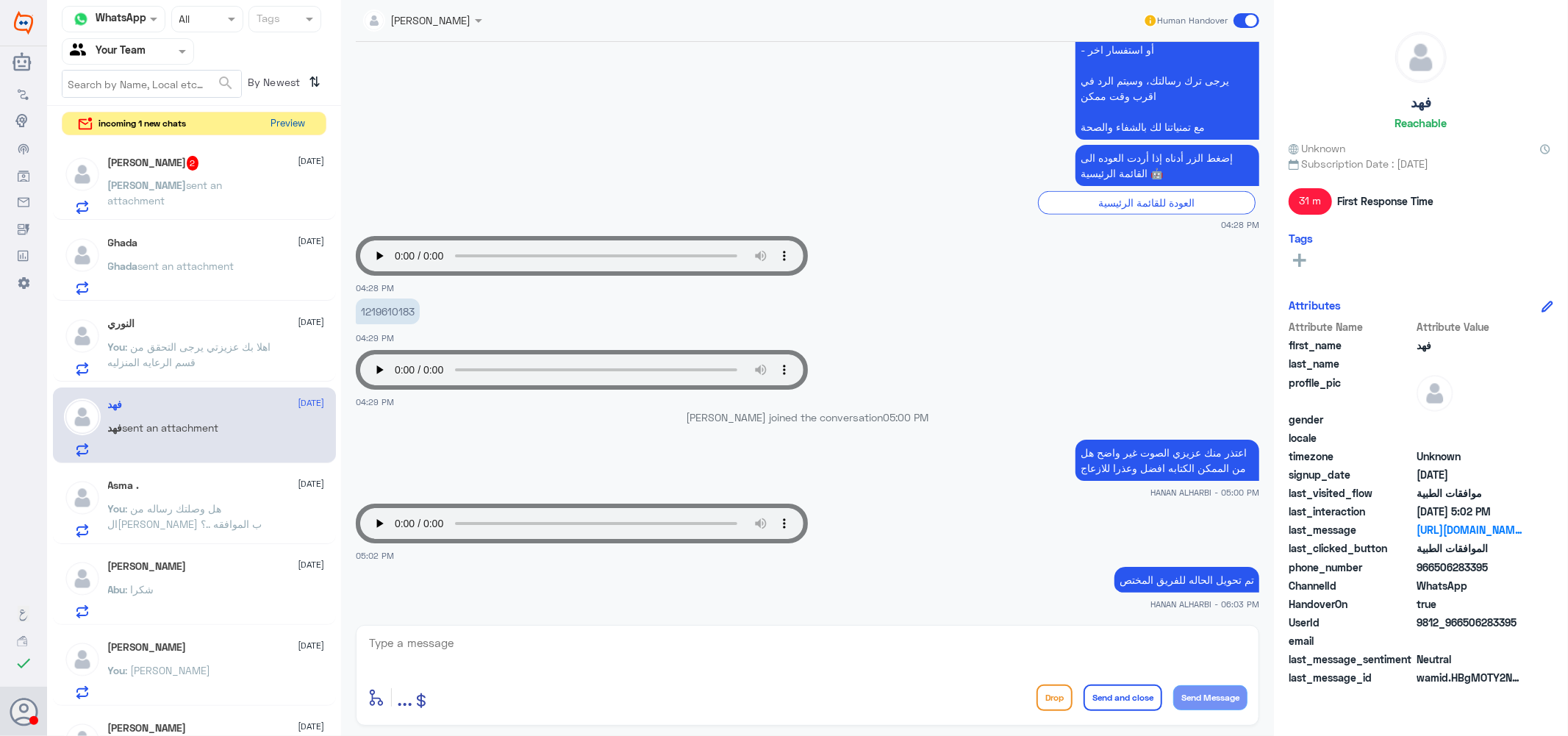
click at [288, 118] on button "Preview" at bounding box center [288, 124] width 45 height 23
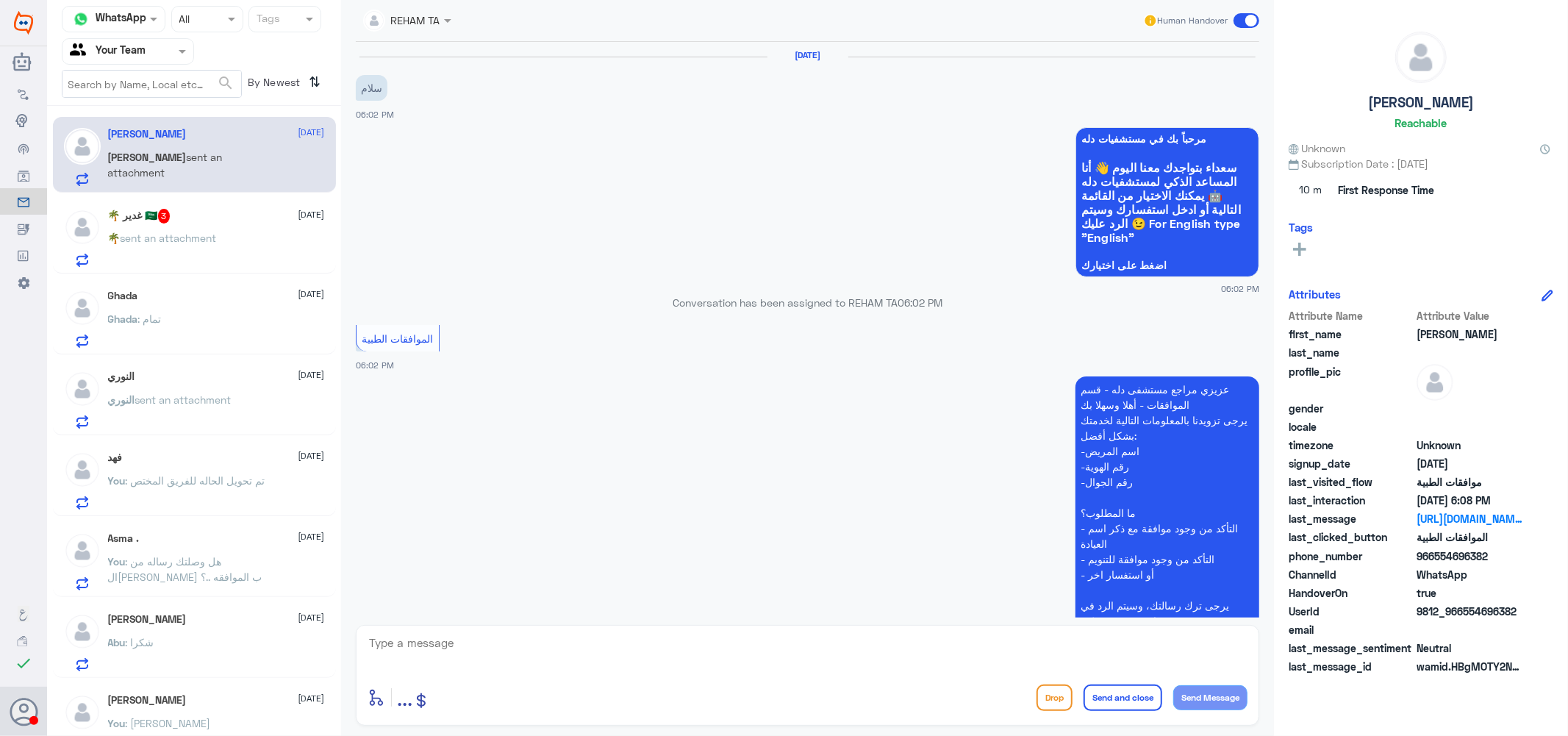
scroll to position [538, 0]
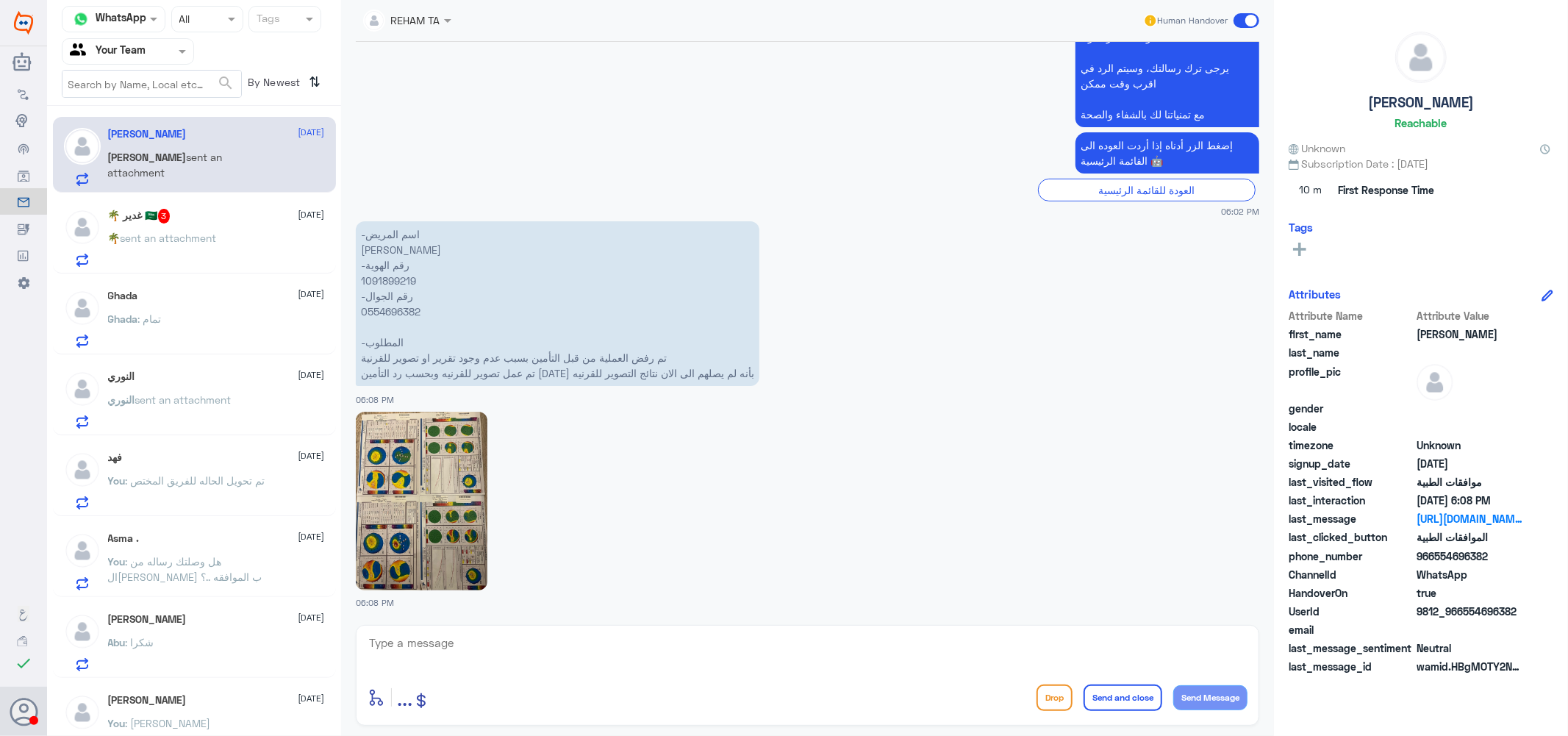
click at [387, 279] on p "-اسم المريض عبدالله عبدالعزيز بن رشيد -رقم الهوية 1091899219 -رقم الجوال 055469…" at bounding box center [557, 304] width 404 height 165
copy p "1091899219"
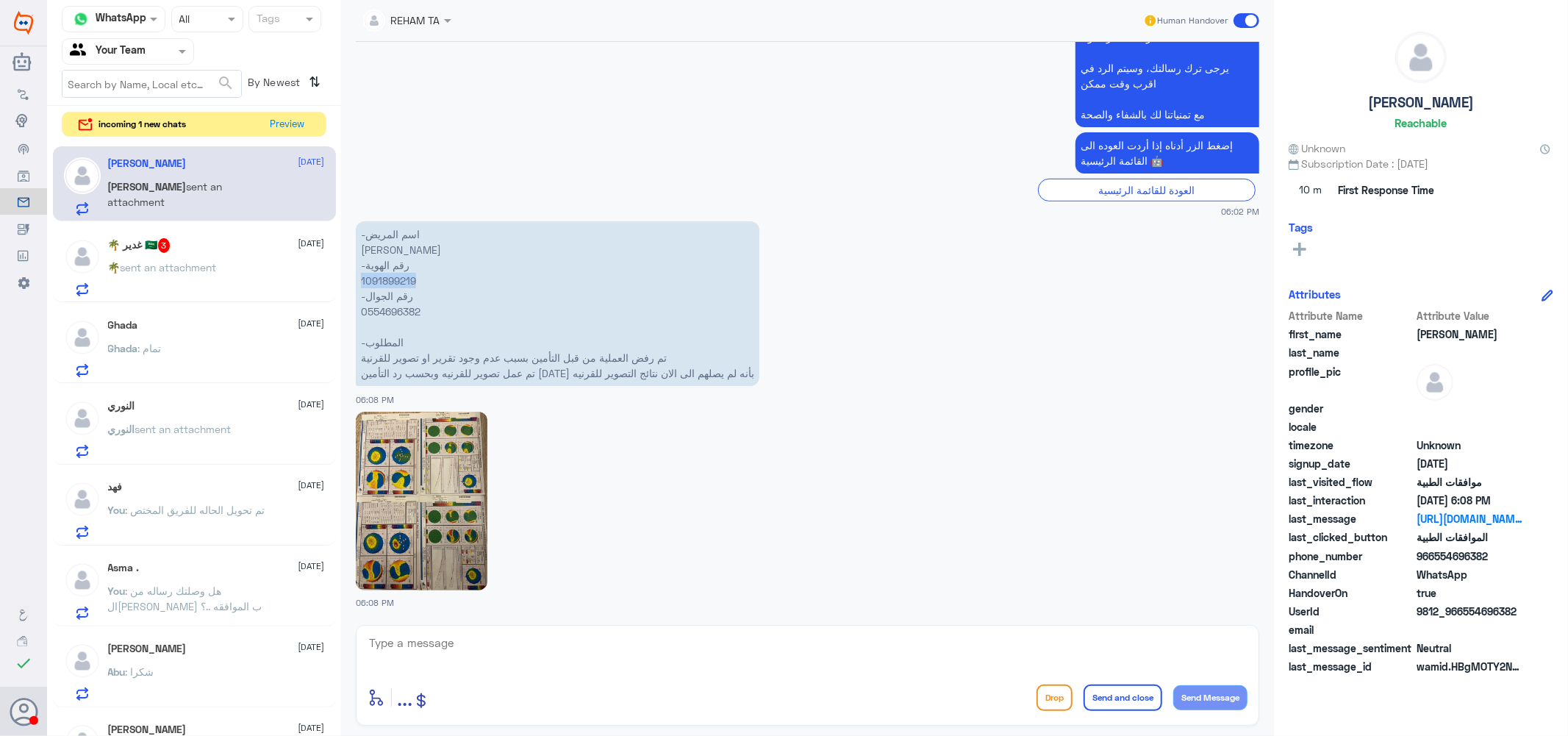
copy p "1091899219"
click at [410, 445] on img at bounding box center [421, 501] width 132 height 179
click at [577, 663] on textarea at bounding box center [807, 651] width 880 height 36
type textarea "h"
type textarea "الطلب تحت الاجراء حاليا"
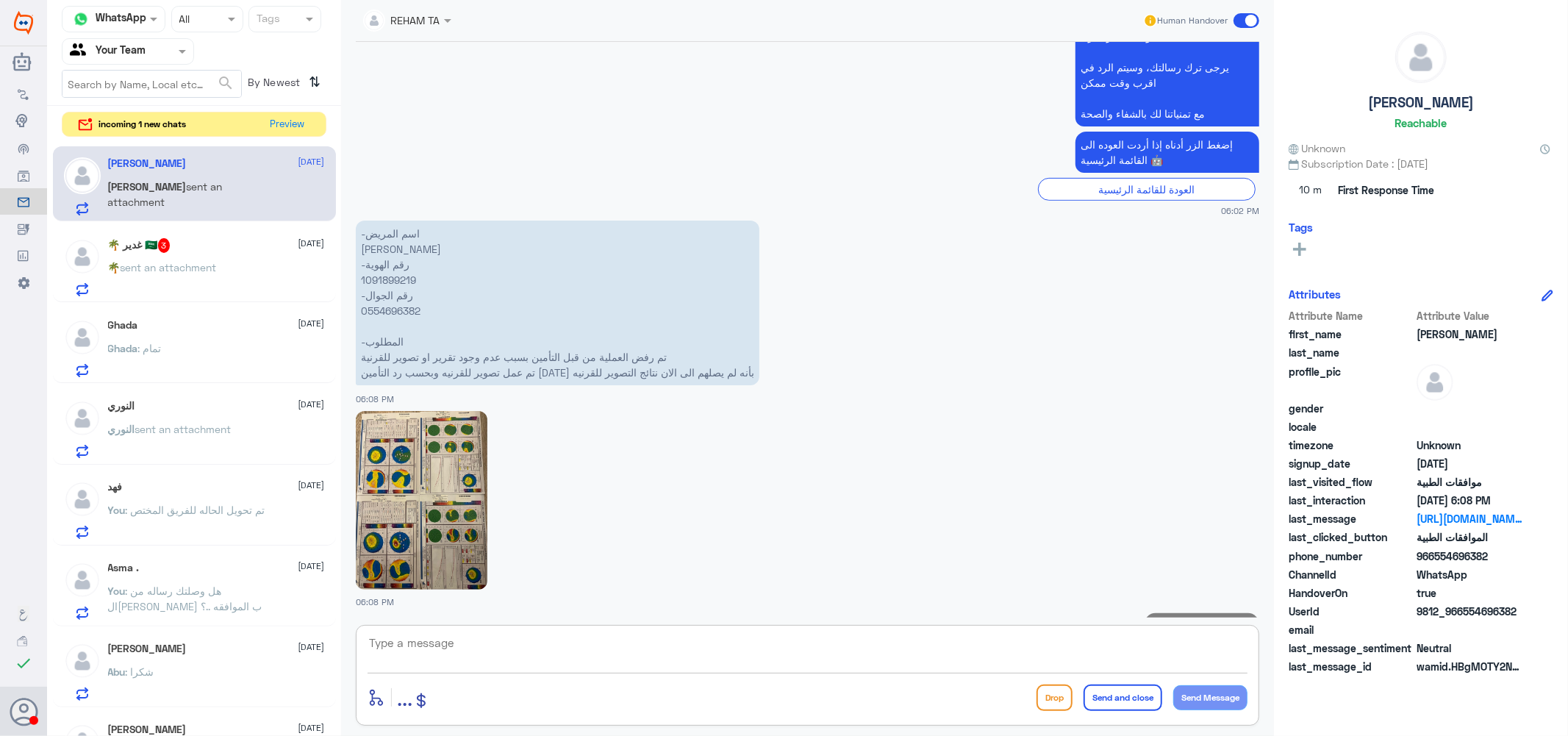
scroll to position [585, 0]
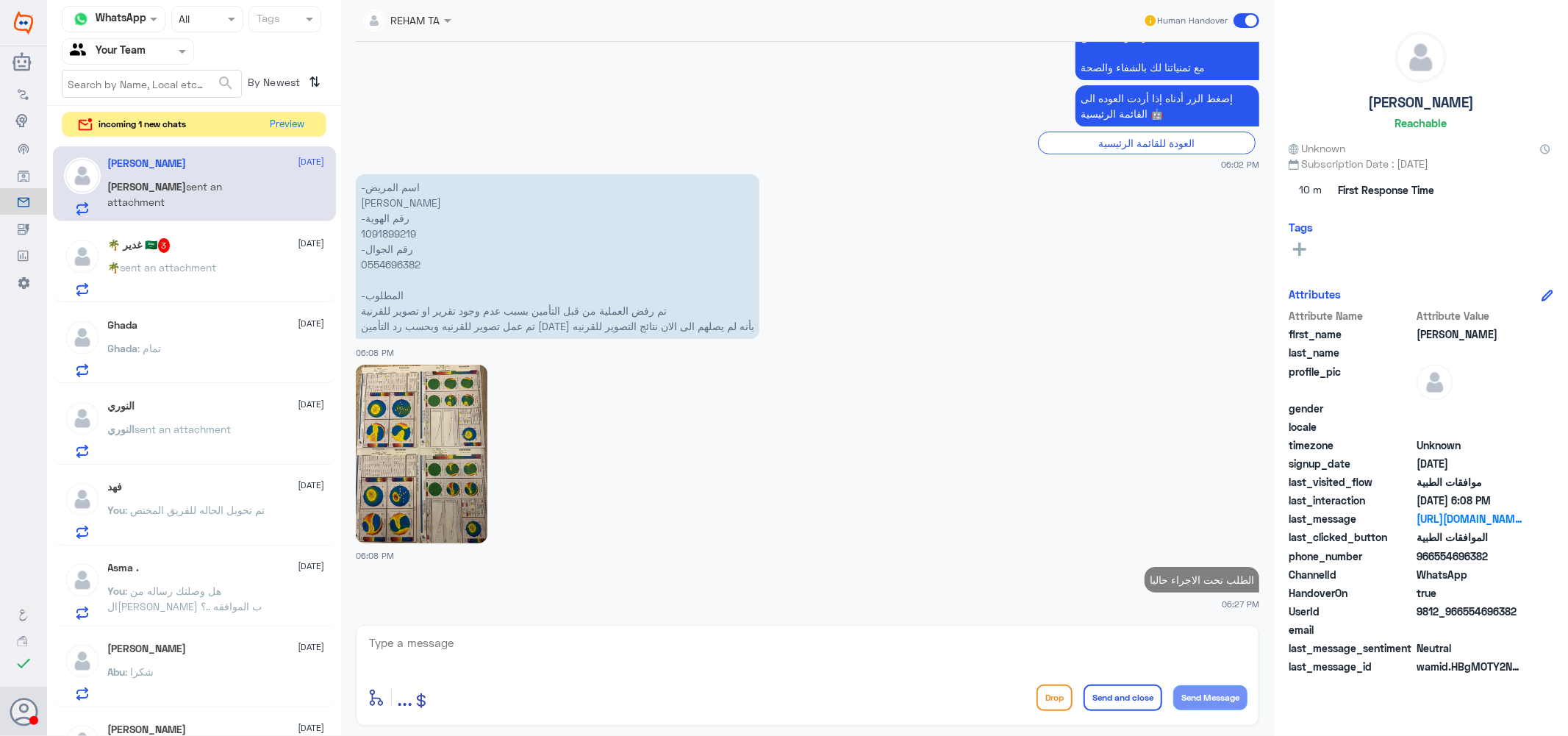
click at [206, 255] on div "🌴 غدير 🇸🇦 3 1 September 🌴 sent an attachment" at bounding box center [216, 267] width 217 height 58
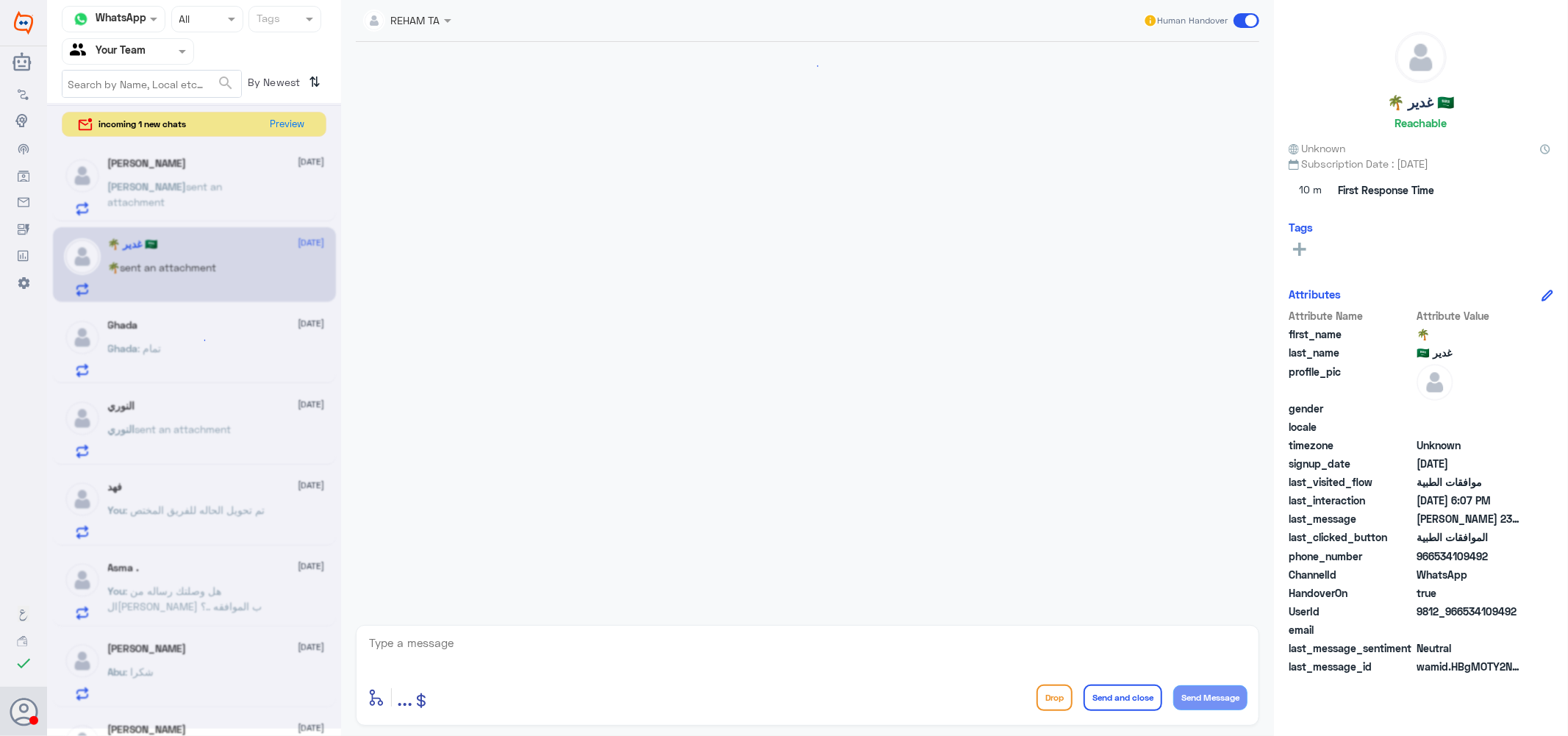
scroll to position [1423, 0]
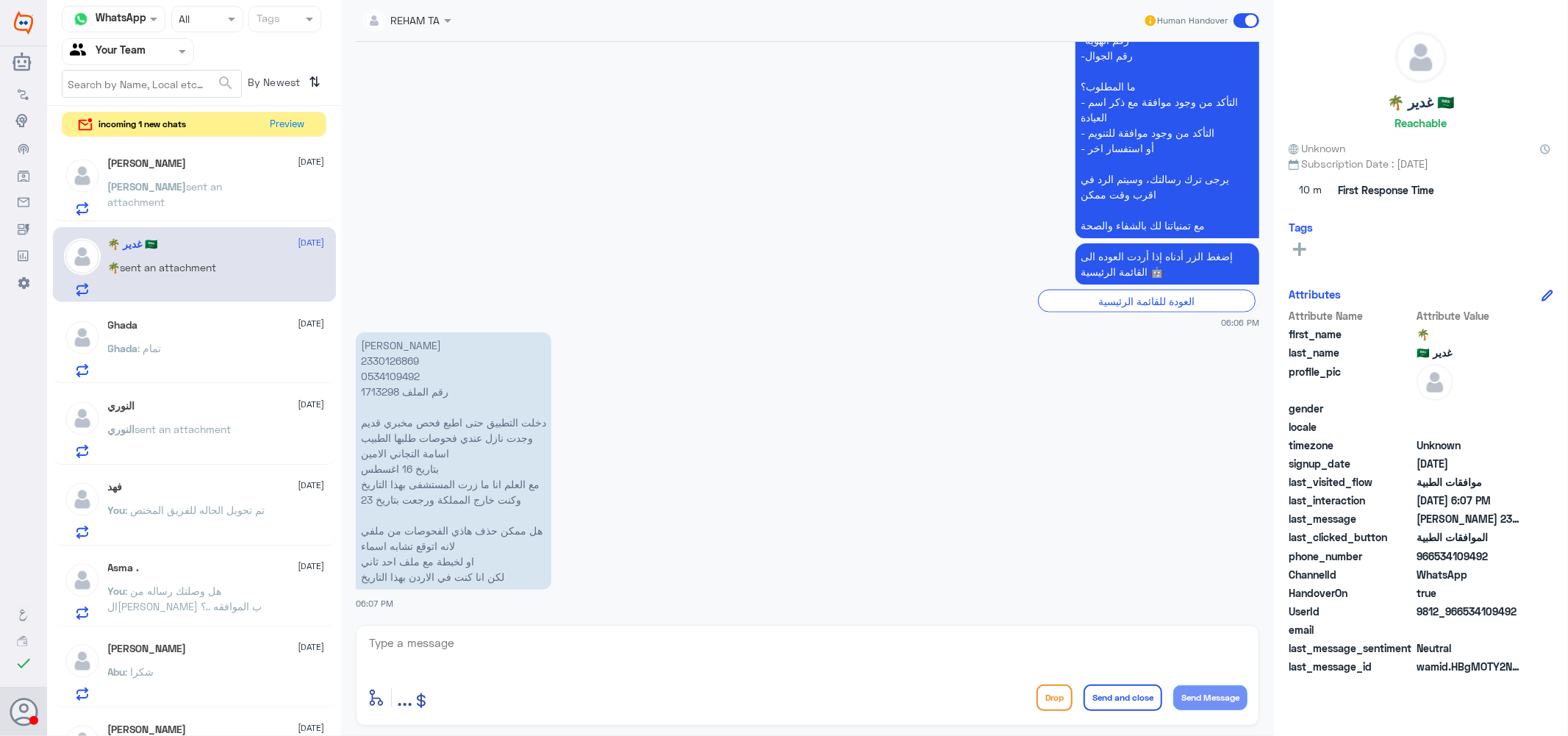
click at [174, 177] on div "Abdullah 1 September Abdullah sent an attachment" at bounding box center [216, 186] width 217 height 58
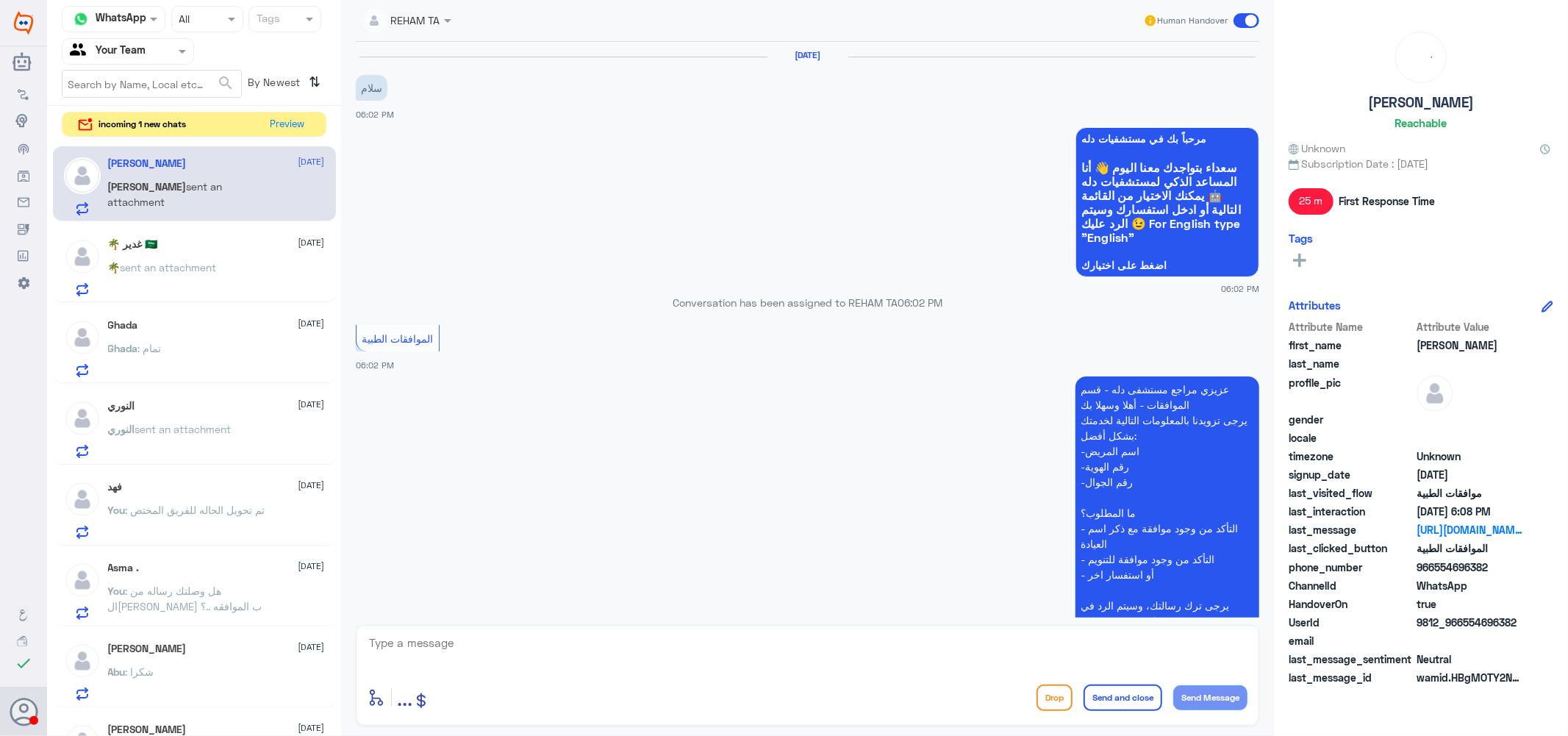
scroll to position [612, 0]
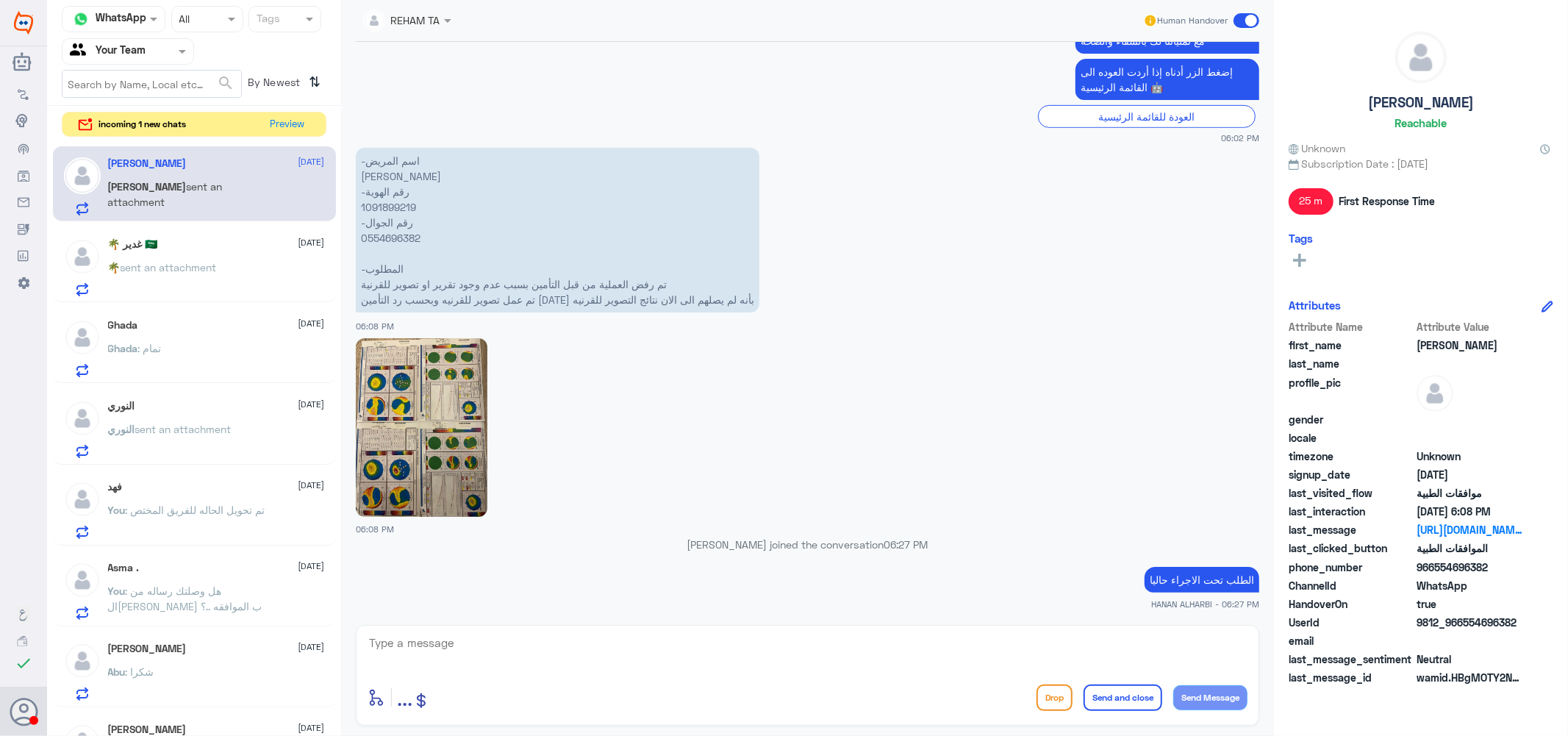
click at [195, 256] on div "🌴 غدير 🇸🇦 1 September 🌴 sent an attachment" at bounding box center [216, 267] width 217 height 58
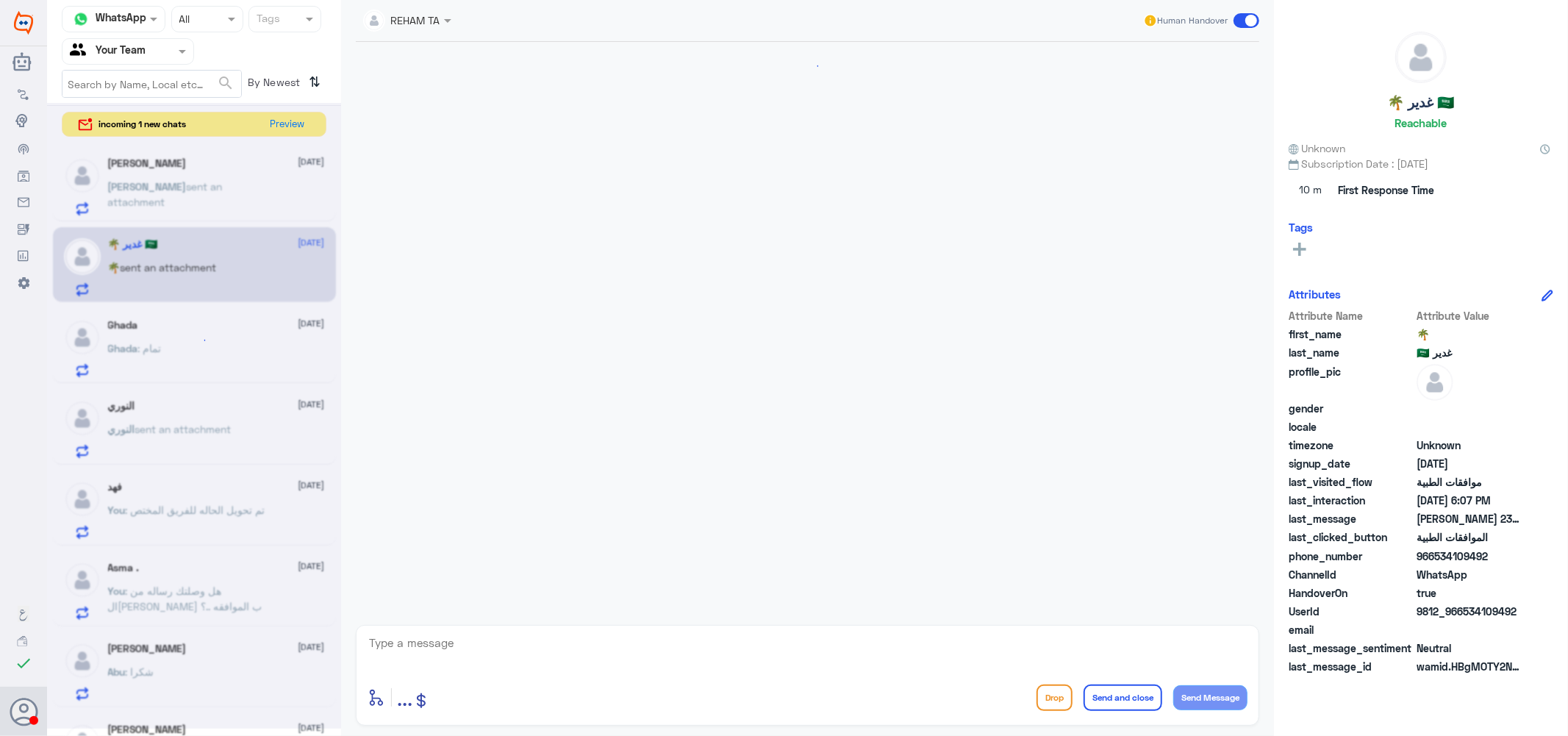
scroll to position [1423, 0]
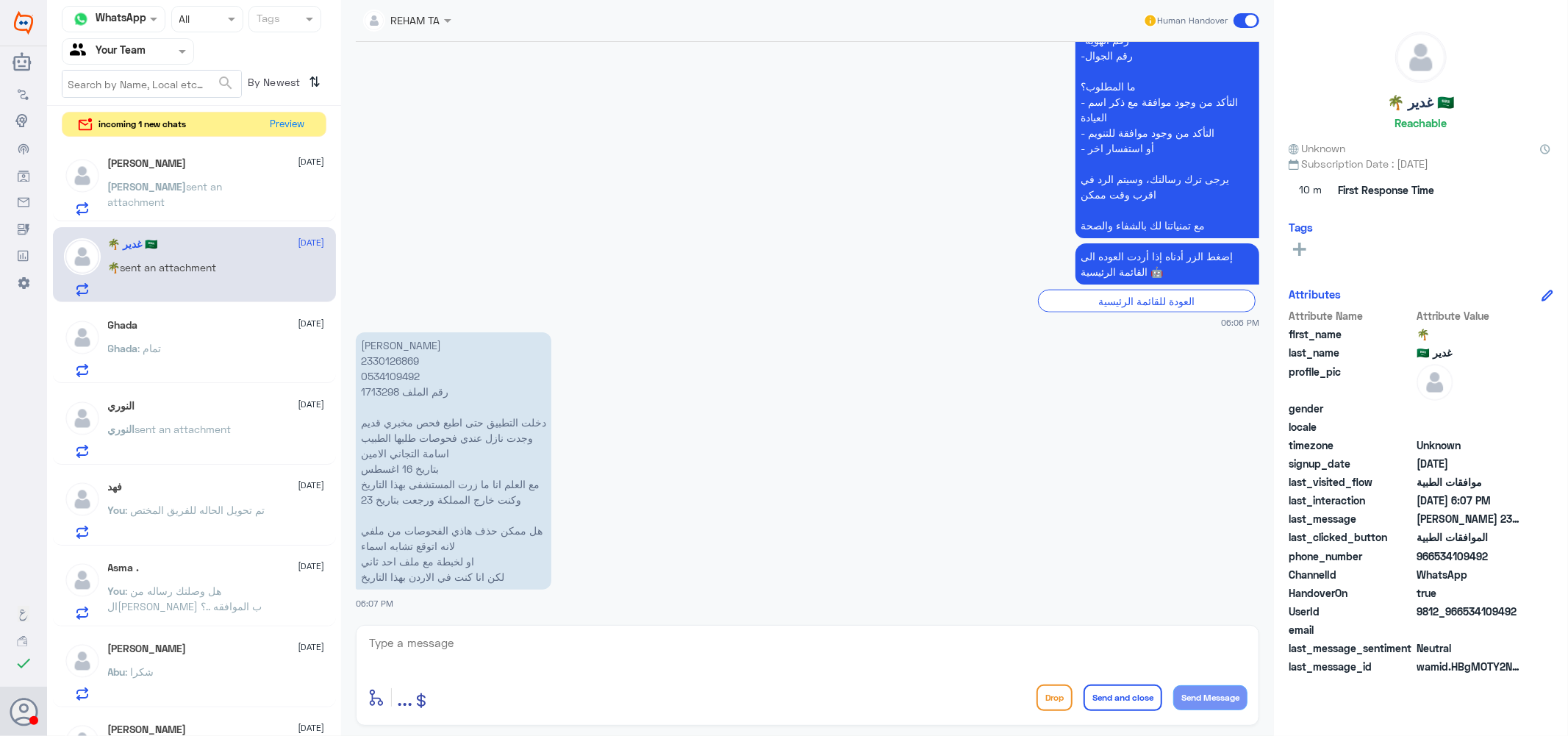
click at [390, 387] on p "غدير مصطفى الشيخ 2330126869 0534109492 رقم الملف 1713298 دخلت التطبيق حتى اطبع …" at bounding box center [453, 461] width 196 height 257
copy p "1713298"
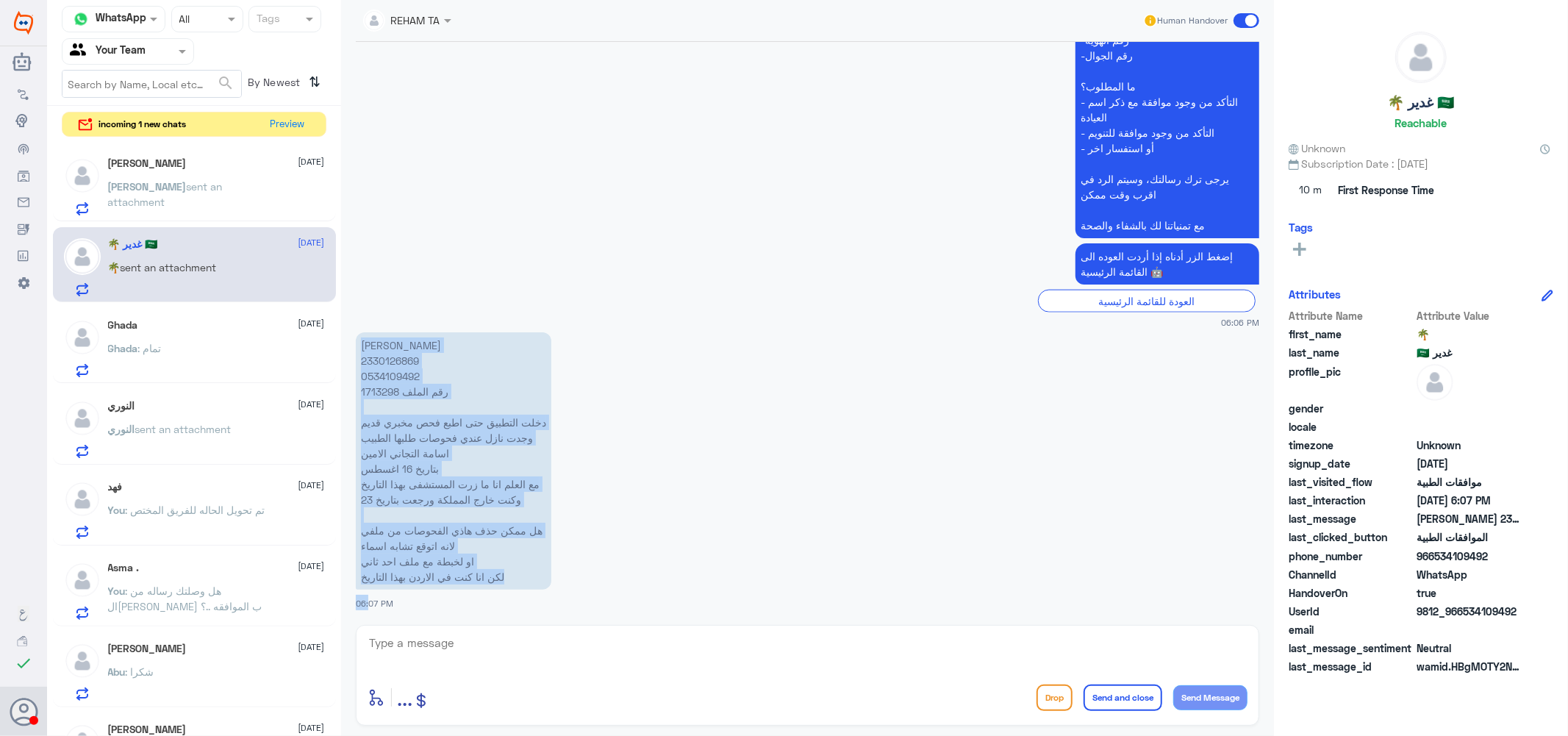
drag, startPoint x: 362, startPoint y: 340, endPoint x: 362, endPoint y: 592, distance: 252.0
click at [362, 592] on div "غدير مصطفى الشيخ 2330126869 0534109492 رقم الملف 1713298 دخلت التطبيق حتى اطبع …" at bounding box center [807, 469] width 903 height 281
copy div "غدير مصطفى الشيخ 2330126869 0534109492 رقم الملف 1713298 دخلت التطبيق حتى اطبع …"
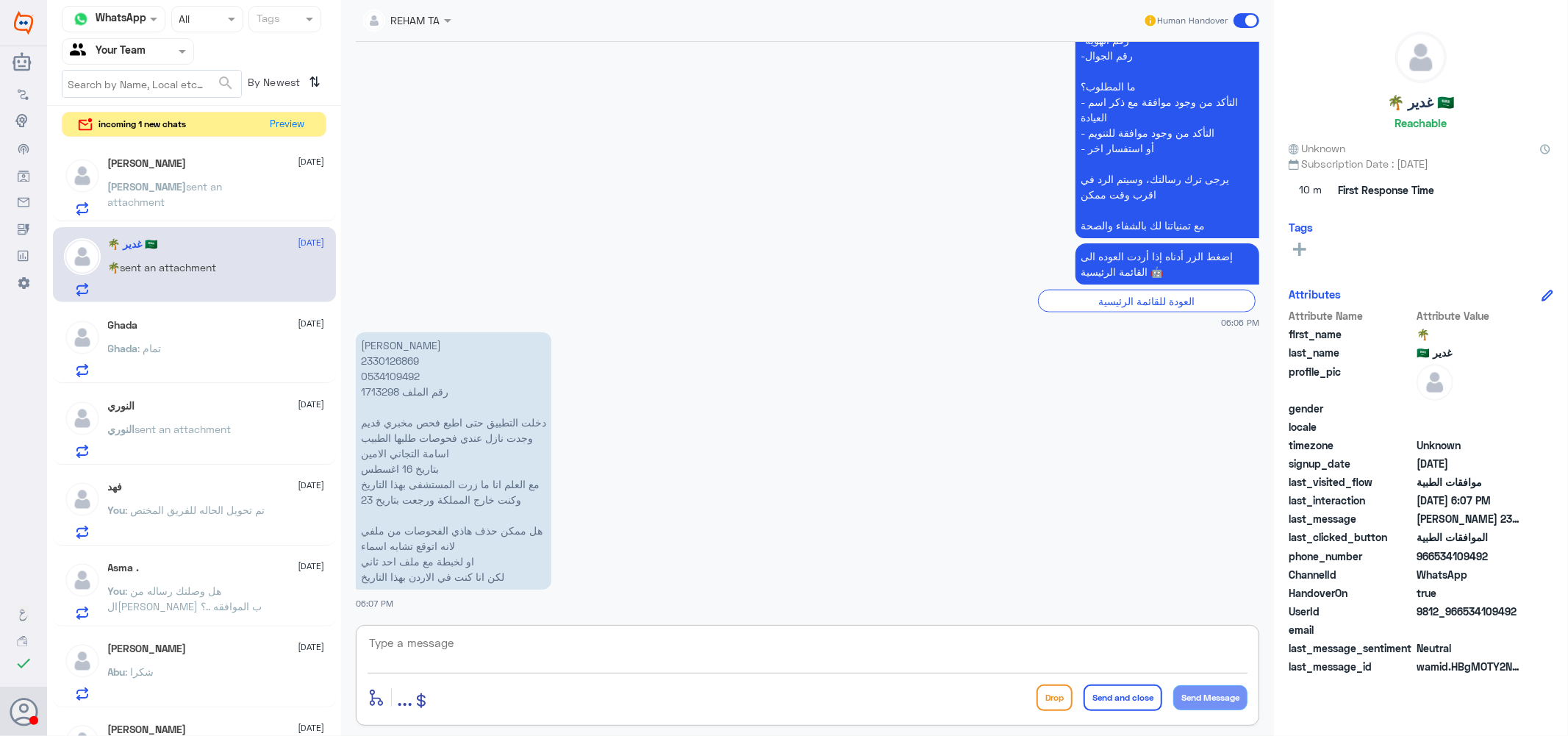
click at [509, 644] on textarea at bounding box center [807, 651] width 880 height 36
type textarea "["
type textarea "جاري التحقق"
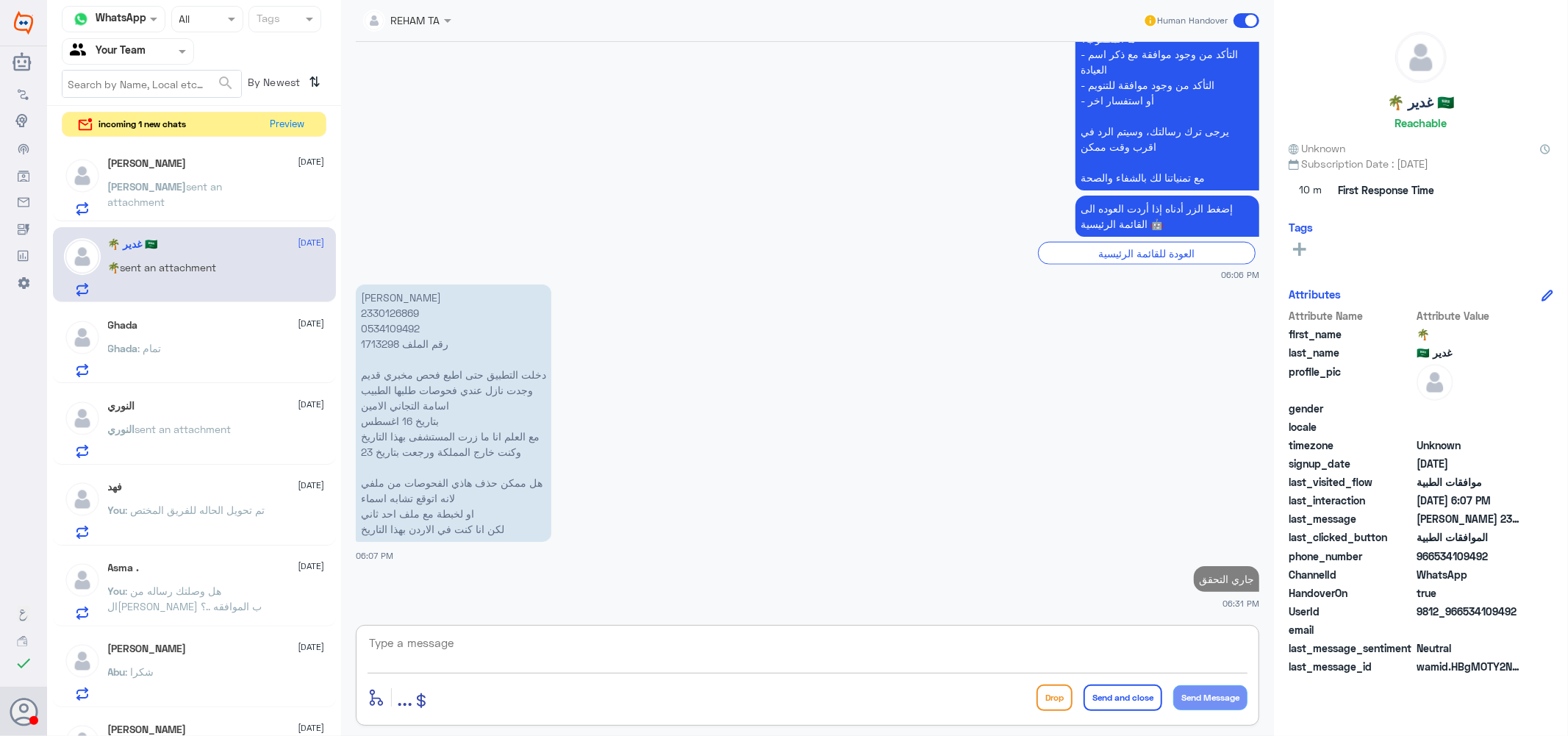
click at [158, 155] on div "Abdullah 1 September Abdullah sent an attachment" at bounding box center [194, 184] width 283 height 76
click at [283, 121] on button "Preview" at bounding box center [288, 124] width 45 height 23
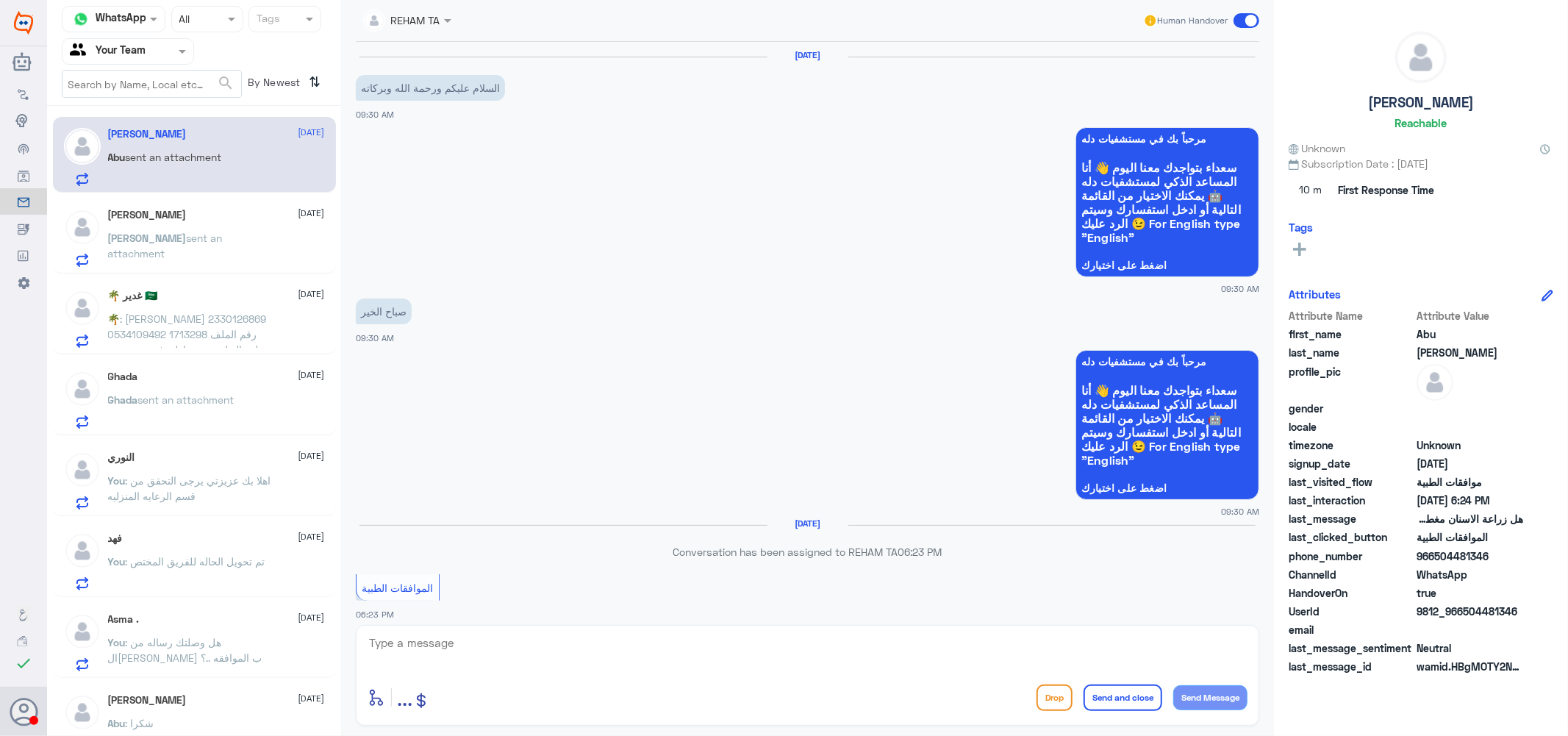
scroll to position [561, 0]
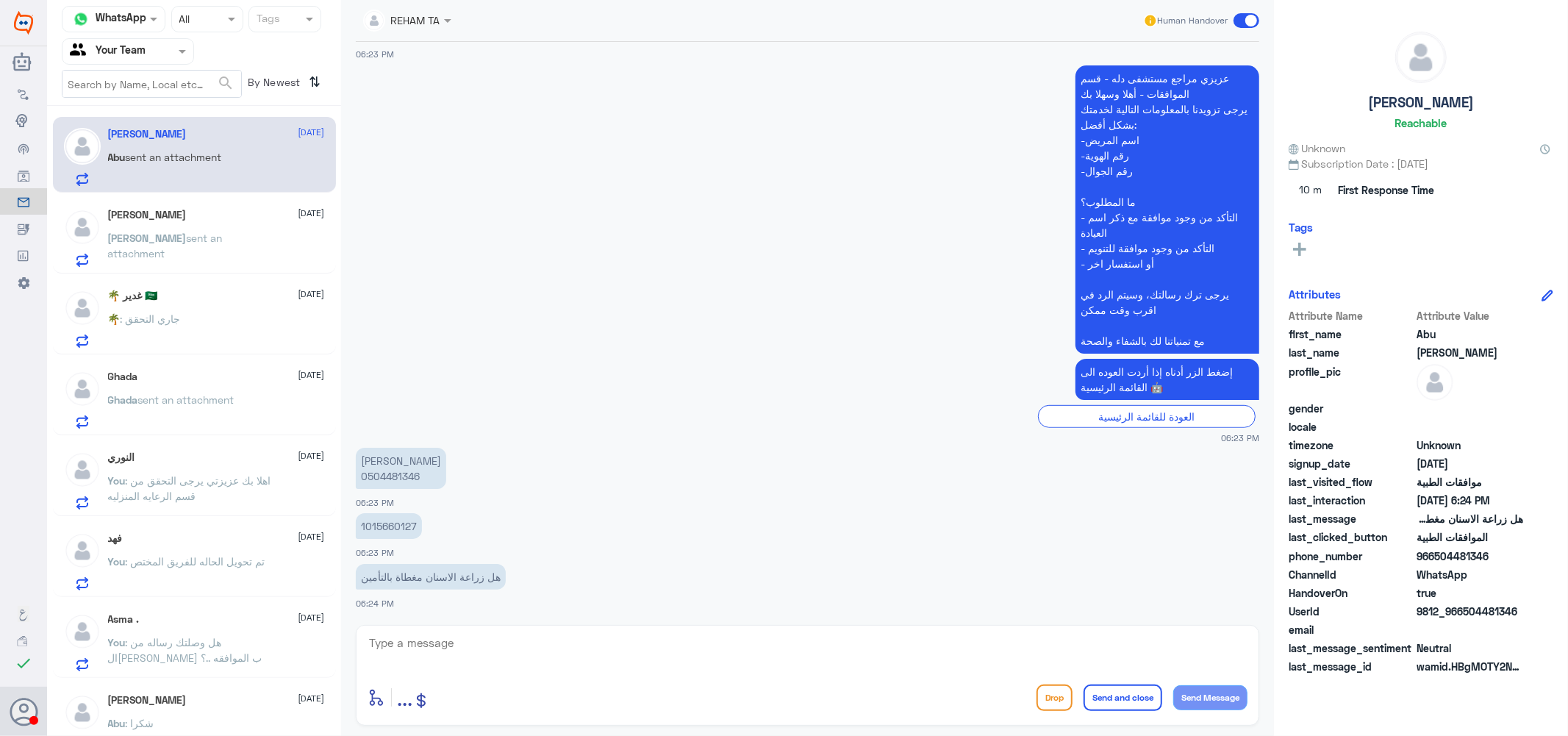
click at [456, 648] on textarea at bounding box center [807, 651] width 880 height 36
type textarea "ماهي شركه تامينك عزيزي ؟"
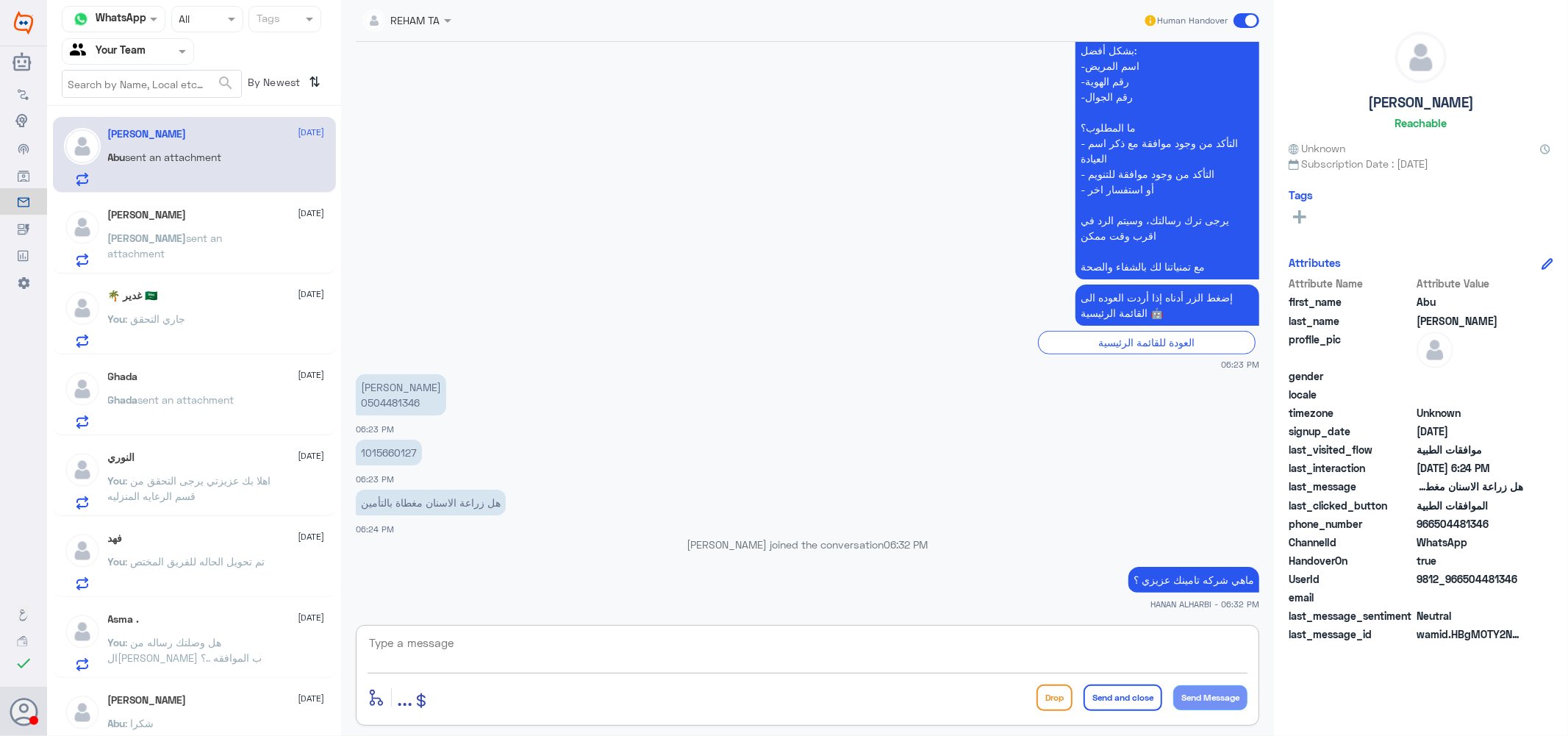
scroll to position [604, 0]
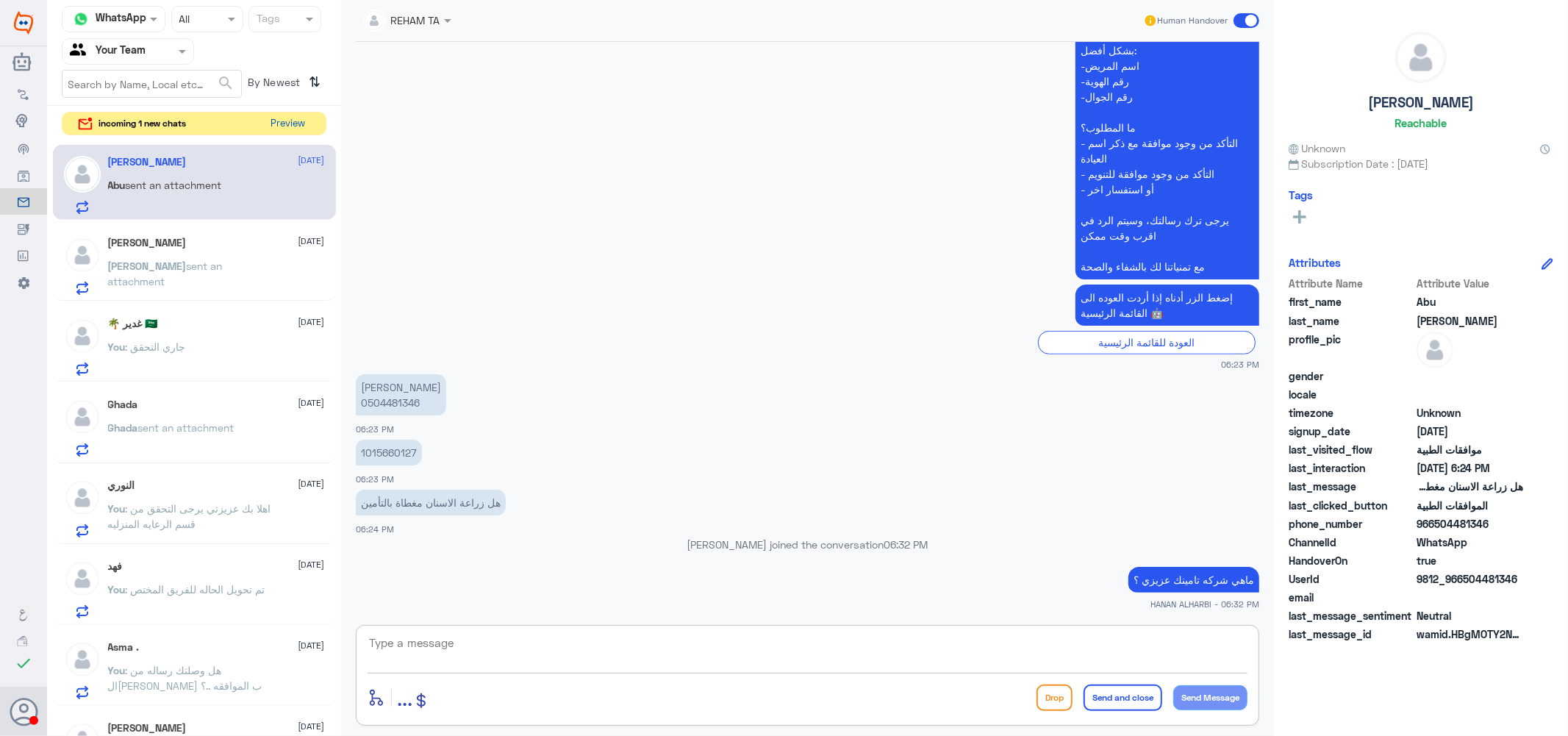
click at [290, 123] on button "Preview" at bounding box center [288, 124] width 45 height 23
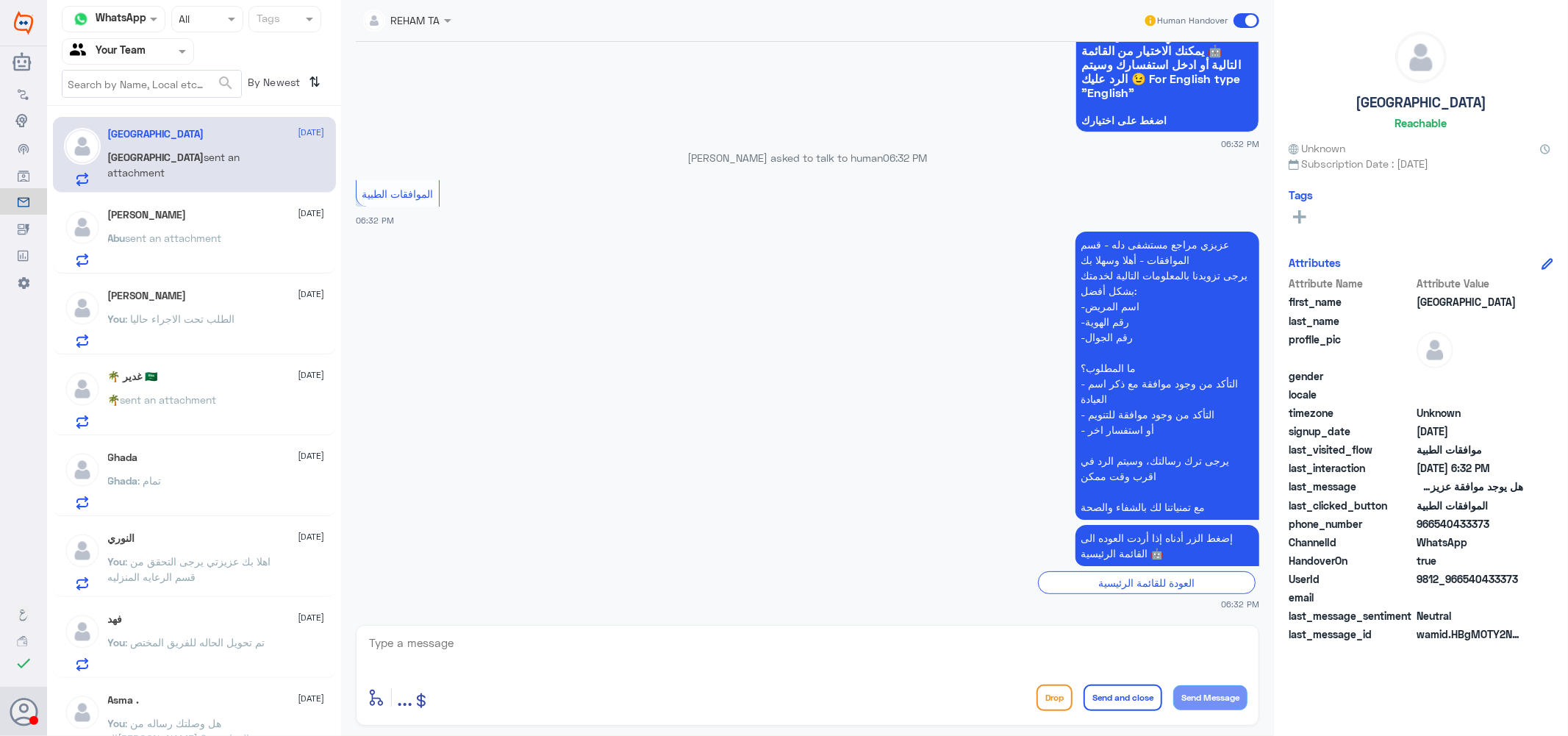
scroll to position [0, 0]
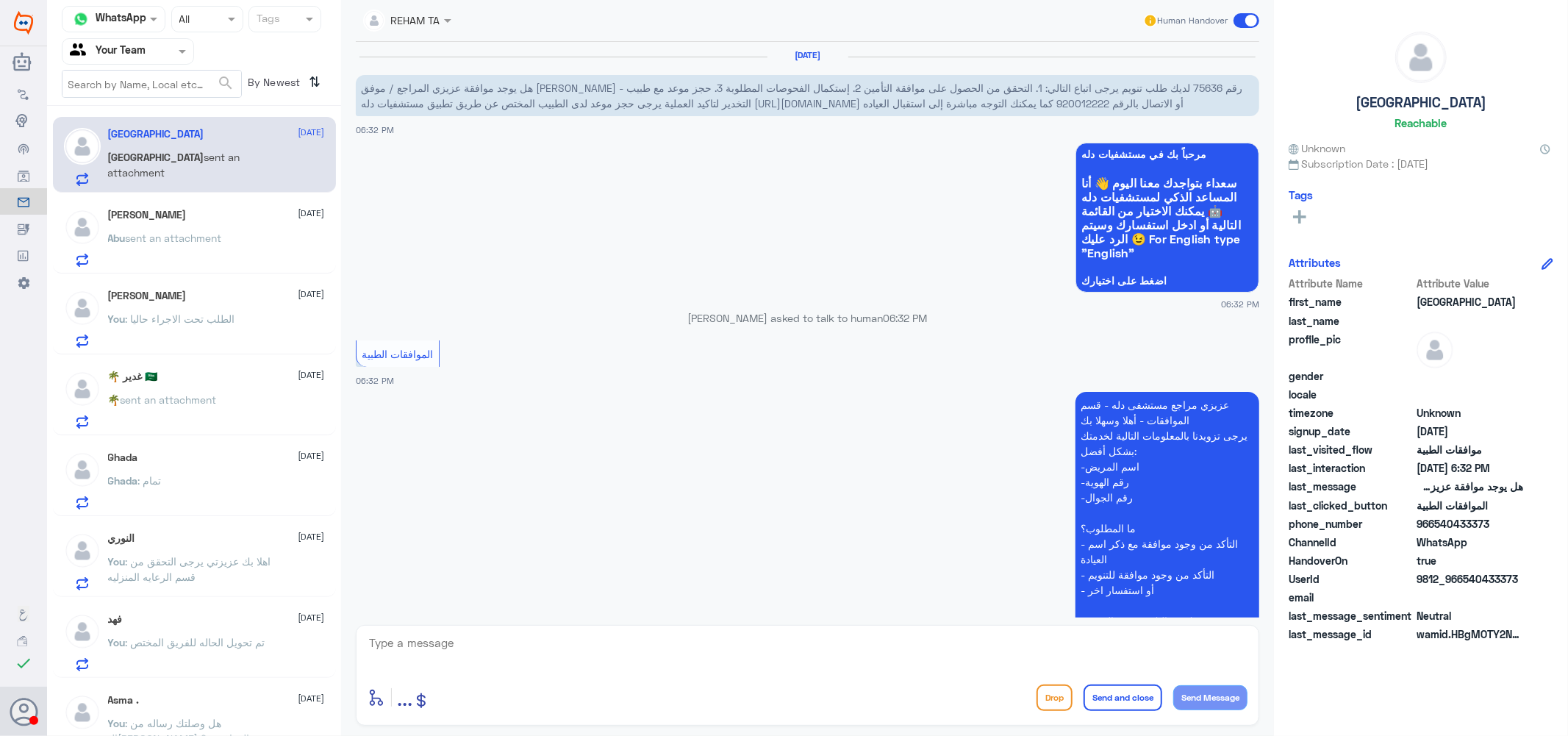
click at [204, 222] on div "Abu Ahmed 1 September Abu sent an attachment" at bounding box center [216, 238] width 217 height 58
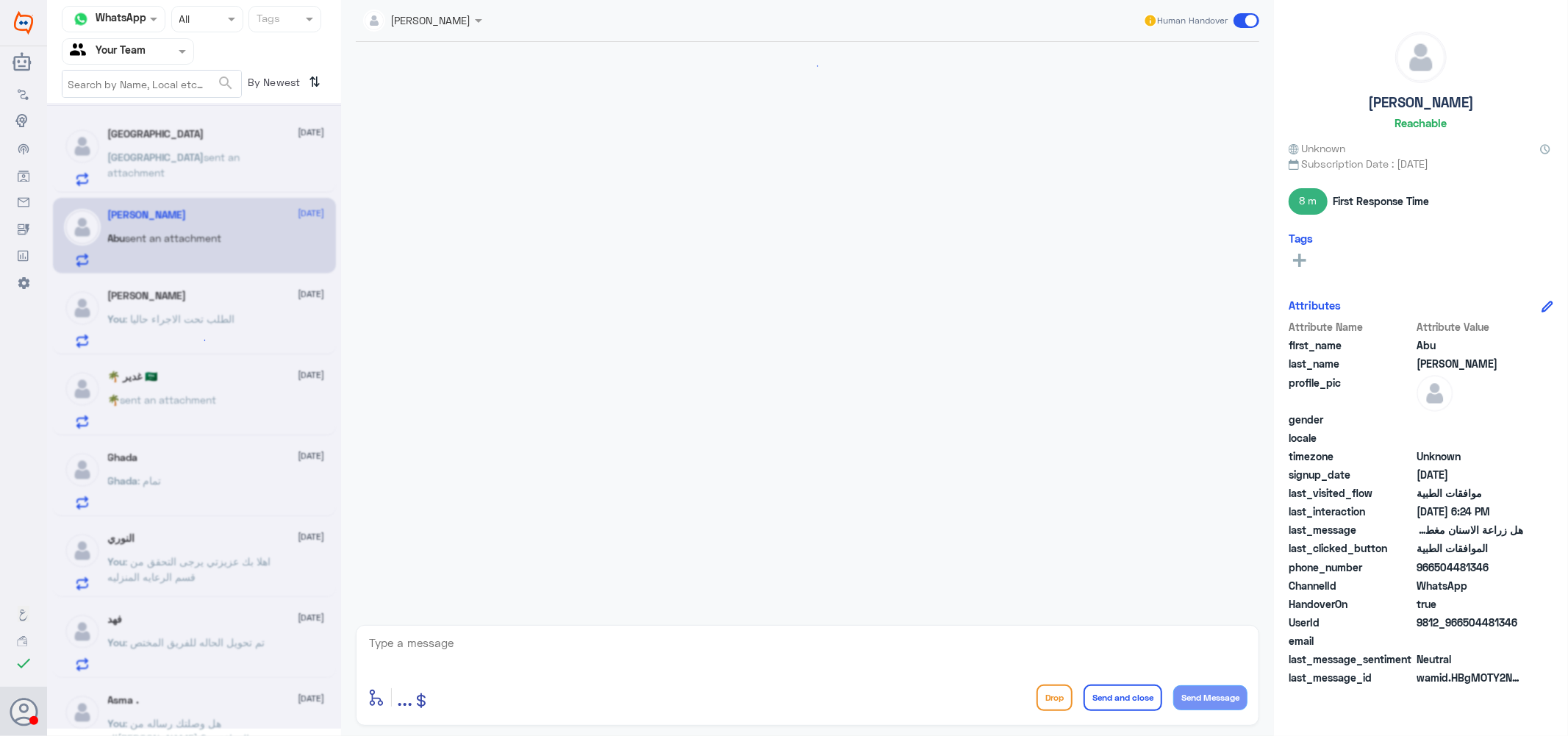
scroll to position [635, 0]
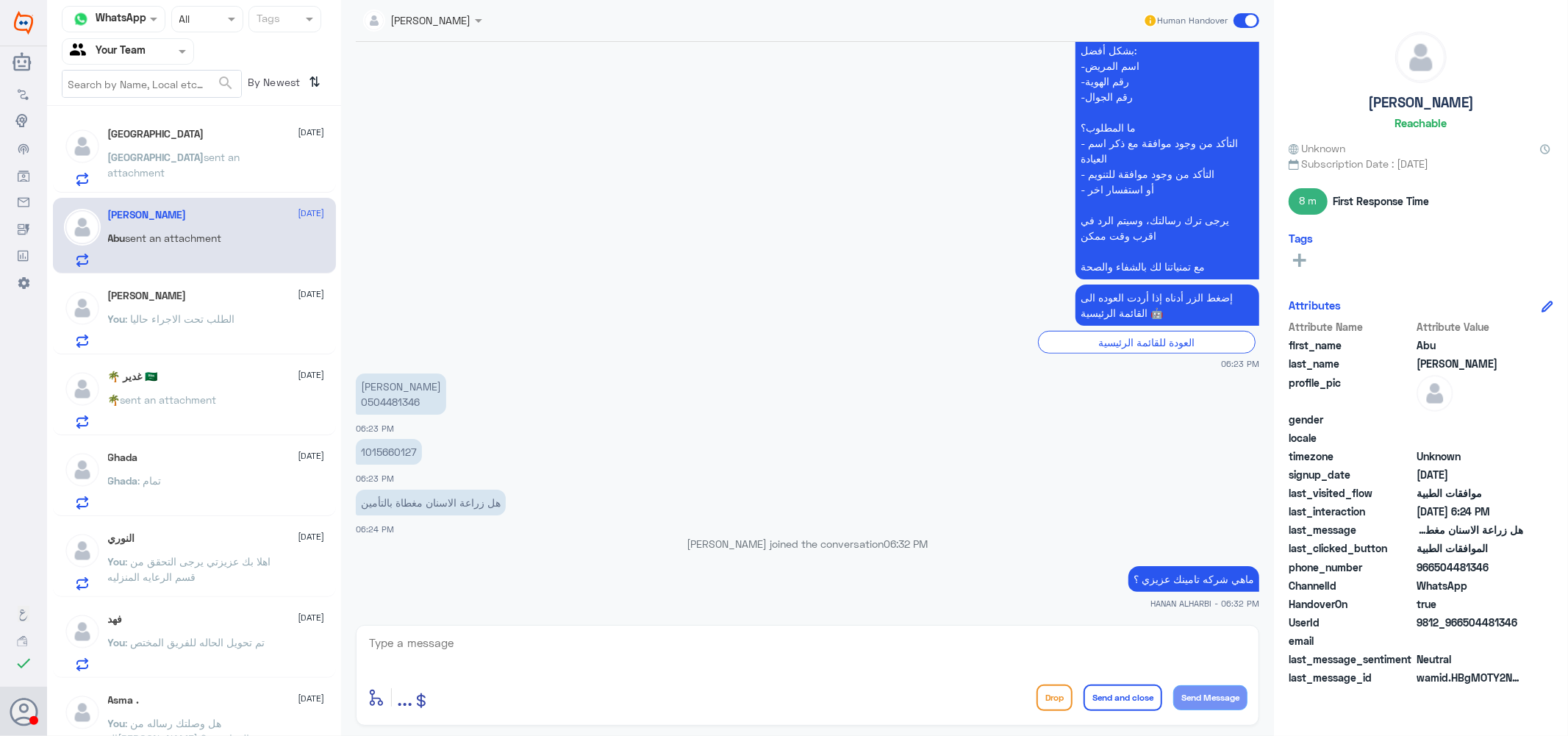
click at [191, 307] on div "[PERSON_NAME] [DATE] You : الطلب تحت الاجراء حاليا" at bounding box center [216, 318] width 217 height 58
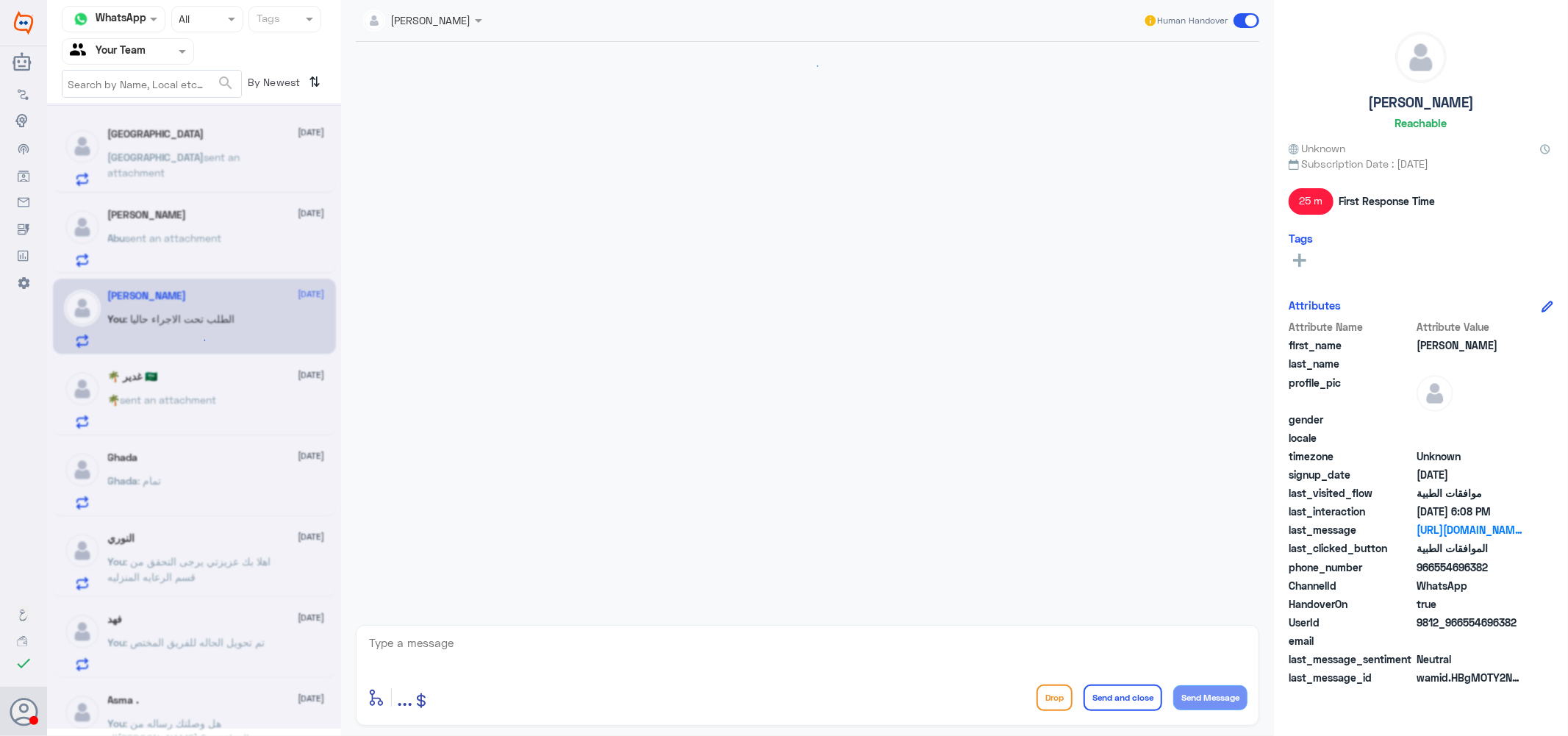
scroll to position [612, 0]
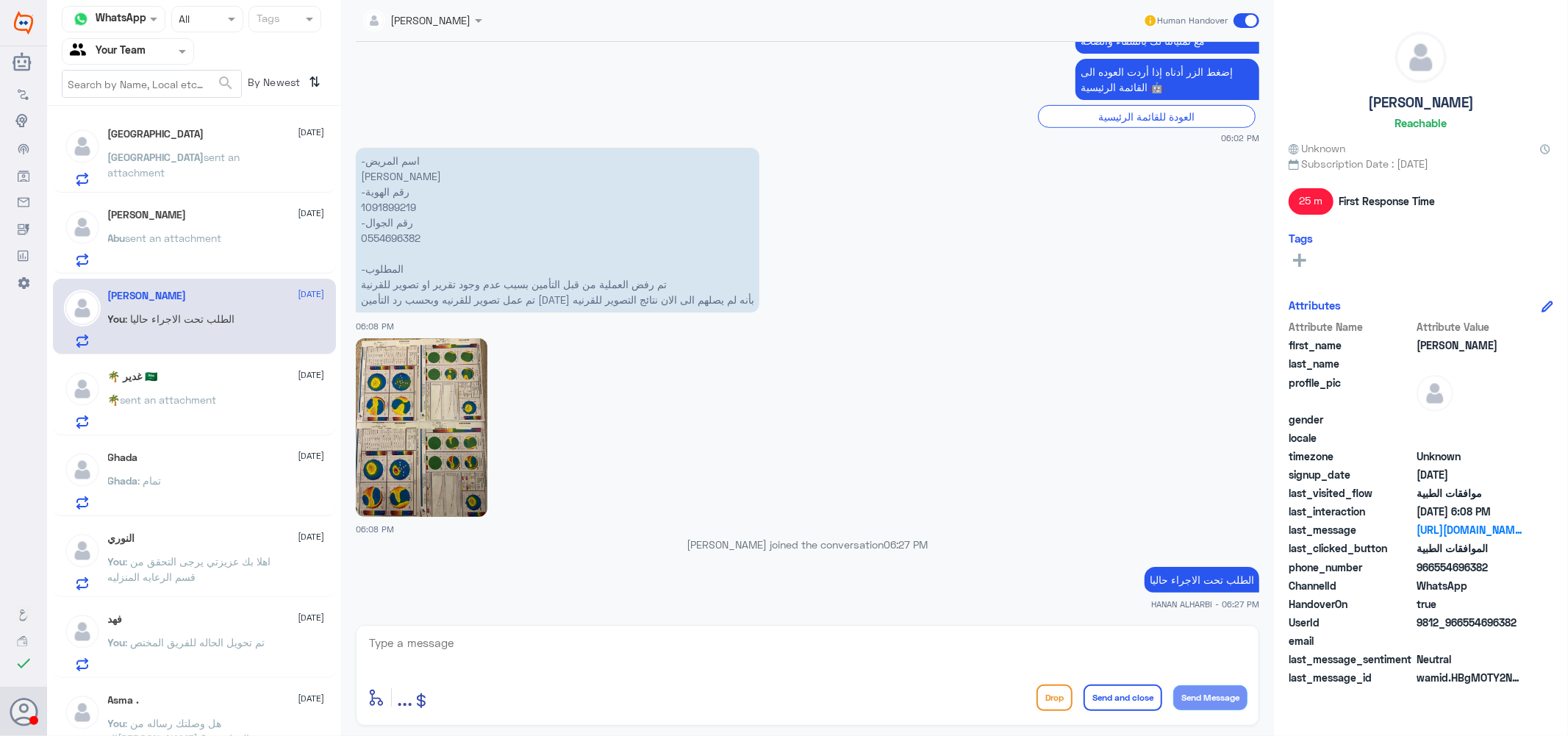
click at [206, 163] on p "Turki sent an attachment" at bounding box center [191, 167] width 166 height 37
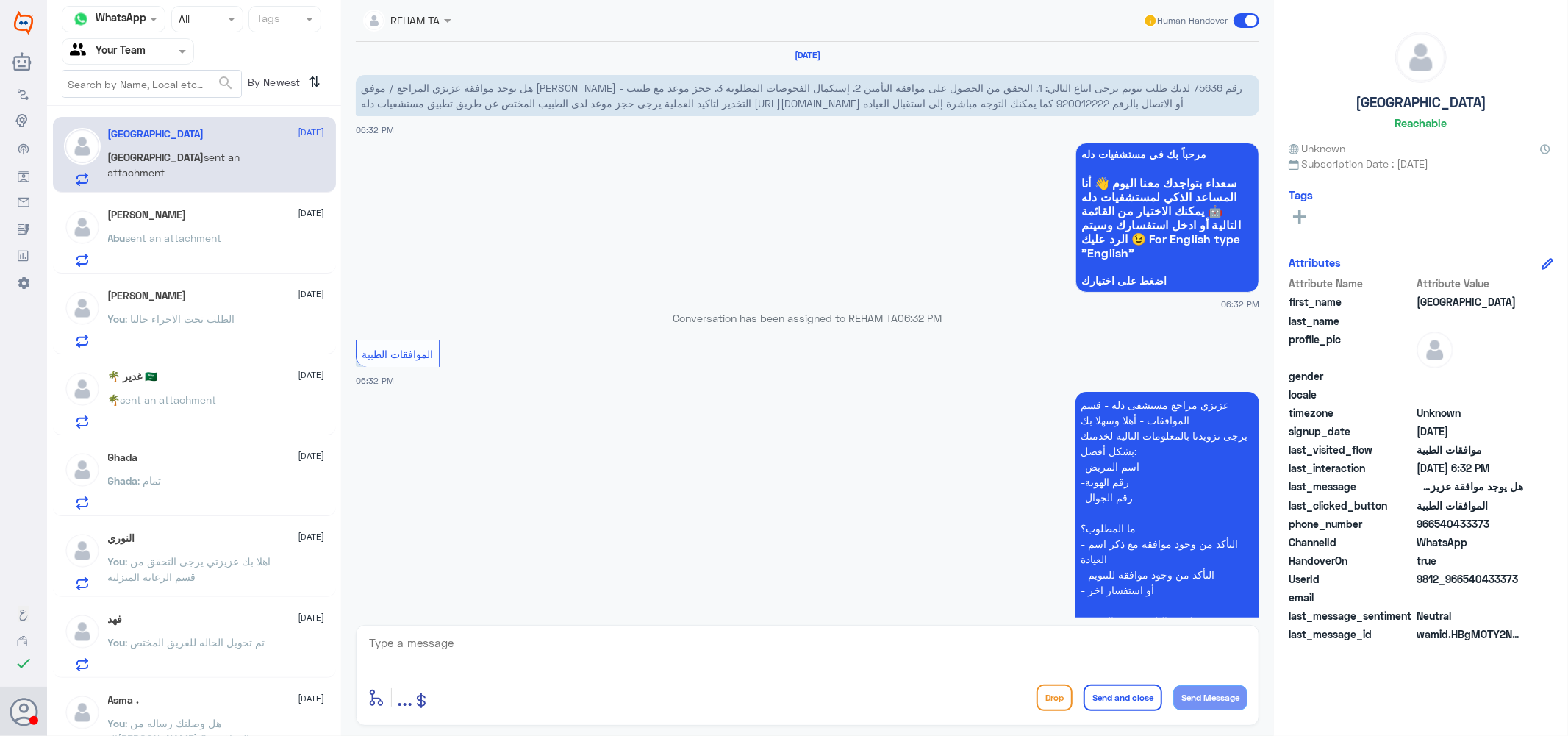
click at [164, 387] on div "🌴 غدير 🇸🇦 1 September 🌴 sent an attachment" at bounding box center [216, 399] width 217 height 58
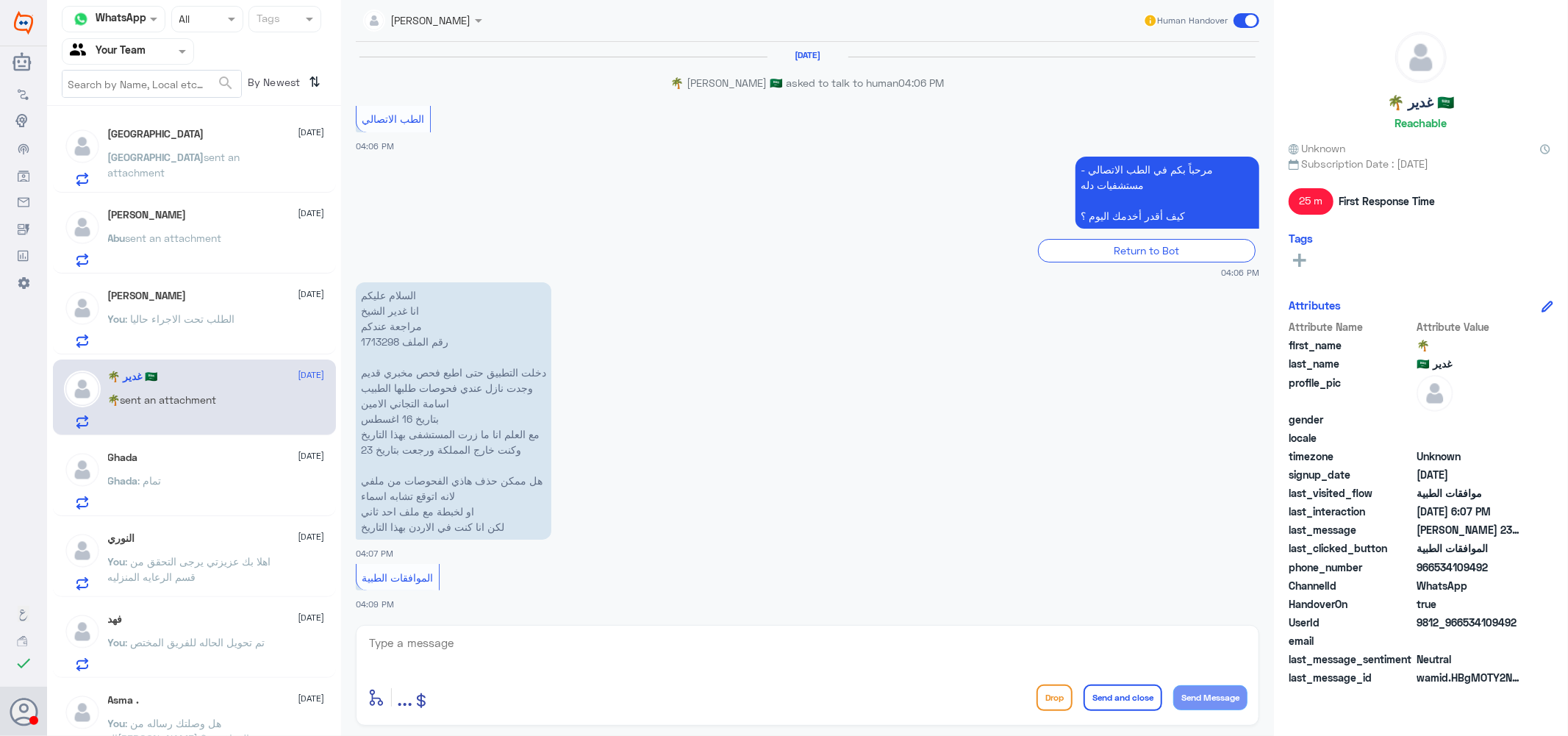
scroll to position [1278, 0]
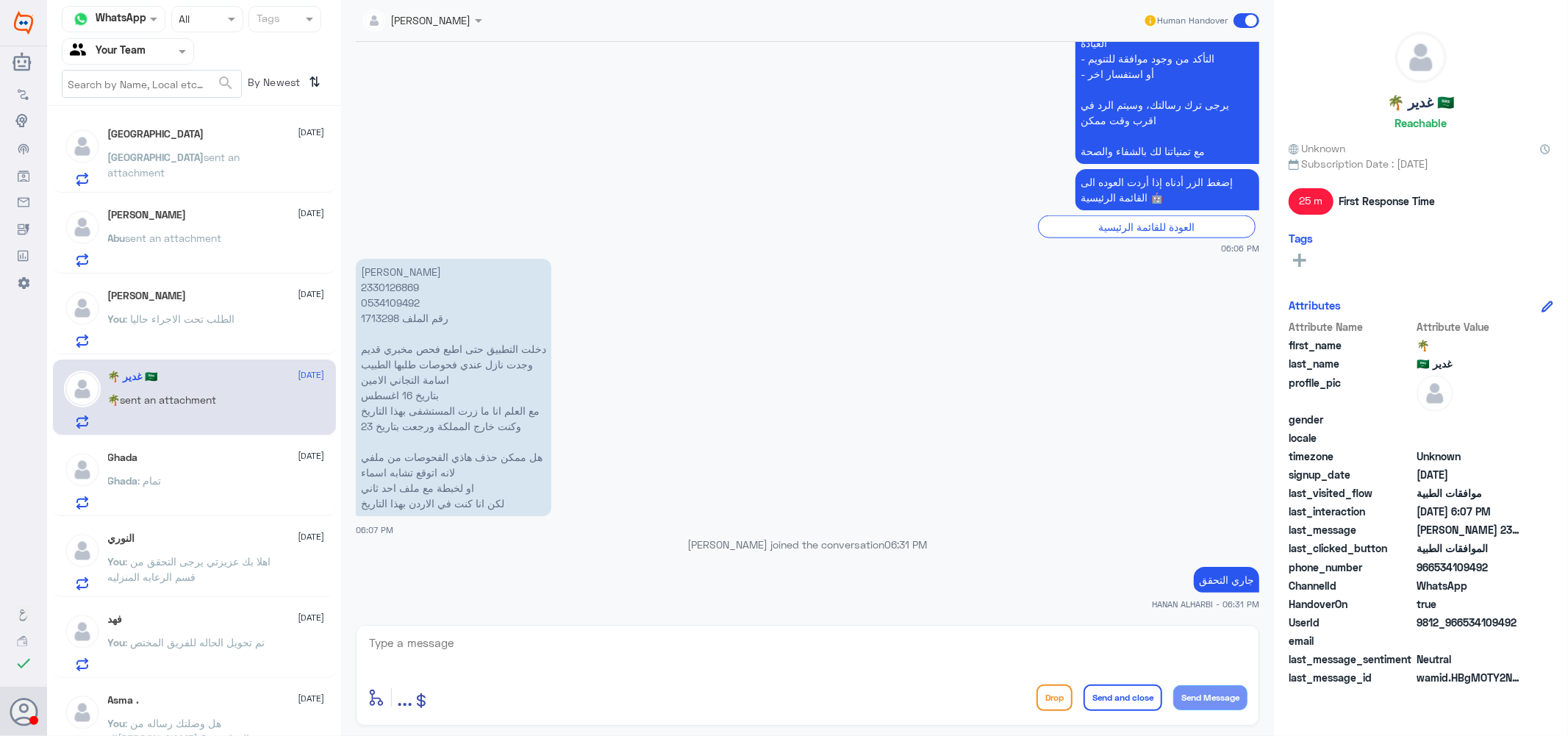
click at [517, 651] on textarea at bounding box center [807, 651] width 880 height 36
type textarea "h"
click at [465, 651] on textarea at bounding box center [807, 651] width 880 height 36
drag, startPoint x: 827, startPoint y: 647, endPoint x: 724, endPoint y: 642, distance: 103.1
click at [724, 642] on textarea "اهلا بك يرجى التواصل مع خدمه العملاء او عياده الطبيب هنا فقط لموافقات التامين ع…" at bounding box center [807, 651] width 880 height 36
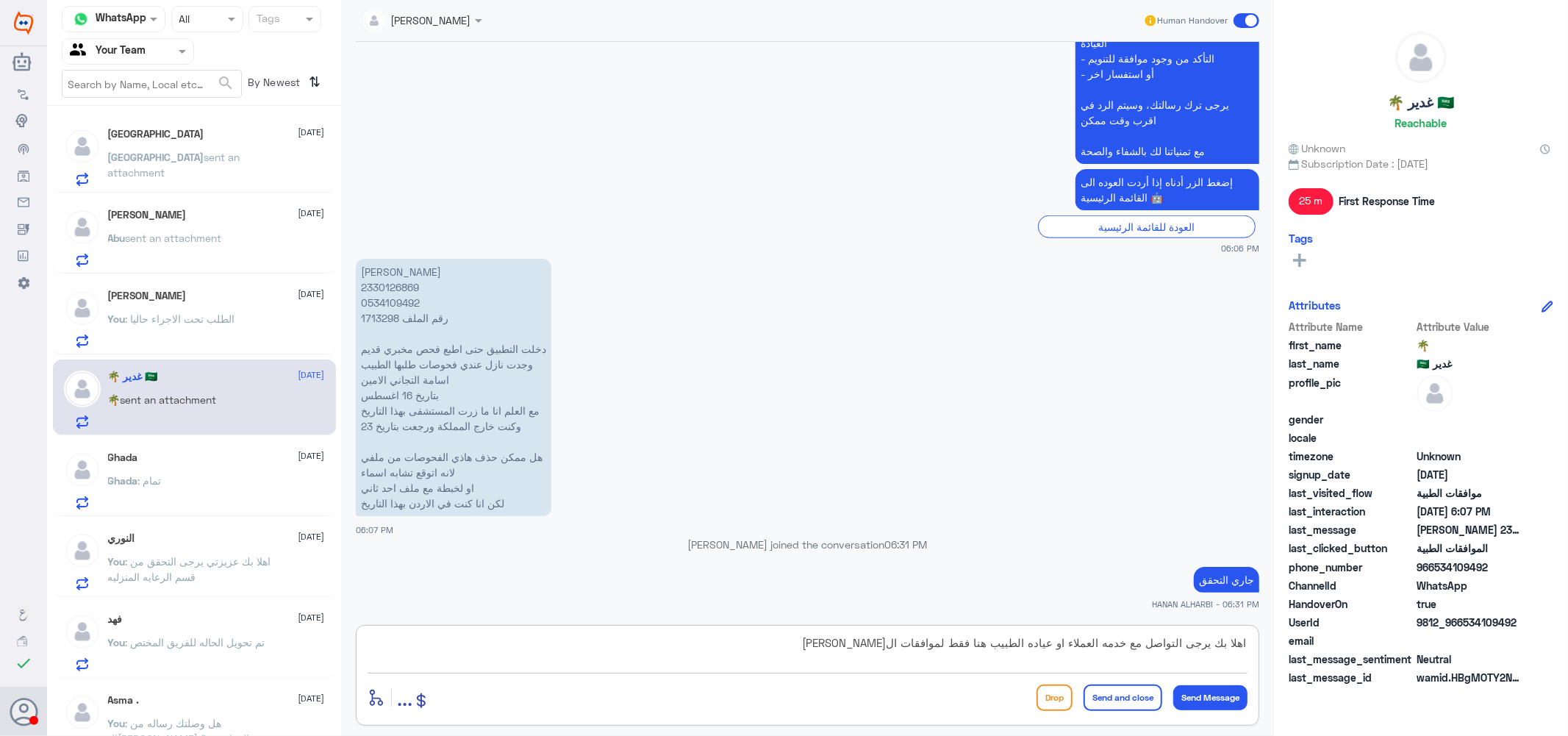
drag, startPoint x: 1059, startPoint y: 644, endPoint x: 1001, endPoint y: 647, distance: 58.1
click at [1001, 647] on textarea "اهلا بك يرجى التواصل مع خدمه العملاء او عياده الطبيب هنا فقط لموافقات التامين ع…" at bounding box center [807, 651] width 880 height 36
click at [1023, 644] on textarea "اهلا بك يرجى التواصل مع خدمه العملاء او عياده الطبيب هنا فقط لموافقات التامين ع…" at bounding box center [807, 651] width 880 height 36
click at [1050, 644] on textarea "اهلا بك يرجى التواصل مع خدمه العملاء او عياده الطبيب هنا فقط لموافقات التامين ع…" at bounding box center [807, 651] width 880 height 36
drag, startPoint x: 1050, startPoint y: 644, endPoint x: 998, endPoint y: 653, distance: 52.8
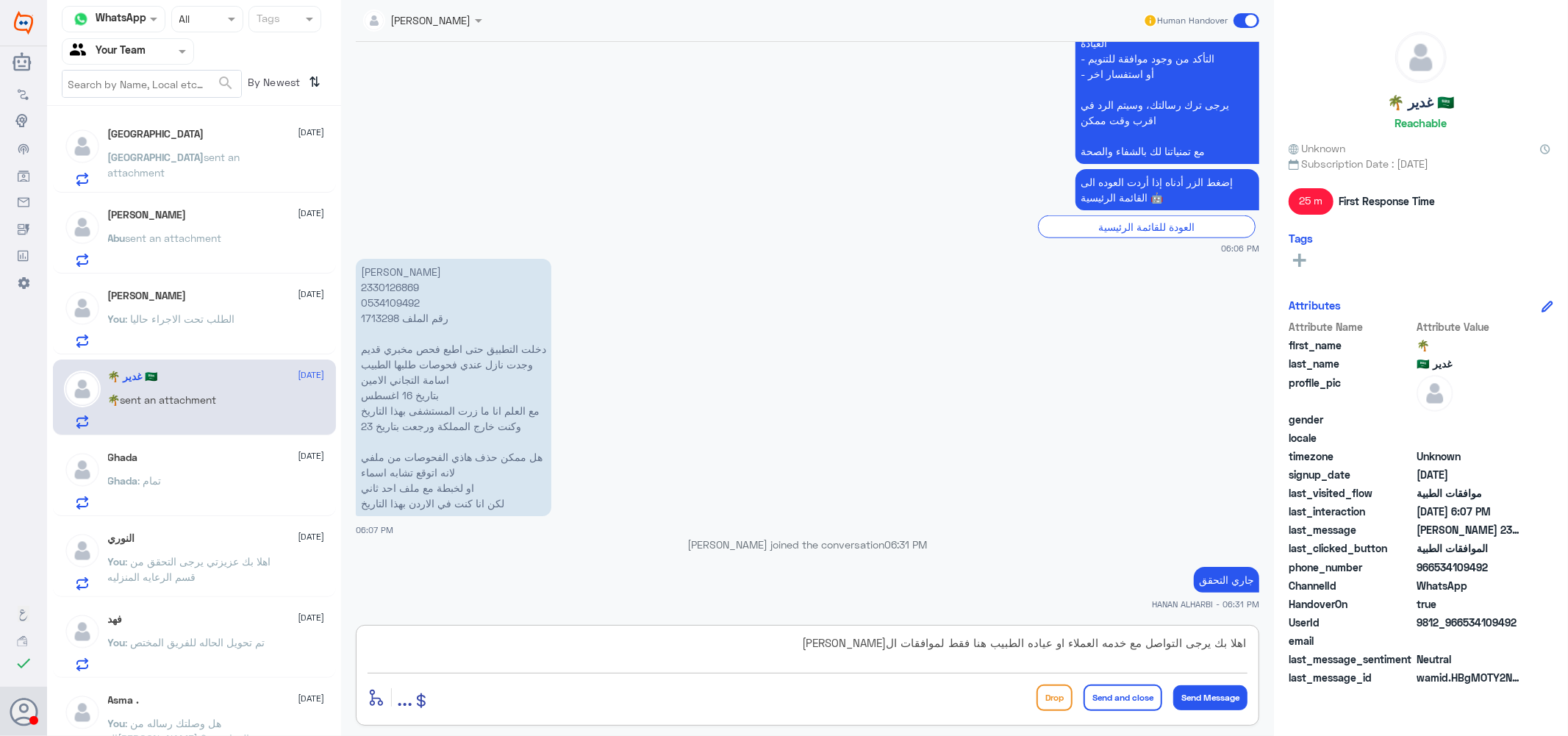
click at [998, 653] on textarea "اهلا بك يرجى التواصل مع خدمه العملاء او عياده الطبيب هنا فقط لموافقات التامين ع…" at bounding box center [807, 651] width 880 height 36
type textarea "اهلا بك يرجى التواصل مع خدمه العملاء اوالمختبر هنا فقط لموافقات التامين عزيزتي"
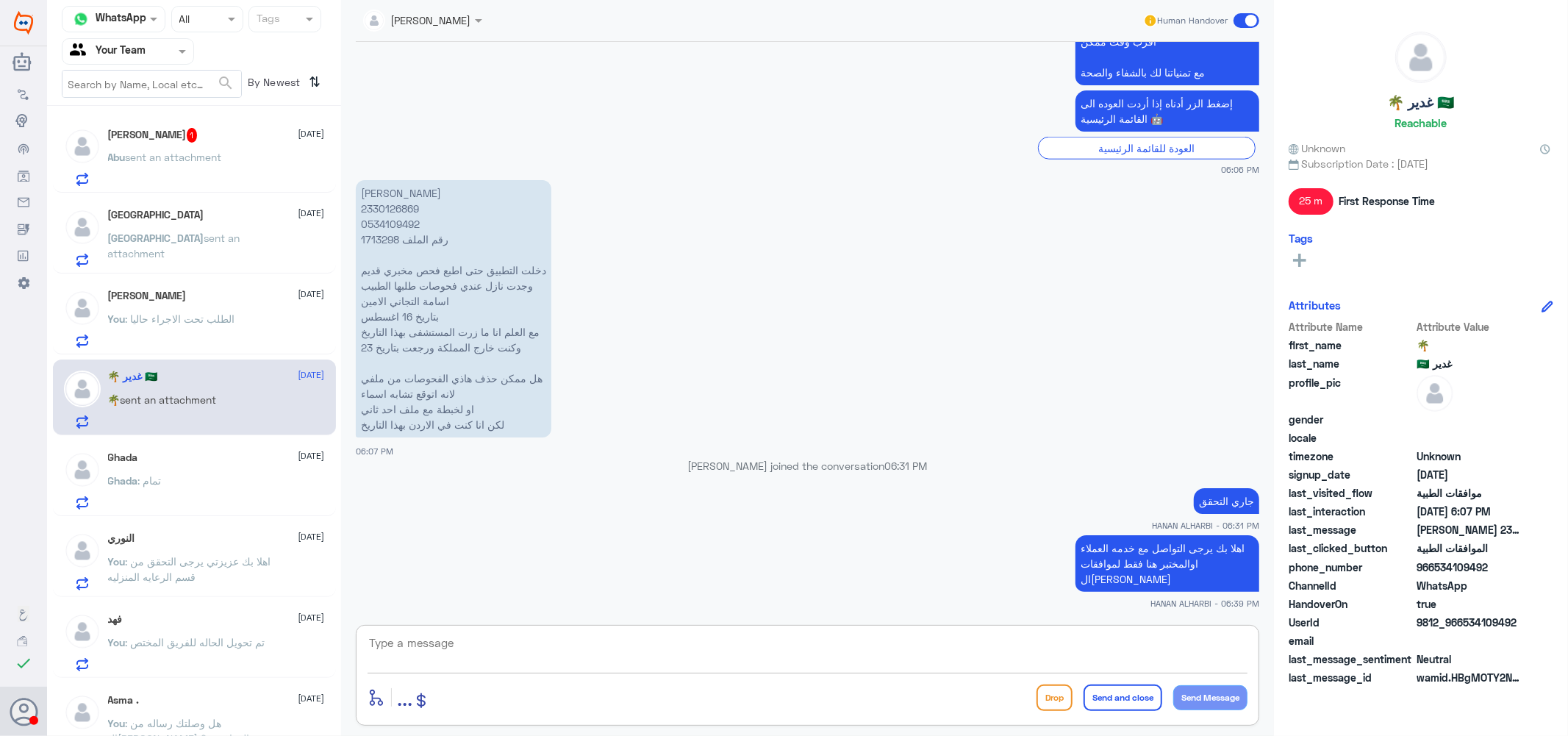
click at [175, 141] on div "Abu Ahmed 1 1 September" at bounding box center [216, 135] width 217 height 14
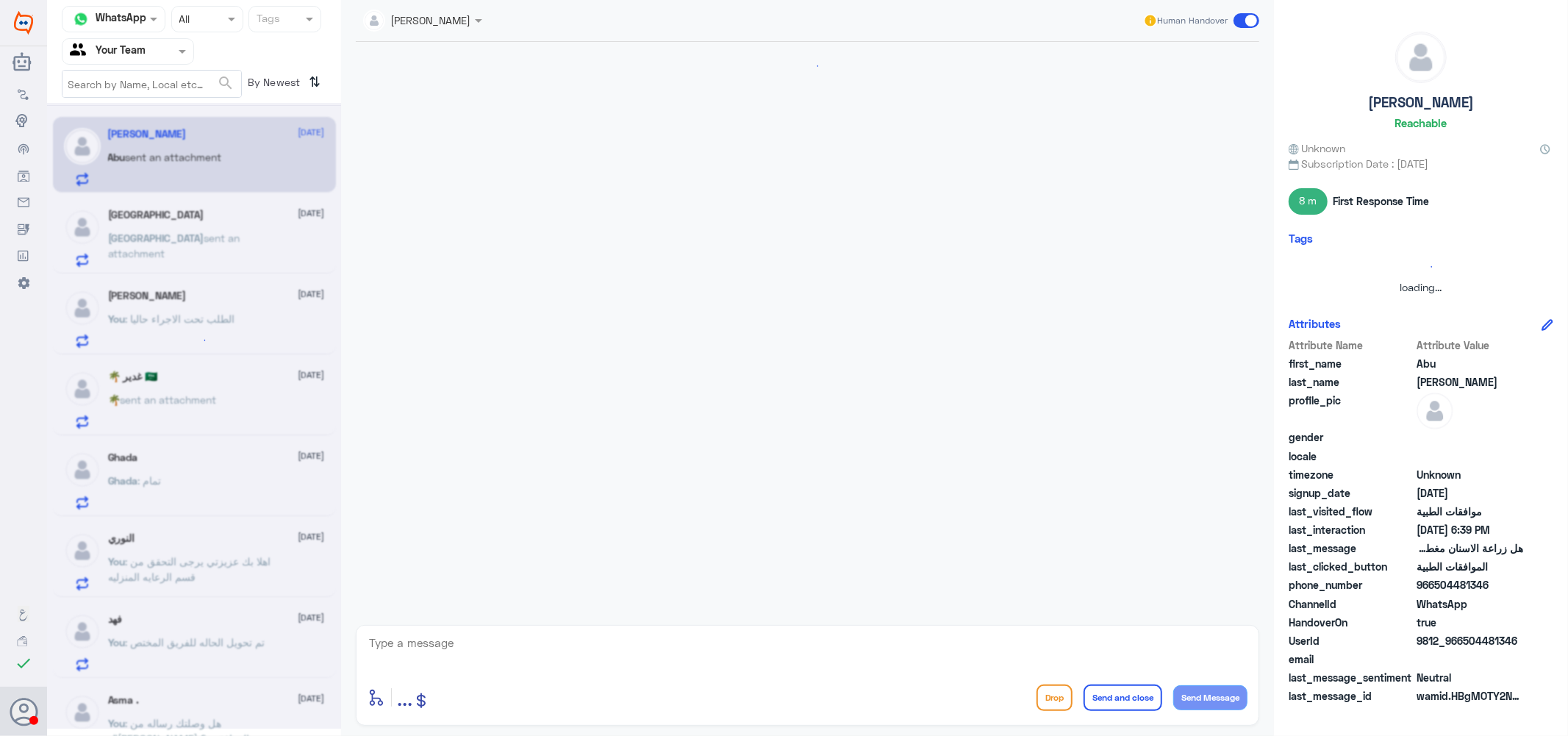
scroll to position [685, 0]
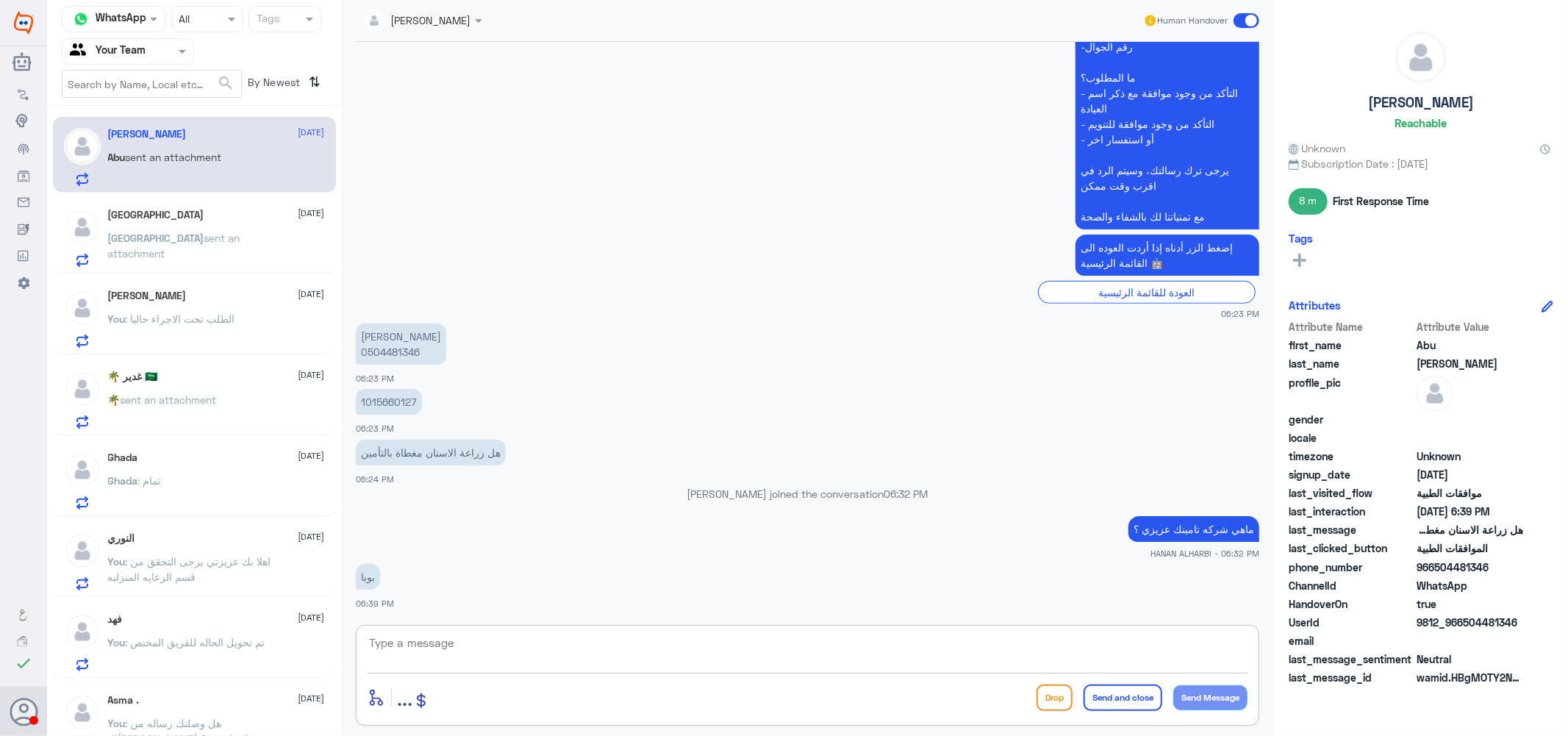
click at [433, 650] on textarea at bounding box center [807, 651] width 880 height 36
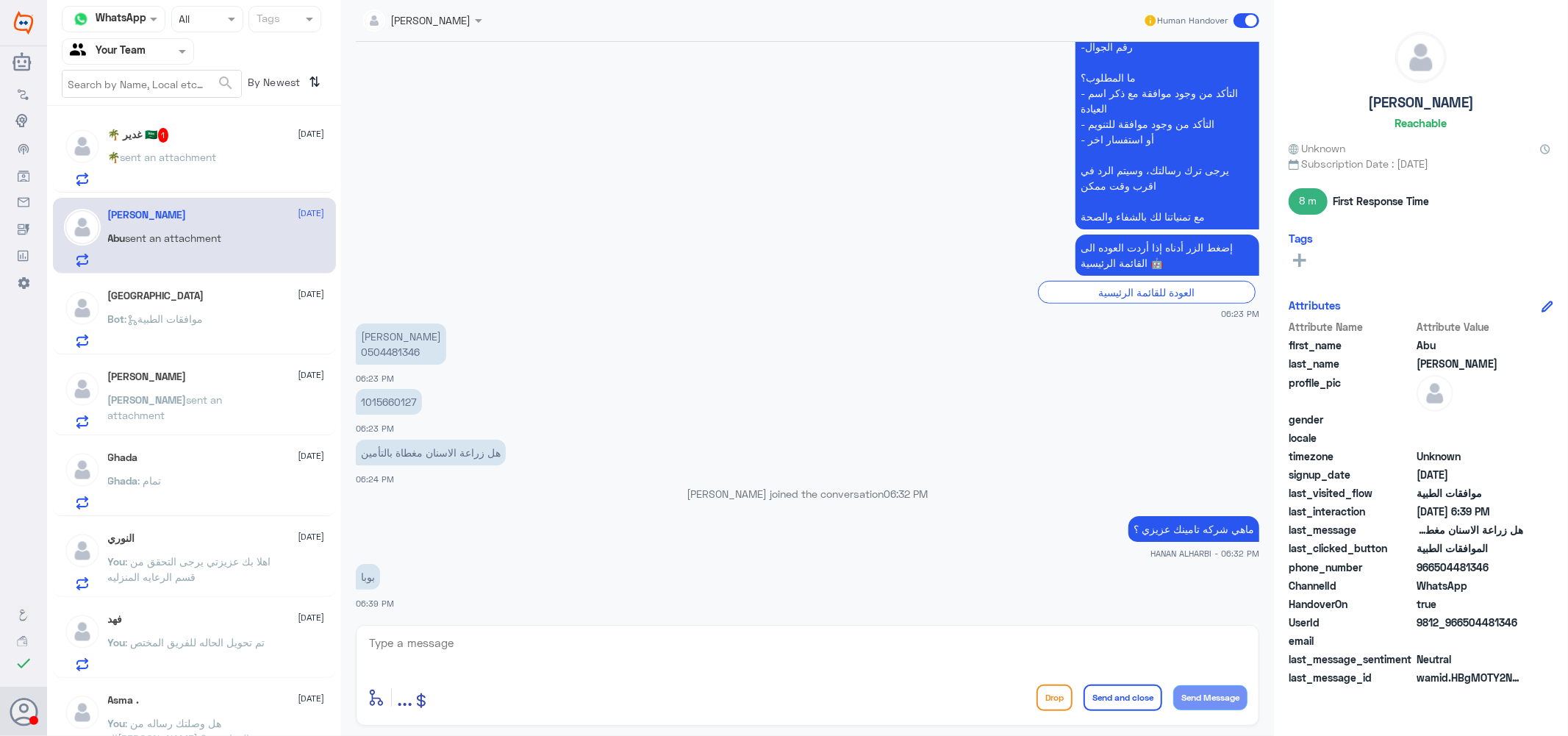
click at [137, 148] on div "🌴 غدير 🇸🇦 1 1 September 🌴 sent an attachment" at bounding box center [216, 157] width 217 height 58
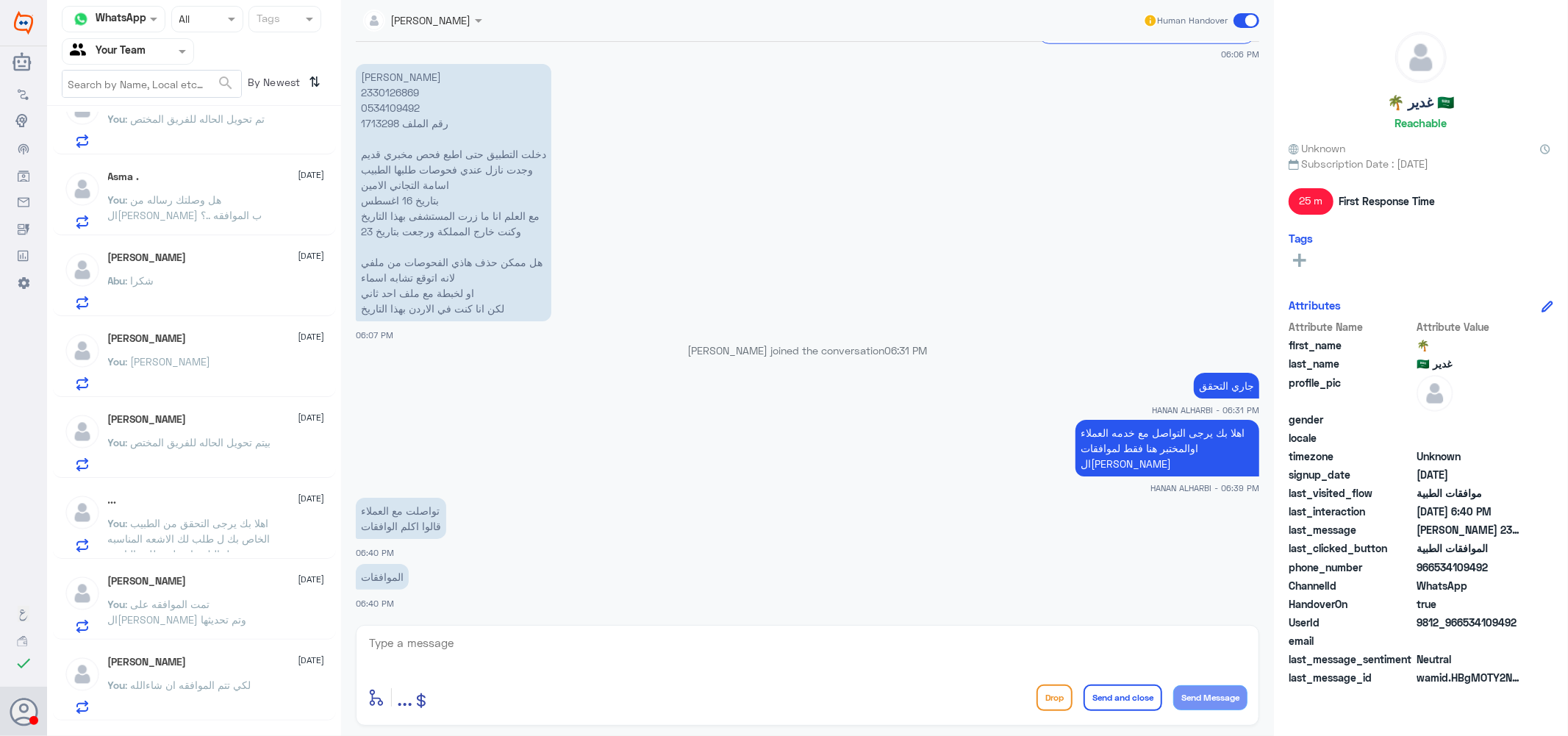
scroll to position [549, 0]
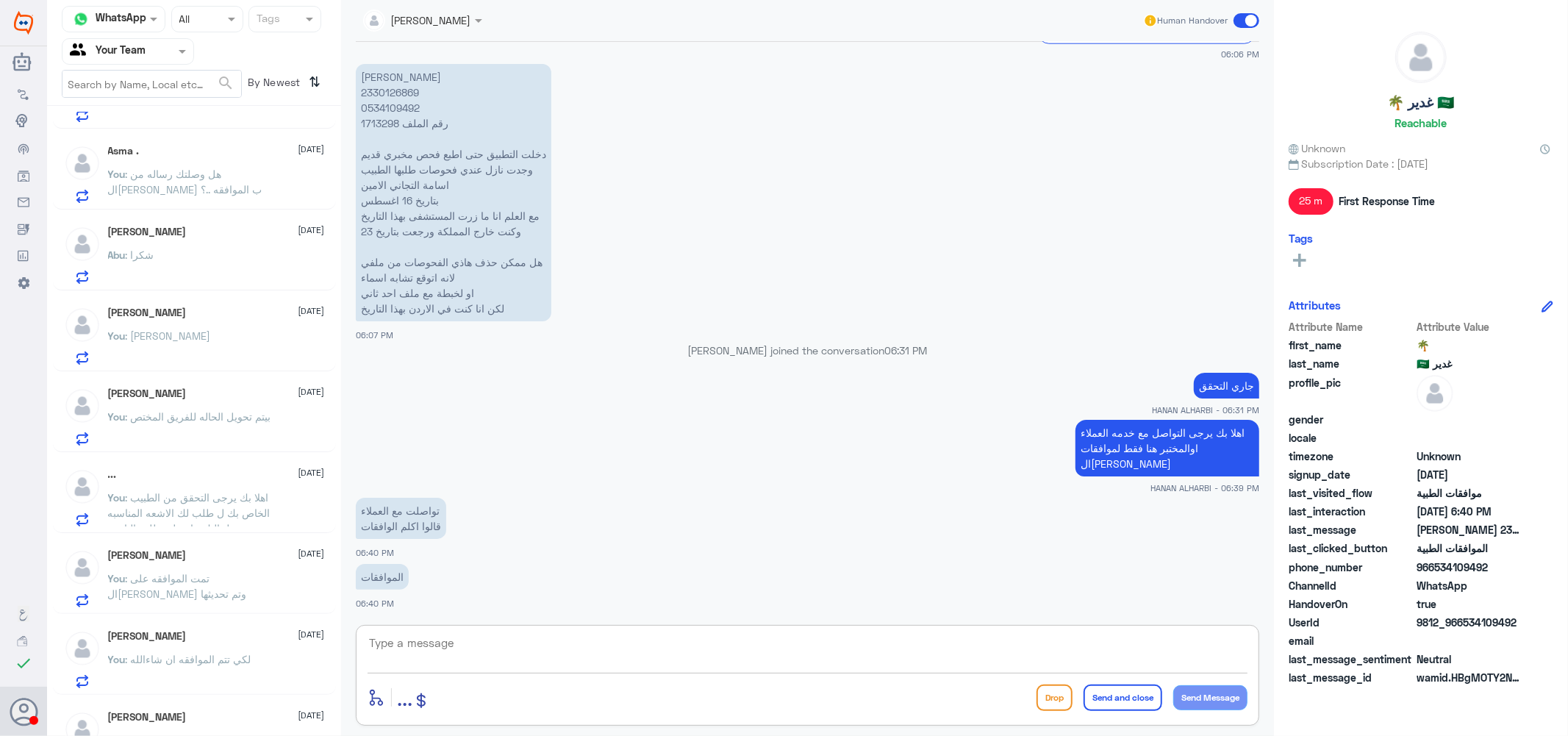
click at [537, 644] on textarea at bounding box center [807, 651] width 880 height 36
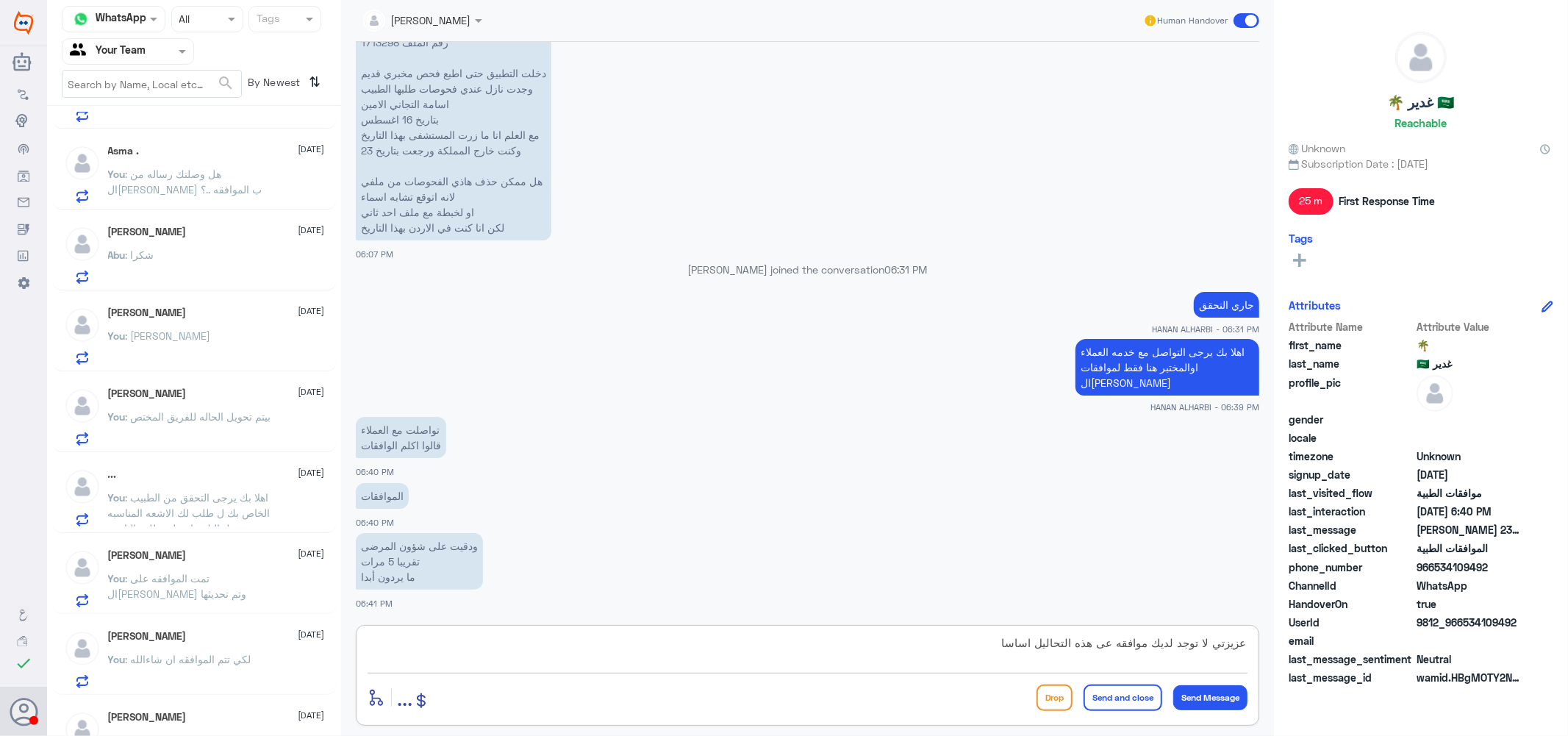
click at [1105, 651] on textarea "عزيزتي لا توجد لديك موافقه عى هذه التحاليل اساسا" at bounding box center [807, 651] width 880 height 36
click at [902, 638] on textarea "عزيزتي لا توجد لديك موافقه على هذه التحاليل اساسا" at bounding box center [807, 651] width 880 height 36
drag, startPoint x: 1030, startPoint y: 647, endPoint x: 982, endPoint y: 649, distance: 48.0
click at [982, 649] on textarea "عزيزتي لا توجد لديك موافقه على هذه التحاليل اساسا" at bounding box center [807, 651] width 880 height 36
type textarea "عزيزتي لا توجد لديك موافقه على هذه التحاليل لكي يتم على الاقل الغائها من جهتنا …"
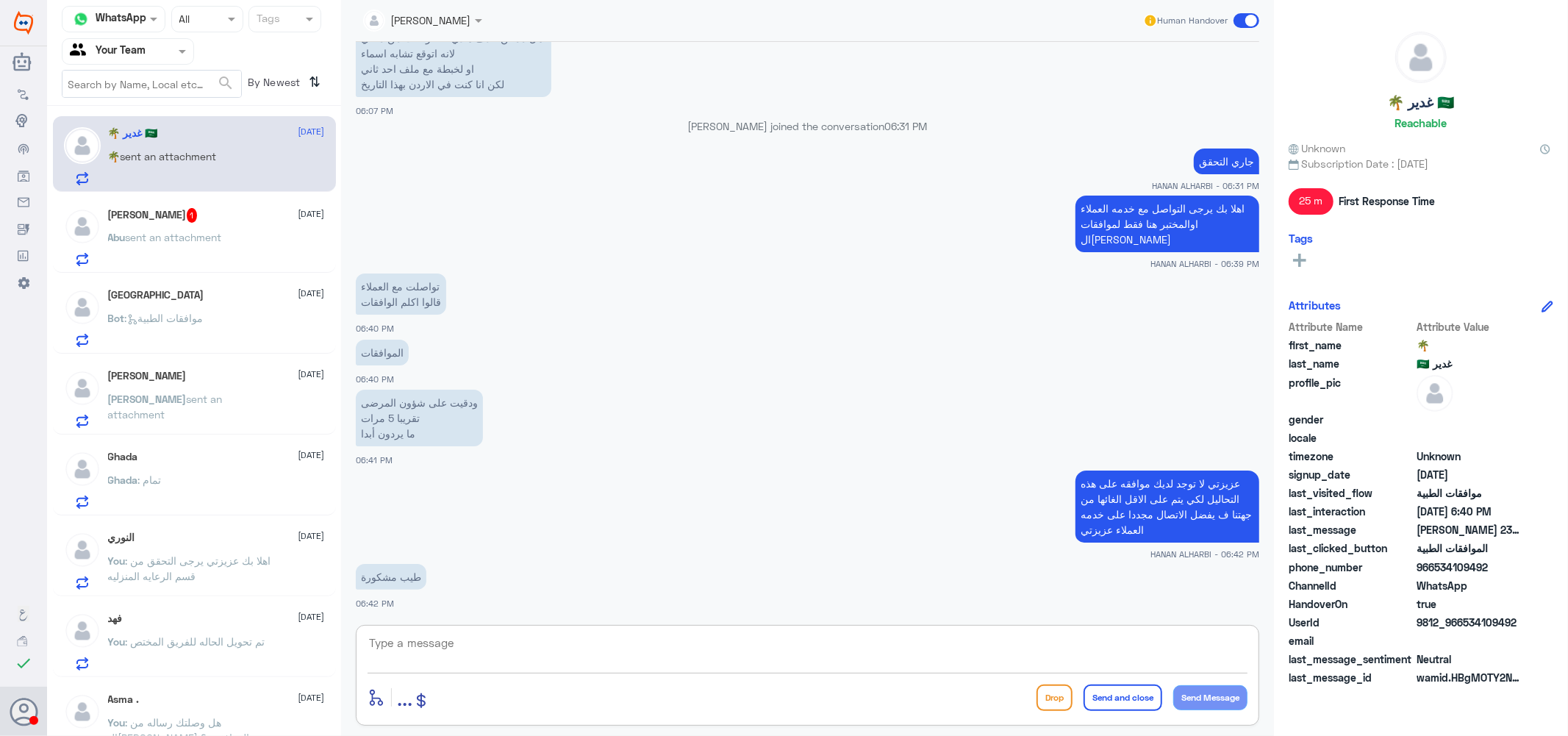
scroll to position [0, 0]
click at [187, 217] on span "1" at bounding box center [192, 216] width 11 height 14
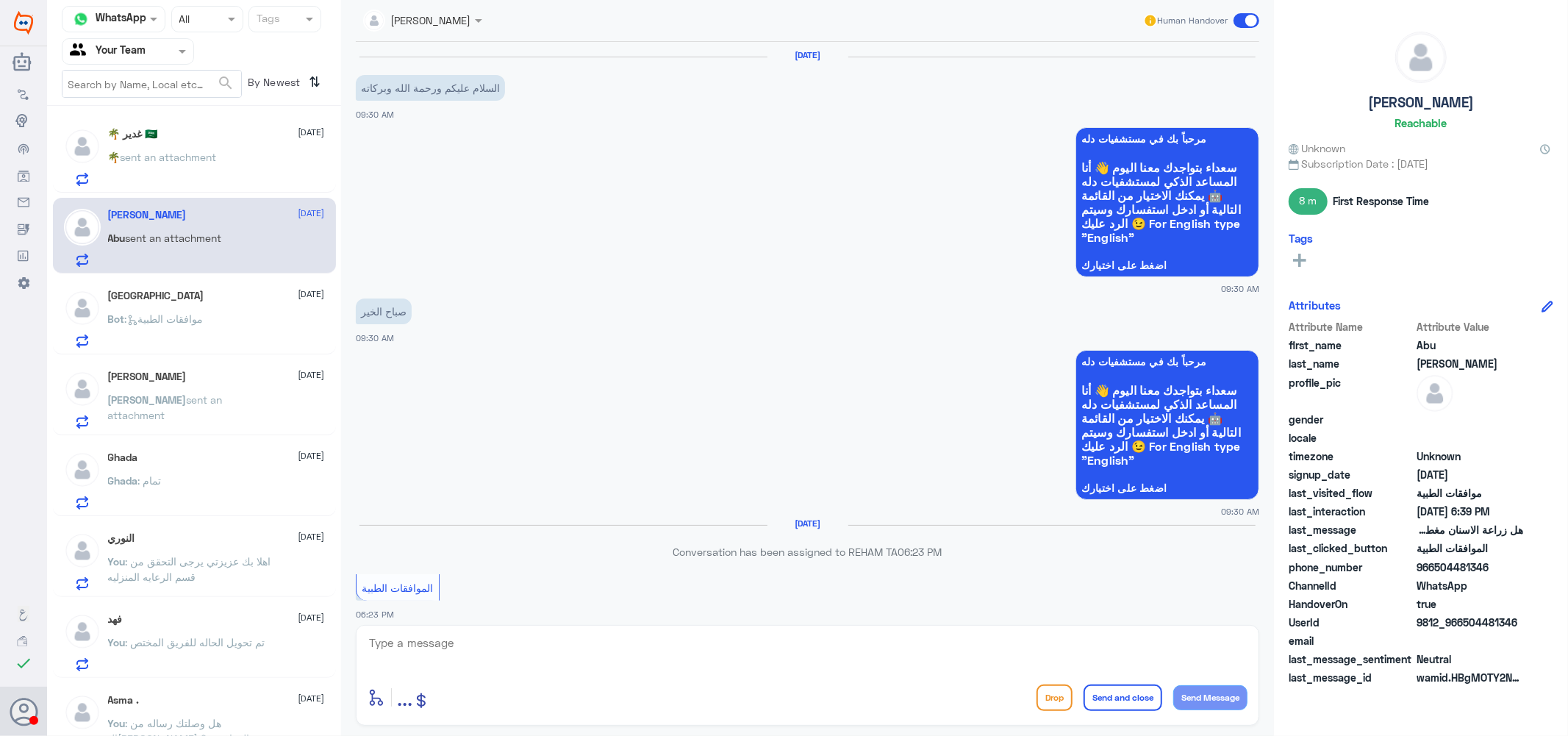
scroll to position [685, 0]
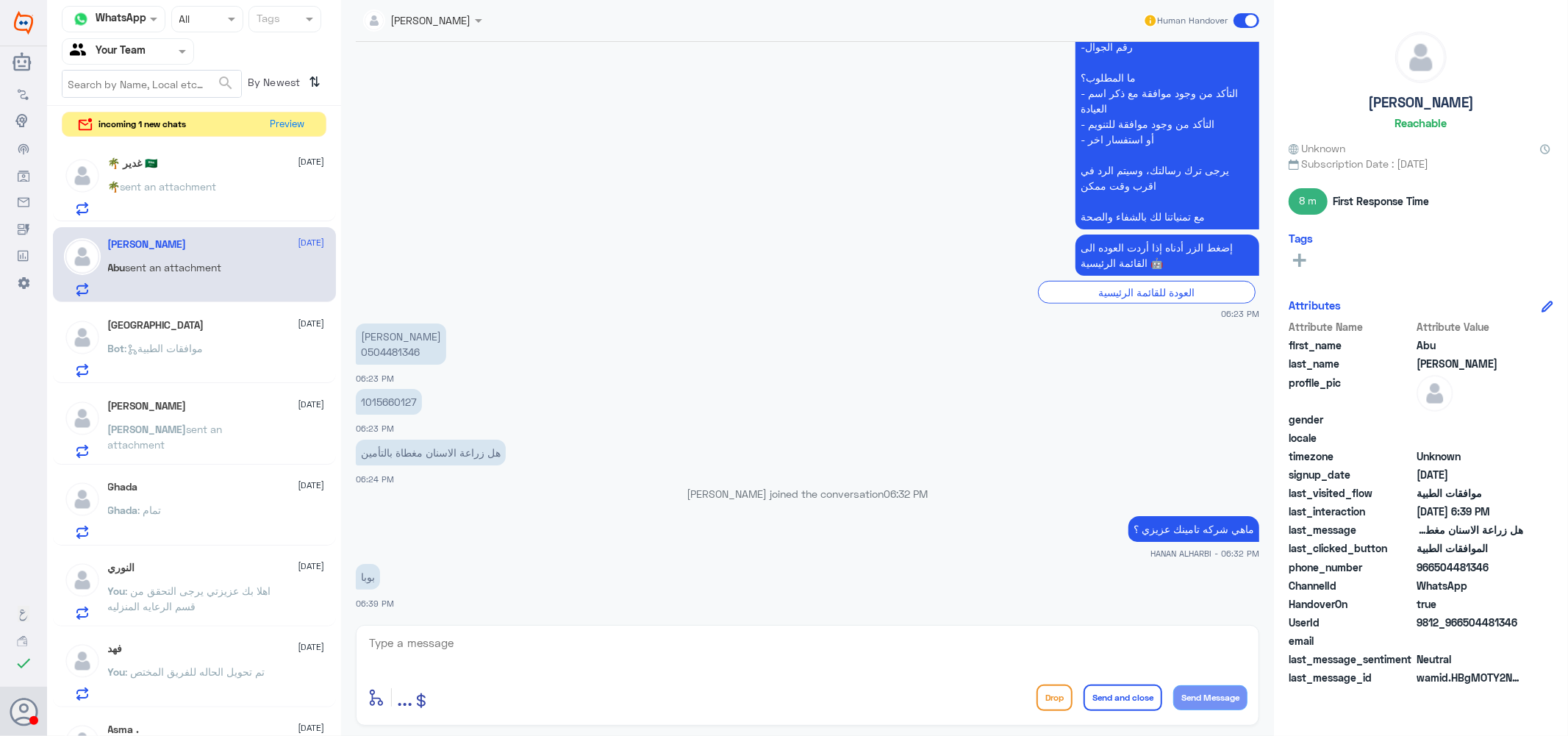
click at [464, 658] on textarea at bounding box center [807, 651] width 880 height 36
type textarea "h"
type textarea "اهلا بك العاده [PERSON_NAME] لا تغطي زراعه الاسنان يفضل التواصل مع تامينك ل الت…"
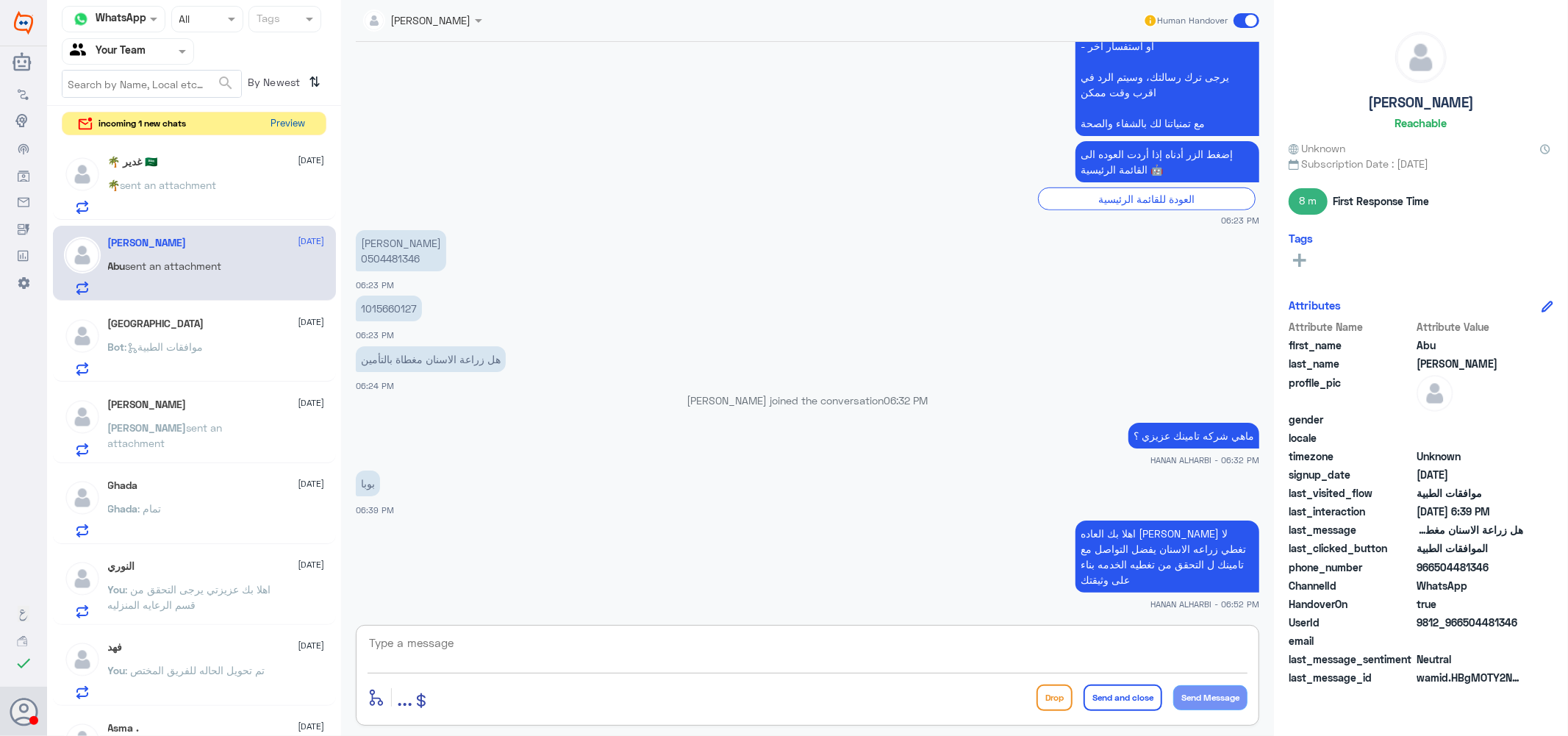
click at [282, 126] on button "Preview" at bounding box center [288, 124] width 45 height 23
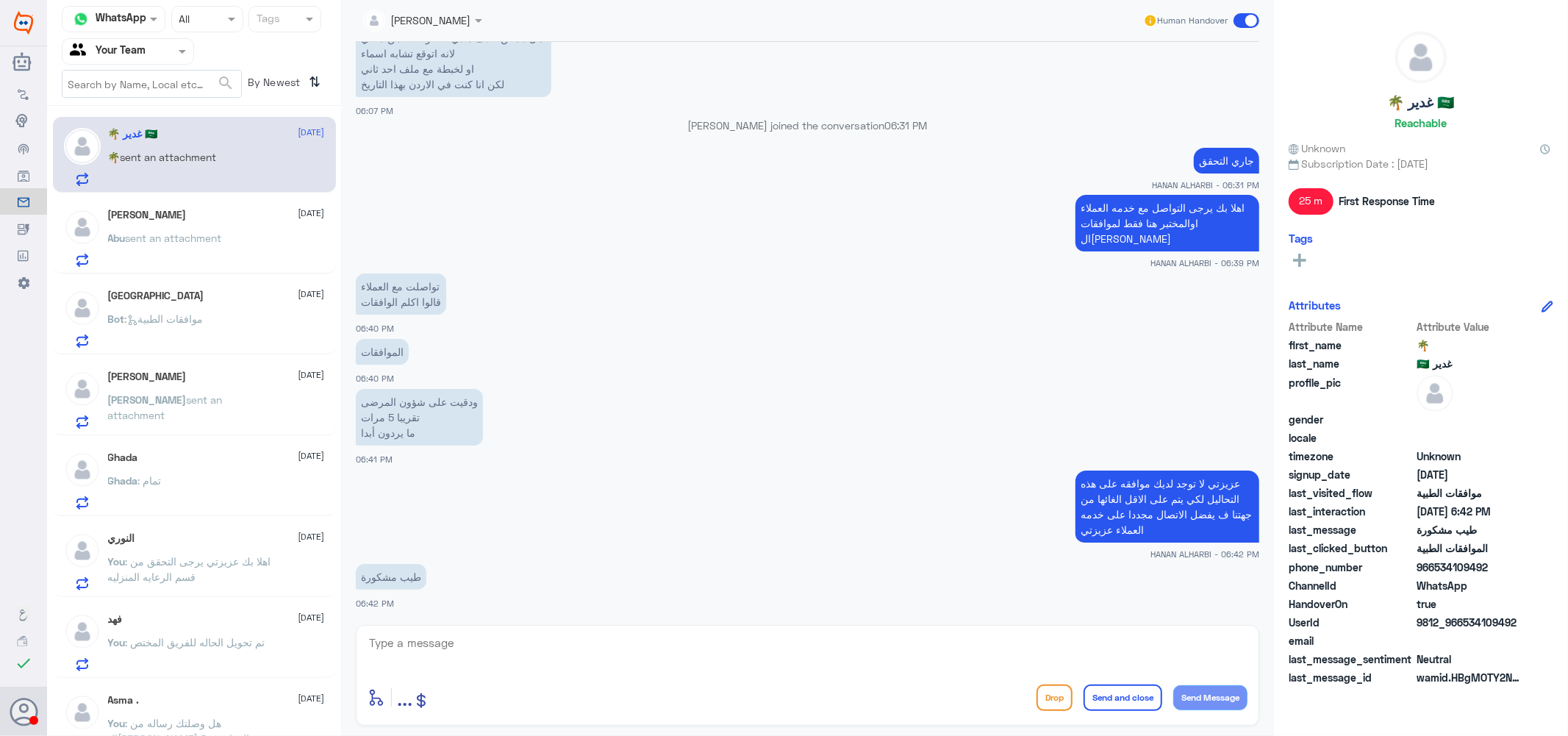
click at [522, 641] on textarea at bounding box center [807, 651] width 880 height 36
type textarea "العفو عززتي م تشوفين شر ان شاءالله"
click at [1121, 691] on button "Send and close" at bounding box center [1122, 697] width 79 height 26
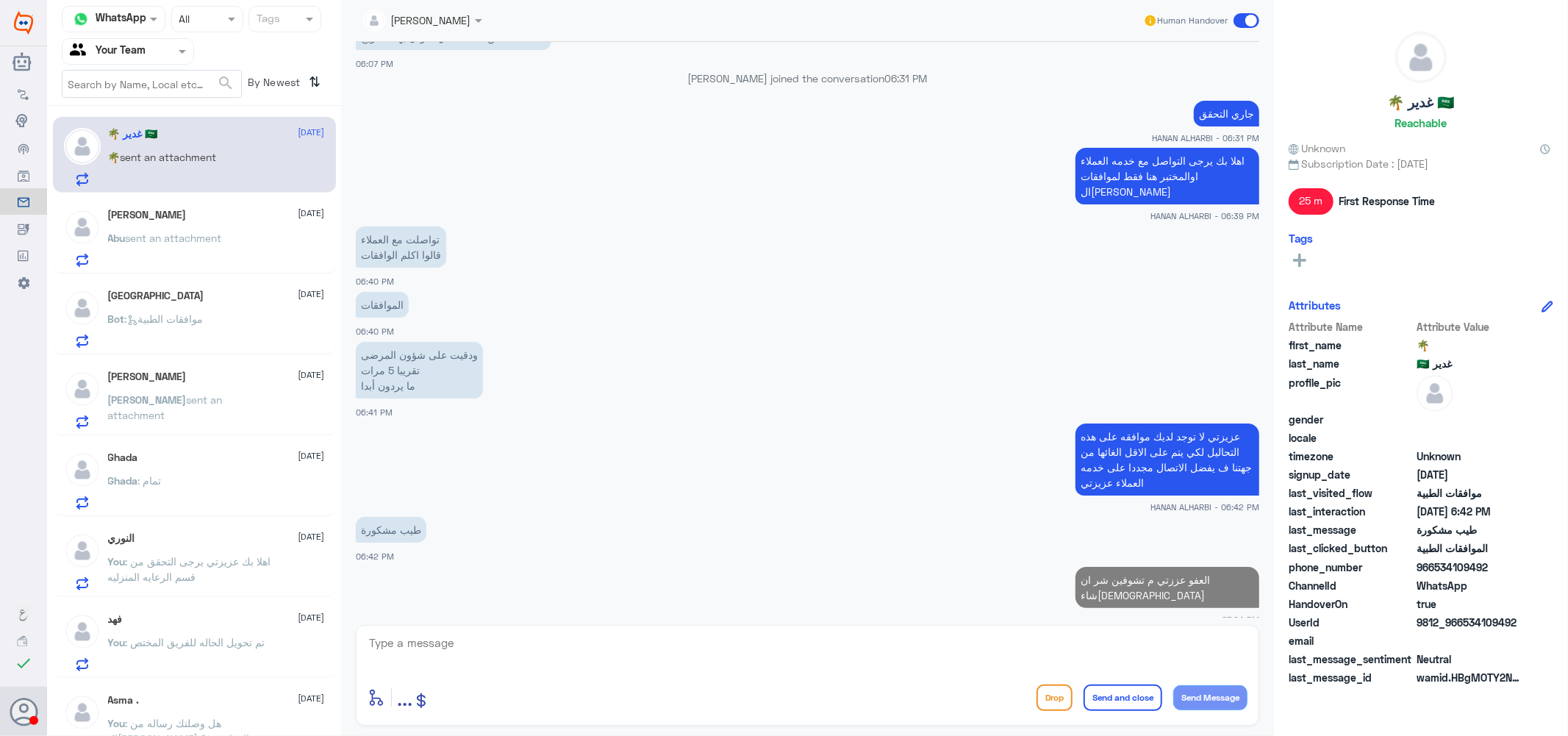
click at [237, 217] on div "Abu Ahmed 1 September" at bounding box center [216, 215] width 217 height 13
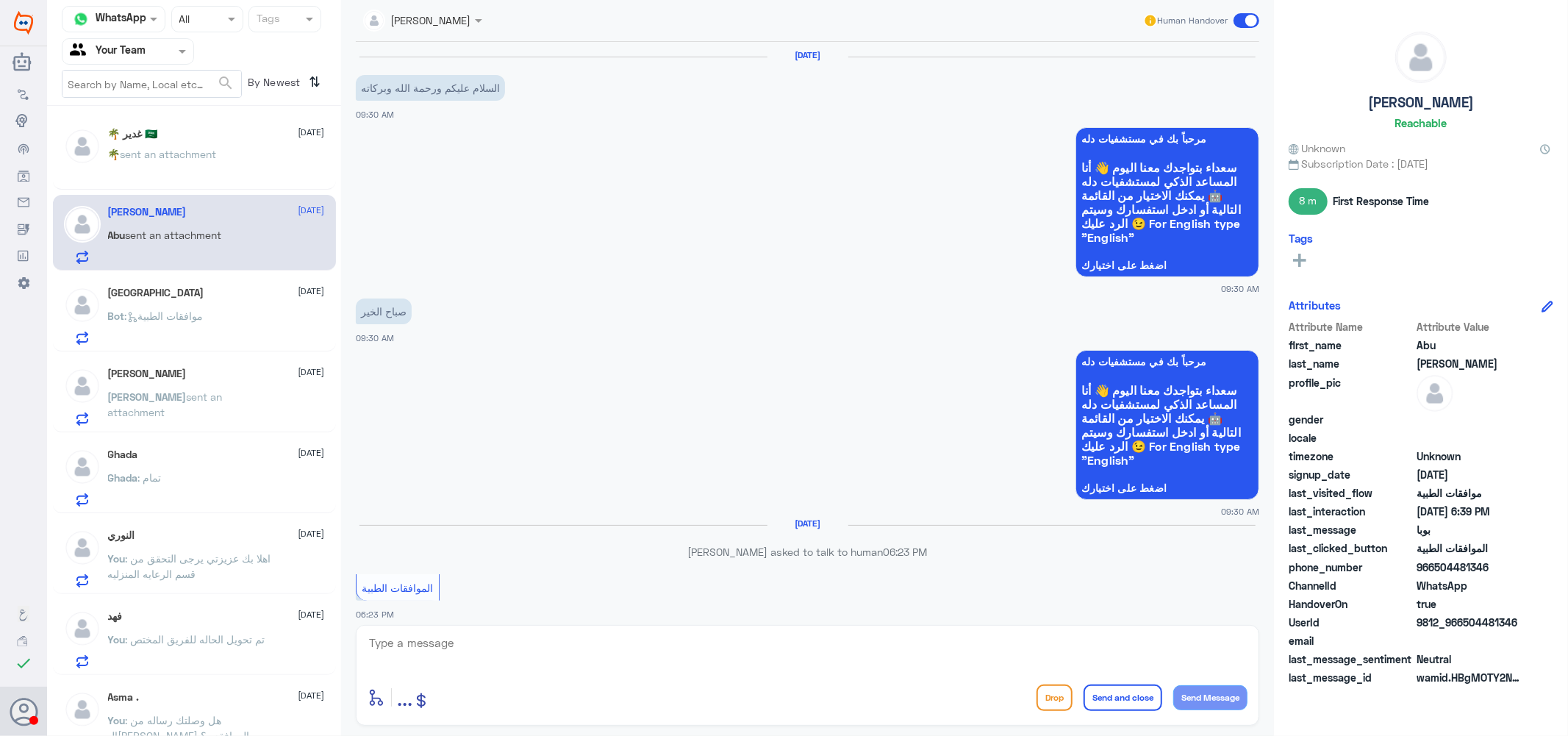
scroll to position [778, 0]
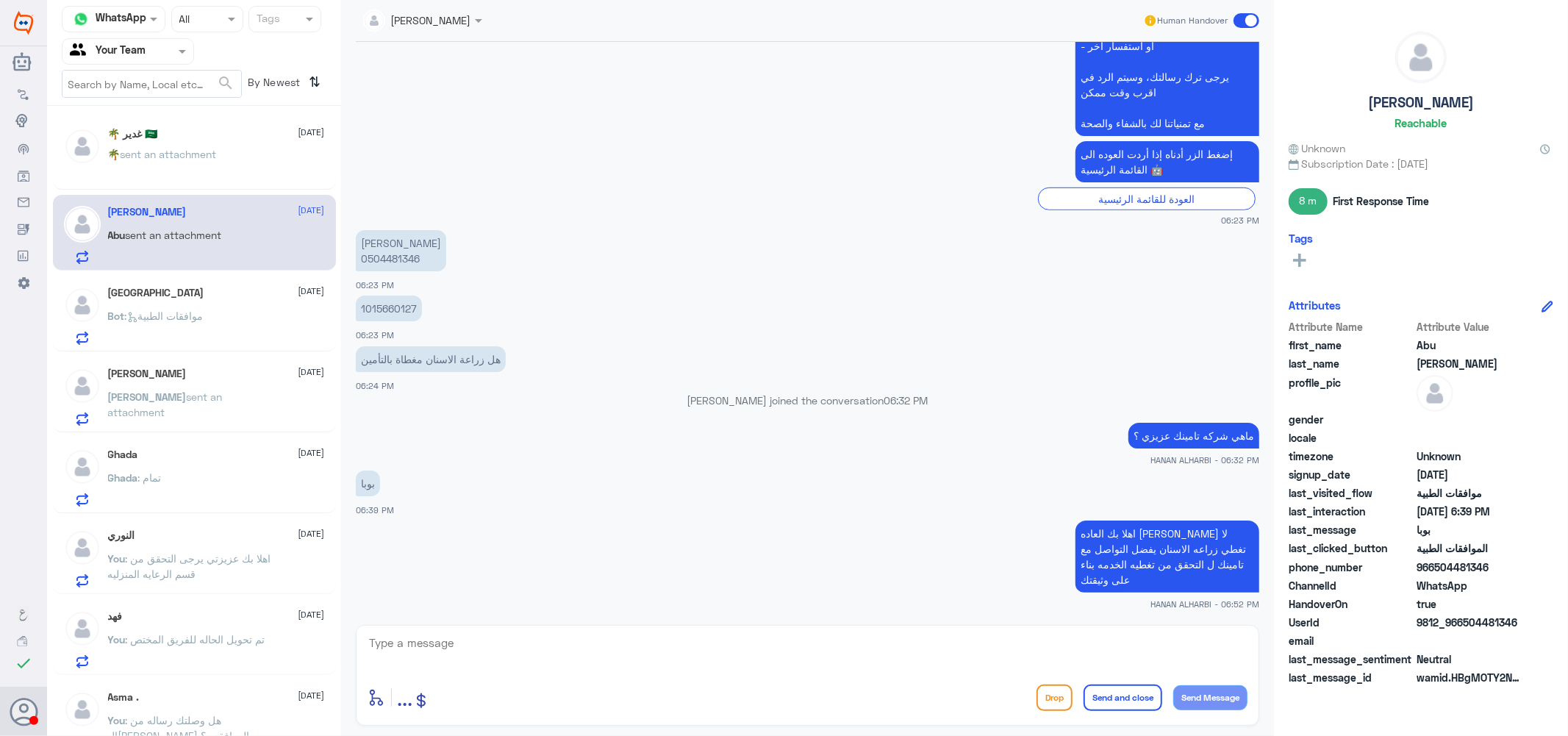
click at [200, 320] on span ": موافقات الطبية" at bounding box center [164, 315] width 79 height 13
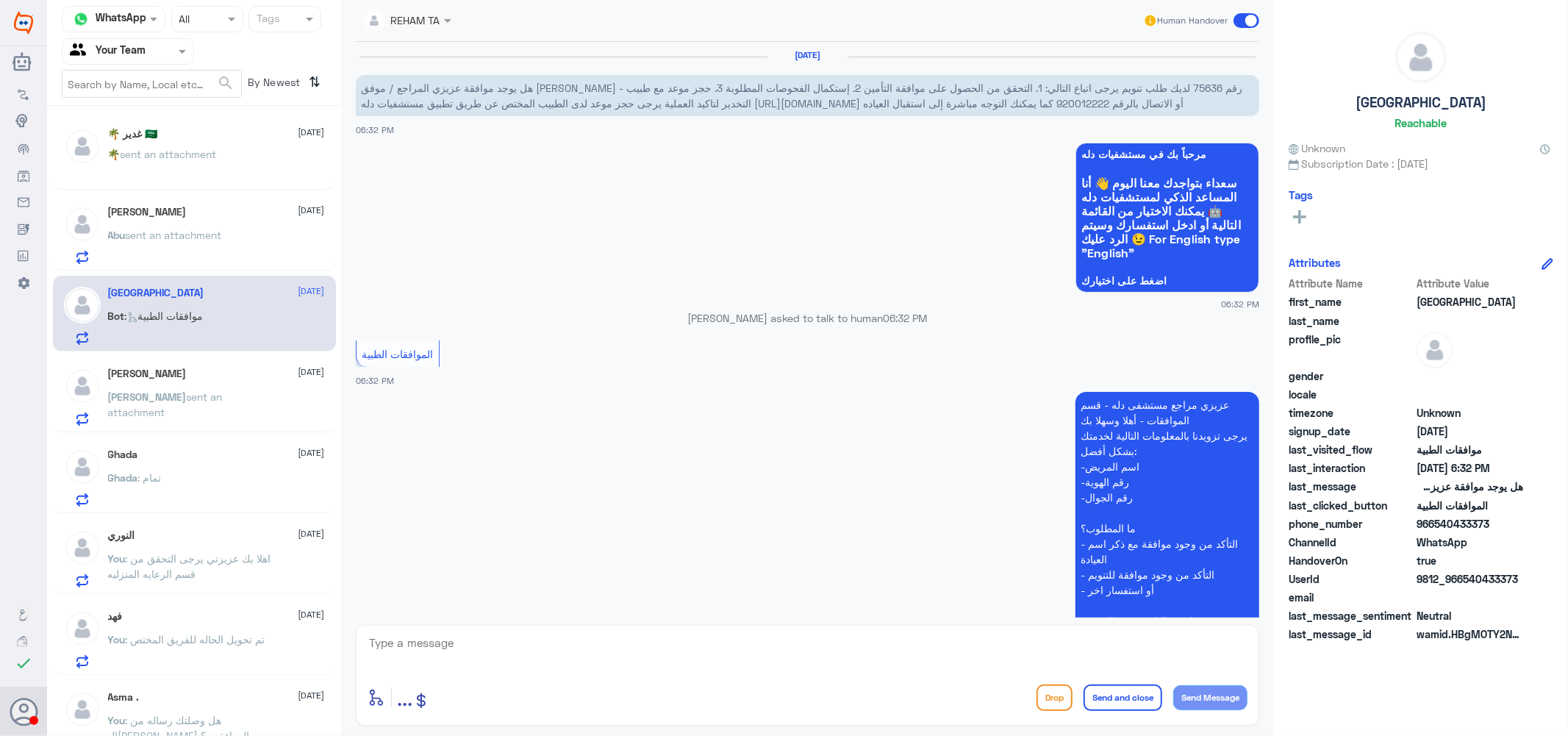
click at [979, 82] on span "هل يوجد موافقة عزيزي المراجع / موفق [PERSON_NAME] - رقم 75636 لديك طلب تنويم ير…" at bounding box center [801, 95] width 881 height 28
copy span "75636"
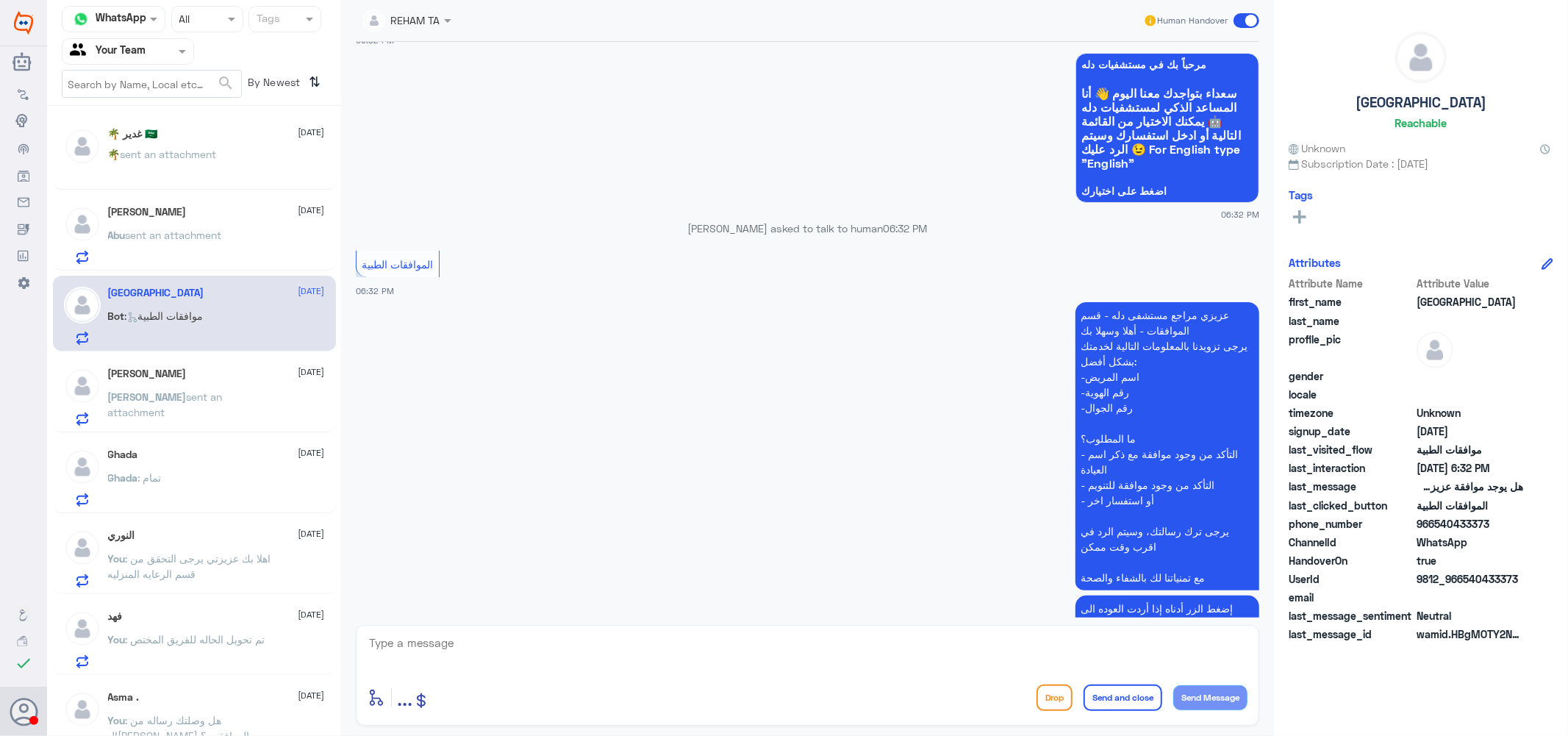
scroll to position [176, 0]
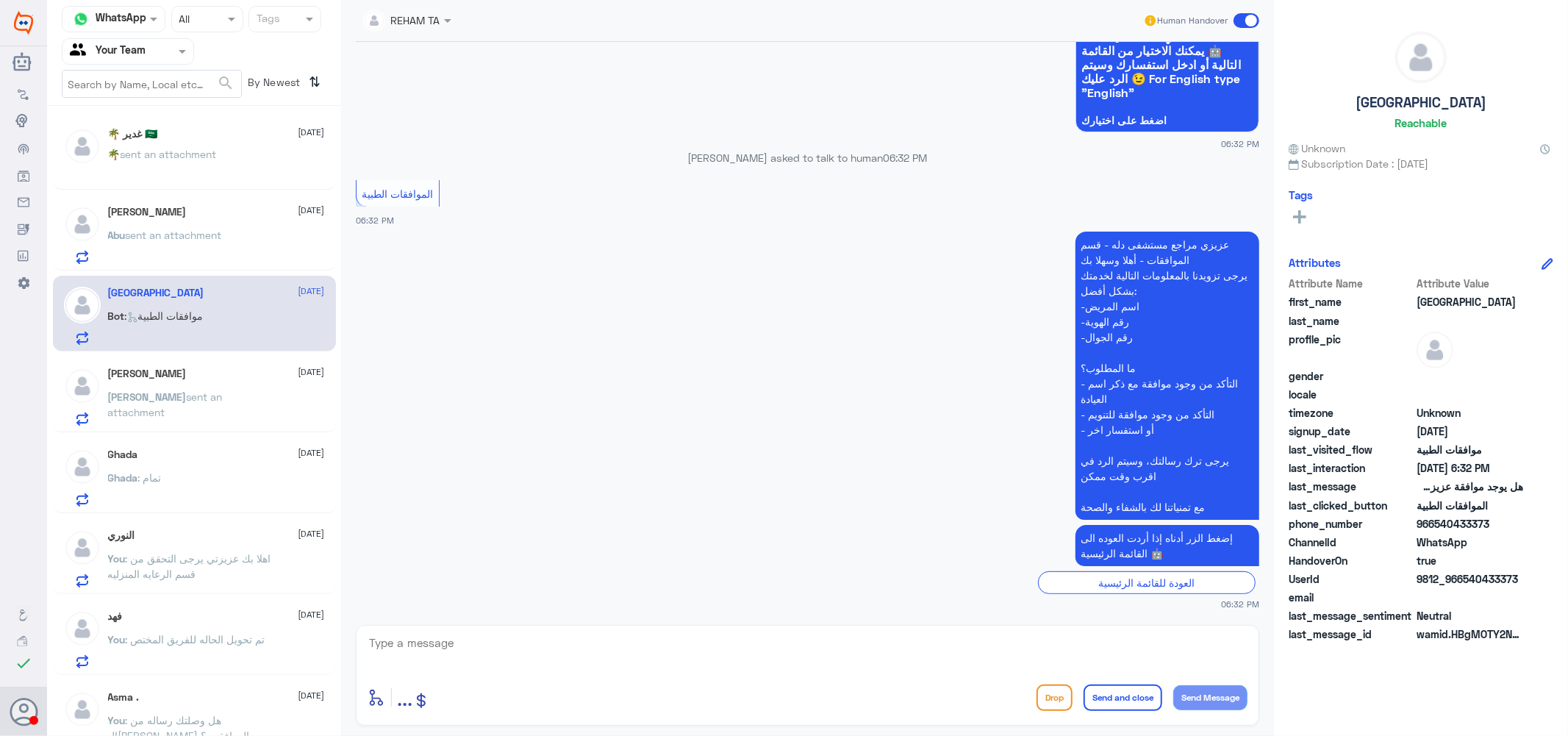
click at [485, 656] on textarea at bounding box center [807, 651] width 880 height 36
type textarea "h"
click at [485, 656] on textarea at bounding box center [807, 651] width 880 height 36
type textarea "h"
type textarea "الطلب مرفوض عزيزي بيتم تحويل الحاله ل للفريق المختص"
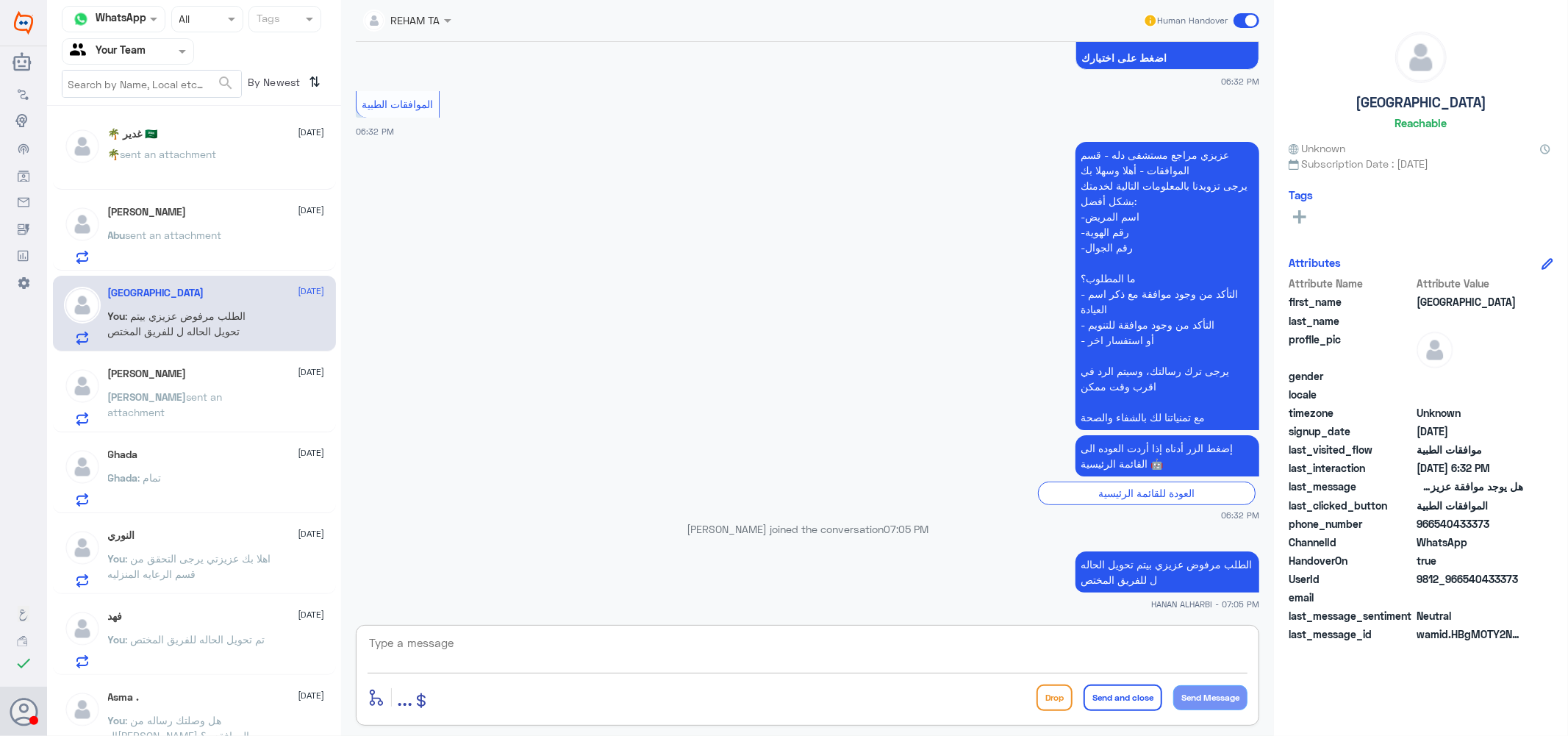
scroll to position [0, 0]
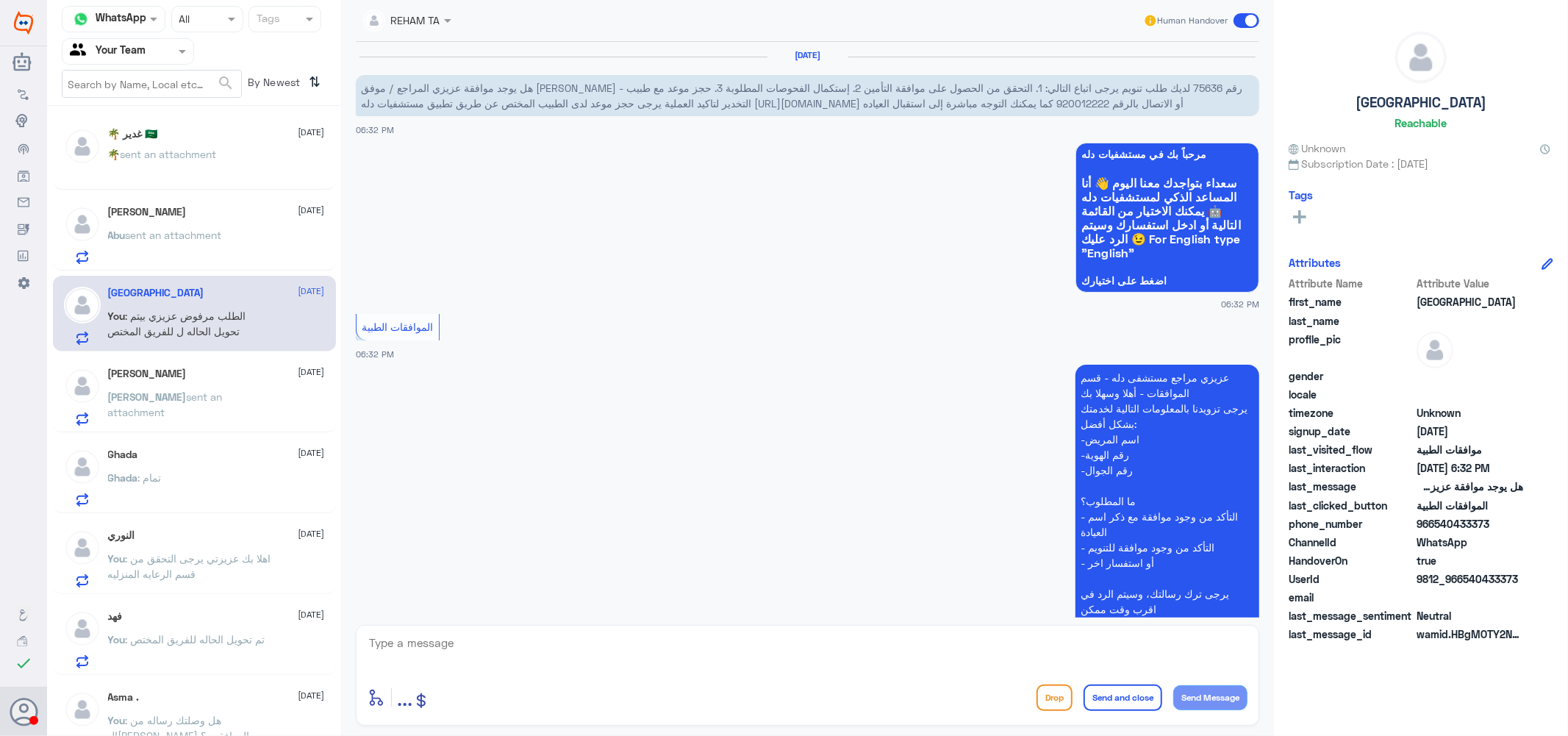
click at [977, 86] on span "هل يوجد موافقة عزيزي المراجع / موفق [PERSON_NAME] - رقم 75636 لديك طلب تنويم ير…" at bounding box center [801, 95] width 881 height 28
copy span "75636"
click at [211, 156] on span "sent an attachment" at bounding box center [168, 154] width 96 height 13
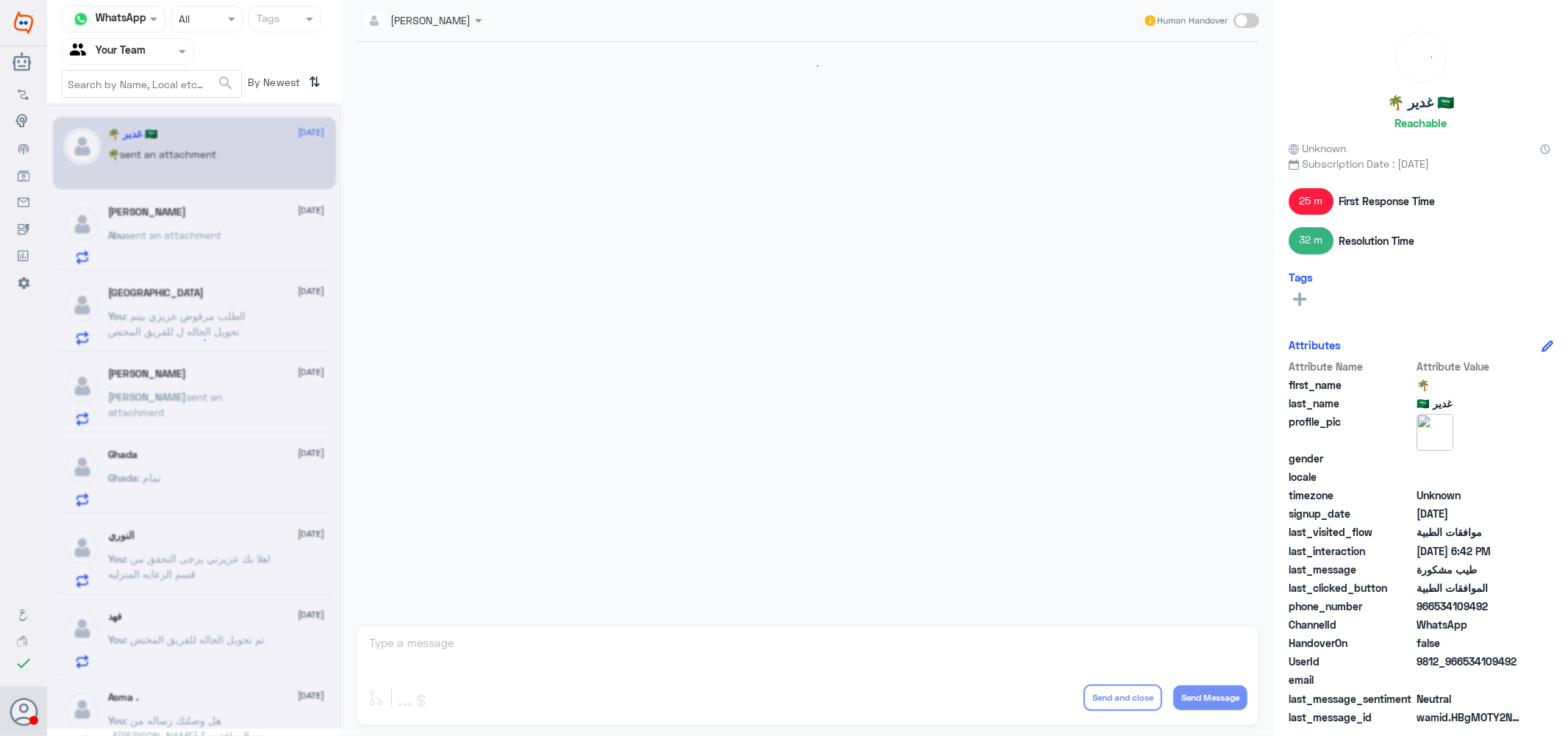
scroll to position [1184, 0]
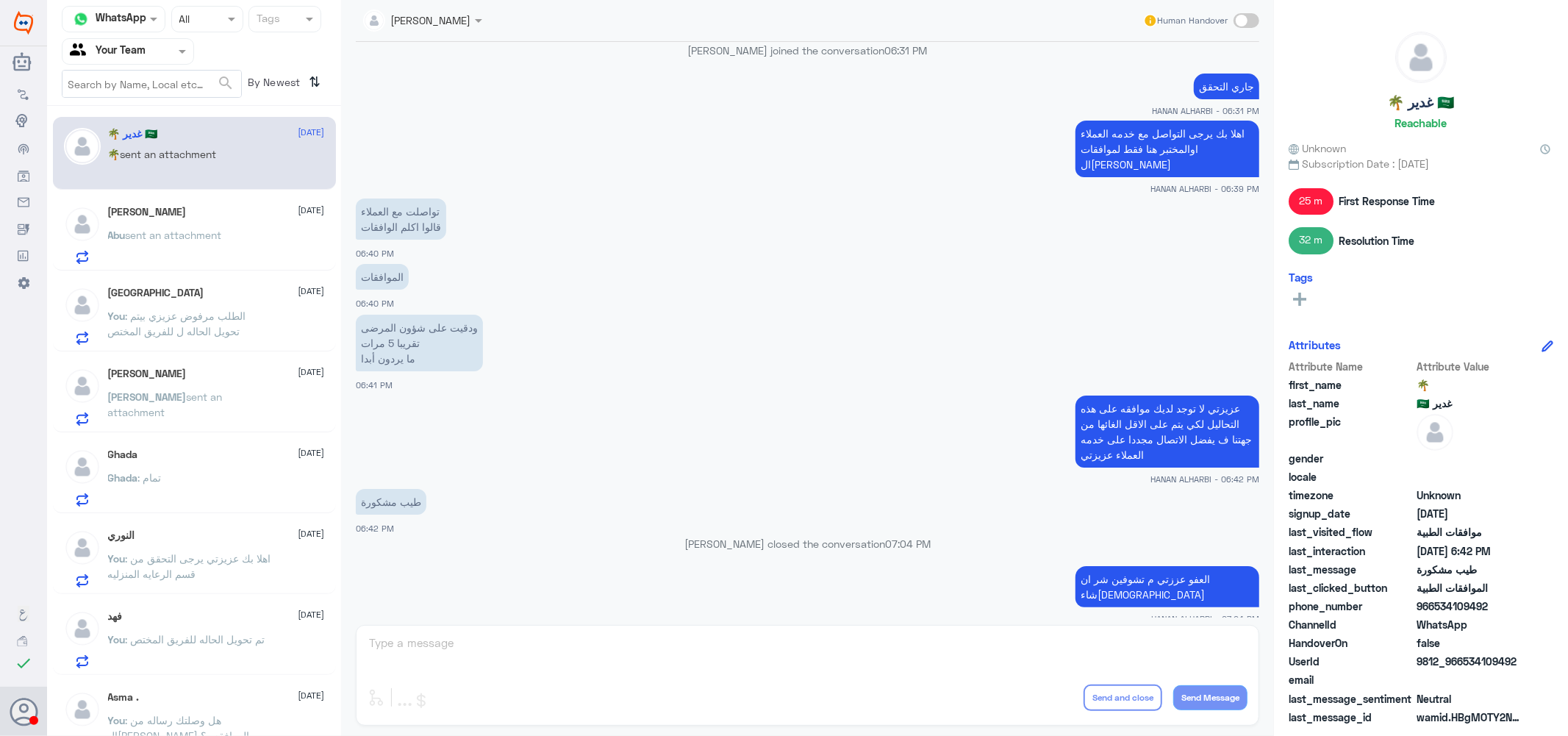
click at [191, 207] on div "Abu Ahmed 1 September" at bounding box center [216, 212] width 217 height 13
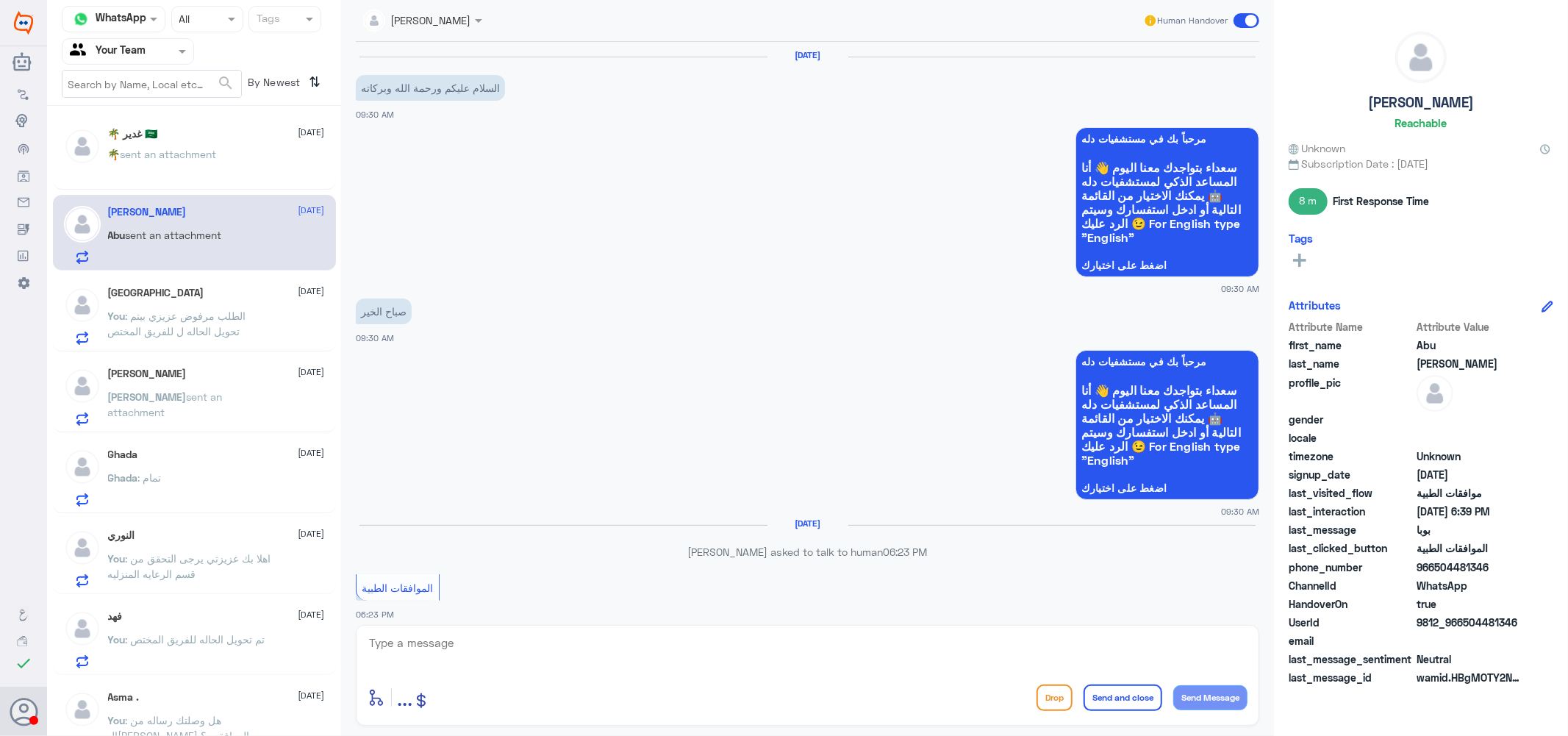
scroll to position [778, 0]
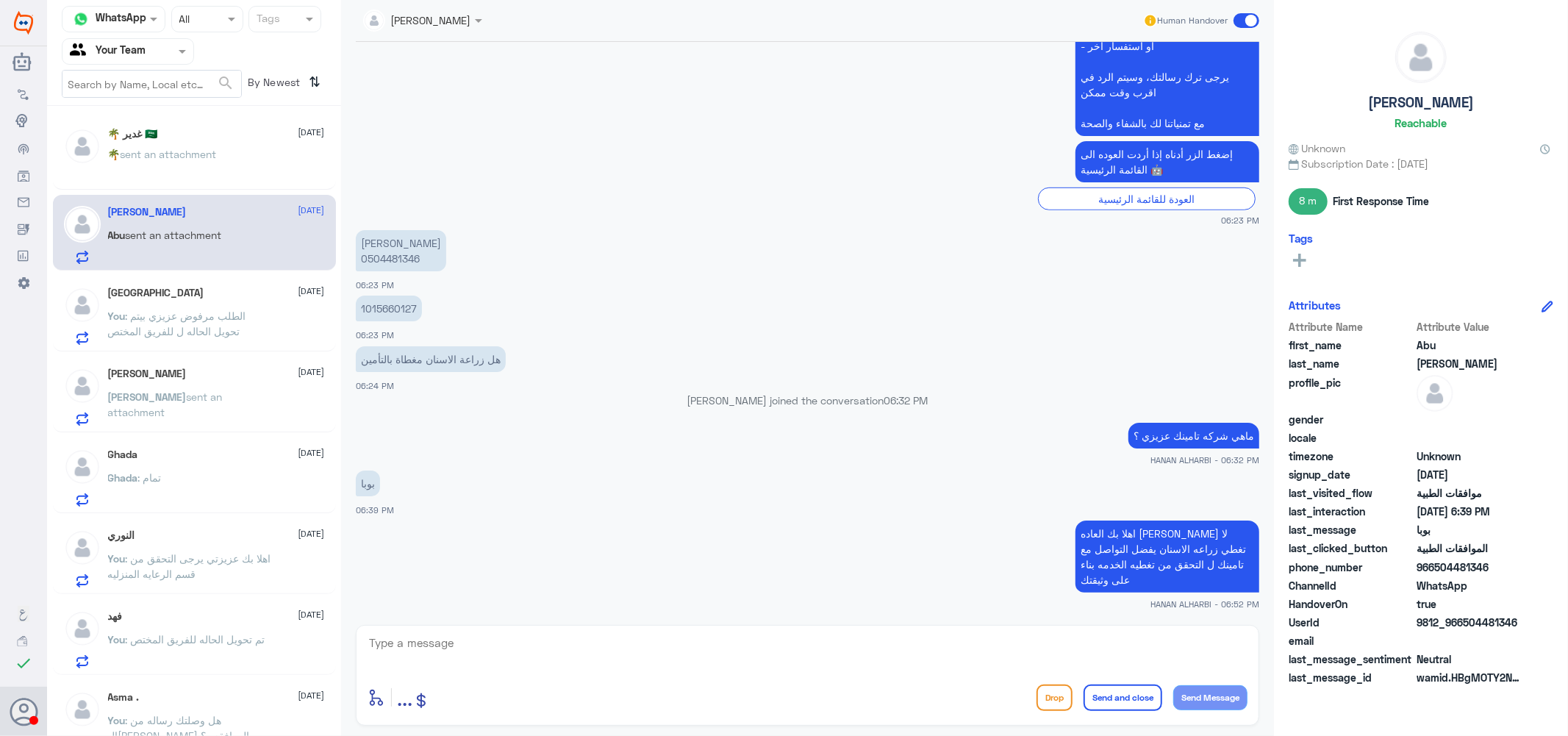
click at [173, 321] on p "You : الطلب مرفوض عزيزي بيتم تحويل الحاله ل للفريق المختص" at bounding box center [191, 326] width 166 height 37
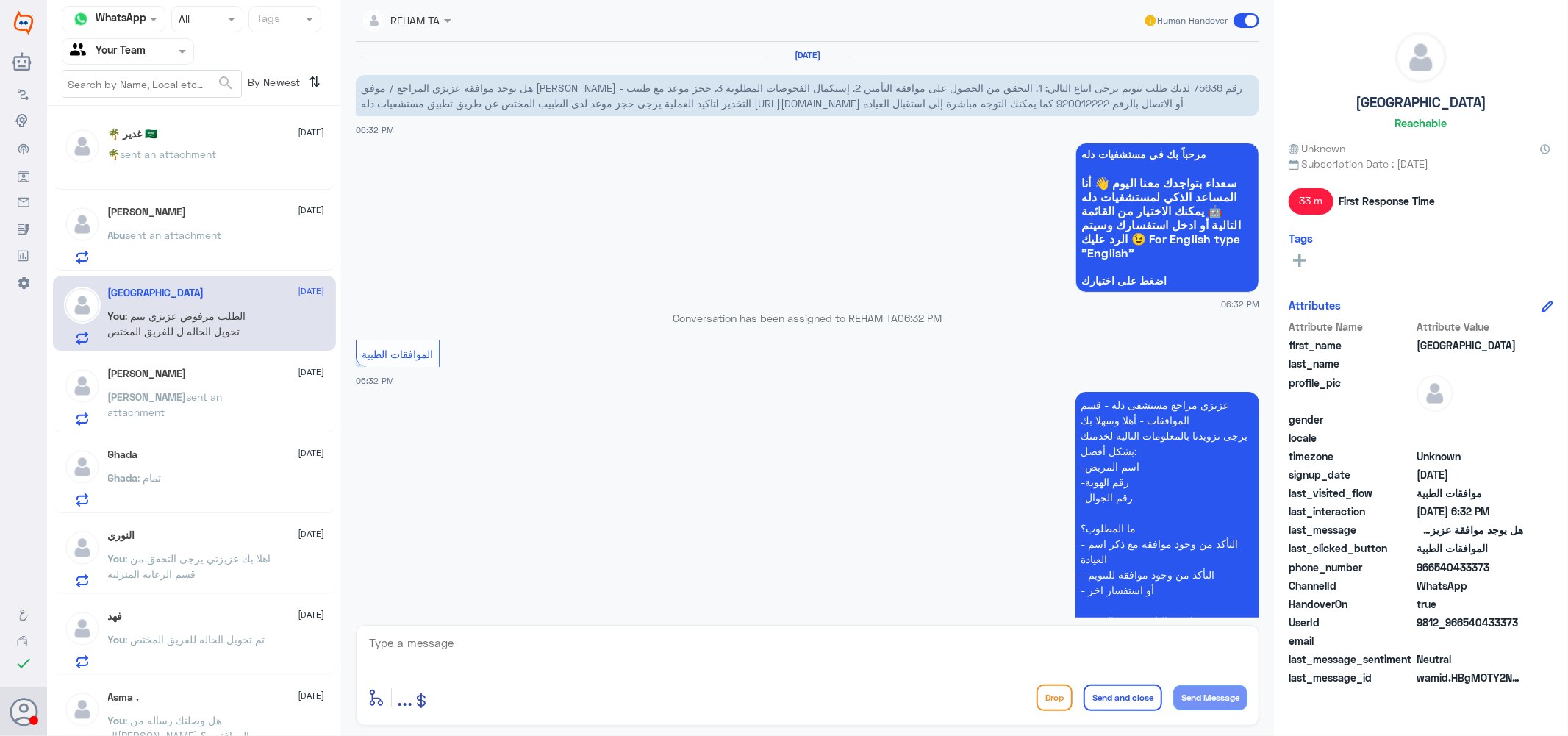
scroll to position [266, 0]
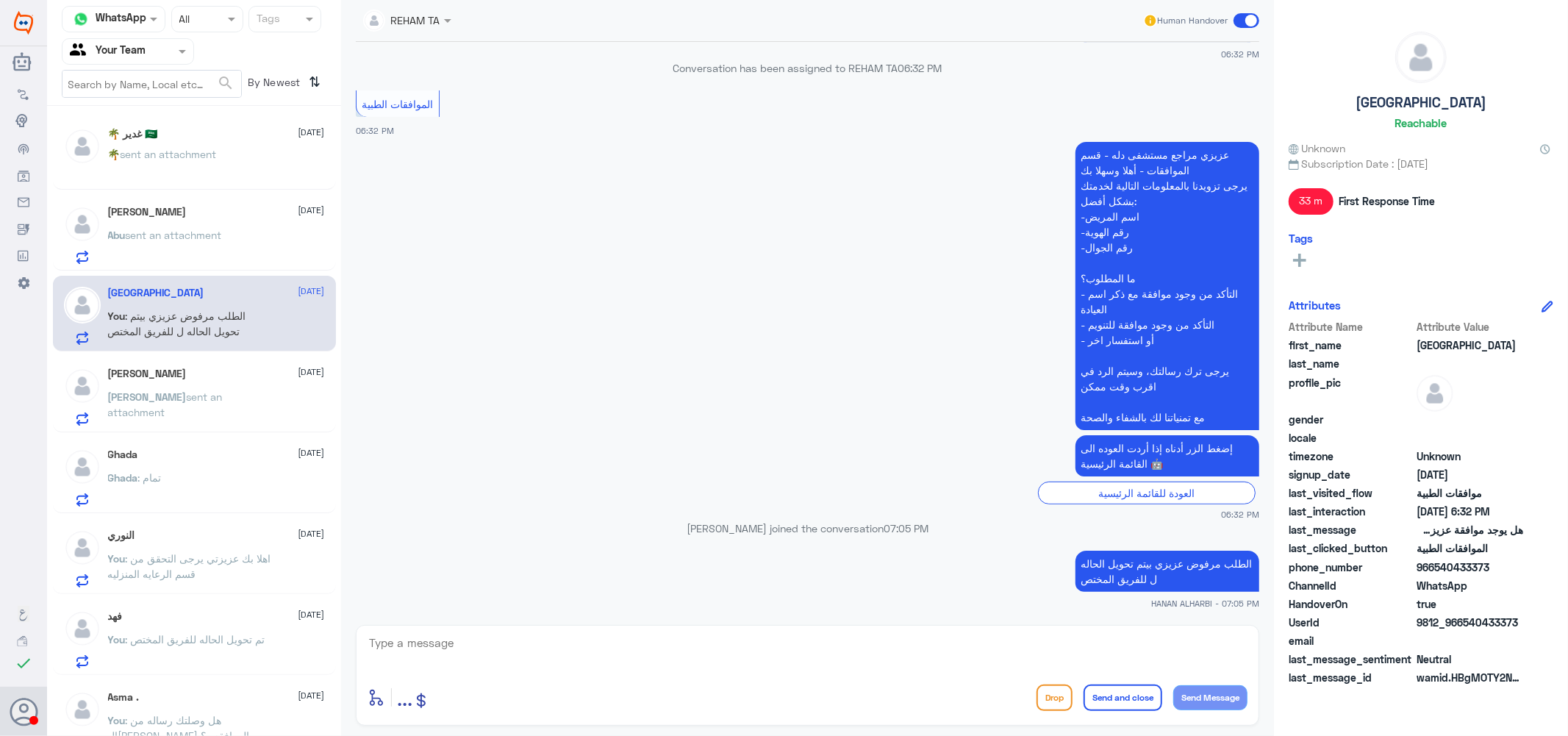
click at [179, 390] on span "sent an attachment" at bounding box center [166, 404] width 115 height 28
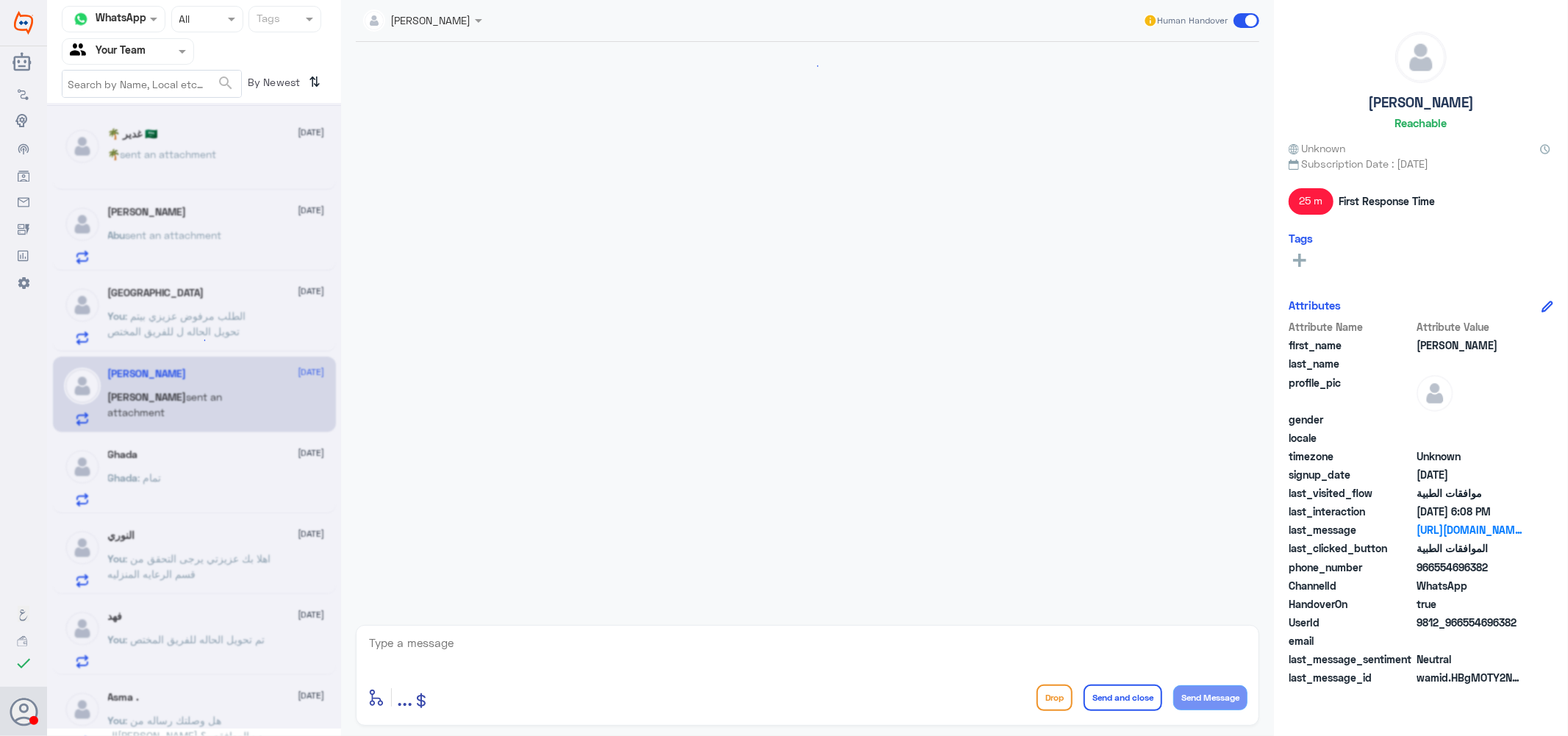
scroll to position [612, 0]
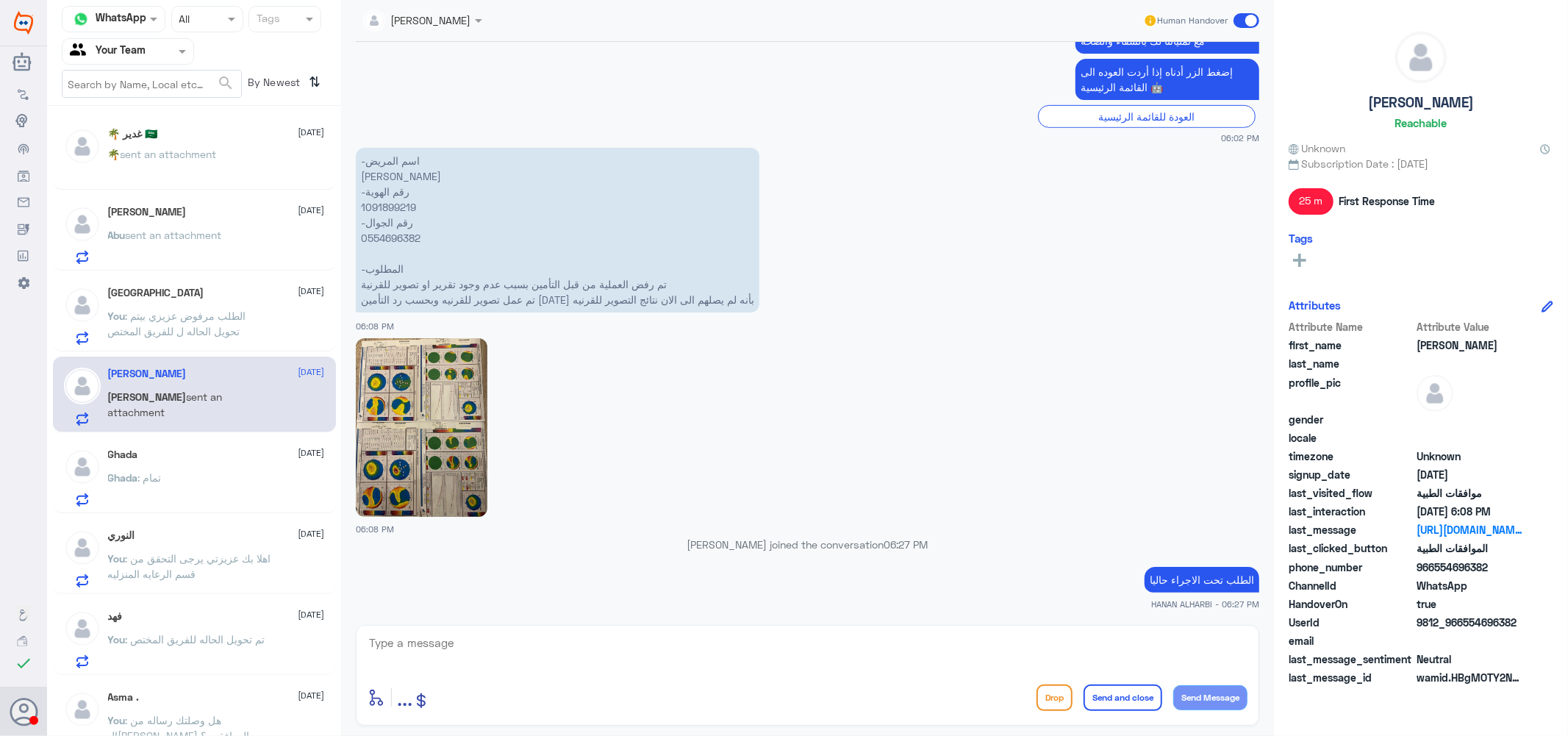
click at [380, 203] on p "-اسم المريض عبدالله عبدالعزيز بن رشيد -رقم الهوية 1091899219 -رقم الجوال 055469…" at bounding box center [557, 230] width 404 height 165
click at [185, 464] on div "Ghada [DATE] Ghada : تمام" at bounding box center [216, 477] width 217 height 58
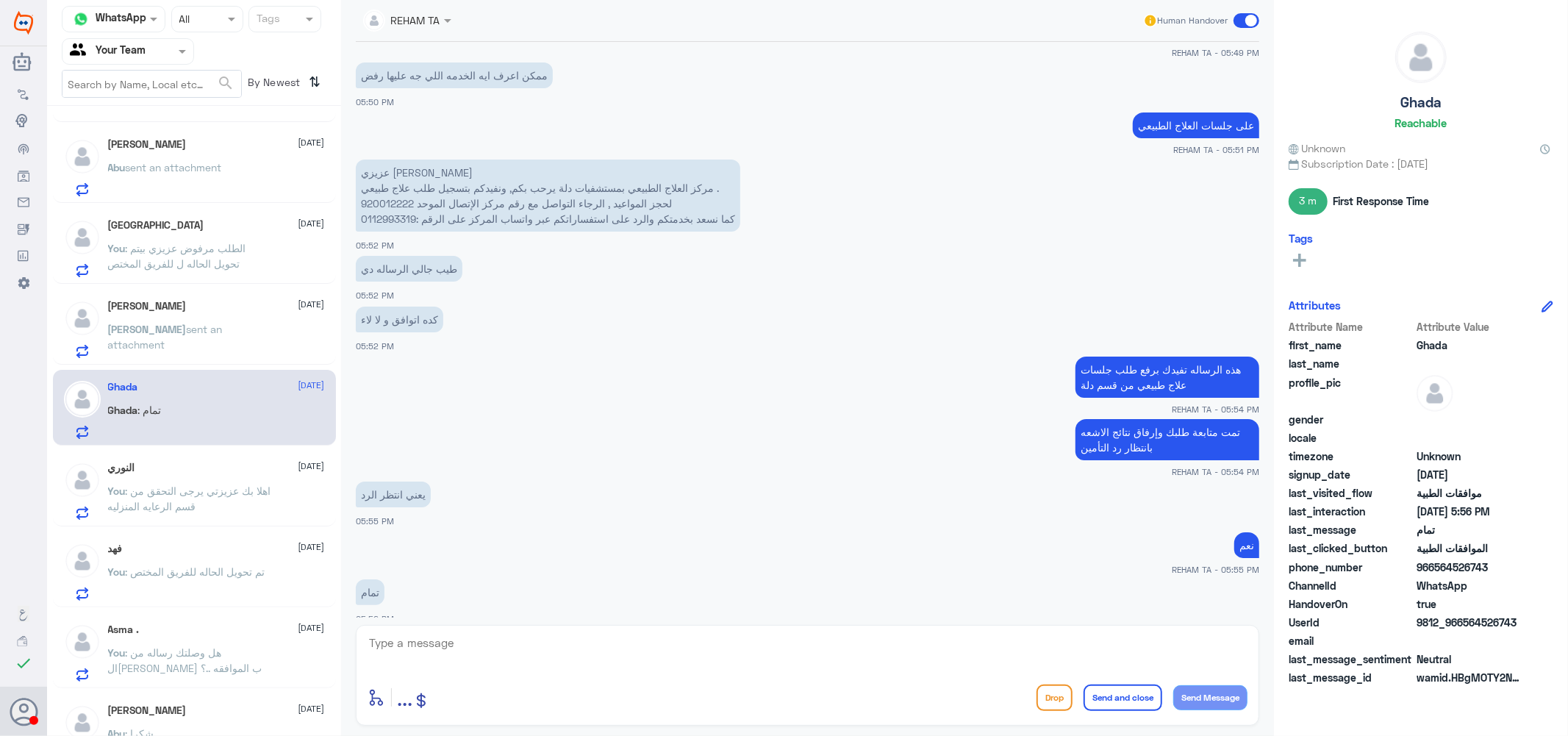
scroll to position [82, 0]
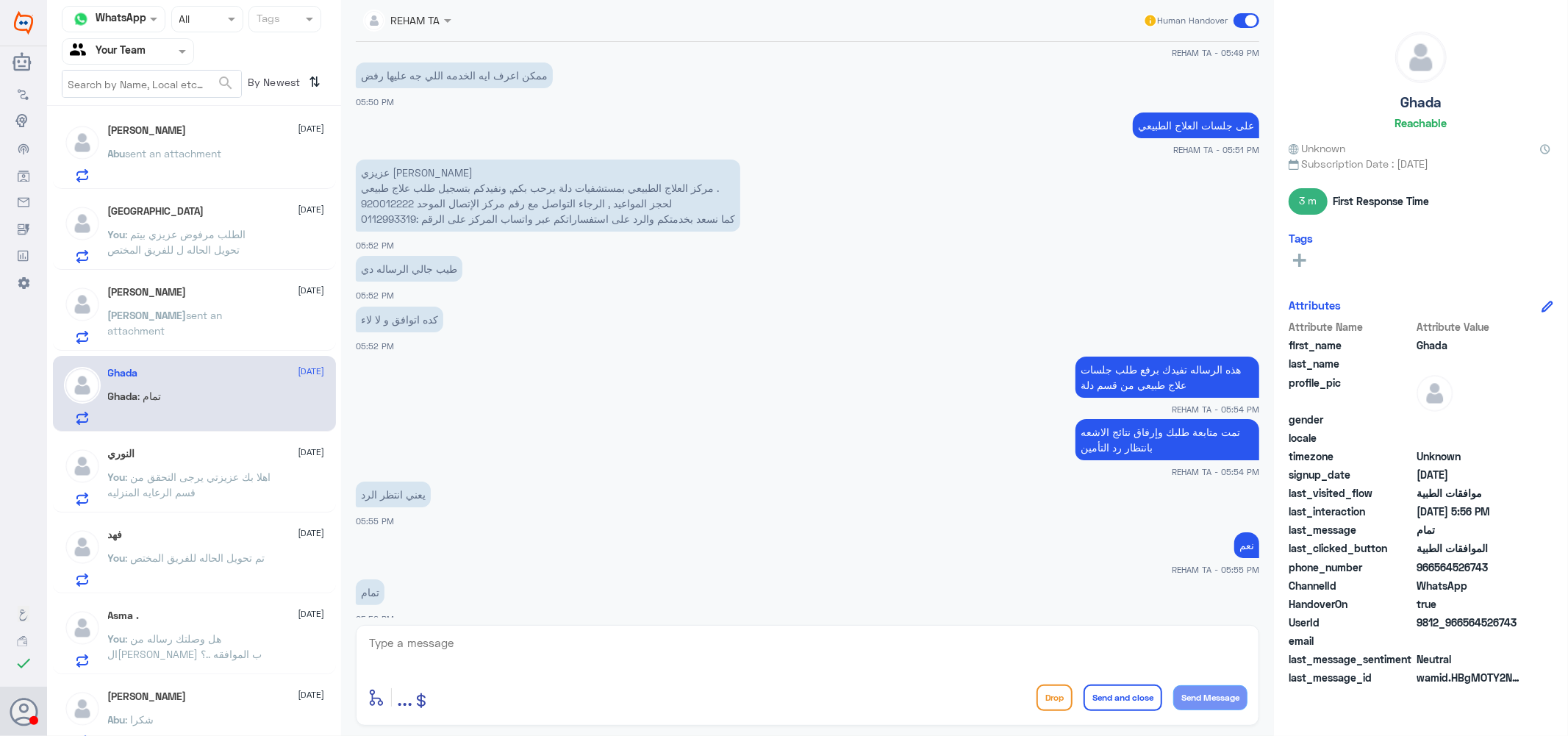
click at [189, 152] on span "sent an attachment" at bounding box center [173, 153] width 96 height 13
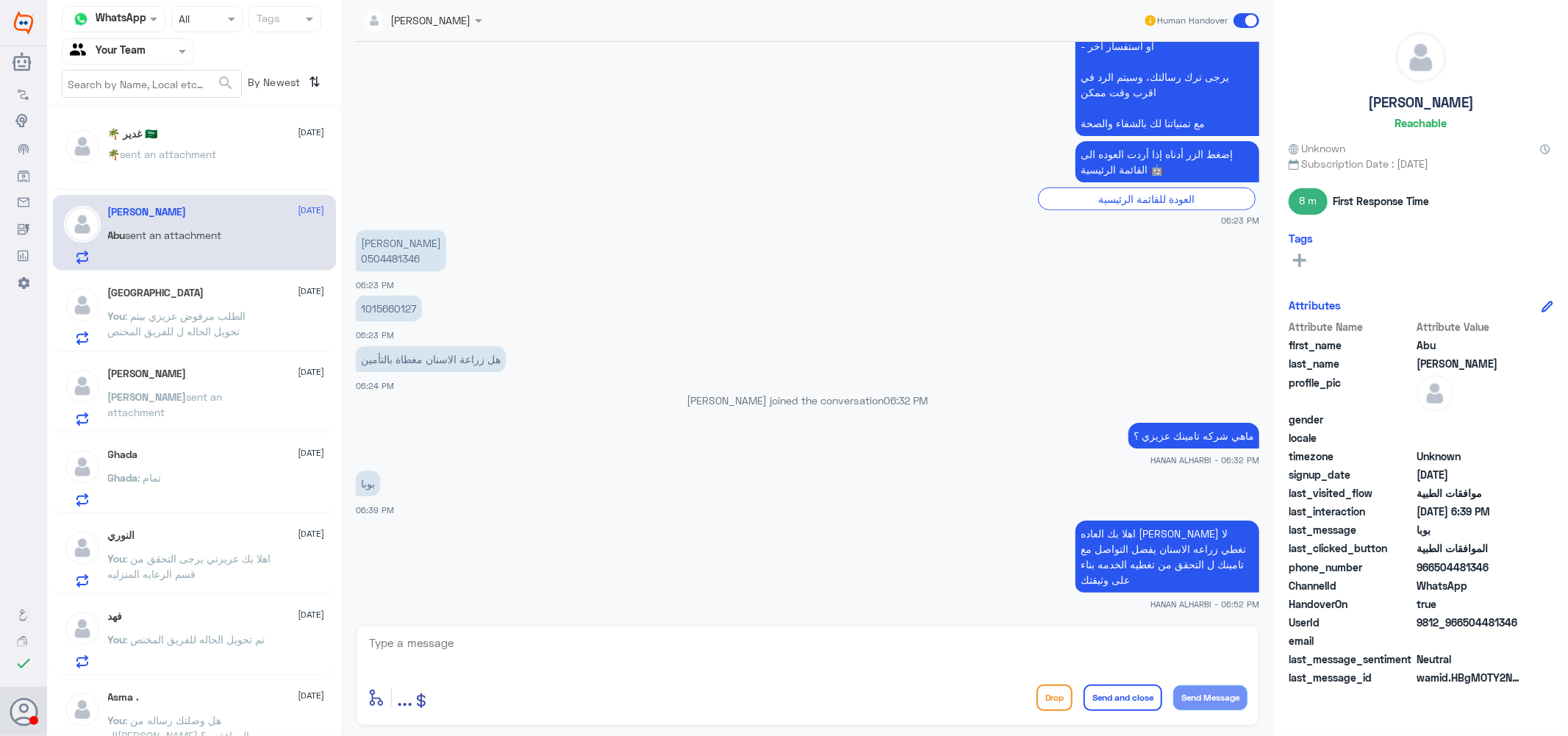
click at [188, 152] on span "sent an attachment" at bounding box center [168, 154] width 96 height 13
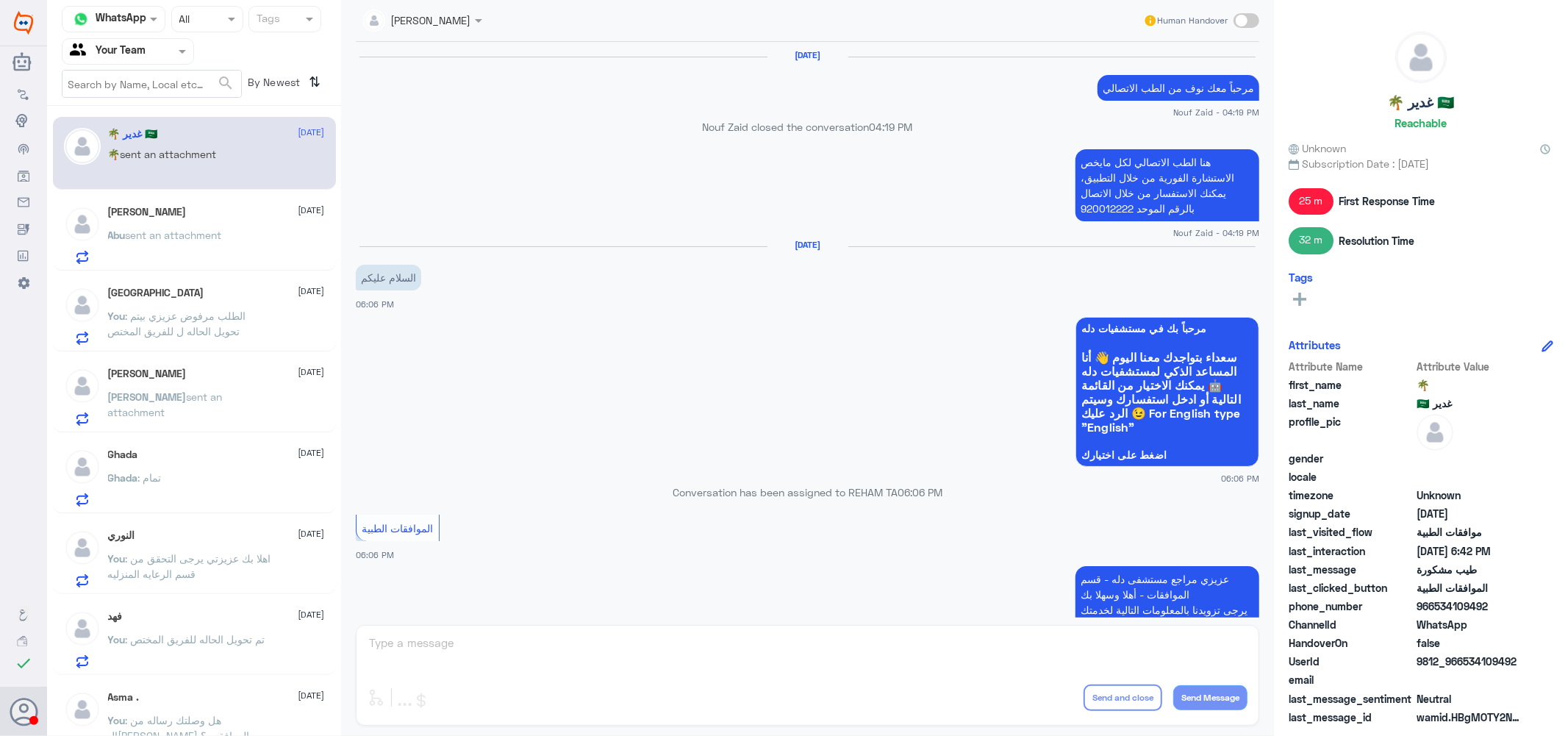
scroll to position [1184, 0]
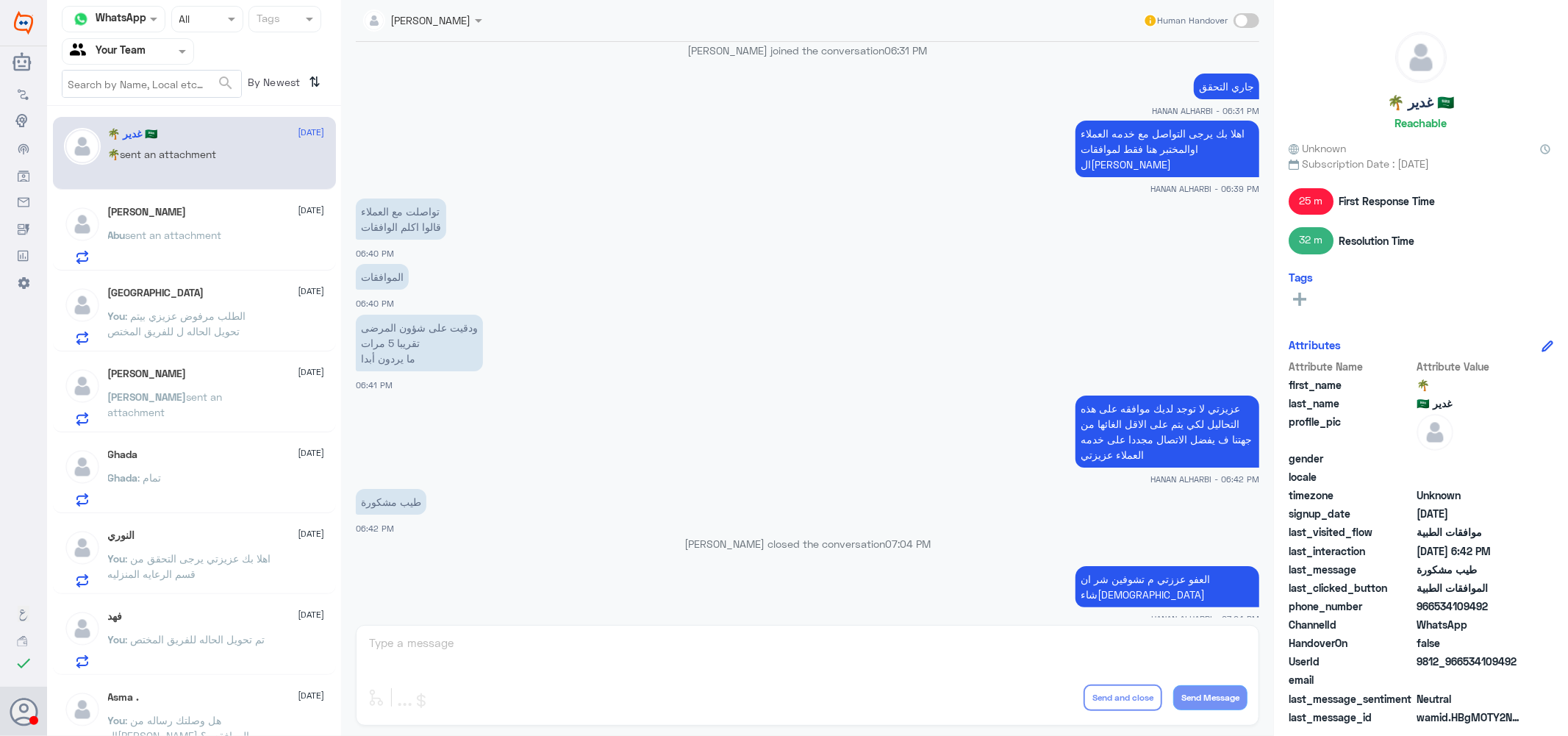
click at [200, 301] on div "Turki 1 September You : الطلب مرفوض عزيزي بيتم تحويل الحاله ل للفريق المختص" at bounding box center [216, 315] width 217 height 58
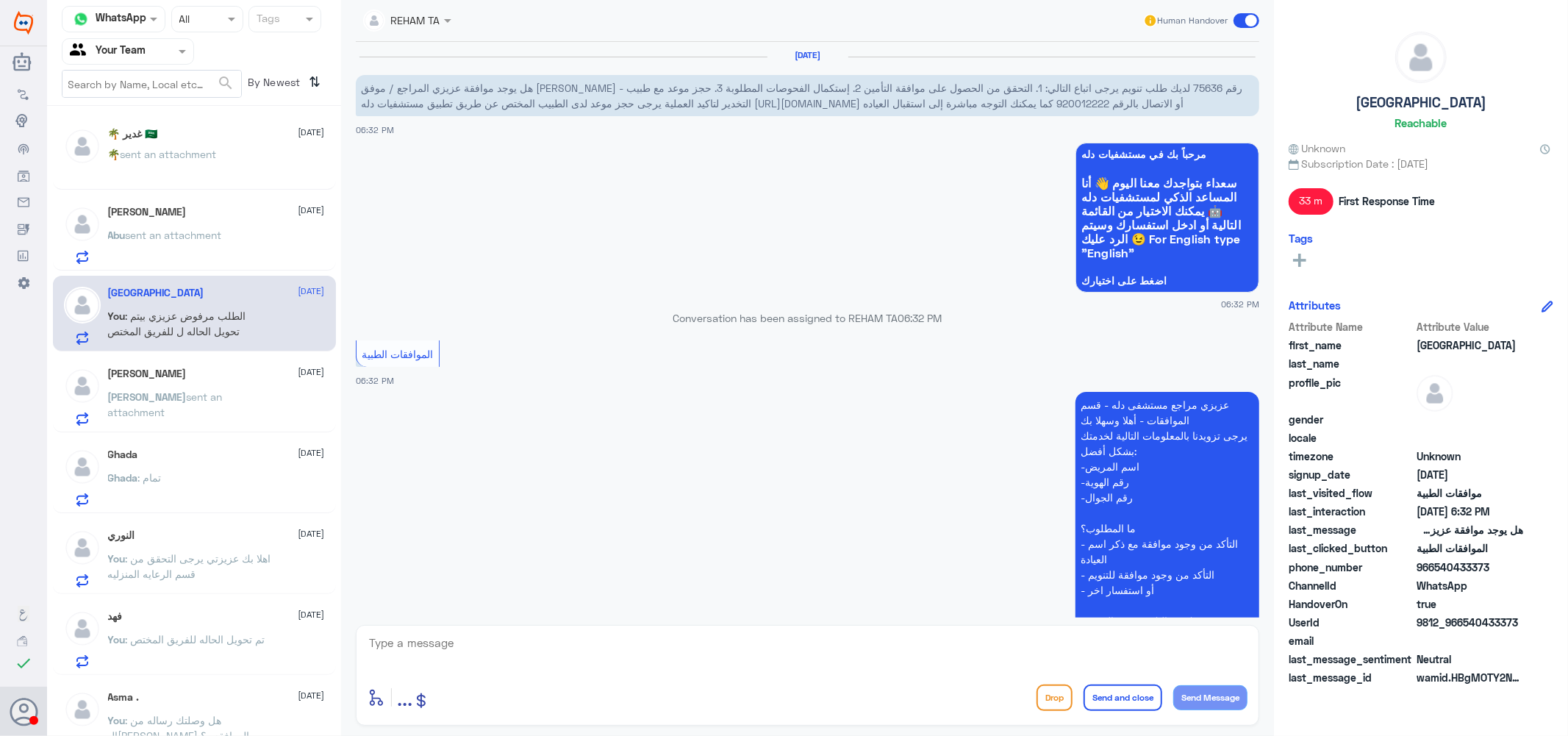
scroll to position [266, 0]
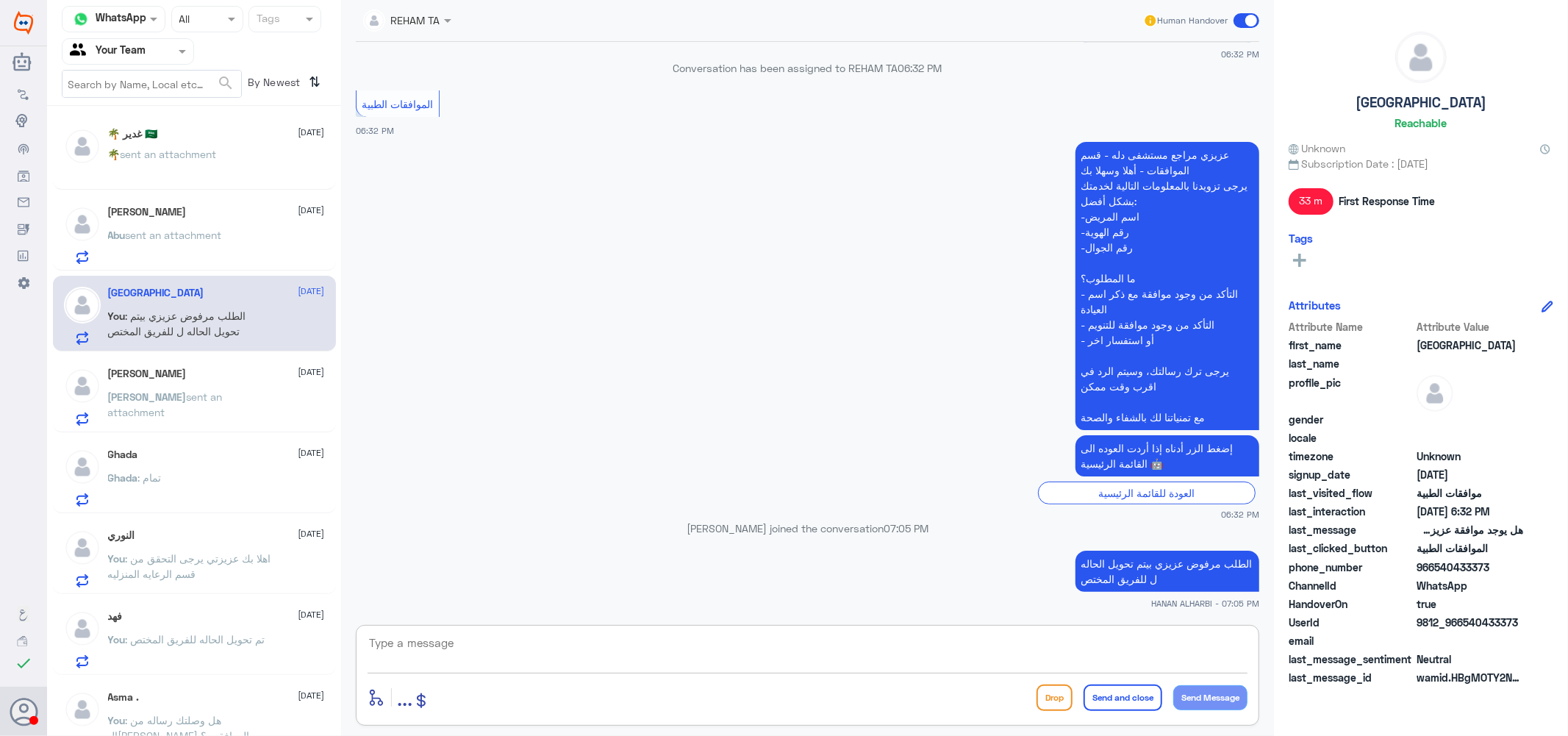
click at [606, 651] on textarea at bounding box center [807, 651] width 880 height 36
click at [610, 648] on textarea at bounding box center [807, 651] width 880 height 36
click at [601, 653] on textarea "u..d" at bounding box center [807, 651] width 880 height 36
type textarea "u"
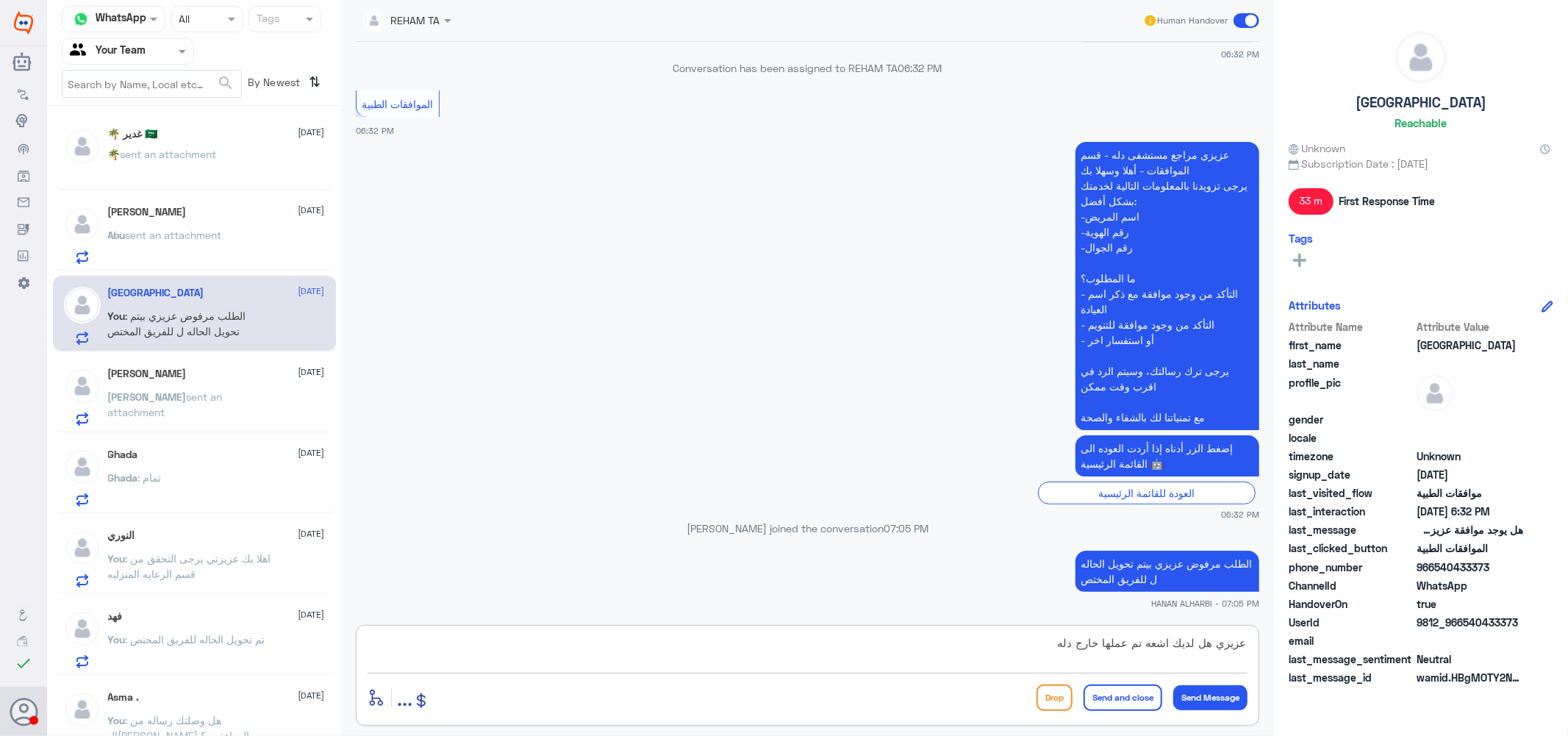
type textarea "عزيزي هل لديك اشعه تم عملها خارج دله ؟"
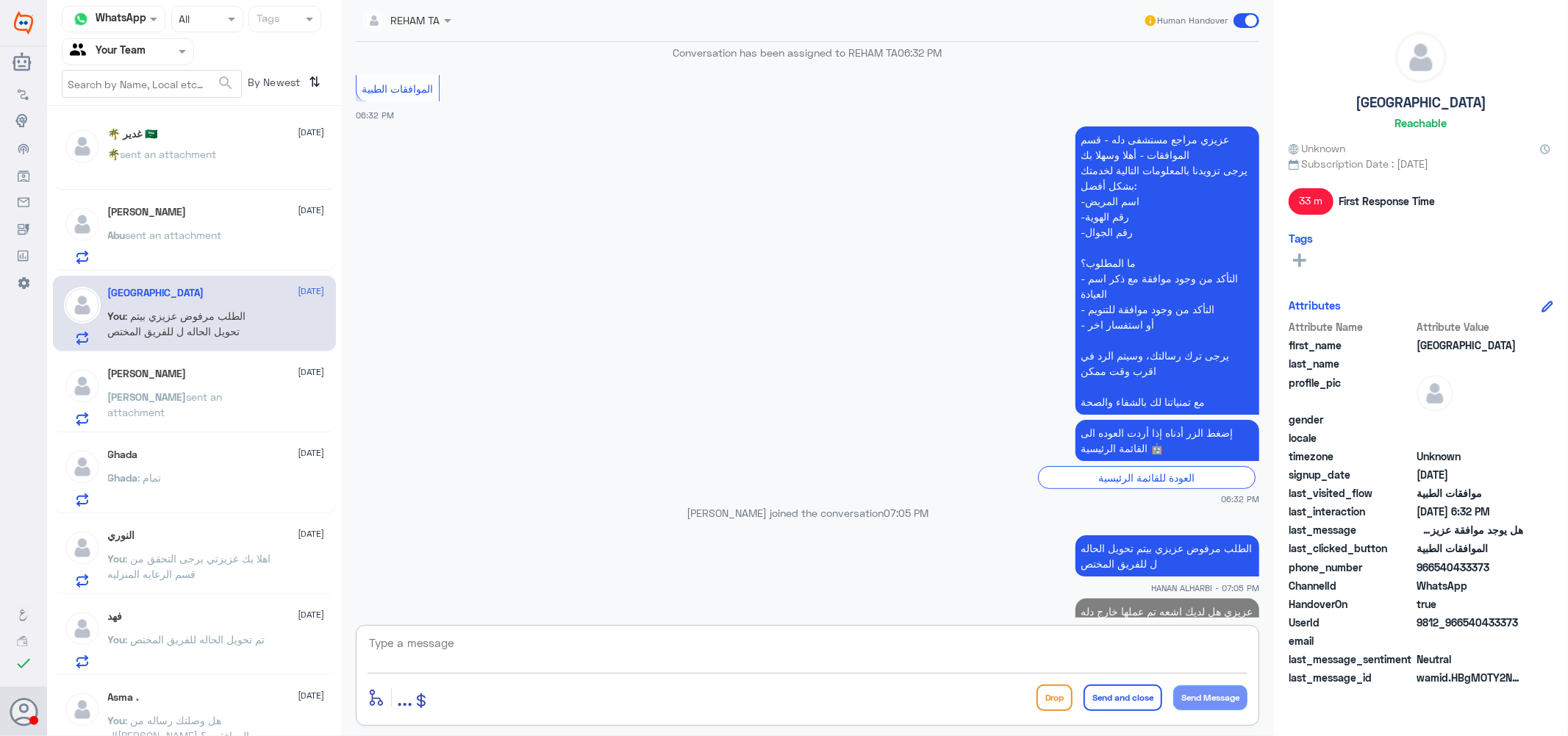
scroll to position [328, 0]
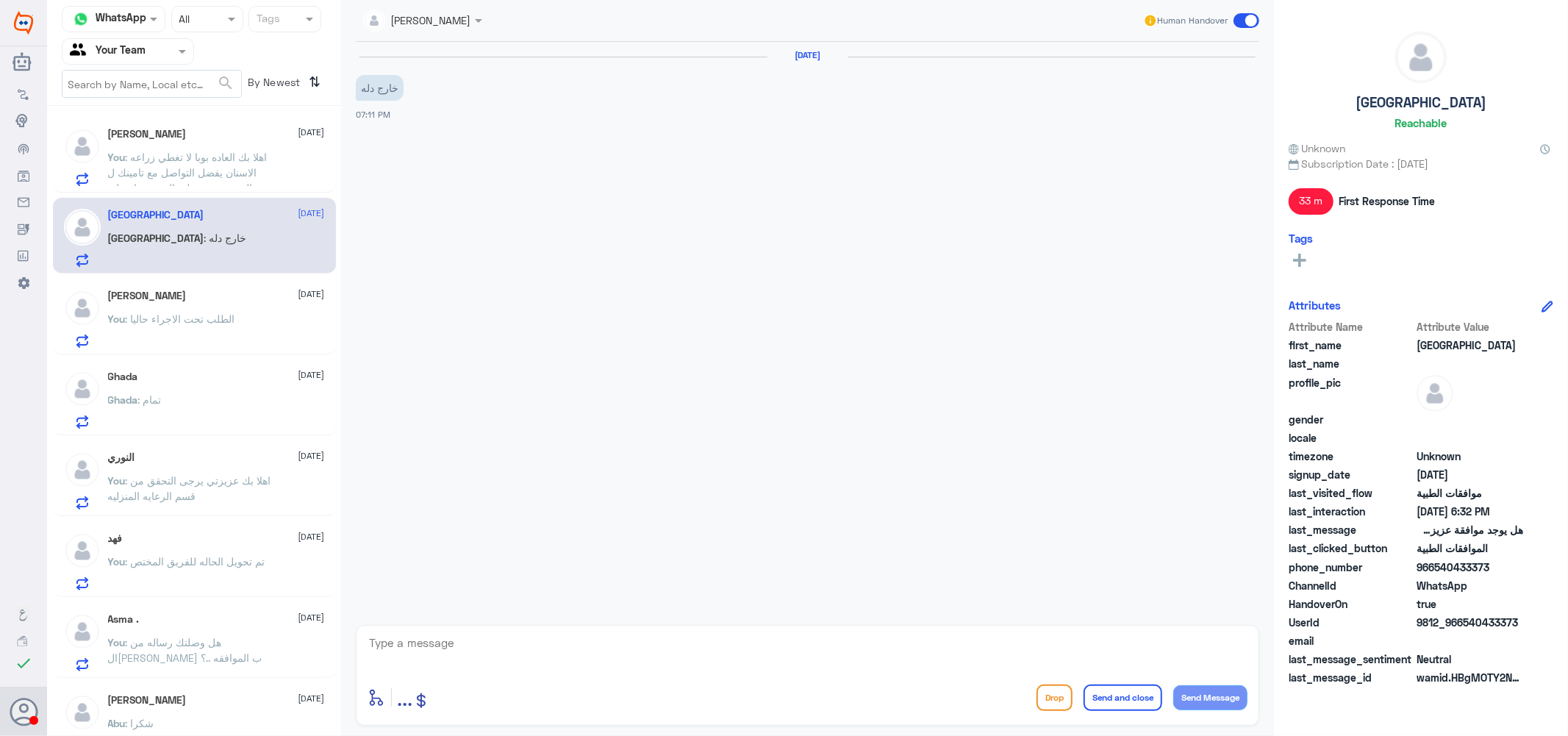
click at [259, 310] on div "[PERSON_NAME] [DATE] You : الطلب تحت الاجراء حاليا" at bounding box center [216, 318] width 217 height 58
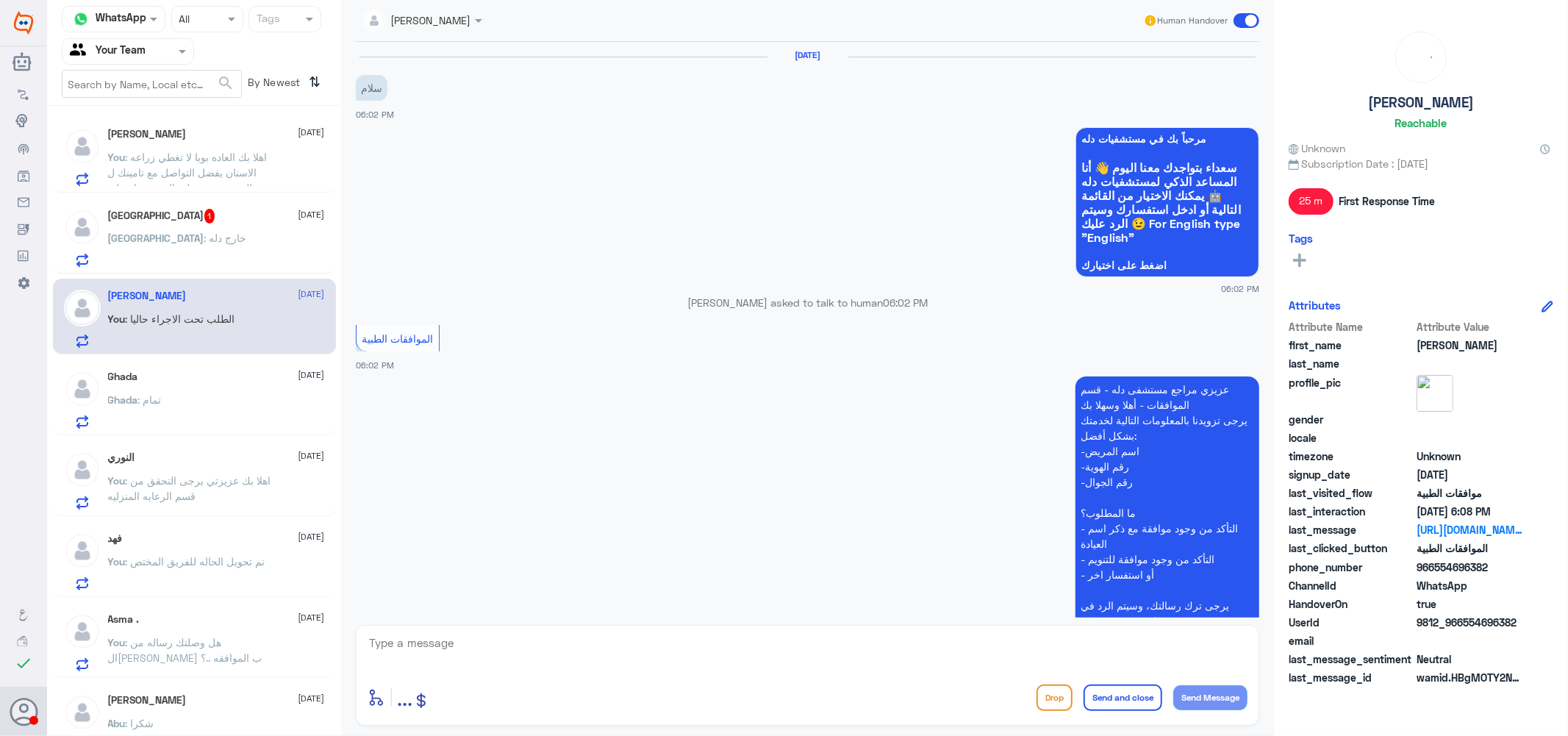
scroll to position [612, 0]
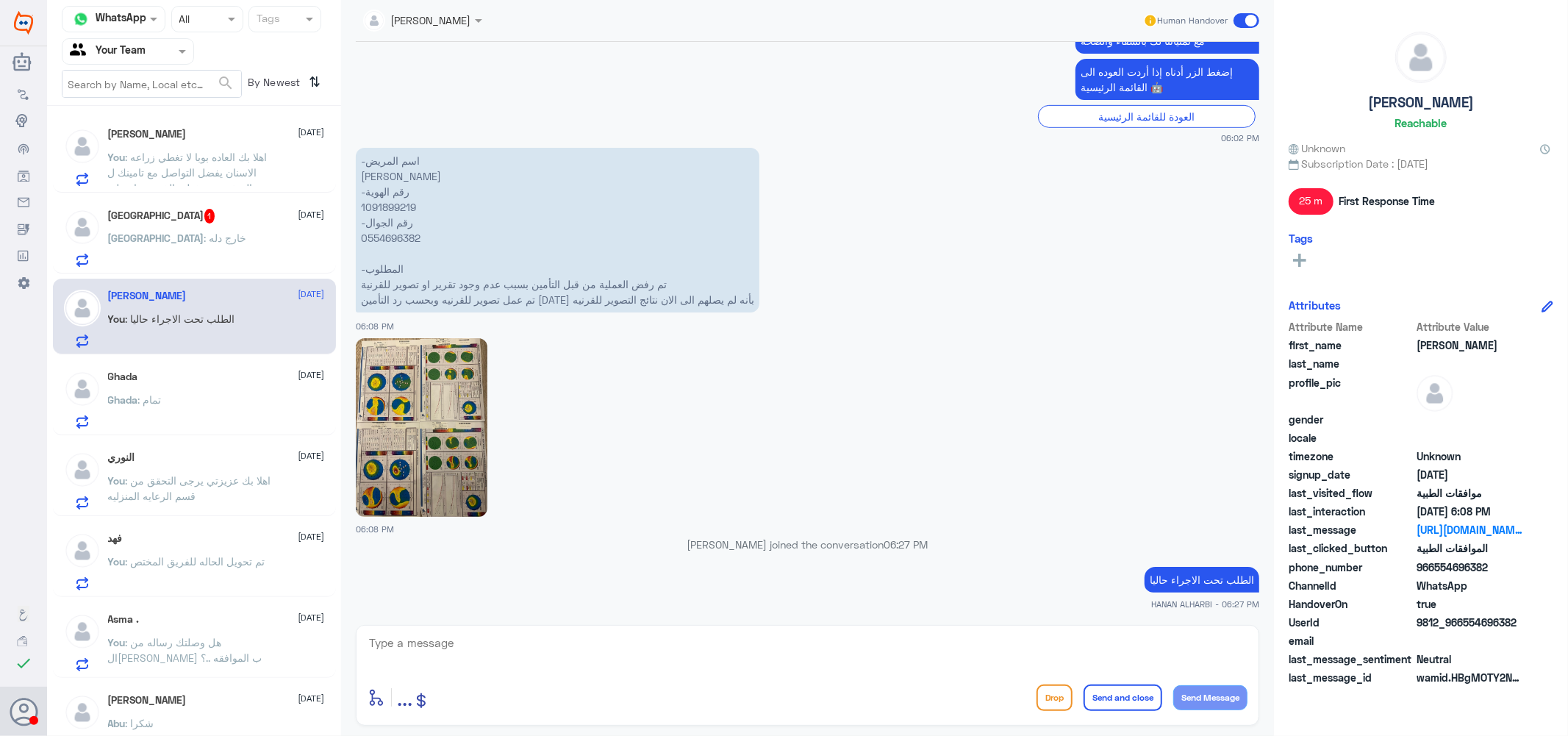
click at [181, 238] on div "[GEOGRAPHIC_DATA] : خارج دله" at bounding box center [216, 250] width 217 height 33
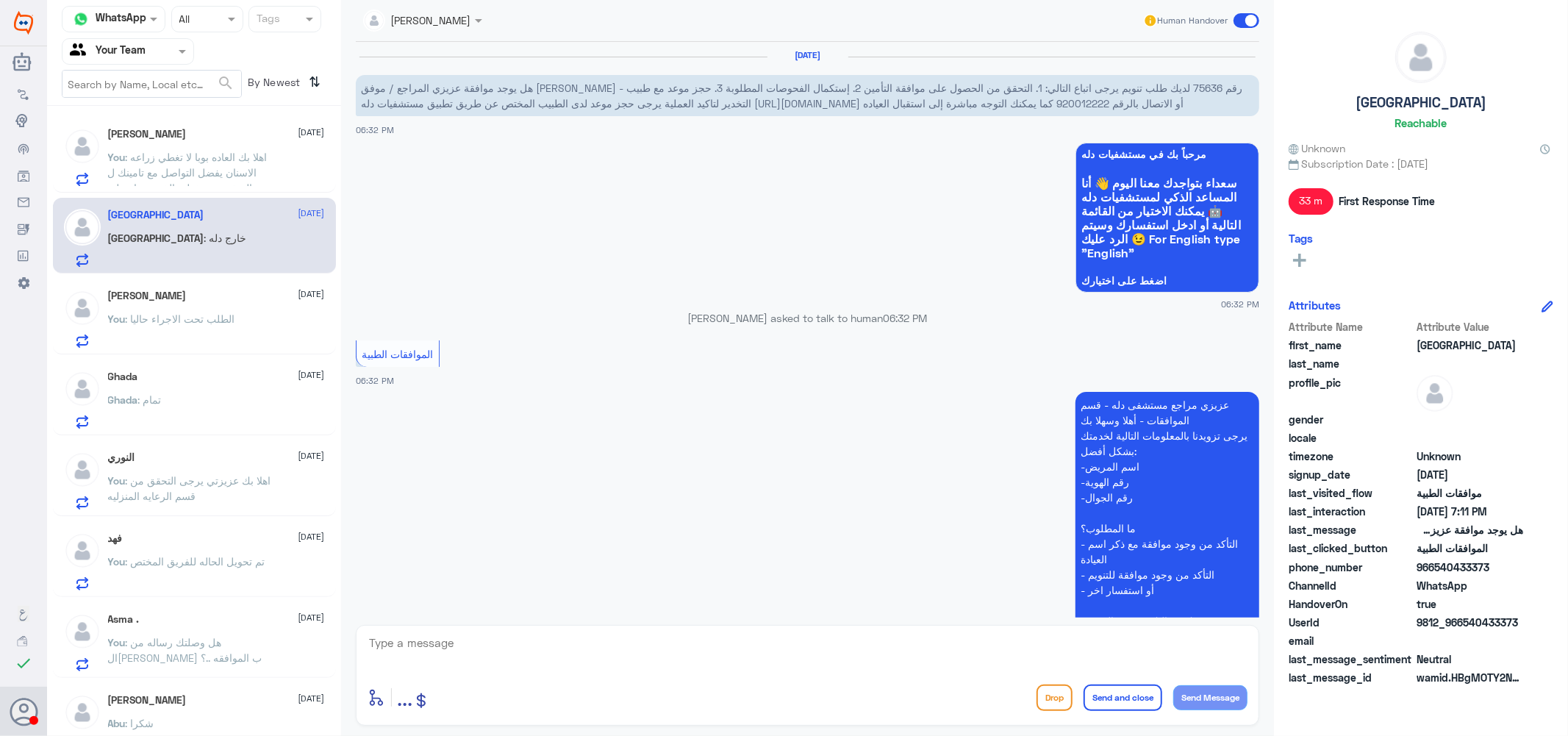
scroll to position [378, 0]
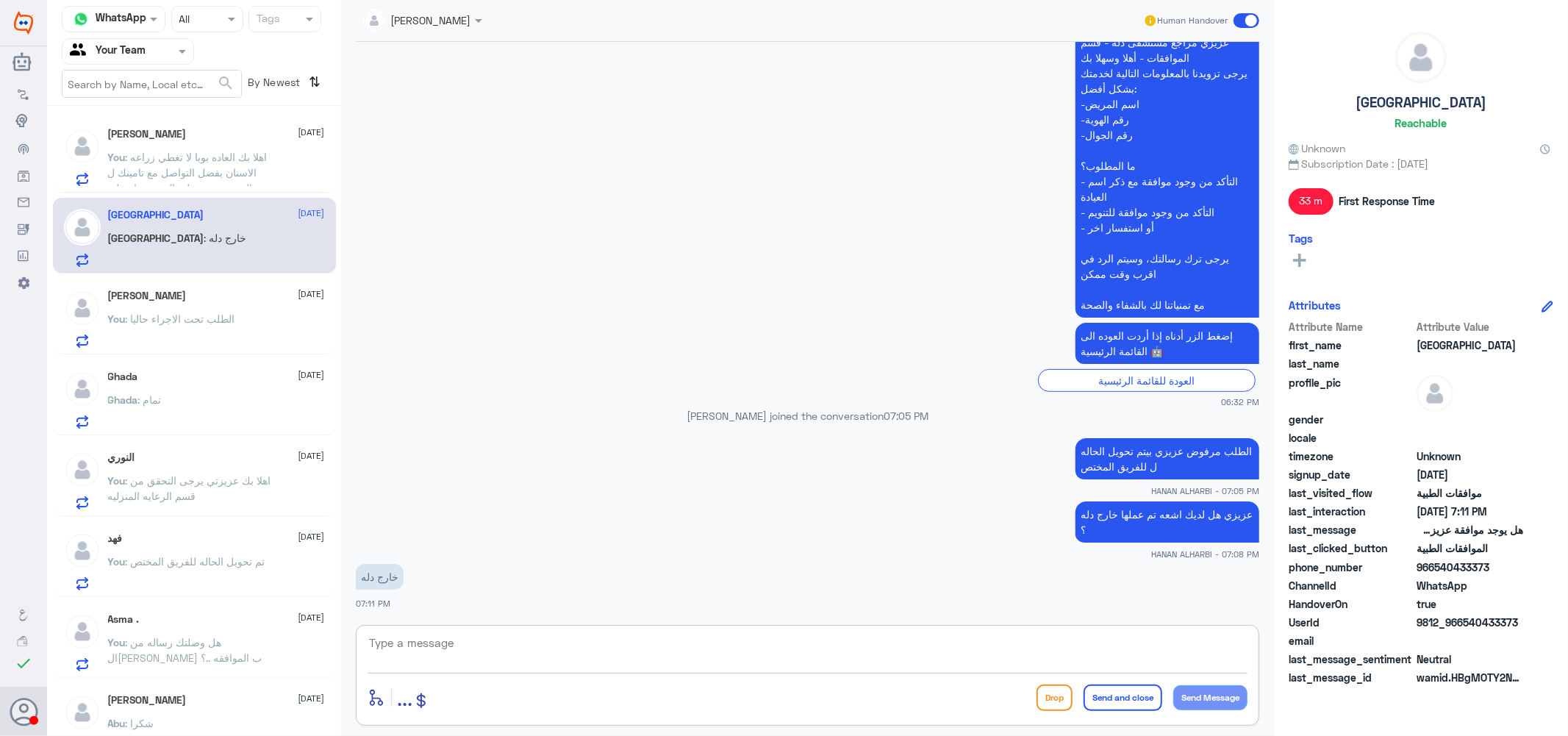
click at [560, 656] on textarea at bounding box center [807, 651] width 880 height 36
type textarea "l"
type textarea "ممكن ترفقها لي لو سمحت"
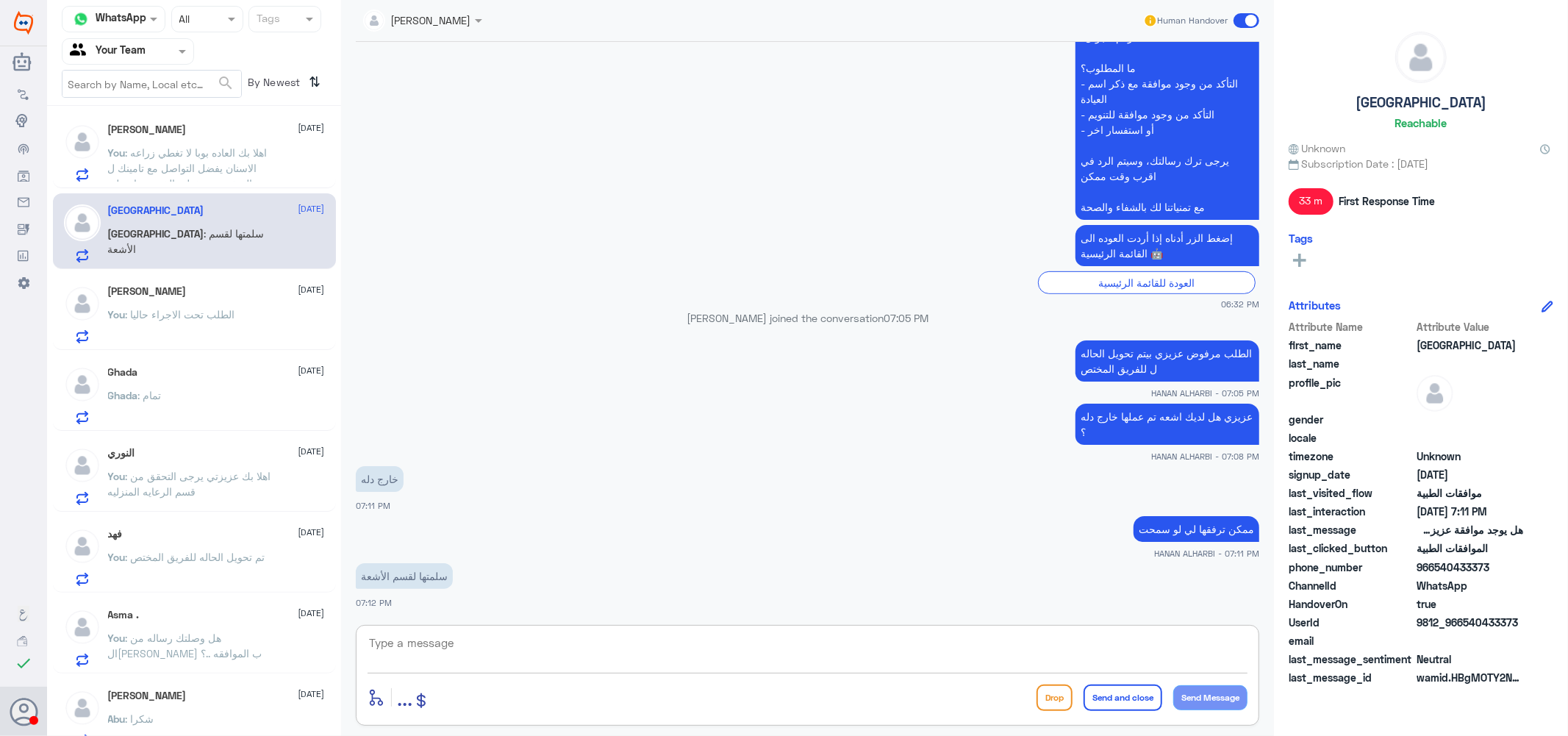
scroll to position [0, 0]
drag, startPoint x: 26, startPoint y: 354, endPoint x: 427, endPoint y: 641, distance: 493.1
click at [427, 641] on textarea at bounding box center [807, 651] width 880 height 36
type textarea "k"
type textarea "نعم عزيزي نحتاج التقرير اذا سمحت وليس الصور"
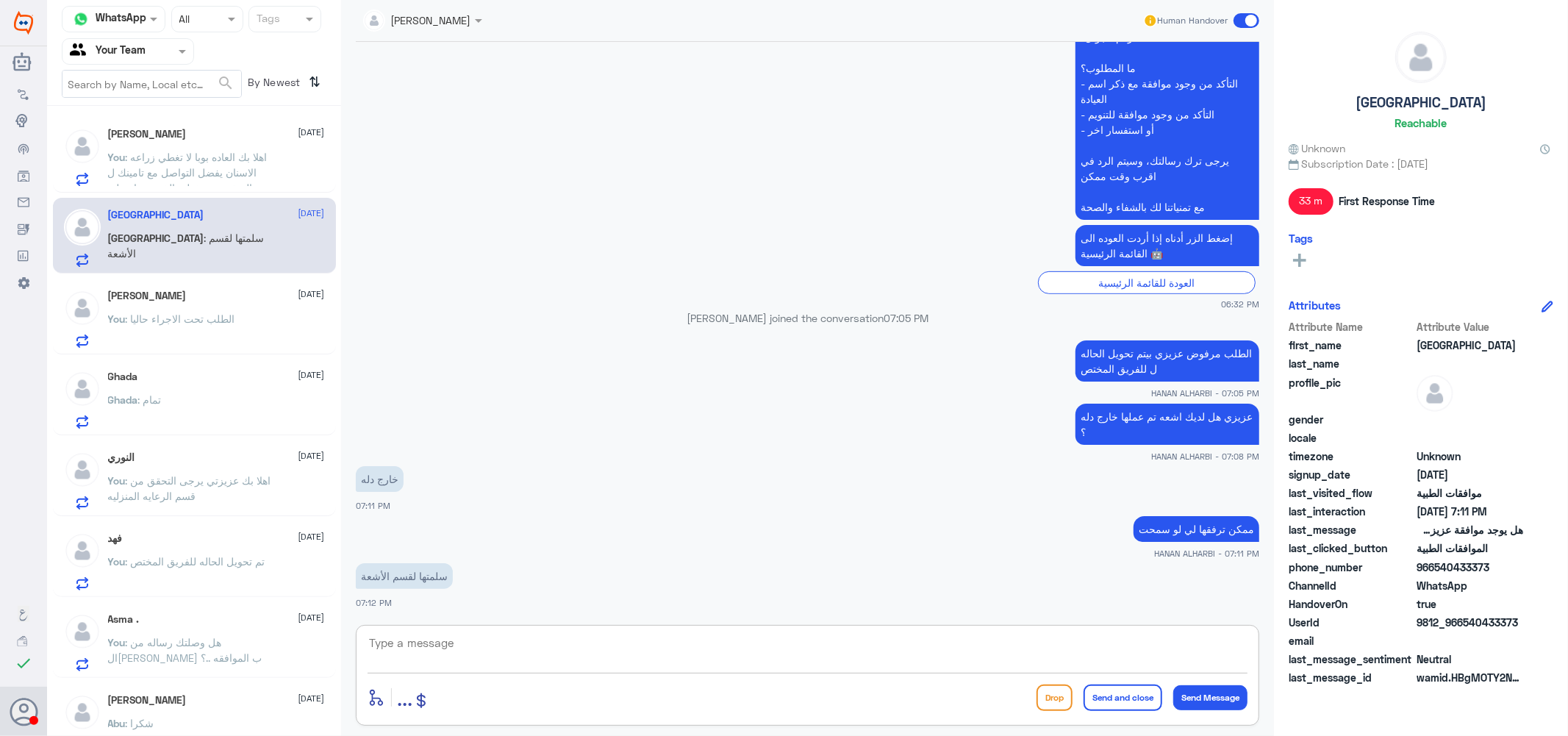
scroll to position [538, 0]
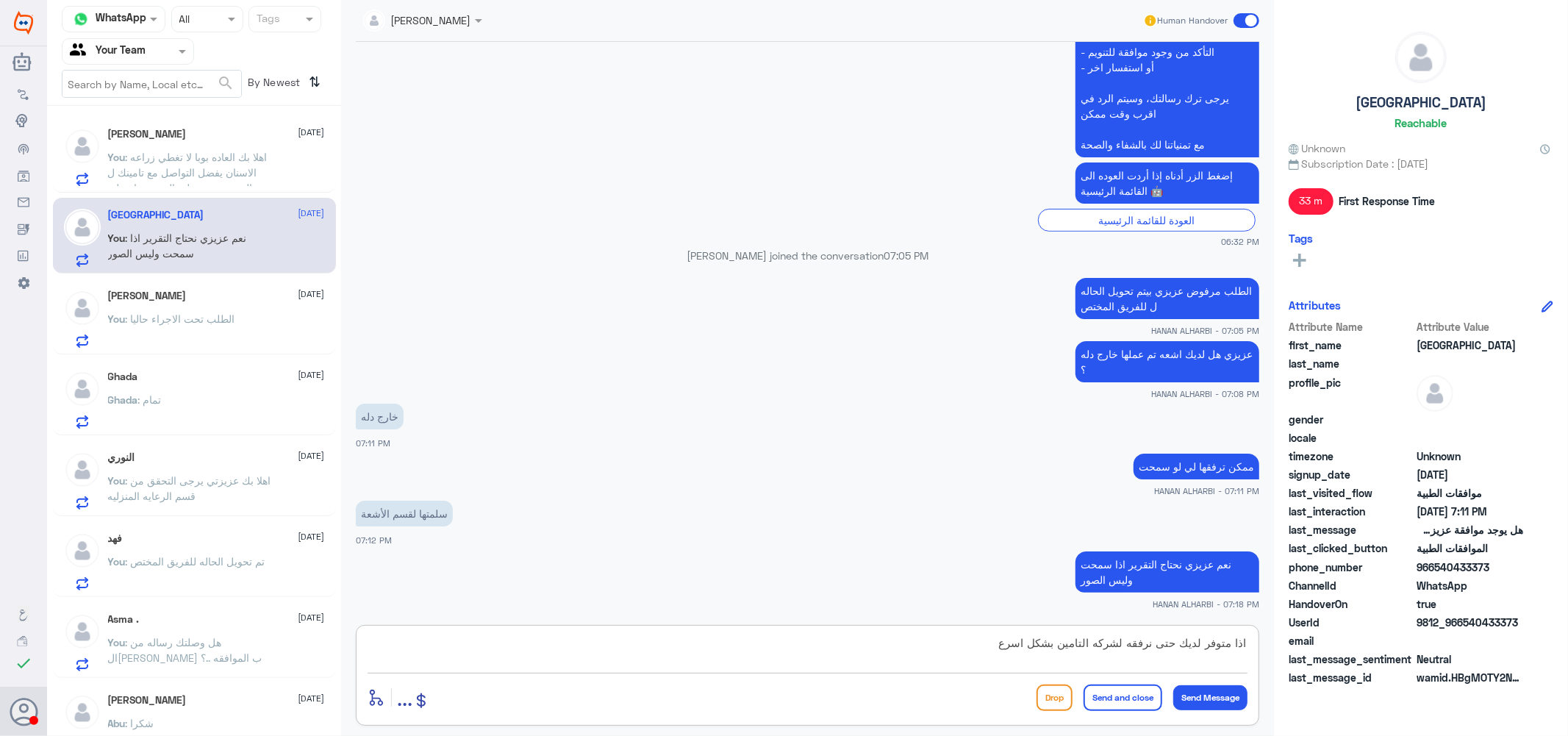
type textarea "اذا متوفر لديك حتى نرفقه لشركه التامين بشكل اسرع"
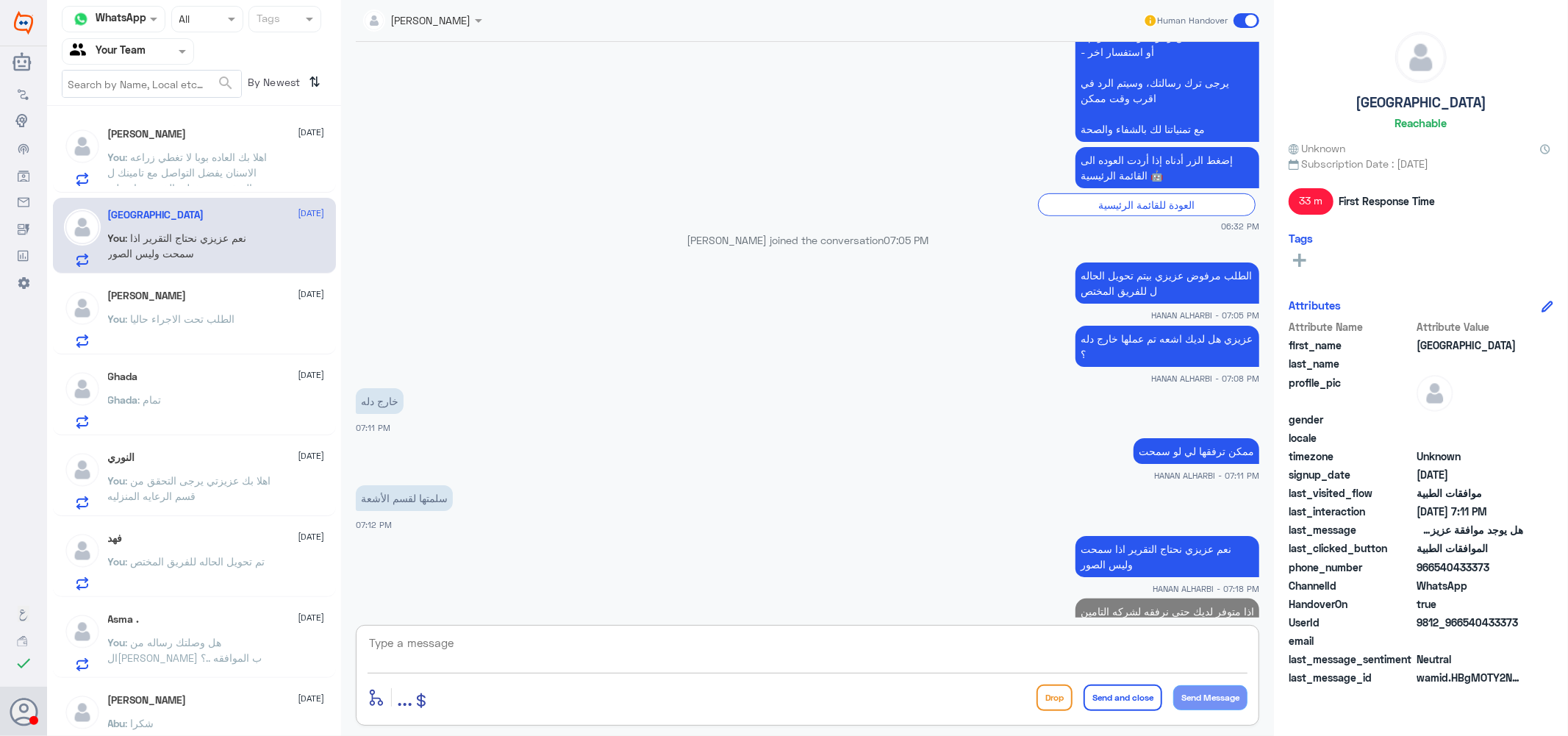
scroll to position [601, 0]
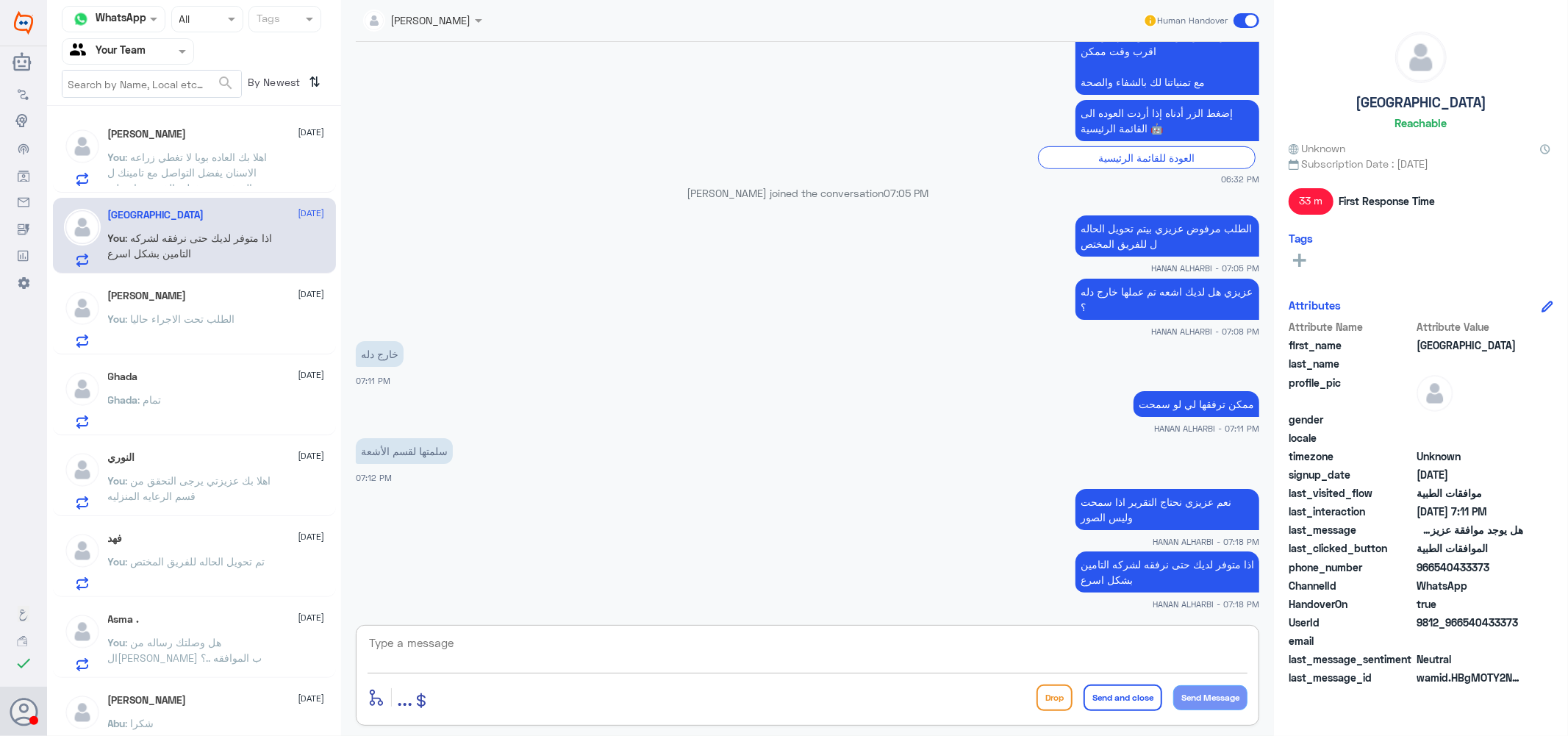
click at [200, 305] on div "[PERSON_NAME] [DATE] You : الطلب تحت الاجراء حاليا" at bounding box center [216, 318] width 217 height 58
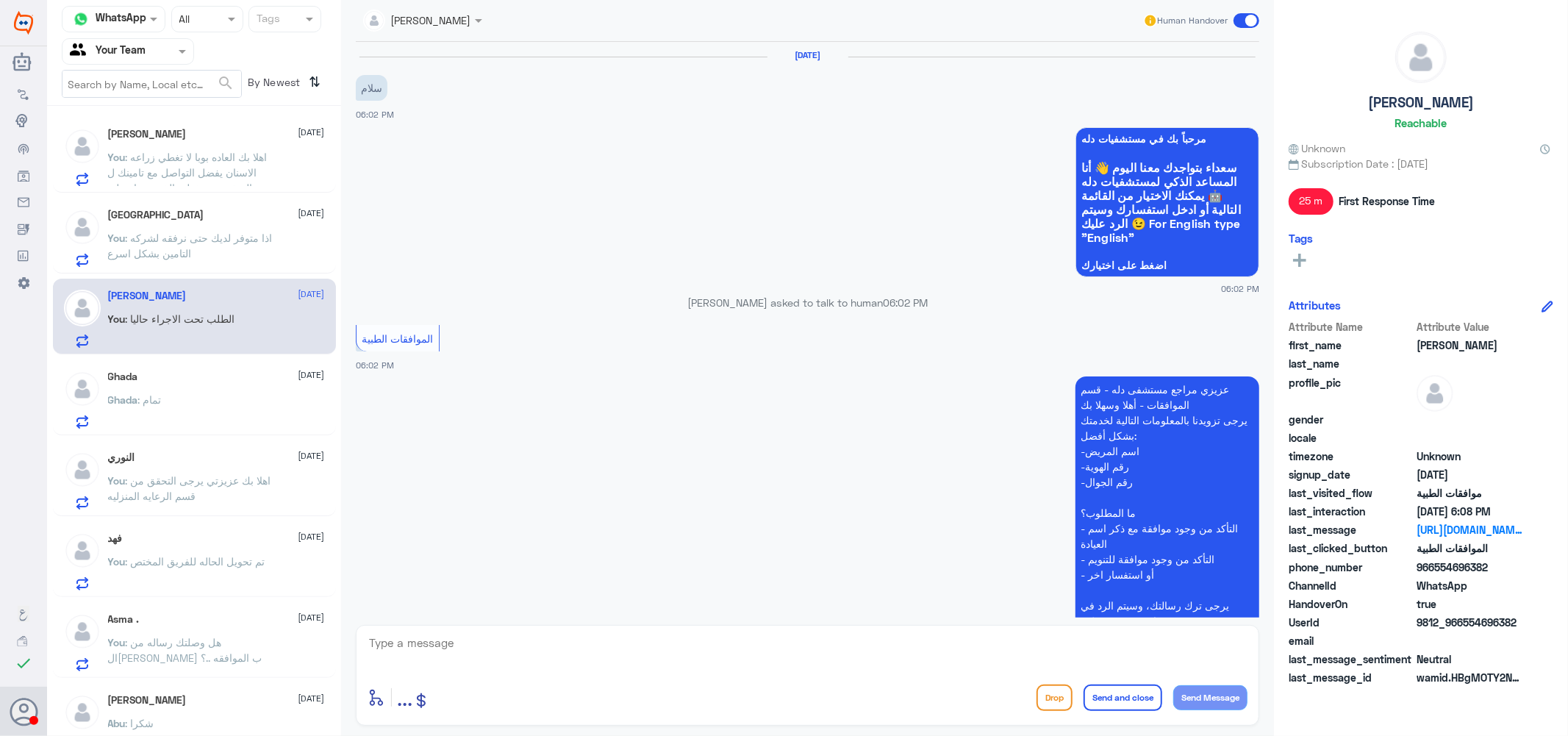
scroll to position [612, 0]
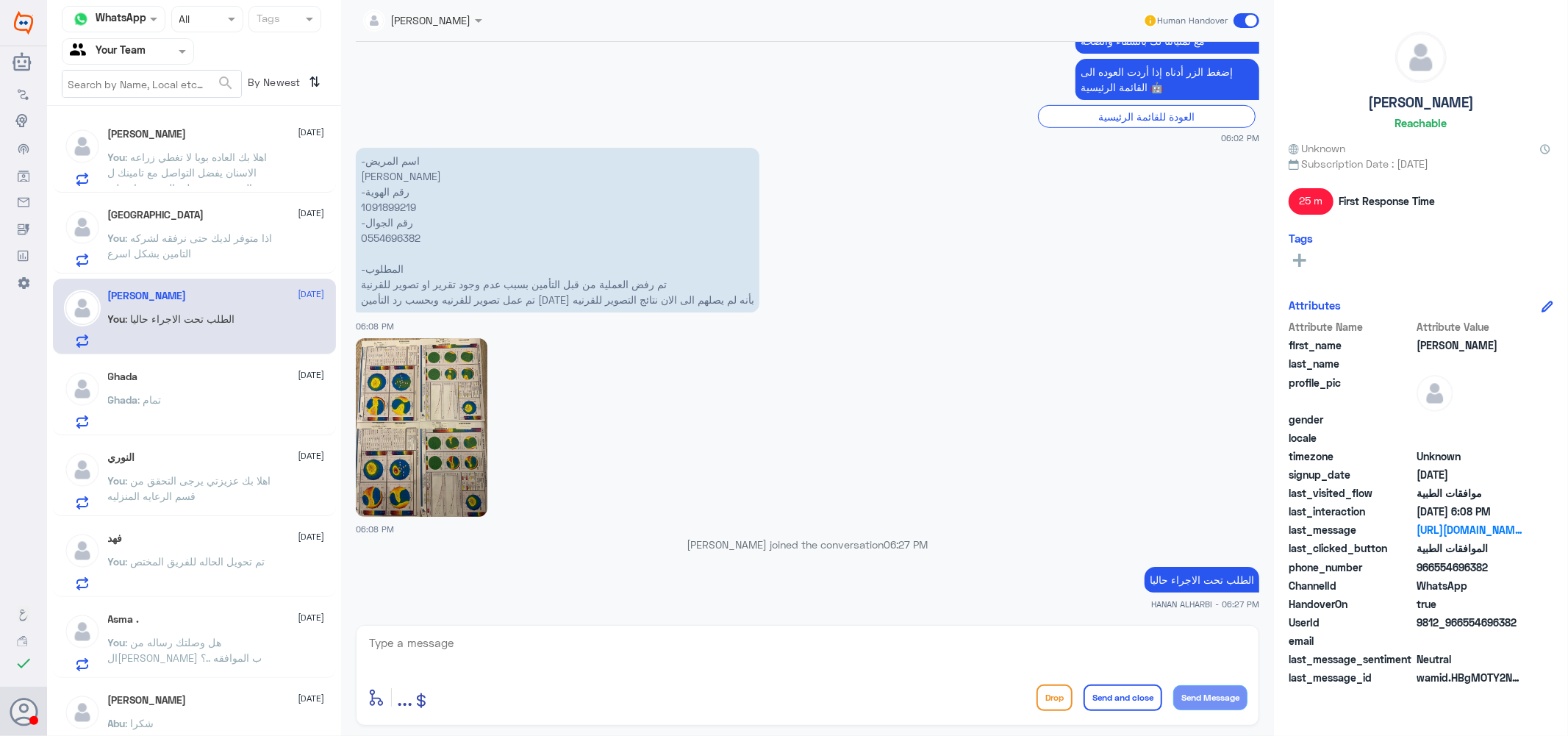
click at [195, 383] on div "Ghada [DATE] Ghada : تمام" at bounding box center [216, 399] width 217 height 58
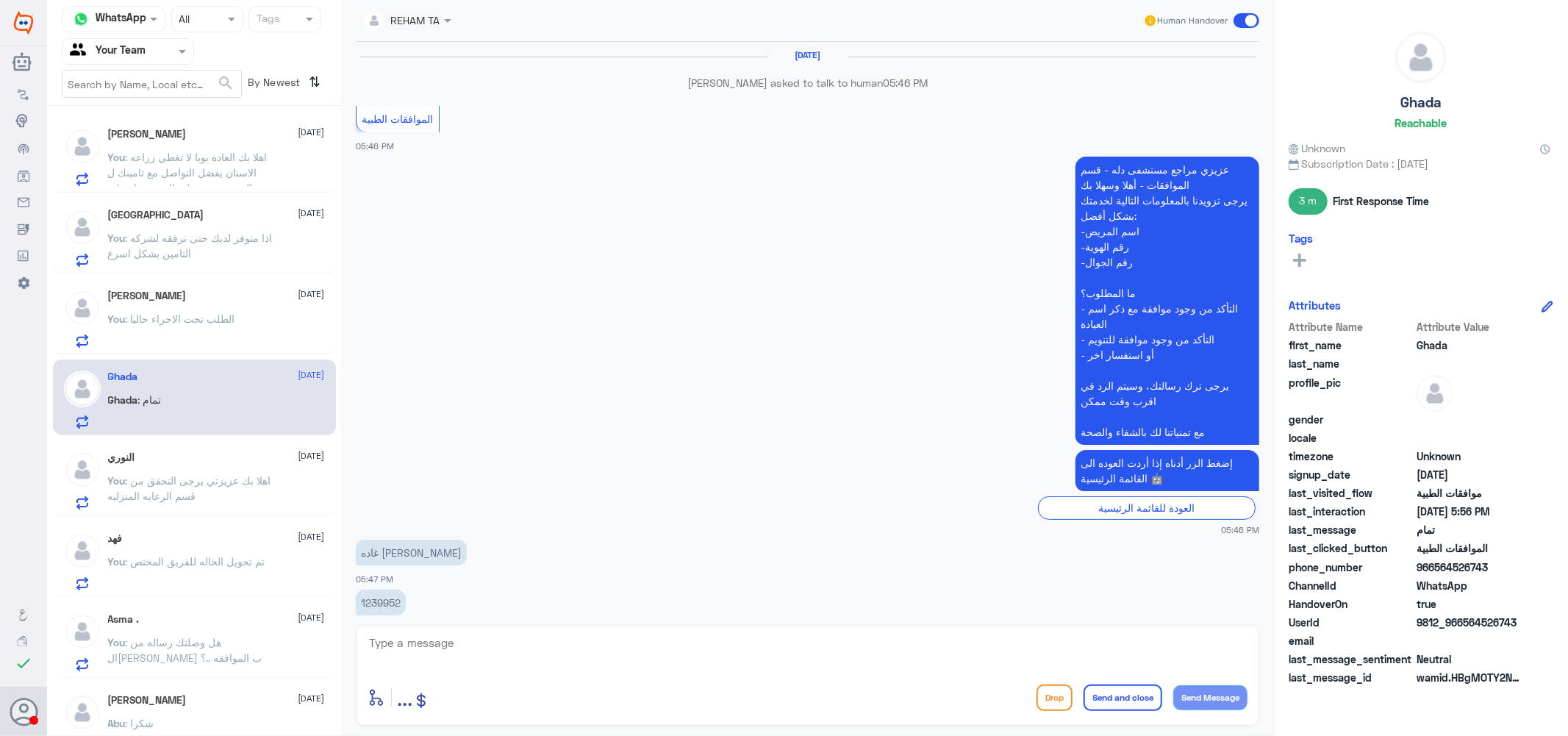
scroll to position [798, 0]
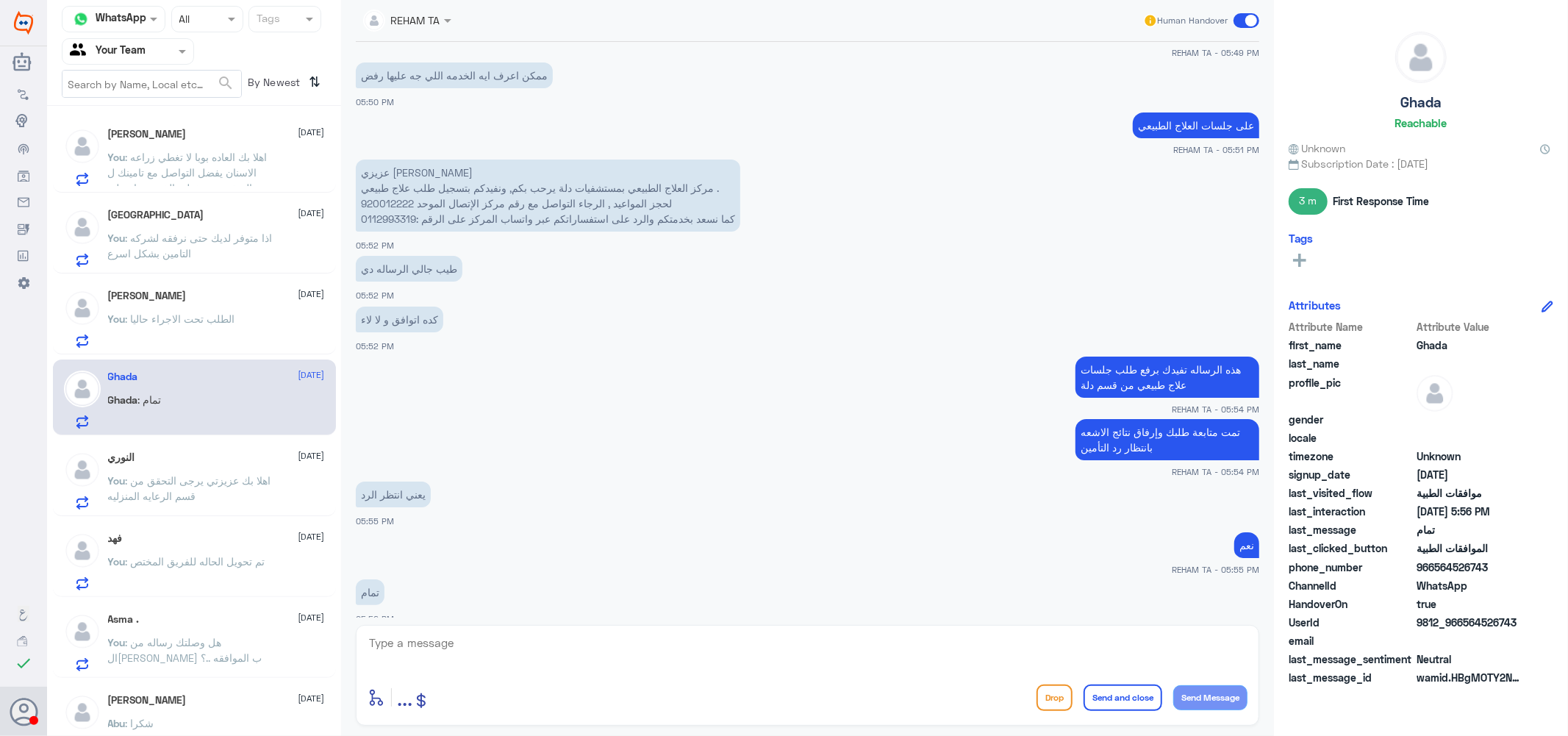
click at [194, 480] on span ": اهلا بك عزيزتي يرجى التحقق من قسم الرعايه المنزليه" at bounding box center [190, 488] width 163 height 28
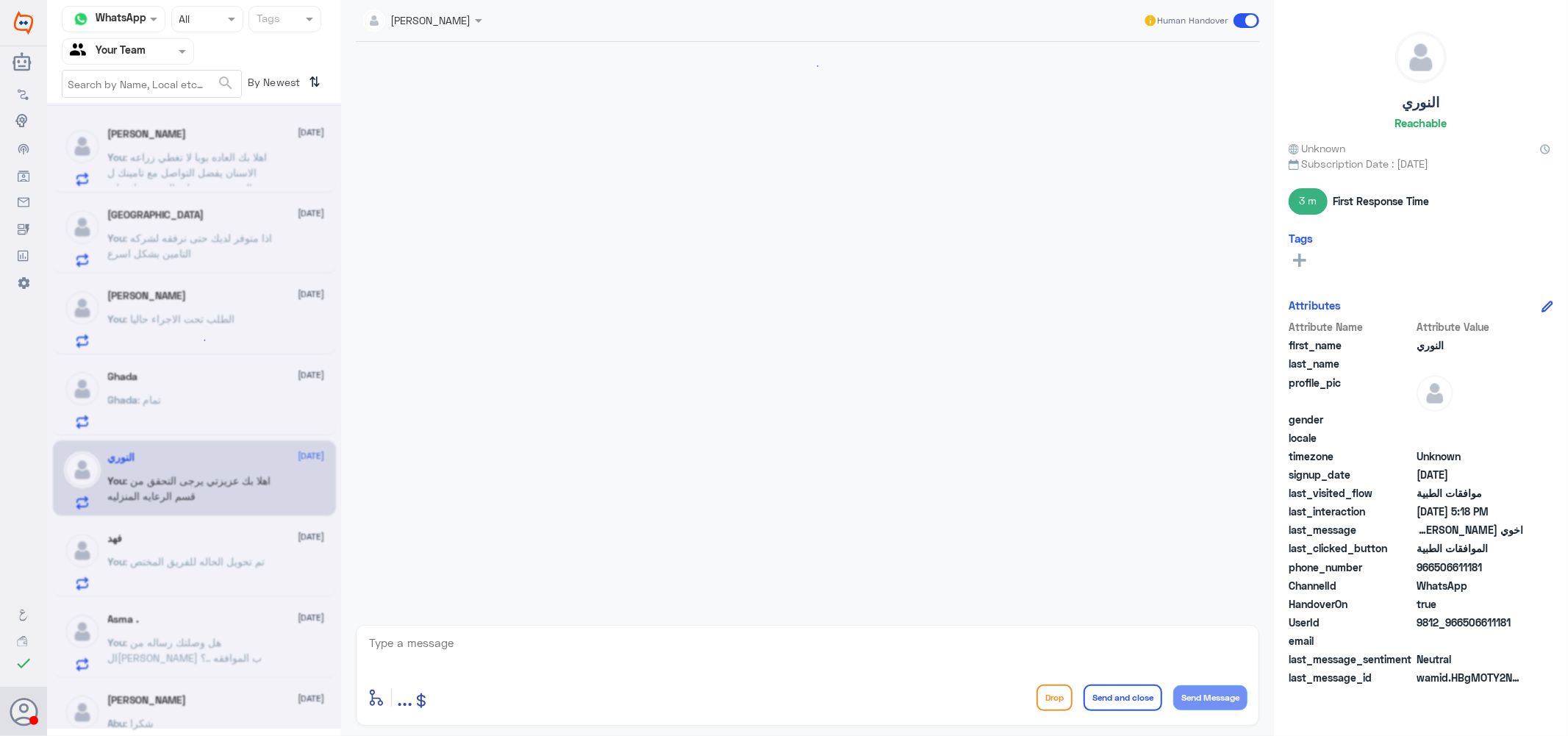
scroll to position [2060, 0]
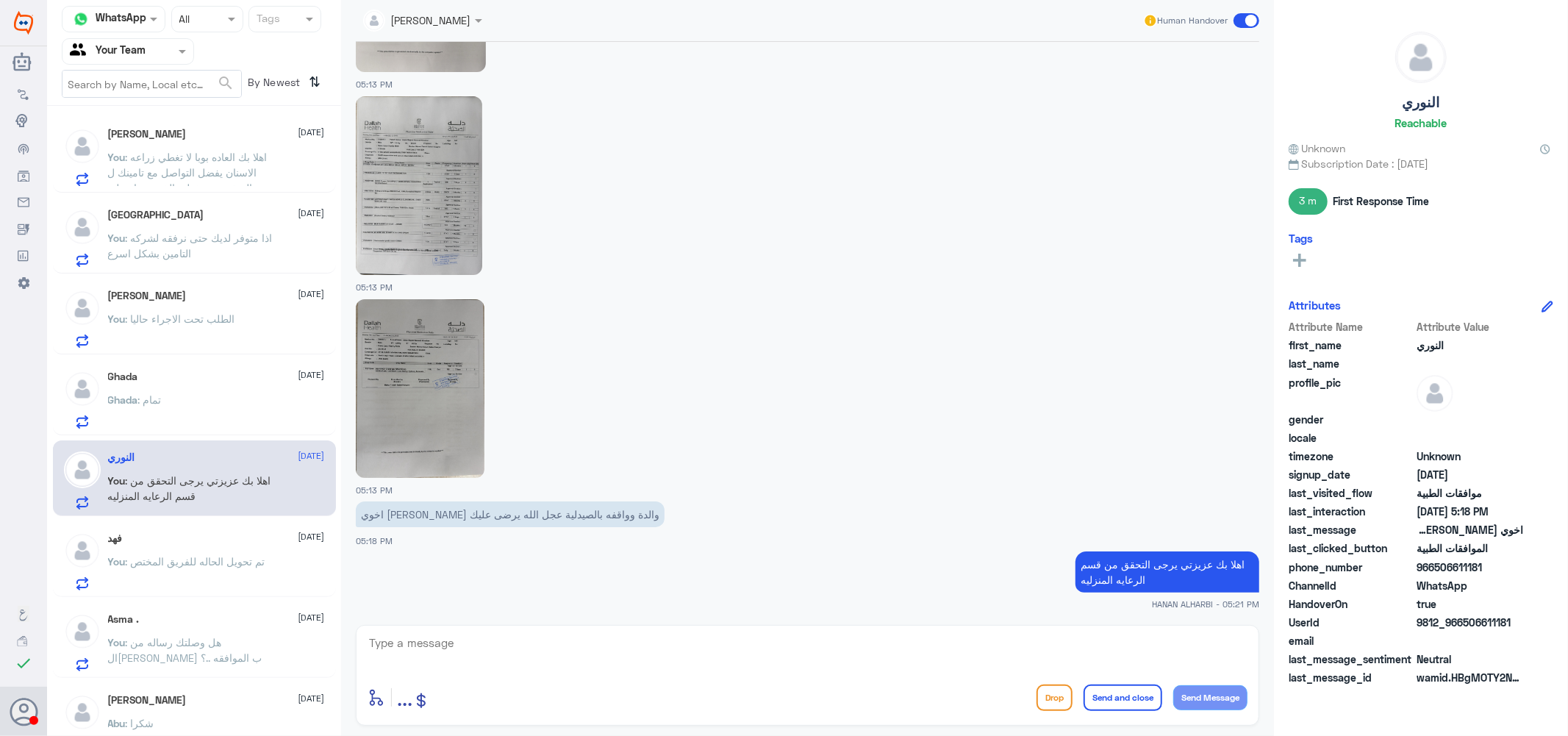
click at [211, 561] on span ": تم تحويل الحاله للفريق المختص" at bounding box center [195, 561] width 140 height 13
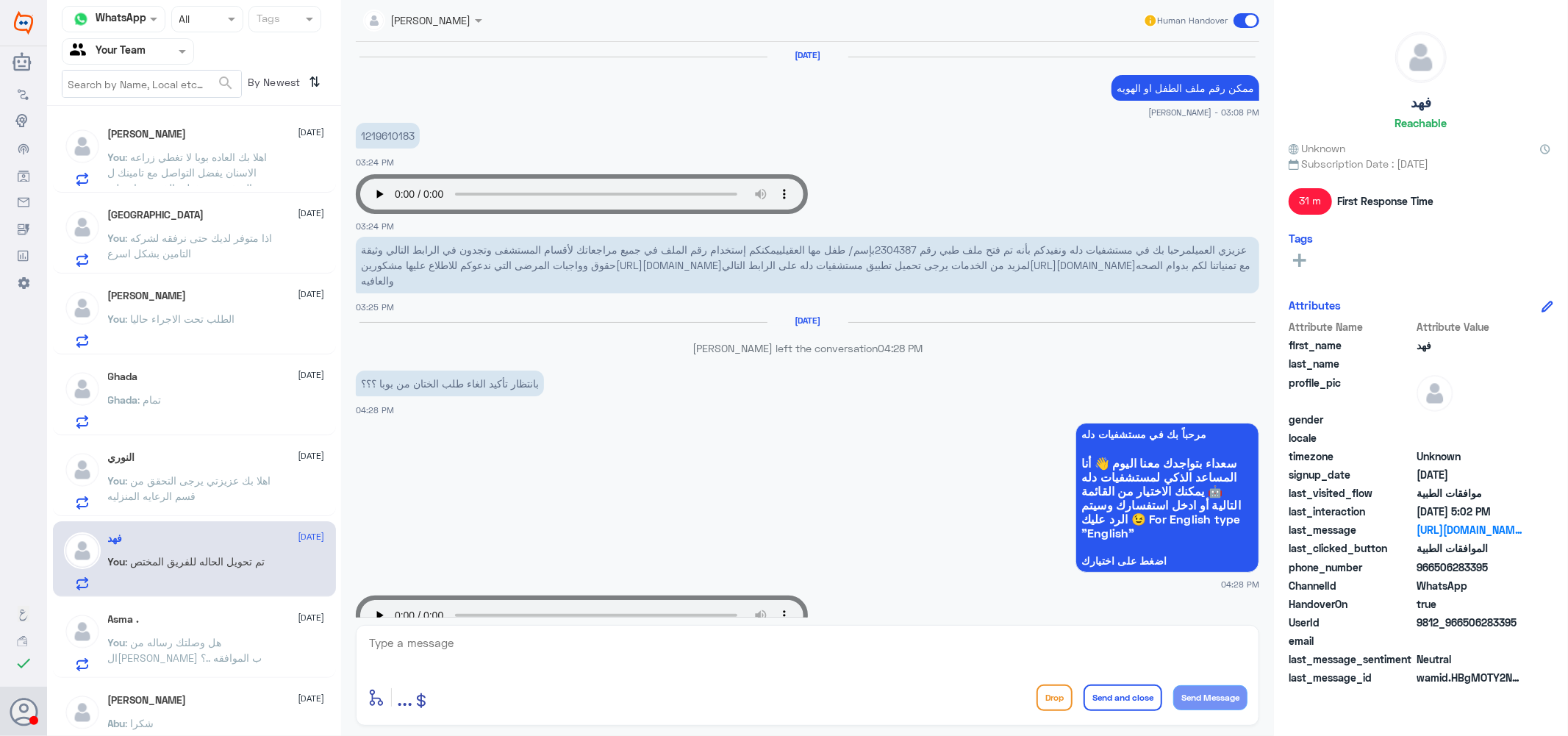
scroll to position [1057, 0]
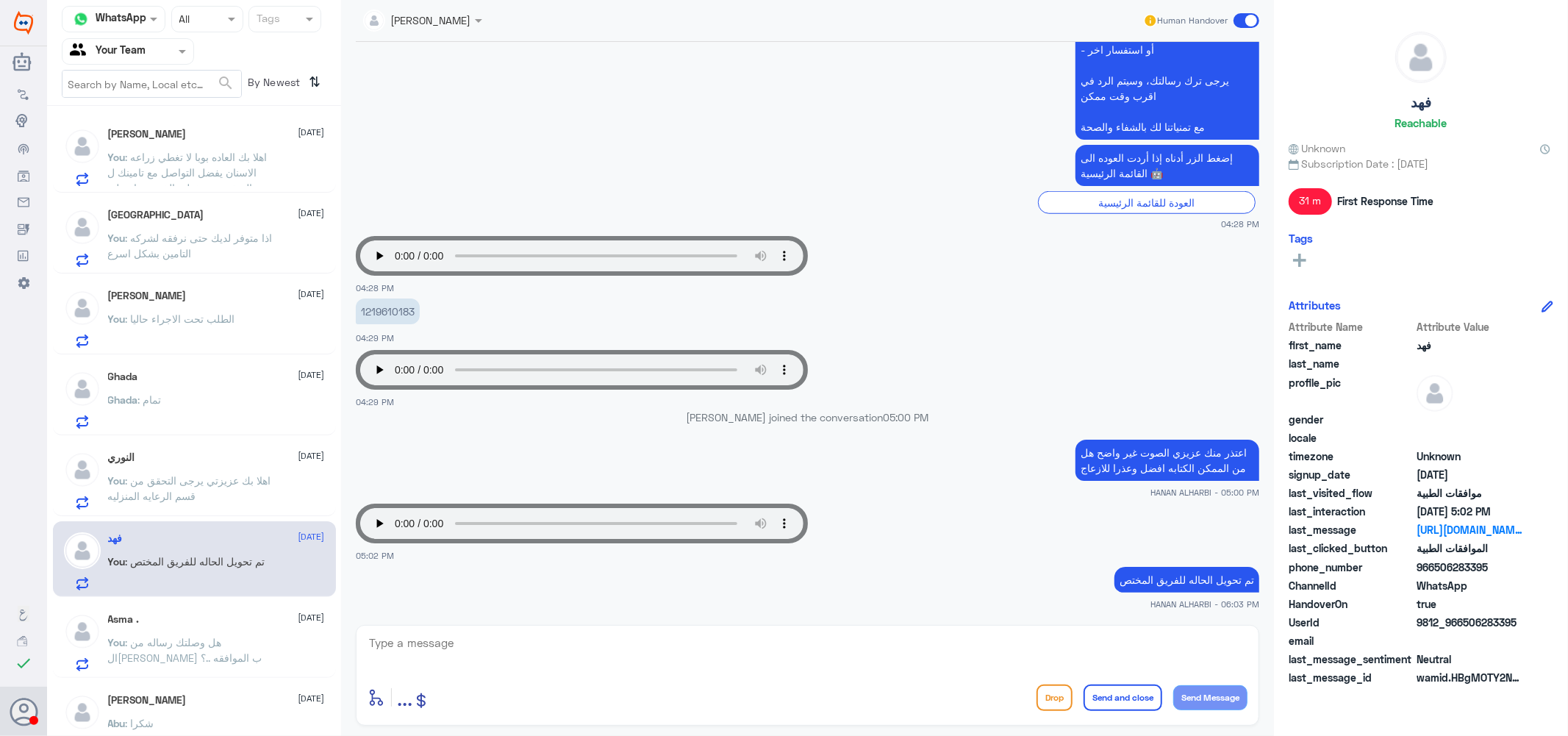
click at [225, 637] on span ": هل وصلتك رساله من ال[PERSON_NAME] ب الموافقه ..؟" at bounding box center [185, 650] width 154 height 28
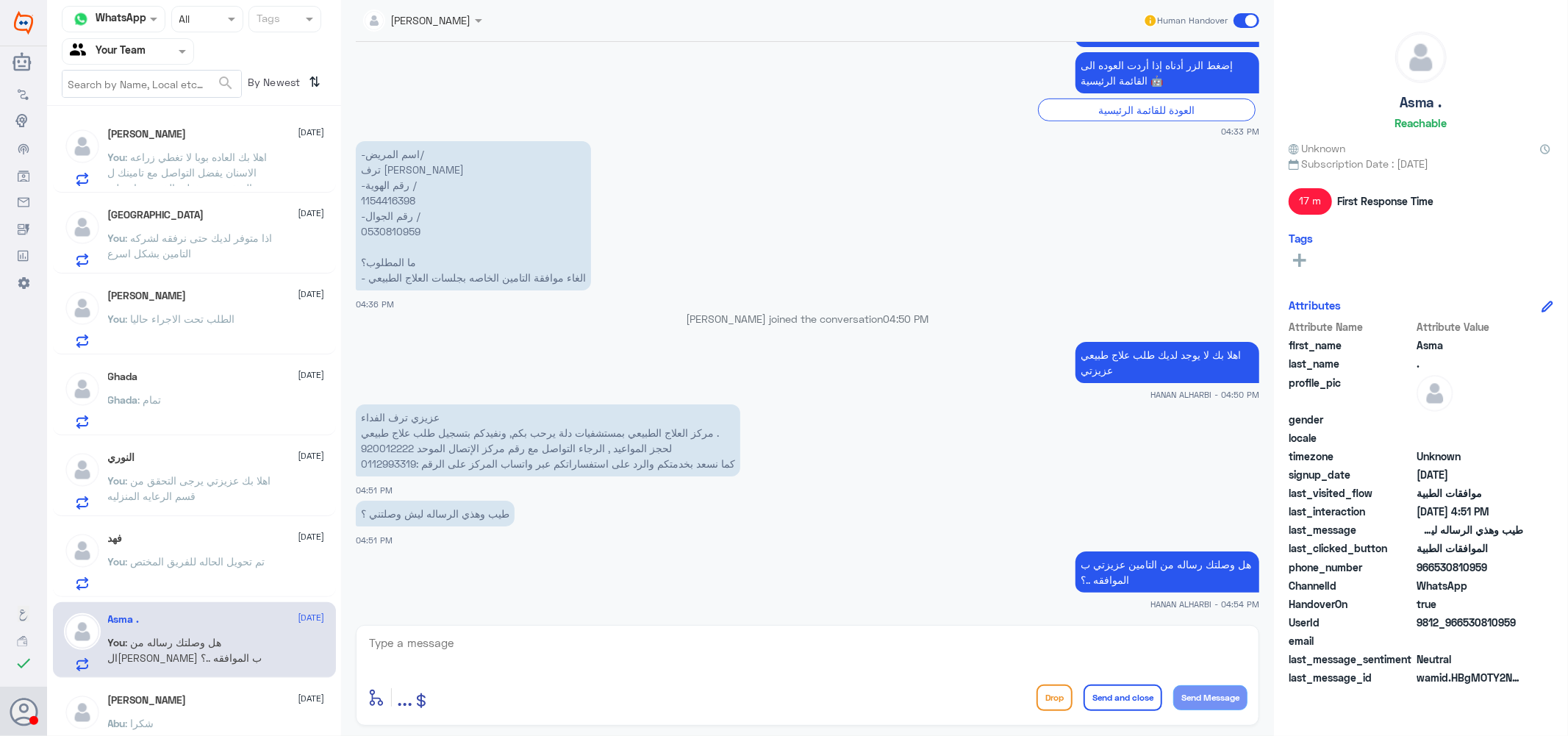
click at [163, 230] on p "You : اذا متوفر لديك حتى نرفقه لشركه التامين بشكل اسرع" at bounding box center [191, 248] width 166 height 37
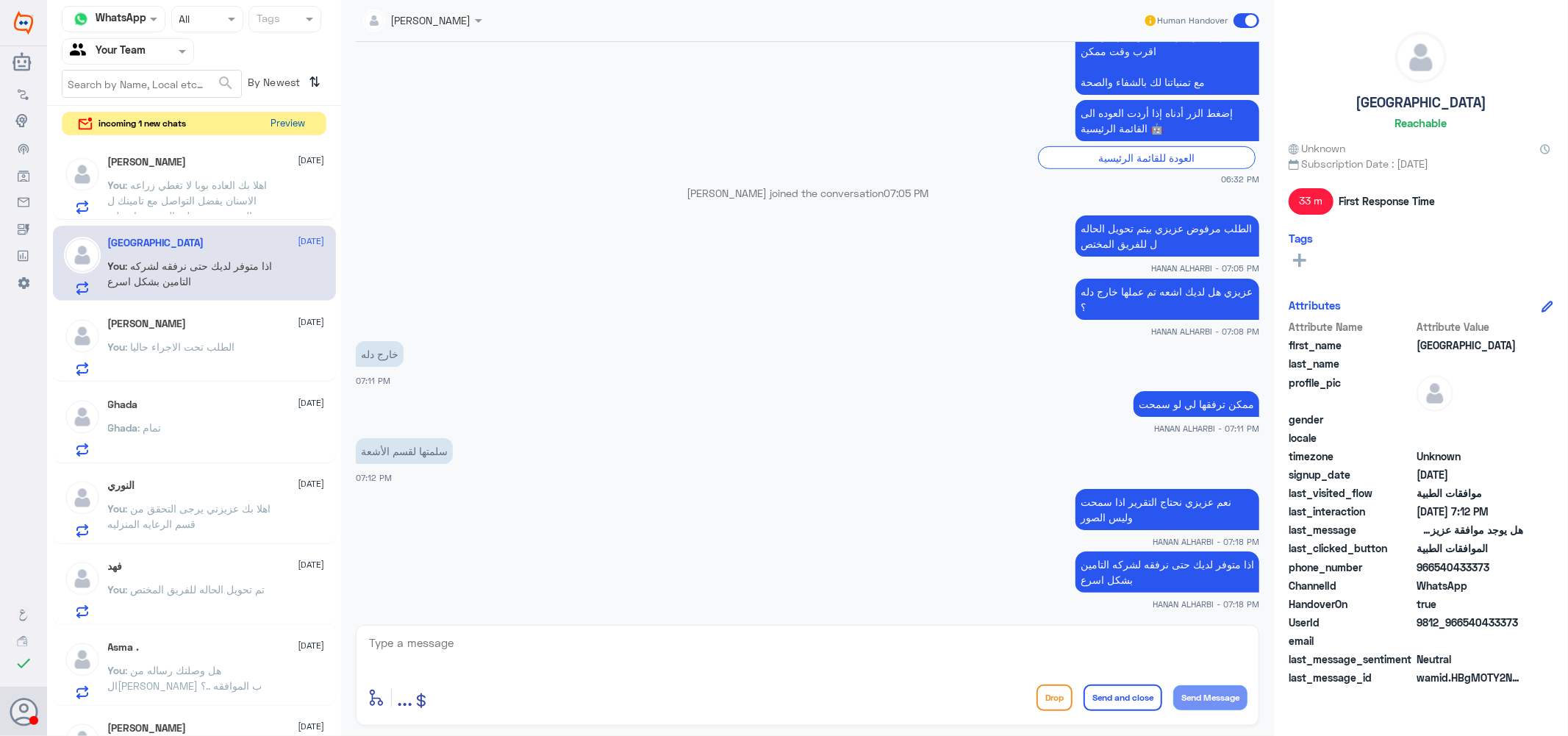
click at [287, 118] on button "Preview" at bounding box center [288, 124] width 45 height 23
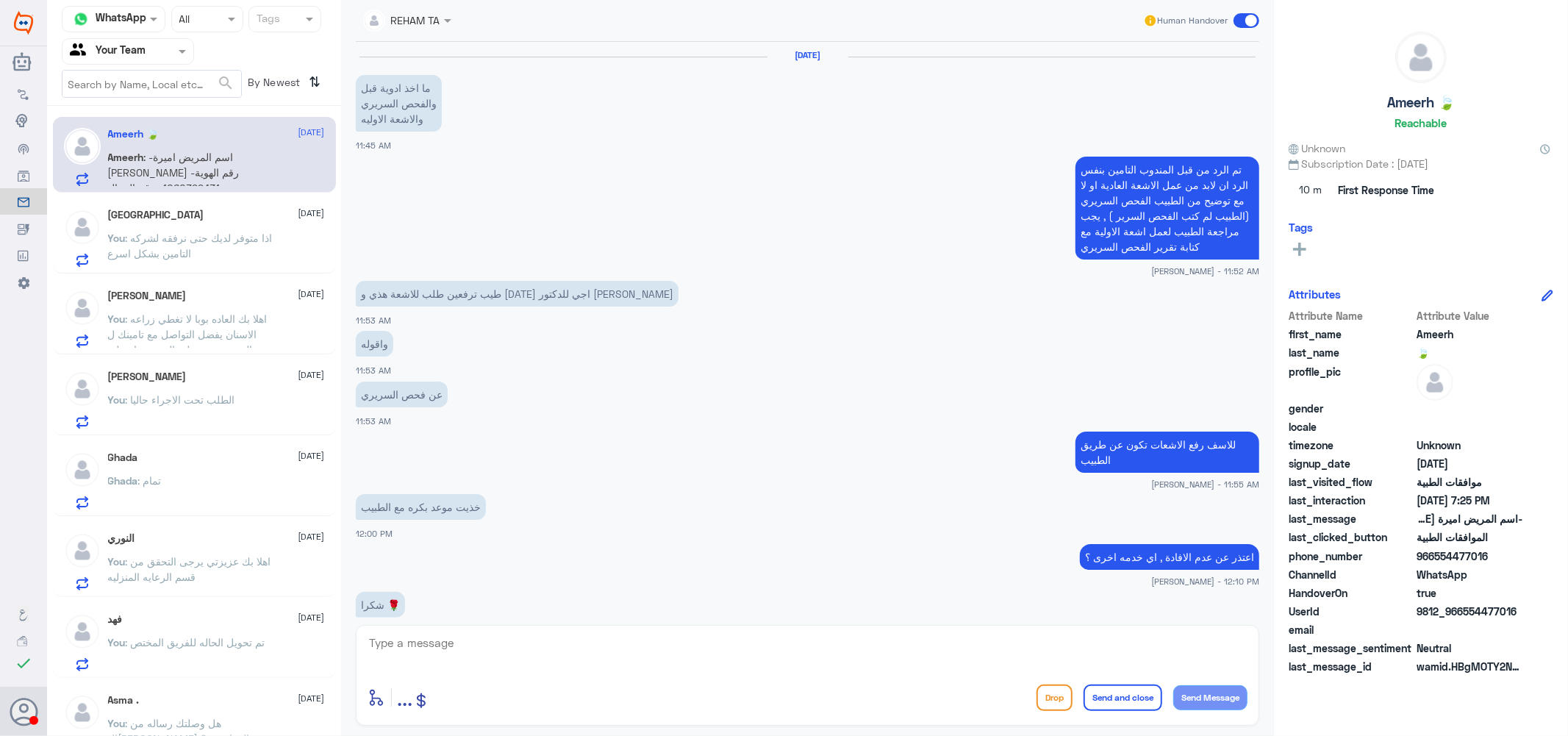
scroll to position [1173, 0]
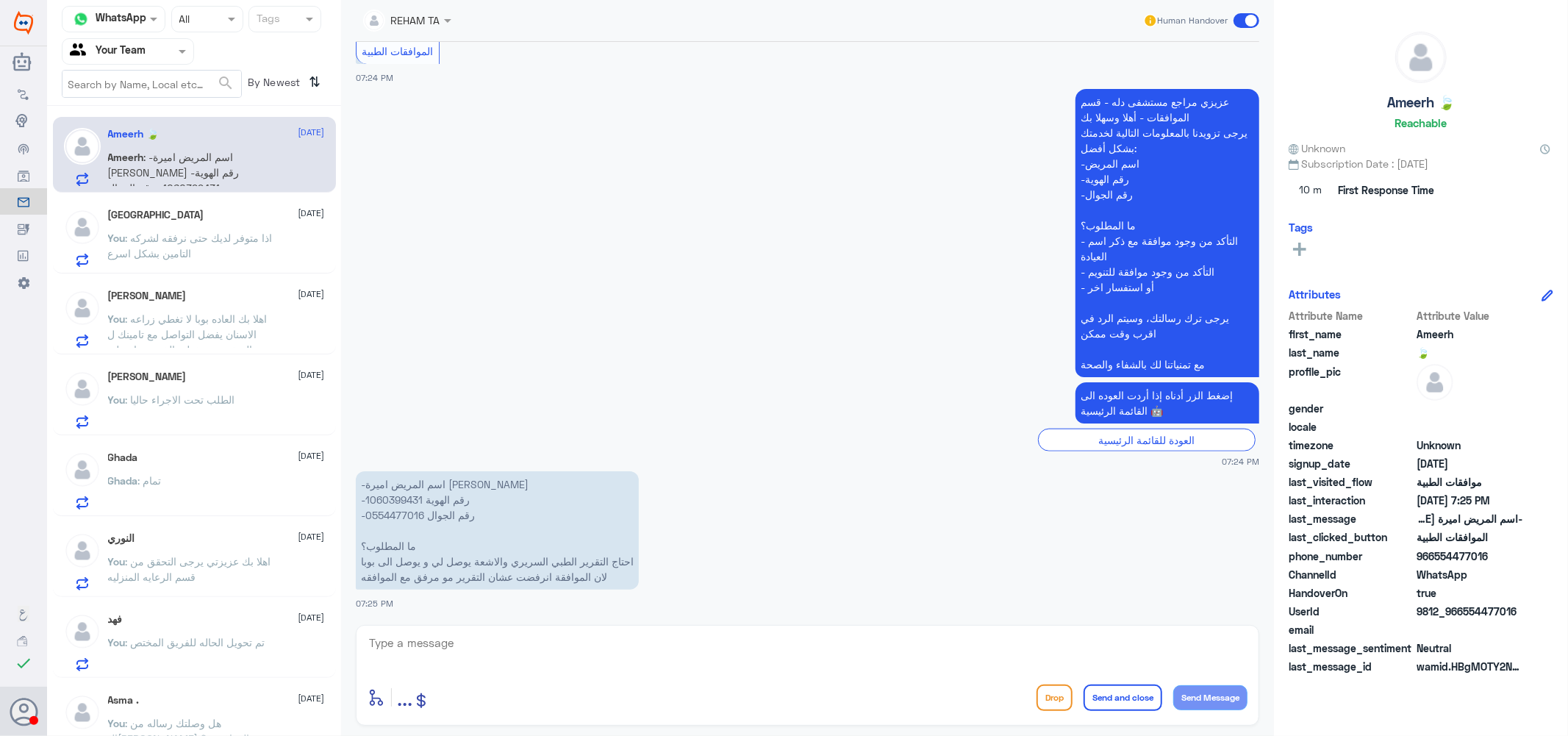
click at [388, 500] on p "-اسم المريض اميرة [PERSON_NAME] -رقم الهوية 1060399431 -رقم الجوال 0554477016 م…" at bounding box center [497, 530] width 283 height 118
click at [399, 498] on p "-اسم المريض اميرة [PERSON_NAME] -رقم الهوية 1060399431 -رقم الجوال 0554477016 م…" at bounding box center [497, 530] width 283 height 118
copy p "1060399431"
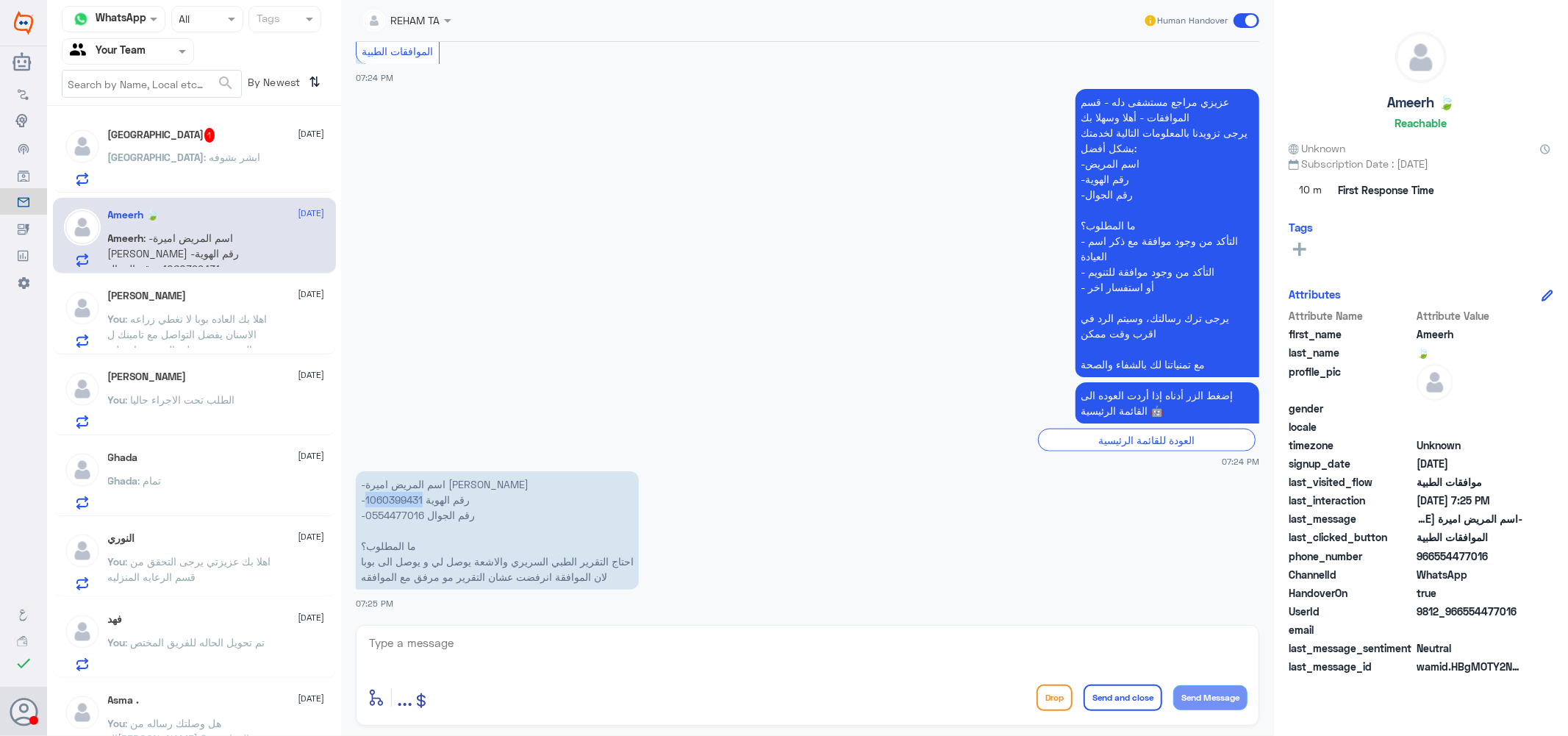
copy p "1060399431"
click at [534, 638] on textarea at bounding box center [807, 651] width 880 height 36
type textarea "u"
type textarea "لم تظهر نتيجه الاشعه الى الان عزيزتي"
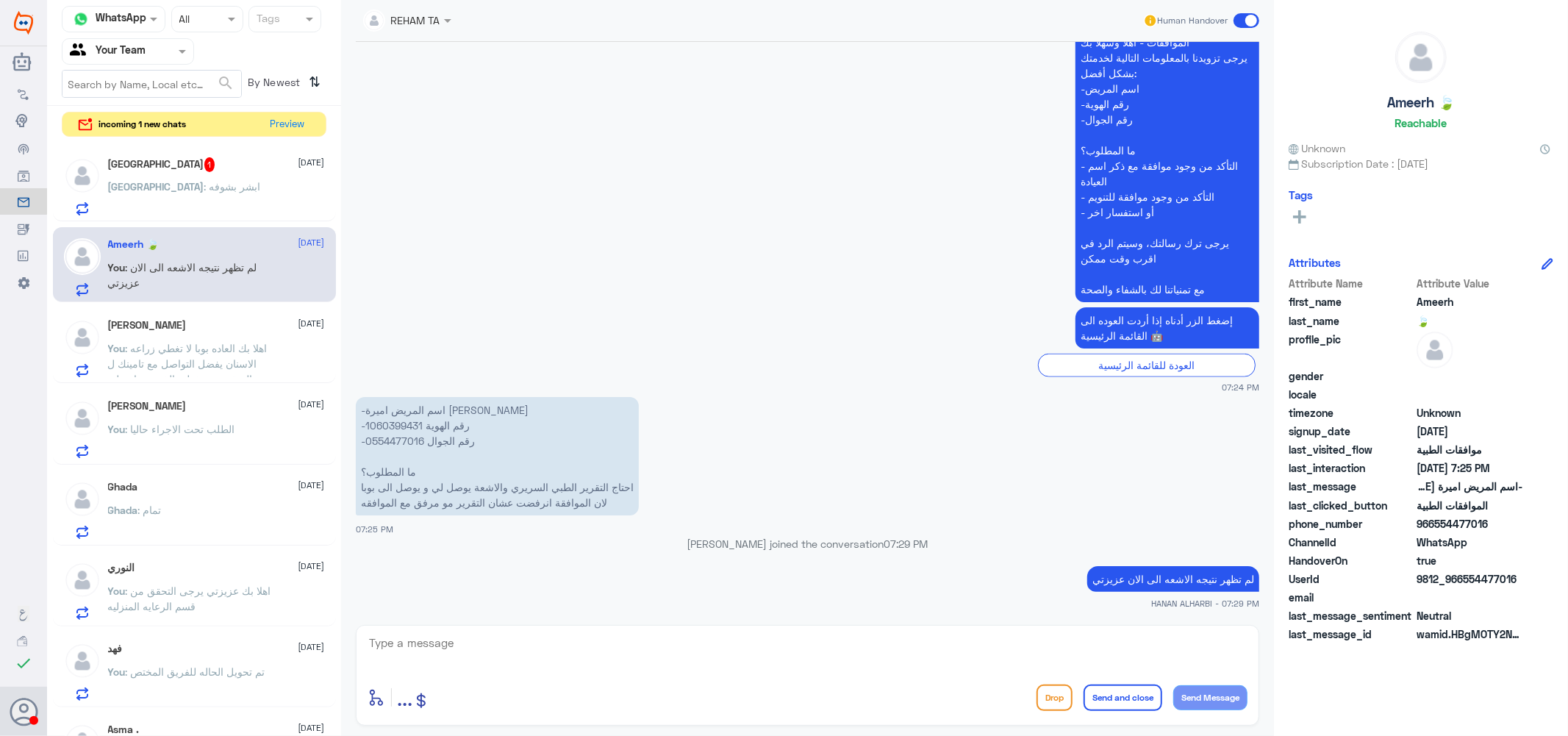
click at [223, 188] on div "[GEOGRAPHIC_DATA] : ابشر بشوفه" at bounding box center [216, 199] width 217 height 33
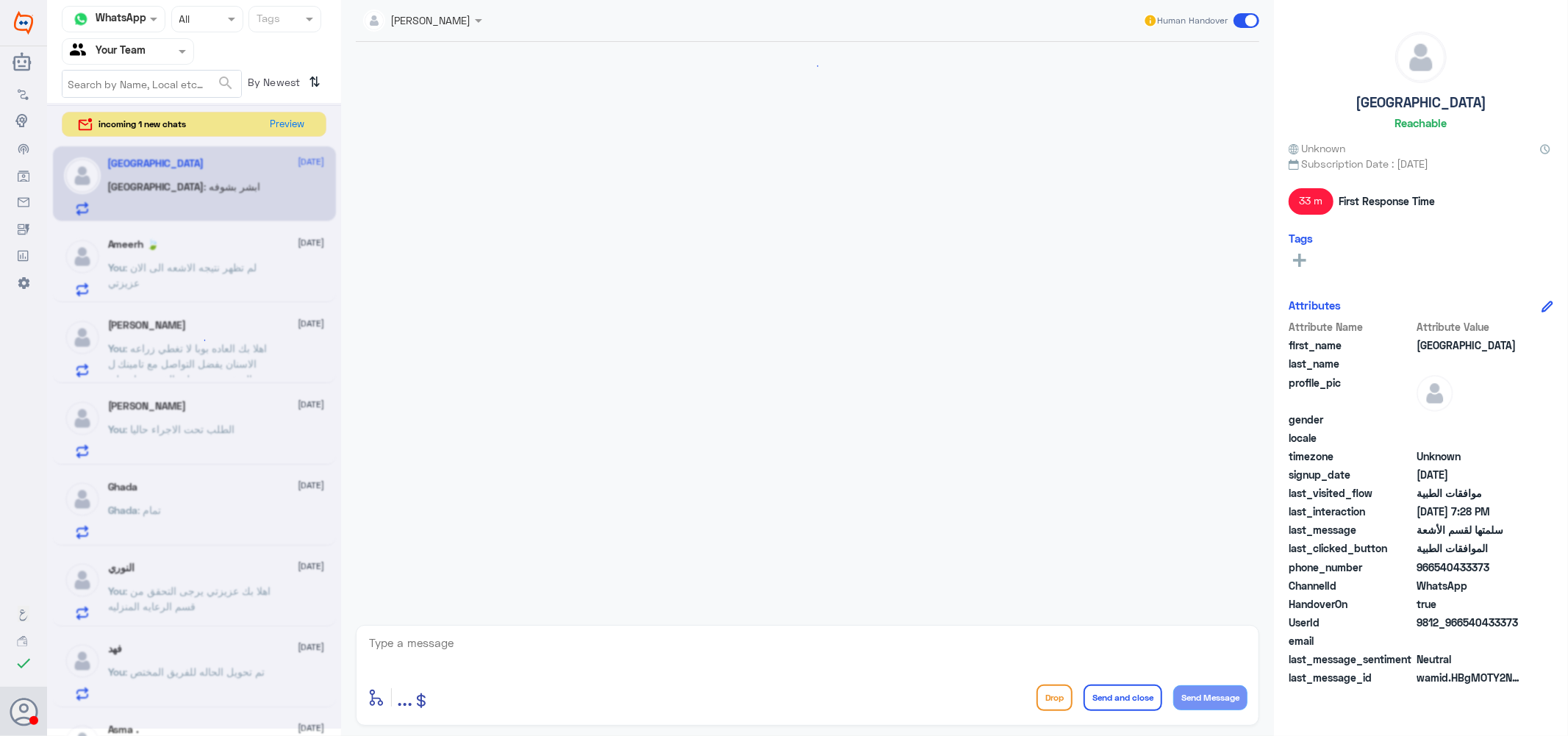
scroll to position [651, 0]
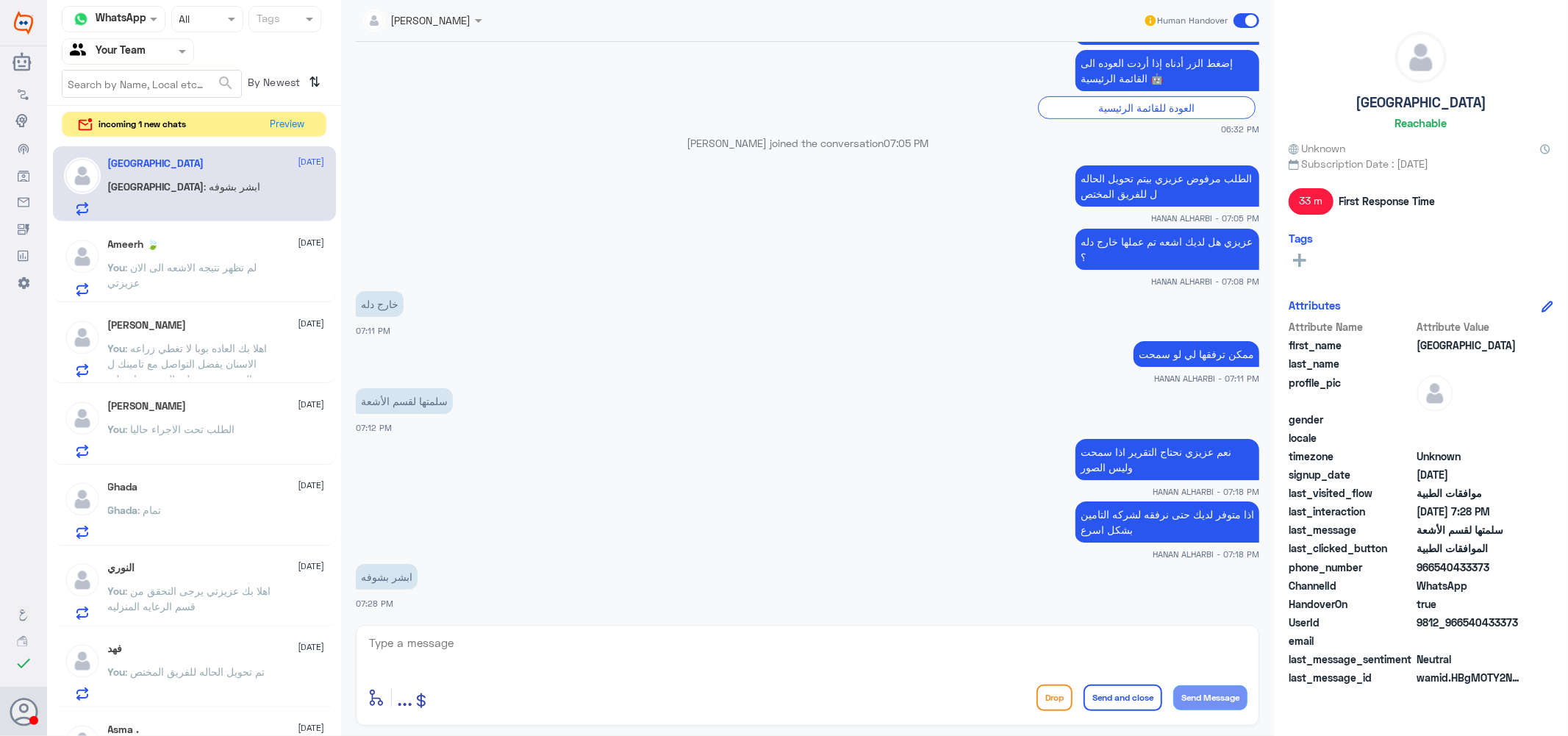
click at [508, 638] on textarea at bounding box center [807, 651] width 880 height 36
type textarea "h"
type textarea "الله يبشرك ب الجنه انتظرك عزيزي"
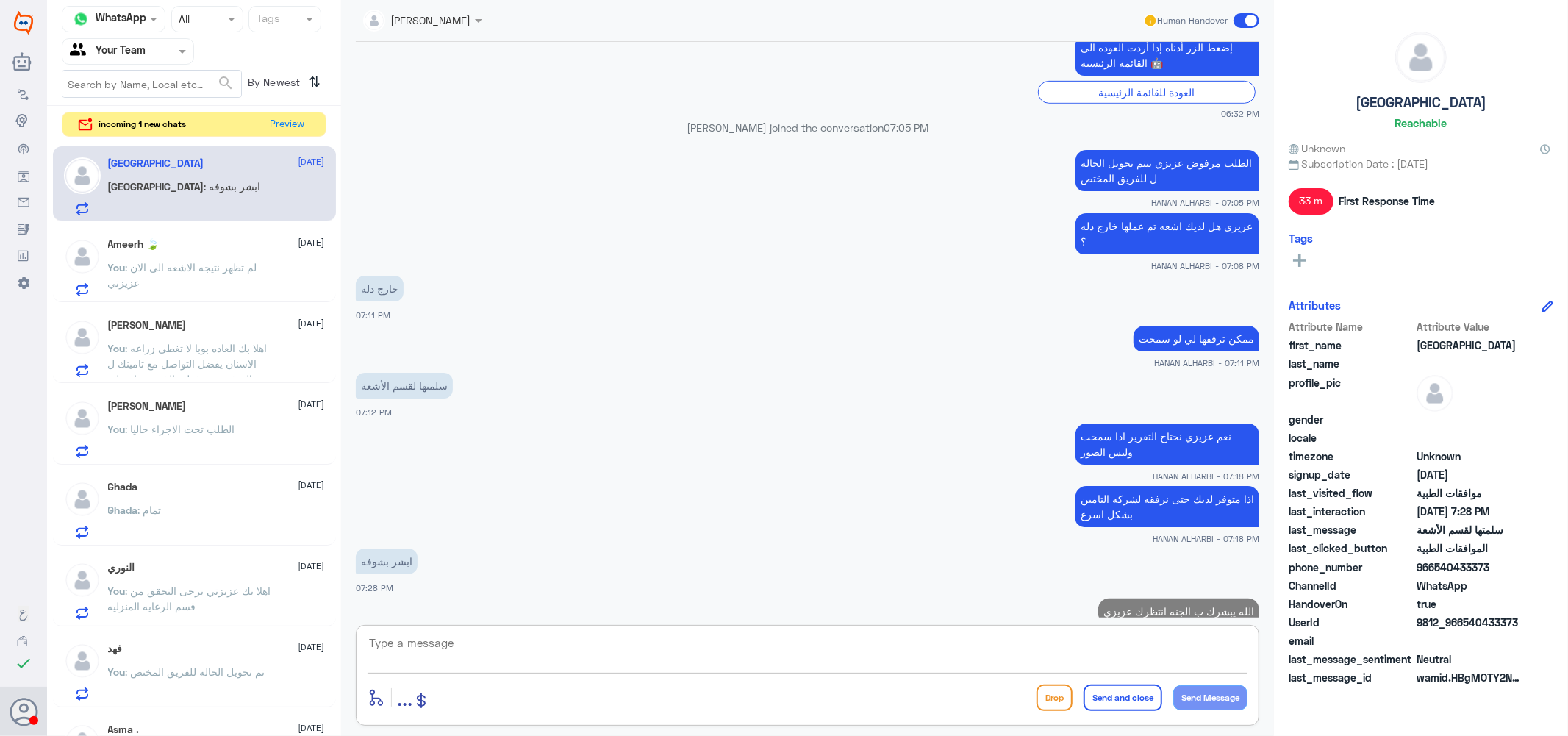
scroll to position [698, 0]
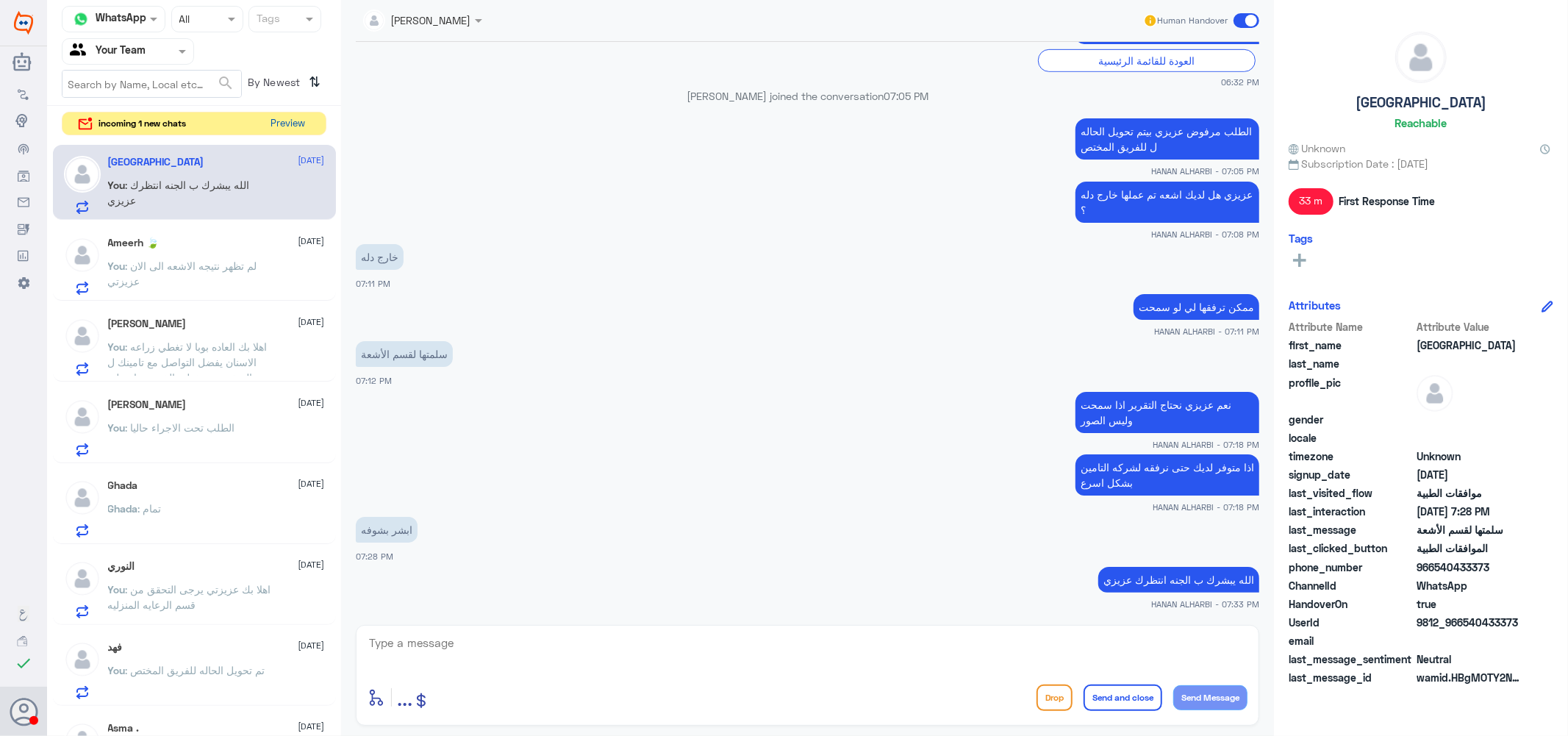
click at [287, 122] on button "Preview" at bounding box center [288, 124] width 45 height 23
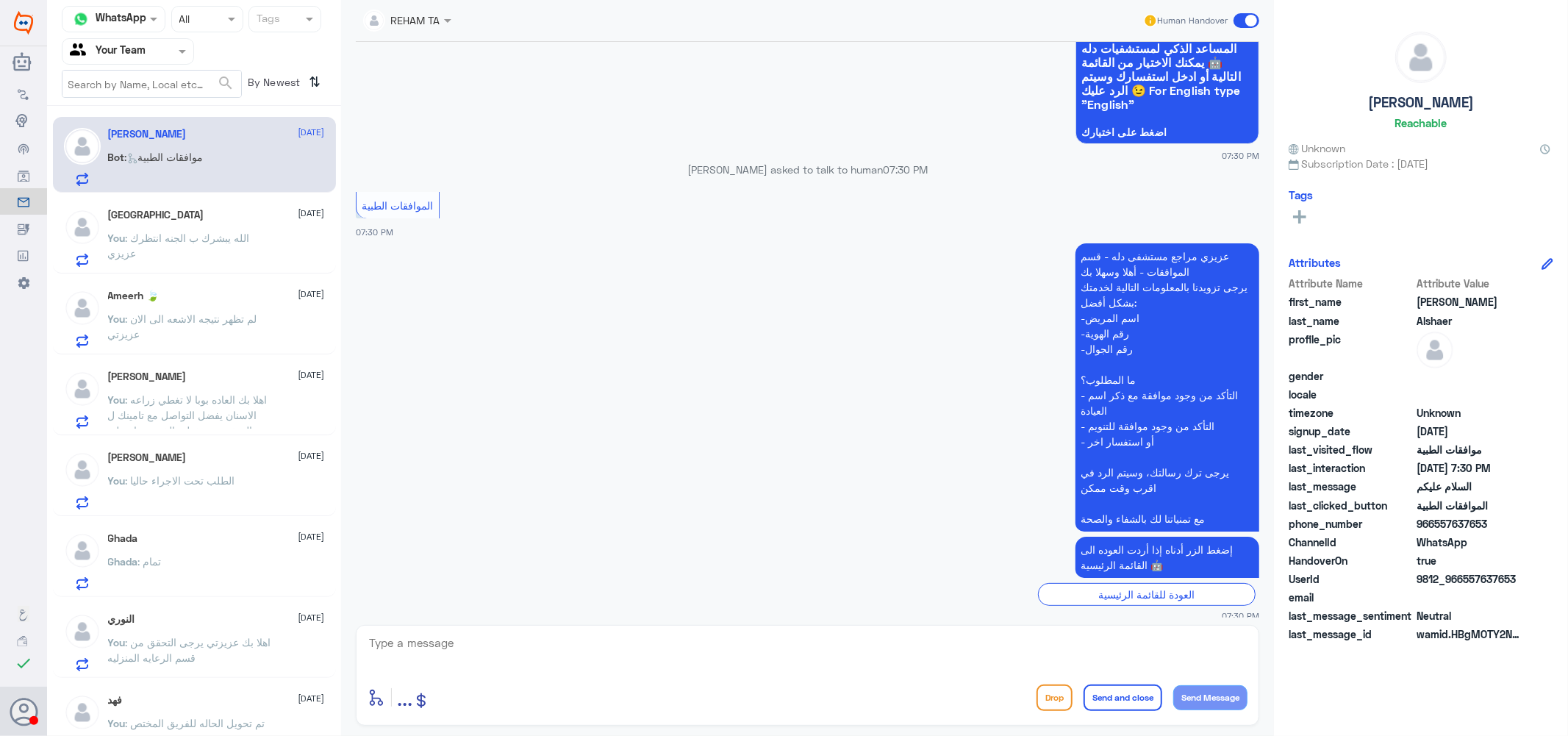
scroll to position [144, 0]
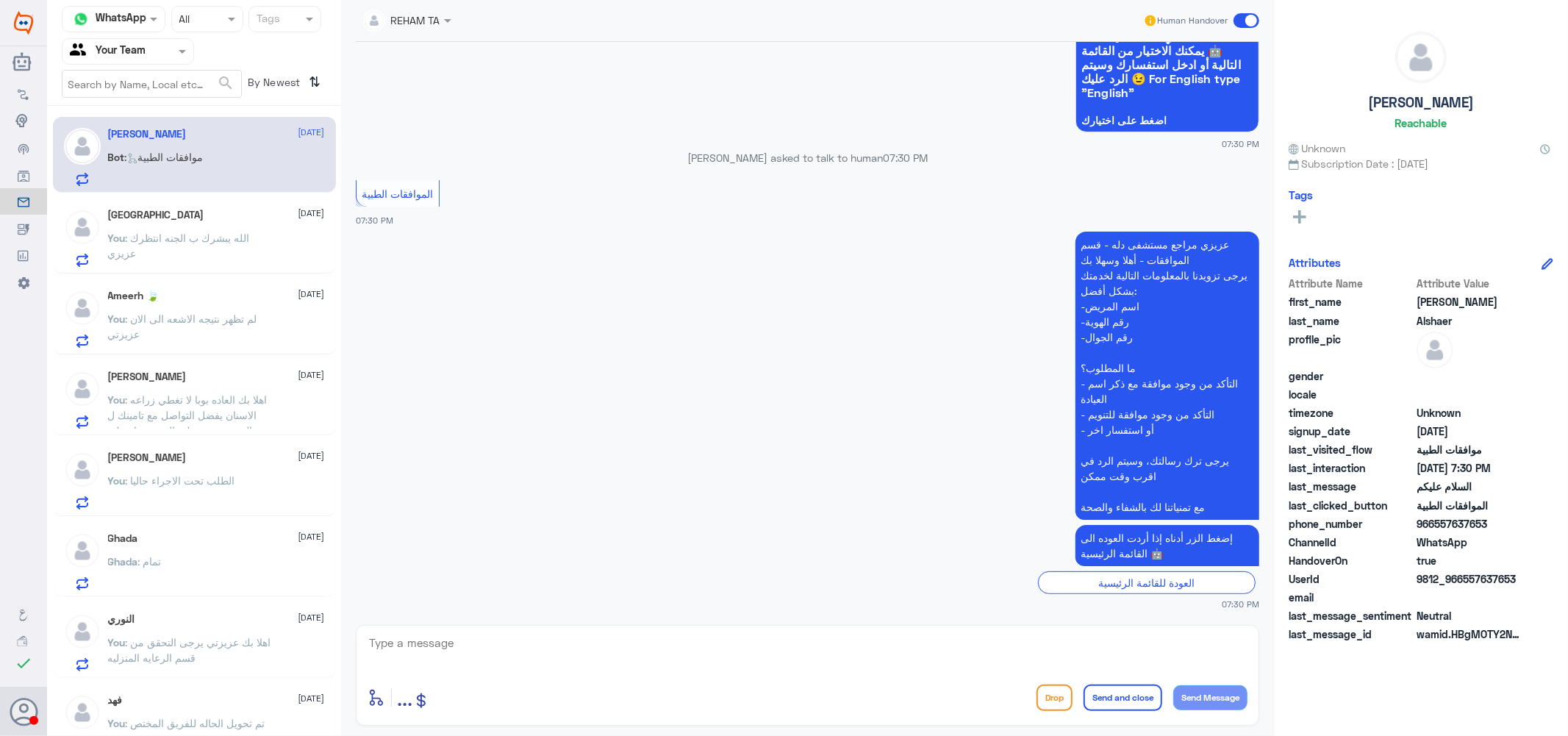
click at [570, 636] on textarea at bounding box center [807, 651] width 880 height 36
type textarea "كيف اقدر اساعدك ؟"
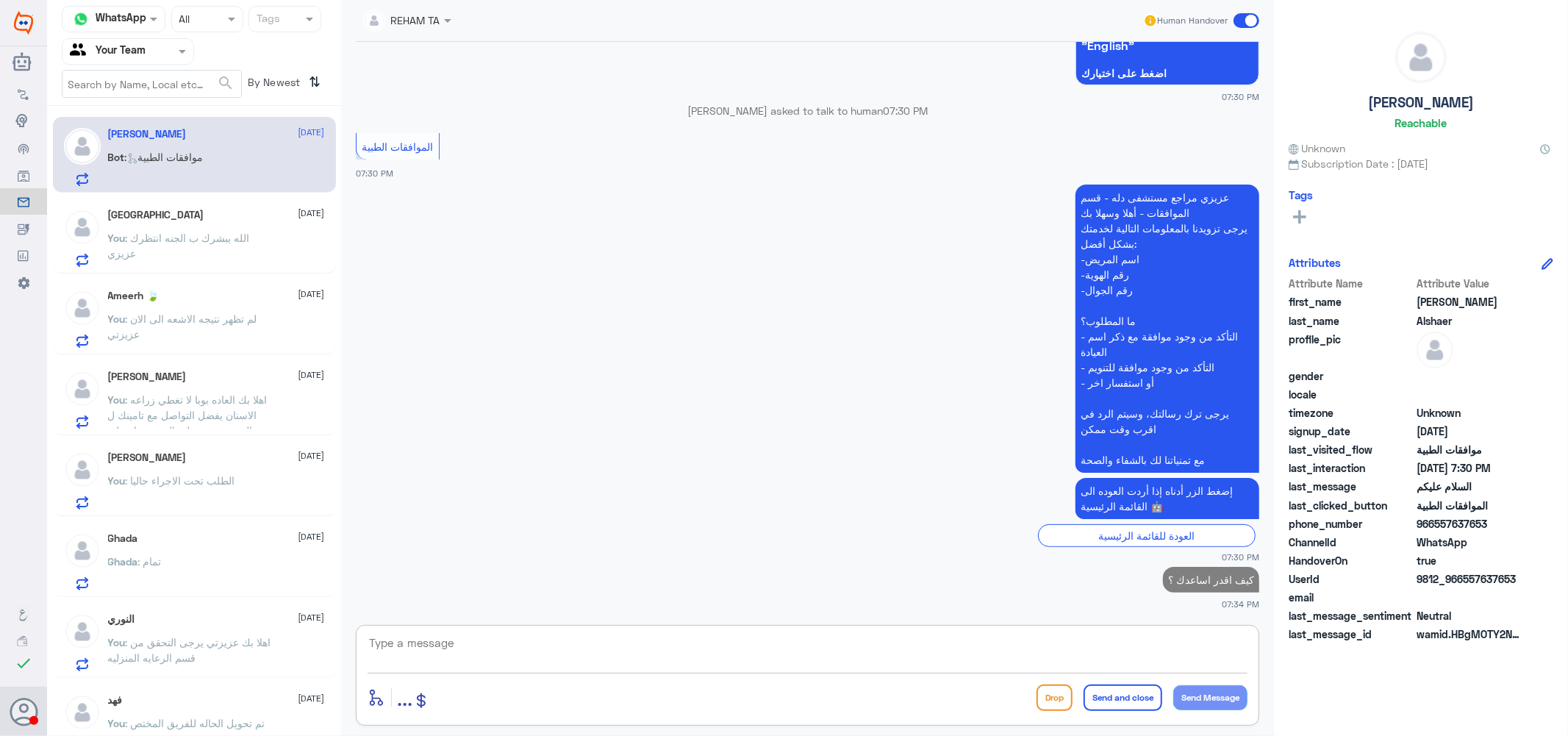
click at [213, 317] on span ": لم تظهر نتيجه الاشعه الى الان عزيزتي" at bounding box center [182, 326] width 149 height 28
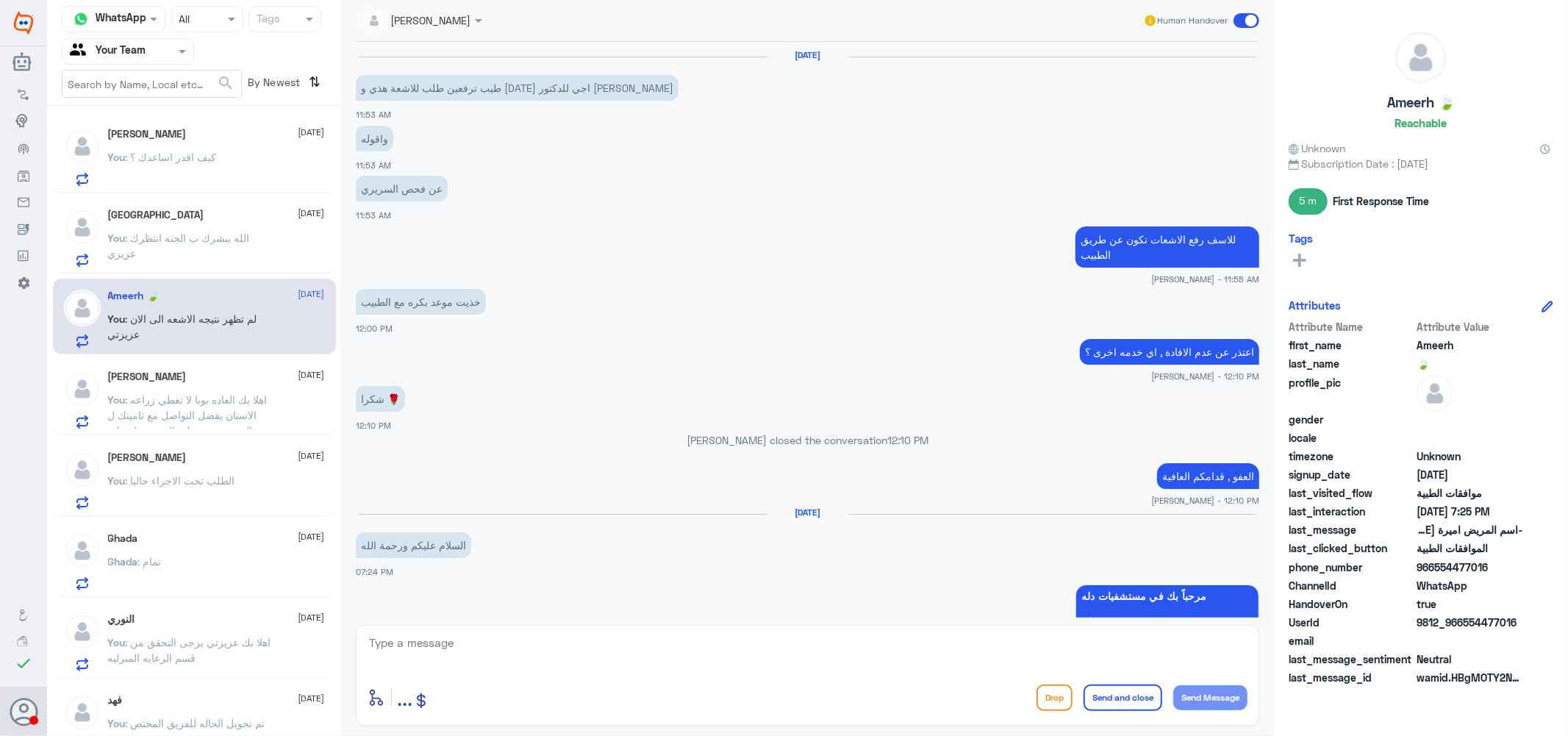
scroll to position [1042, 0]
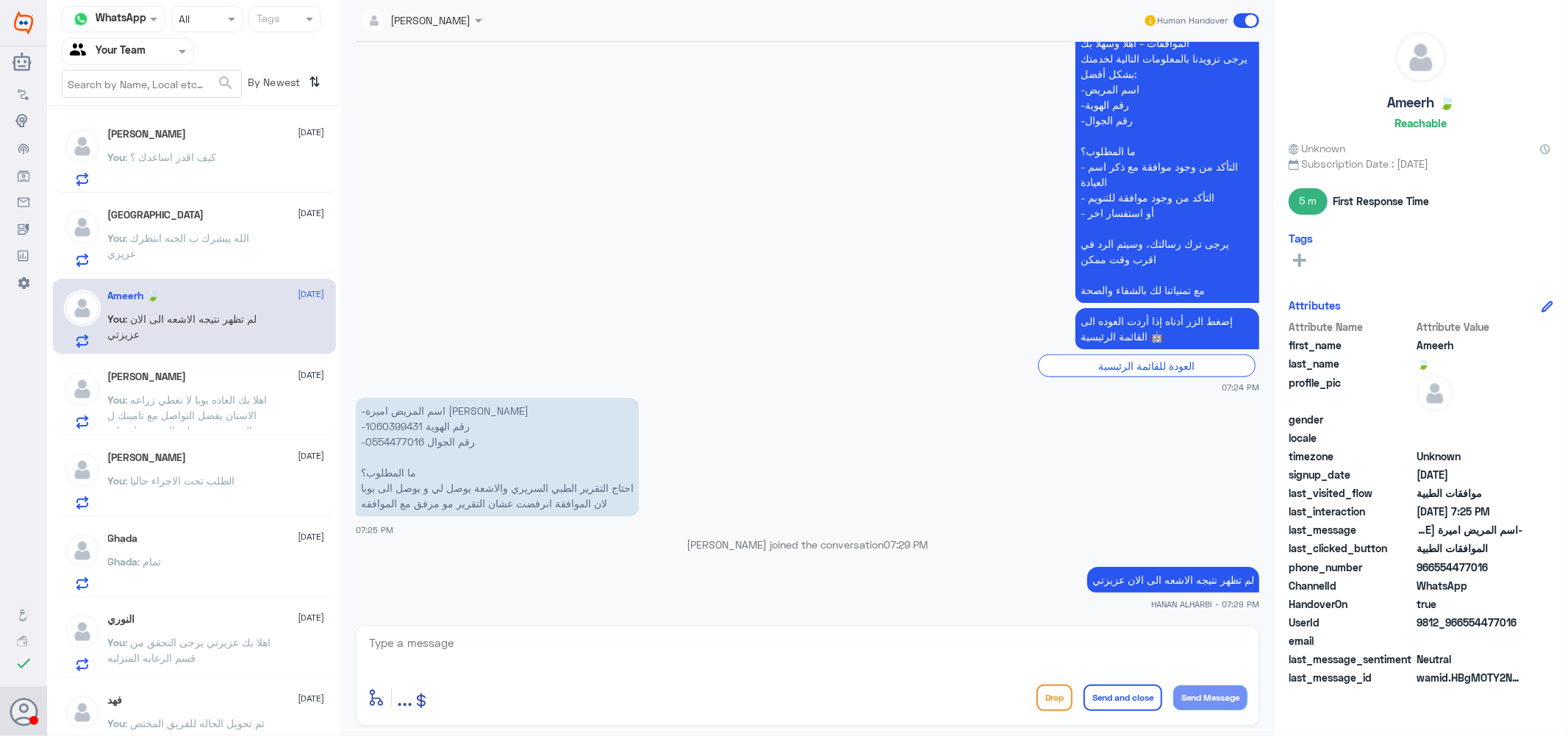
click at [177, 399] on span ": اهلا بك العاده بوبا لا تغطي زراعه الاسنان يفضل التواصل مع تامينك ل التحقق من …" at bounding box center [188, 423] width 160 height 59
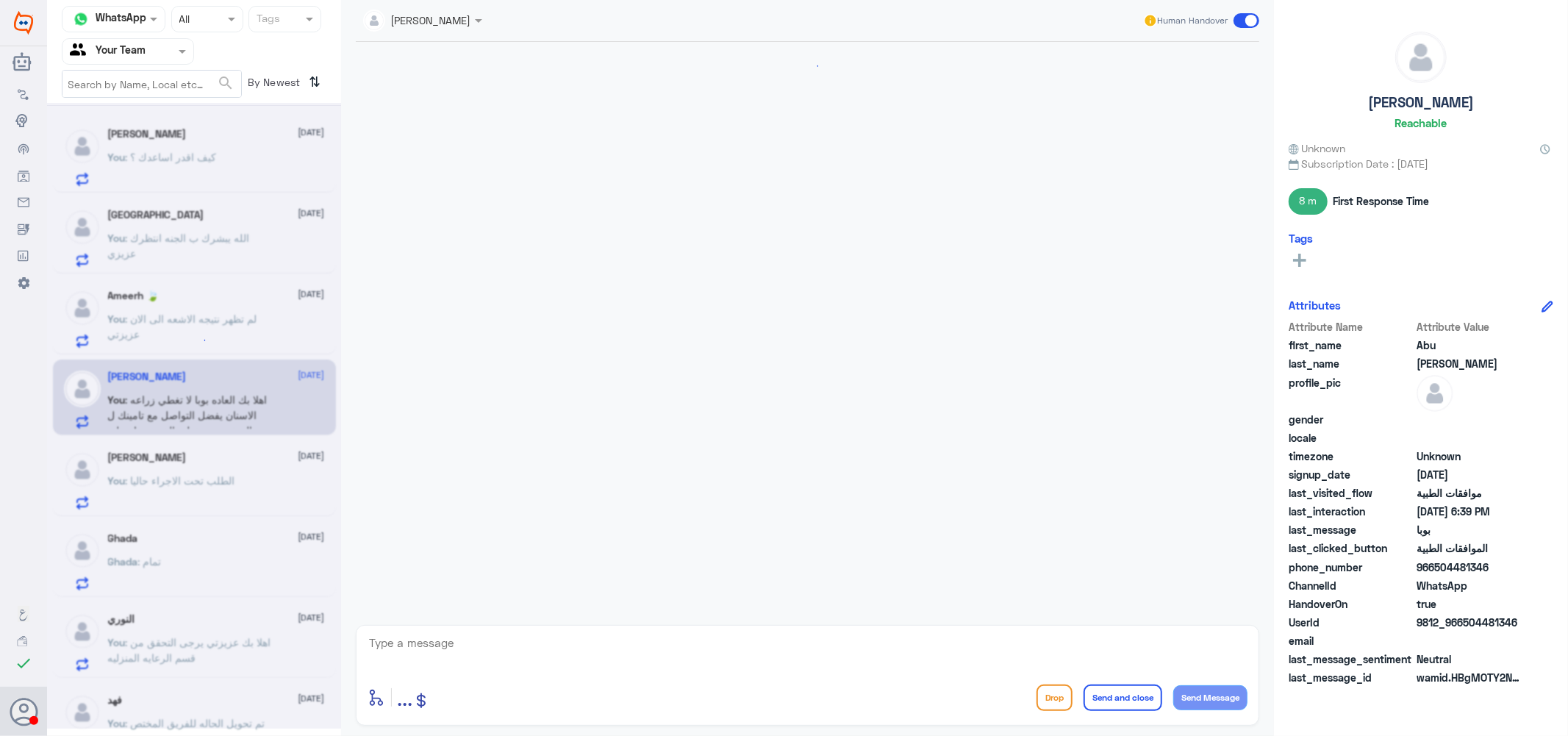
scroll to position [778, 0]
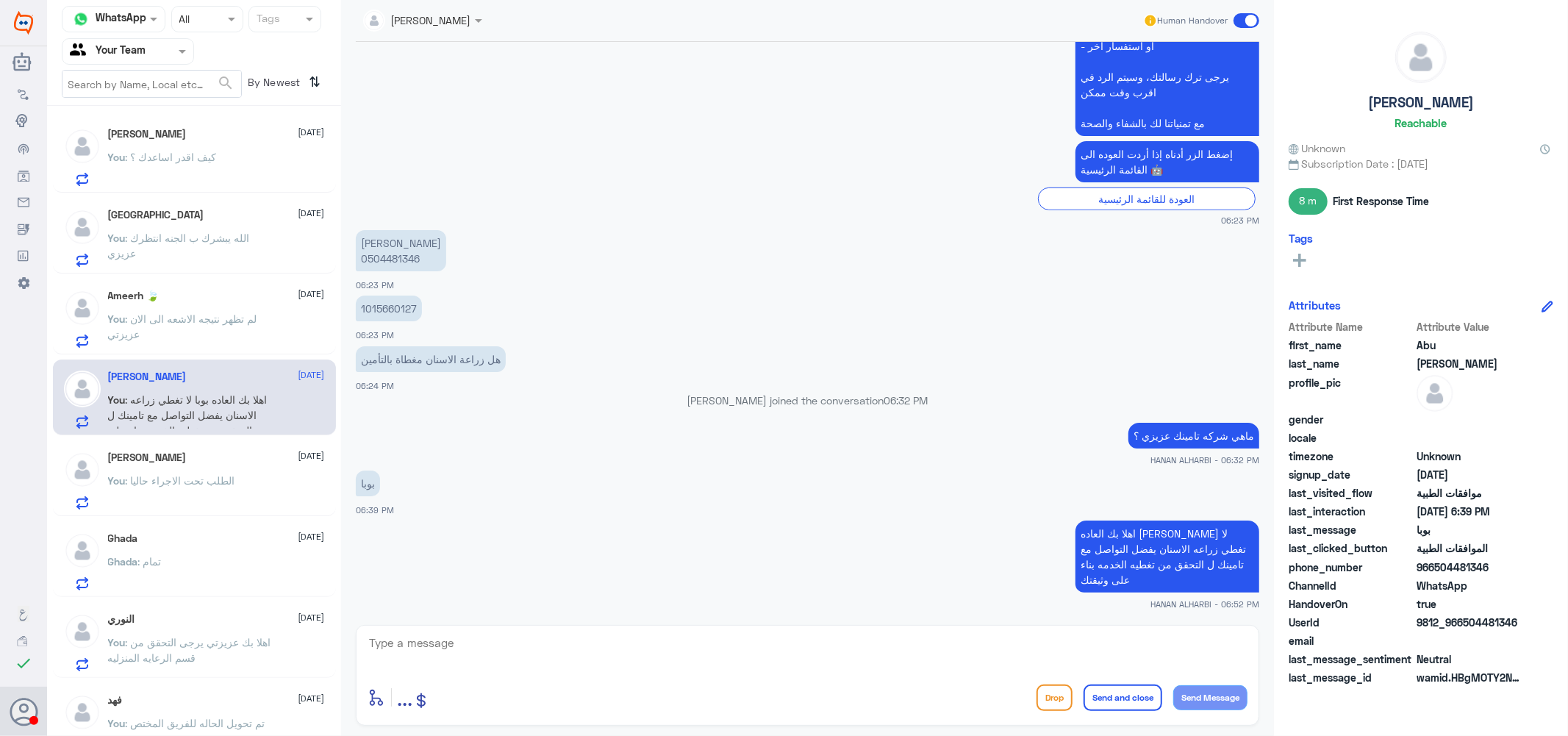
click at [195, 490] on p "You : الطلب تحت الاجراء حاليا" at bounding box center [172, 491] width 127 height 37
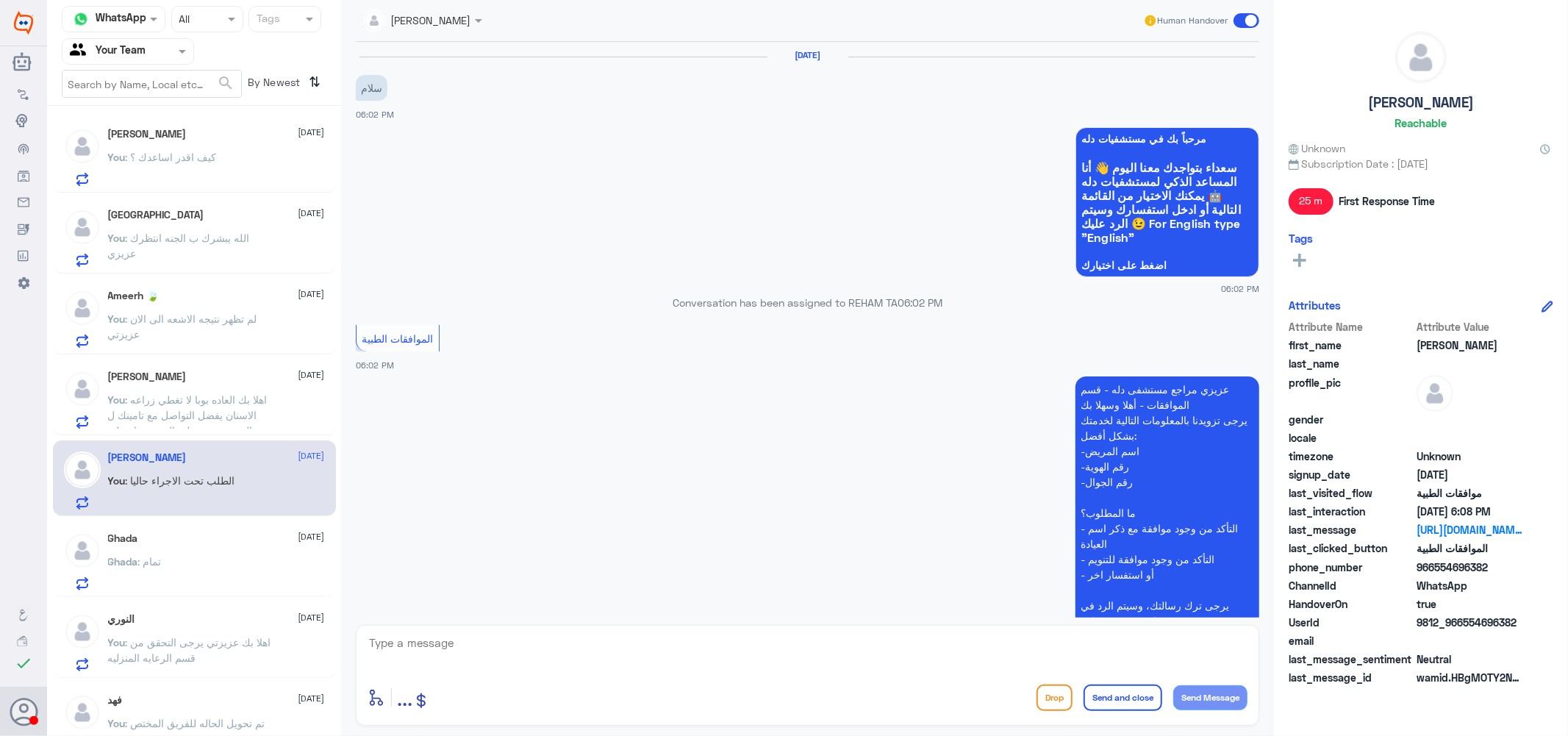
scroll to position [612, 0]
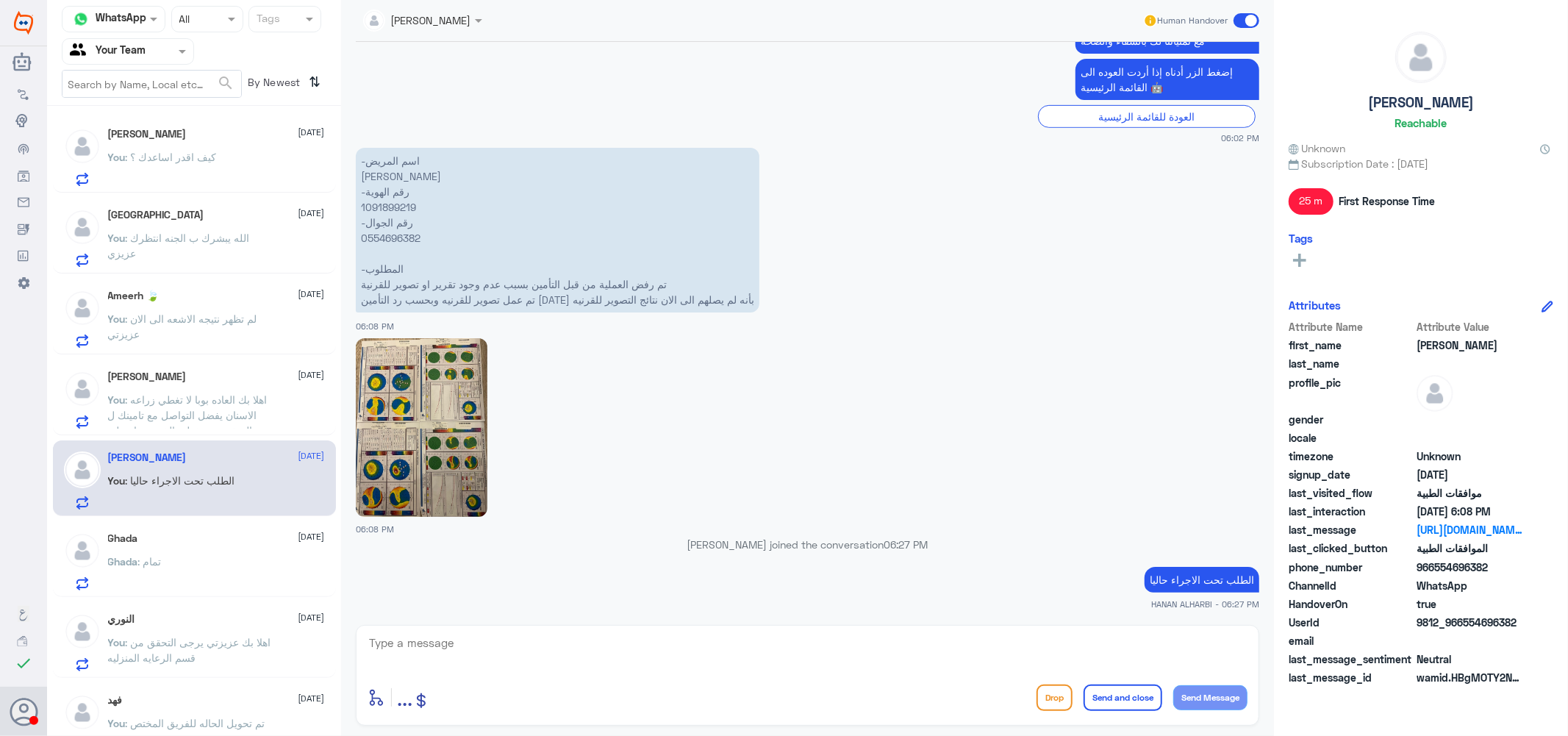
click at [187, 550] on div "Ghada [DATE] Ghada : تمام" at bounding box center [216, 561] width 217 height 58
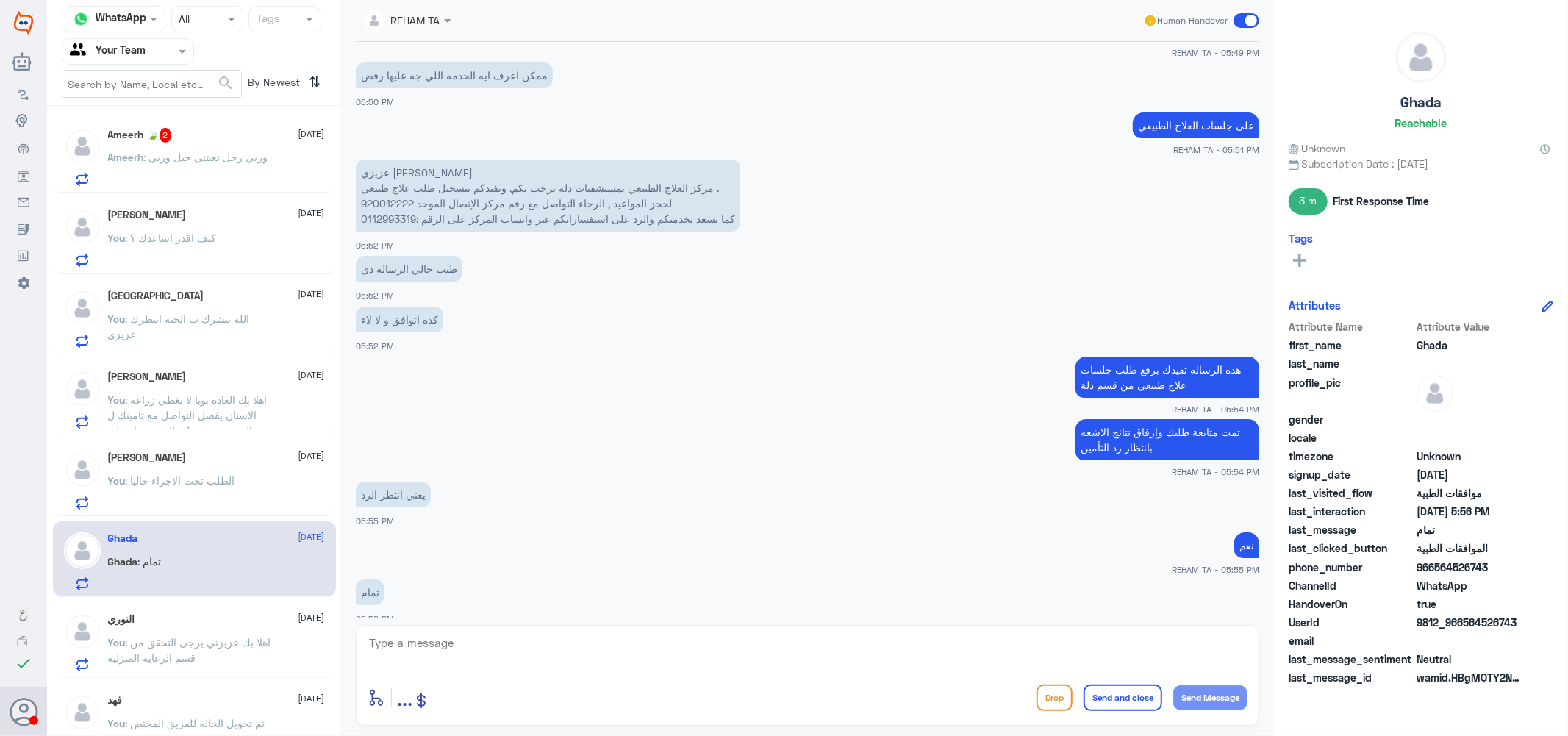
click at [206, 163] on p "Ameerh : وربي رجل تعبتني حيل وربي" at bounding box center [188, 167] width 160 height 37
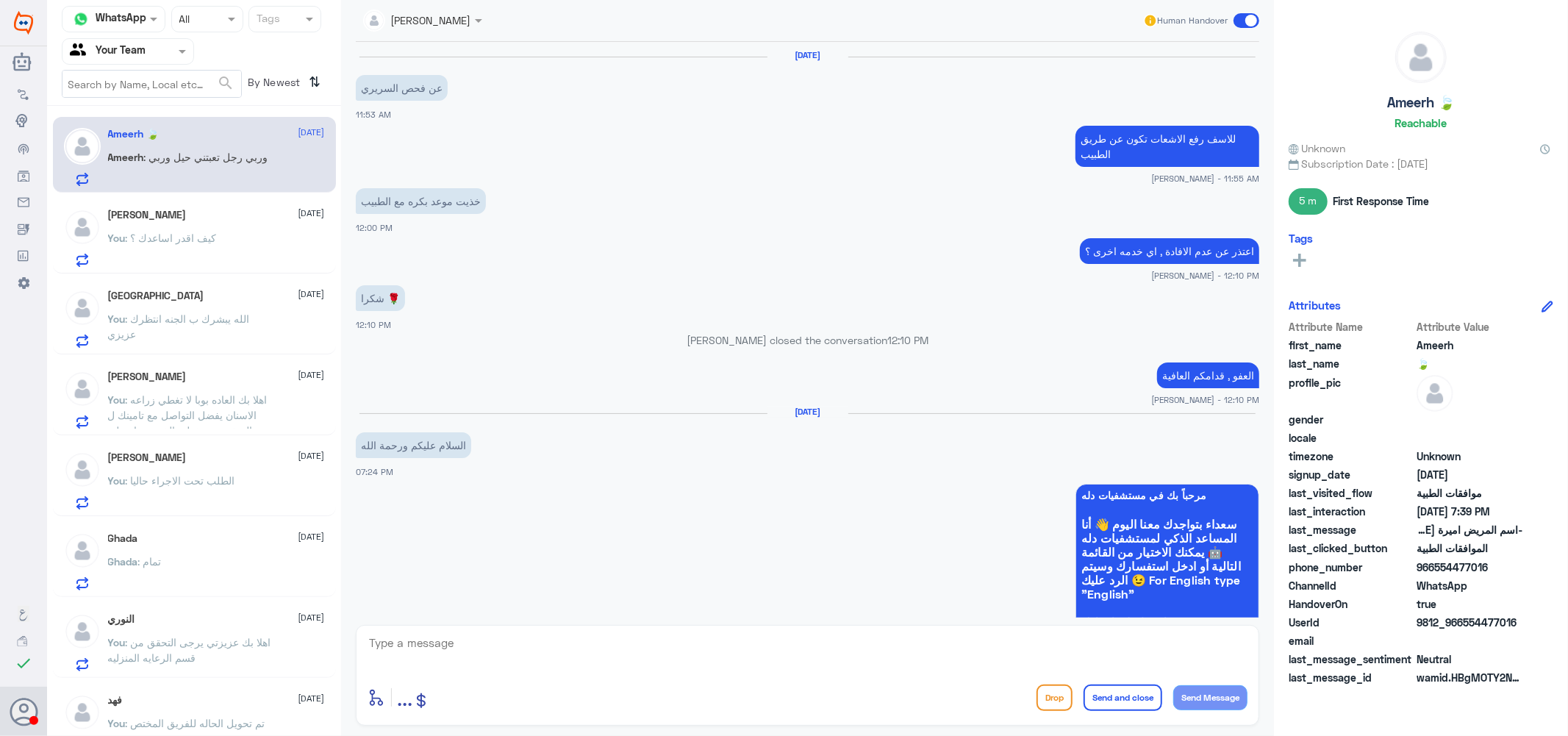
scroll to position [1042, 0]
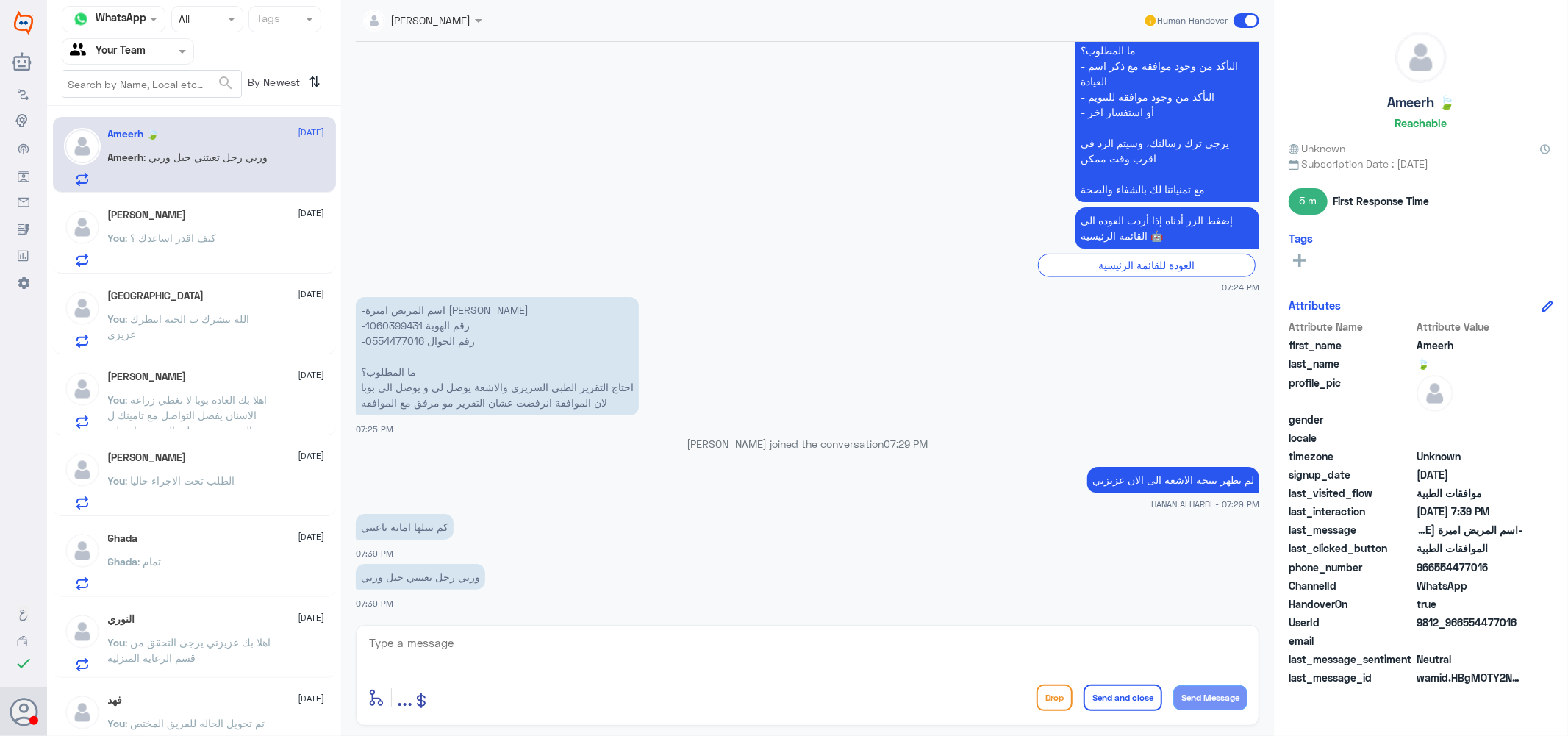
click at [474, 640] on textarea at bounding box center [807, 651] width 880 height 36
click at [384, 321] on p "-اسم المريض اميرة [PERSON_NAME] -رقم الهوية 1060399431 -رقم الجوال 0554477016 م…" at bounding box center [497, 356] width 283 height 118
copy p "1060399431"
click at [578, 667] on textarea at bounding box center [807, 651] width 880 height 36
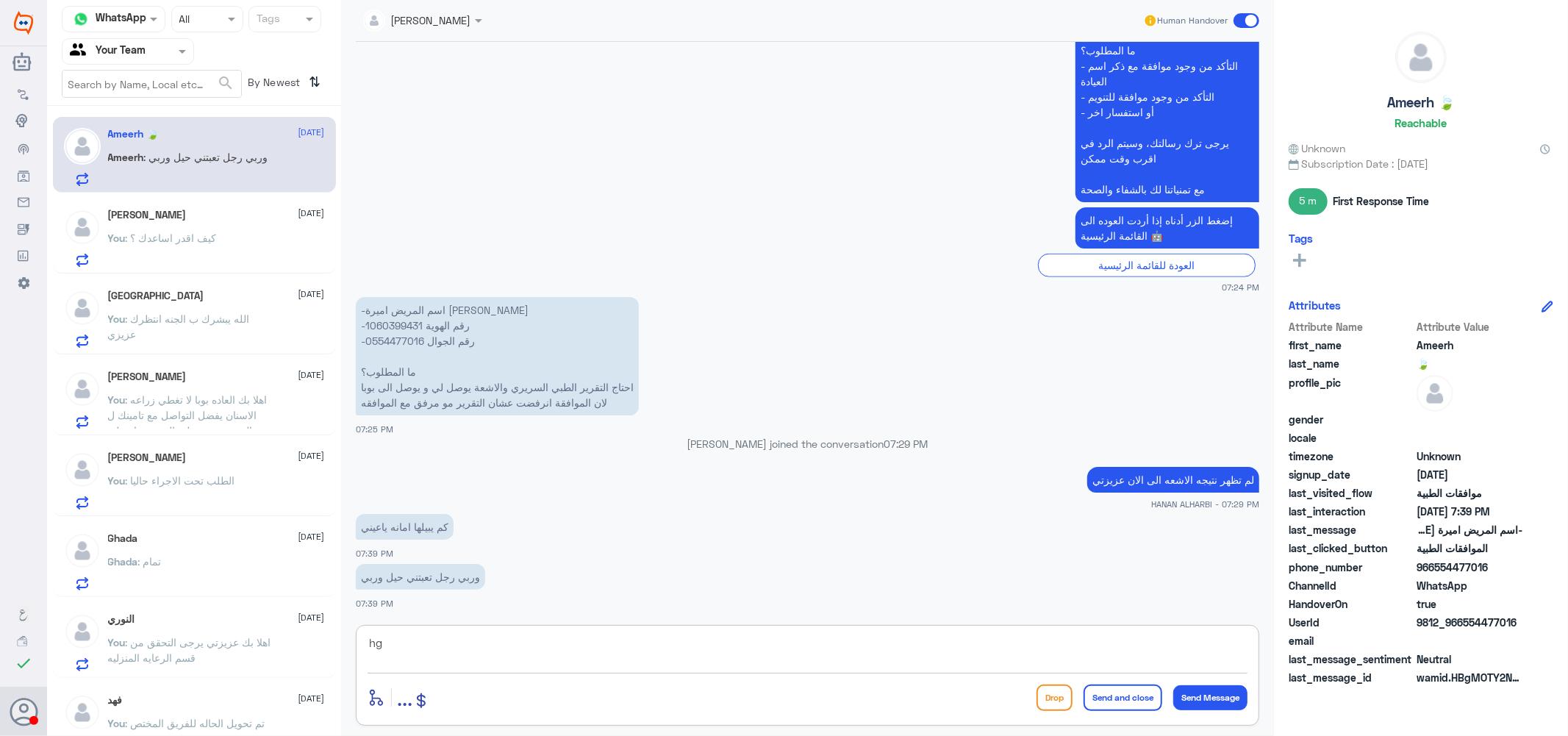
type textarea "h"
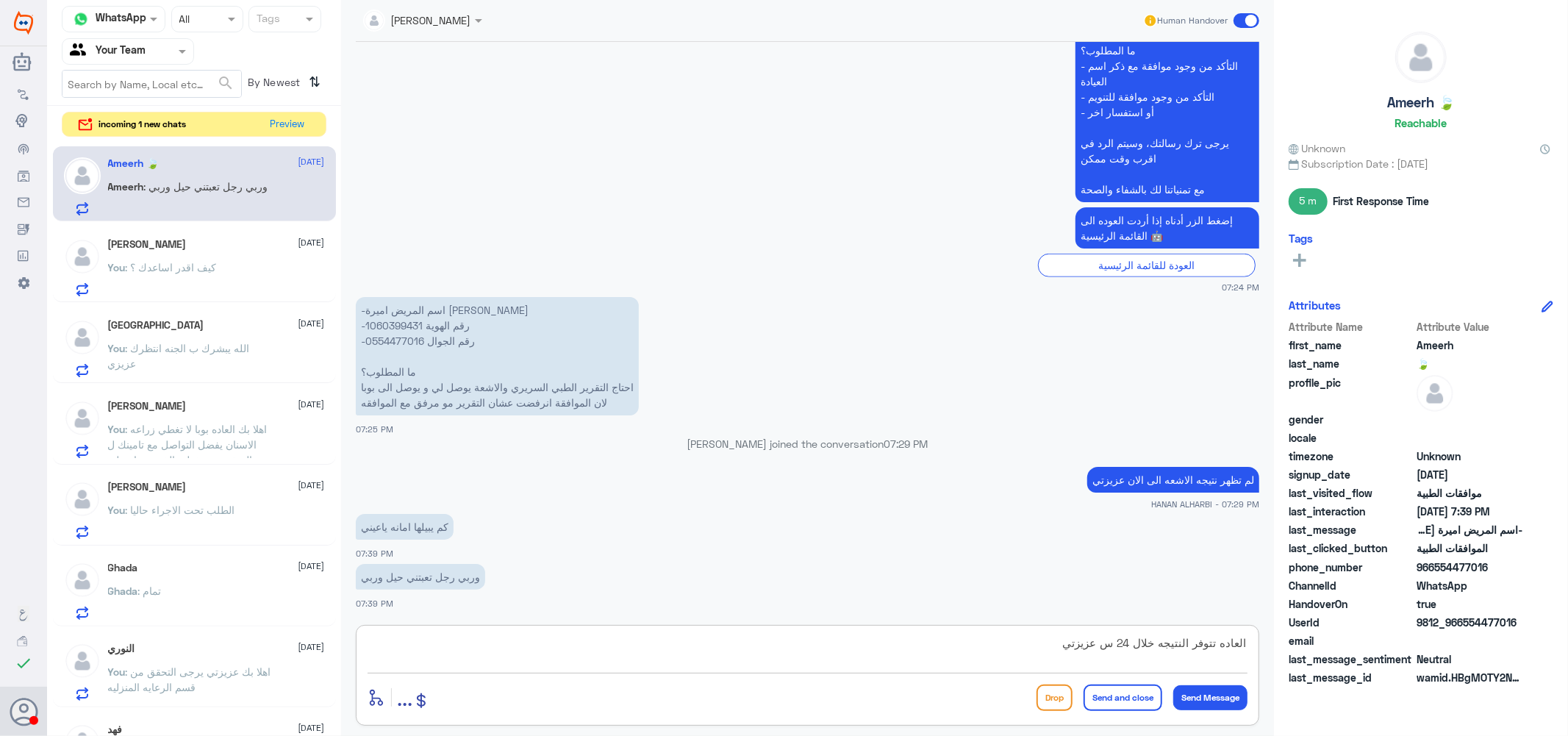
type textarea "العاده تتوفر النتيجه خلال 24 س عزيزتي"
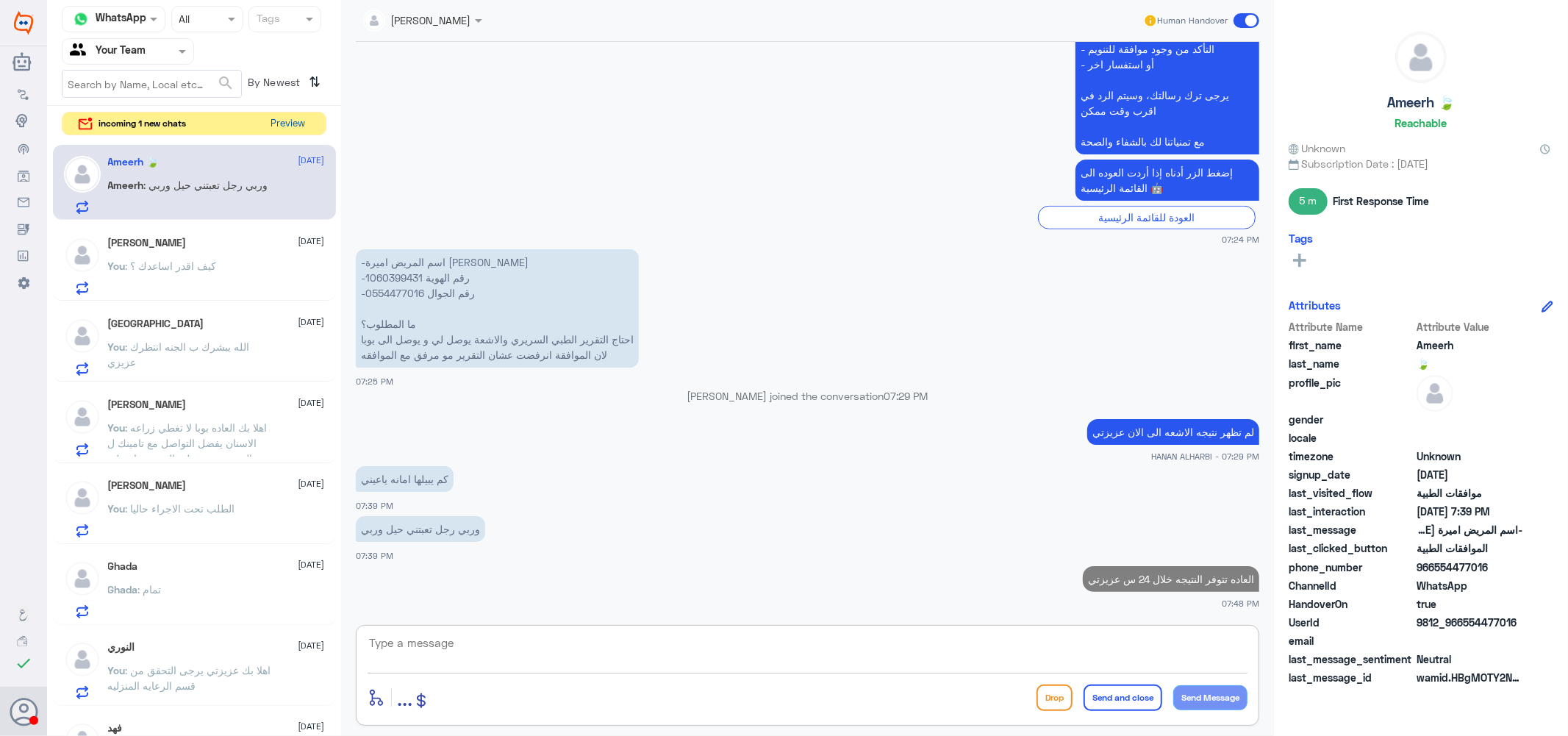
click at [287, 125] on button "Preview" at bounding box center [288, 124] width 45 height 23
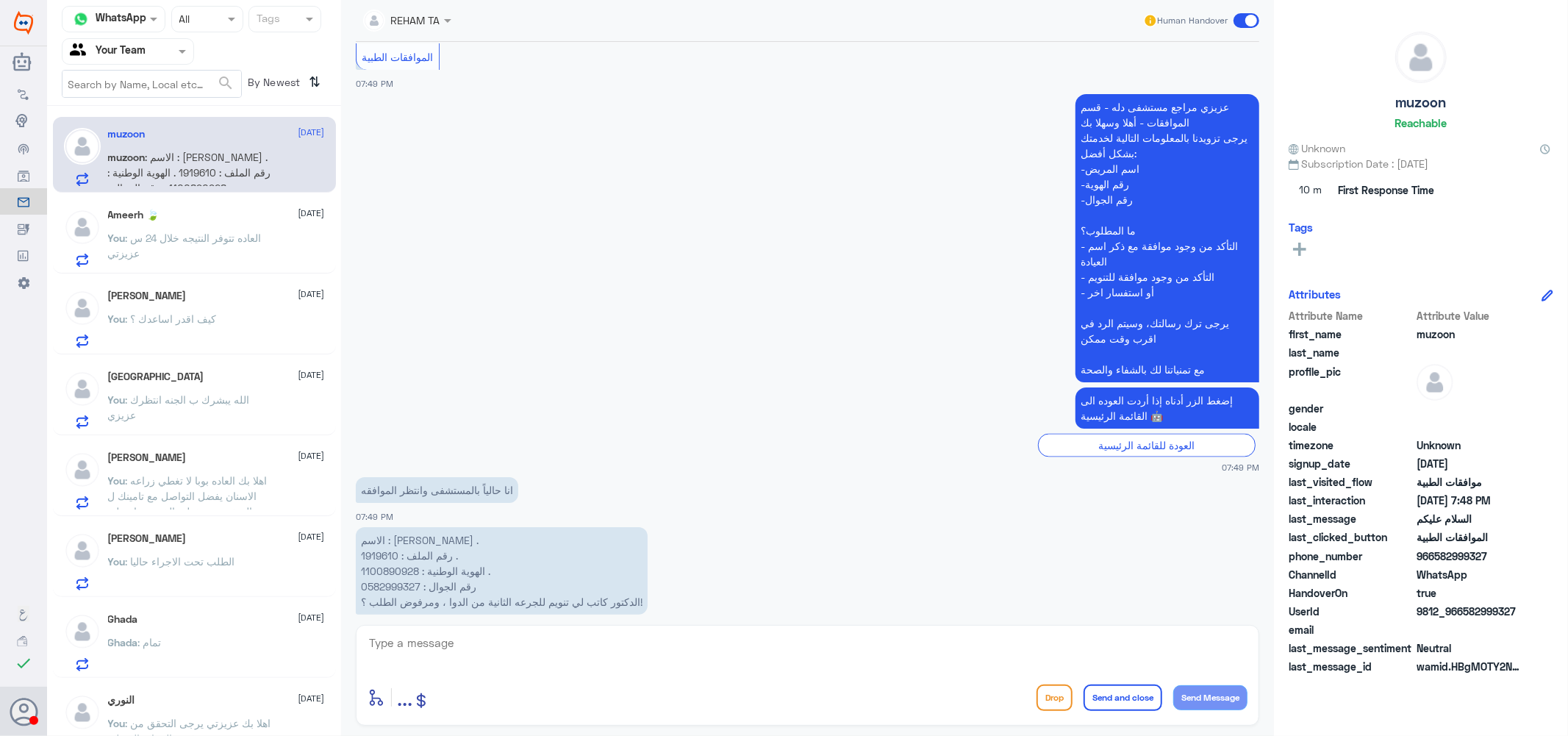
scroll to position [1942, 0]
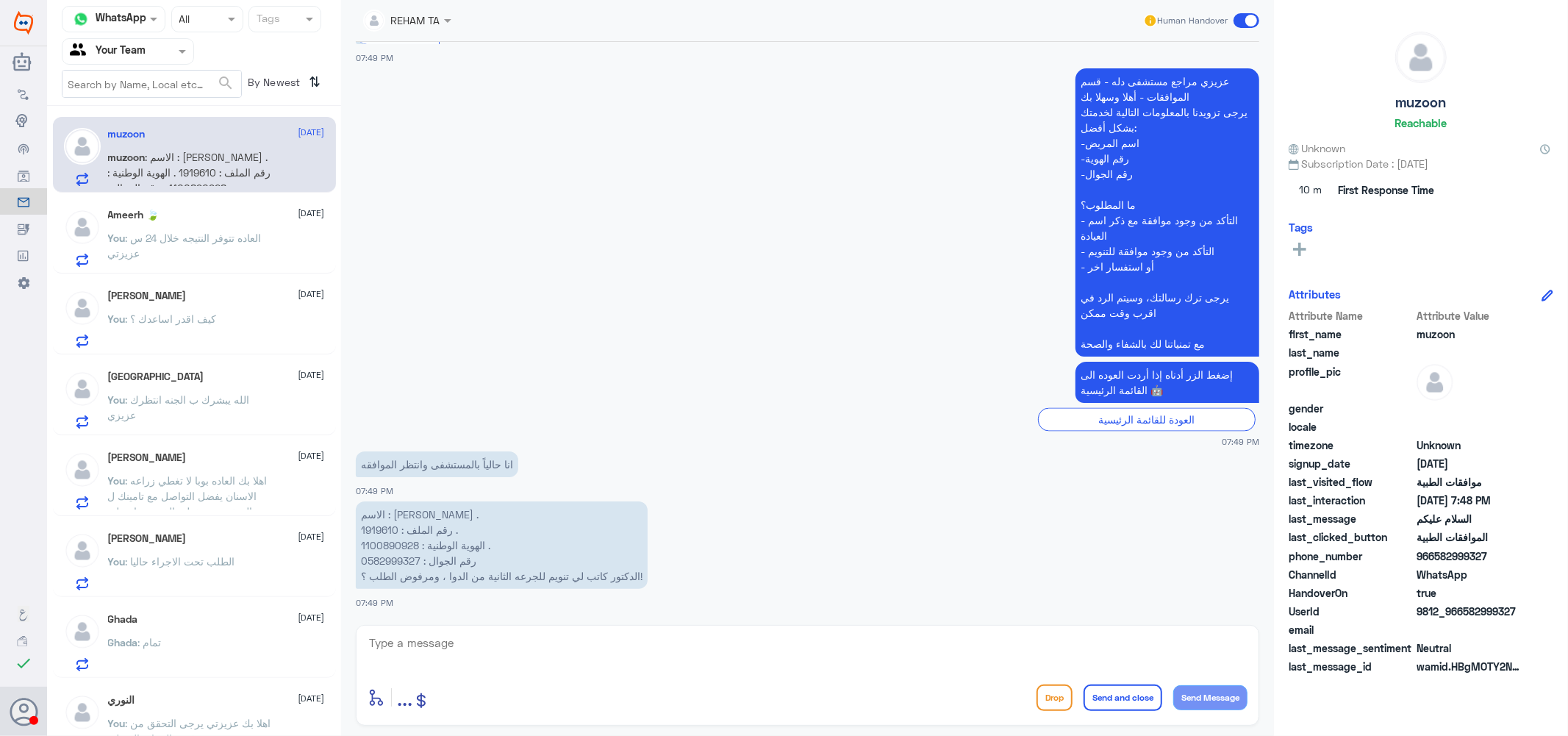
click at [372, 535] on p "الاسم : [PERSON_NAME] . رقم الملف : 1919610 . الهوية الوطنية : 1100890928 . رقم…" at bounding box center [501, 545] width 292 height 88
click at [373, 526] on p "الاسم : [PERSON_NAME] . رقم الملف : 1919610 . الهوية الوطنية : 1100890928 . رقم…" at bounding box center [501, 545] width 292 height 88
copy p "1919610"
click at [539, 644] on textarea at bounding box center [807, 651] width 880 height 36
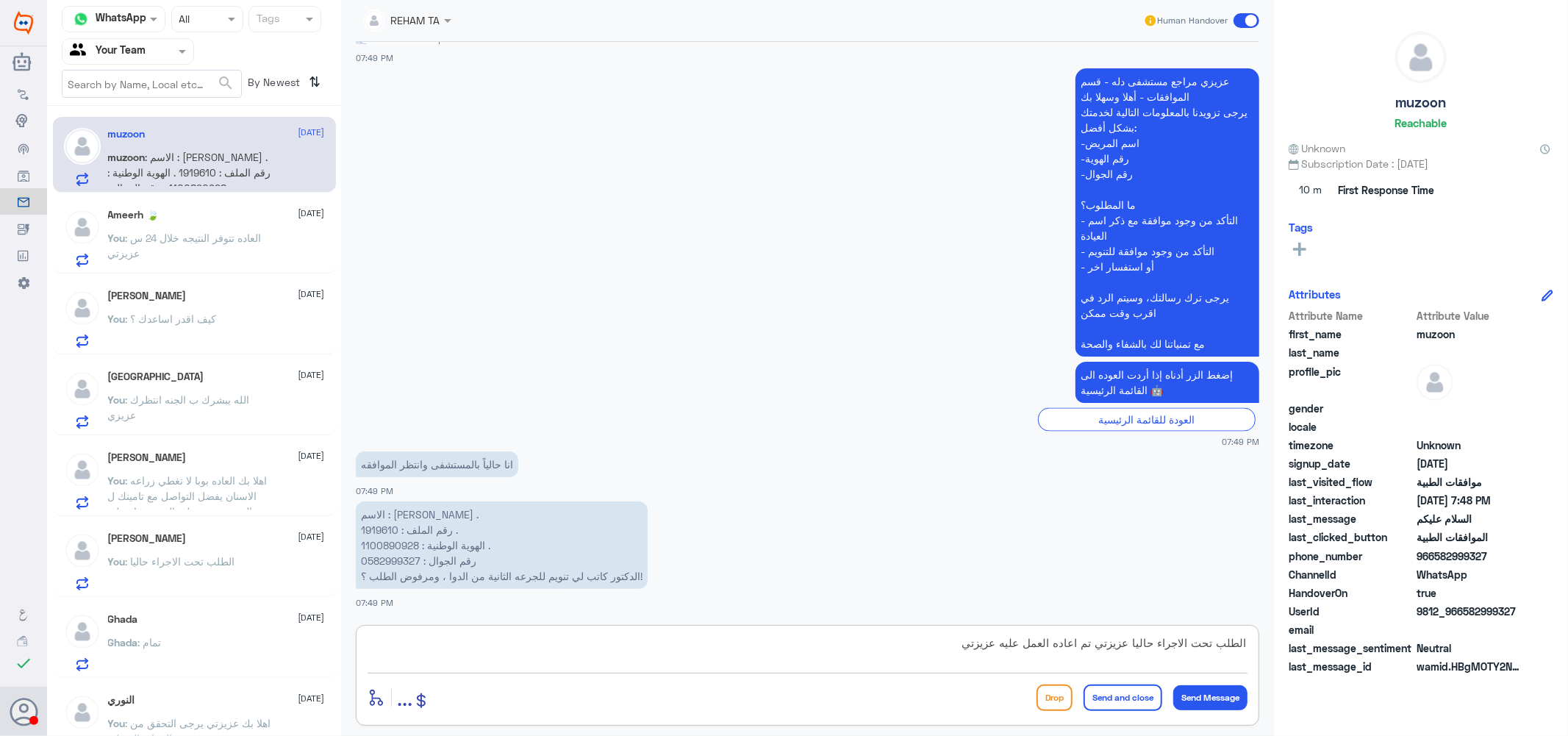
type textarea "الطلب تحت الاجراء حاليا عزيزتي تم اعاده العمل عليه عزيزتي"
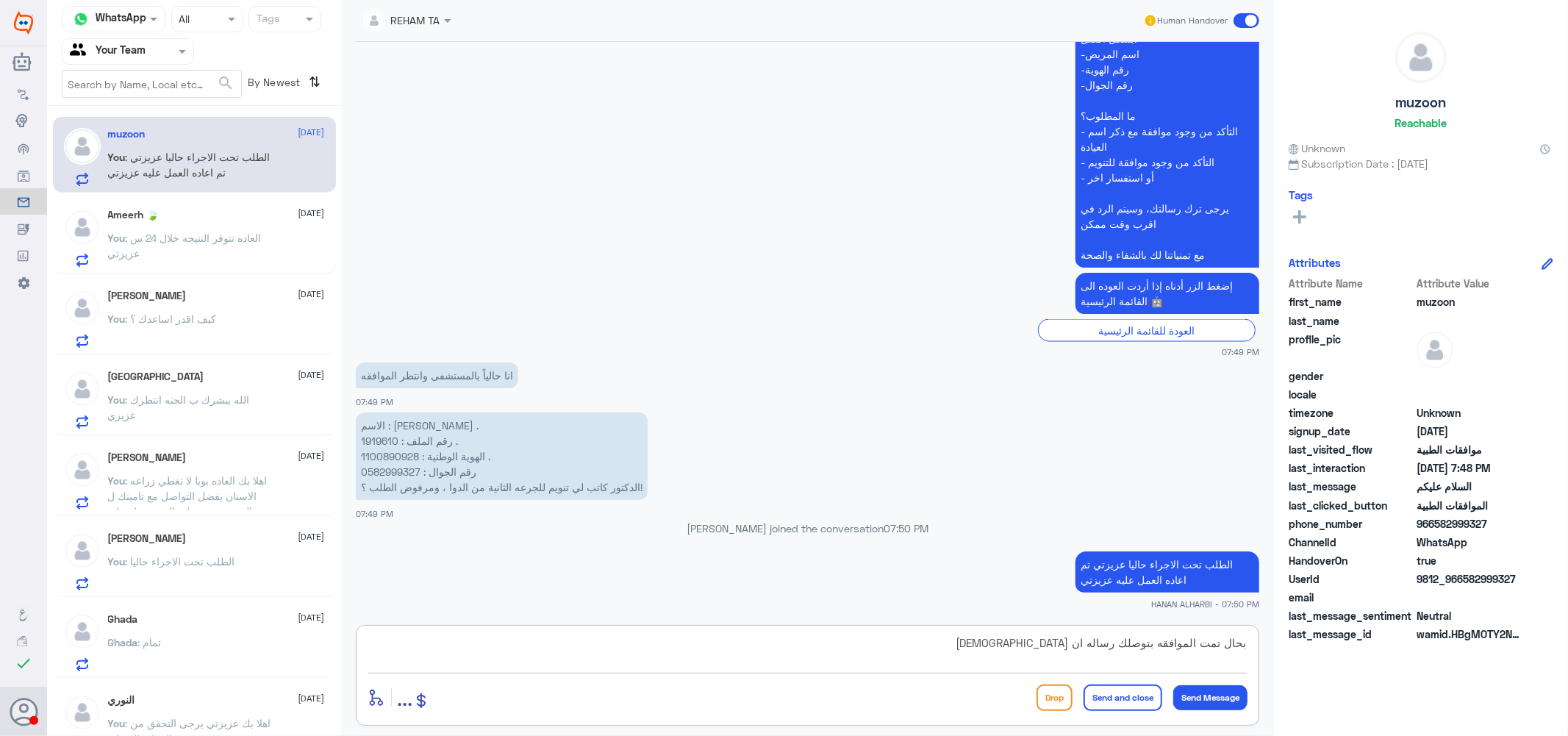
type textarea "بحال تمت الموافقه بتوصلك رساله ان [DEMOGRAPHIC_DATA]"
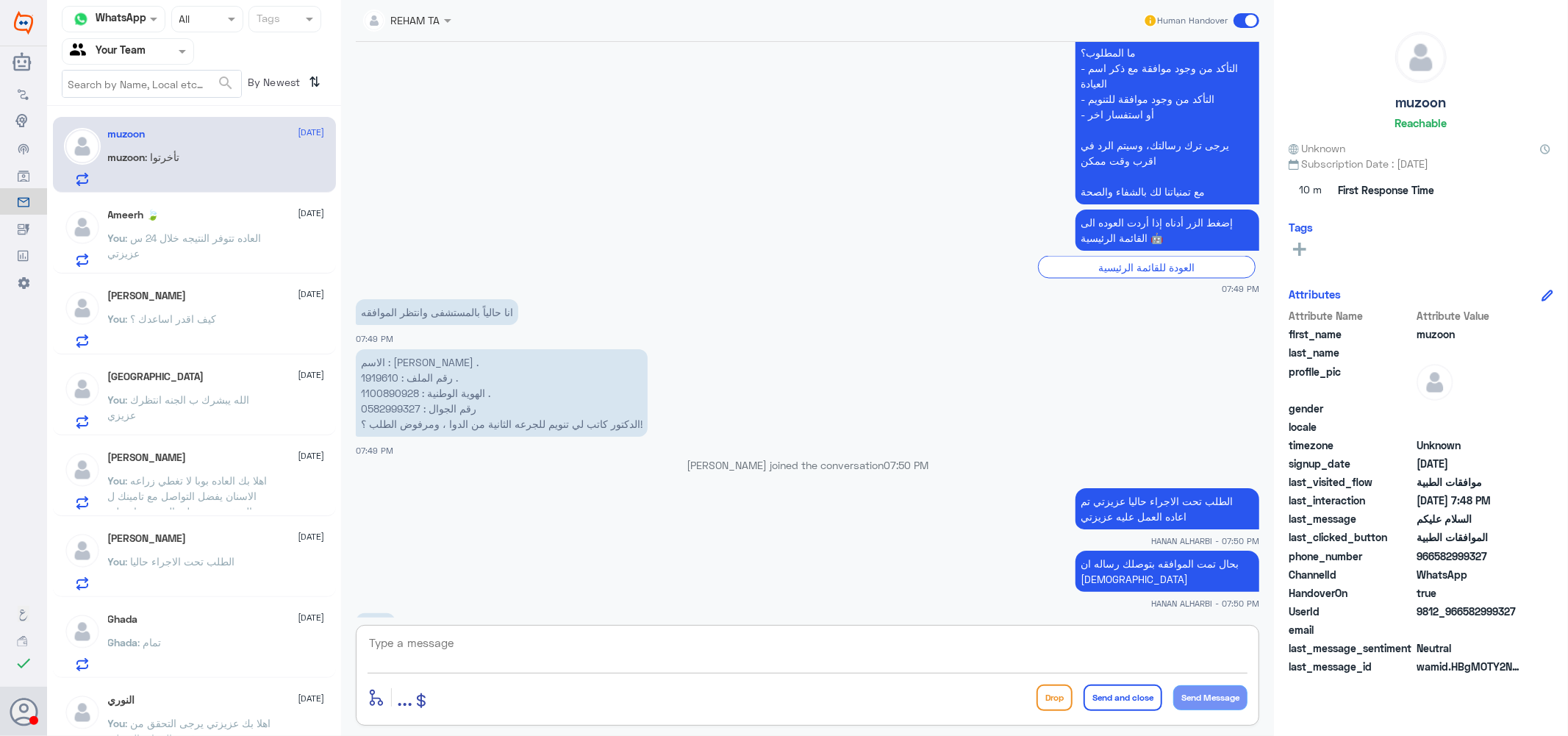
scroll to position [2116, 0]
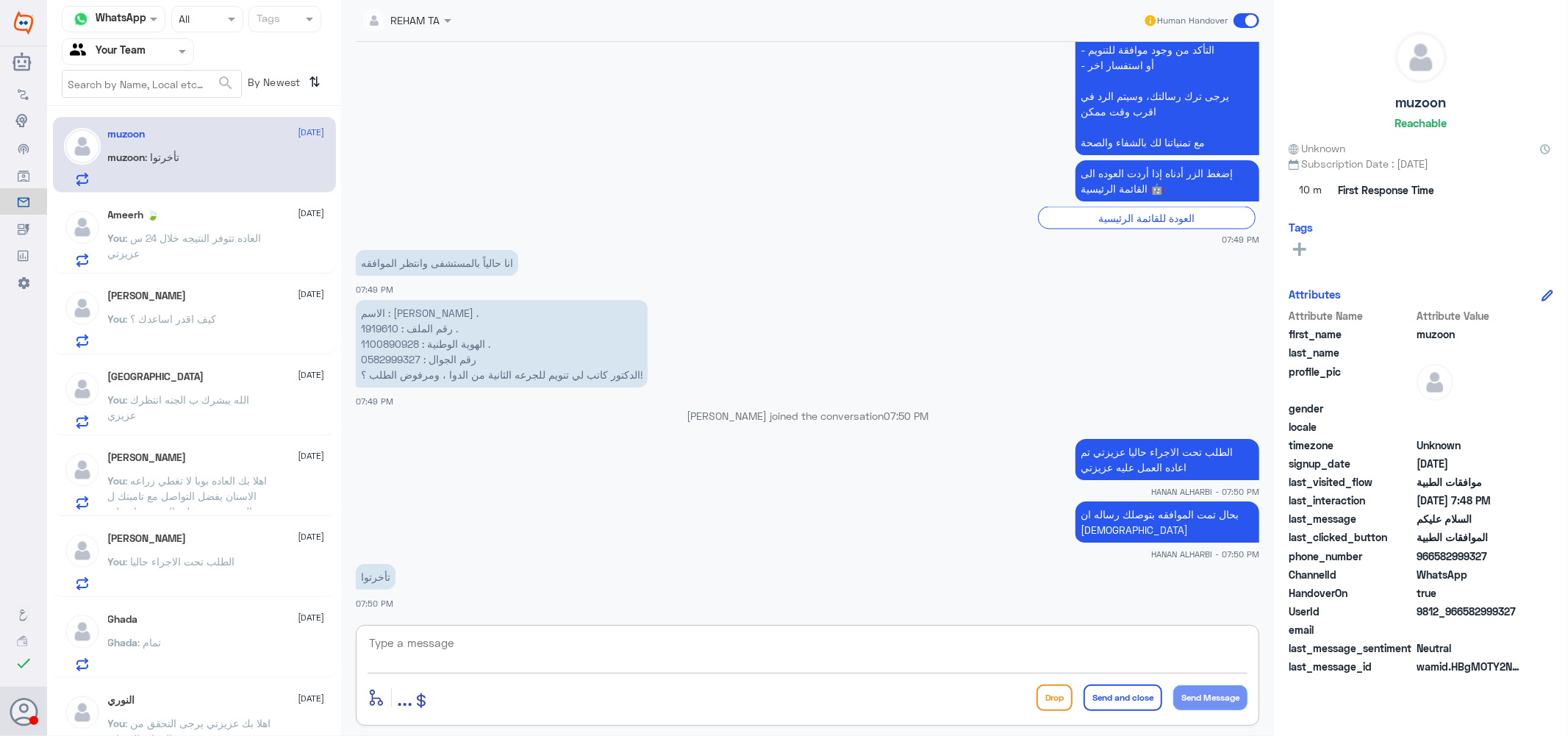
click at [539, 644] on textarea at bounding box center [807, 651] width 880 height 36
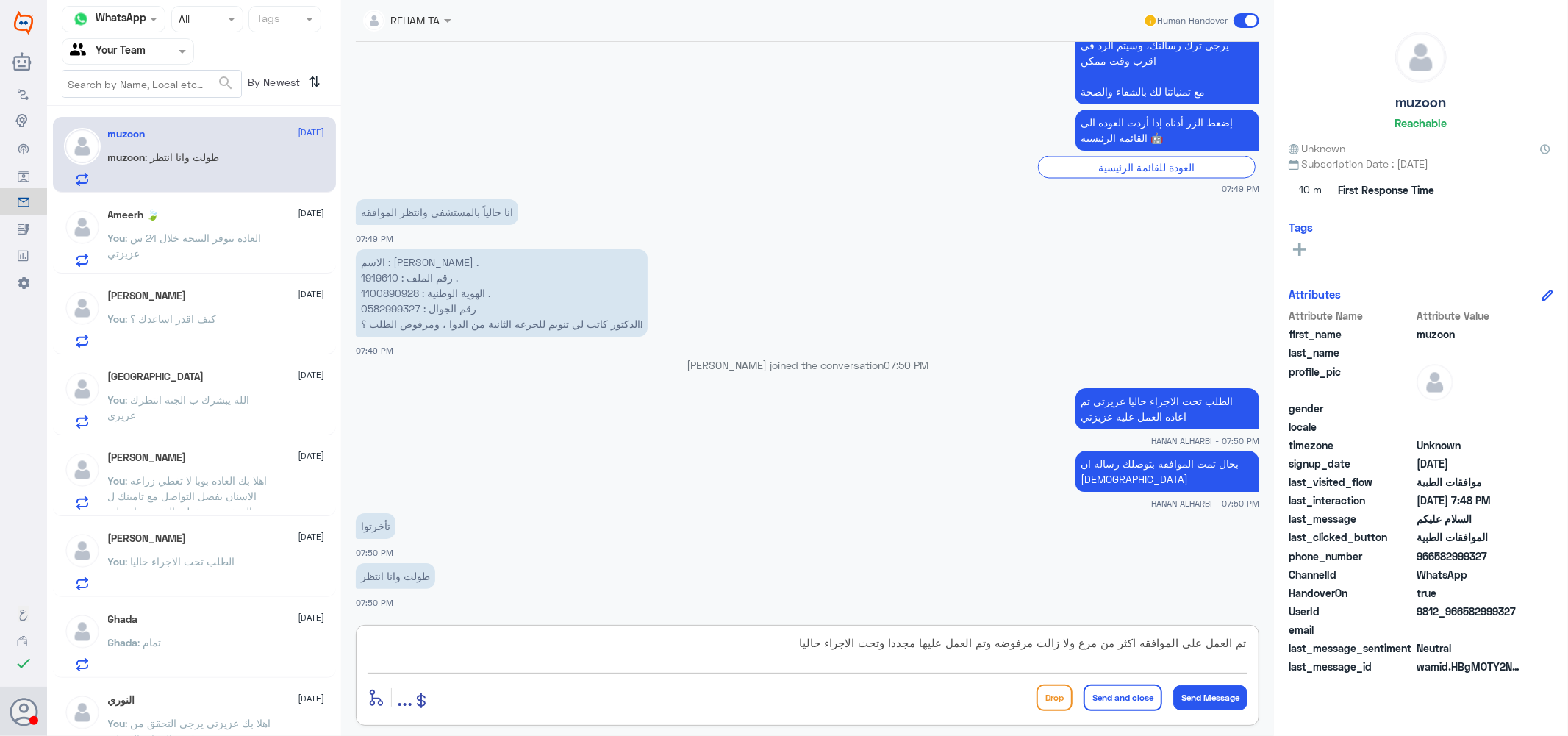
drag, startPoint x: 1085, startPoint y: 645, endPoint x: 1079, endPoint y: 648, distance: 6.7
click at [1079, 648] on textarea "تم العمل على الموافقه اكثر من مرع ولا زالت مرفوضه وتم العمل عليها مجددا وتحت ال…" at bounding box center [807, 651] width 880 height 36
type textarea "تم العمل على الموافقه اكثر من مره ولا زالت مرفوضه وتم العمل عليها مجددا وتحت ال…"
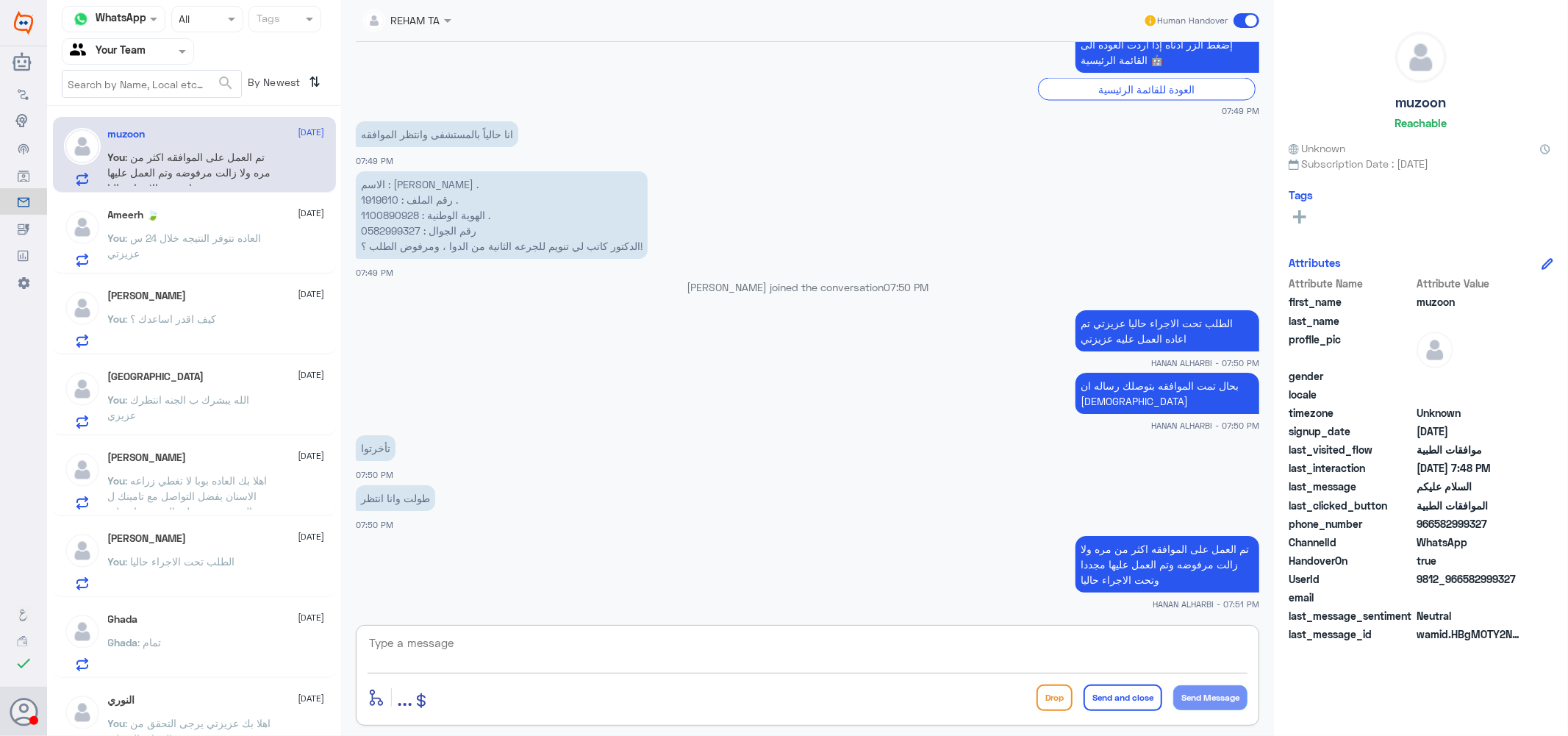
click at [229, 222] on div "Ameerh 🍃 [DATE] You : العاده تتوفر النتيجه خلال 24 س عزيزتي" at bounding box center [216, 238] width 217 height 58
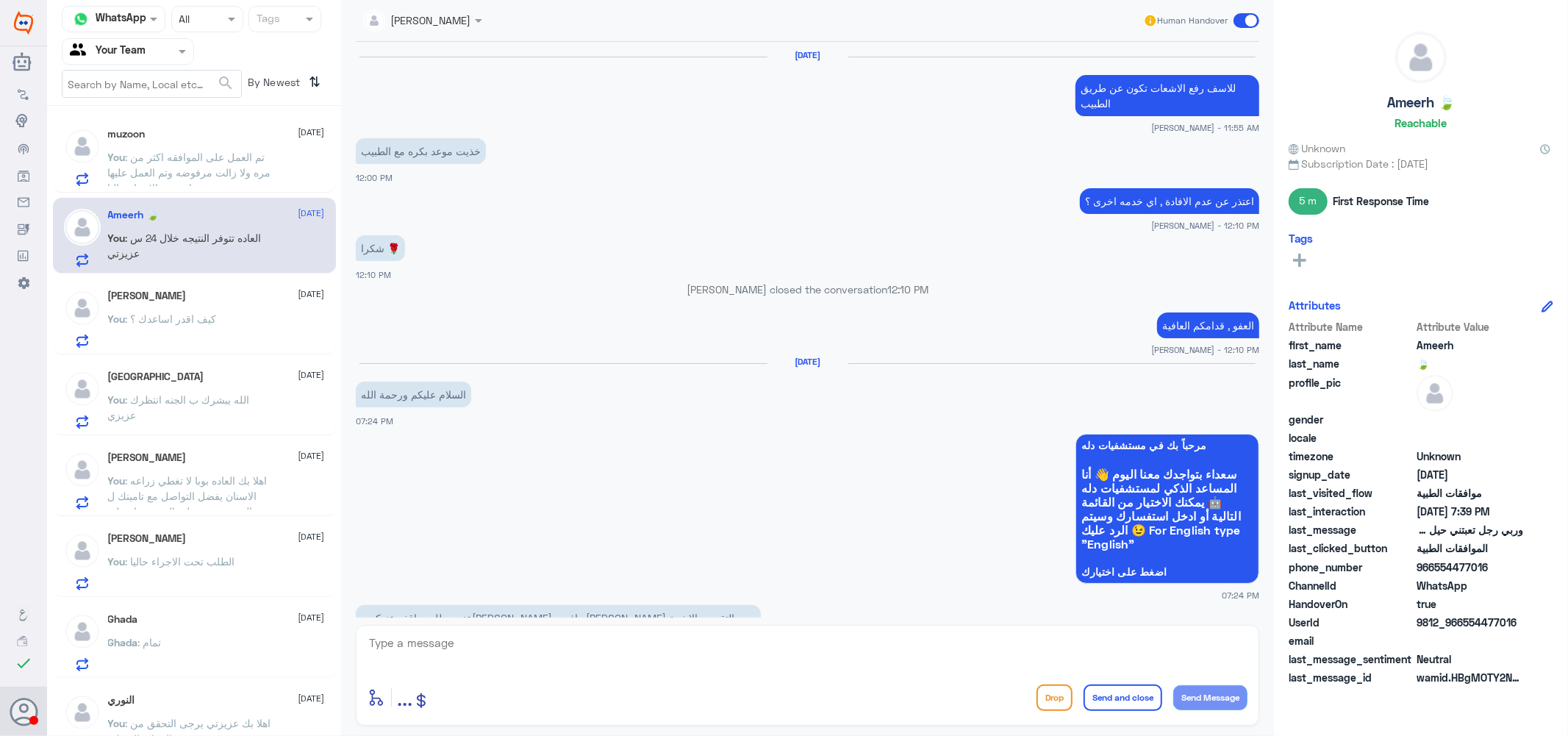
scroll to position [1039, 0]
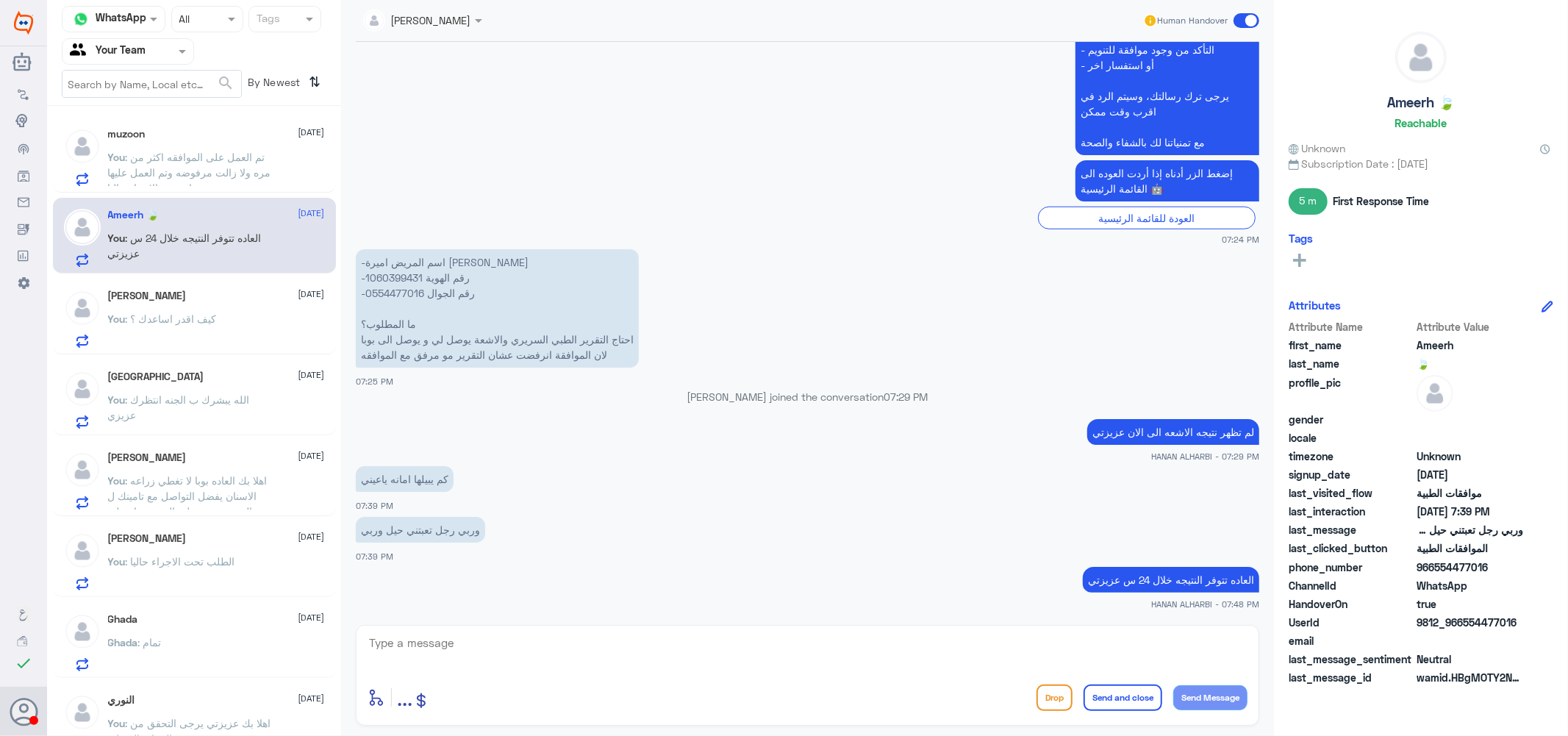
click at [230, 310] on div "[PERSON_NAME] [DATE] You : كيف اقدر اساعدك ؟" at bounding box center [216, 318] width 217 height 58
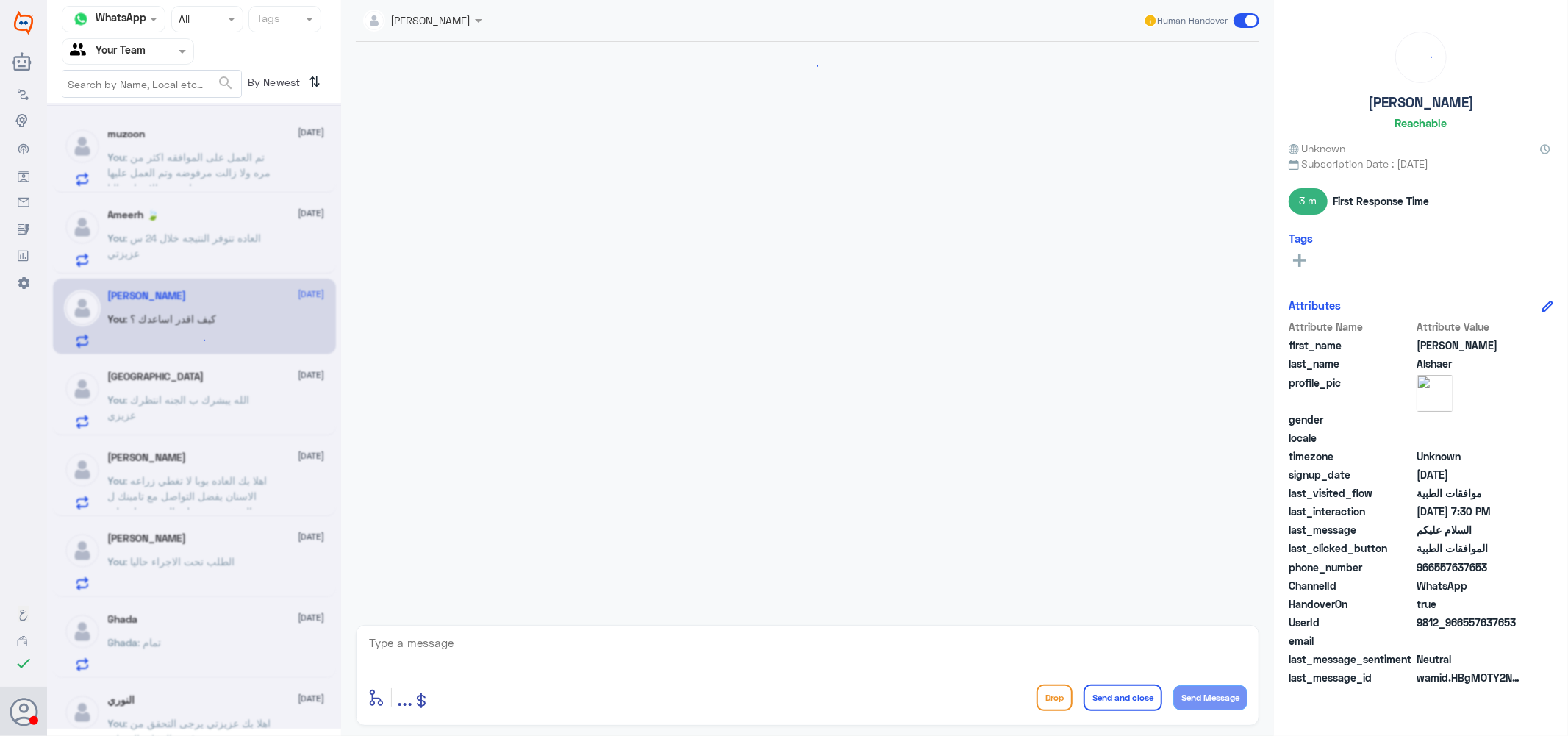
scroll to position [219, 0]
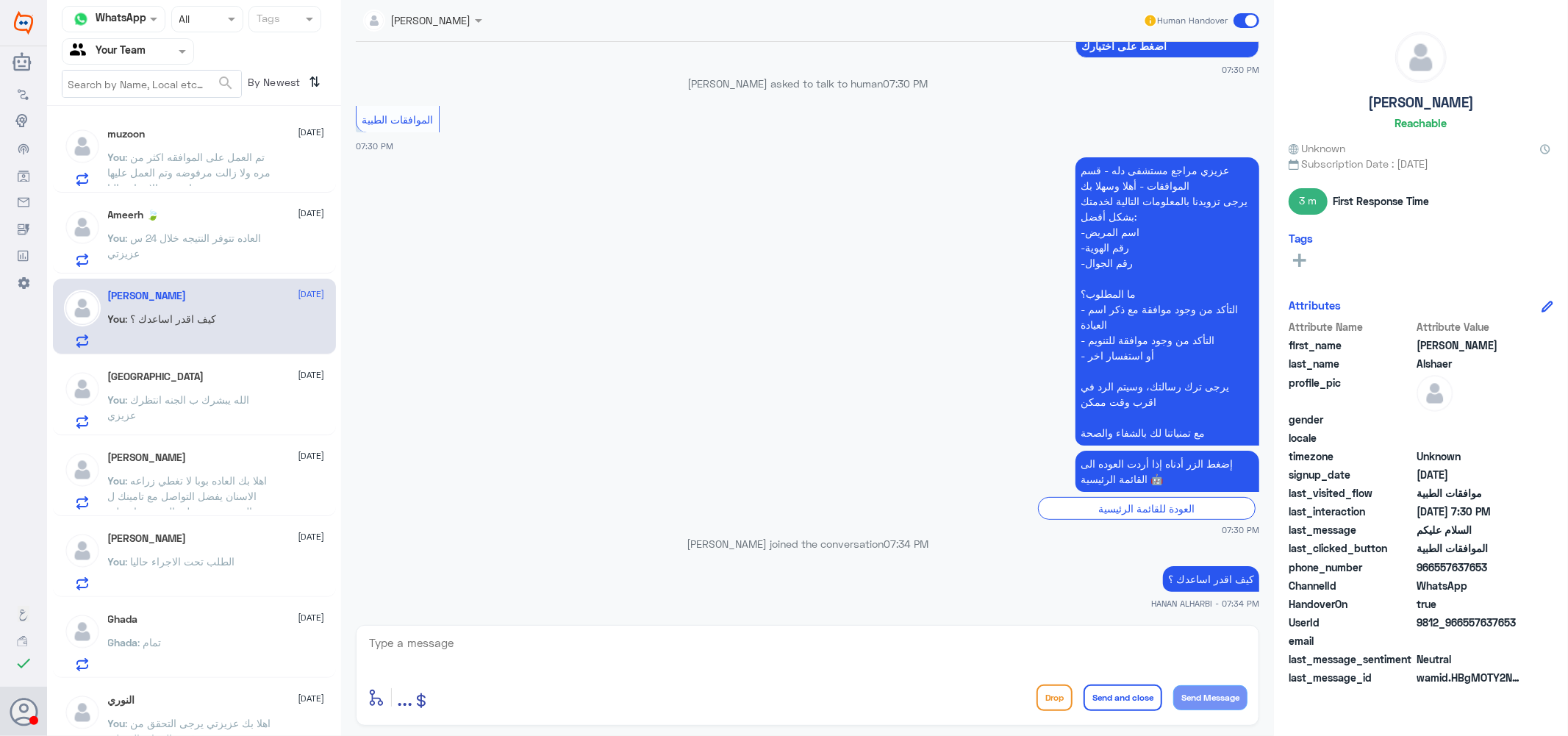
click at [222, 394] on span ": الله يبشرك ب الجنه انتظرك عزيزي" at bounding box center [179, 407] width 142 height 28
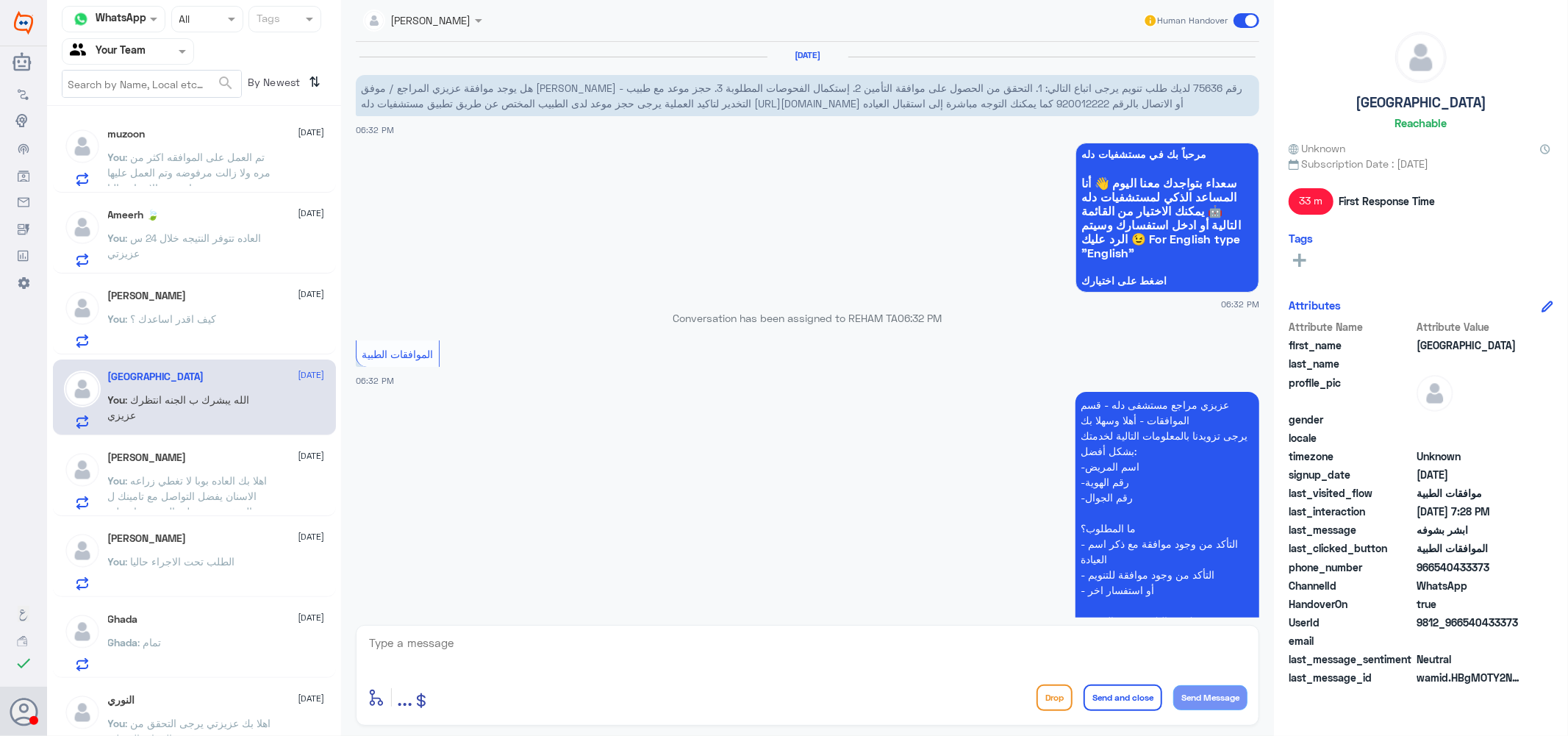
scroll to position [698, 0]
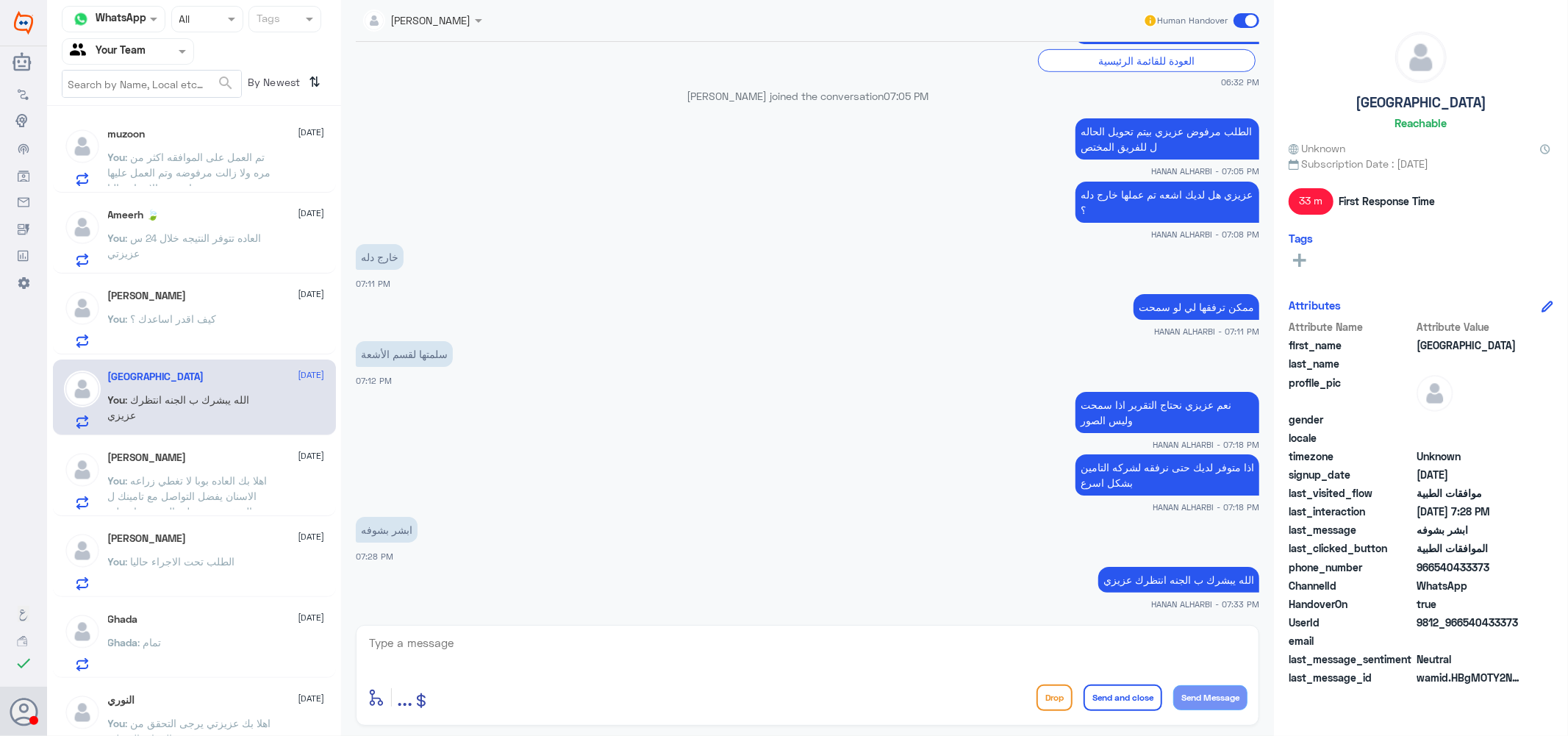
click at [211, 494] on span ": اهلا بك العاده بوبا لا تغطي زراعه الاسنان يفضل التواصل مع تامينك ل التحقق من …" at bounding box center [188, 504] width 160 height 59
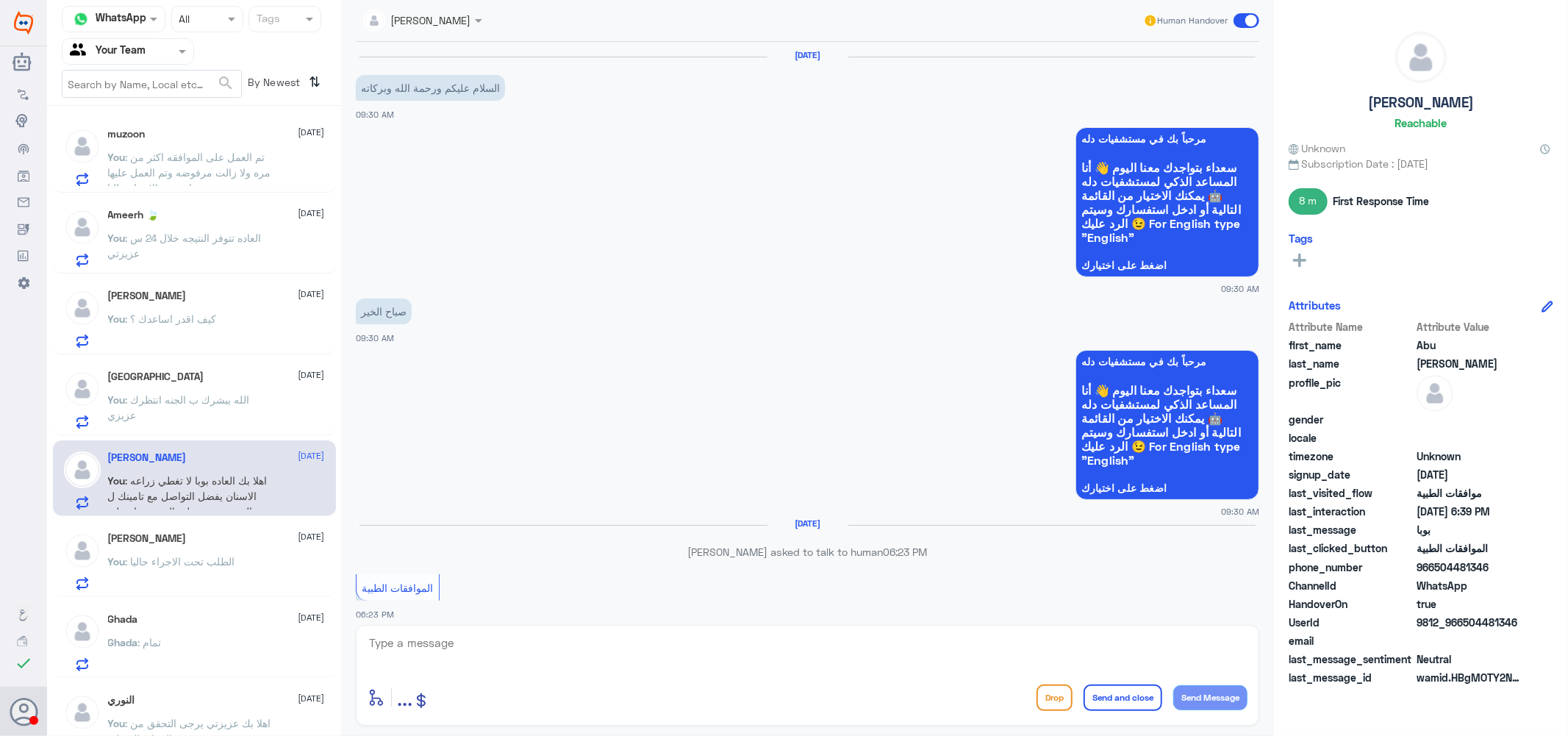
scroll to position [778, 0]
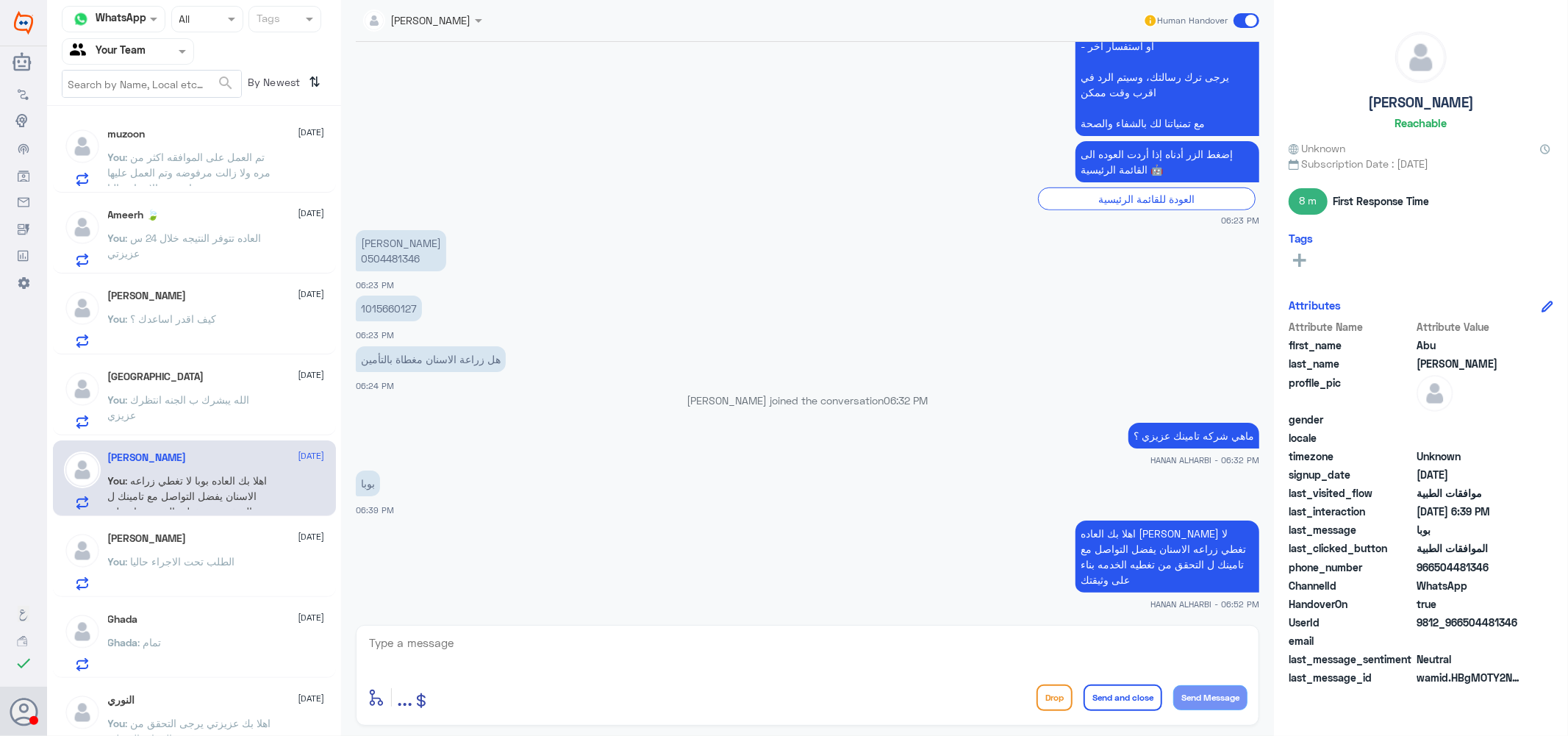
click at [196, 541] on div "[PERSON_NAME] [DATE]" at bounding box center [216, 539] width 217 height 13
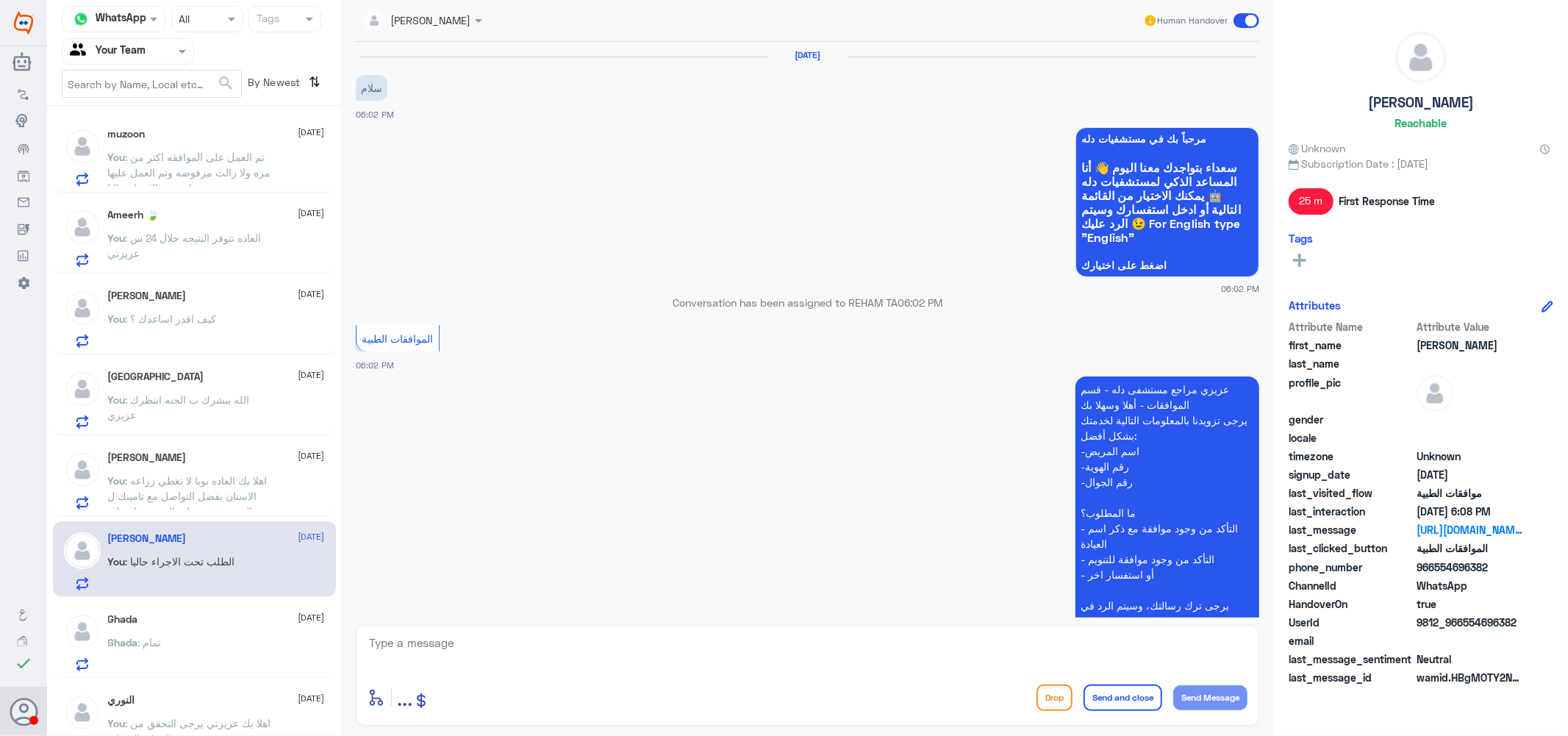
scroll to position [612, 0]
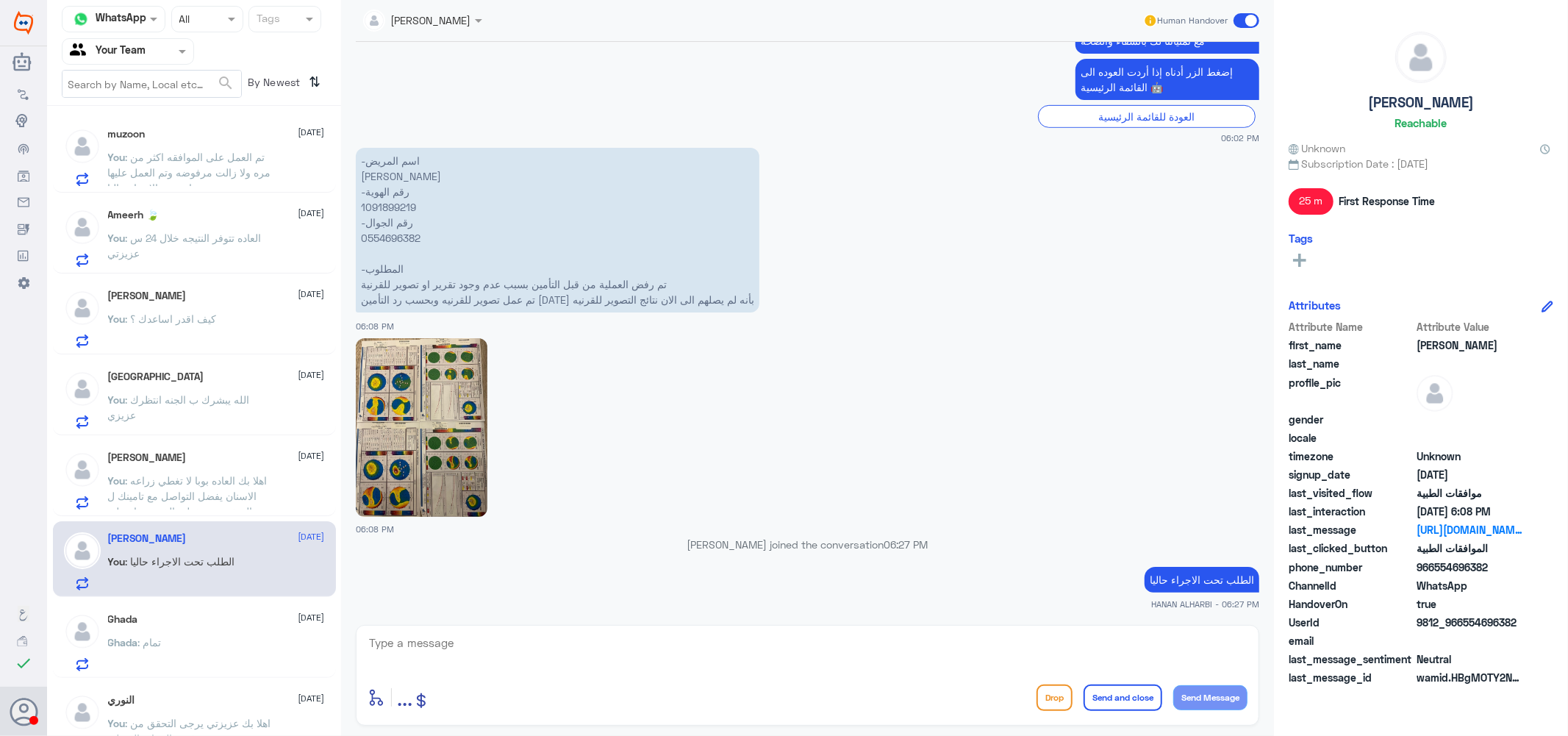
click at [195, 625] on div "Ghada [DATE]" at bounding box center [216, 620] width 217 height 13
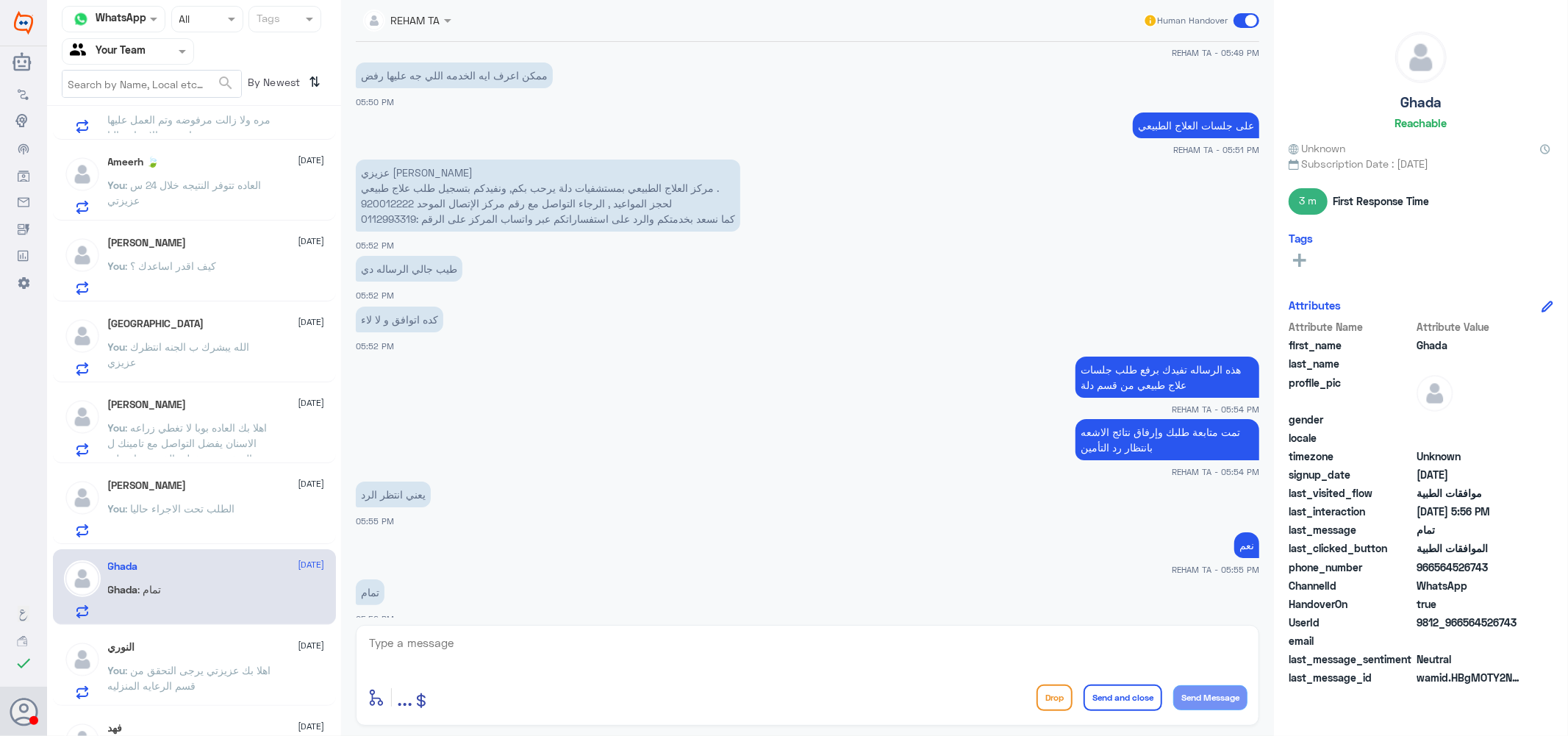
scroll to position [82, 0]
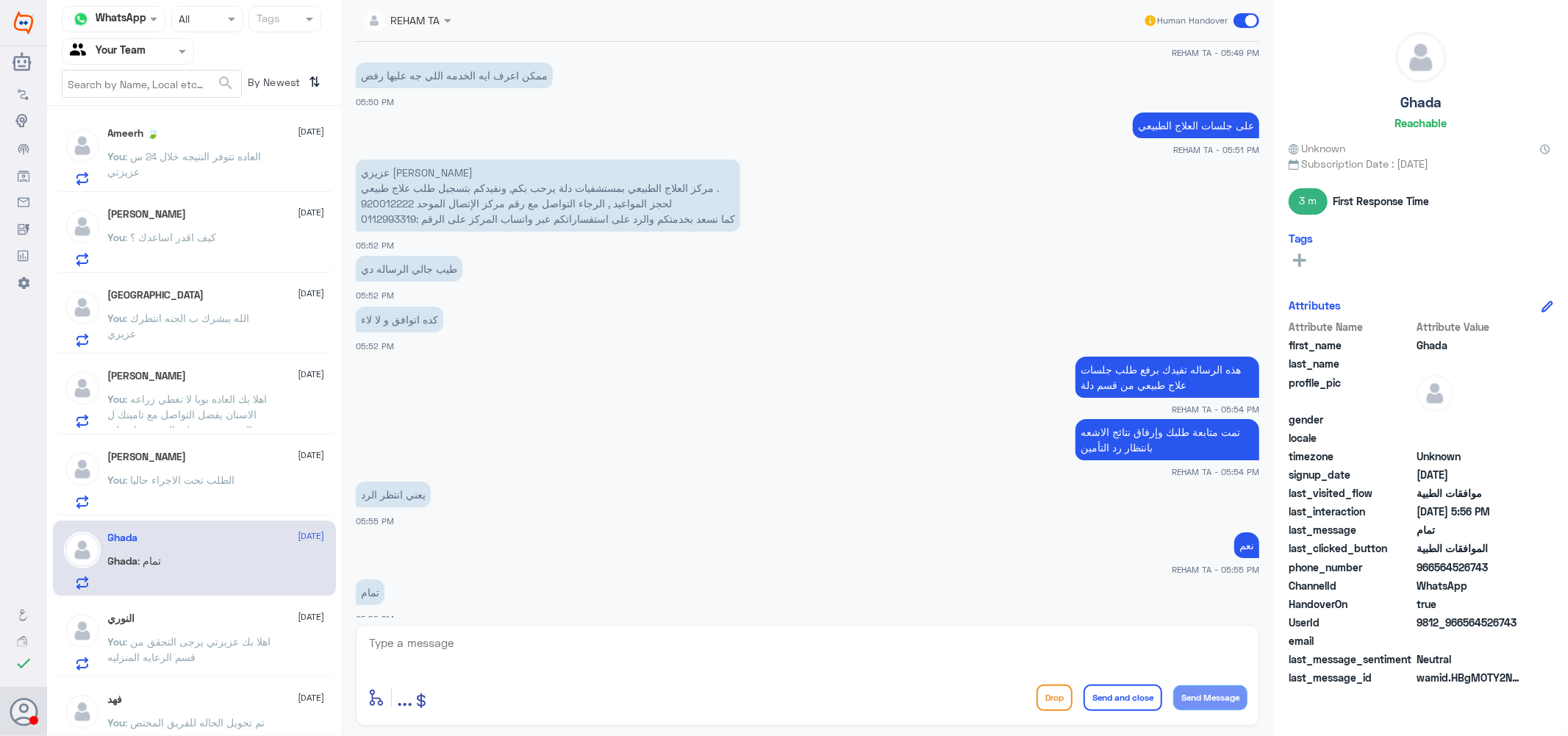
click at [166, 621] on div "النوري [DATE]" at bounding box center [216, 619] width 217 height 13
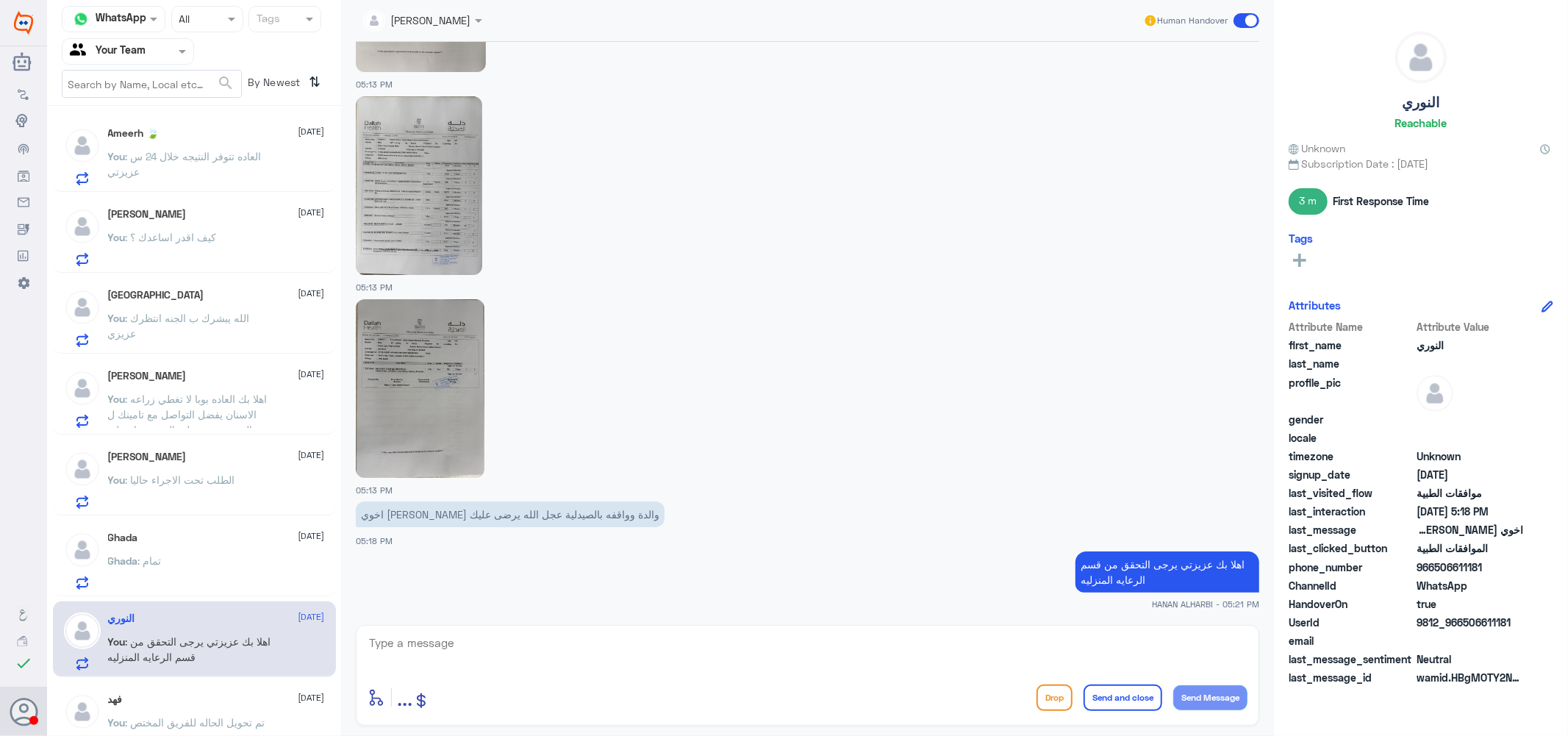
scroll to position [163, 0]
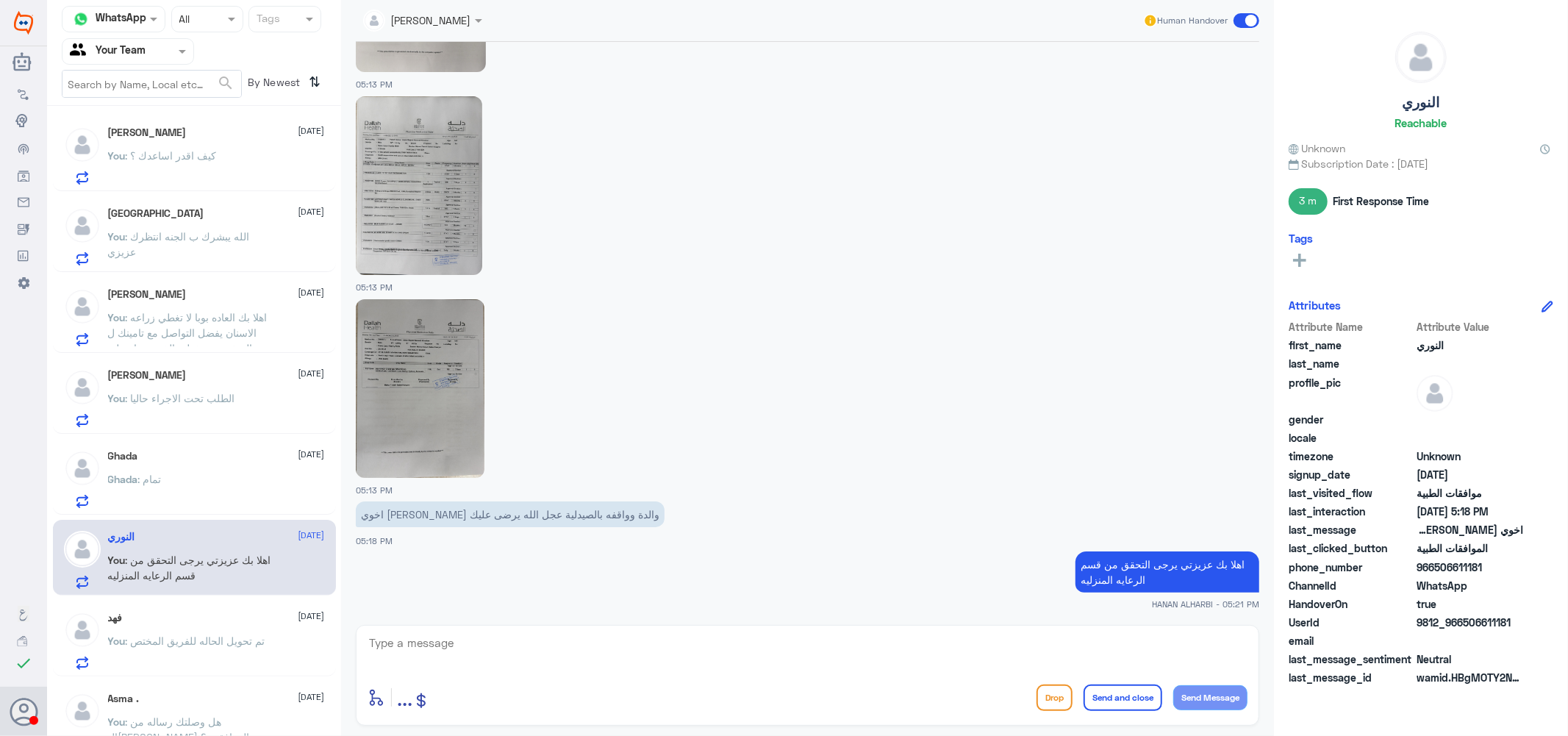
click at [216, 625] on div "فهد [DATE] You : تم تحويل الحاله للفريق المختص" at bounding box center [216, 641] width 217 height 58
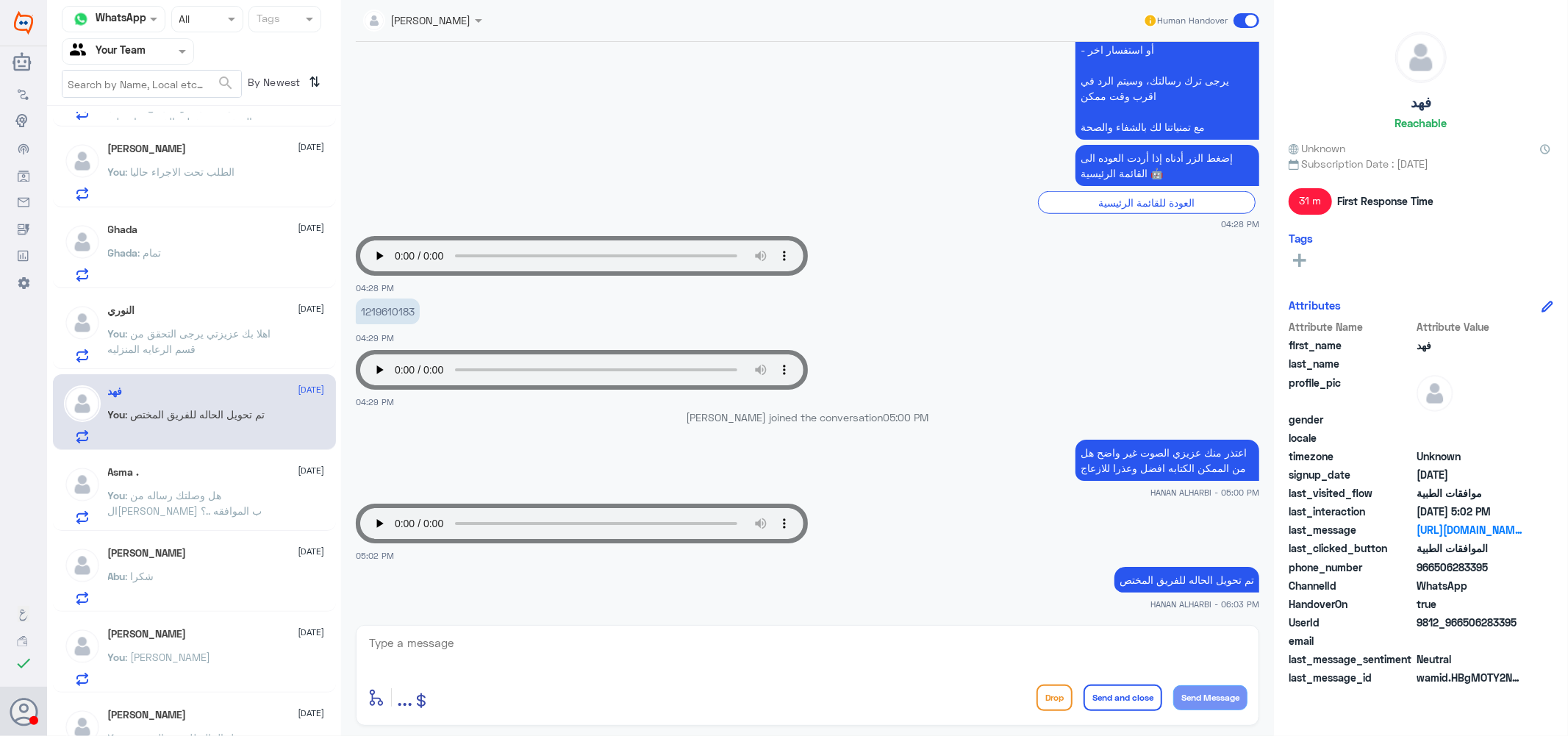
scroll to position [408, 0]
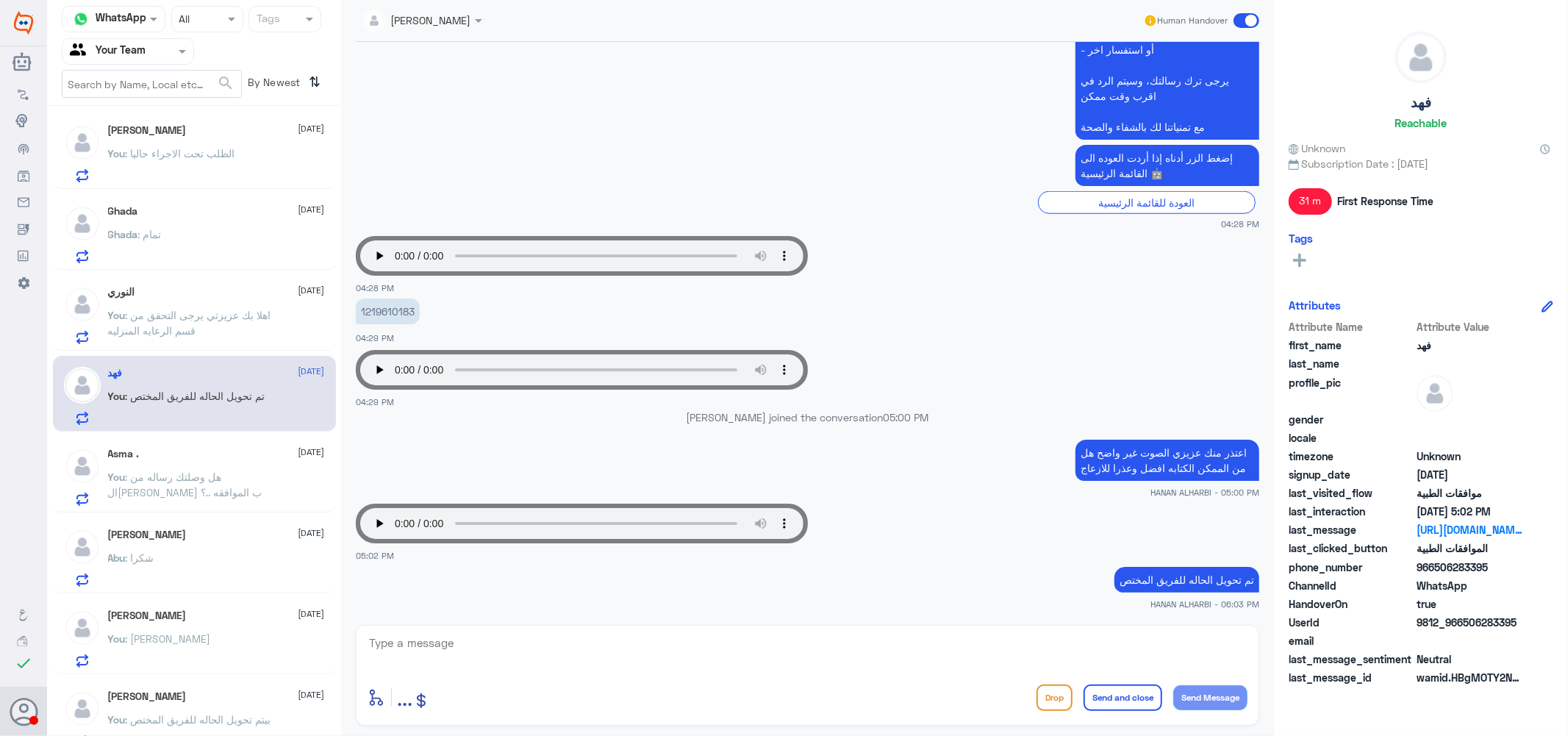
click at [172, 549] on div "[PERSON_NAME] [DATE] Abu : شكرا" at bounding box center [216, 557] width 217 height 58
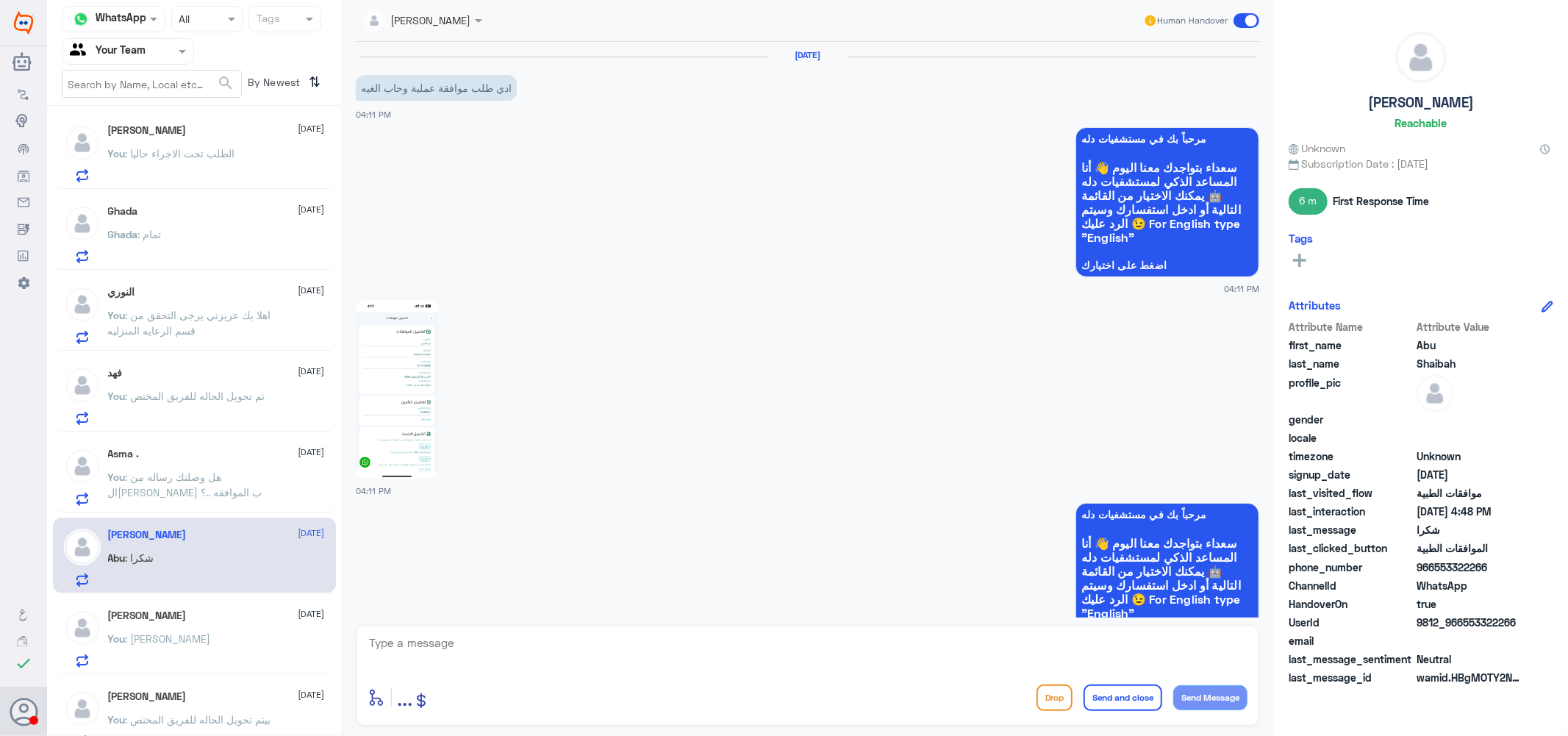
scroll to position [1550, 0]
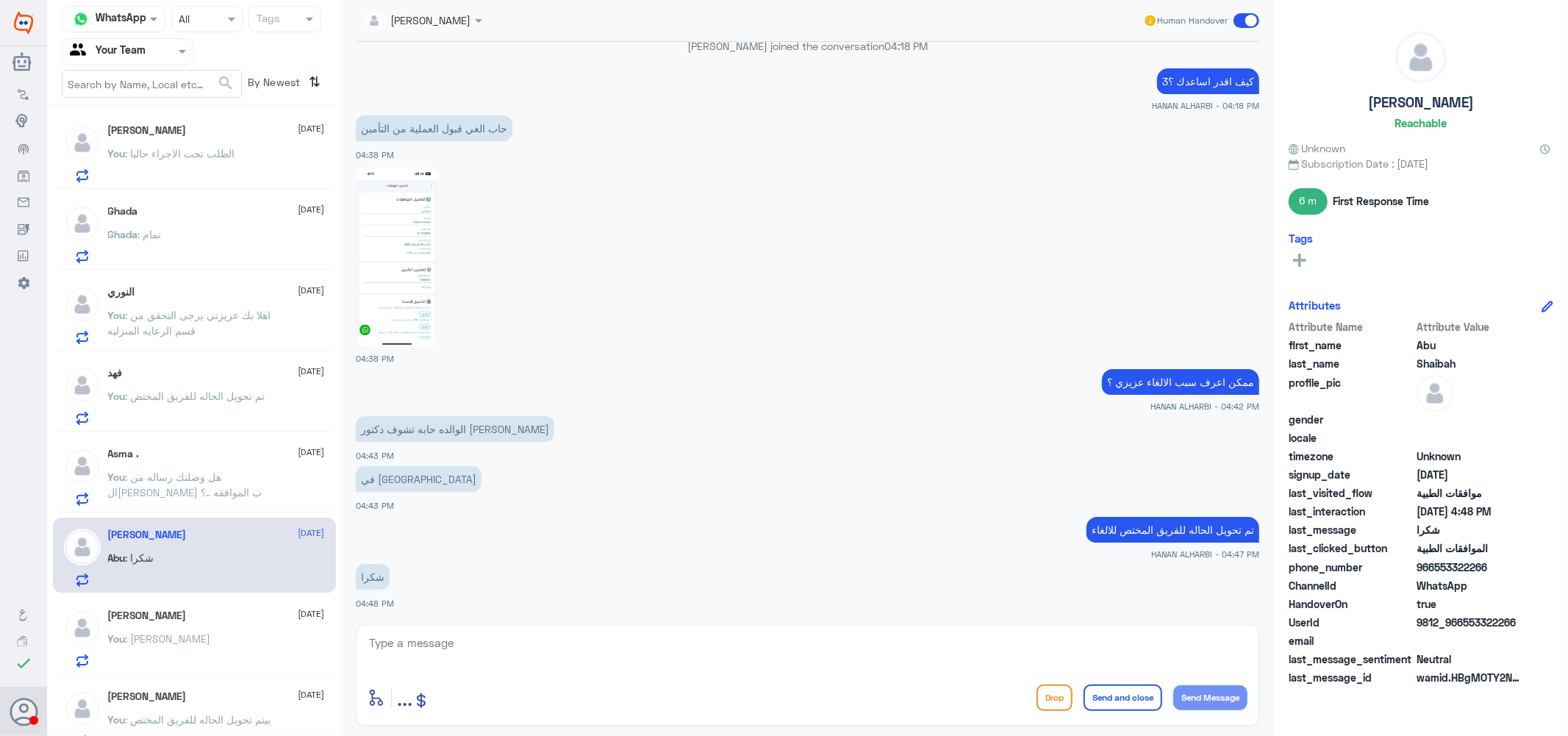
click at [192, 635] on div "You : [PERSON_NAME]" at bounding box center [216, 651] width 217 height 33
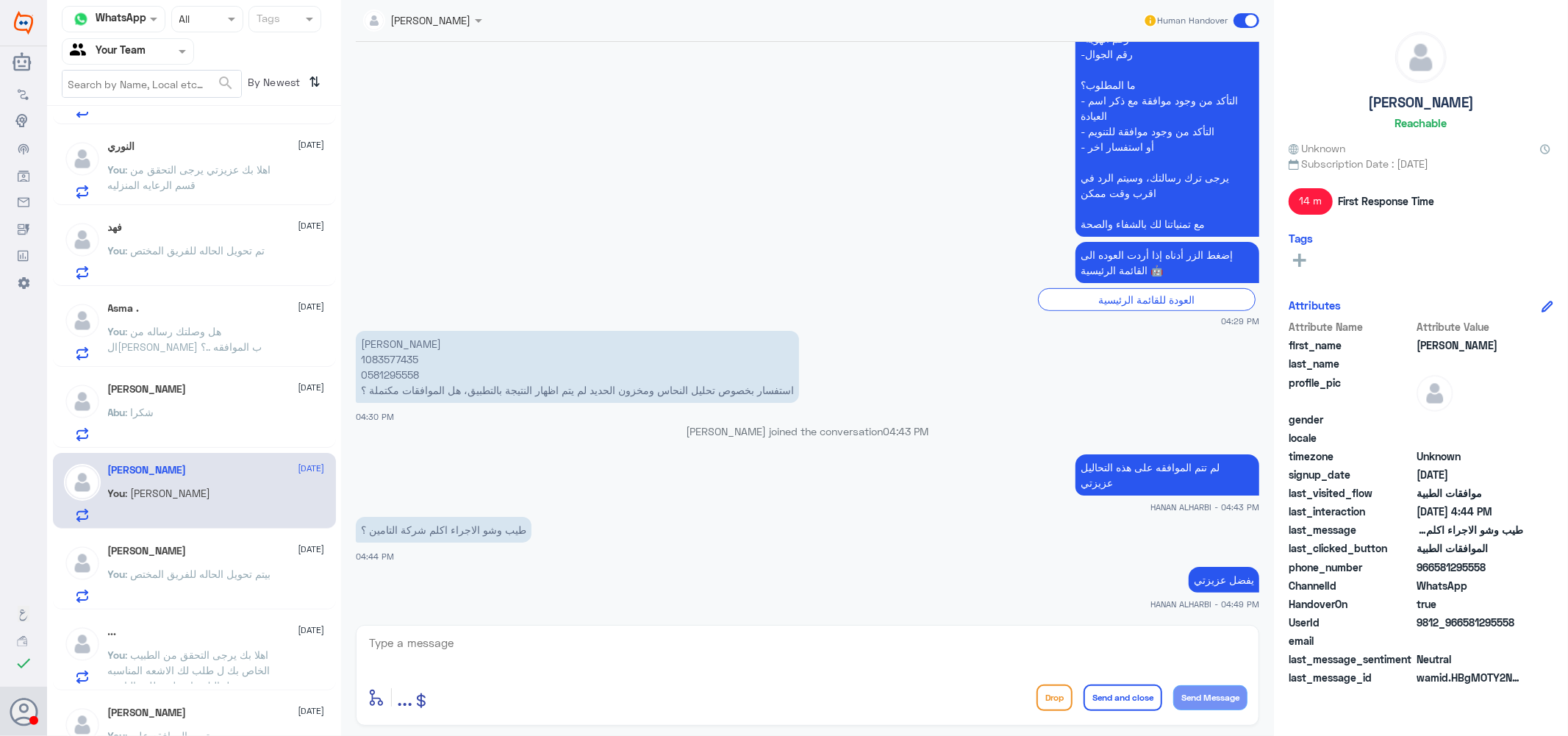
scroll to position [571, 0]
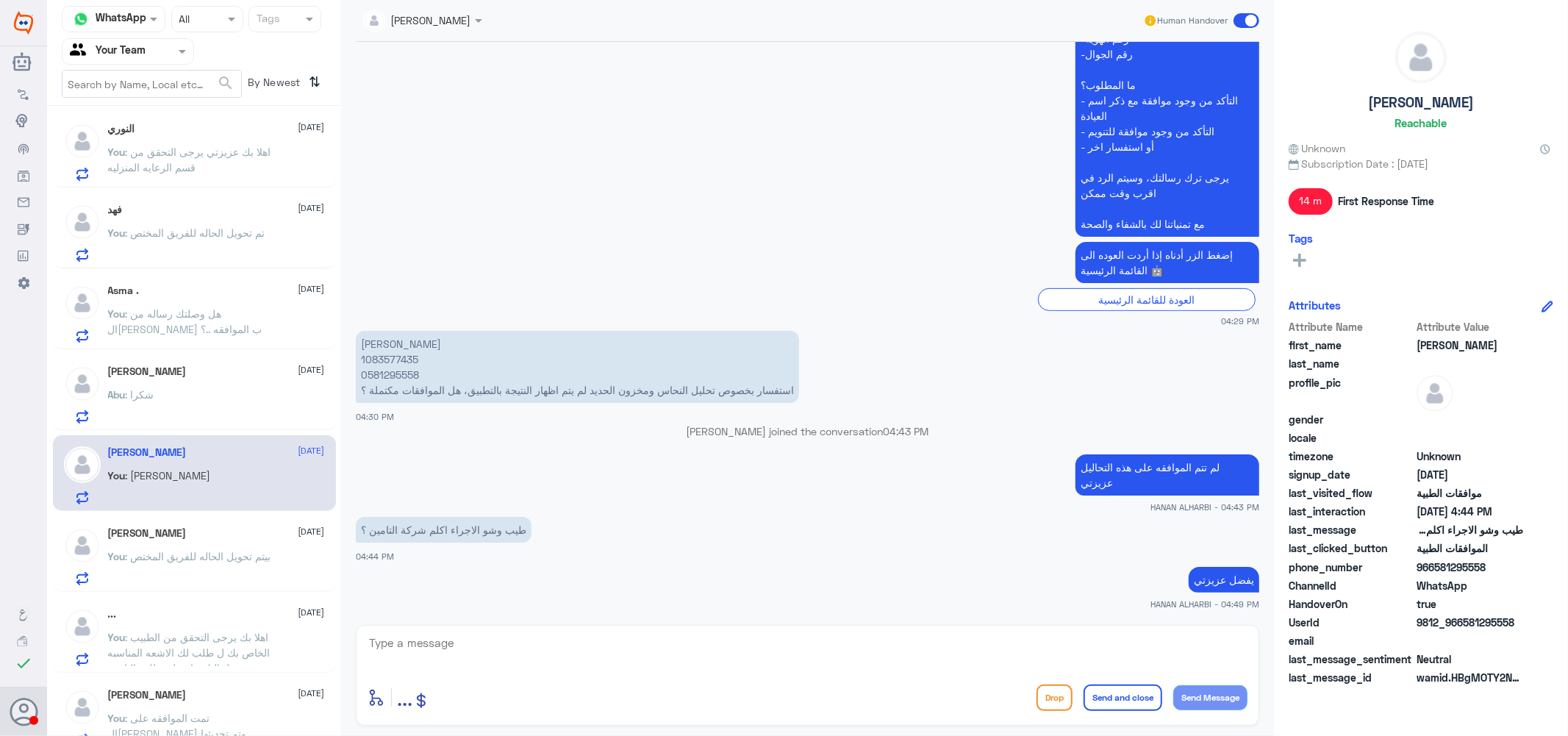
click at [211, 551] on span ": بيتم تحويل الحاله للفريق المختص" at bounding box center [198, 556] width 145 height 13
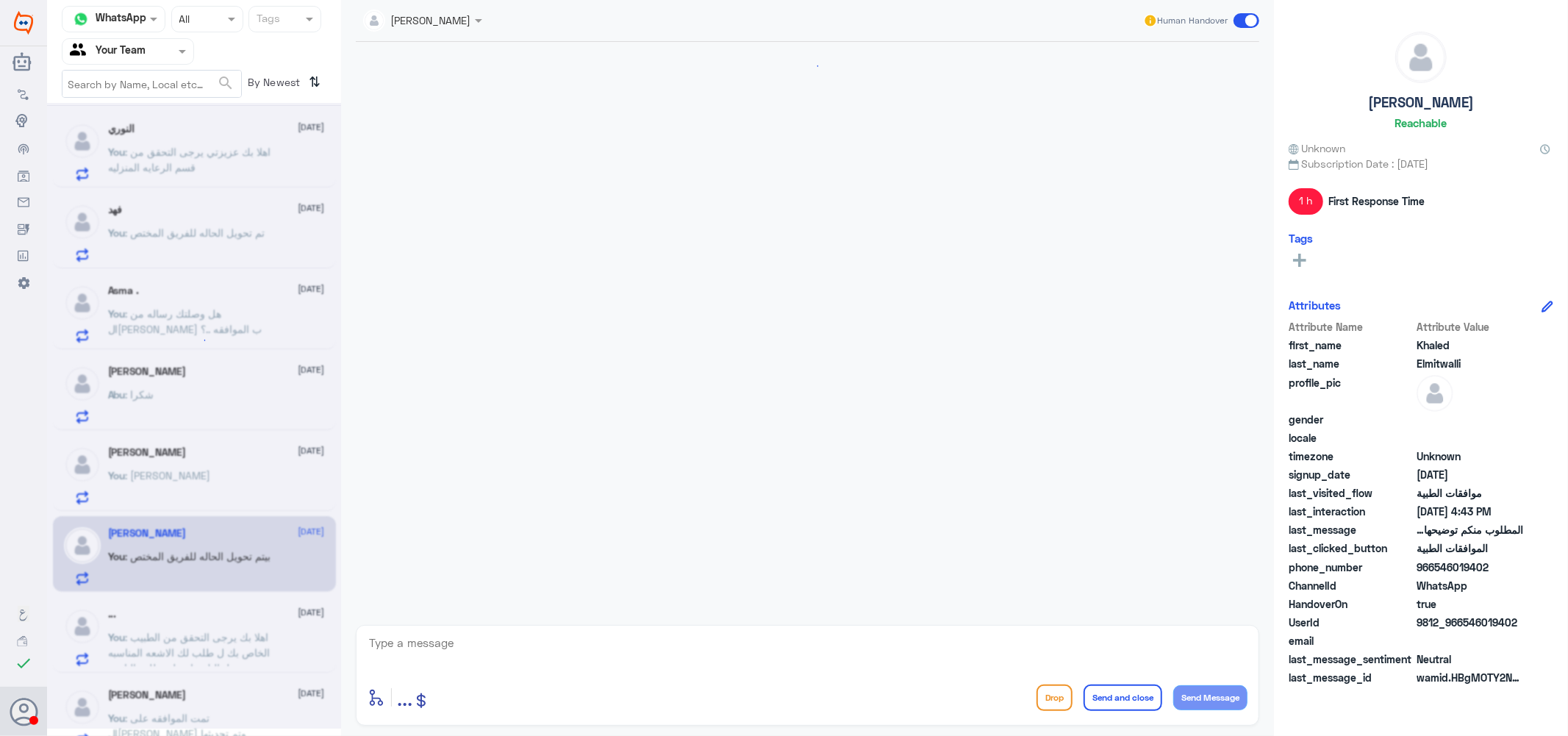
scroll to position [988, 0]
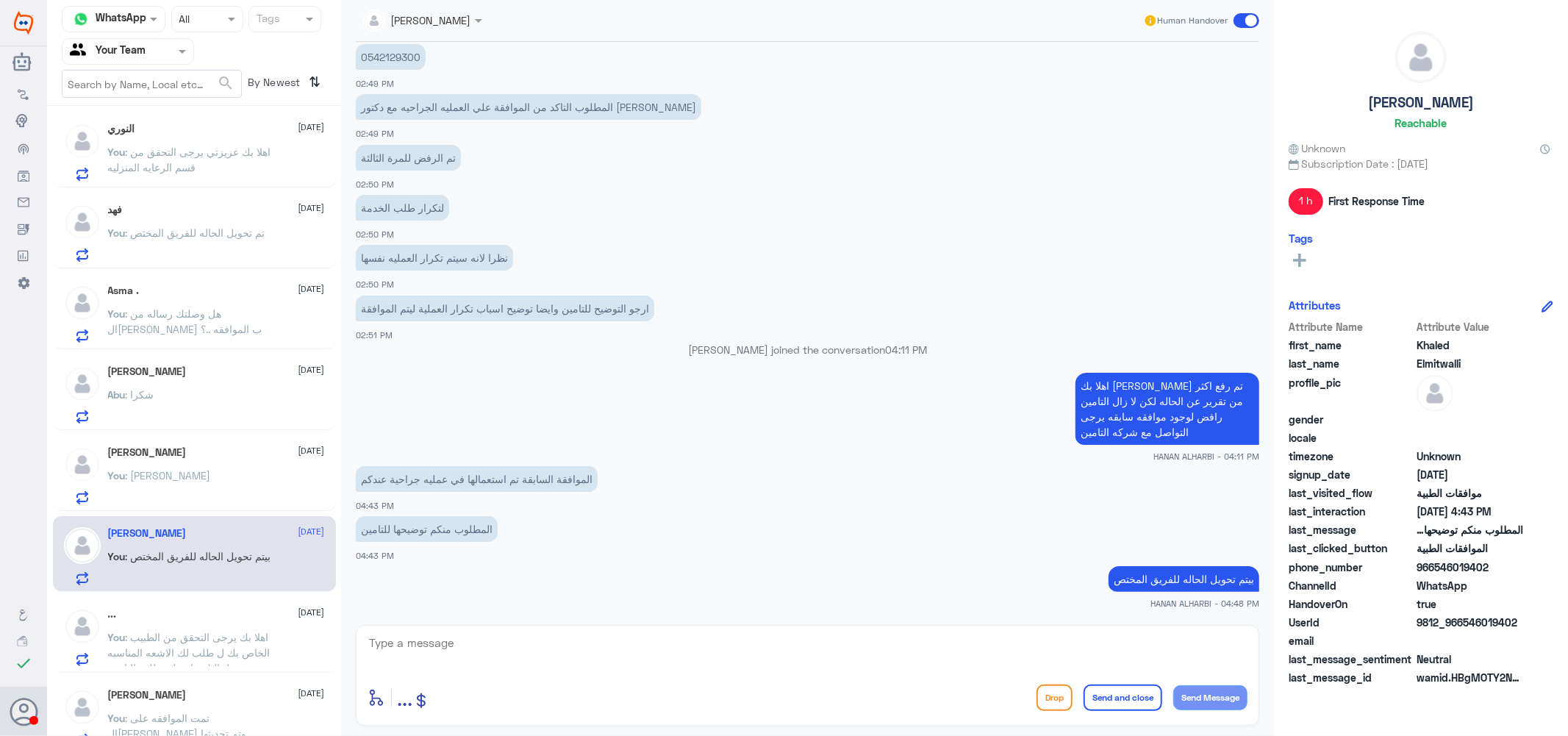
click at [196, 635] on span ": اهلا بك يرجى التحقق من الطبيب الخاص بك ل طلب لك الاشعه المناسبه لحالتك بناء ع…" at bounding box center [189, 652] width 163 height 43
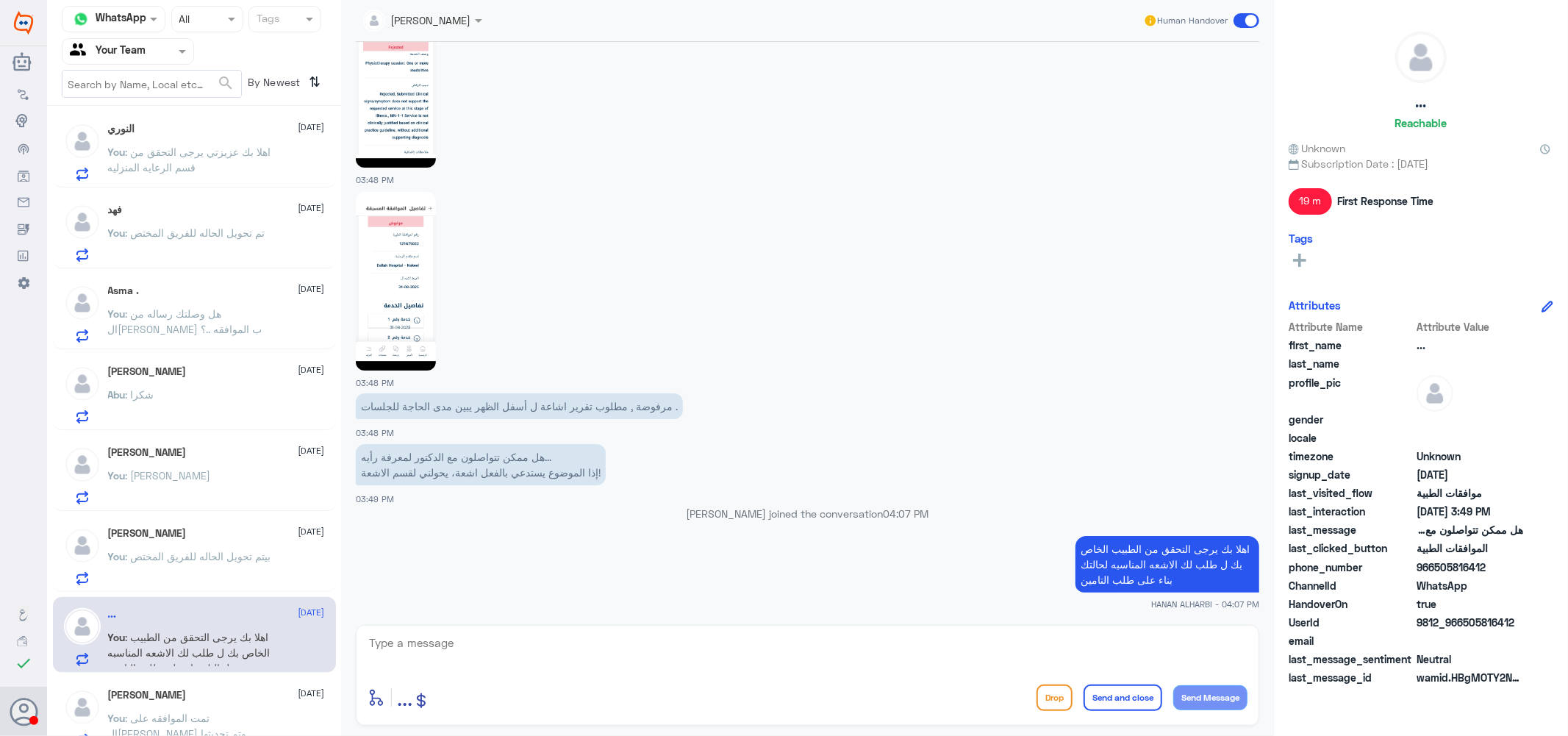
scroll to position [653, 0]
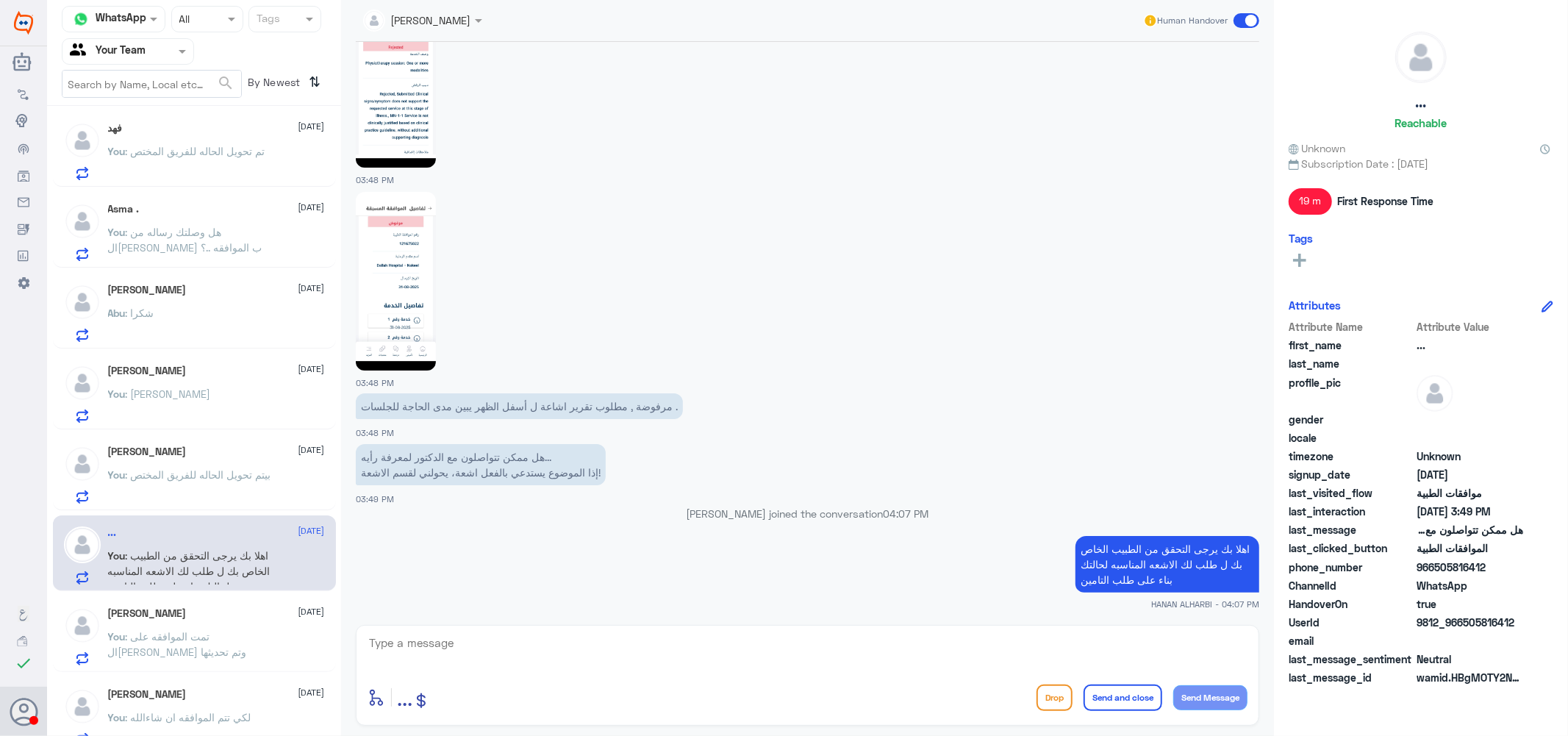
click at [196, 635] on span ": تمت الموافقه على ال[PERSON_NAME] وتم تحديثها" at bounding box center [178, 644] width 139 height 28
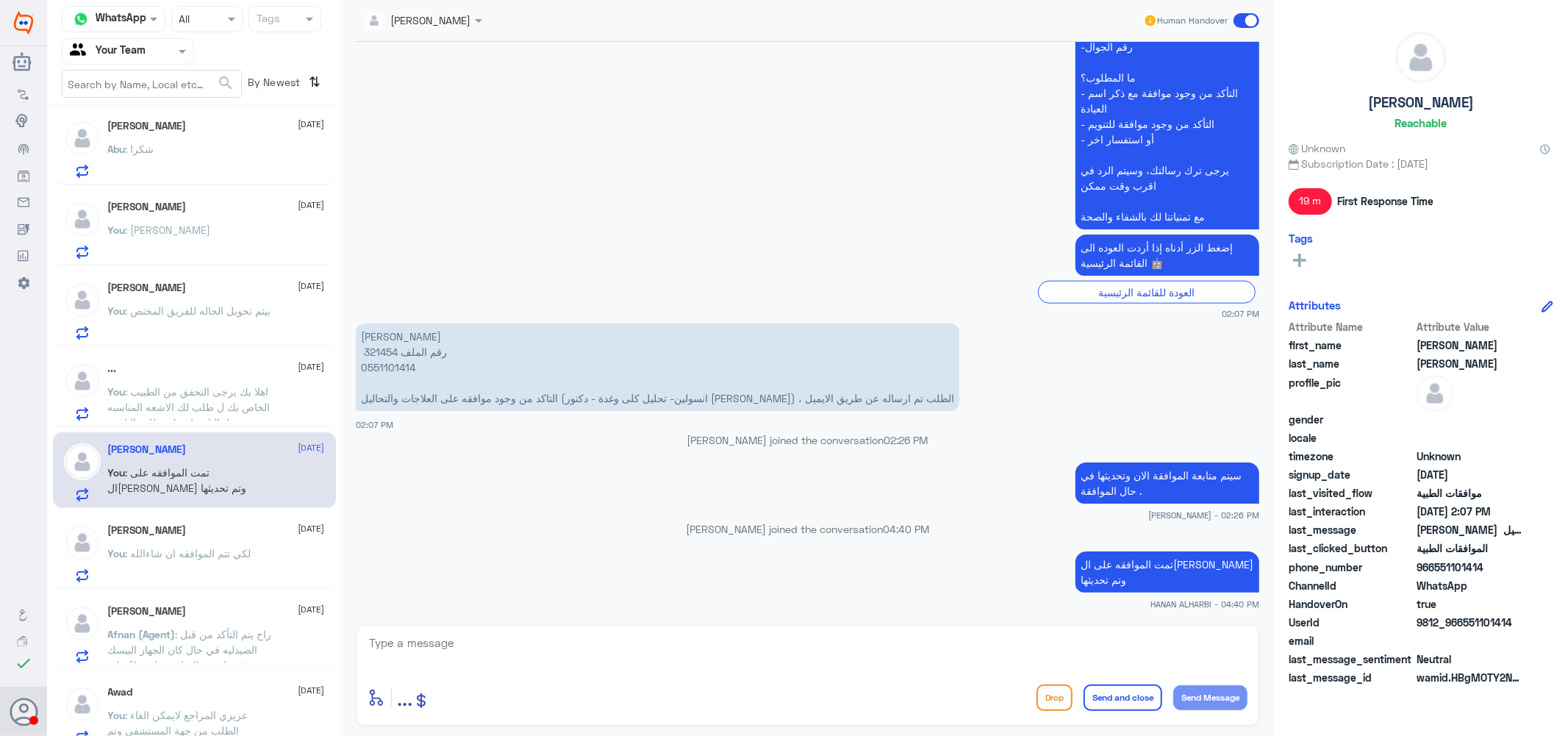
click at [196, 554] on span ": لكي تتم الموافقه ان شاءالله" at bounding box center [188, 553] width 126 height 13
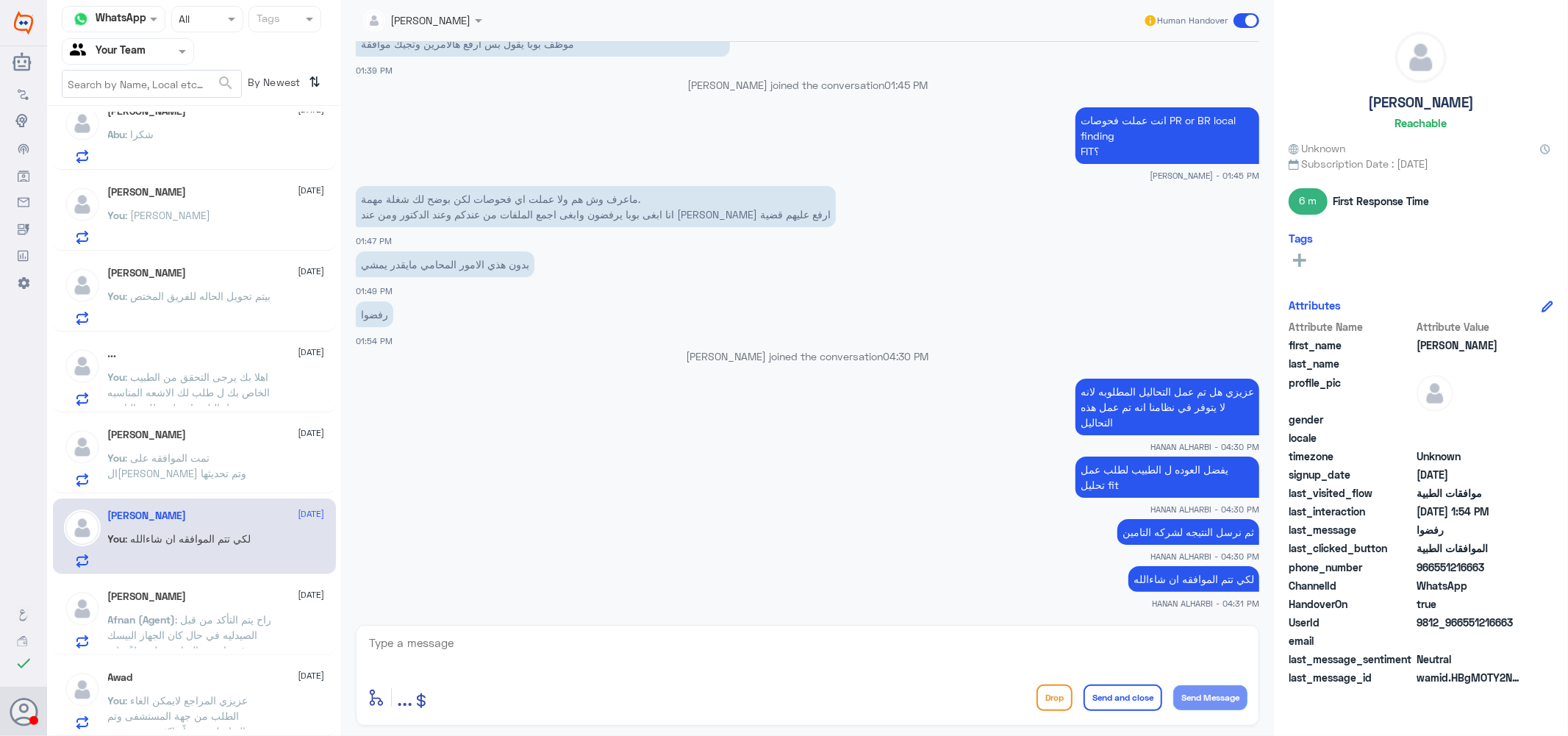
click at [228, 617] on span ": راح يتم التأكد من قبل الصيدليه في حال كان الجهاز البيسك متوفر راح يتم المتابع…" at bounding box center [190, 643] width 164 height 59
